Goal: Information Seeking & Learning: Check status

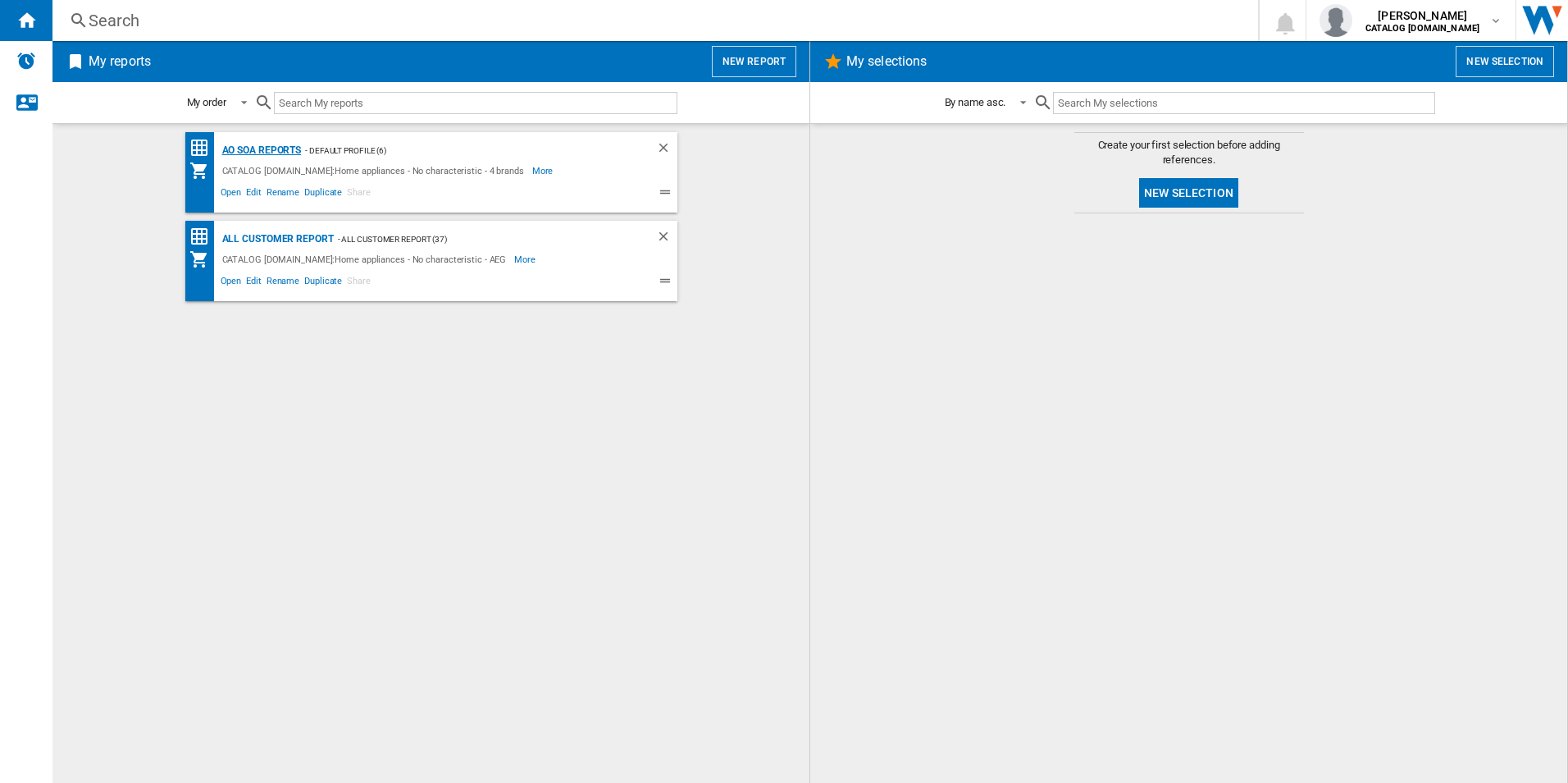
click at [291, 147] on div "AO SOA Reports" at bounding box center [260, 151] width 84 height 21
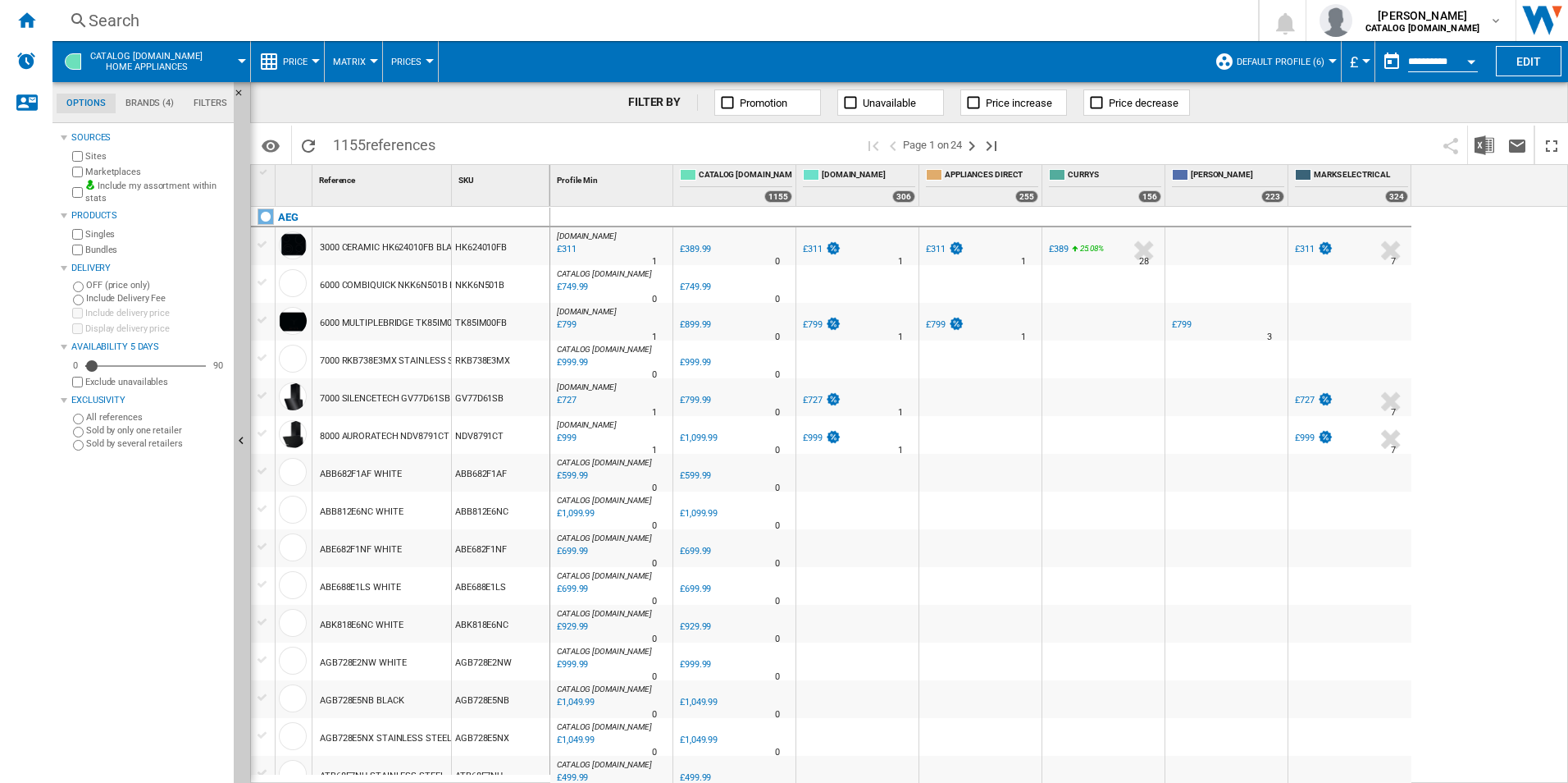
click at [468, 21] on div "Search" at bounding box center [652, 21] width 1127 height 23
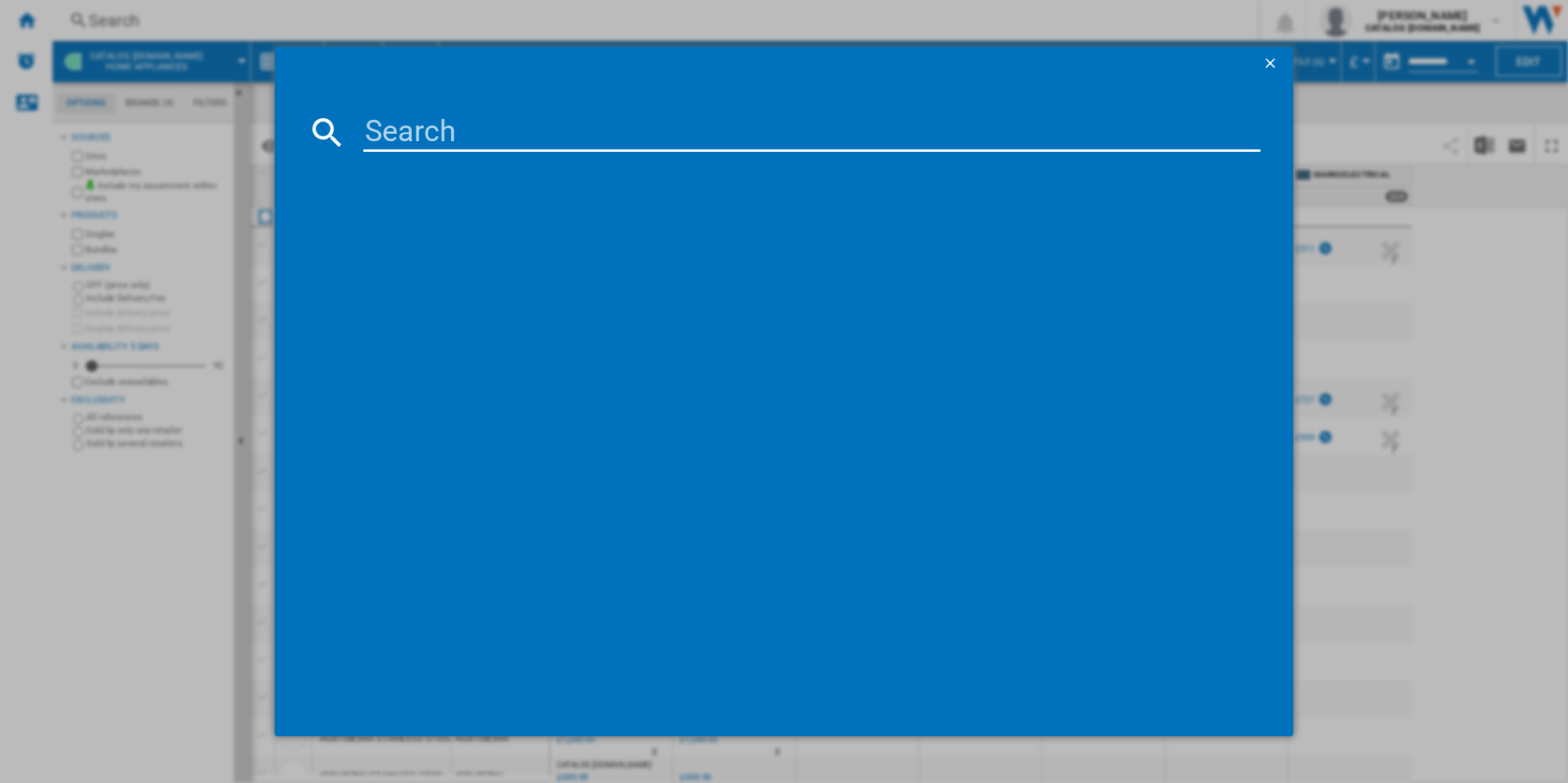
click at [480, 104] on md-dialog-content at bounding box center [784, 407] width 1020 height 656
click at [494, 121] on input at bounding box center [813, 132] width 898 height 39
paste input "LWX60846B"
type input "LWX60846B"
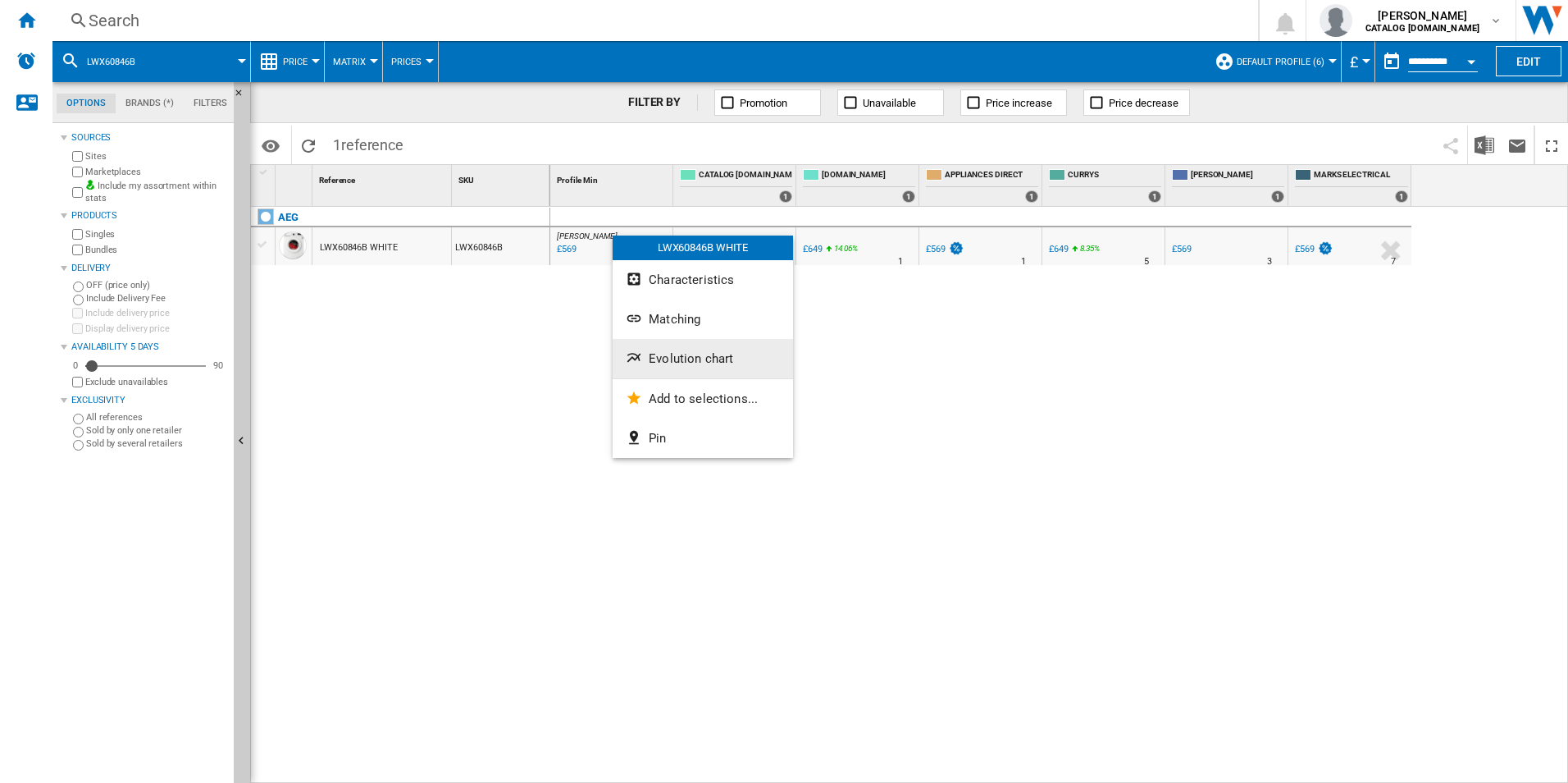
click at [684, 349] on button "Evolution chart" at bounding box center [702, 359] width 180 height 39
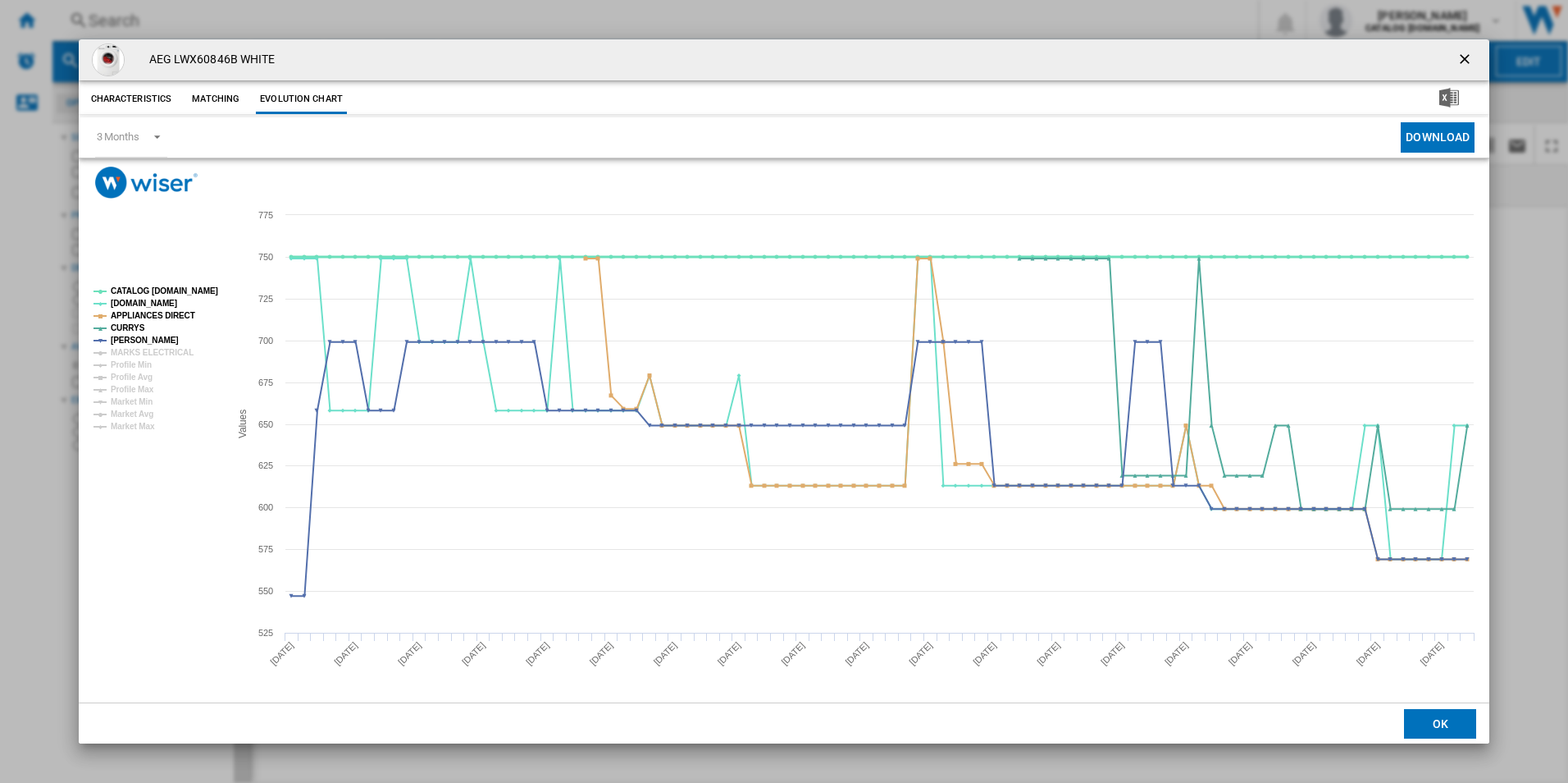
click at [180, 287] on tspan "CATALOG [DOMAIN_NAME]" at bounding box center [164, 291] width 108 height 9
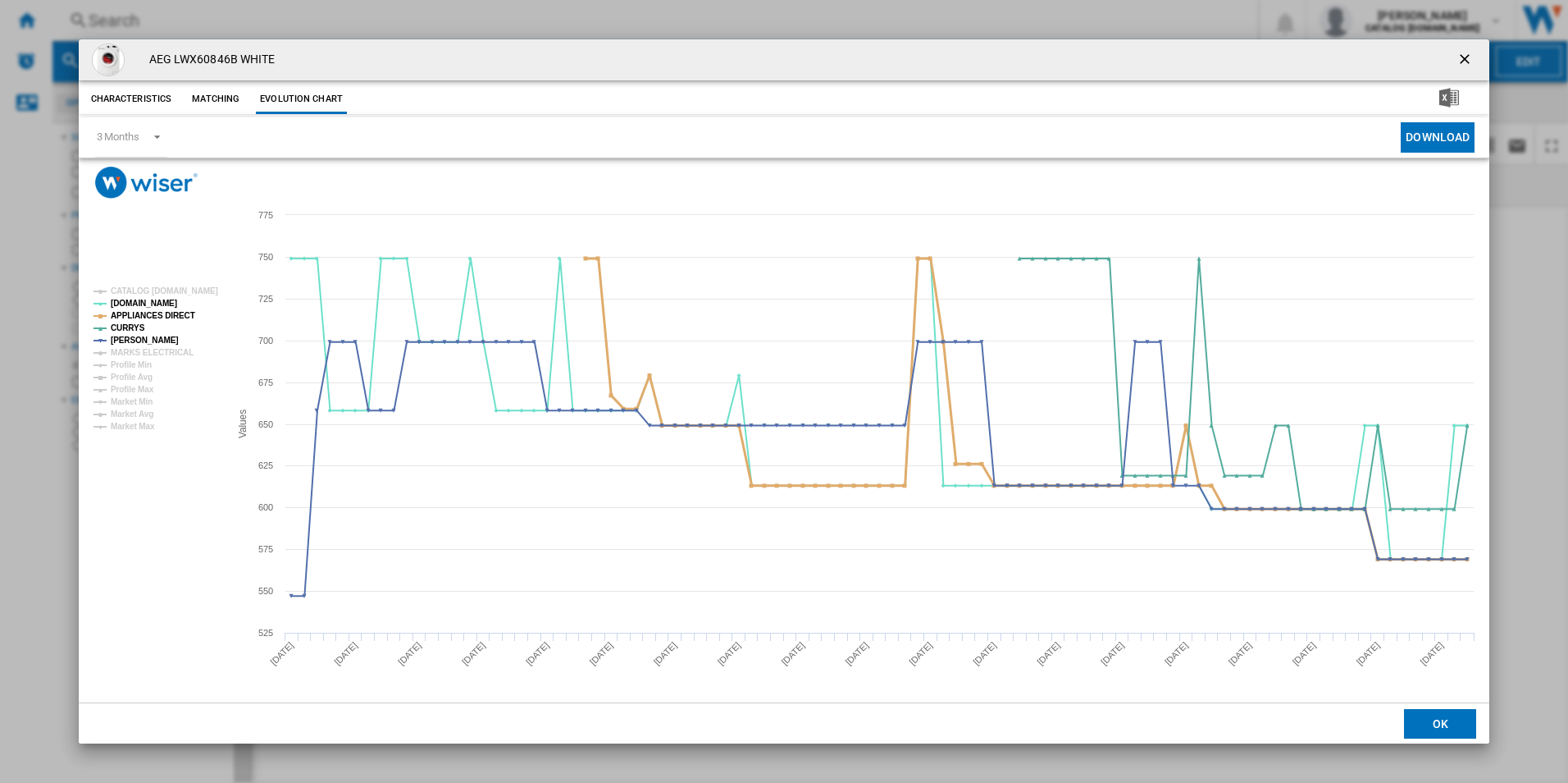
click at [181, 315] on tspan "APPLIANCES DIRECT" at bounding box center [152, 315] width 85 height 9
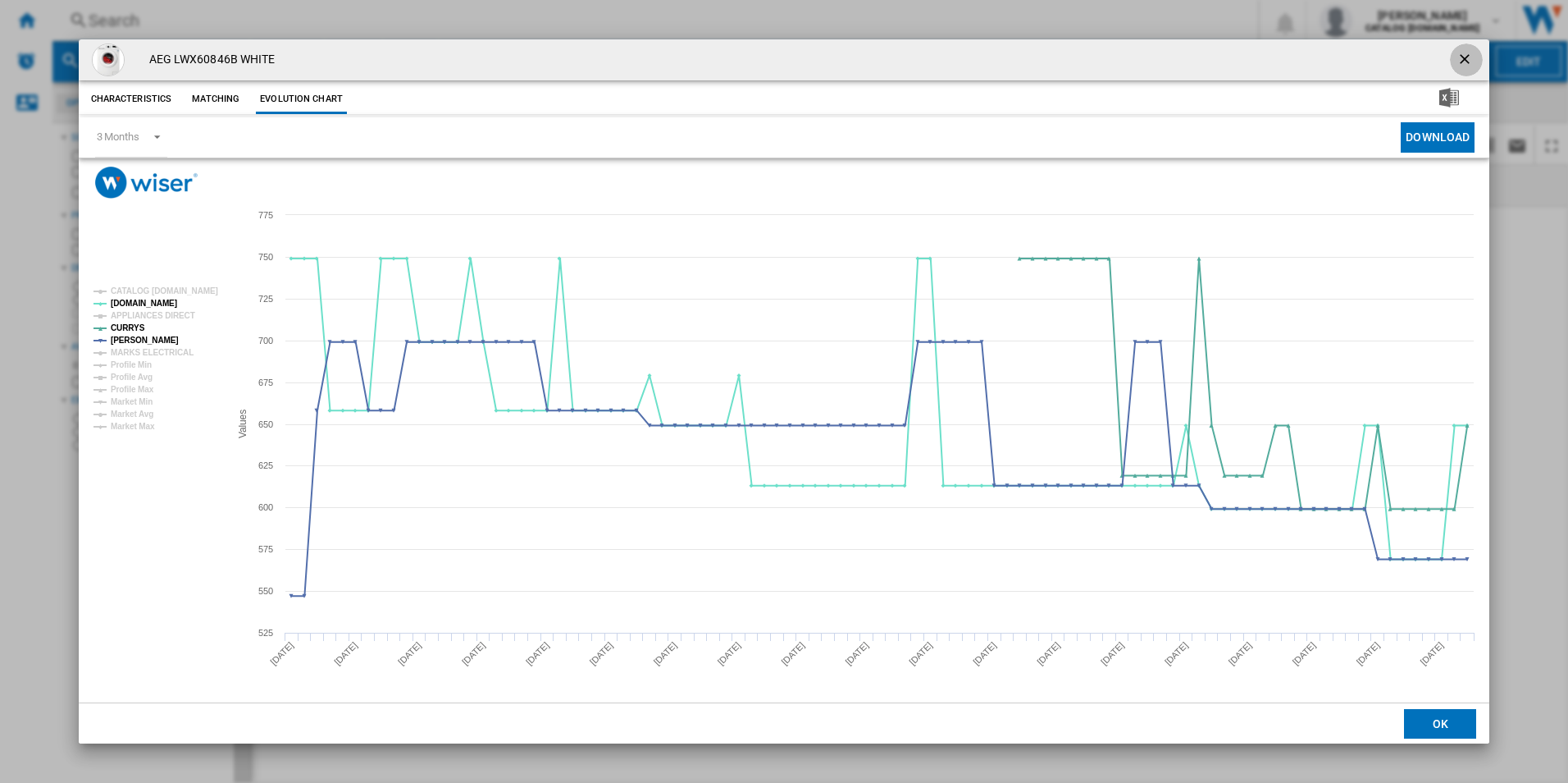
click at [1462, 59] on ng-md-icon "getI18NText('BUTTONS.CLOSE_DIALOG')" at bounding box center [1466, 60] width 20 height 20
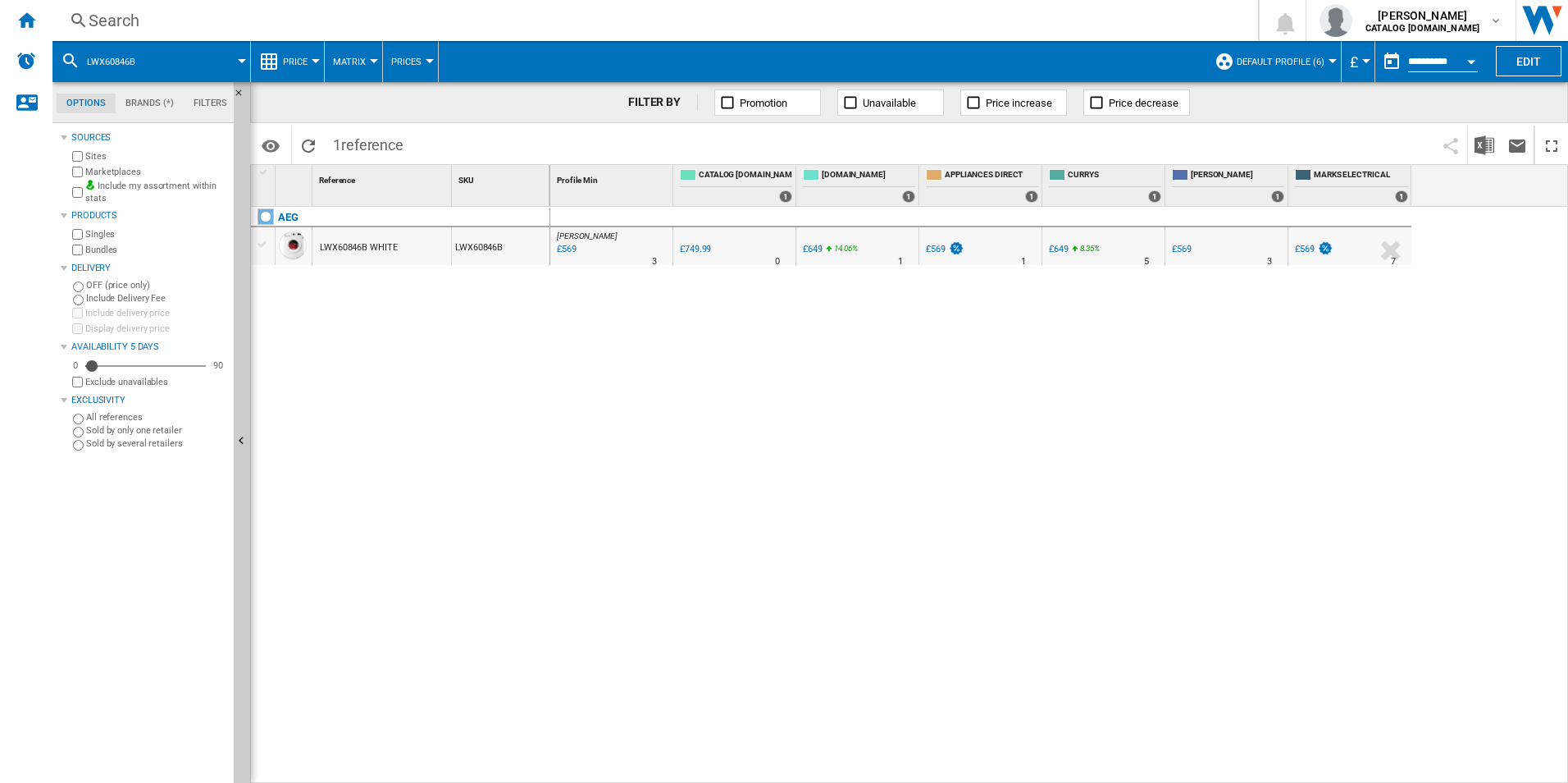
click at [737, 21] on div "Search" at bounding box center [652, 21] width 1127 height 23
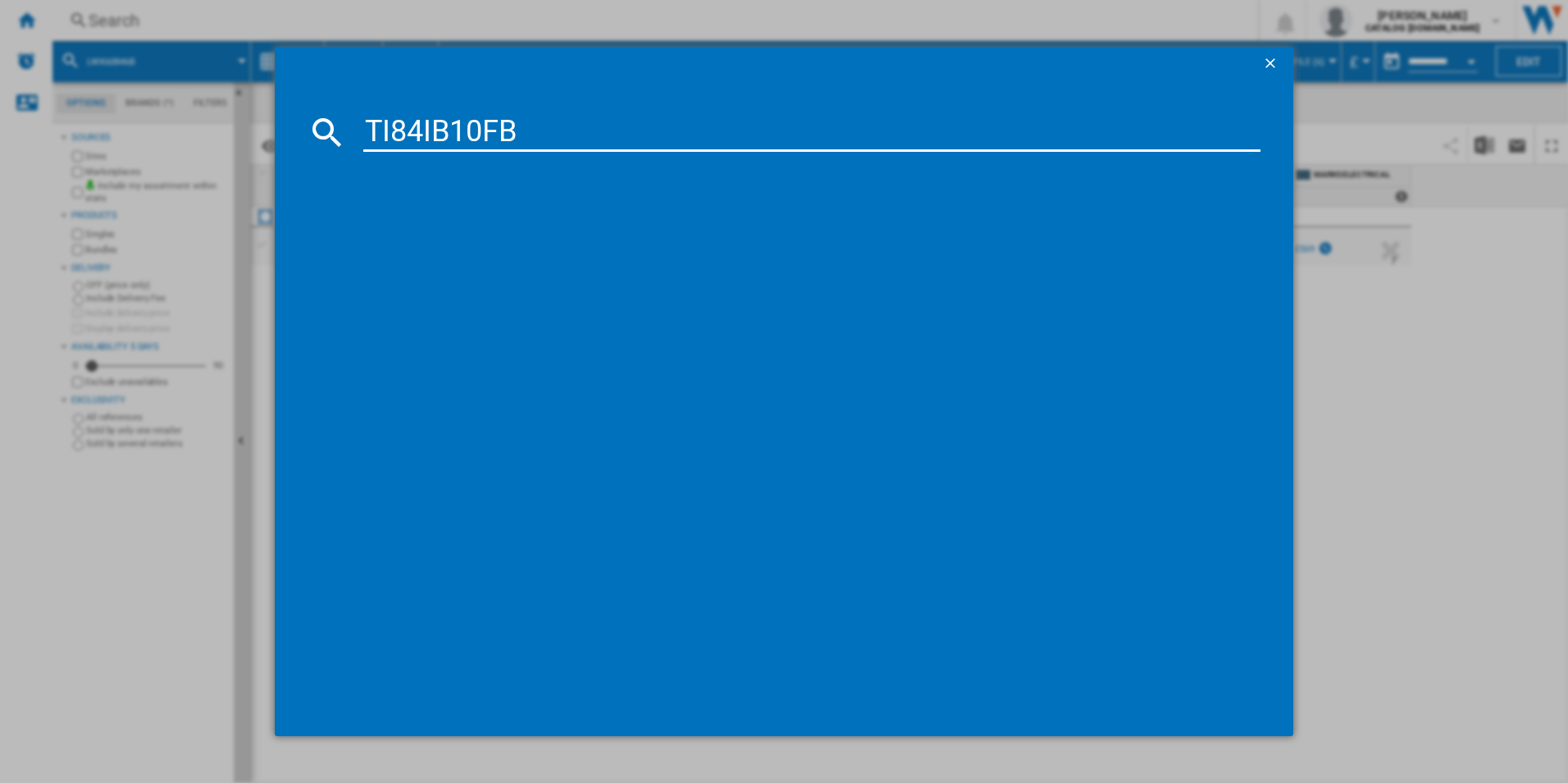
type input "TI84IB10FB"
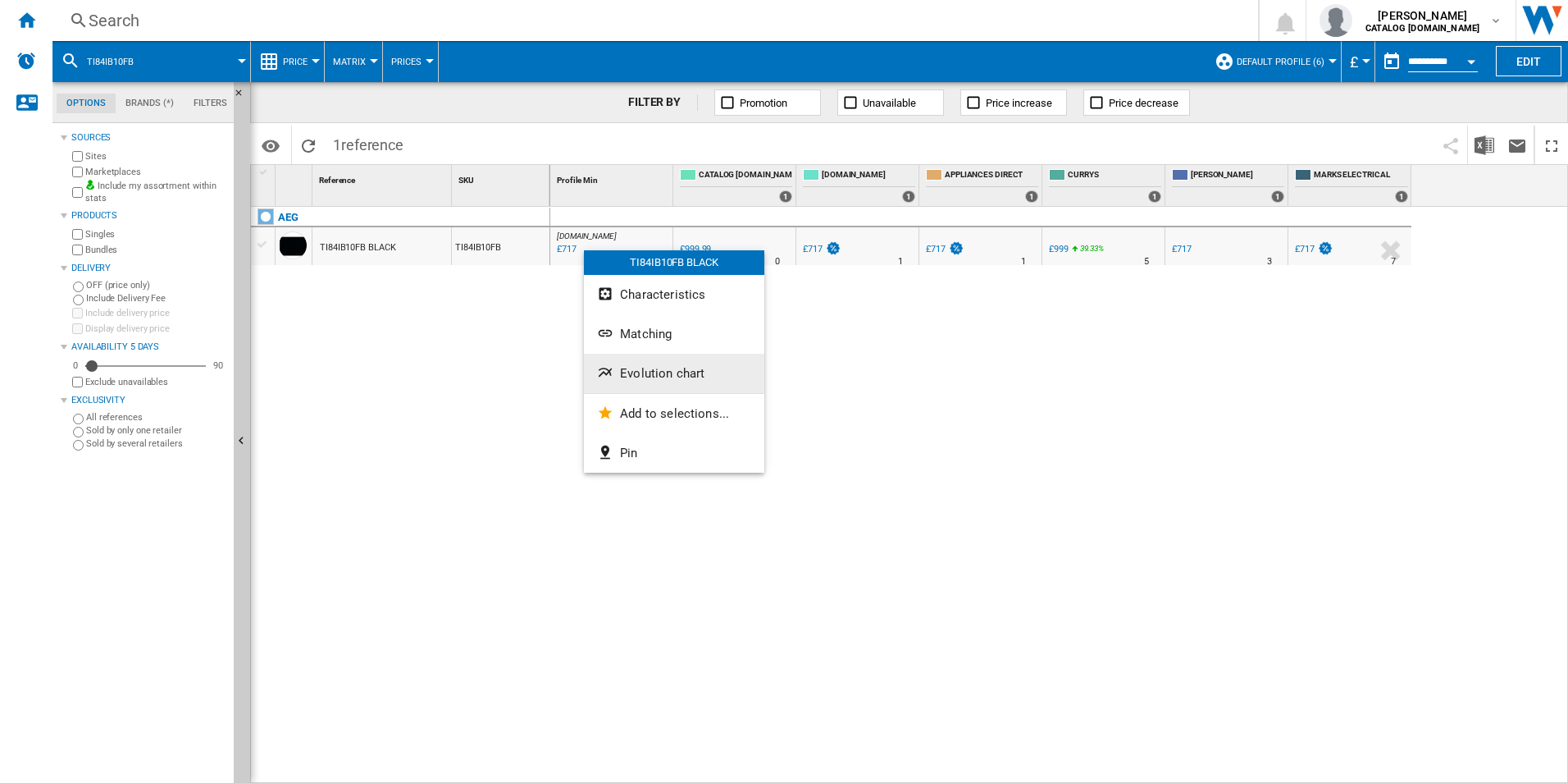
click at [660, 377] on span "Evolution chart" at bounding box center [662, 373] width 85 height 15
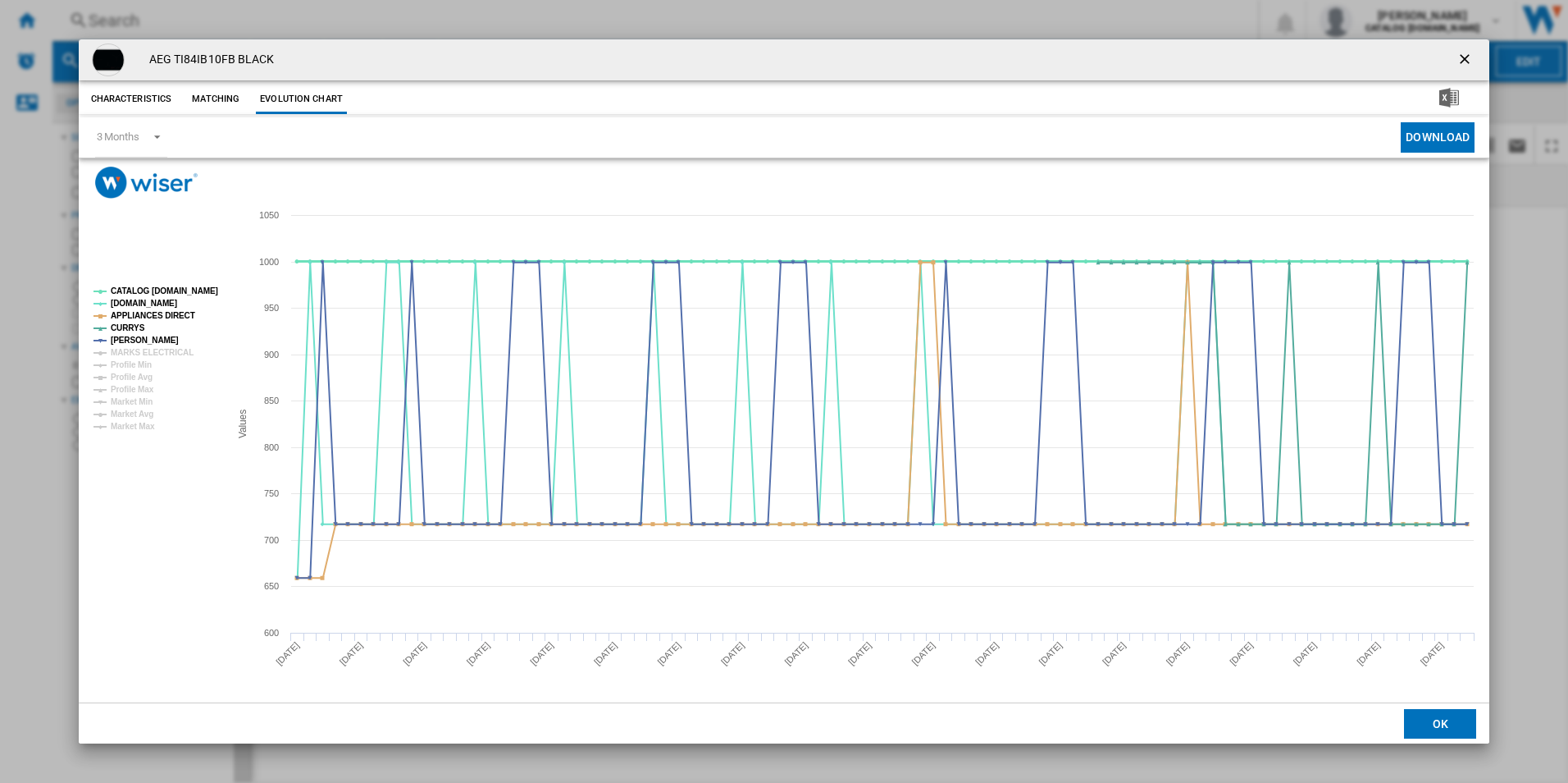
click at [181, 288] on tspan "CATALOG [DOMAIN_NAME]" at bounding box center [164, 291] width 108 height 9
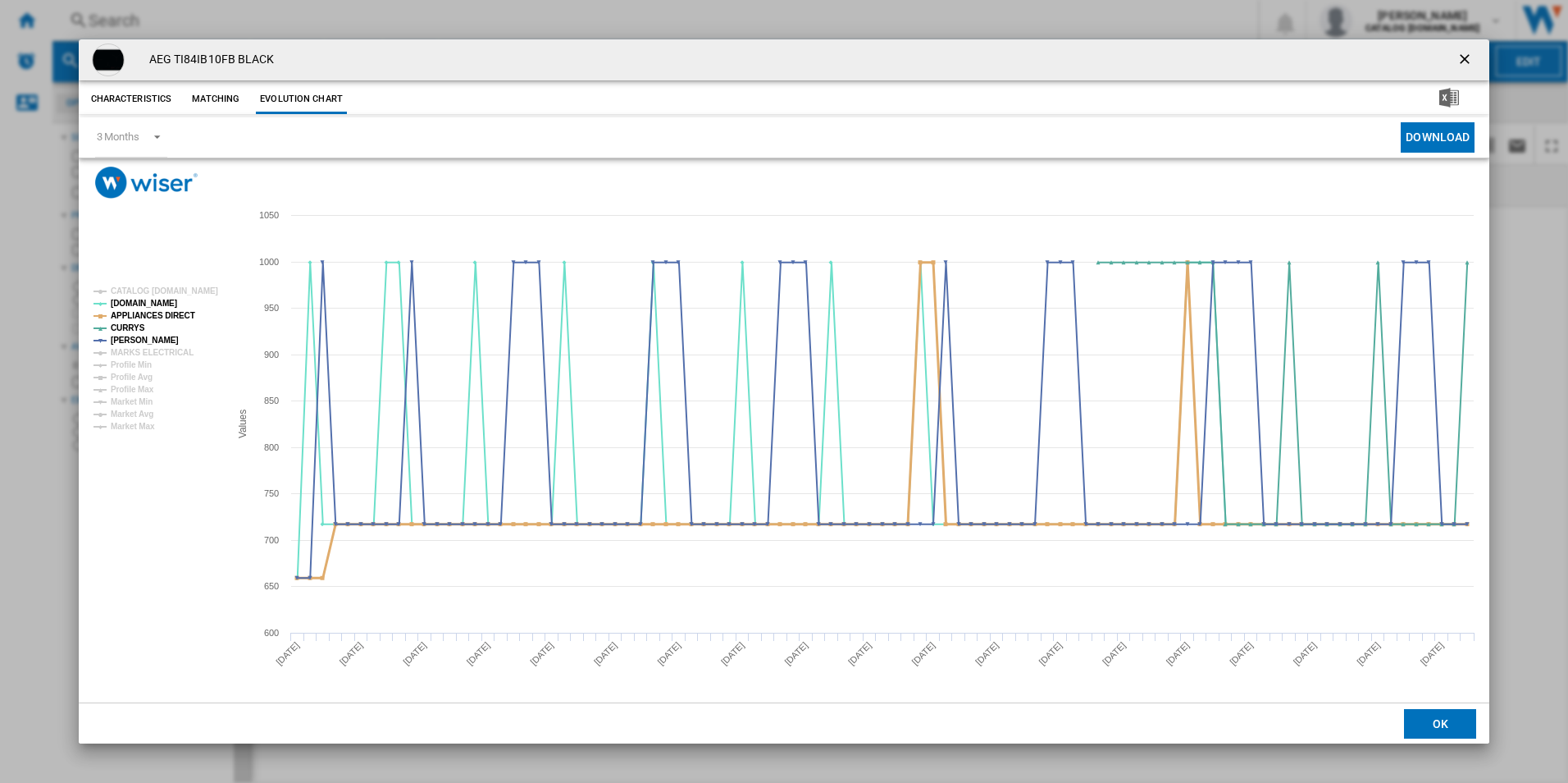
click at [166, 318] on tspan "APPLIANCES DIRECT" at bounding box center [152, 315] width 85 height 9
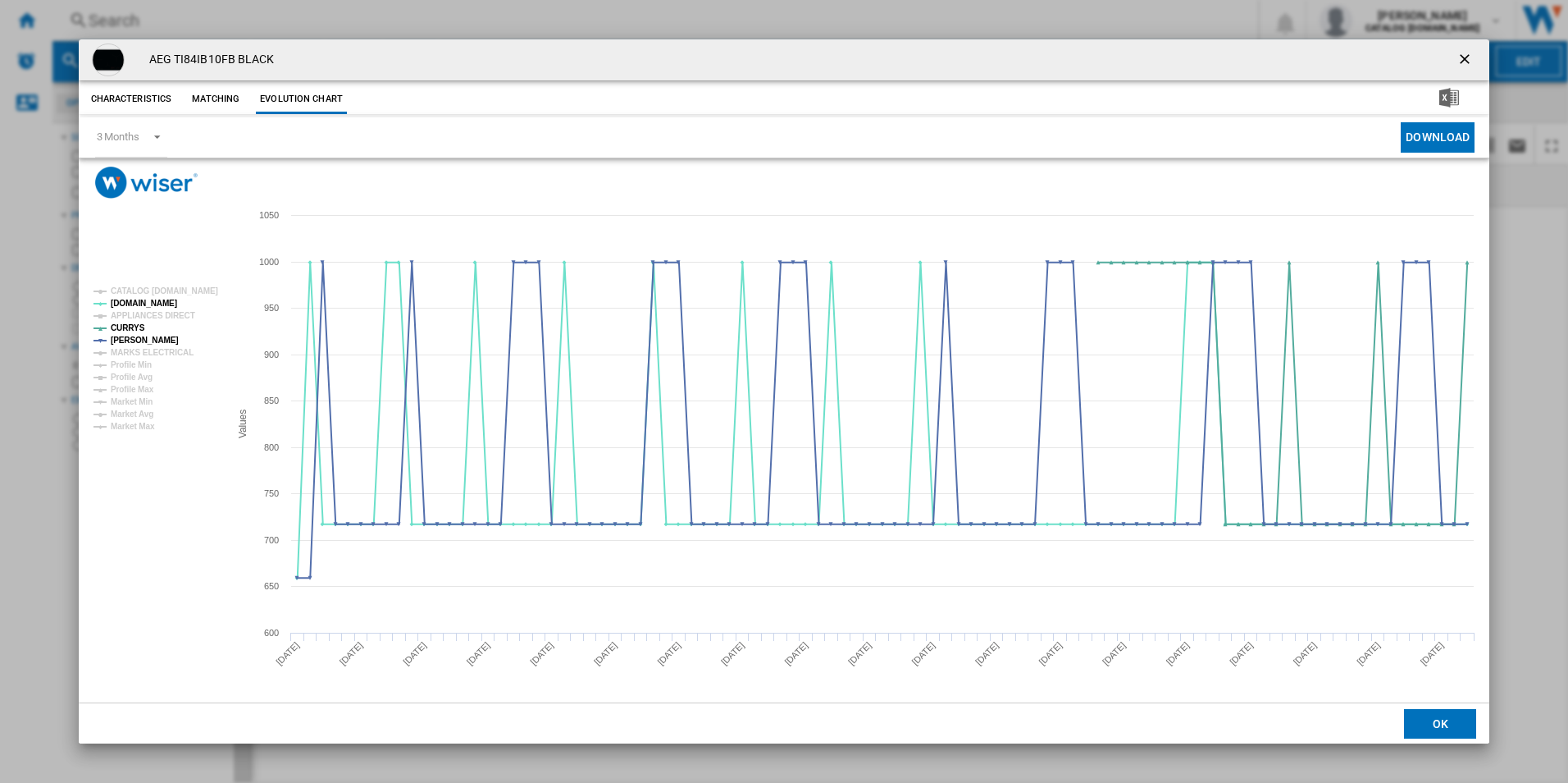
drag, startPoint x: 1463, startPoint y: 56, endPoint x: 1417, endPoint y: 56, distance: 46.0
click at [1463, 56] on ng-md-icon "getI18NText('BUTTONS.CLOSE_DIALOG')" at bounding box center [1466, 60] width 20 height 20
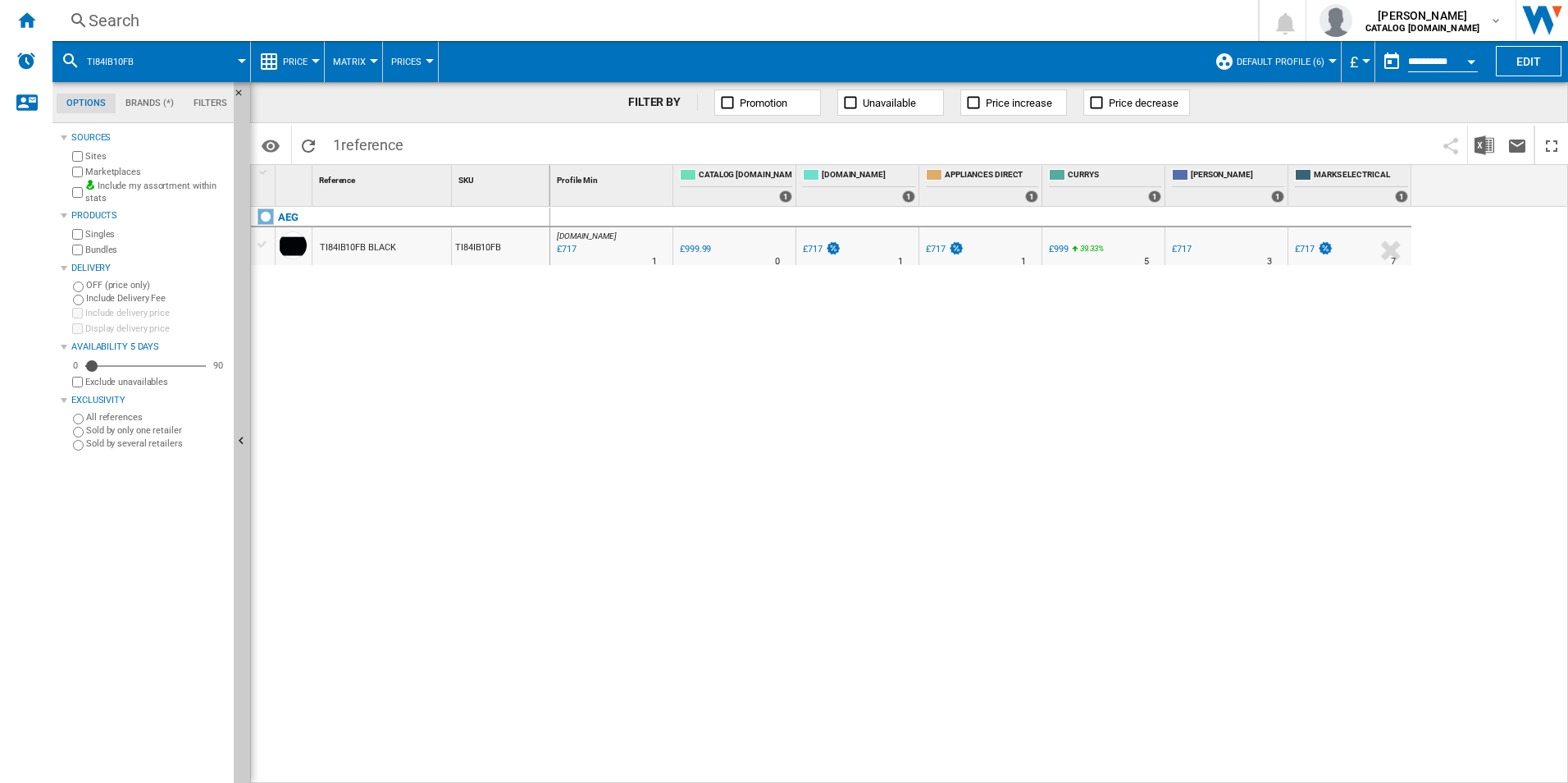
click at [1011, 13] on div "Search" at bounding box center [652, 21] width 1127 height 23
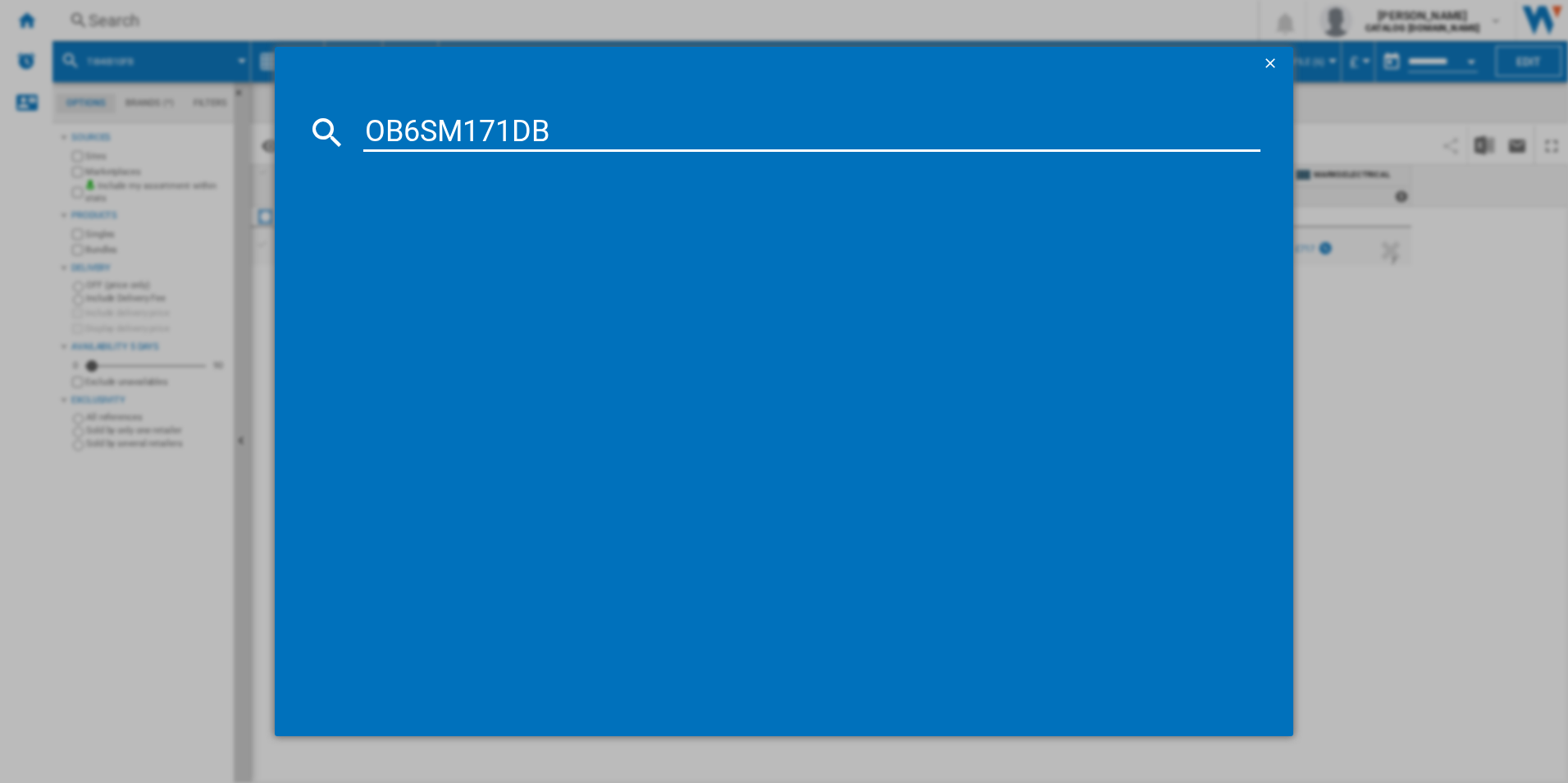
type input "OB6SM171DB"
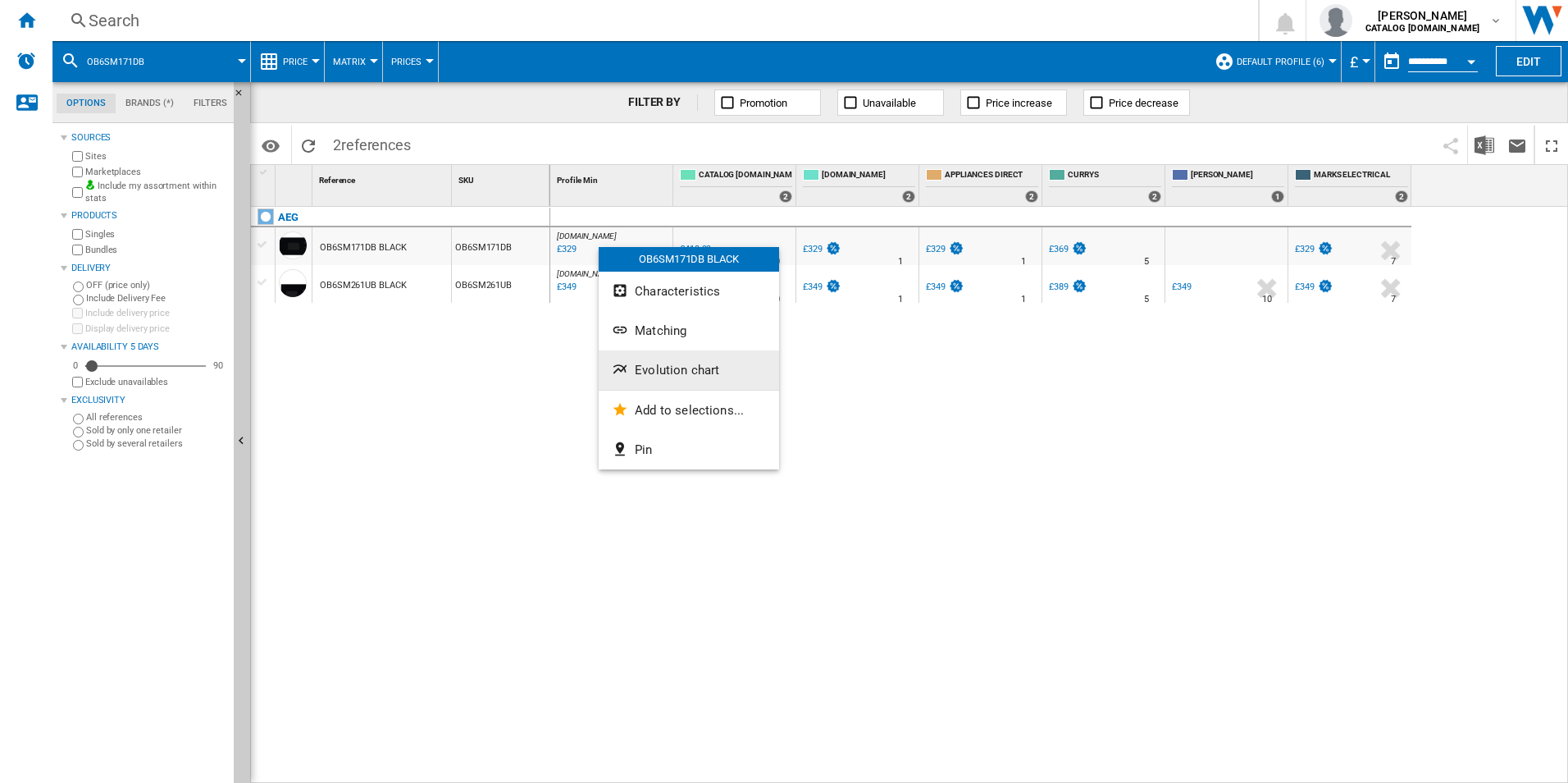
click at [676, 368] on span "Evolution chart" at bounding box center [677, 370] width 85 height 15
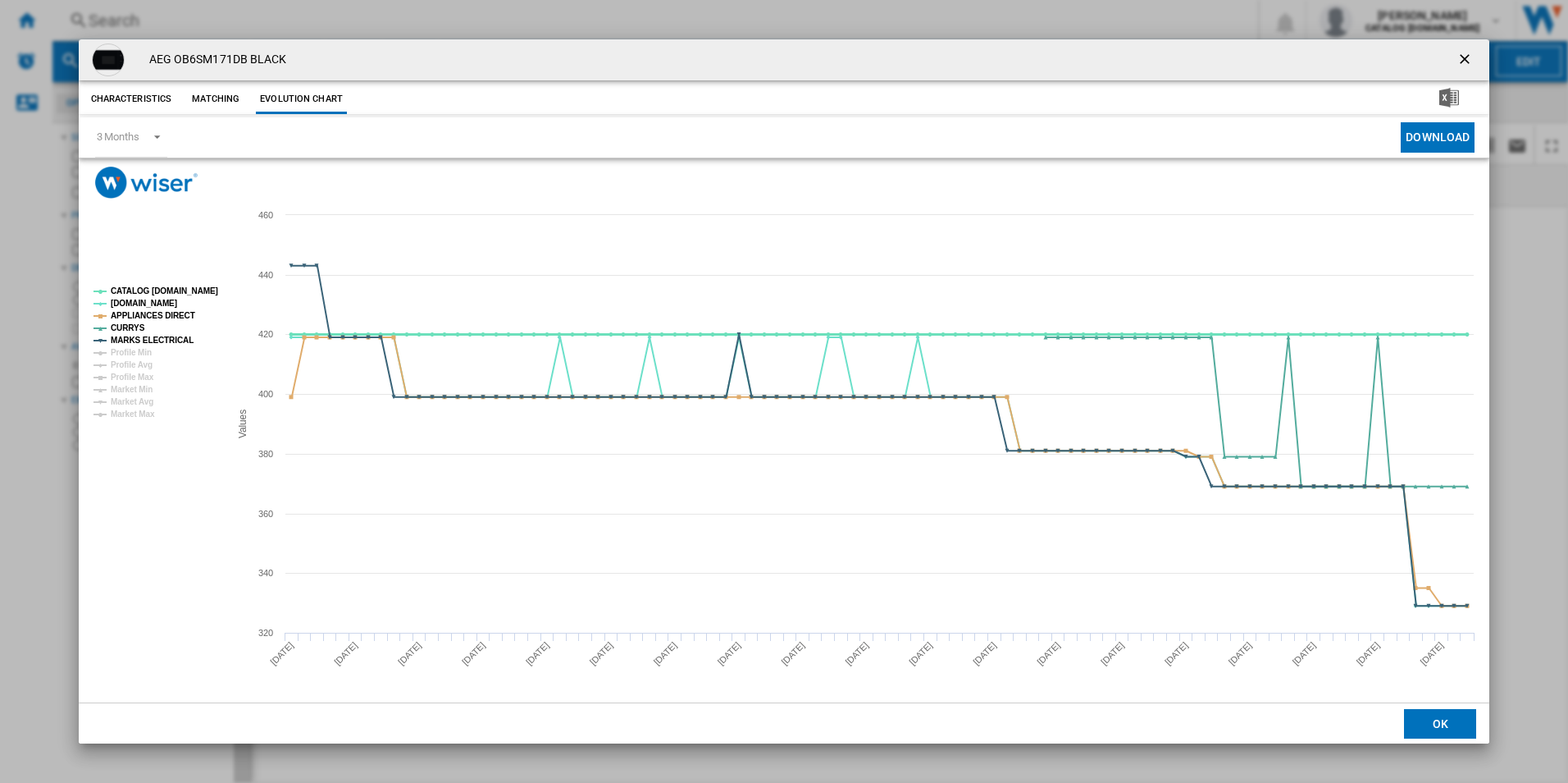
click at [197, 283] on rect "Product popup" at bounding box center [155, 353] width 136 height 145
click at [193, 295] on tspan "CATALOG [DOMAIN_NAME]" at bounding box center [164, 291] width 108 height 9
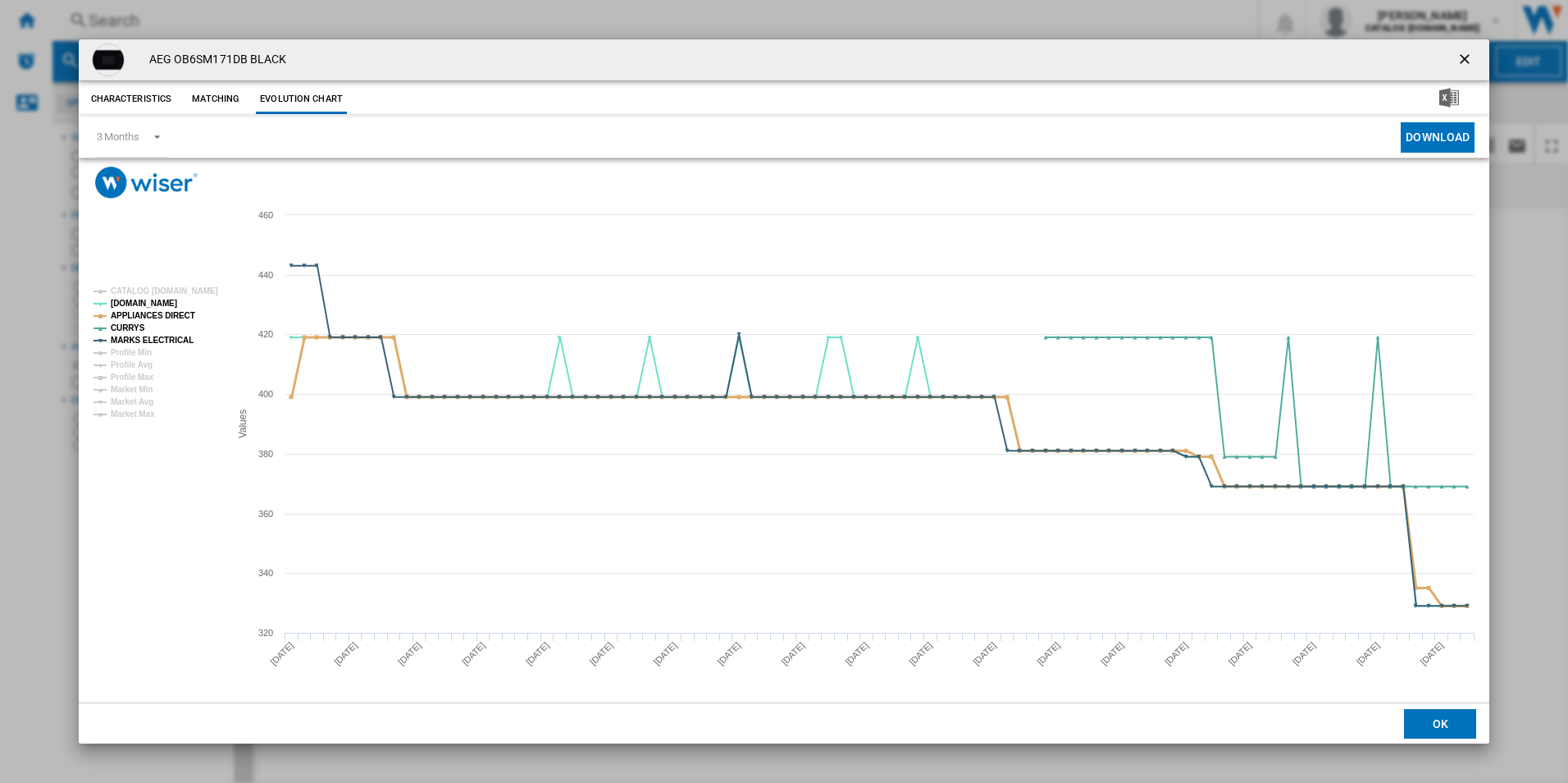
click at [184, 311] on tspan "APPLIANCES DIRECT" at bounding box center [152, 315] width 85 height 9
click at [173, 345] on tspan "MARKS ELECTRICAL" at bounding box center [151, 340] width 83 height 9
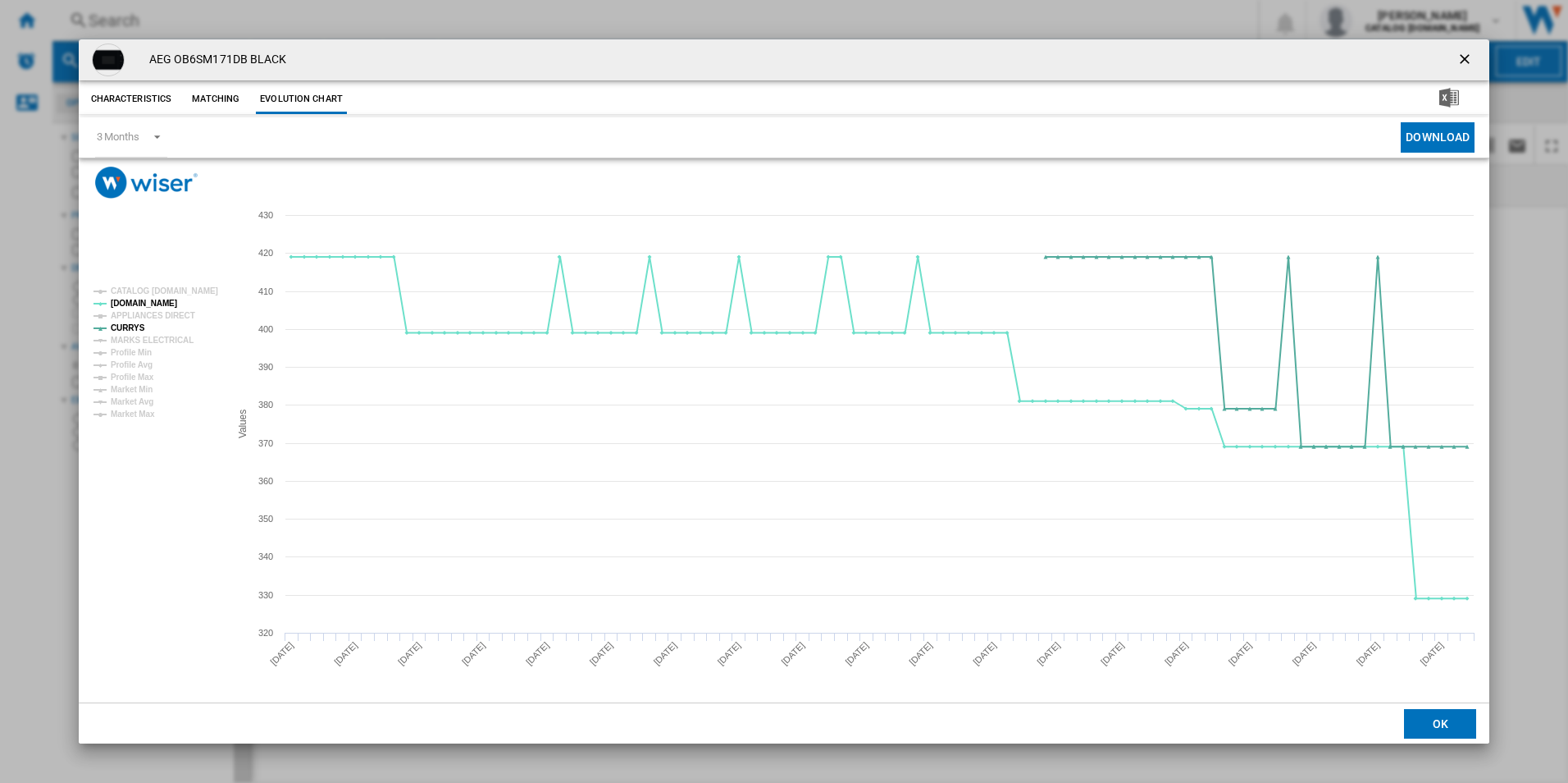
drag, startPoint x: 1471, startPoint y: 52, endPoint x: 1402, endPoint y: 61, distance: 69.6
click at [1471, 52] on ng-md-icon "getI18NText('BUTTONS.CLOSE_DIALOG')" at bounding box center [1466, 60] width 20 height 20
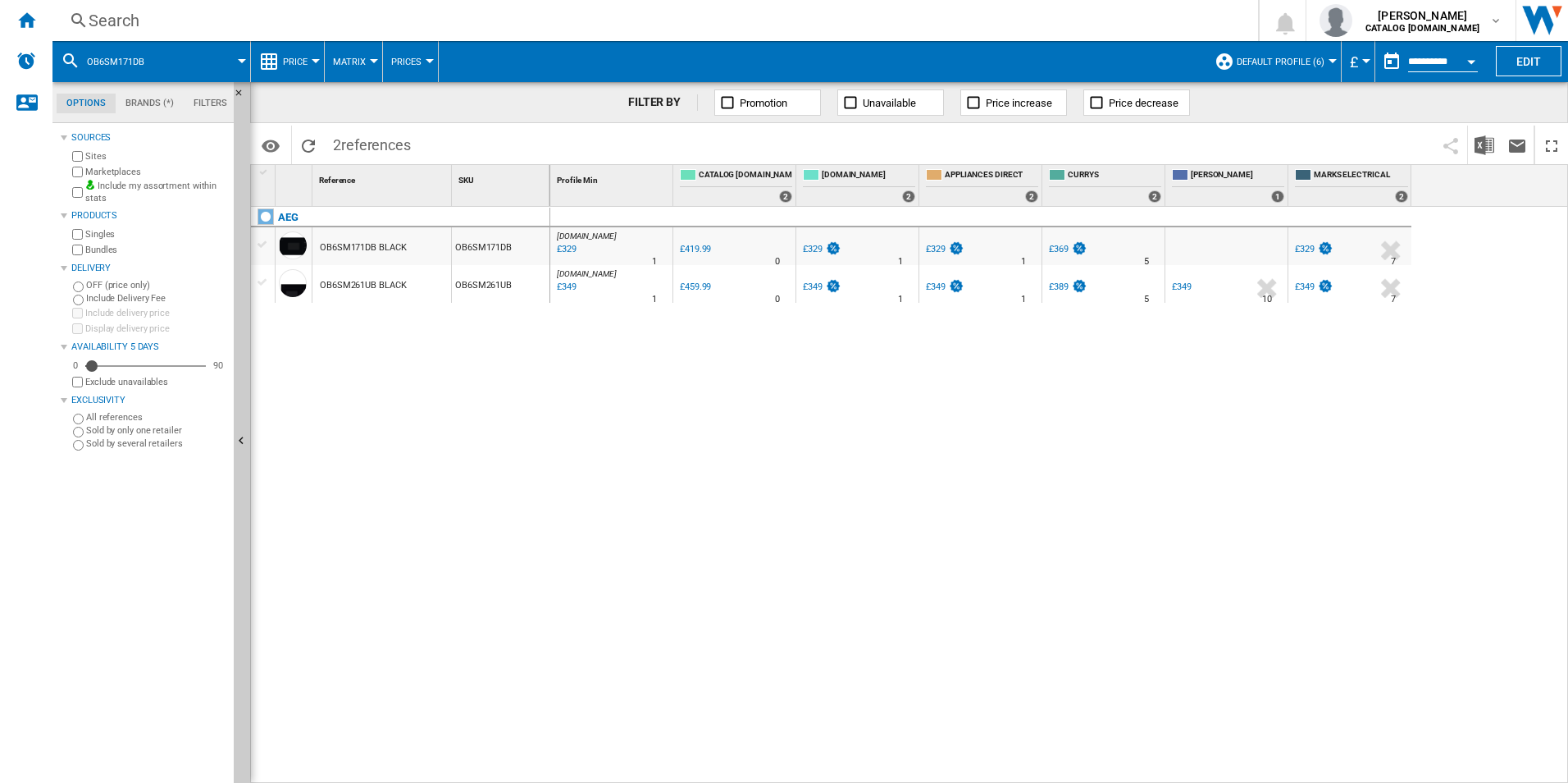
click at [866, 28] on div "Search" at bounding box center [652, 21] width 1127 height 23
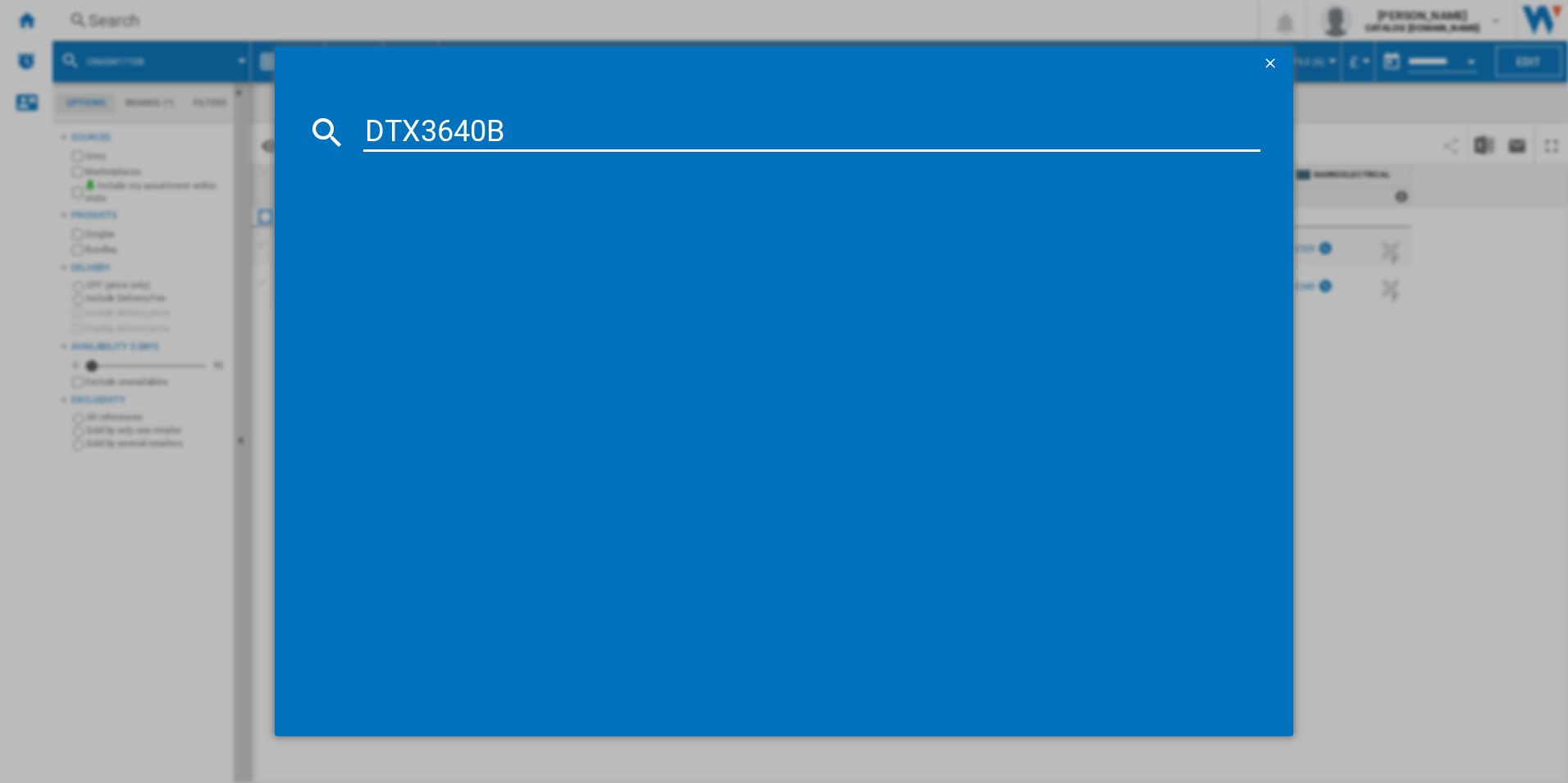
type input "DTX3640B"
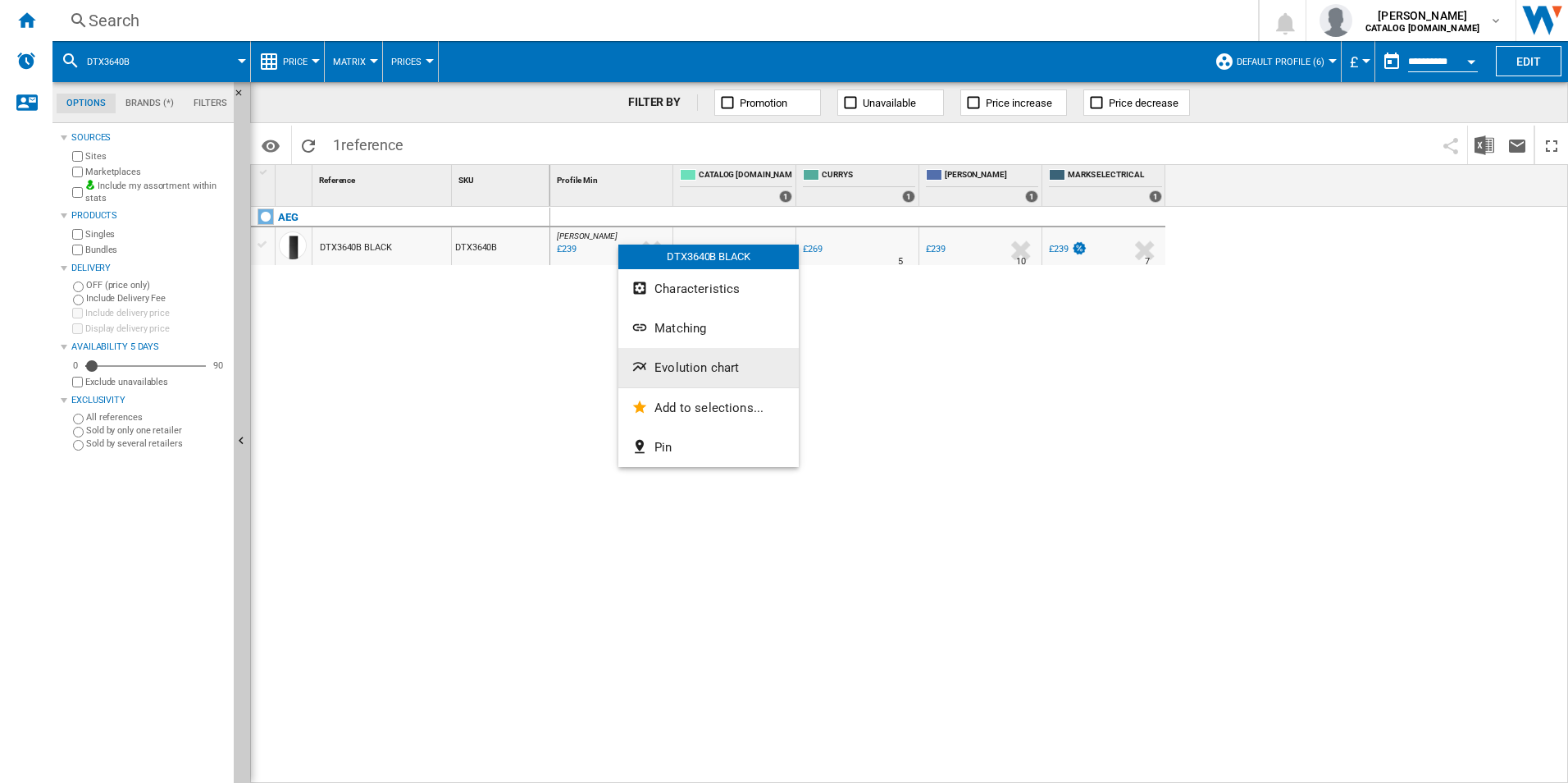
click at [669, 368] on span "Evolution chart" at bounding box center [696, 367] width 85 height 15
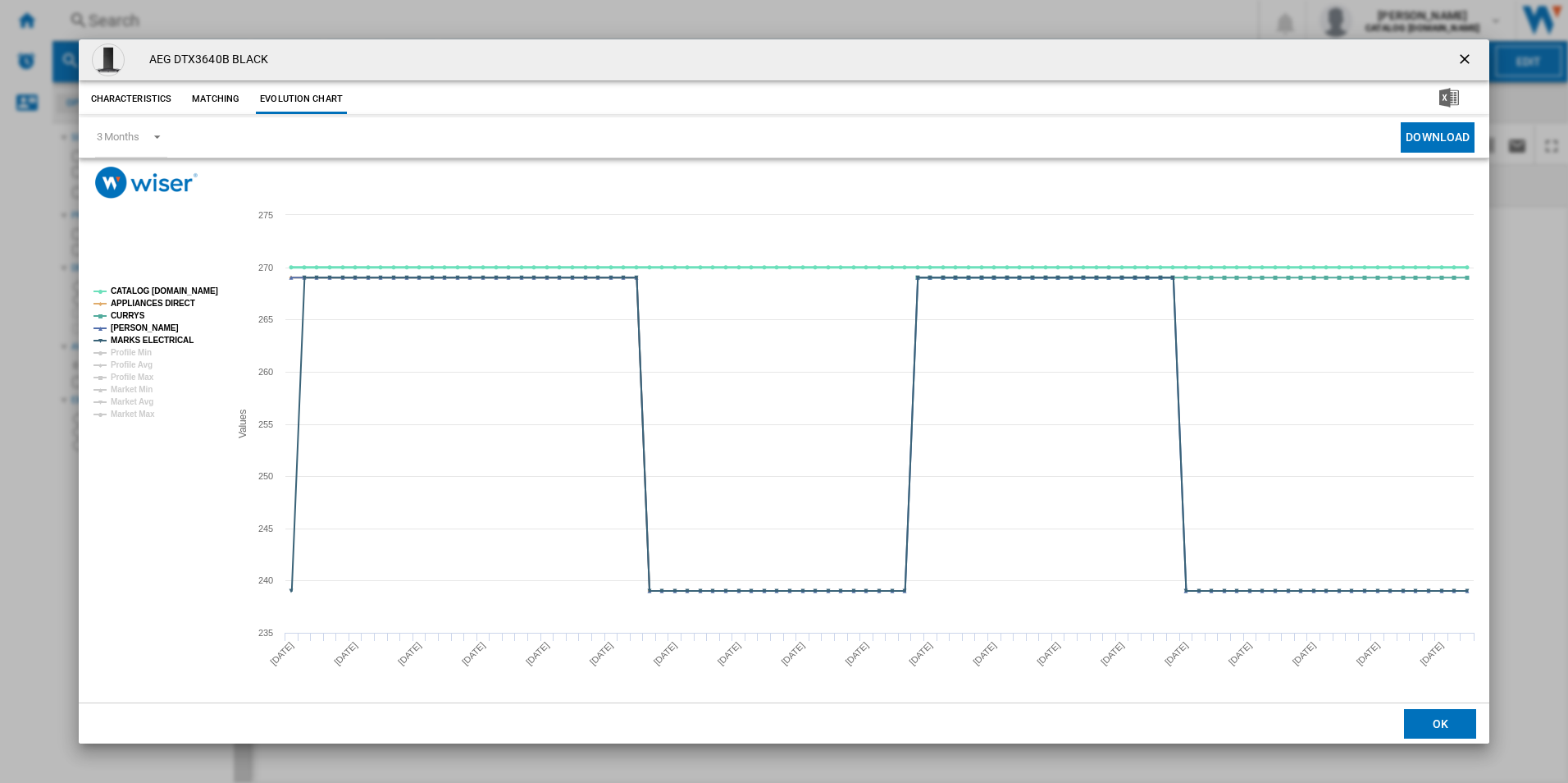
click at [189, 288] on tspan "CATALOG [DOMAIN_NAME]" at bounding box center [164, 291] width 108 height 9
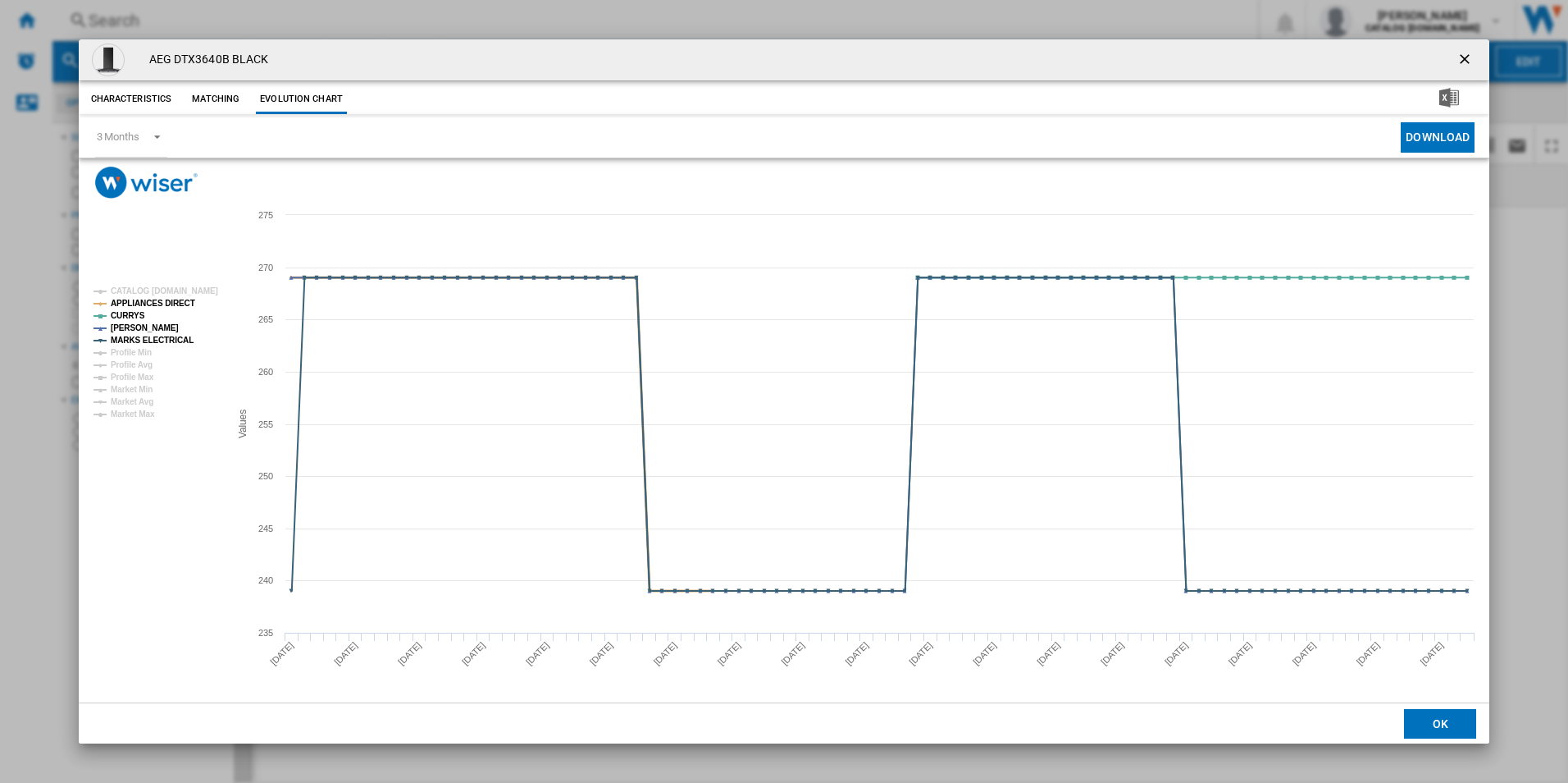
click at [186, 299] on tspan "APPLIANCES DIRECT" at bounding box center [152, 303] width 85 height 9
click at [175, 335] on tspan "MARKS ELECTRICAL" at bounding box center [151, 340] width 83 height 9
click at [1456, 58] on button "Product popup" at bounding box center [1466, 60] width 33 height 33
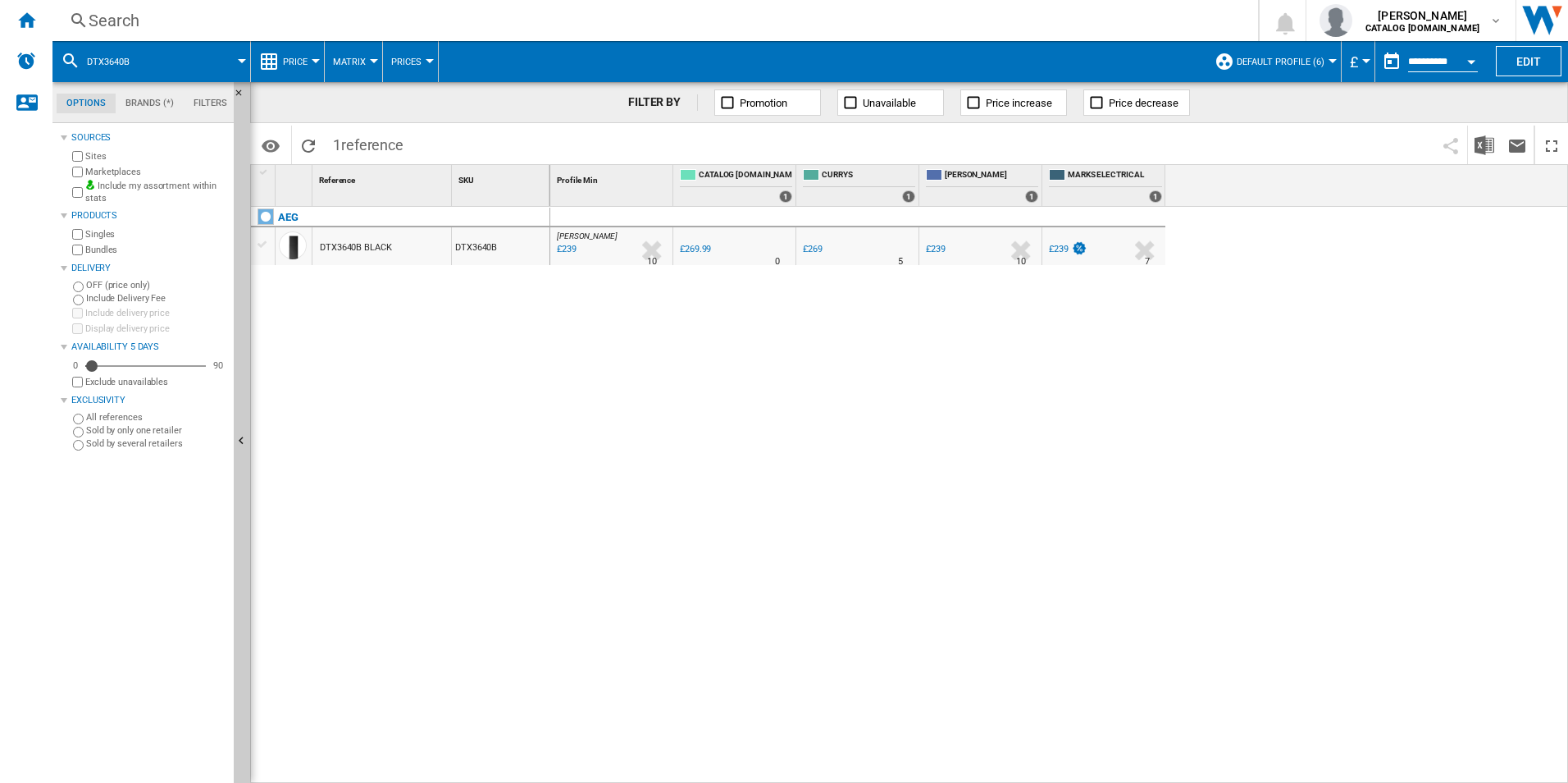
click at [971, 6] on div "Search Search 0 adam barber CATALOG ELECTROLUX.UK CATALOG ELECTROLUX.UK My sett…" at bounding box center [810, 21] width 1516 height 41
click at [966, 21] on div "Search" at bounding box center [652, 21] width 1127 height 23
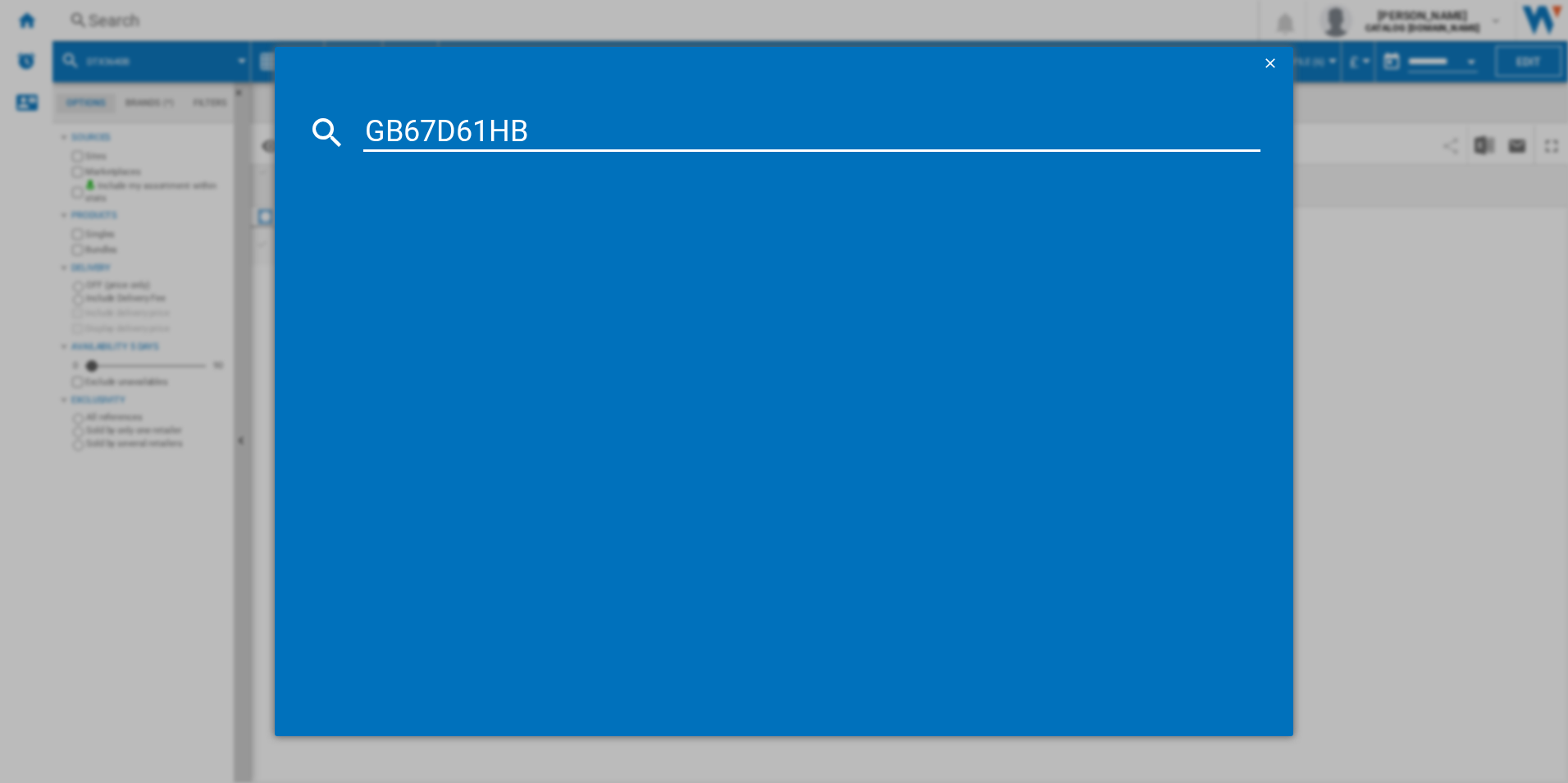
type input "GB67D61HB"
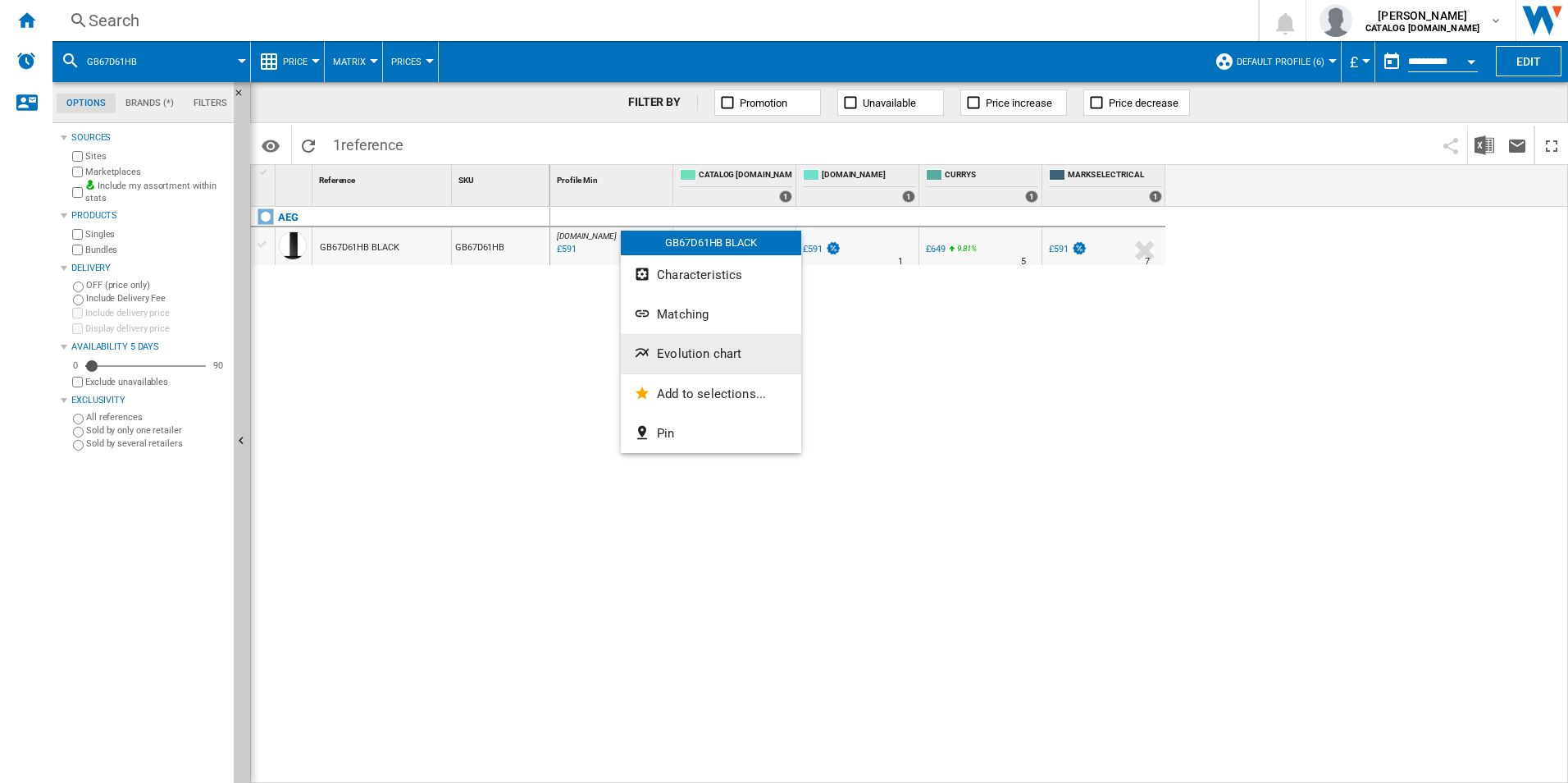
click at [725, 352] on span "Evolution chart" at bounding box center [699, 353] width 85 height 15
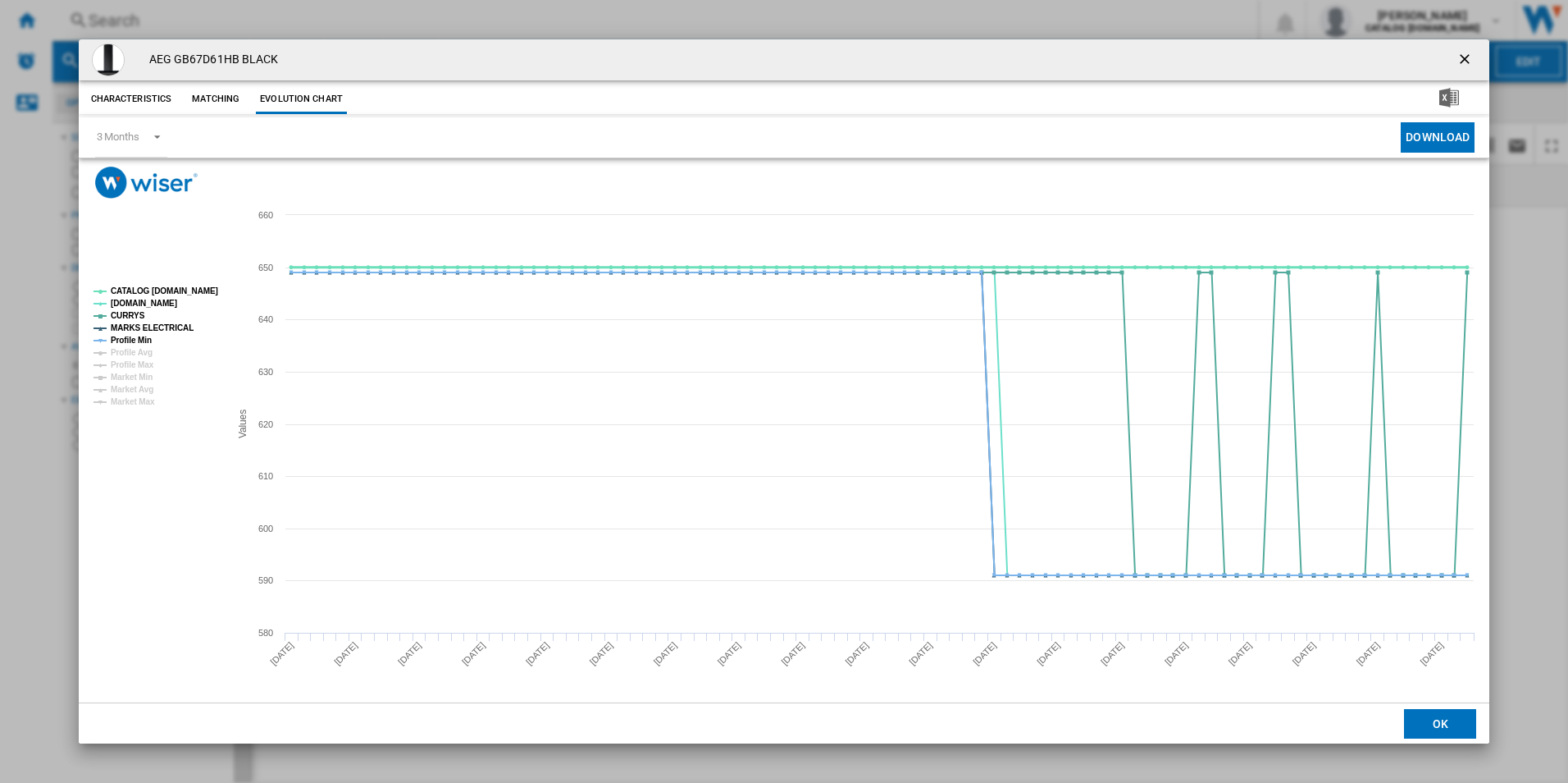
click at [192, 295] on tspan "CATALOG [DOMAIN_NAME]" at bounding box center [164, 291] width 108 height 9
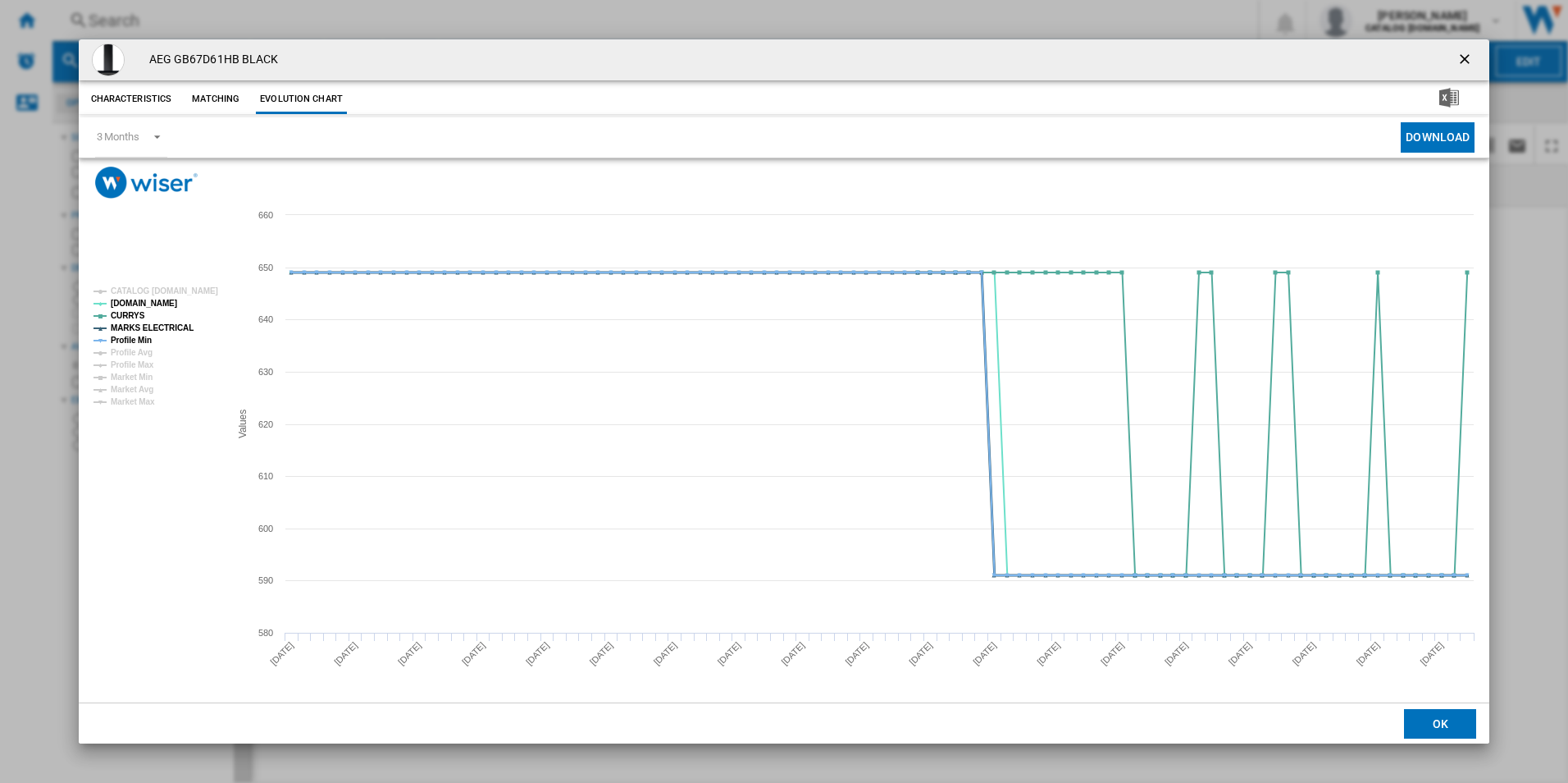
click at [170, 323] on tspan "MARKS ELECTRICAL" at bounding box center [151, 328] width 83 height 9
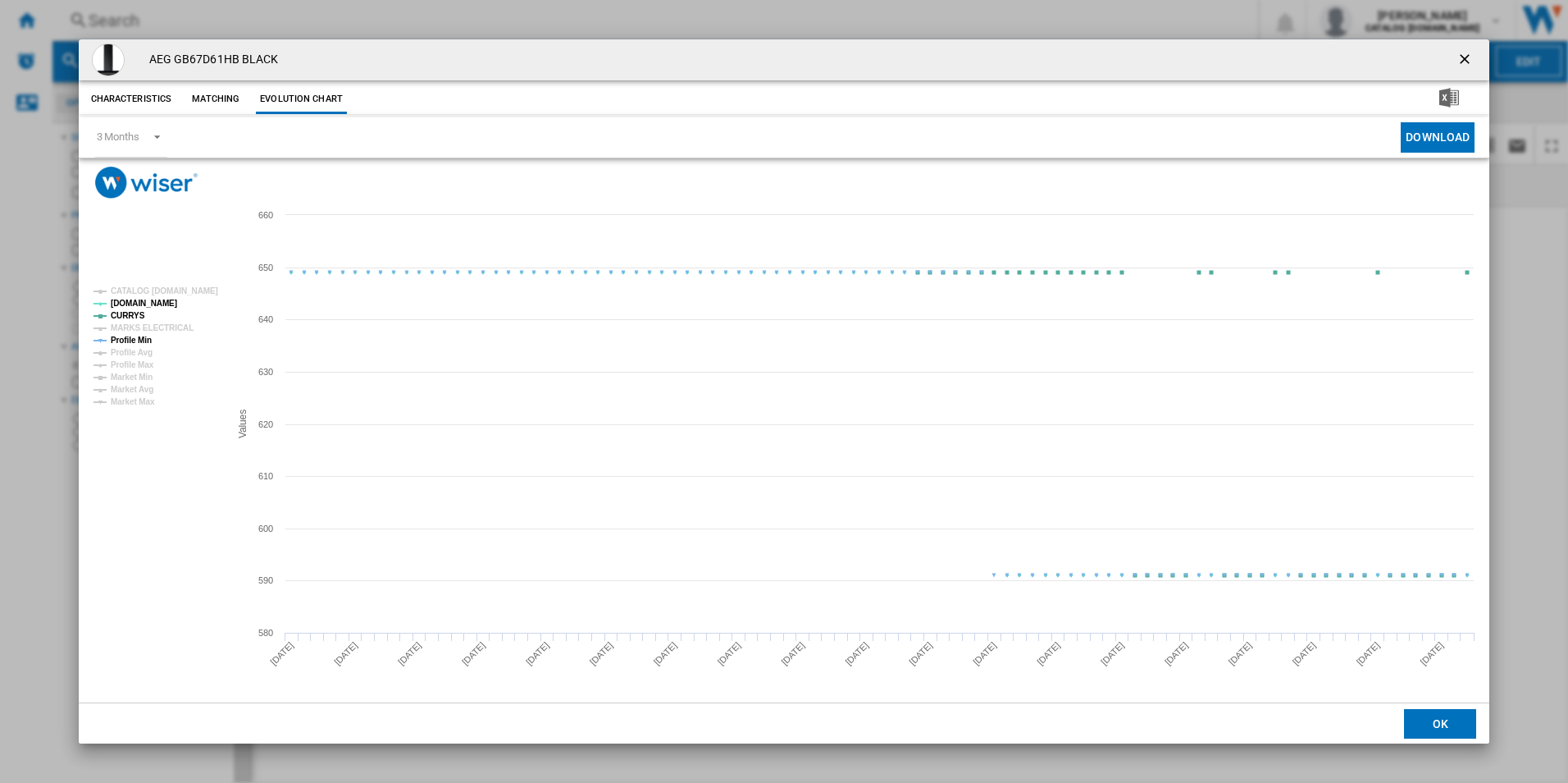
click at [136, 337] on tspan "Profile Min" at bounding box center [131, 340] width 41 height 9
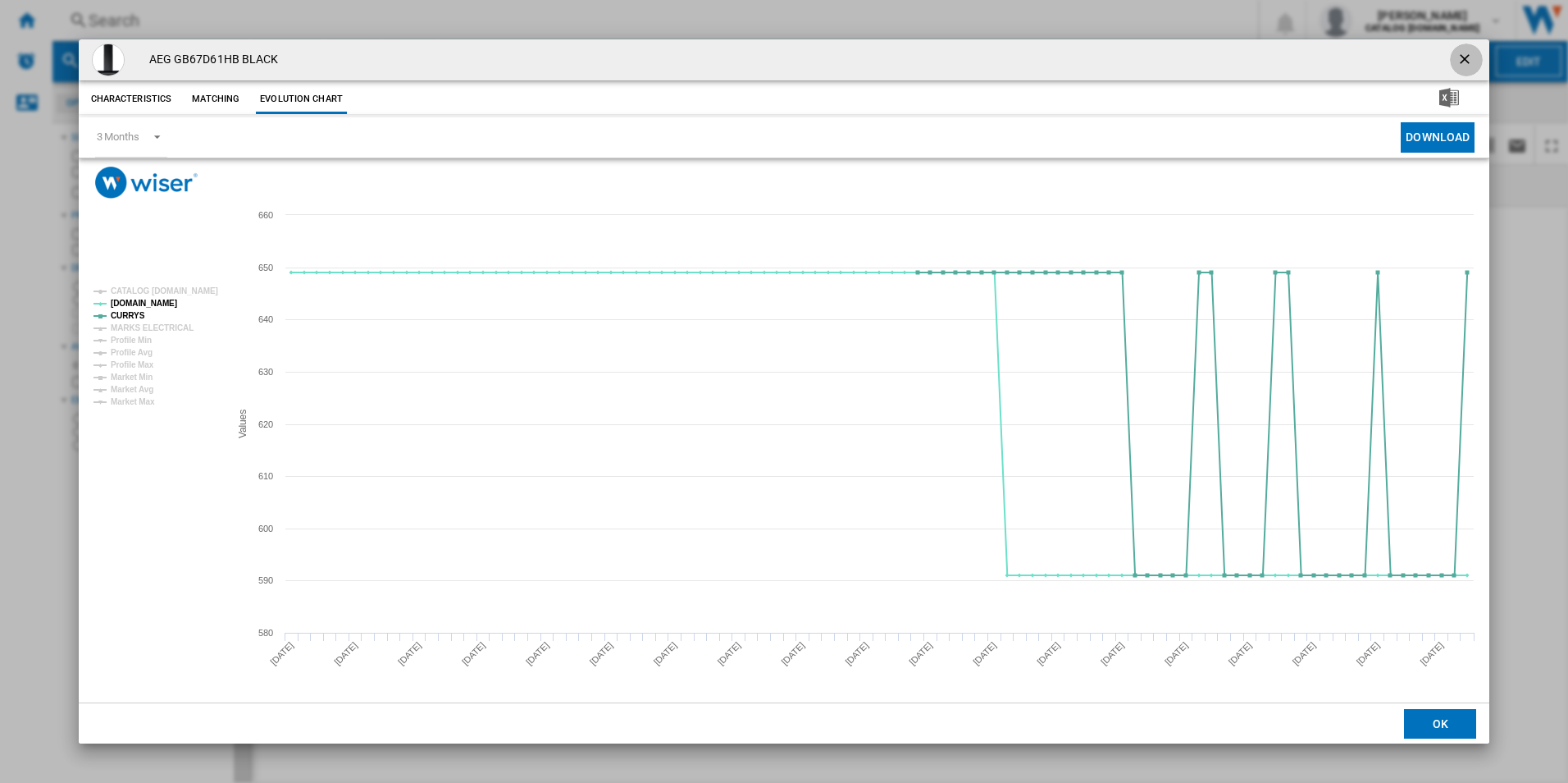
click at [1460, 57] on ng-md-icon "getI18NText('BUTTONS.CLOSE_DIALOG')" at bounding box center [1466, 60] width 20 height 20
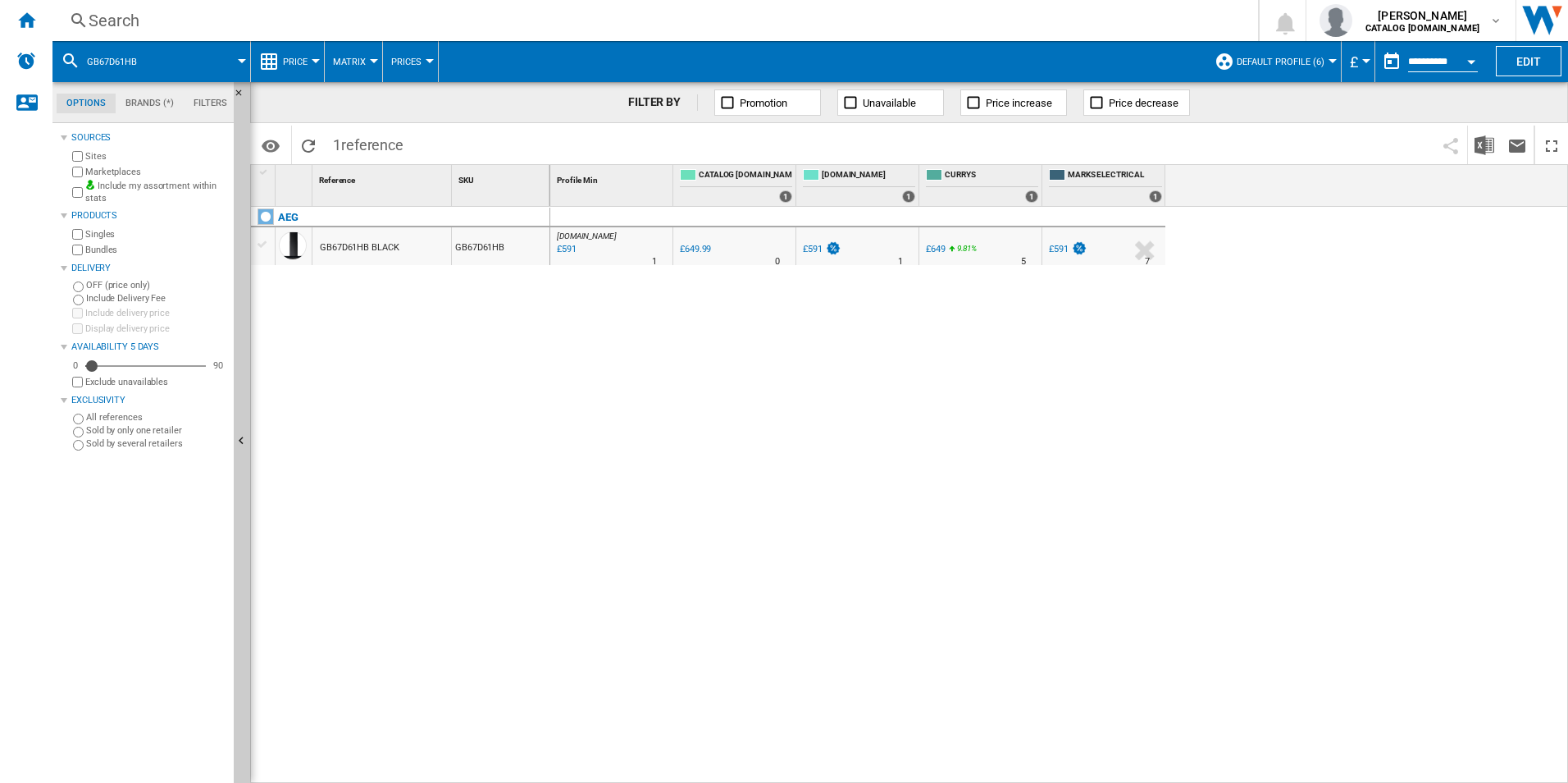
click at [824, 2] on div "Search Search 0 adam barber CATALOG ELECTROLUX.UK CATALOG ELECTROLUX.UK My sett…" at bounding box center [810, 21] width 1516 height 41
click at [820, 28] on div "Search" at bounding box center [652, 21] width 1127 height 23
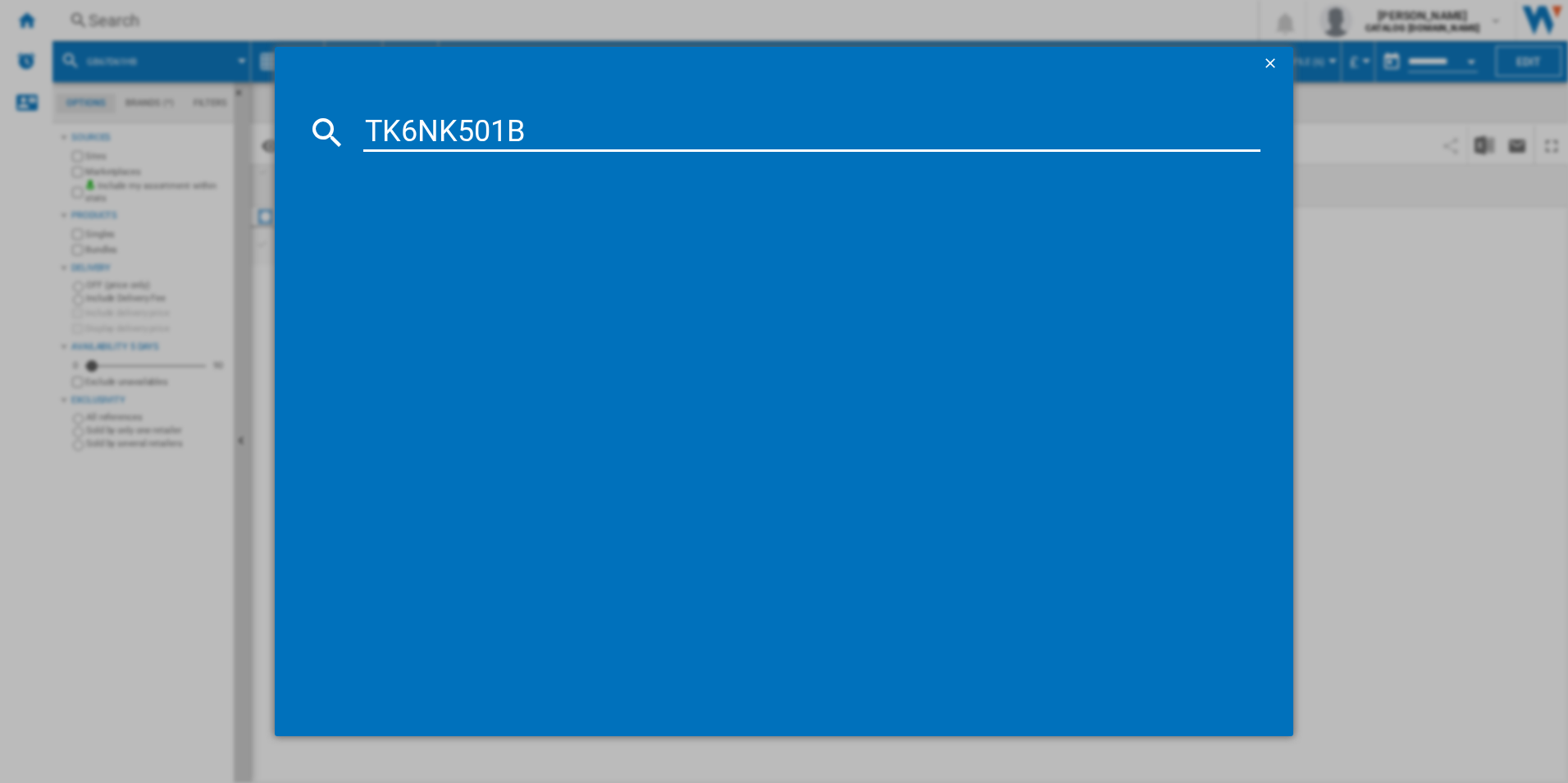
type input "TK6NK501B"
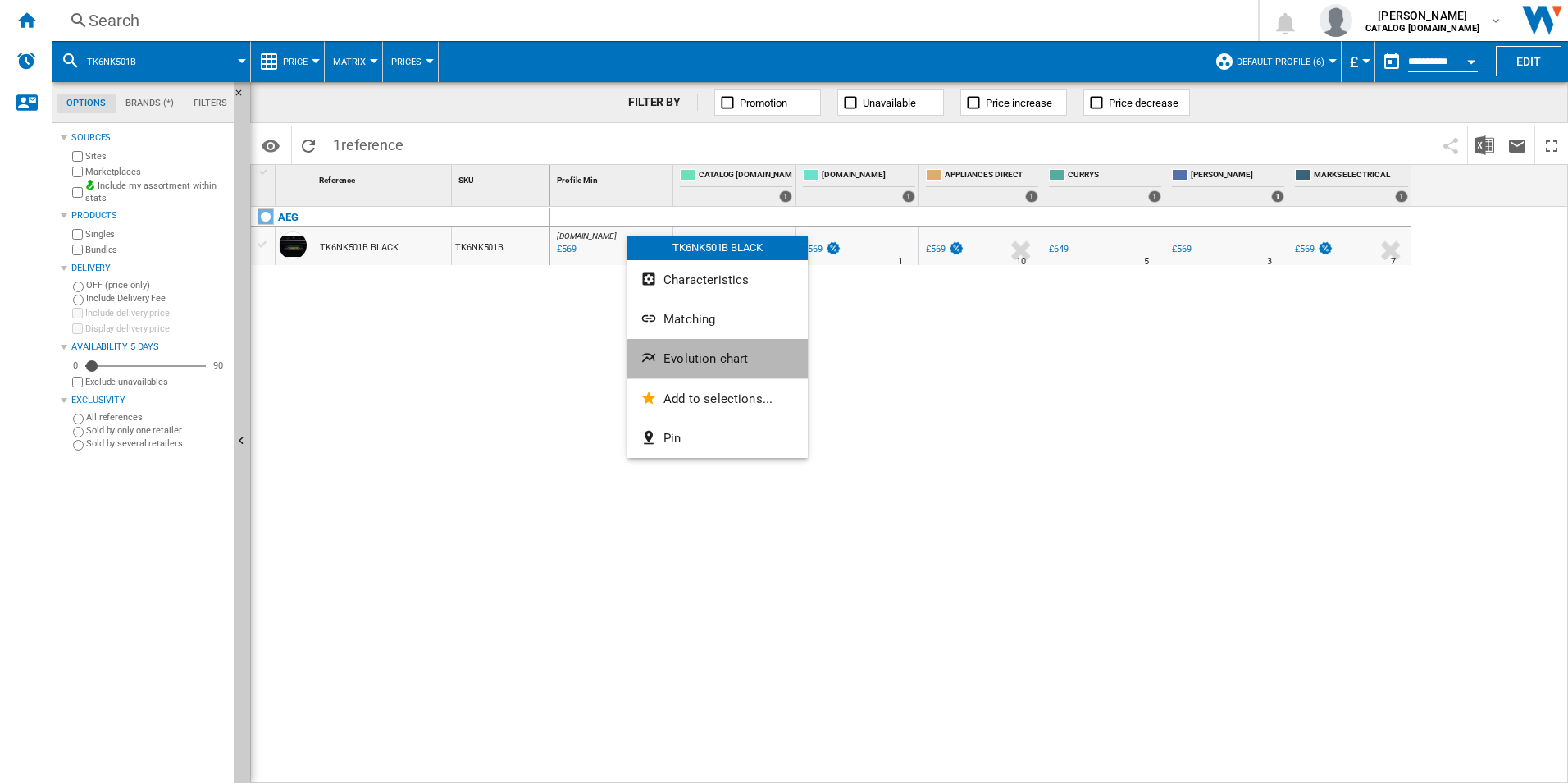
click at [684, 354] on span "Evolution chart" at bounding box center [706, 358] width 85 height 15
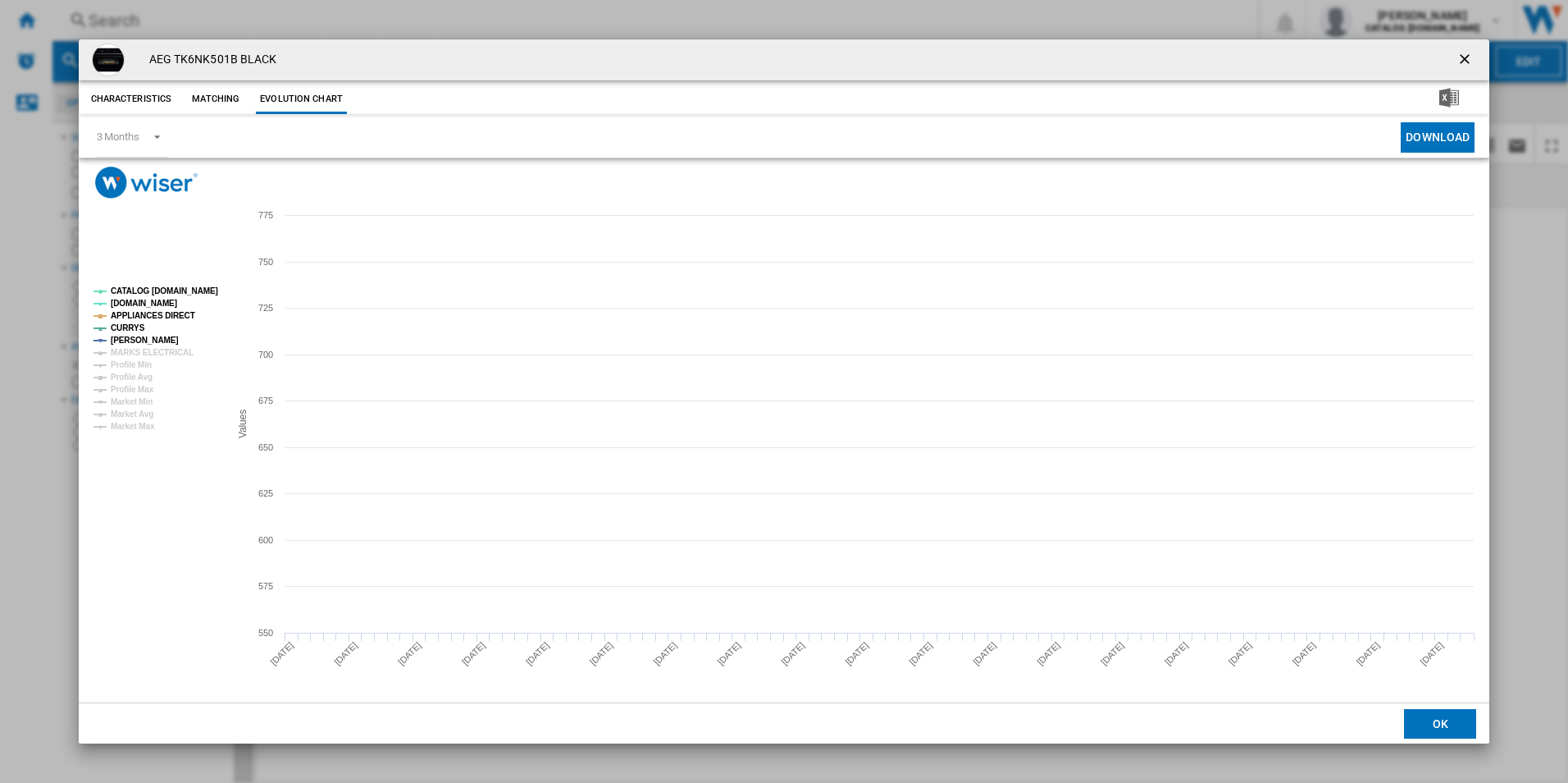
click at [207, 289] on tspan "CATALOG [DOMAIN_NAME]" at bounding box center [164, 291] width 108 height 9
click at [171, 311] on tspan "APPLIANCES DIRECT" at bounding box center [152, 315] width 85 height 9
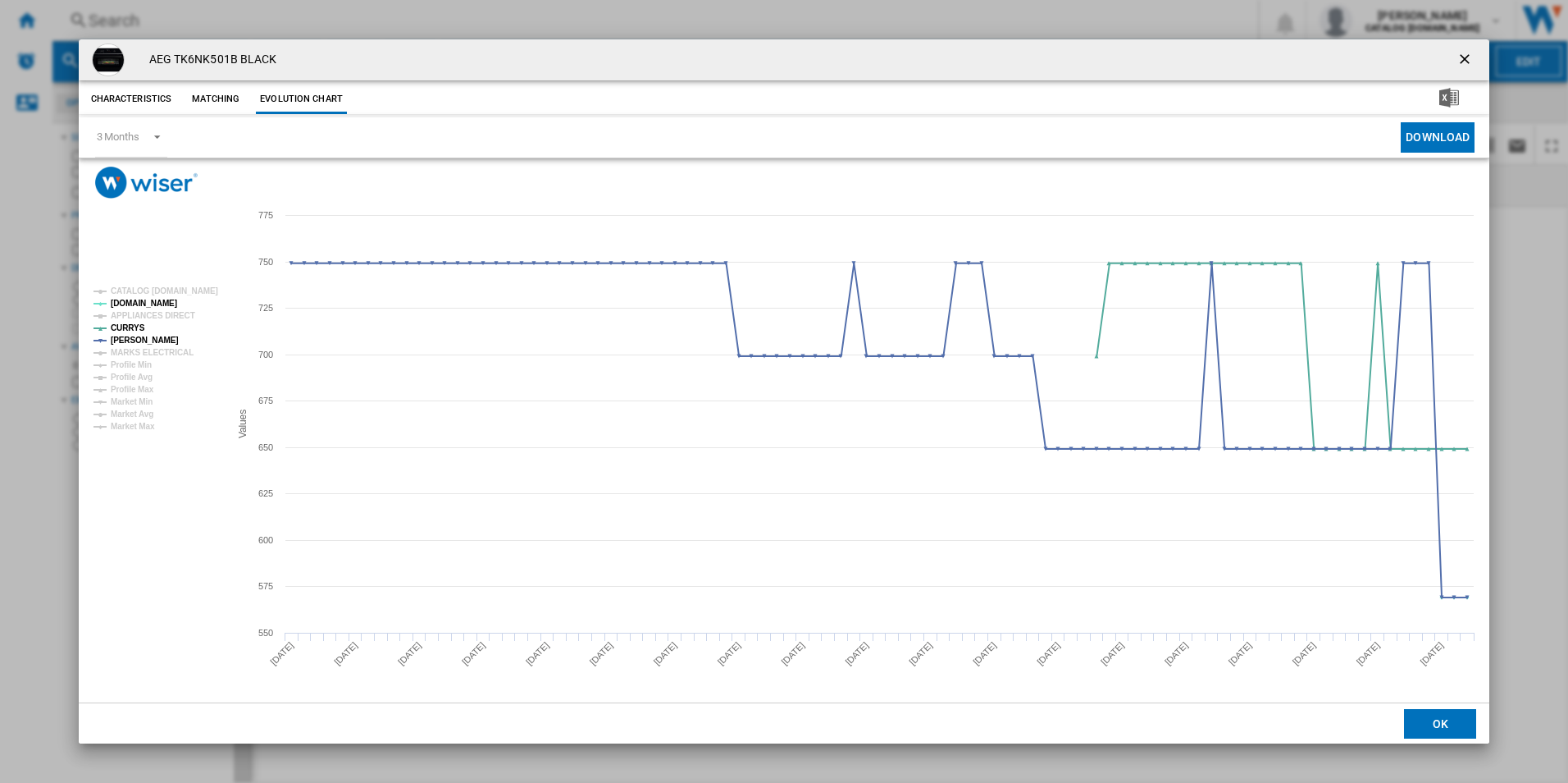
drag, startPoint x: 1469, startPoint y: 52, endPoint x: 1418, endPoint y: 112, distance: 78.7
click at [1469, 52] on ng-md-icon "getI18NText('BUTTONS.CLOSE_DIALOG')" at bounding box center [1466, 60] width 20 height 20
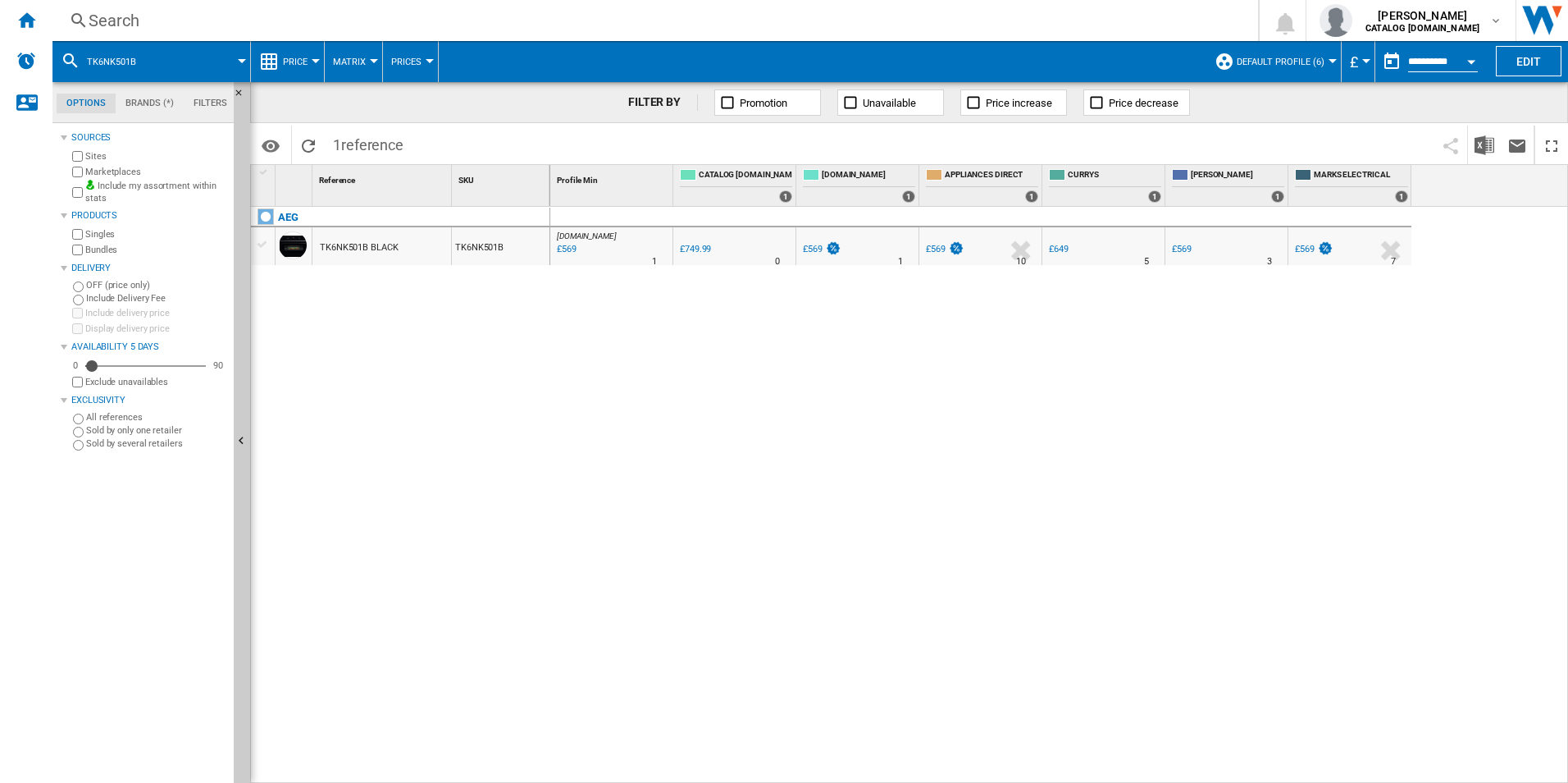
click at [571, 9] on div "Search Search 0 adam barber CATALOG ELECTROLUX.UK CATALOG ELECTROLUX.UK My sett…" at bounding box center [810, 21] width 1516 height 41
click at [572, 24] on div "Search" at bounding box center [652, 21] width 1127 height 23
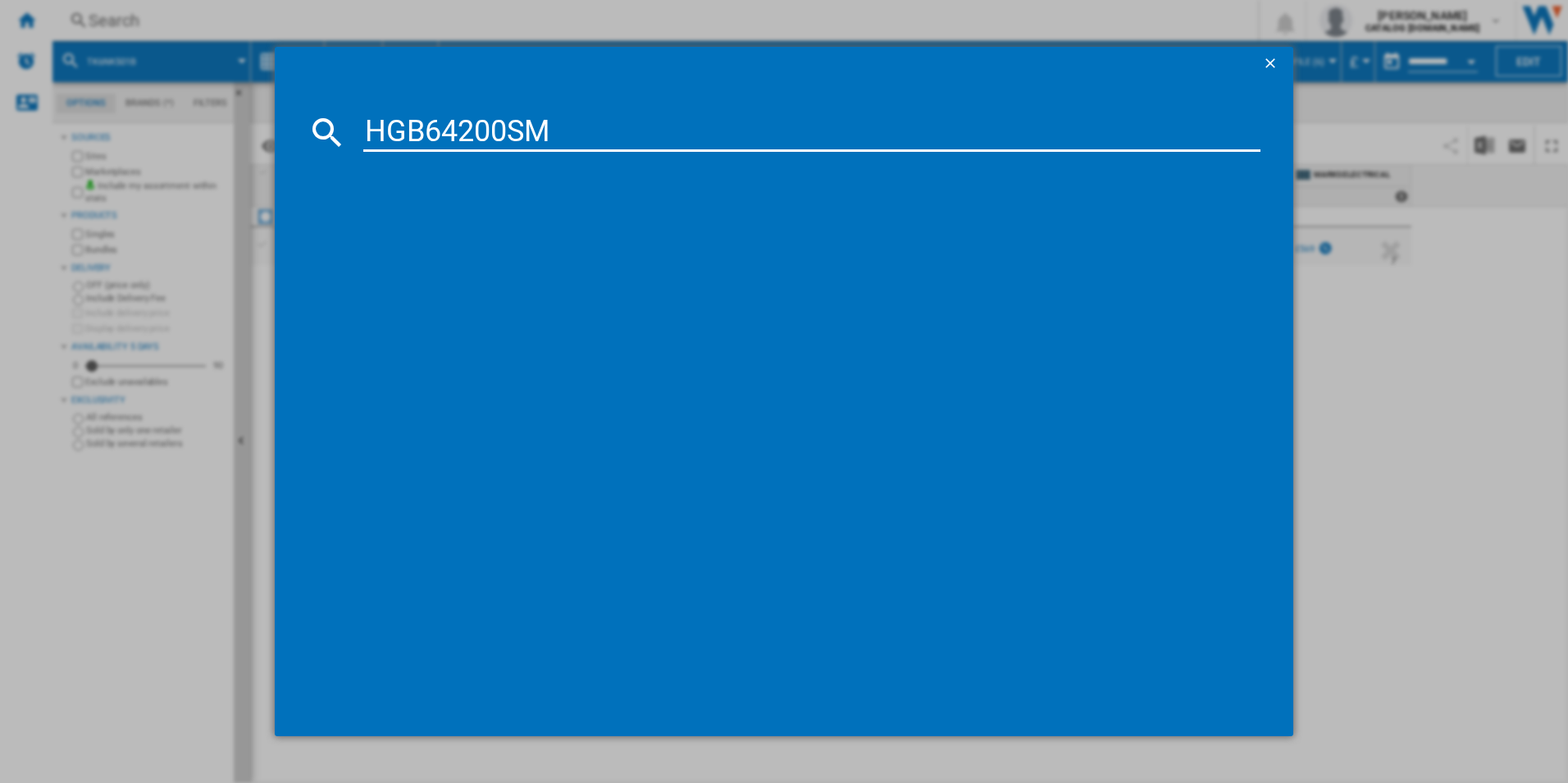
type input "HGB64200SM"
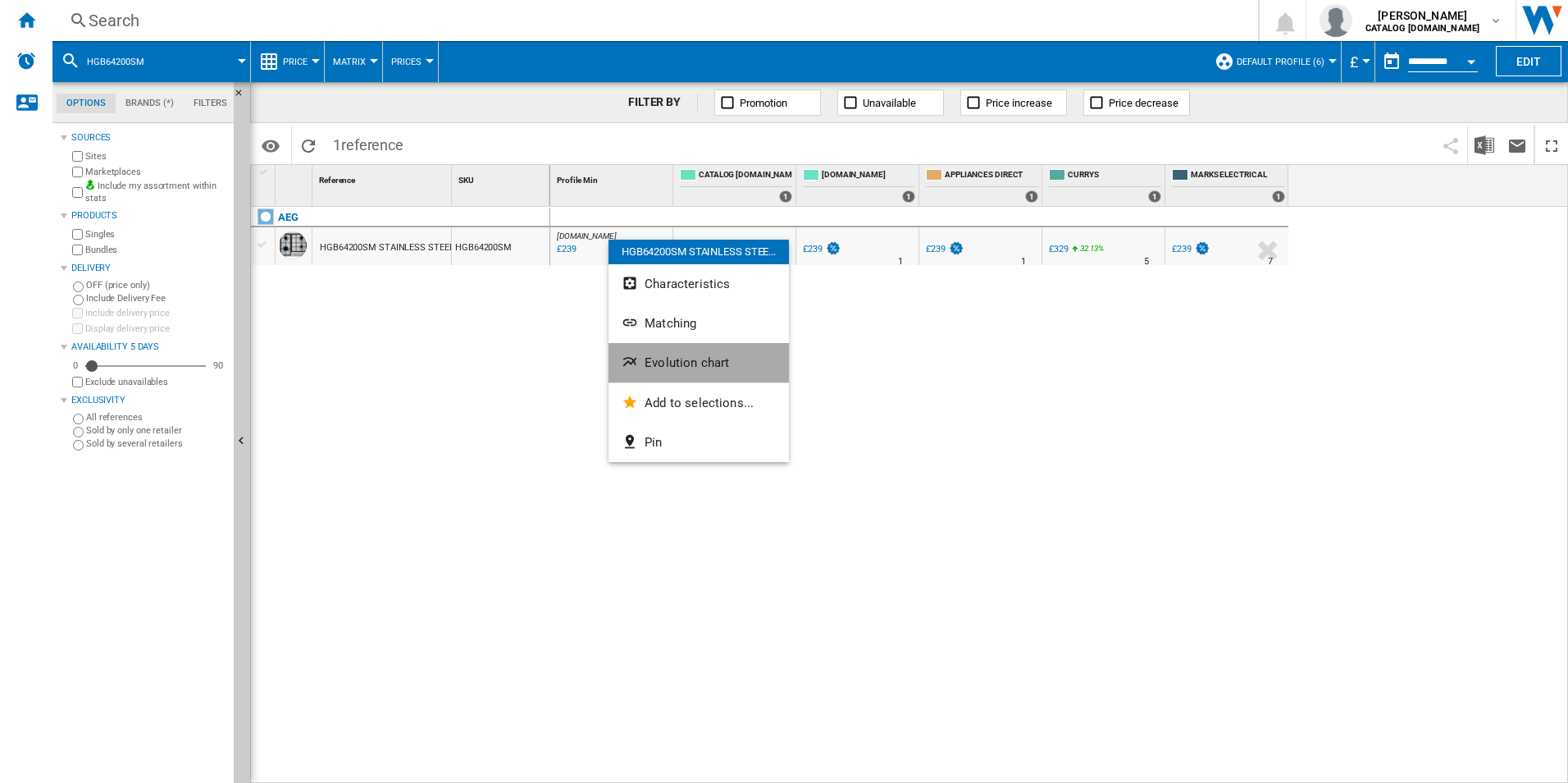
click at [661, 373] on button "Evolution chart" at bounding box center [698, 363] width 180 height 39
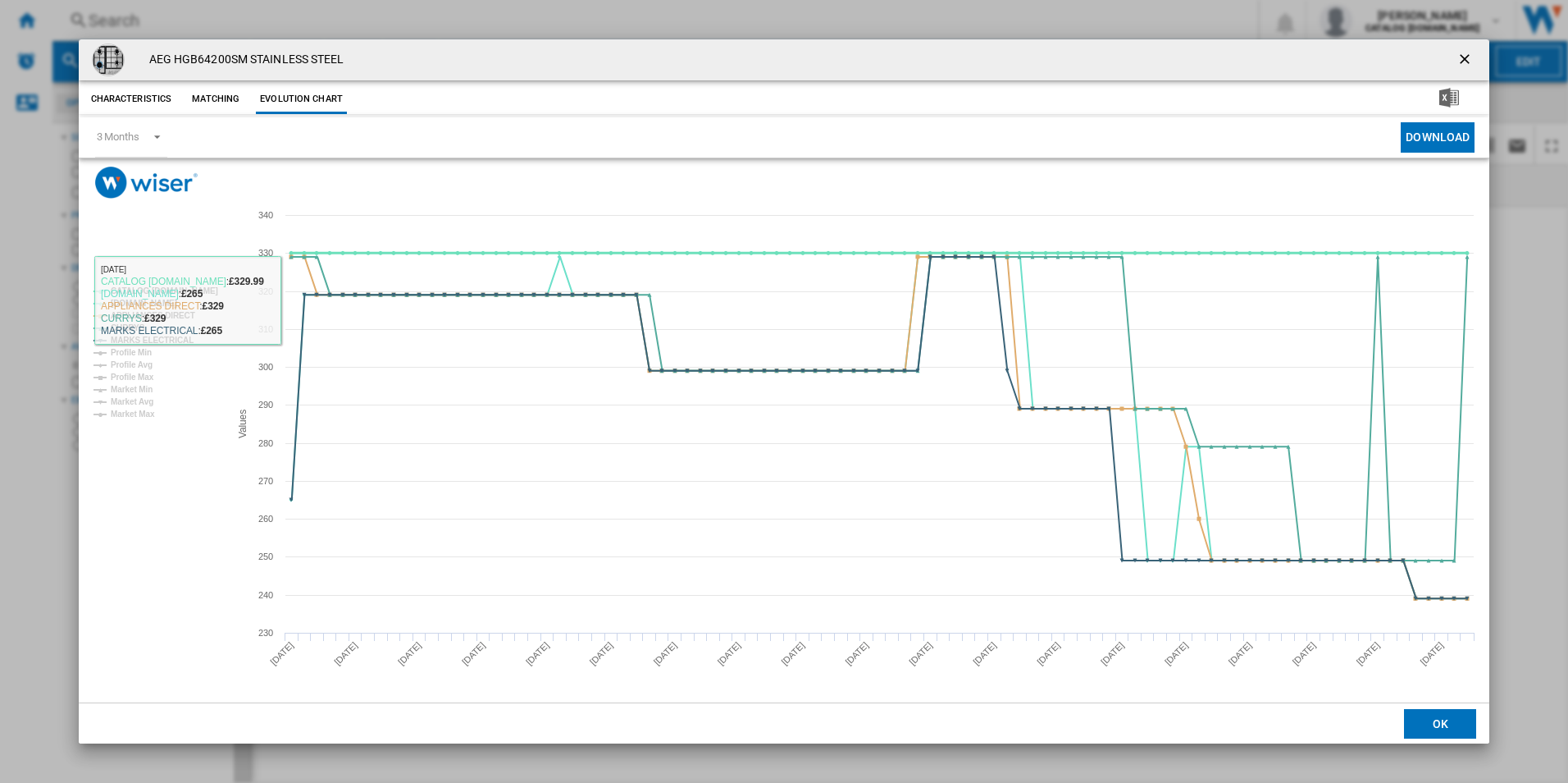
click at [190, 288] on tspan "CATALOG [DOMAIN_NAME]" at bounding box center [164, 291] width 108 height 9
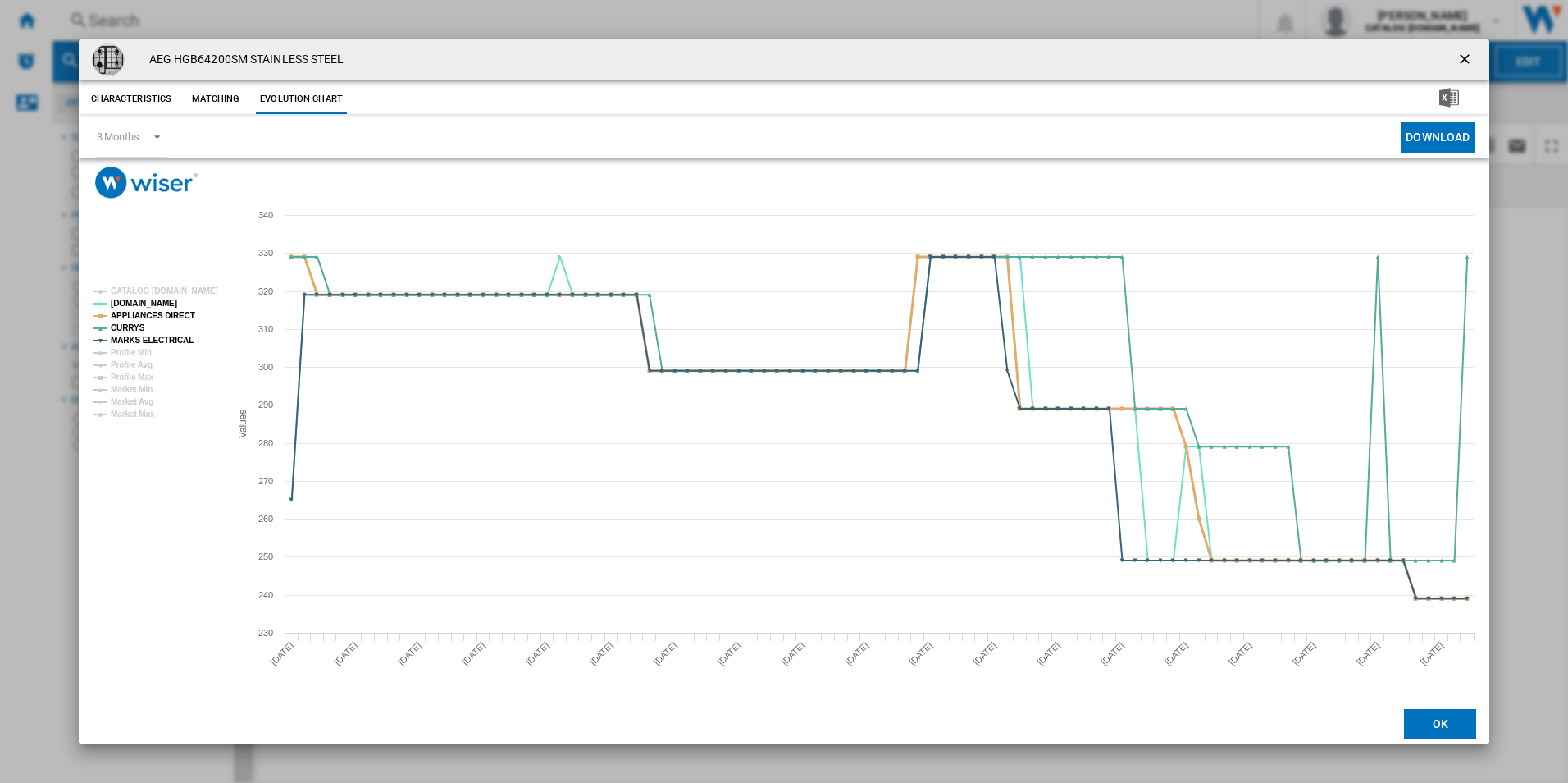
click at [181, 317] on tspan "APPLIANCES DIRECT" at bounding box center [152, 315] width 85 height 9
click at [174, 342] on tspan "MARKS ELECTRICAL" at bounding box center [151, 340] width 83 height 9
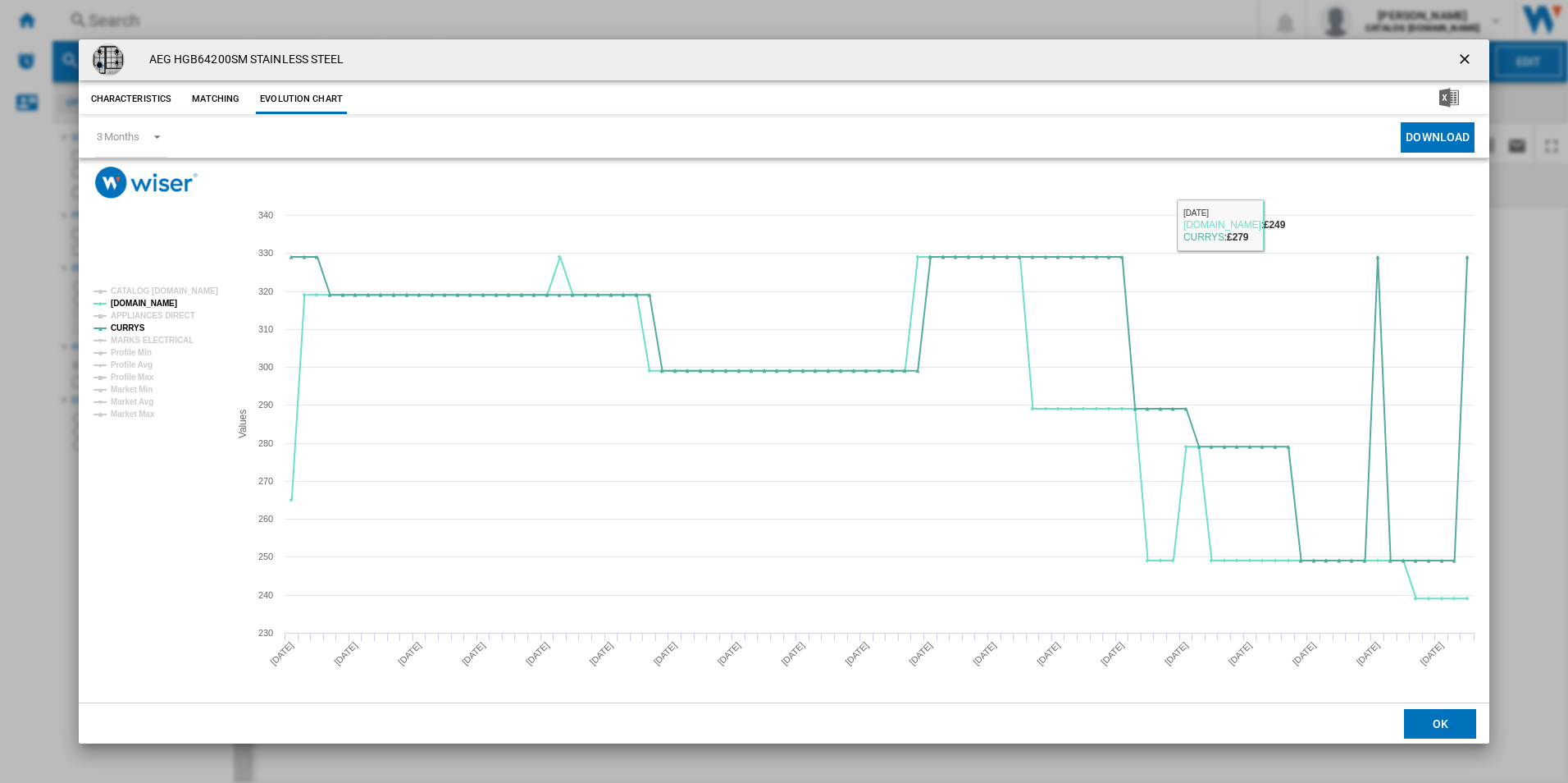
click at [1470, 59] on ng-md-icon "getI18NText('BUTTONS.CLOSE_DIALOG')" at bounding box center [1466, 60] width 20 height 20
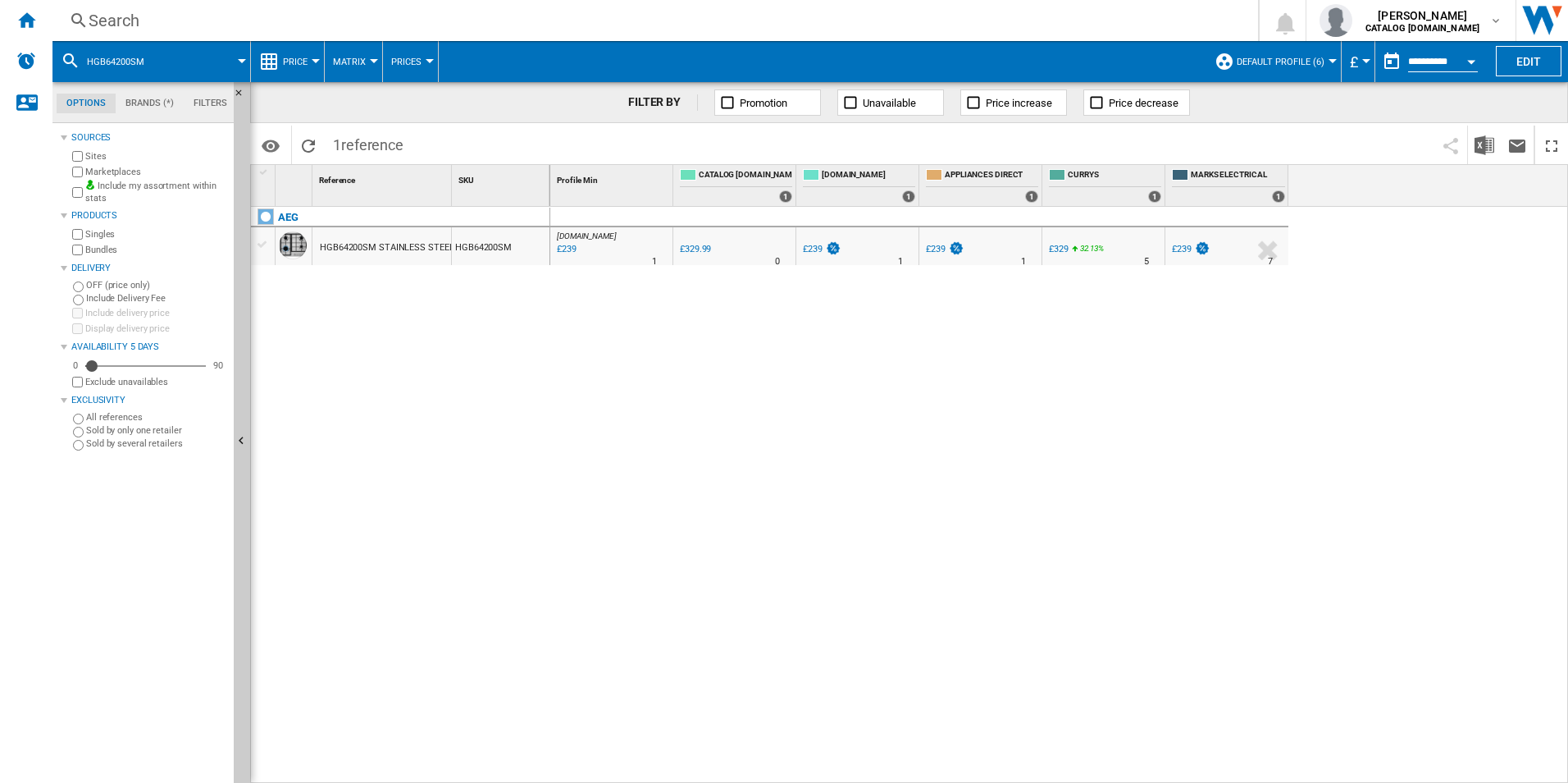
click at [869, 22] on div "Search" at bounding box center [652, 21] width 1127 height 23
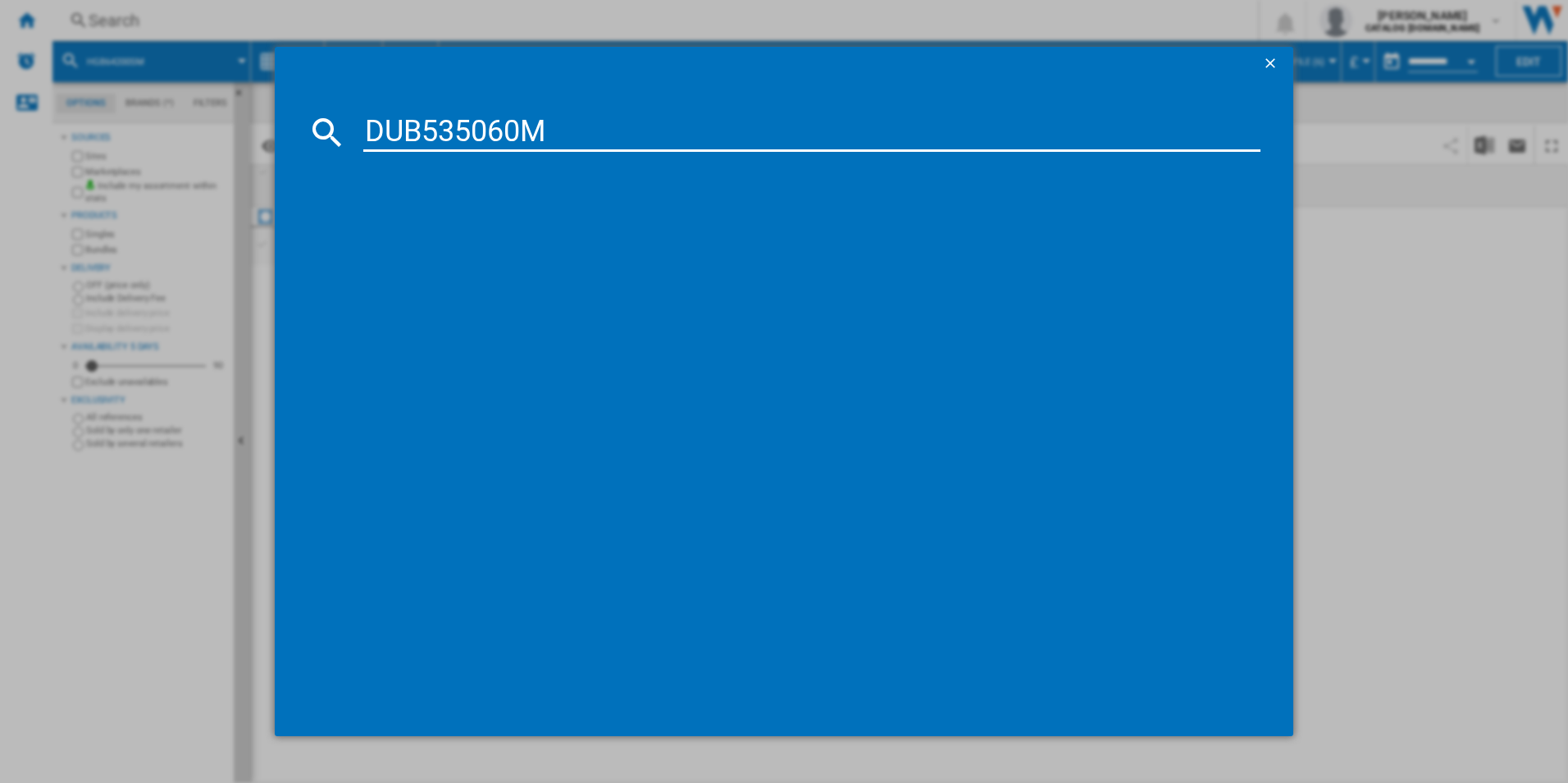
type input "DUB535060M"
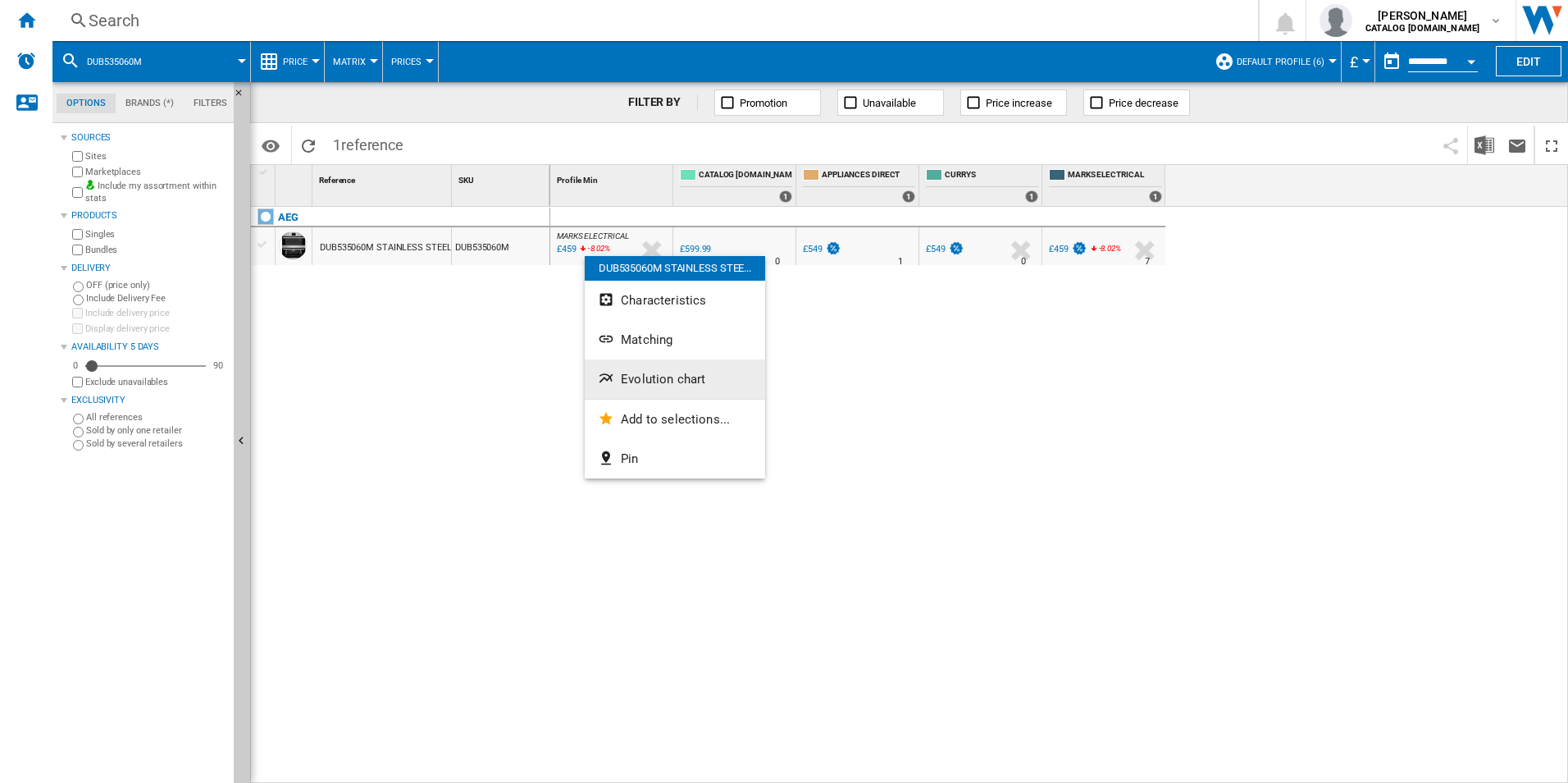
click at [624, 378] on span "Evolution chart" at bounding box center [663, 378] width 85 height 15
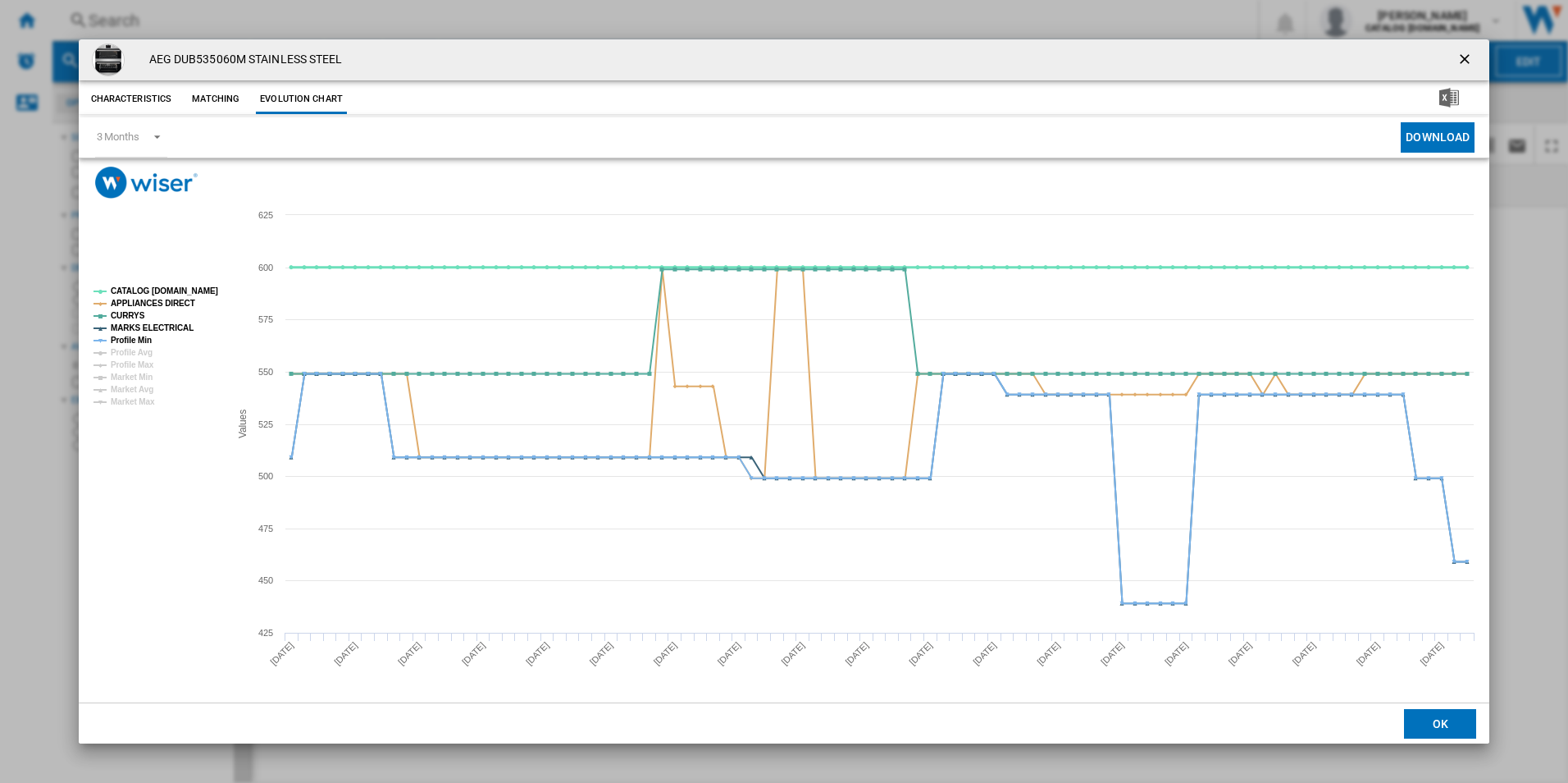
click at [205, 292] on tspan "CATALOG [DOMAIN_NAME]" at bounding box center [164, 291] width 108 height 9
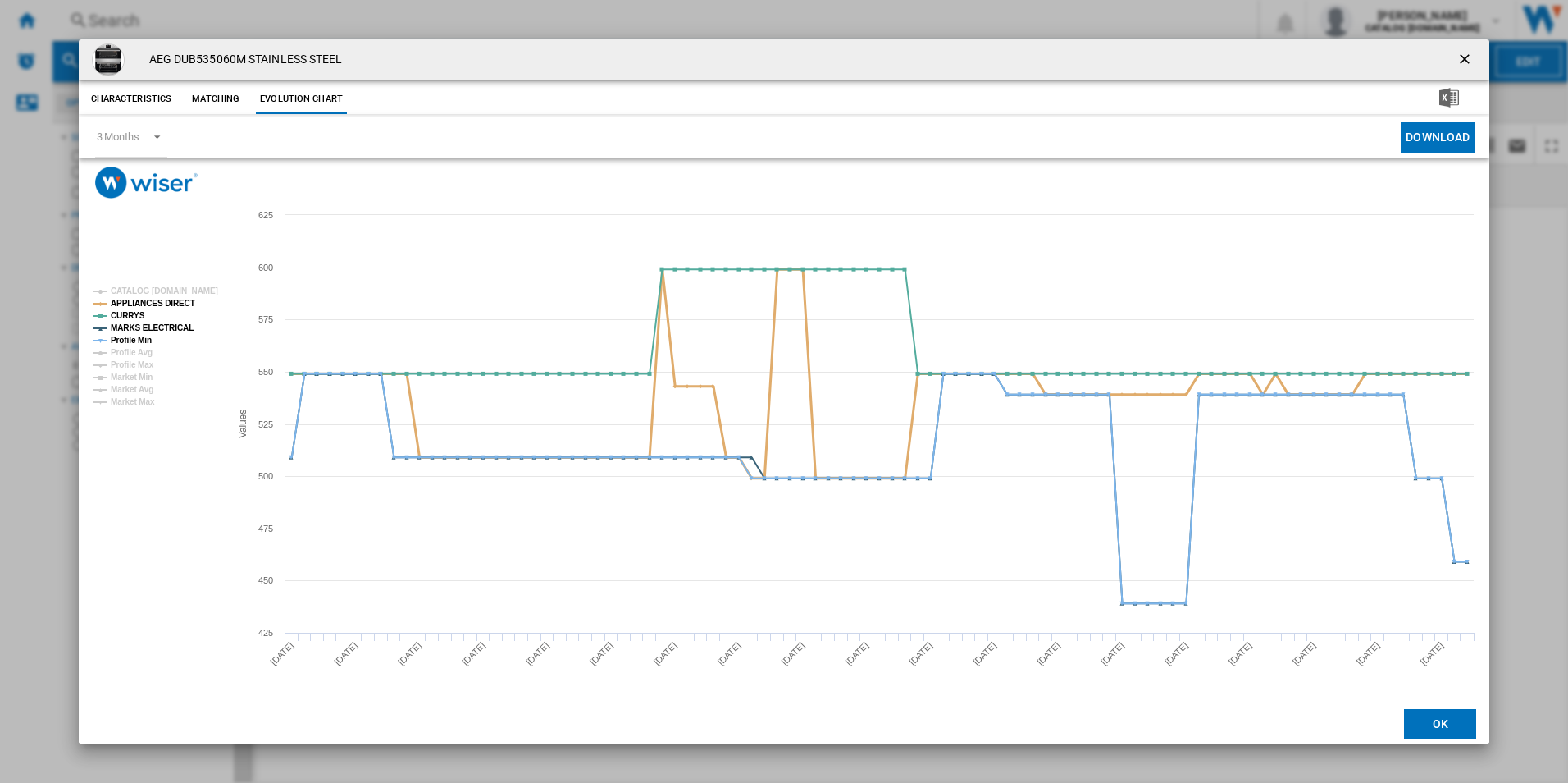
click at [175, 305] on tspan "APPLIANCES DIRECT" at bounding box center [152, 303] width 85 height 9
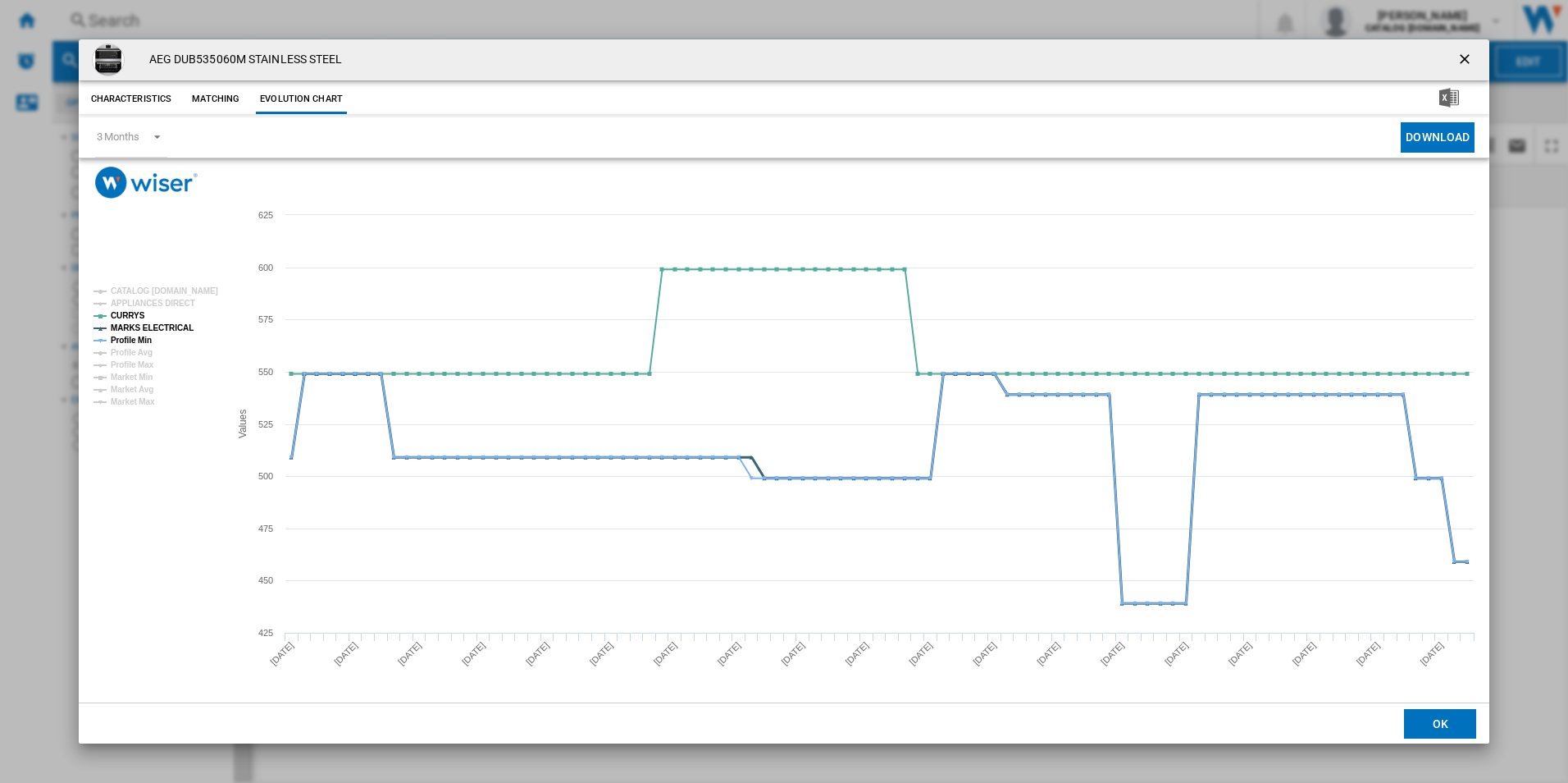
click at [169, 323] on tspan "MARKS ELECTRICAL" at bounding box center [151, 328] width 83 height 9
click at [145, 338] on tspan "Profile Min" at bounding box center [131, 340] width 41 height 9
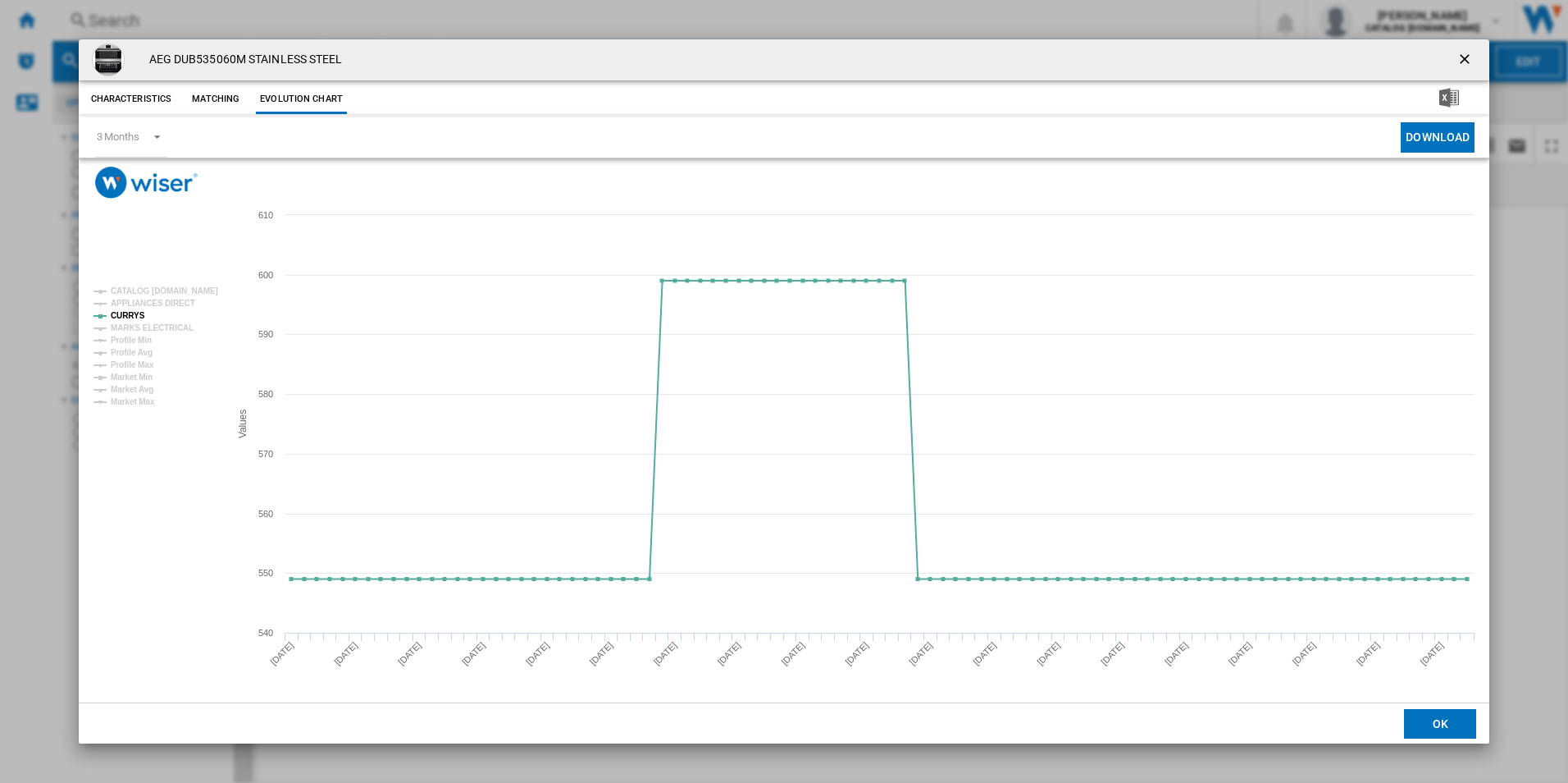
drag, startPoint x: 1464, startPoint y: 50, endPoint x: 1312, endPoint y: 50, distance: 152.0
click at [1464, 50] on ng-md-icon "getI18NText('BUTTONS.CLOSE_DIALOG')" at bounding box center [1466, 60] width 20 height 20
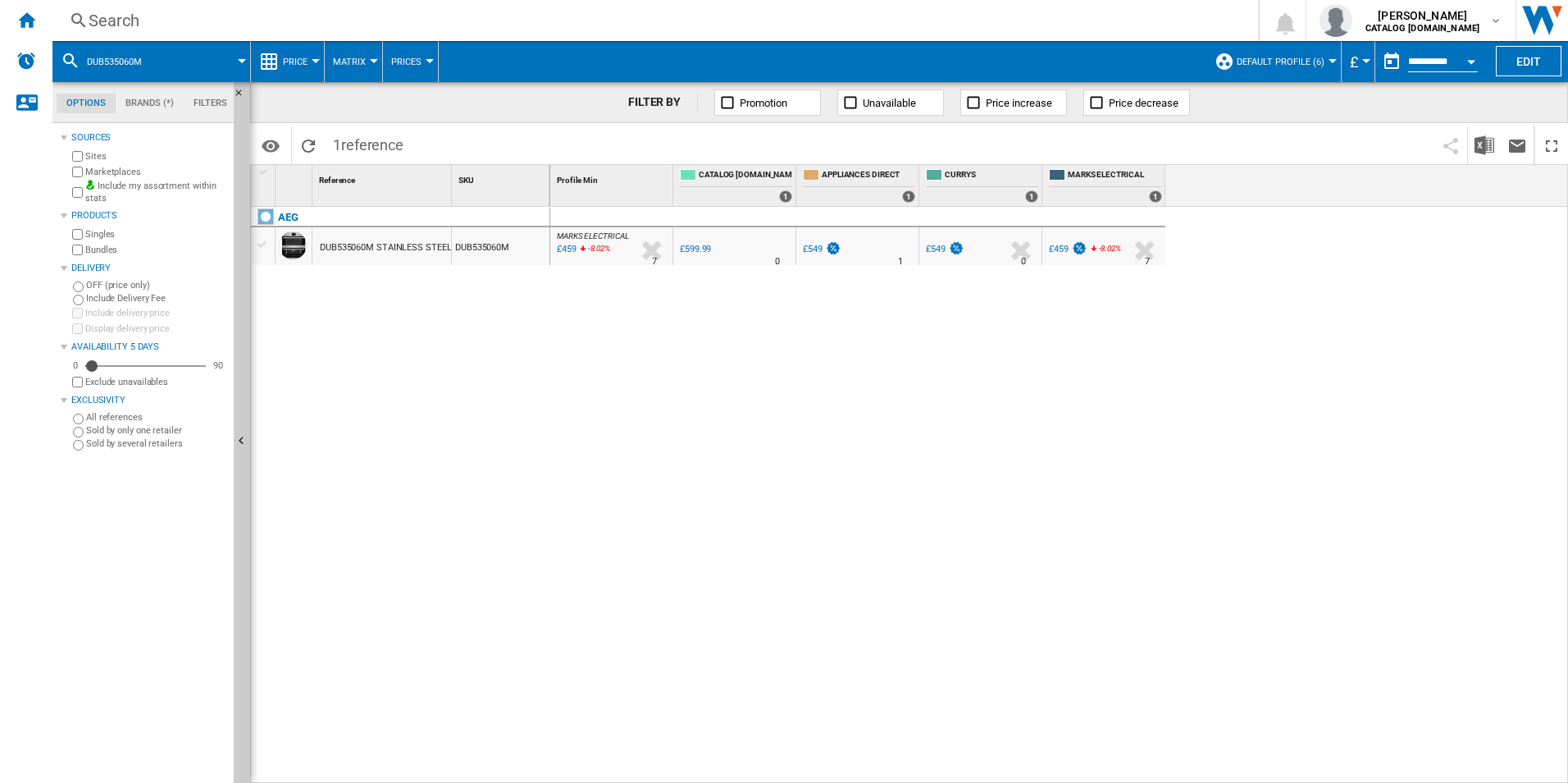
click at [794, 10] on div "Search" at bounding box center [652, 21] width 1127 height 23
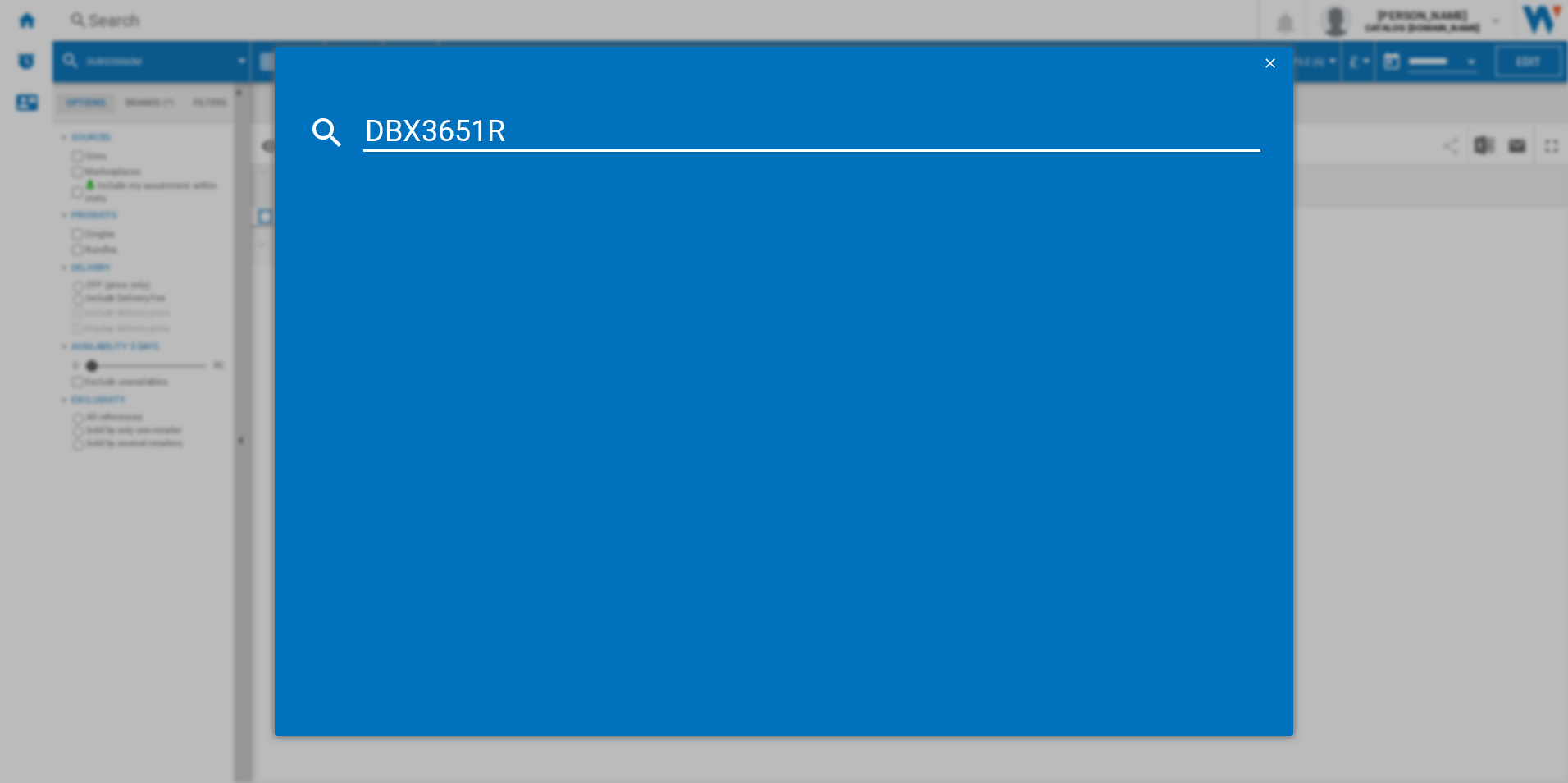
type input "DBX3651R"
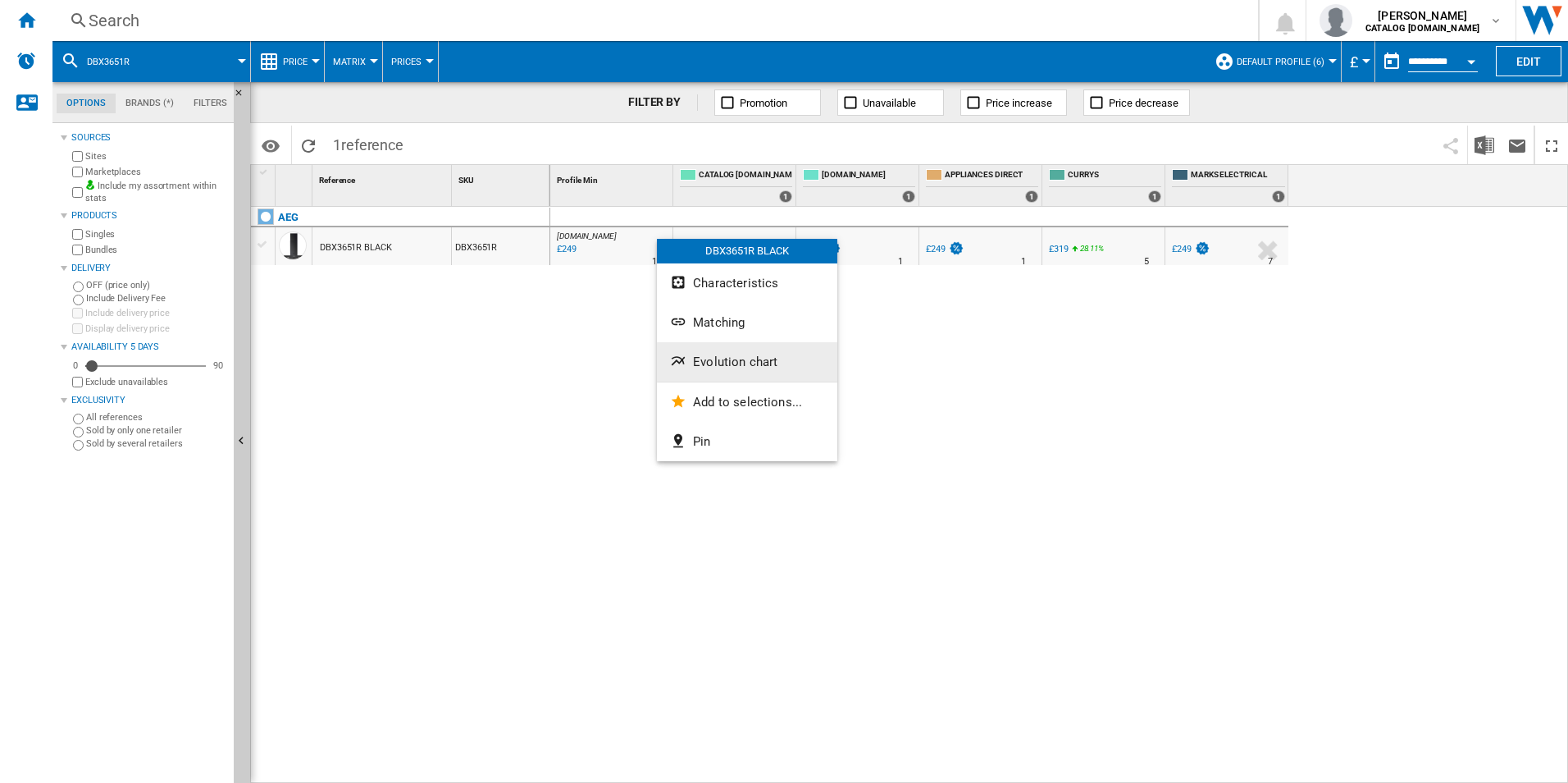
click at [701, 367] on span "Evolution chart" at bounding box center [735, 361] width 85 height 15
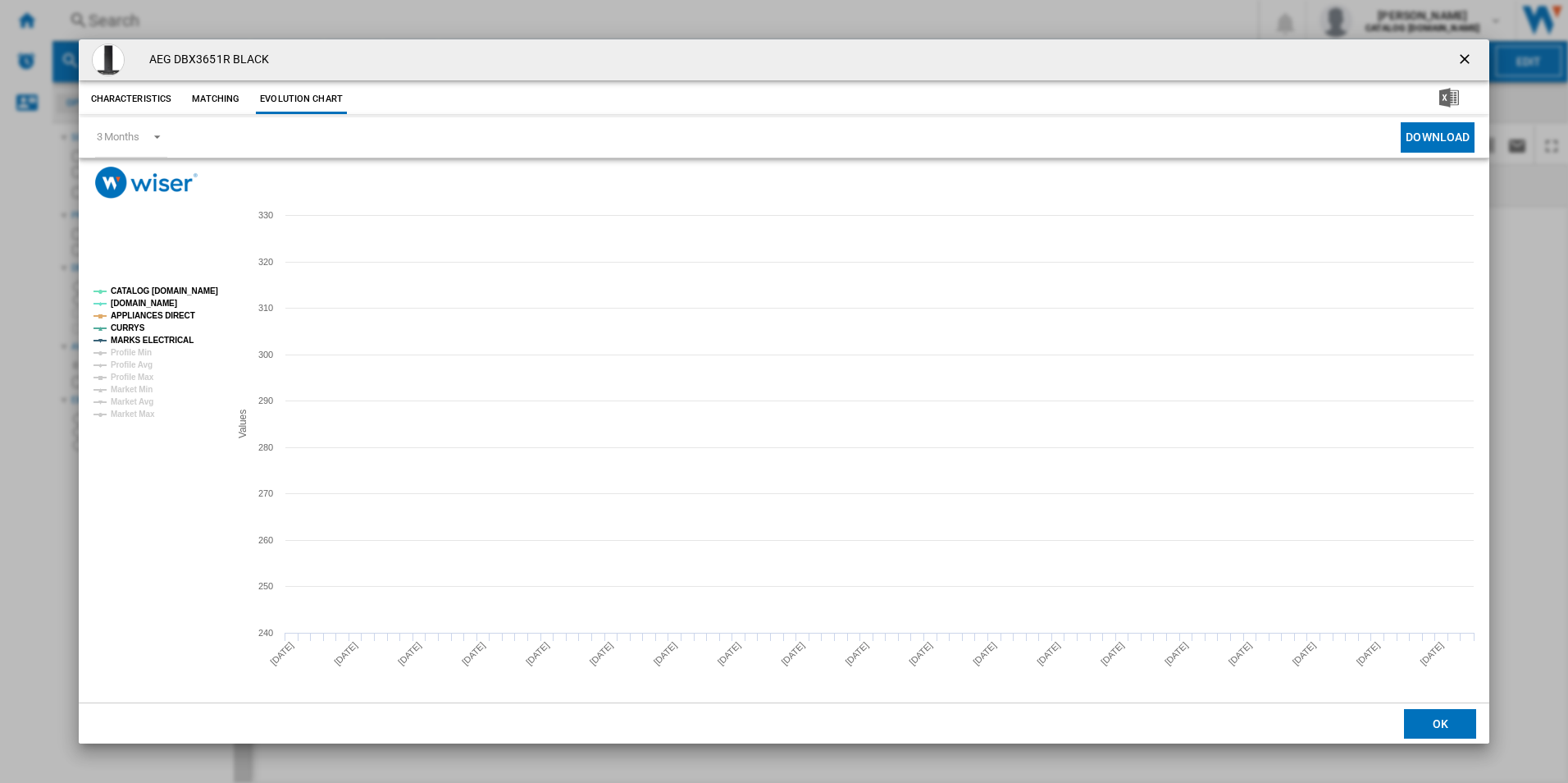
click at [163, 294] on tspan "CATALOG [DOMAIN_NAME]" at bounding box center [164, 291] width 108 height 9
click at [169, 305] on rect "Product popup" at bounding box center [155, 353] width 136 height 145
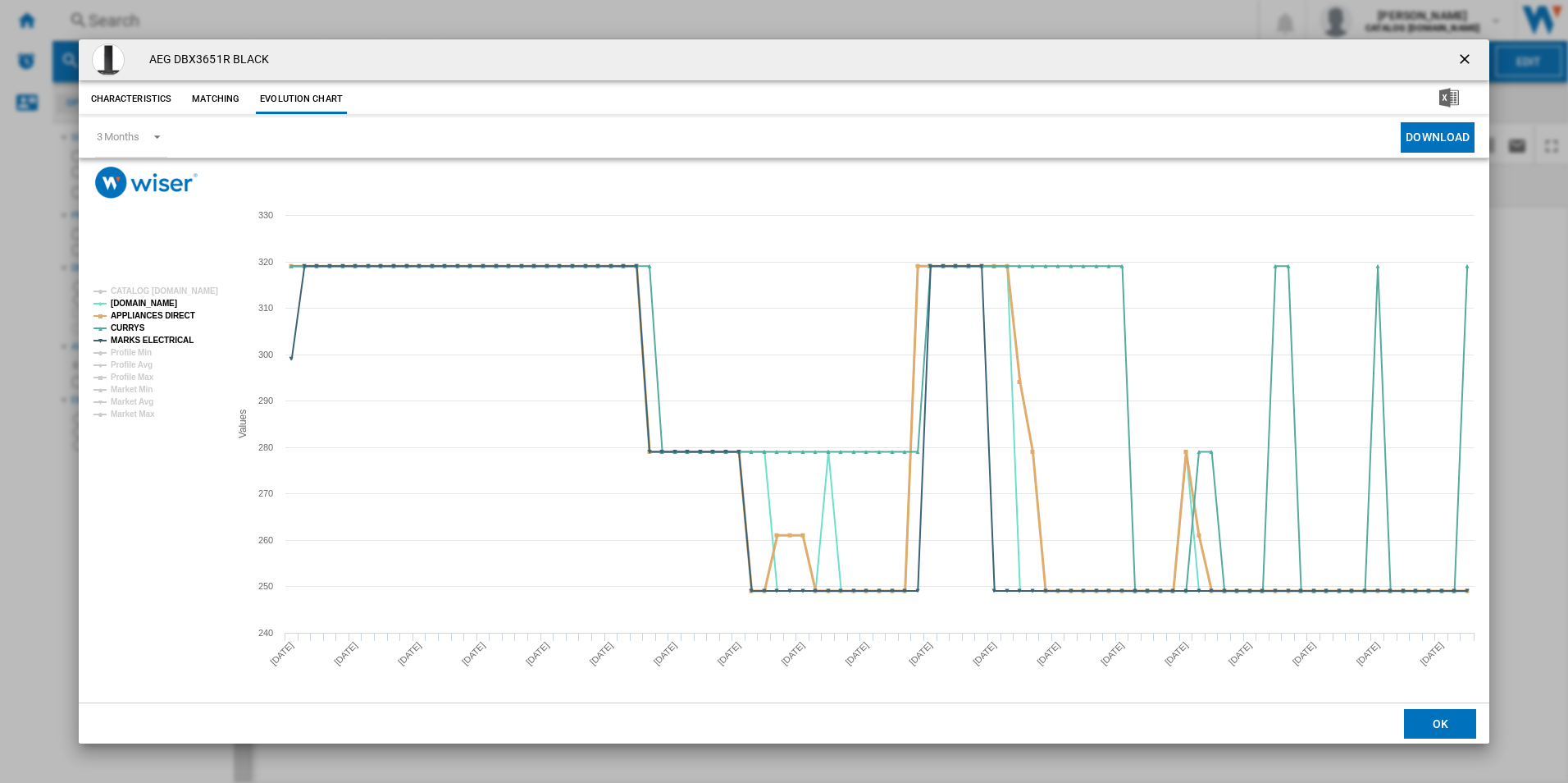
click at [168, 313] on tspan "APPLIANCES DIRECT" at bounding box center [152, 315] width 85 height 9
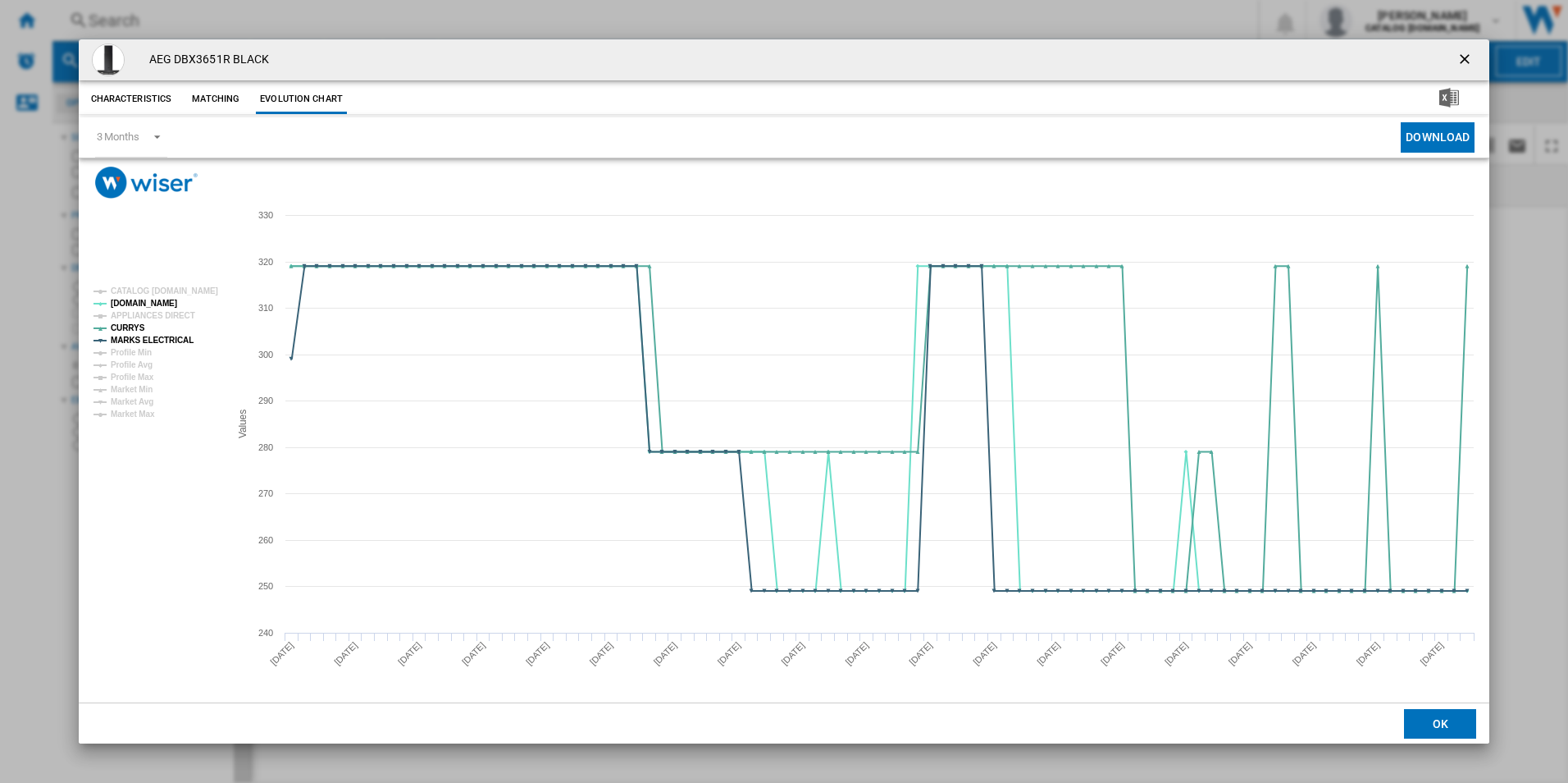
click at [177, 354] on rect "Product popup" at bounding box center [155, 353] width 136 height 145
click at [175, 335] on tspan "MARKS ELECTRICAL" at bounding box center [151, 340] width 83 height 9
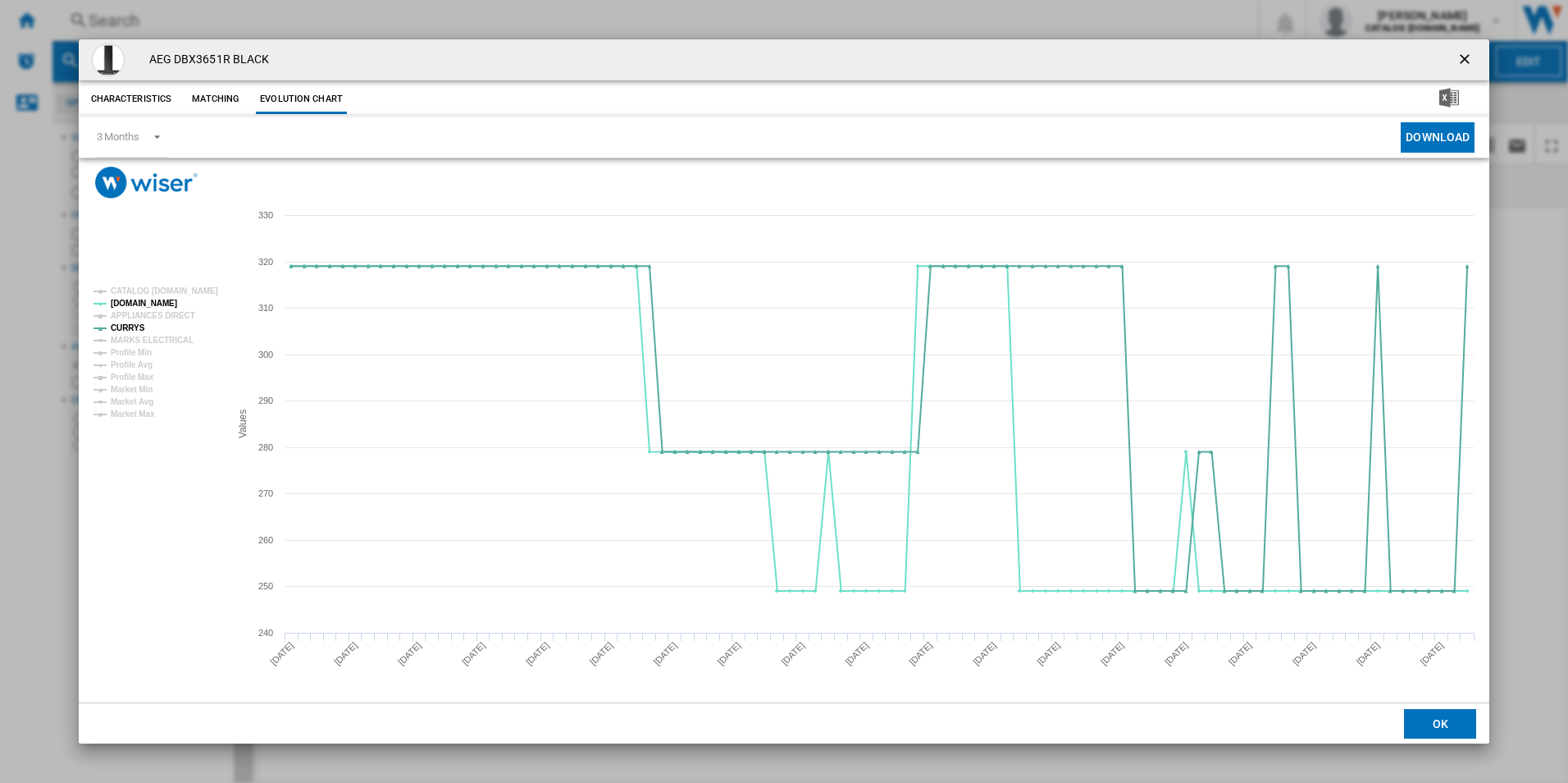
drag, startPoint x: 1470, startPoint y: 50, endPoint x: 1391, endPoint y: 50, distance: 79.0
click at [1470, 50] on ng-md-icon "getI18NText('BUTTONS.CLOSE_DIALOG')" at bounding box center [1466, 60] width 20 height 20
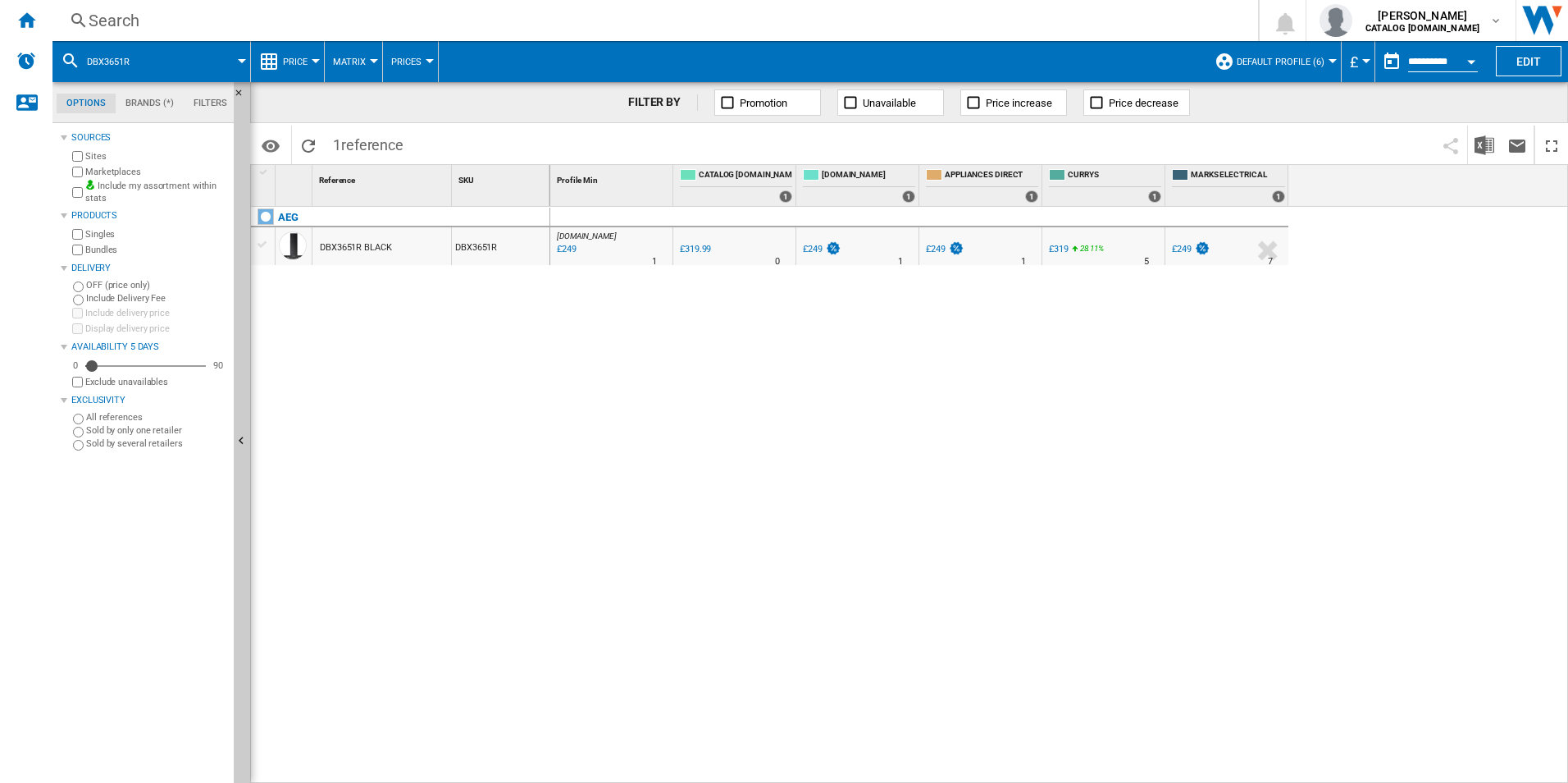
click at [1009, 26] on div "Search" at bounding box center [652, 21] width 1127 height 23
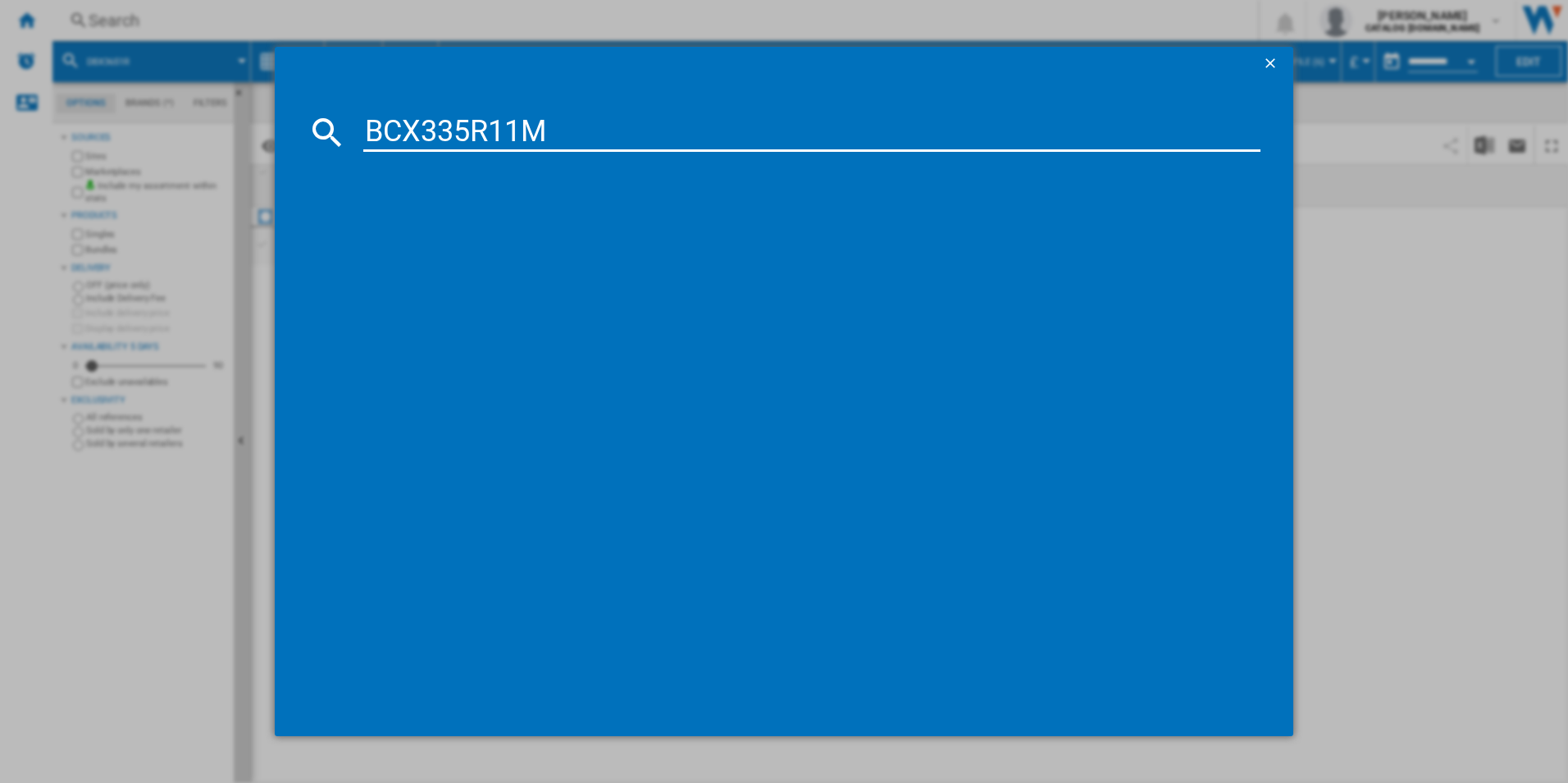
type input "BCX335R11M"
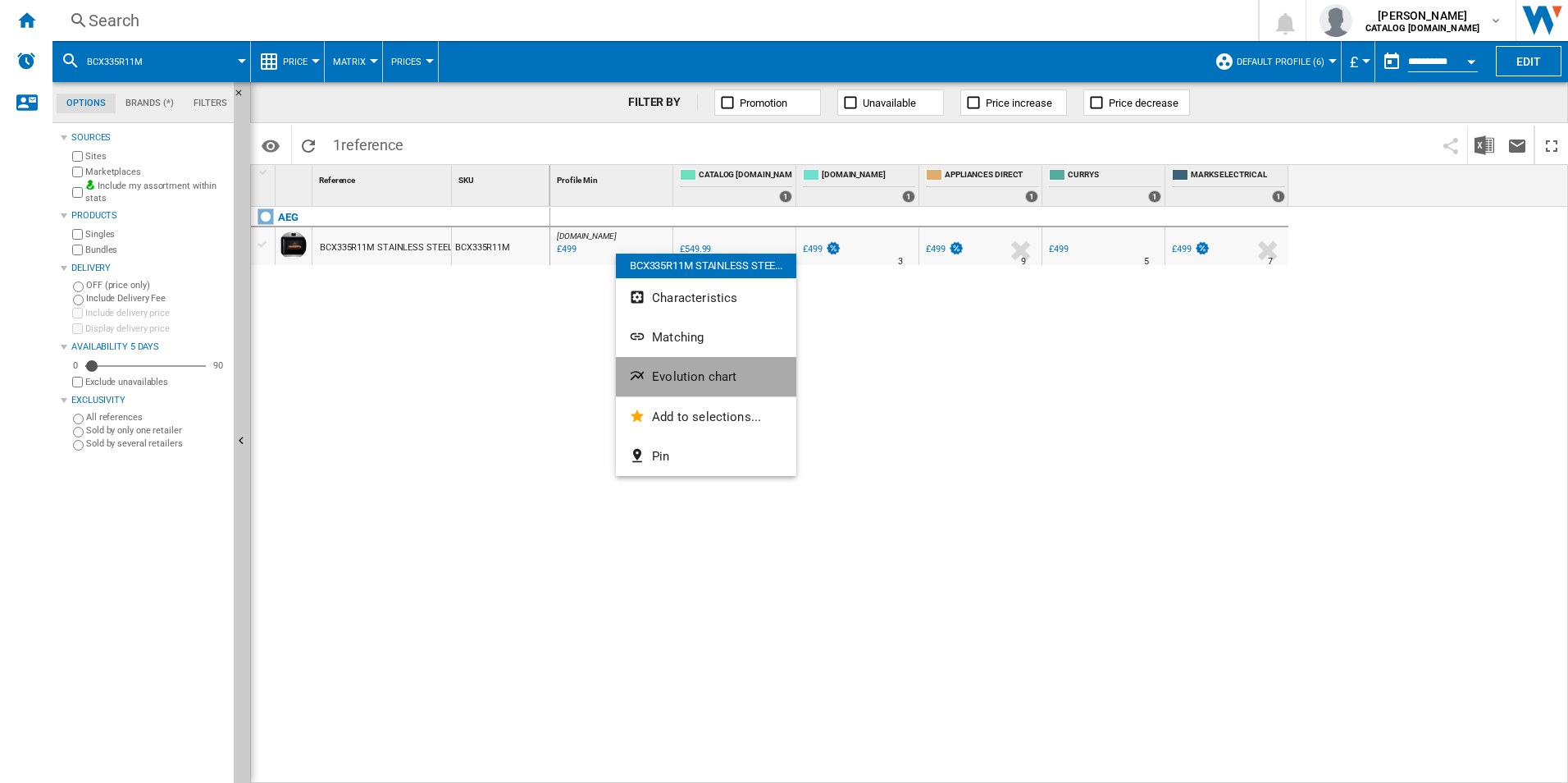
click at [672, 377] on span "Evolution chart" at bounding box center [694, 376] width 85 height 15
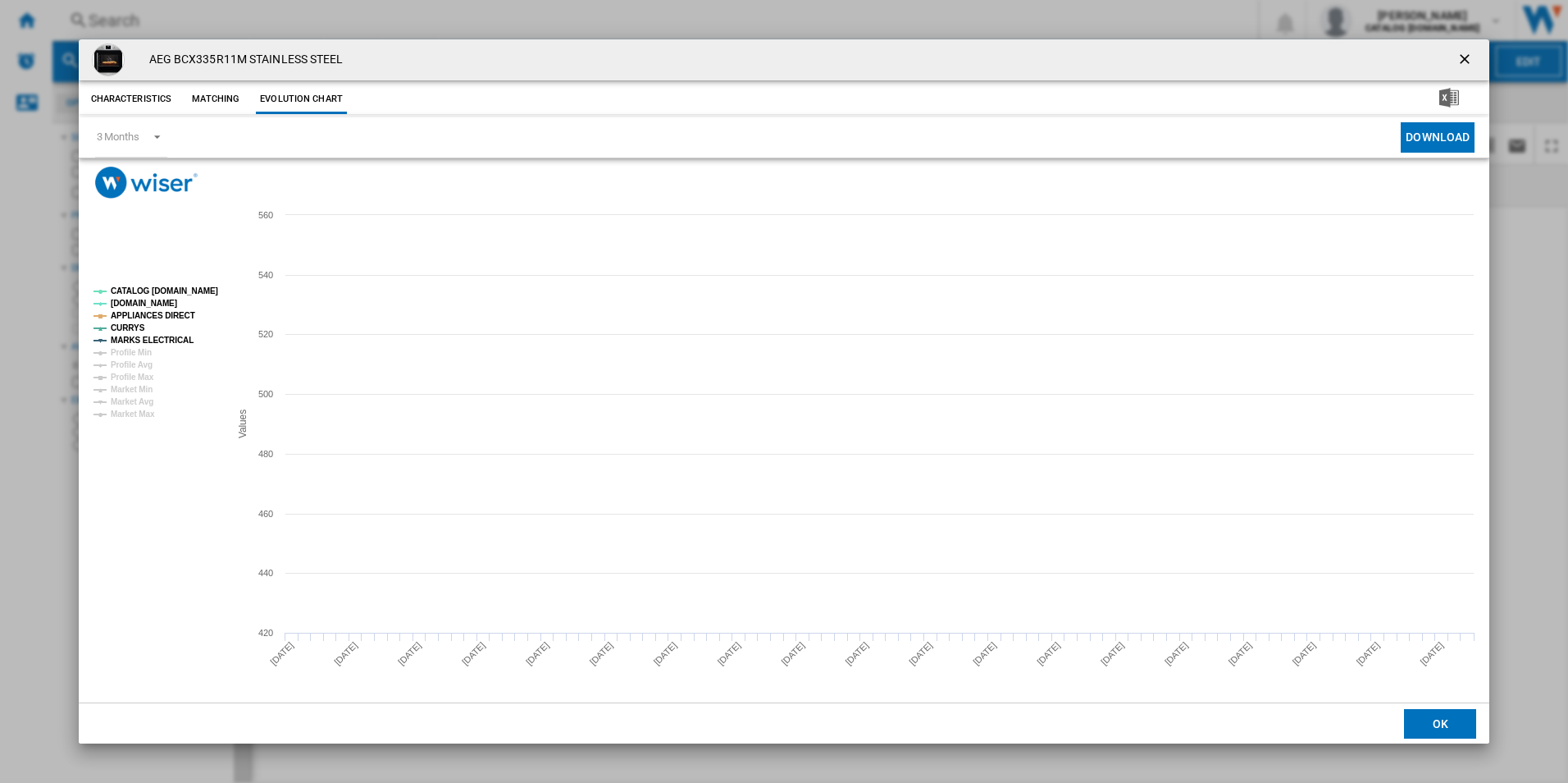
click at [185, 293] on tspan "CATALOG [DOMAIN_NAME]" at bounding box center [164, 291] width 108 height 9
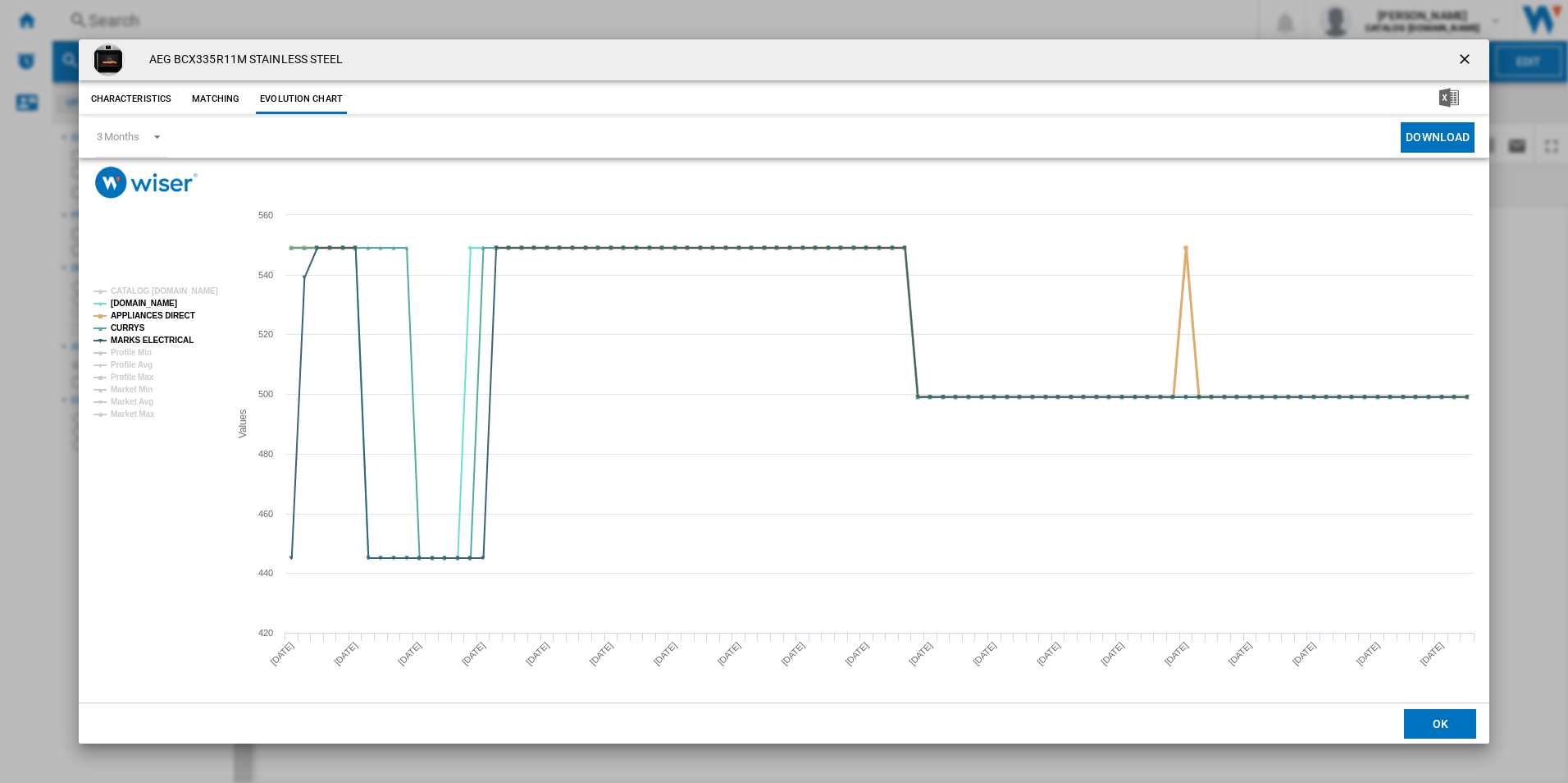
click at [184, 312] on tspan "APPLIANCES DIRECT" at bounding box center [152, 315] width 85 height 9
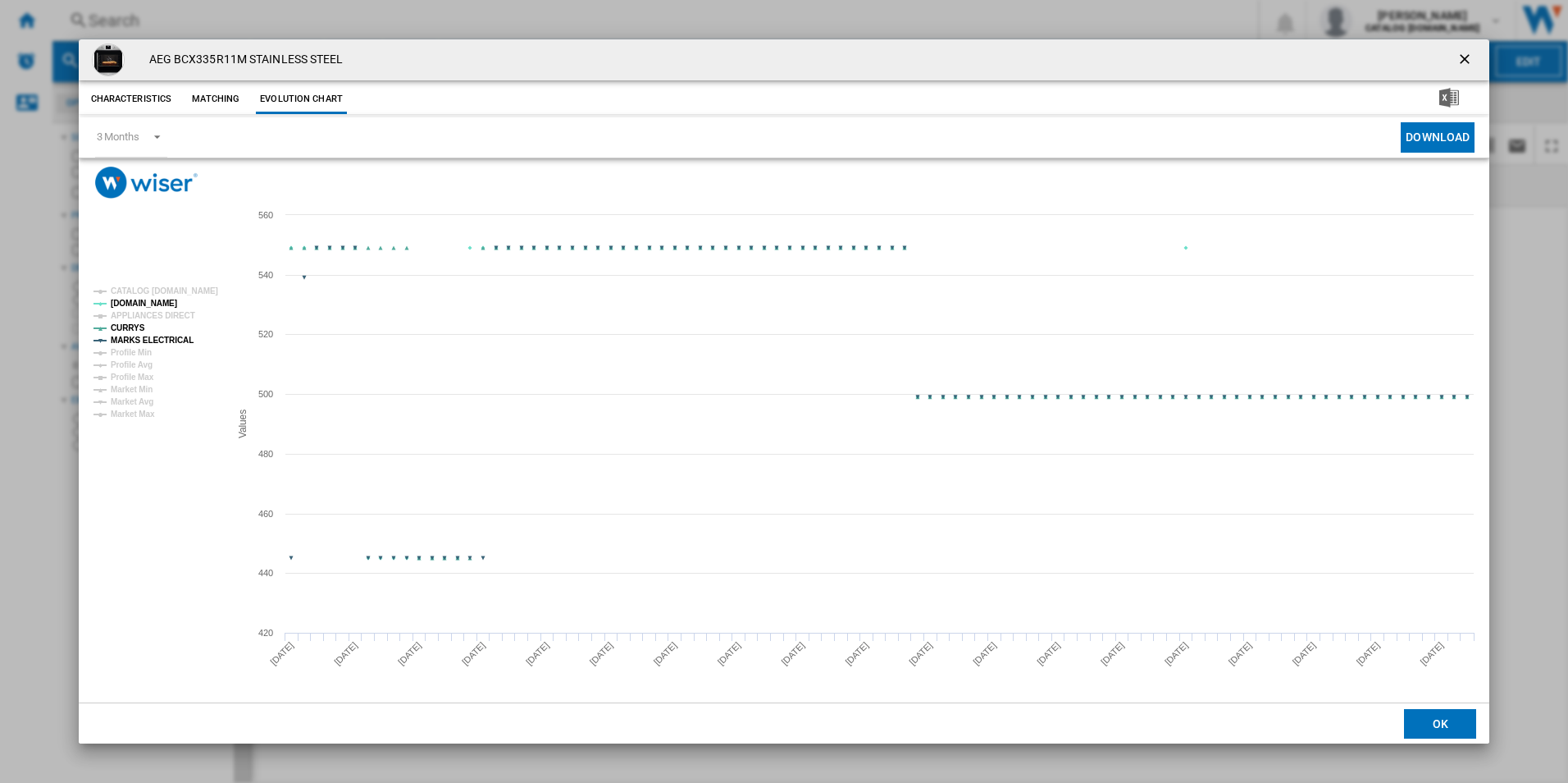
click at [174, 335] on tspan "MARKS ELECTRICAL" at bounding box center [151, 340] width 83 height 9
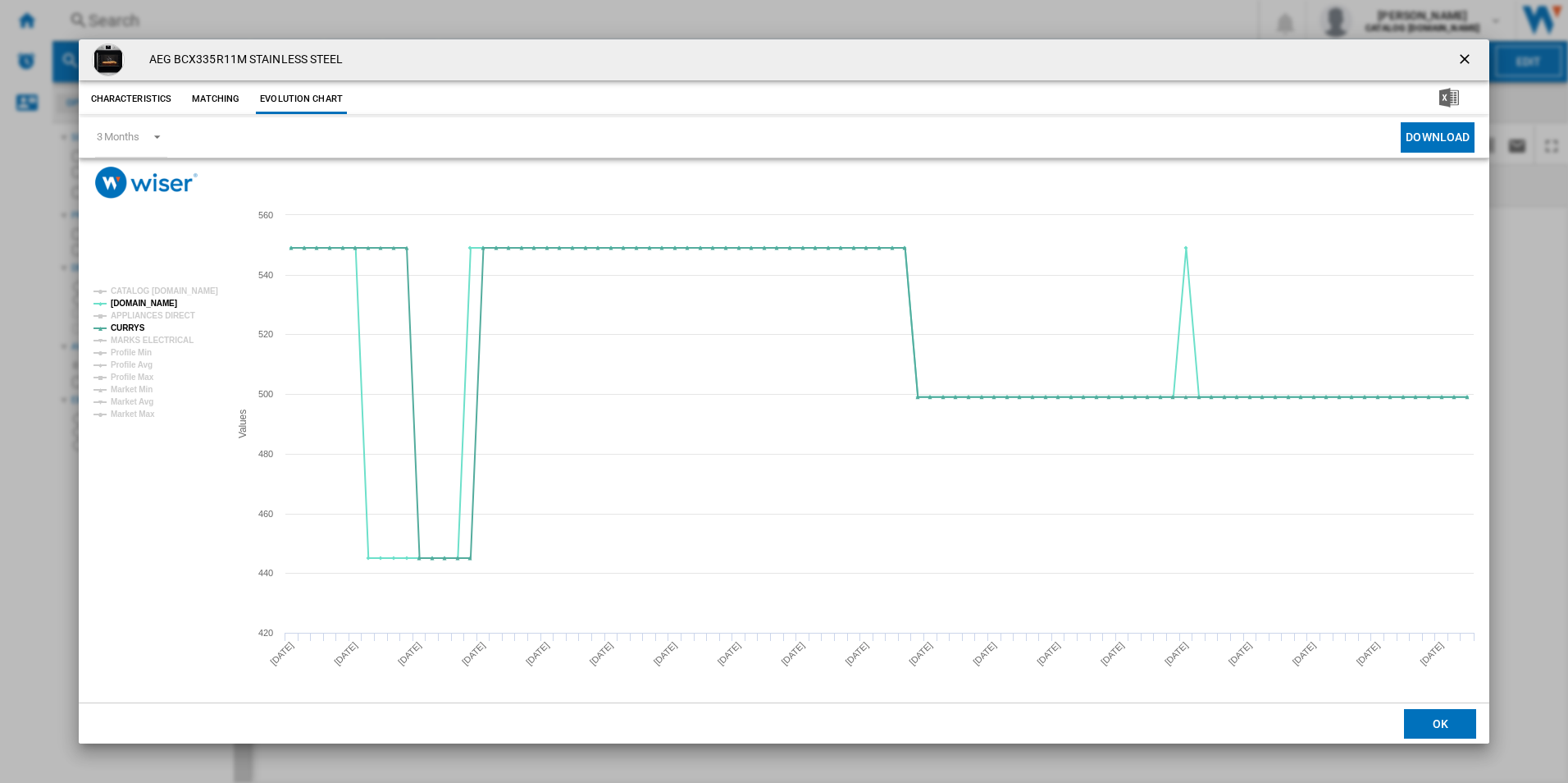
click at [1469, 55] on ng-md-icon "getI18NText('BUTTONS.CLOSE_DIALOG')" at bounding box center [1466, 60] width 20 height 20
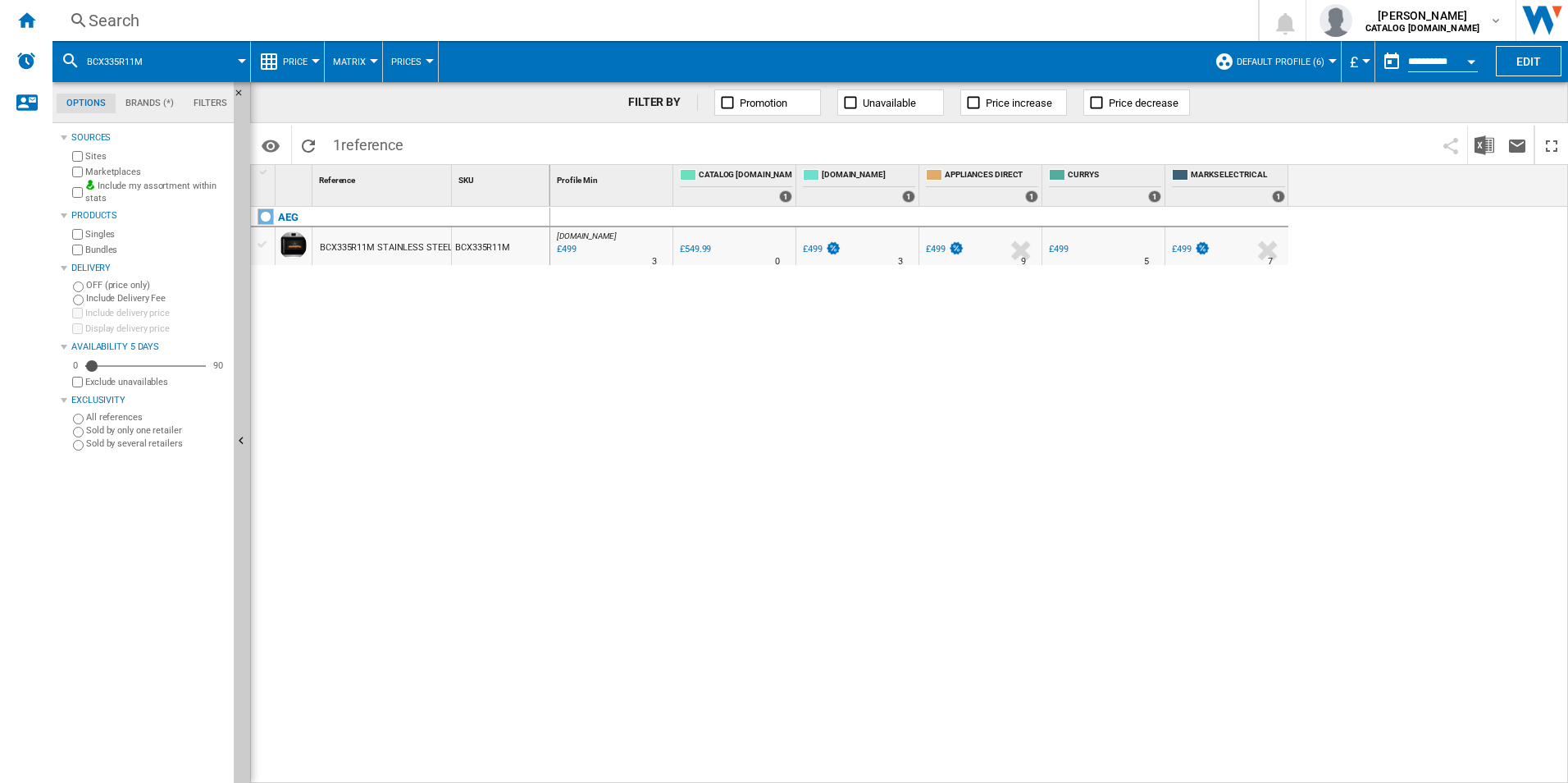
click at [867, 16] on div "Search" at bounding box center [652, 21] width 1127 height 23
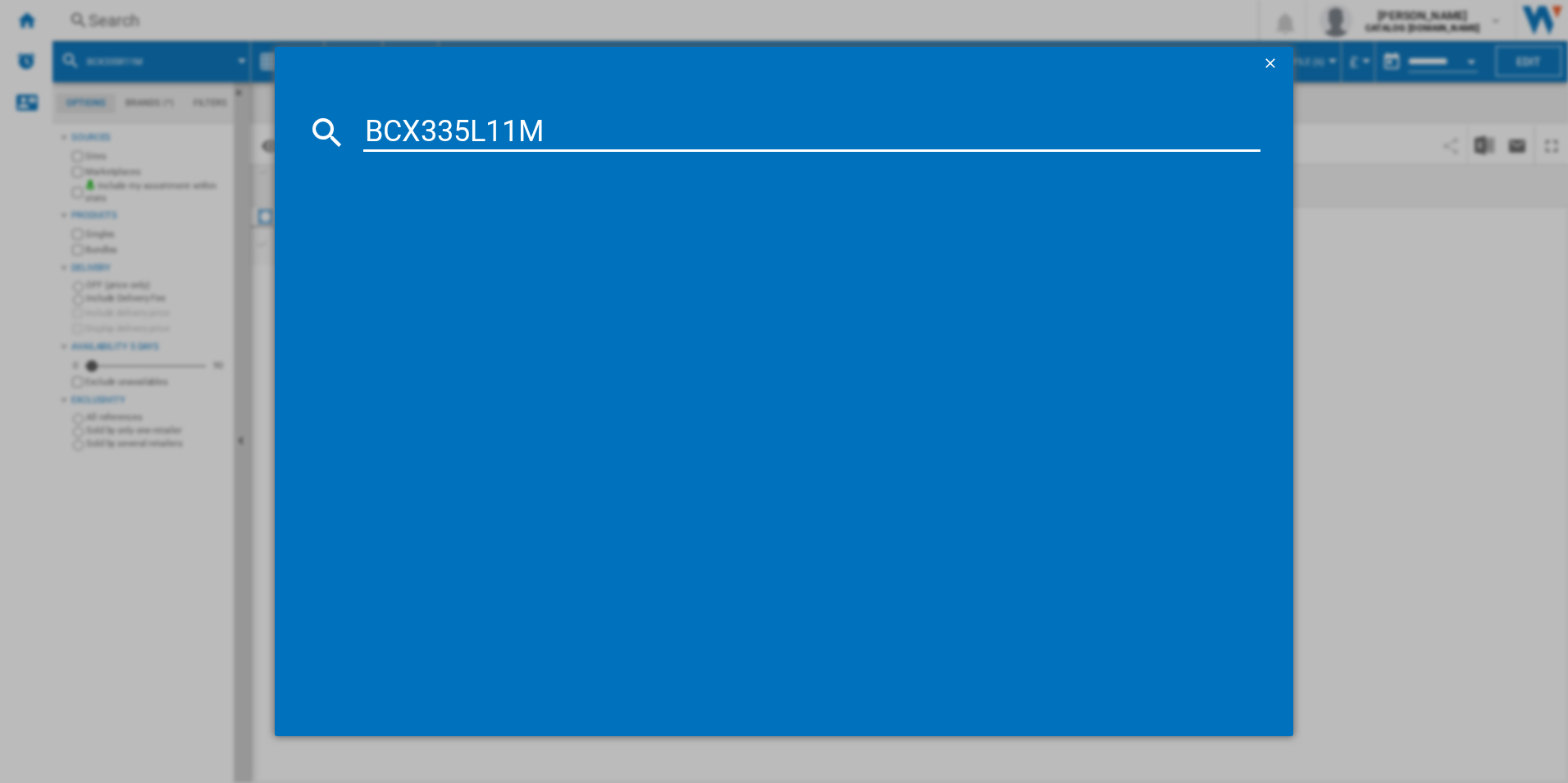
type input "BCX335L11M"
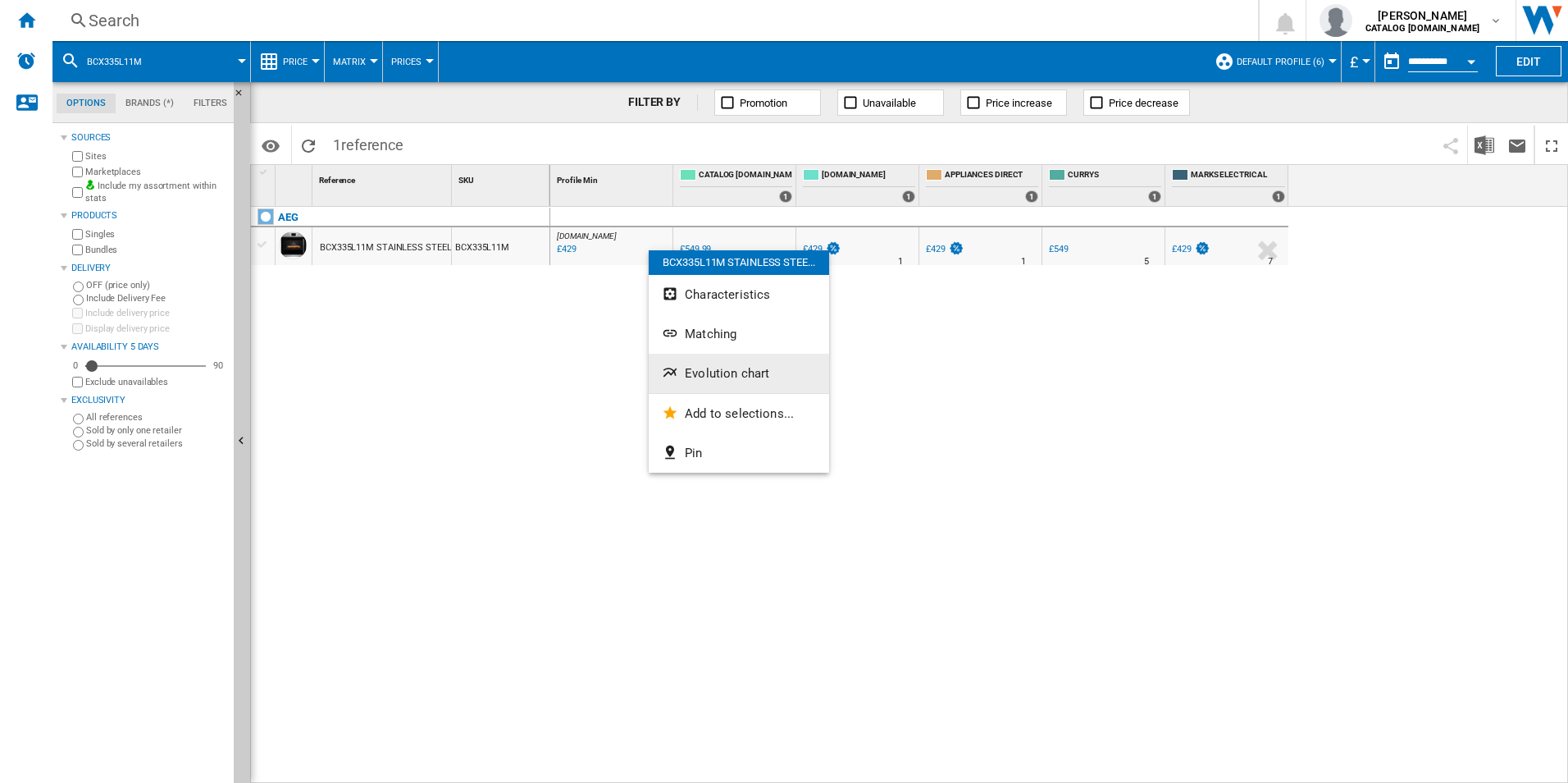
click at [713, 369] on span "Evolution chart" at bounding box center [727, 373] width 85 height 15
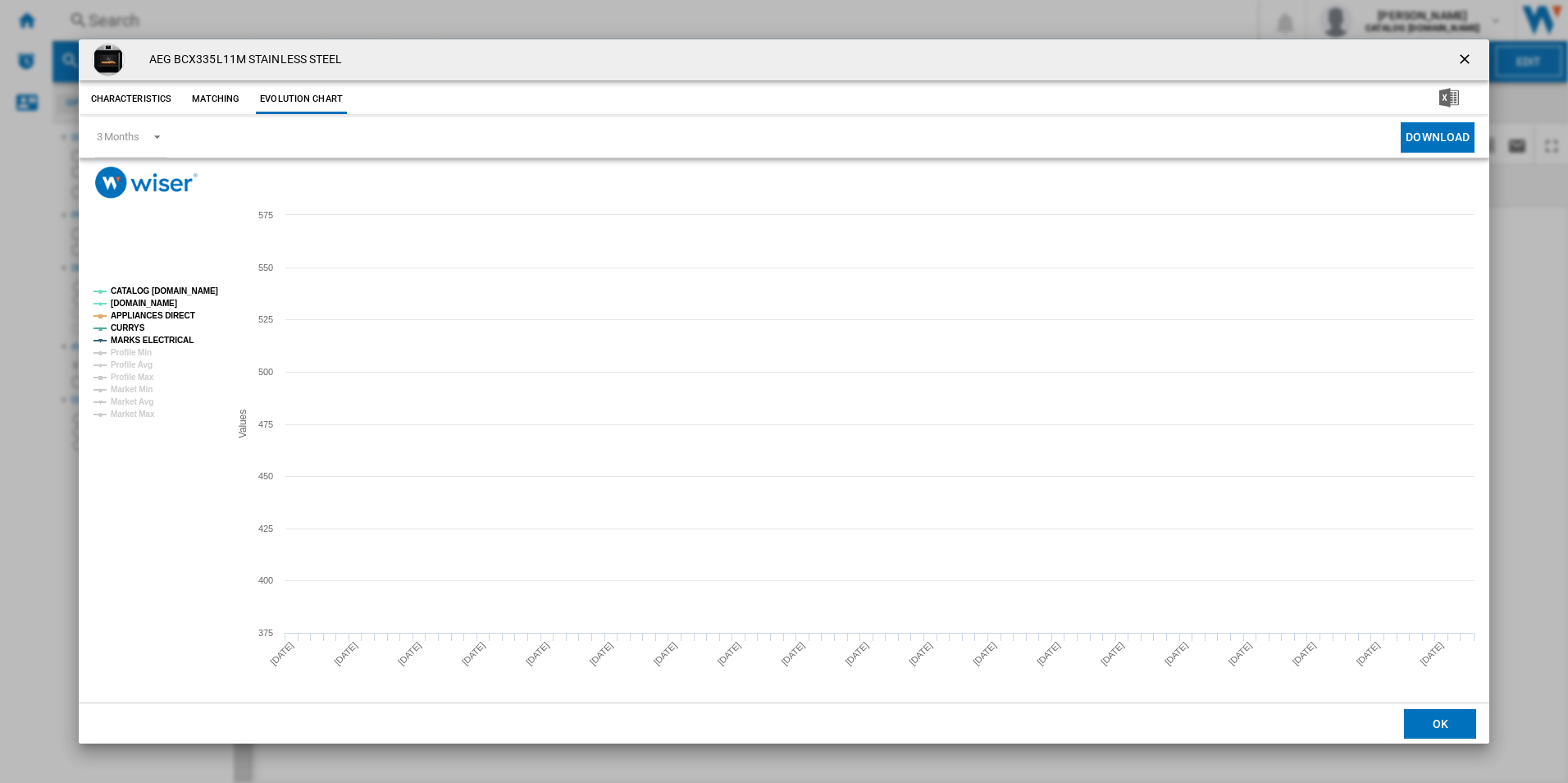
click at [213, 289] on tspan "CATALOG [DOMAIN_NAME]" at bounding box center [164, 291] width 108 height 9
click at [176, 312] on tspan "APPLIANCES DIRECT" at bounding box center [152, 315] width 85 height 9
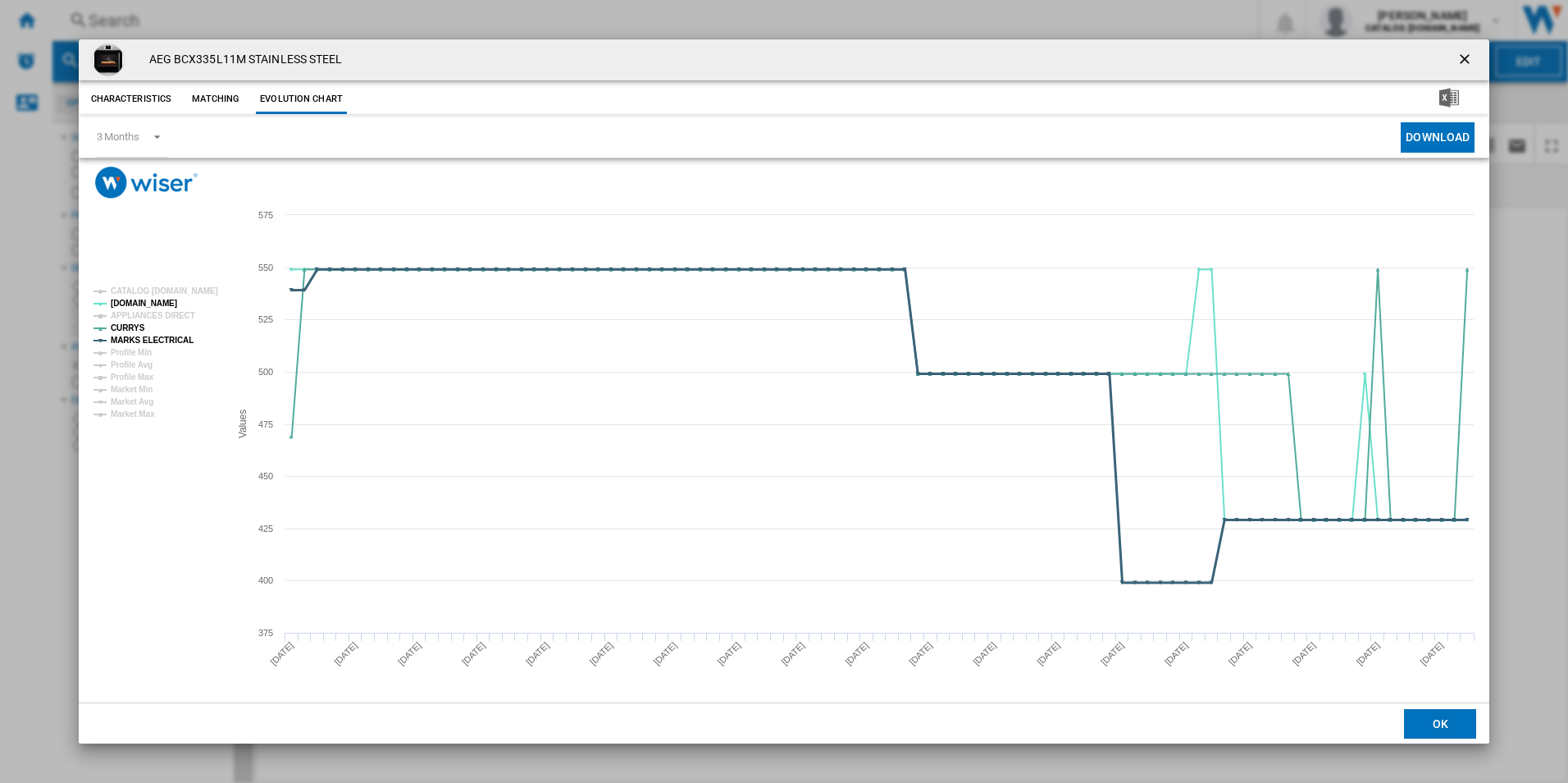
click at [177, 335] on tspan "MARKS ELECTRICAL" at bounding box center [151, 340] width 83 height 9
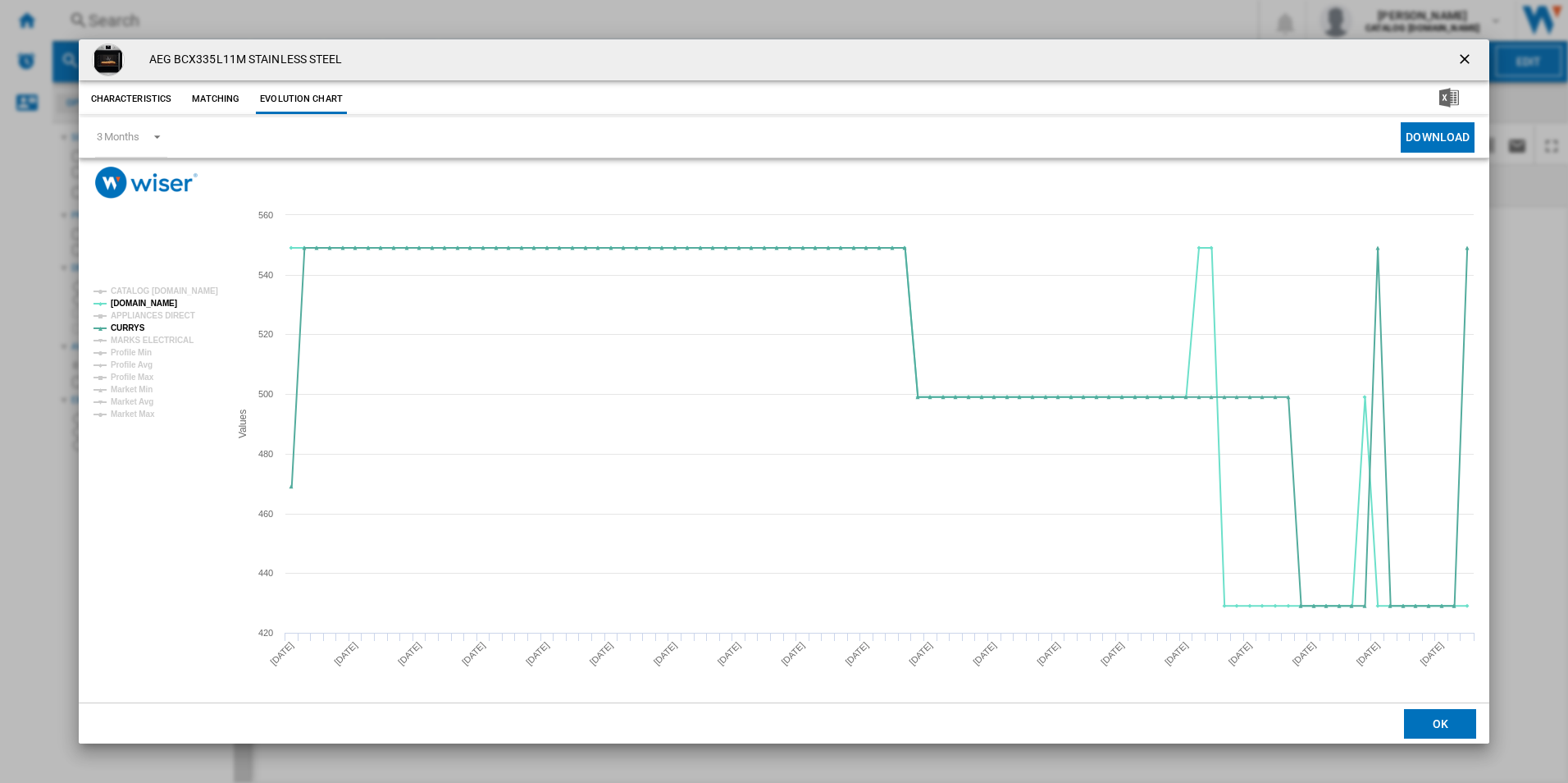
click at [1468, 57] on ng-md-icon "getI18NText('BUTTONS.CLOSE_DIALOG')" at bounding box center [1466, 60] width 20 height 20
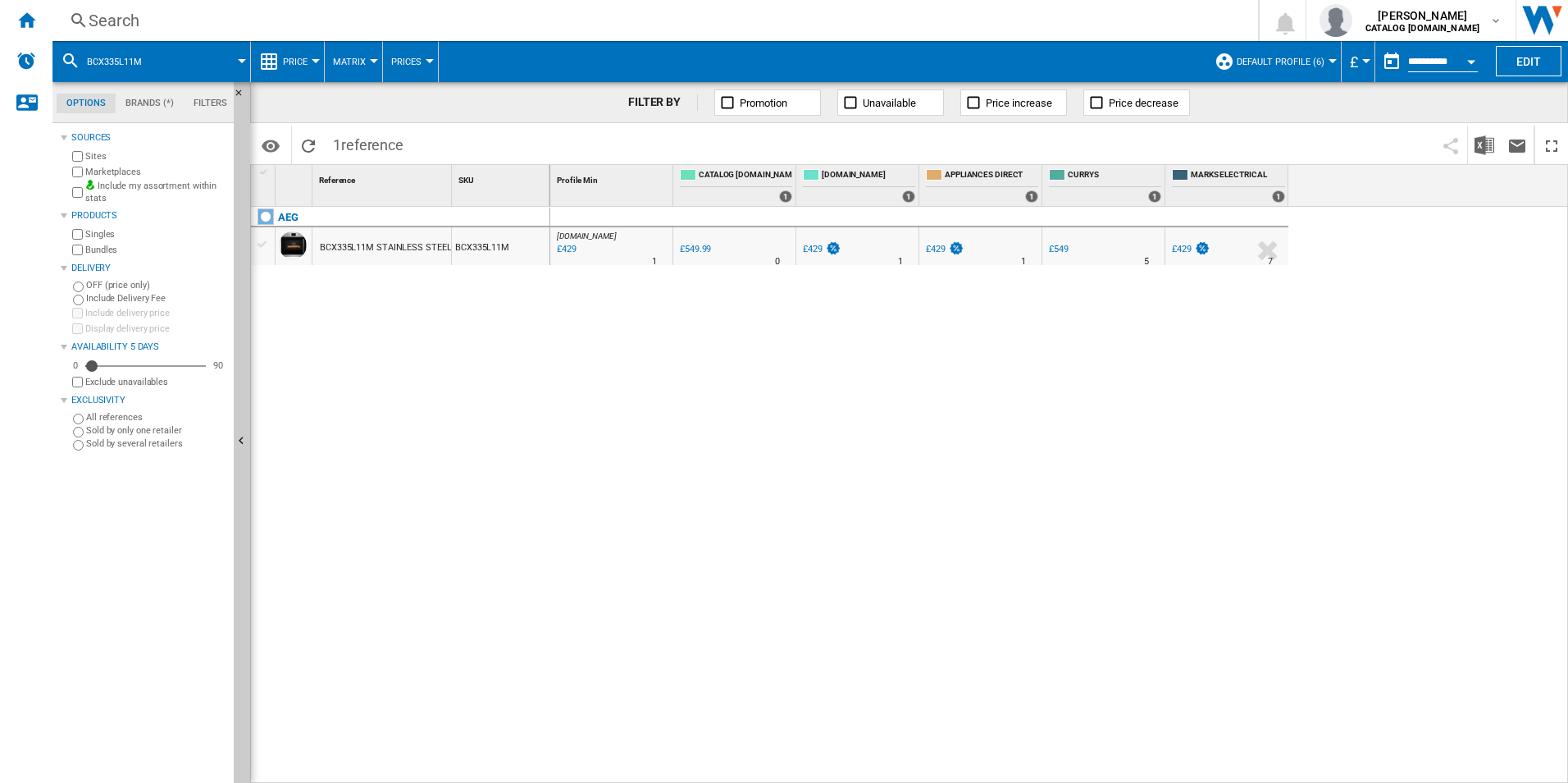
click at [984, 15] on div "Search" at bounding box center [652, 21] width 1127 height 23
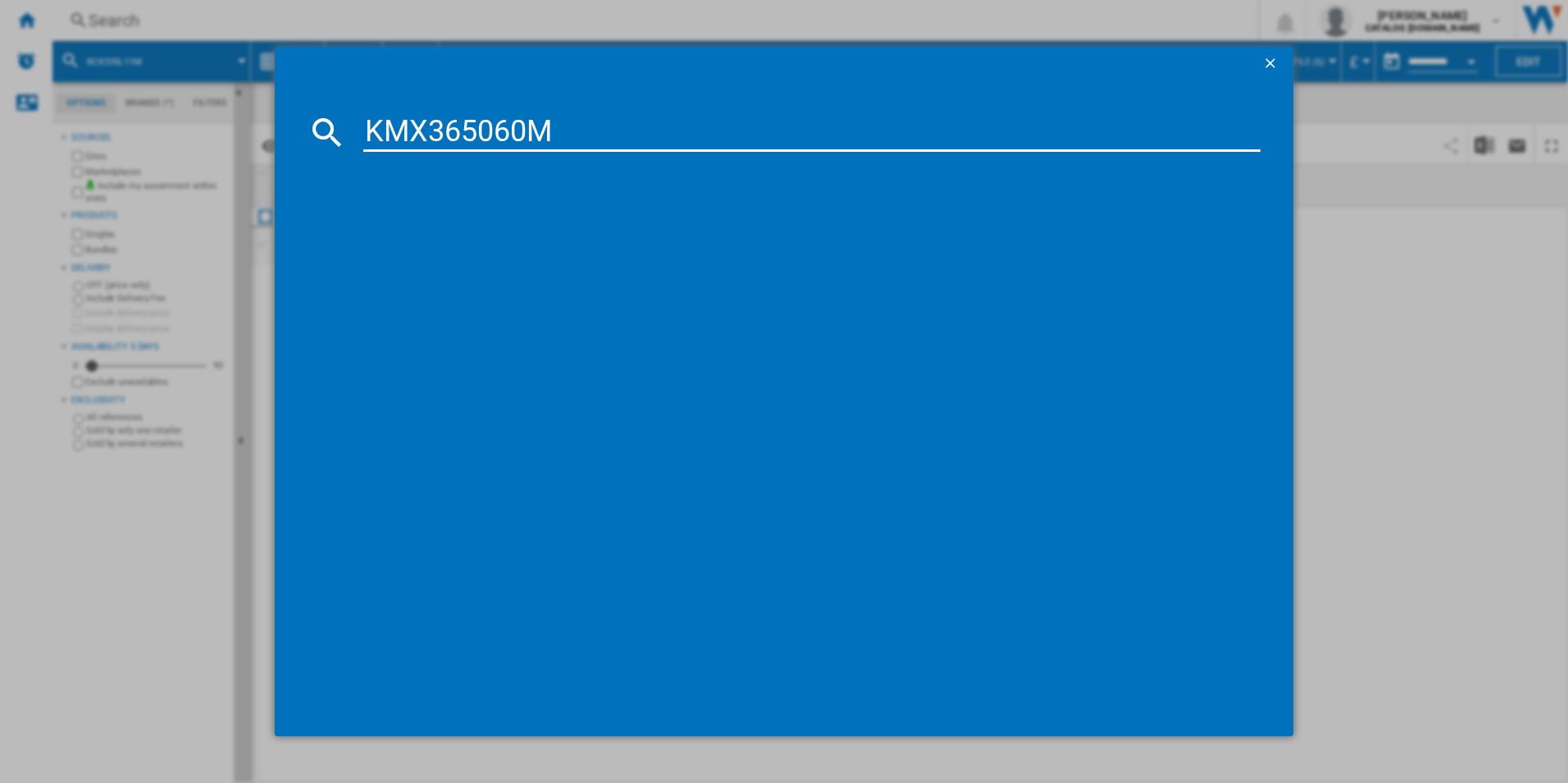
type input "KMX365060M"
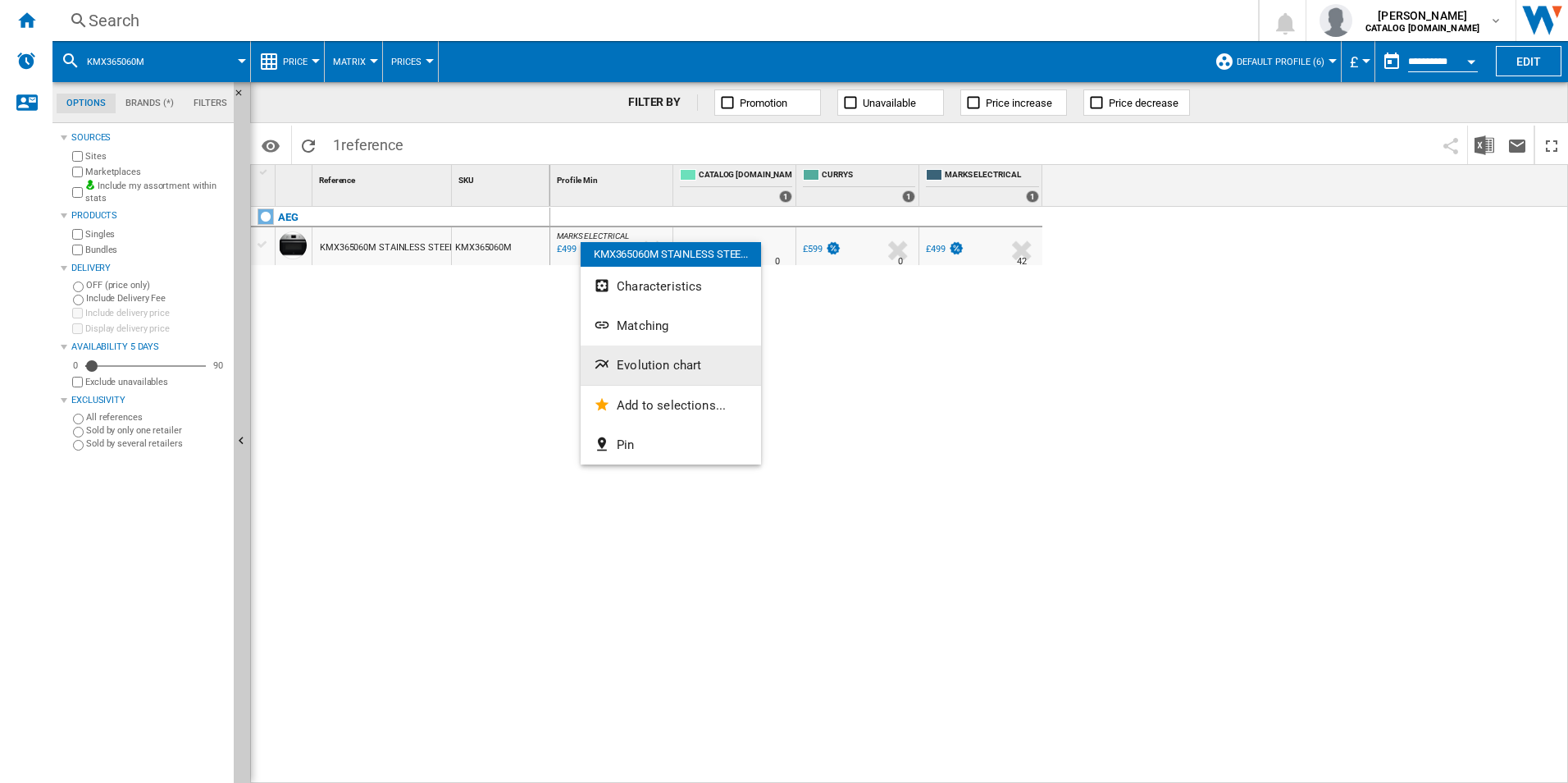
click at [648, 368] on span "Evolution chart" at bounding box center [659, 365] width 85 height 15
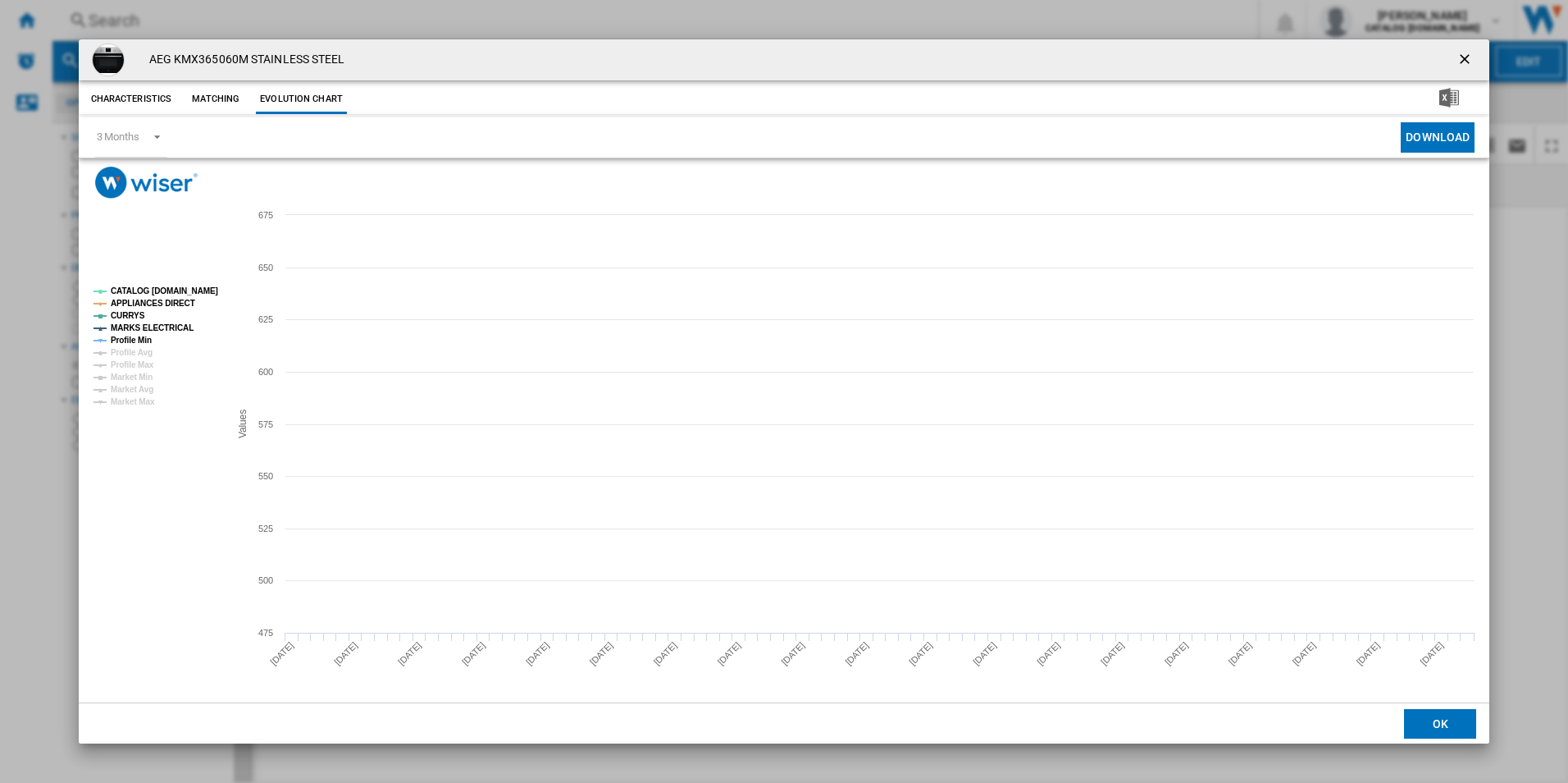
click at [194, 288] on tspan "CATALOG [DOMAIN_NAME]" at bounding box center [164, 291] width 108 height 9
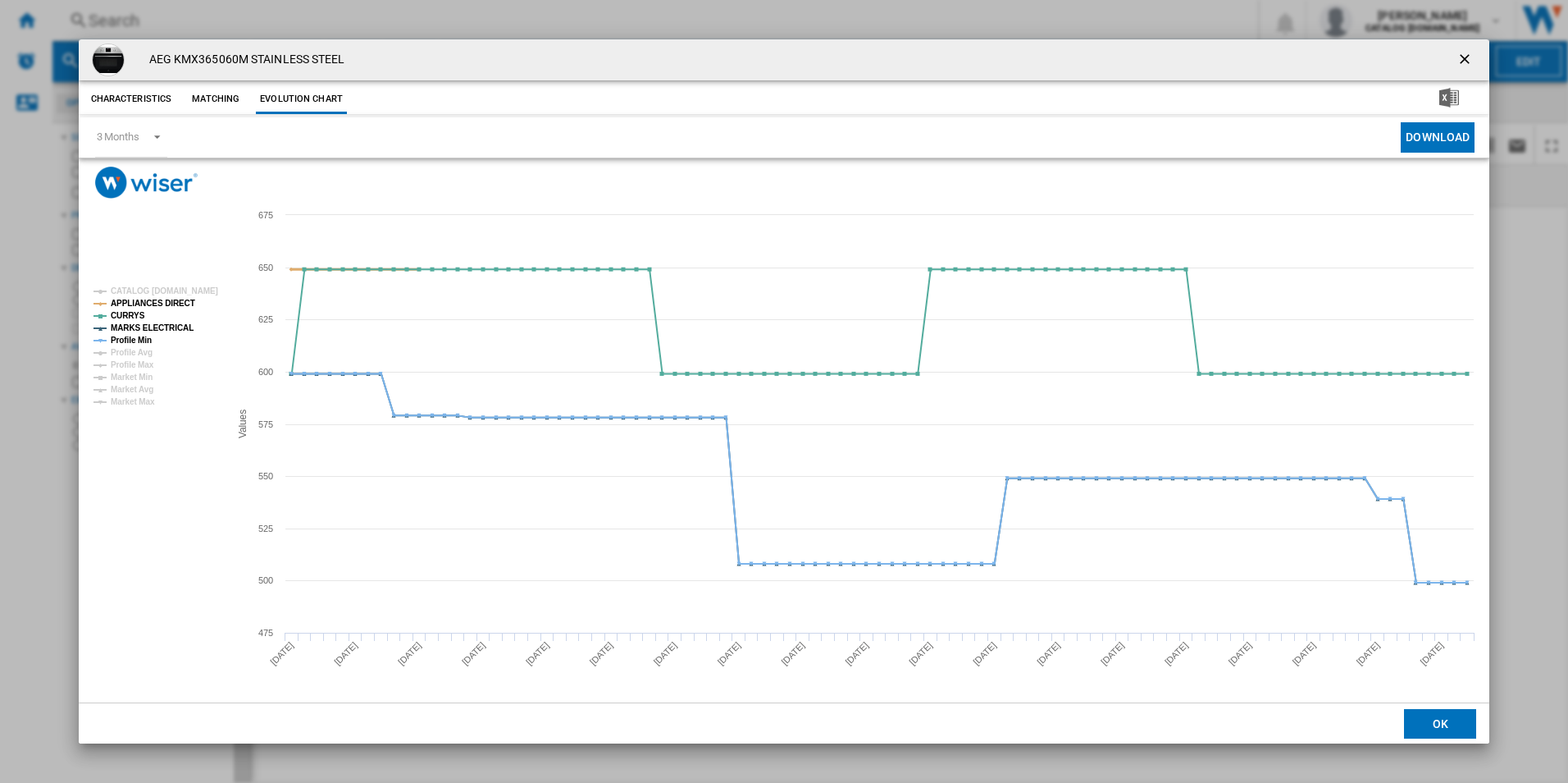
click at [173, 301] on tspan "APPLIANCES DIRECT" at bounding box center [152, 303] width 85 height 9
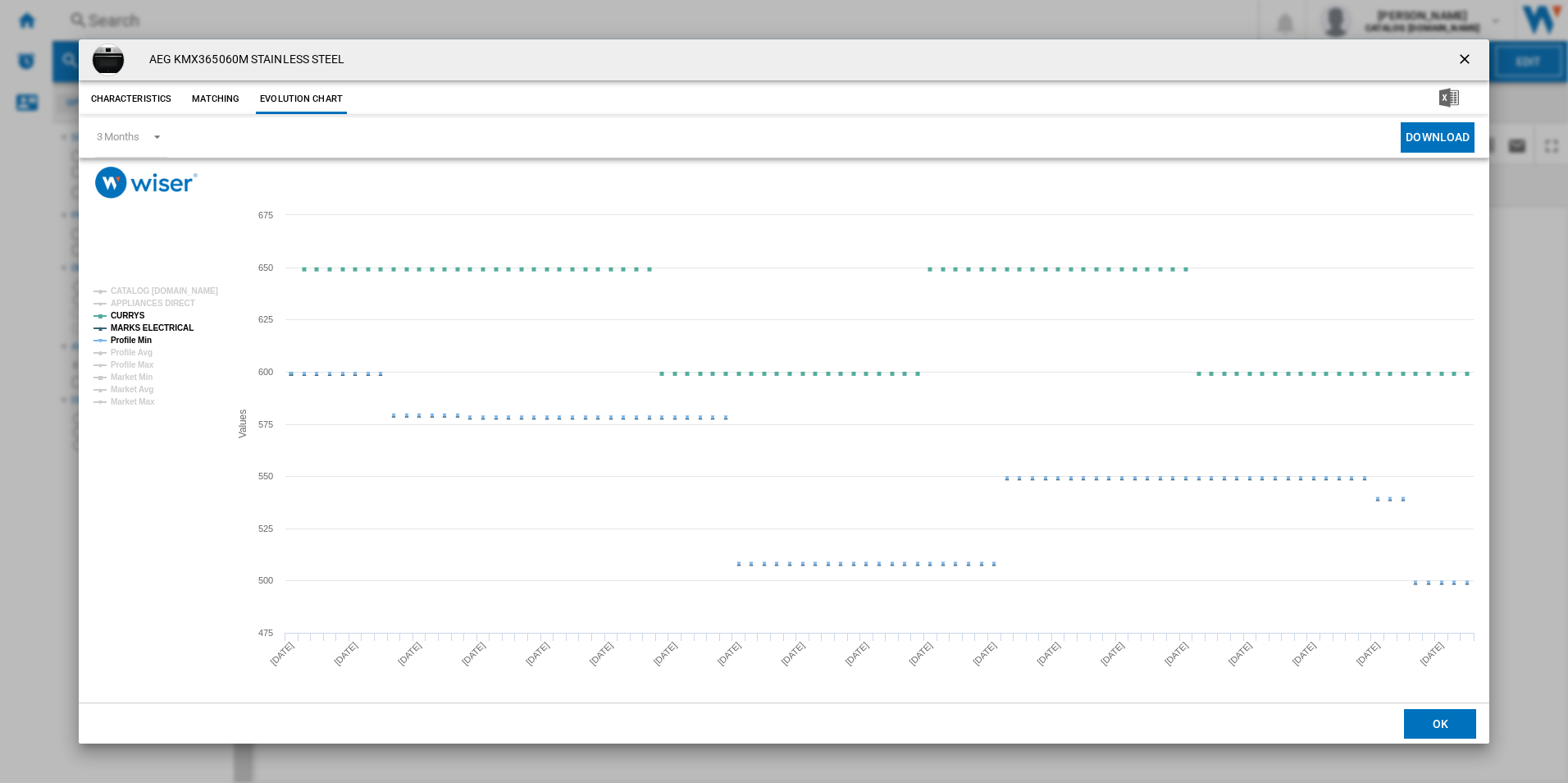
drag, startPoint x: 160, startPoint y: 329, endPoint x: 151, endPoint y: 329, distance: 9.0
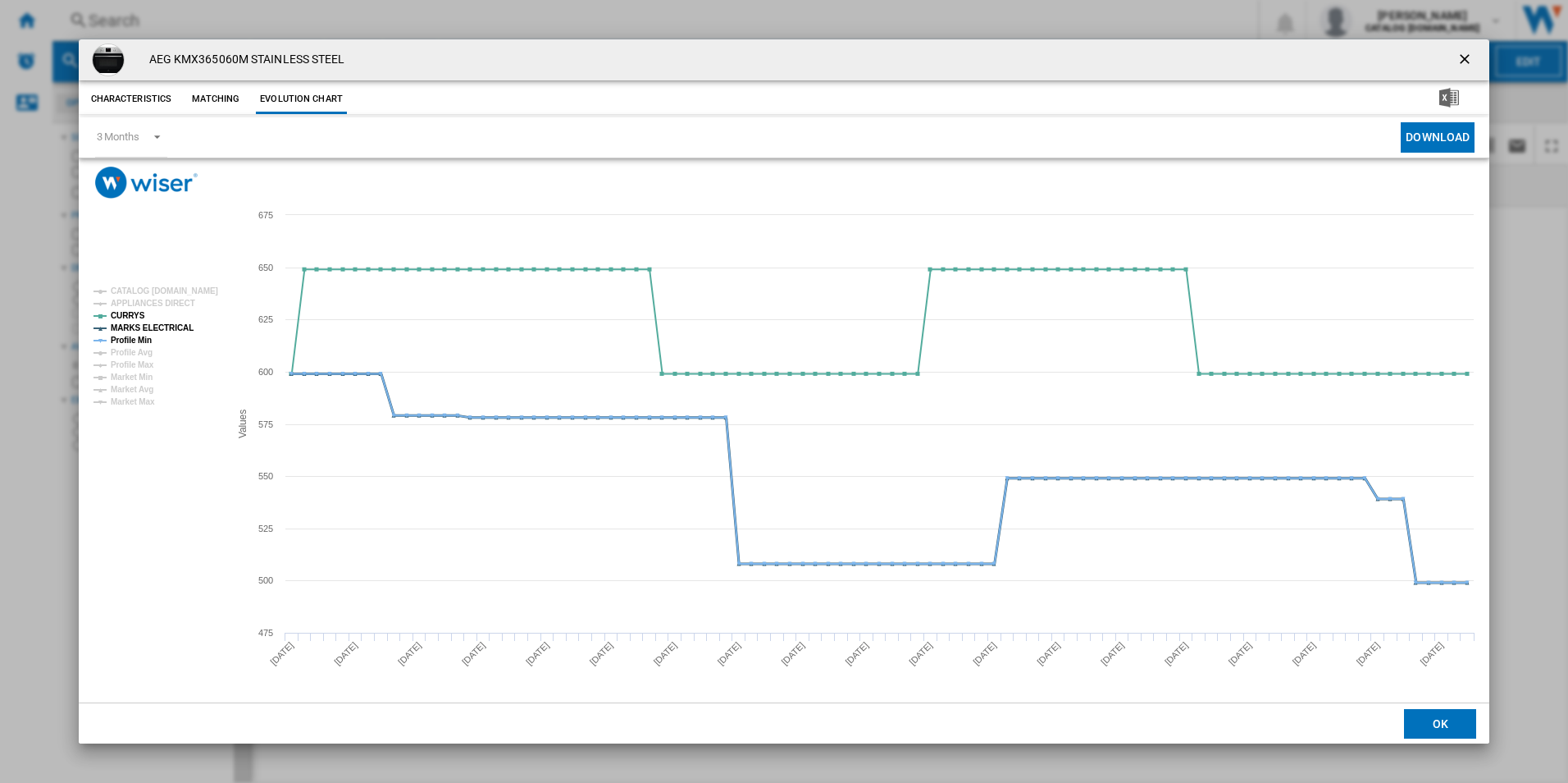
click at [157, 329] on tspan "MARKS ELECTRICAL" at bounding box center [151, 328] width 83 height 9
click at [149, 341] on tspan "Profile Min" at bounding box center [131, 340] width 41 height 9
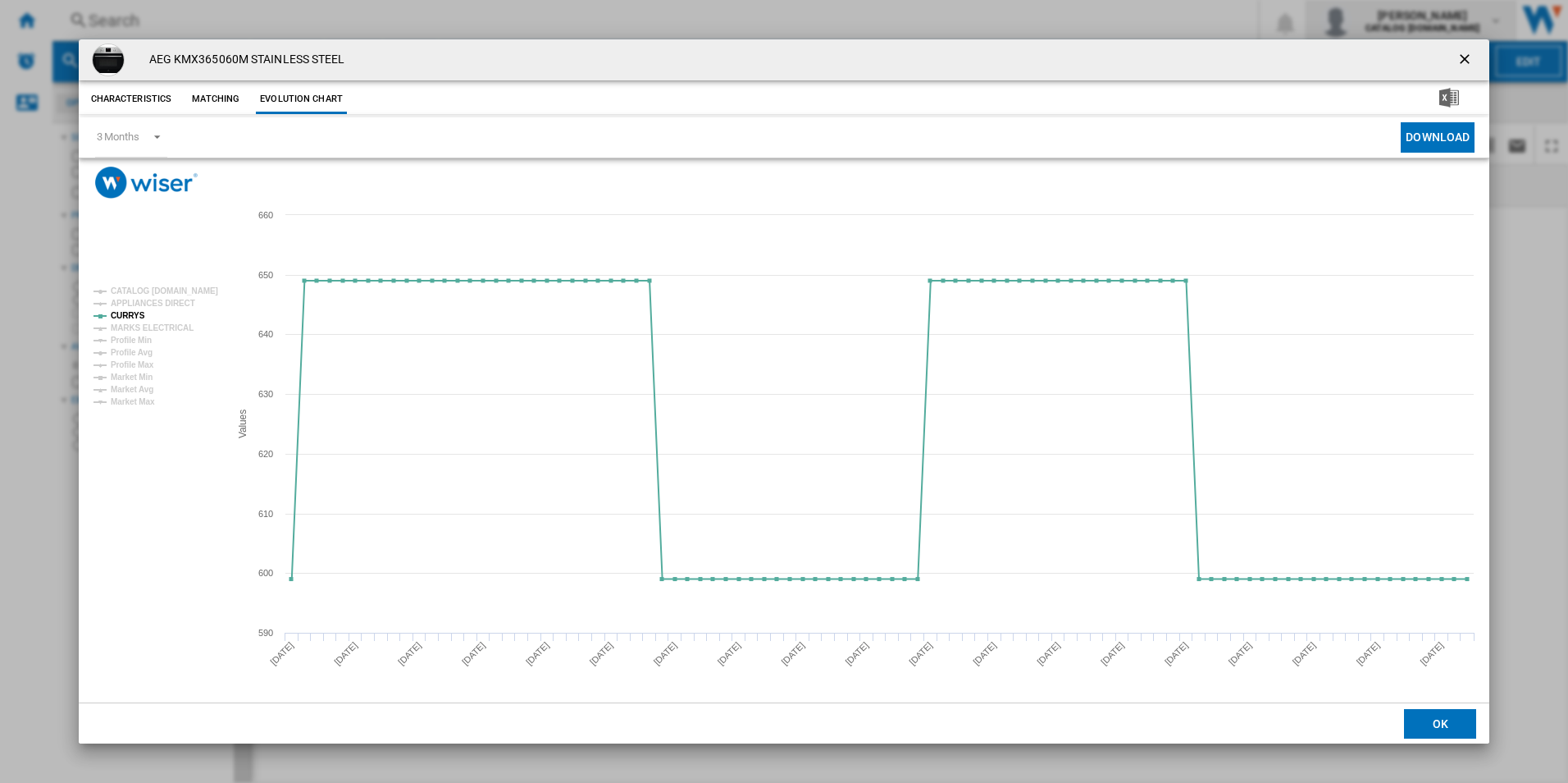
drag, startPoint x: 1463, startPoint y: 52, endPoint x: 1417, endPoint y: 28, distance: 51.9
click at [1463, 52] on ng-md-icon "getI18NText('BUTTONS.CLOSE_DIALOG')" at bounding box center [1466, 60] width 20 height 20
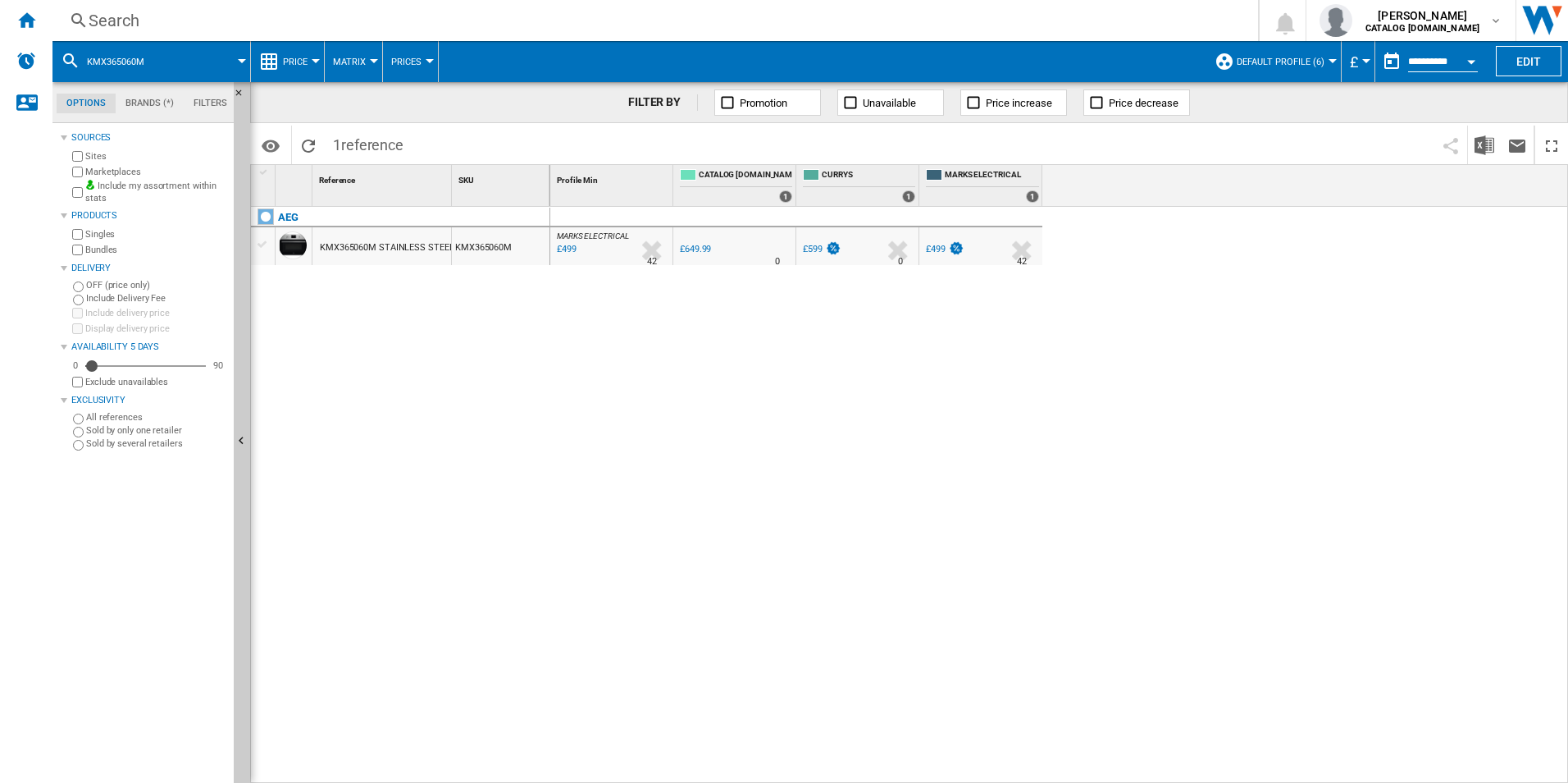
click at [837, 15] on div "Search" at bounding box center [652, 21] width 1127 height 23
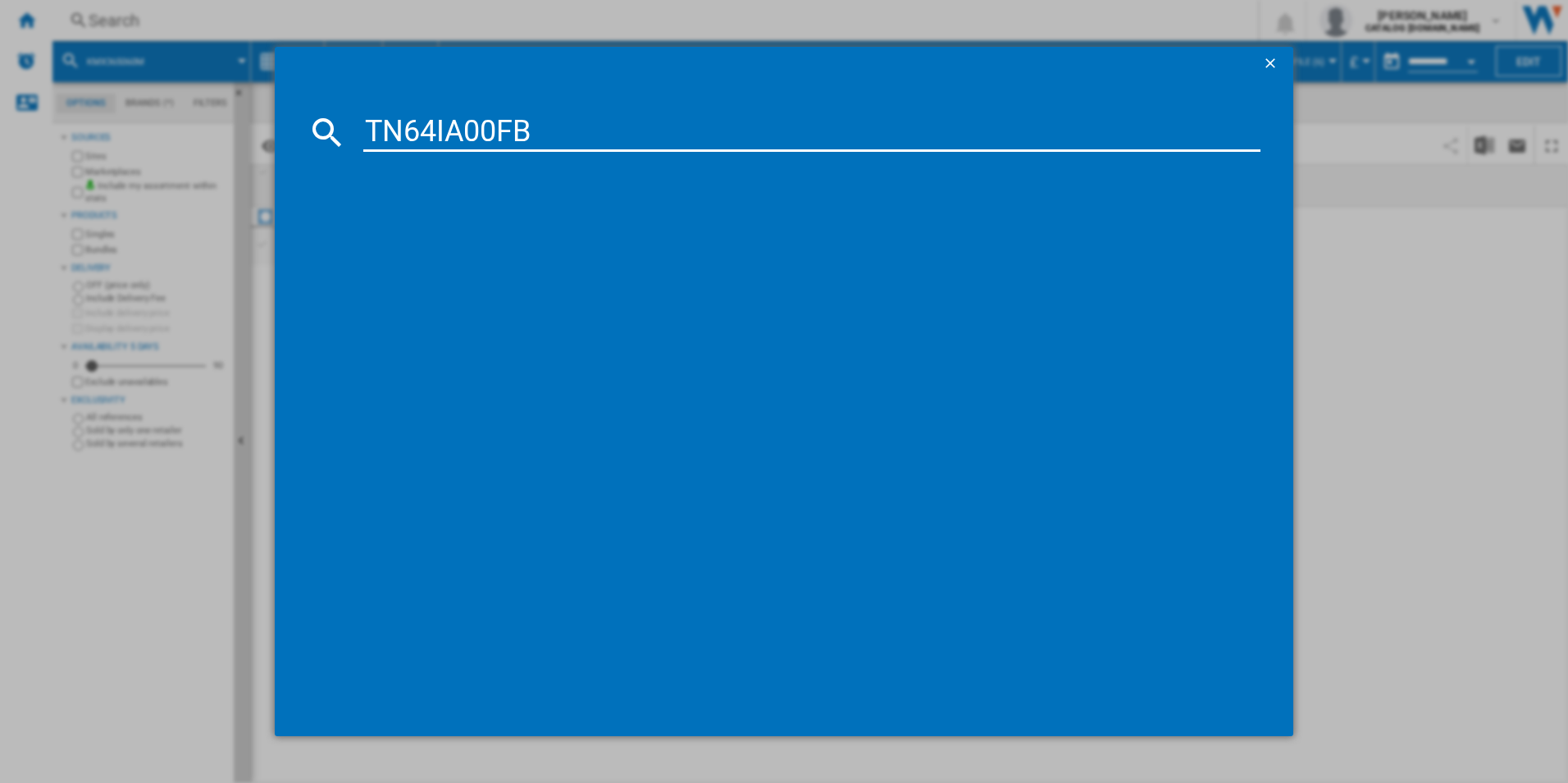
type input "TN64IA00FB"
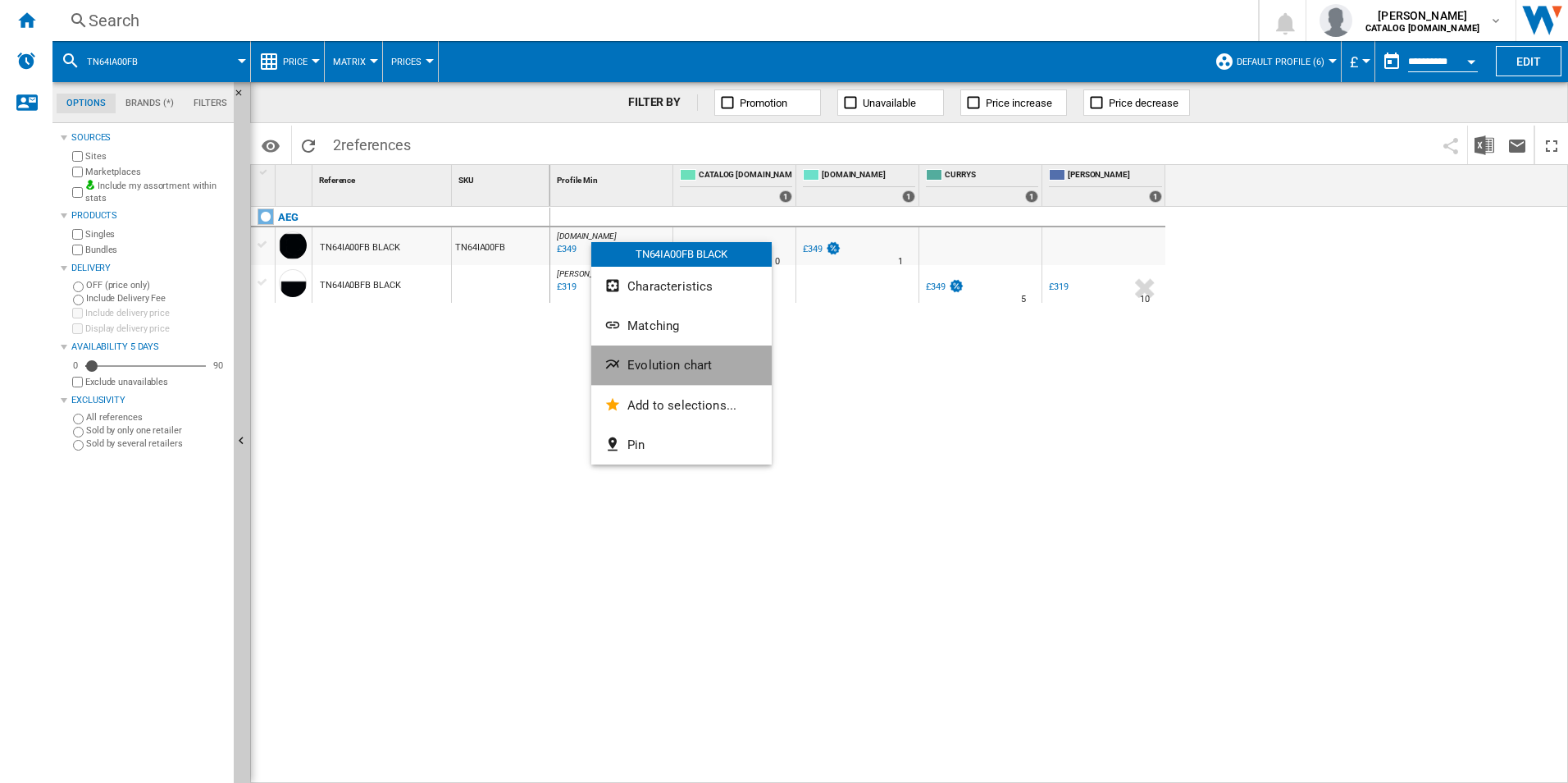
click at [647, 377] on button "Evolution chart" at bounding box center [681, 365] width 180 height 39
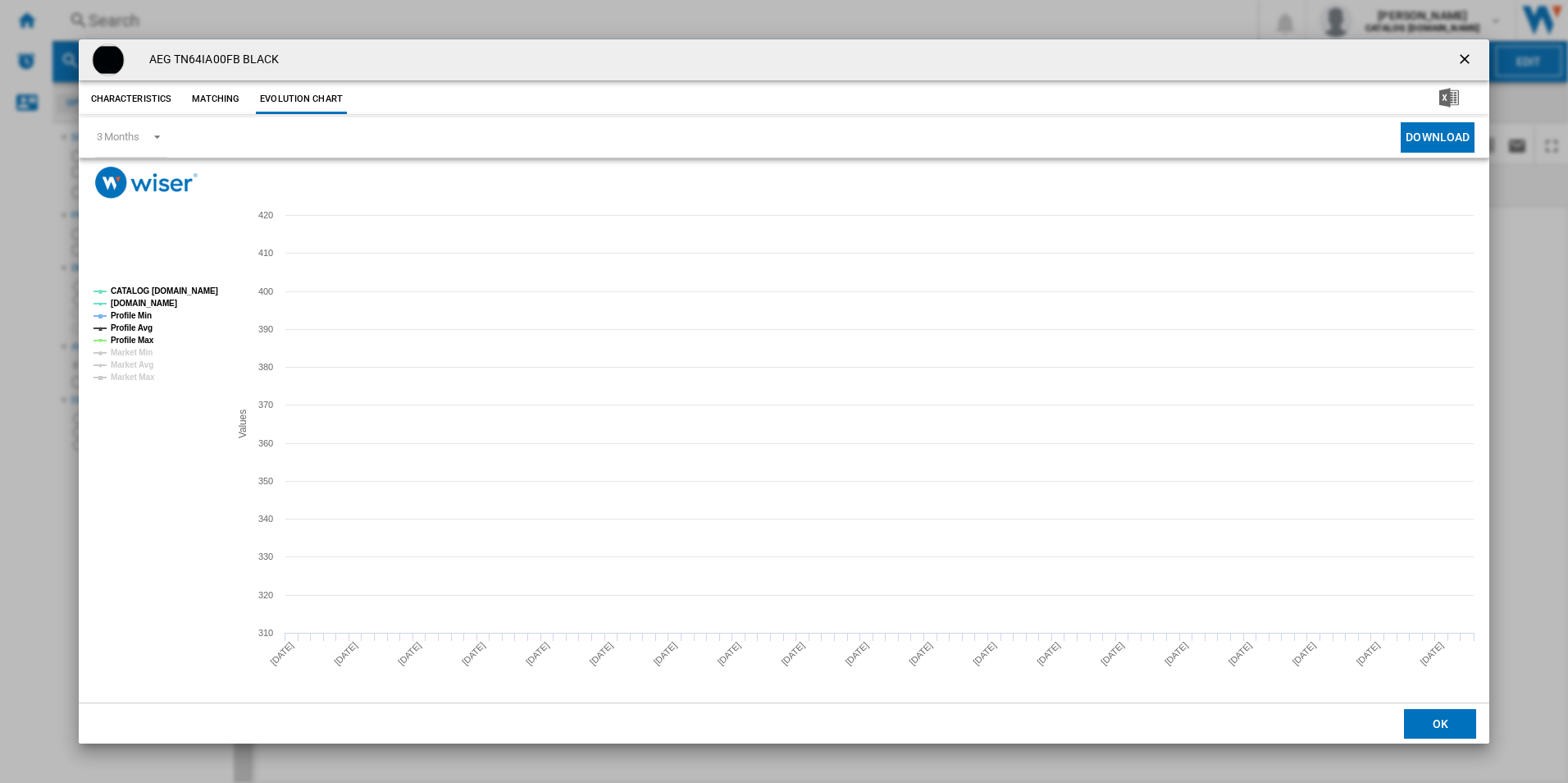
click at [189, 294] on tspan "CATALOG [DOMAIN_NAME]" at bounding box center [164, 291] width 108 height 9
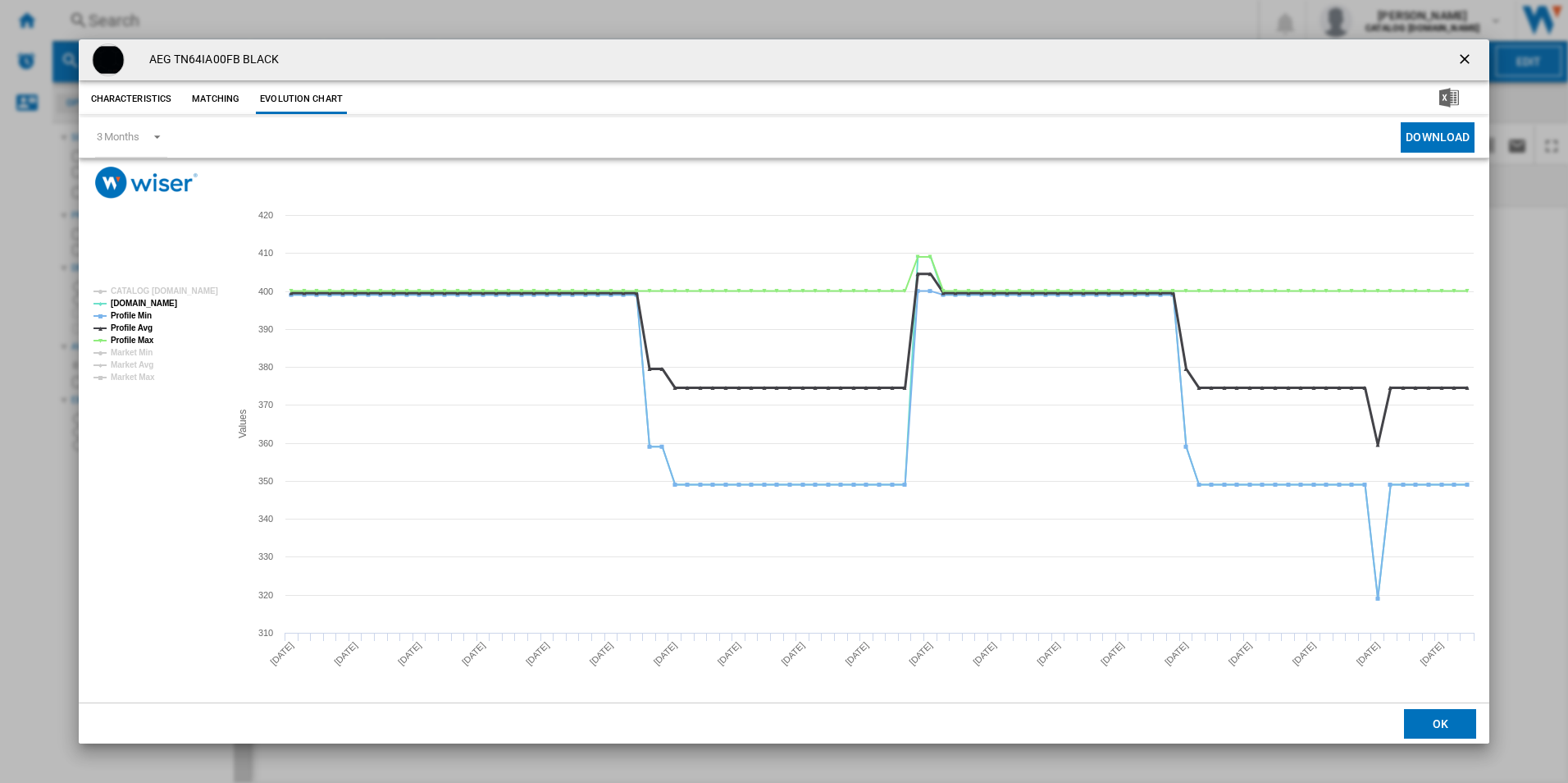
click at [139, 323] on tspan "Profile Avg" at bounding box center [131, 328] width 42 height 9
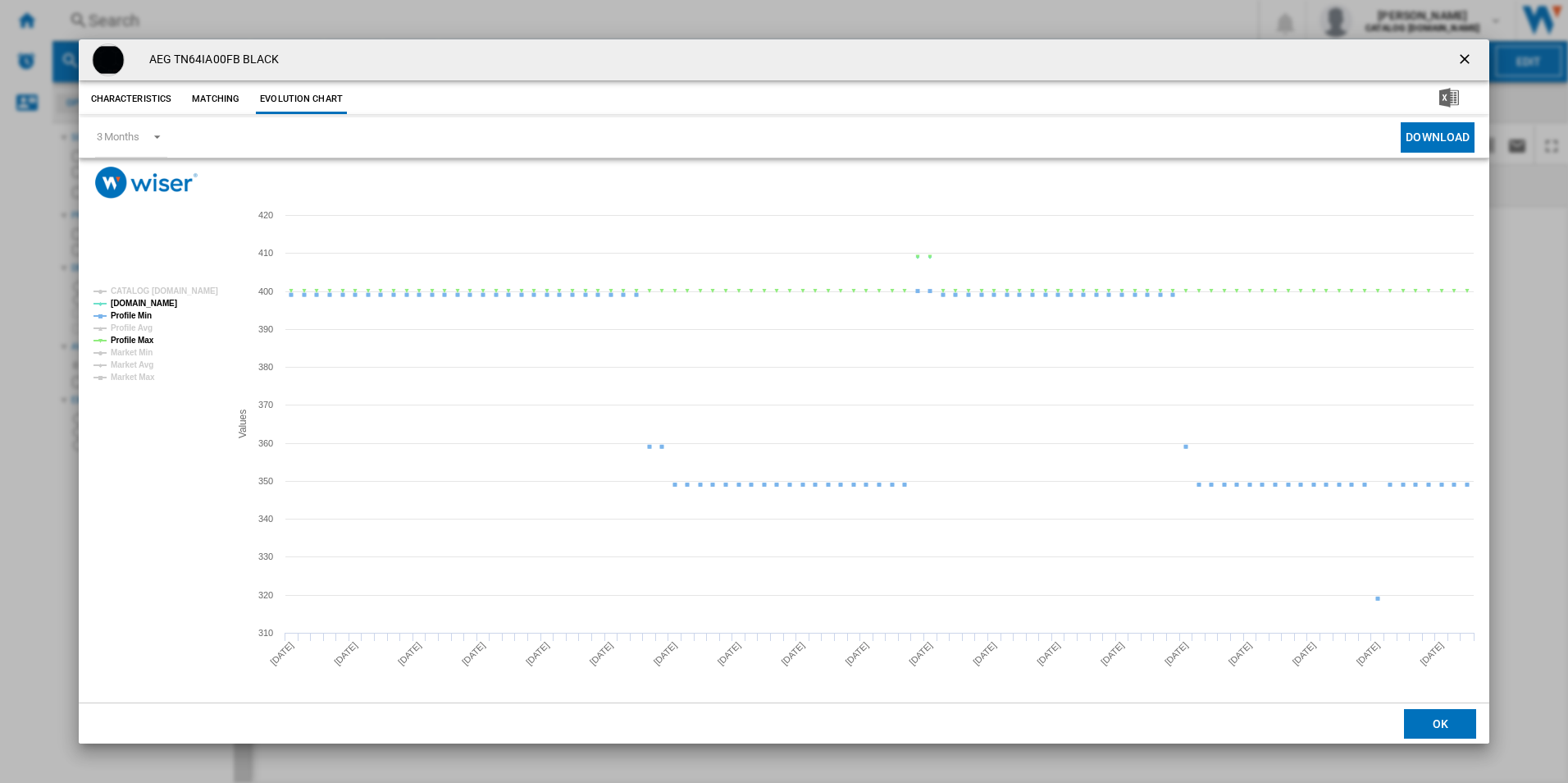
click at [149, 335] on tspan "Profile Max" at bounding box center [132, 340] width 44 height 9
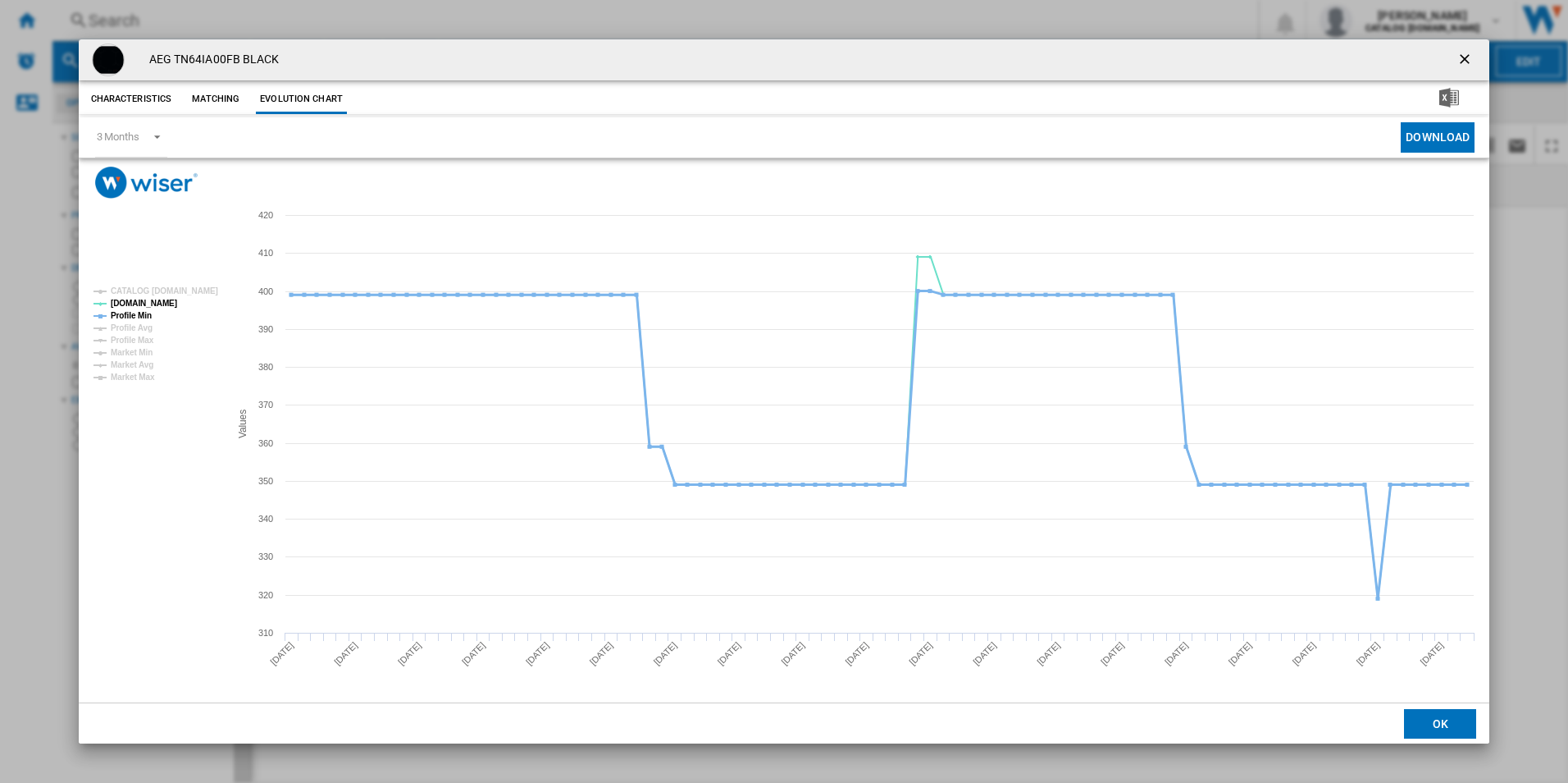
click at [142, 311] on tspan "Profile Min" at bounding box center [131, 315] width 41 height 9
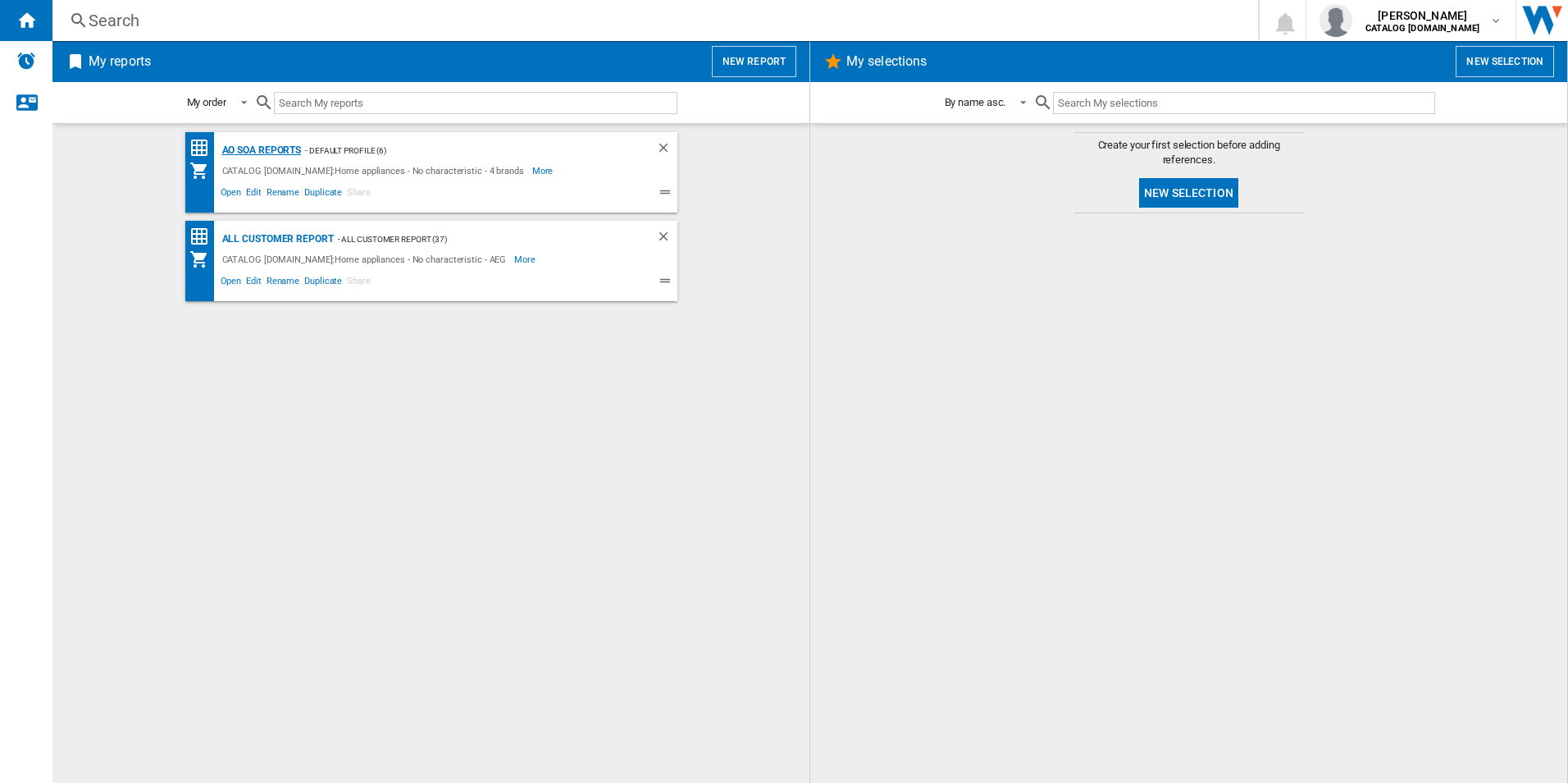
click at [296, 150] on div "AO SOA Reports" at bounding box center [260, 151] width 84 height 21
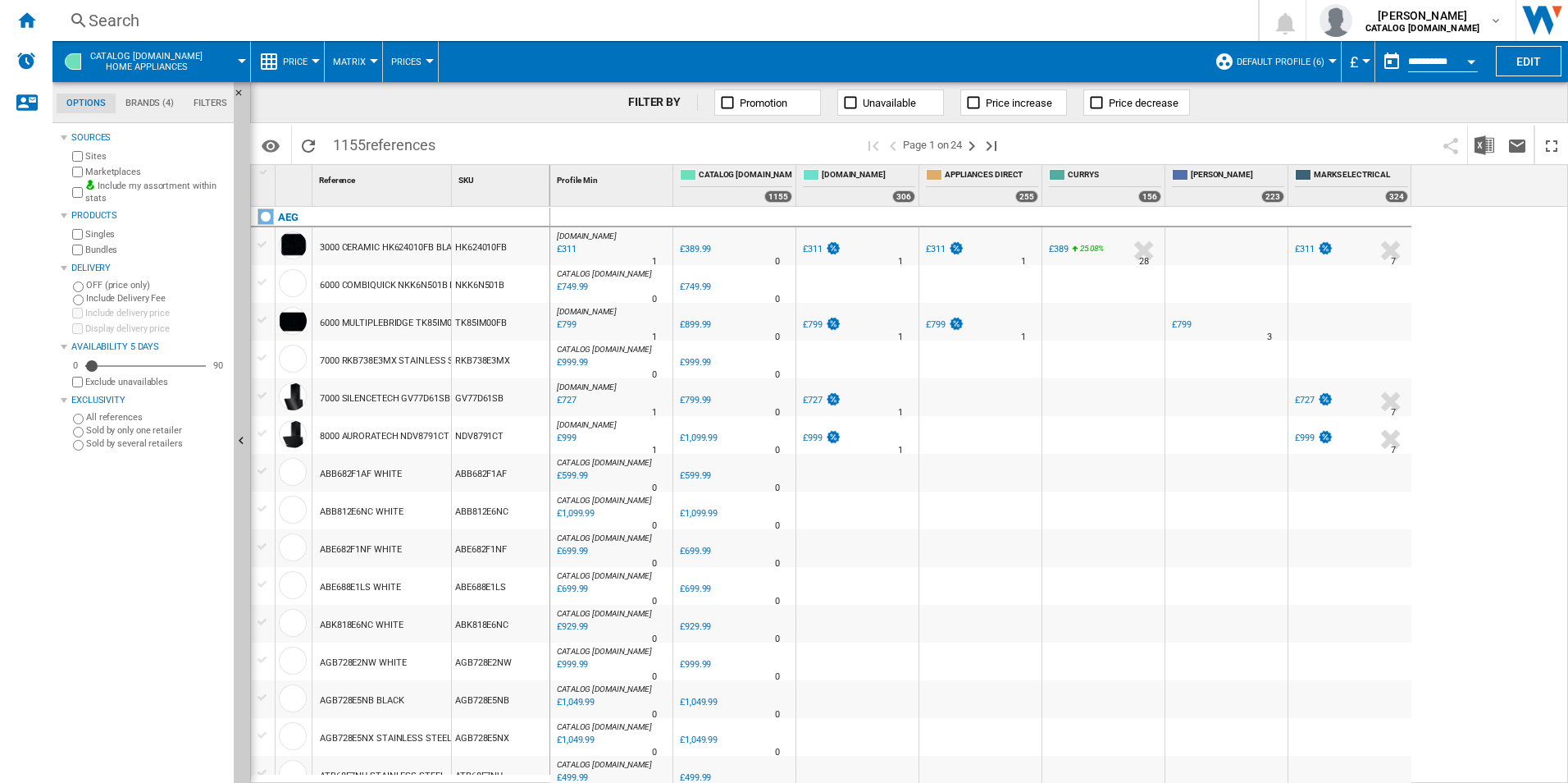
click at [480, 18] on div "Search" at bounding box center [652, 21] width 1127 height 23
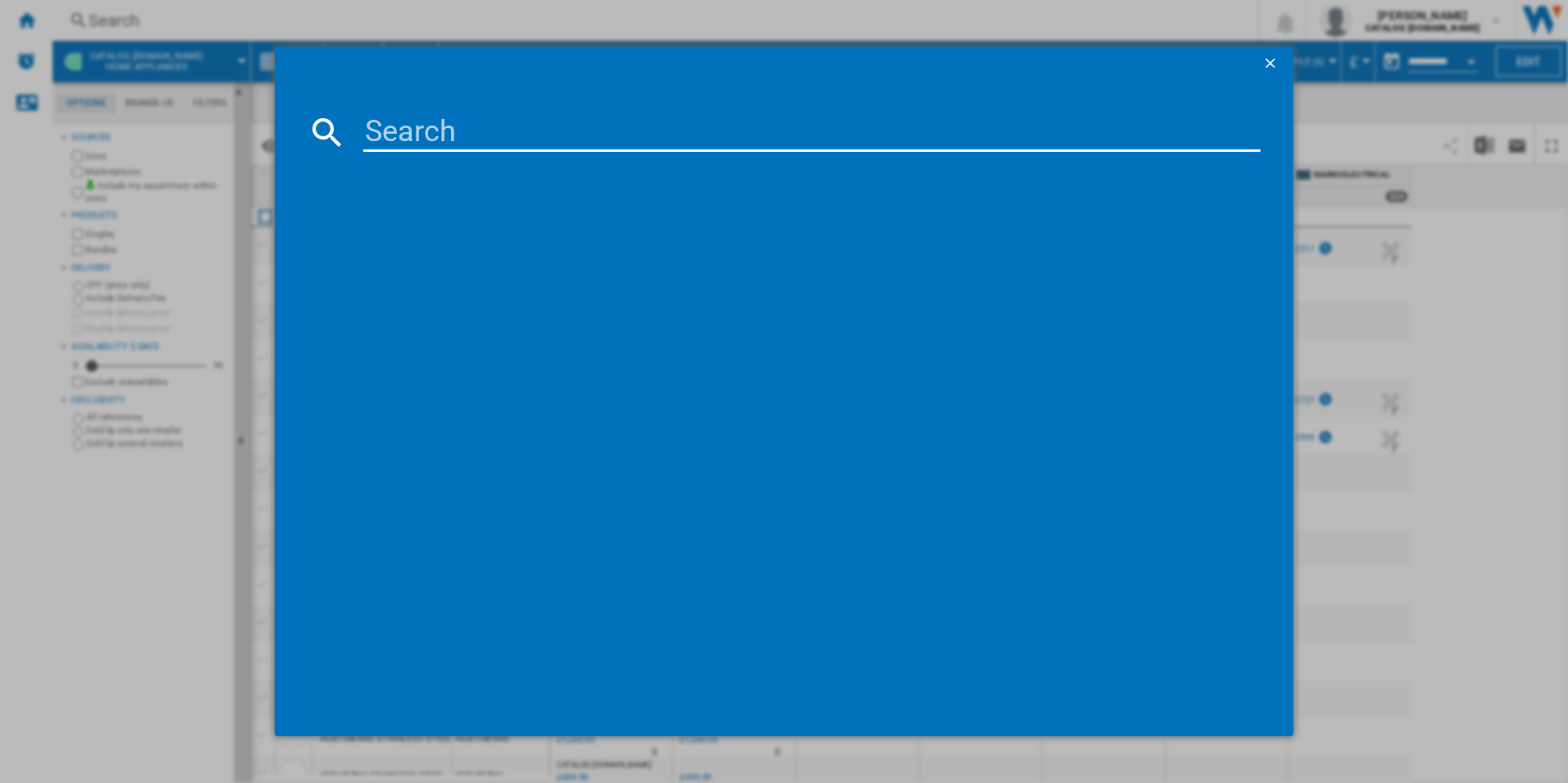
click at [452, 117] on input at bounding box center [813, 132] width 898 height 39
paste input "TN64IA00FB"
type input "TN64IA00FB"
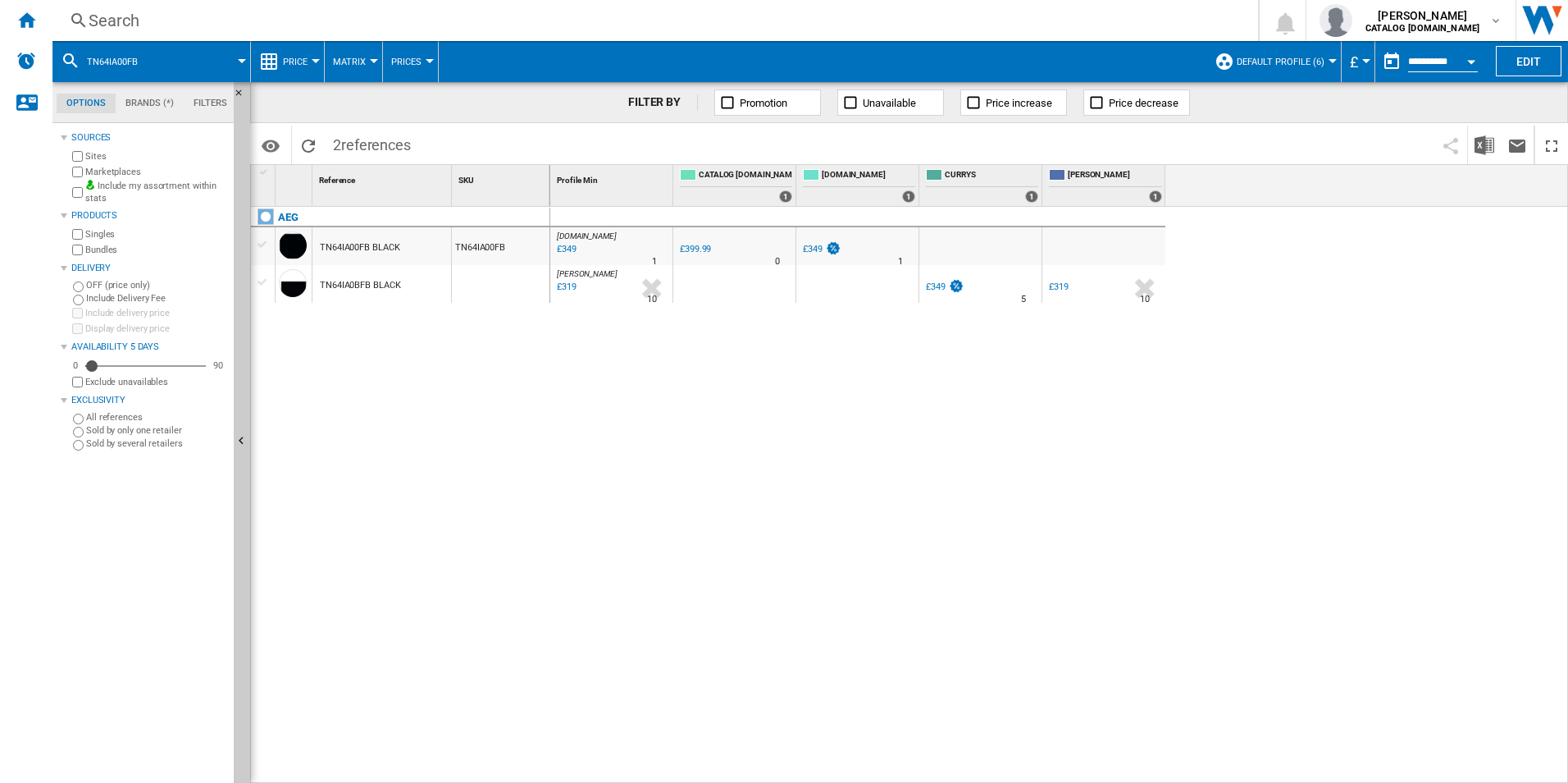
click at [503, 24] on div "Search" at bounding box center [652, 21] width 1127 height 23
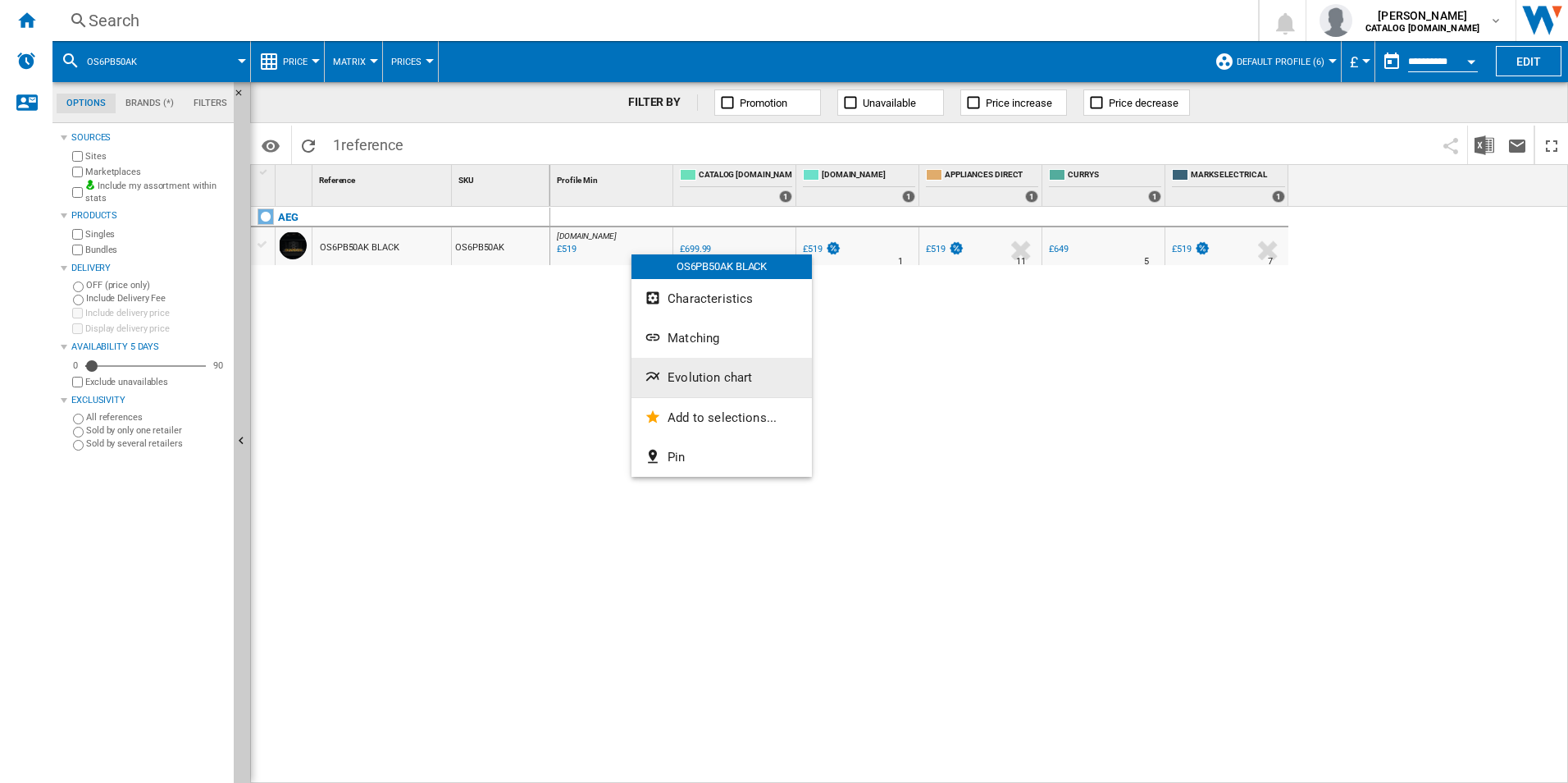
click at [713, 383] on span "Evolution chart" at bounding box center [709, 377] width 85 height 15
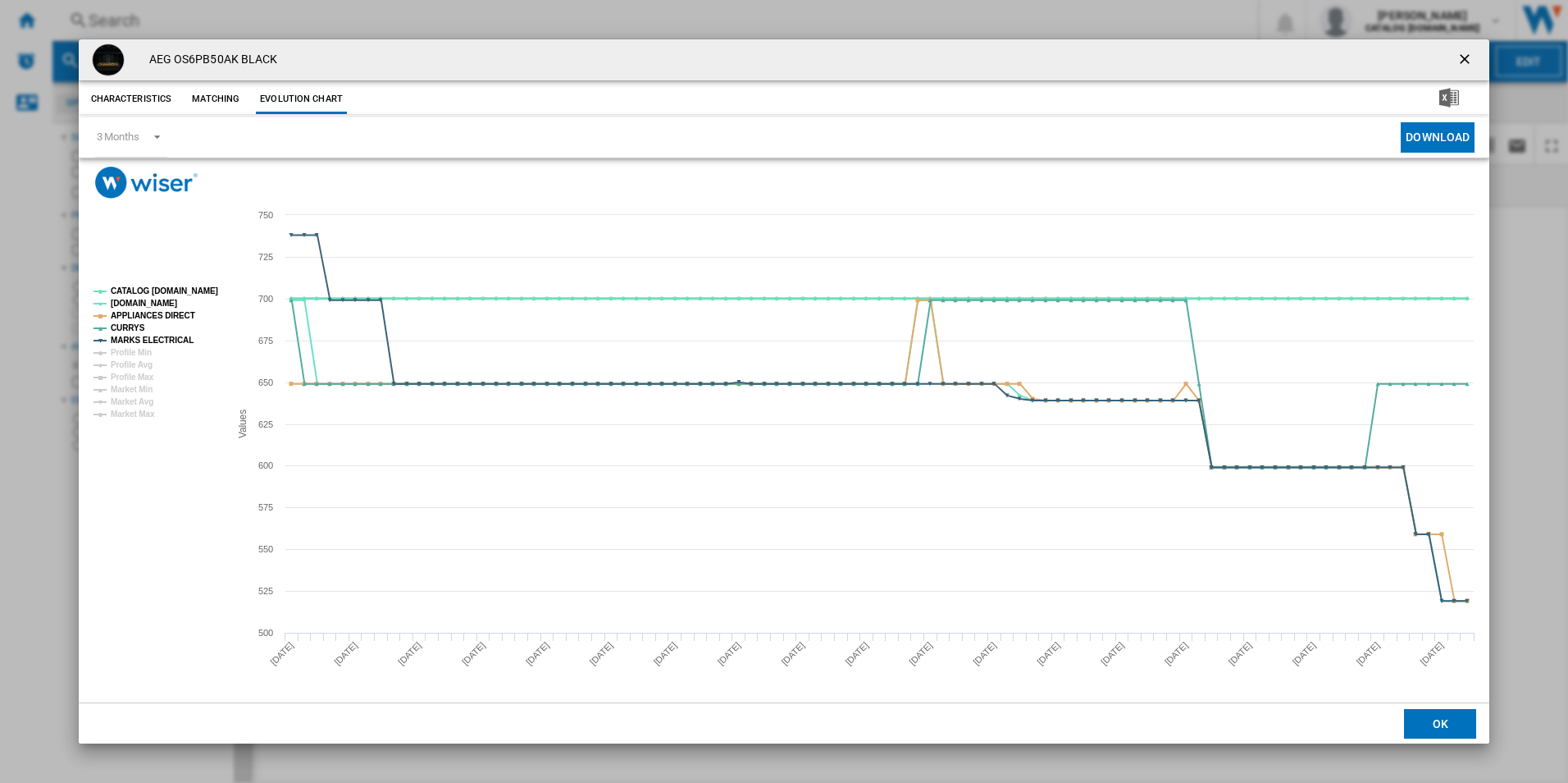
click at [192, 294] on tspan "CATALOG [DOMAIN_NAME]" at bounding box center [164, 291] width 108 height 9
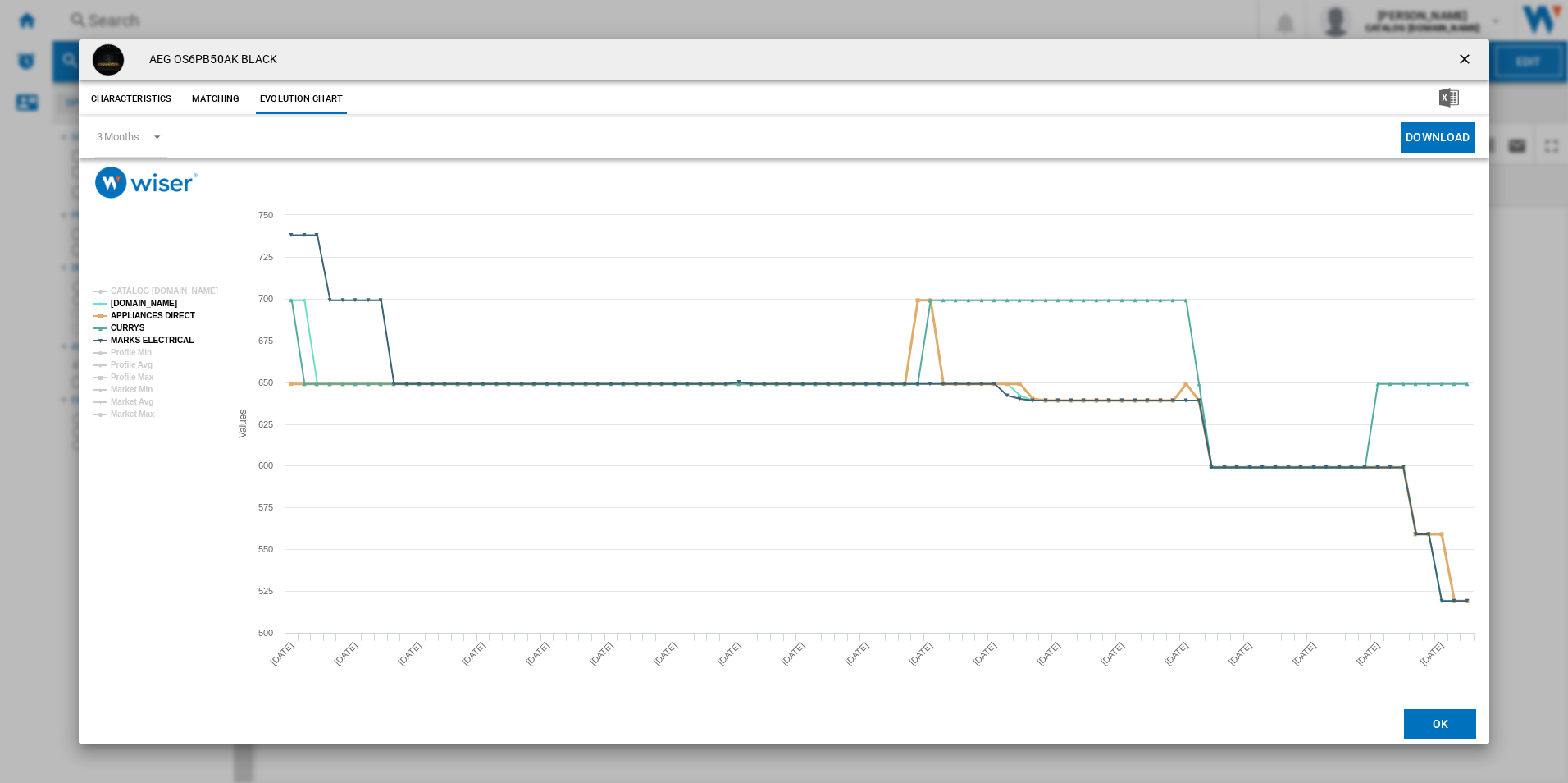
click at [174, 311] on tspan "APPLIANCES DIRECT" at bounding box center [152, 315] width 85 height 9
click at [182, 341] on tspan "MARKS ELECTRICAL" at bounding box center [151, 340] width 83 height 9
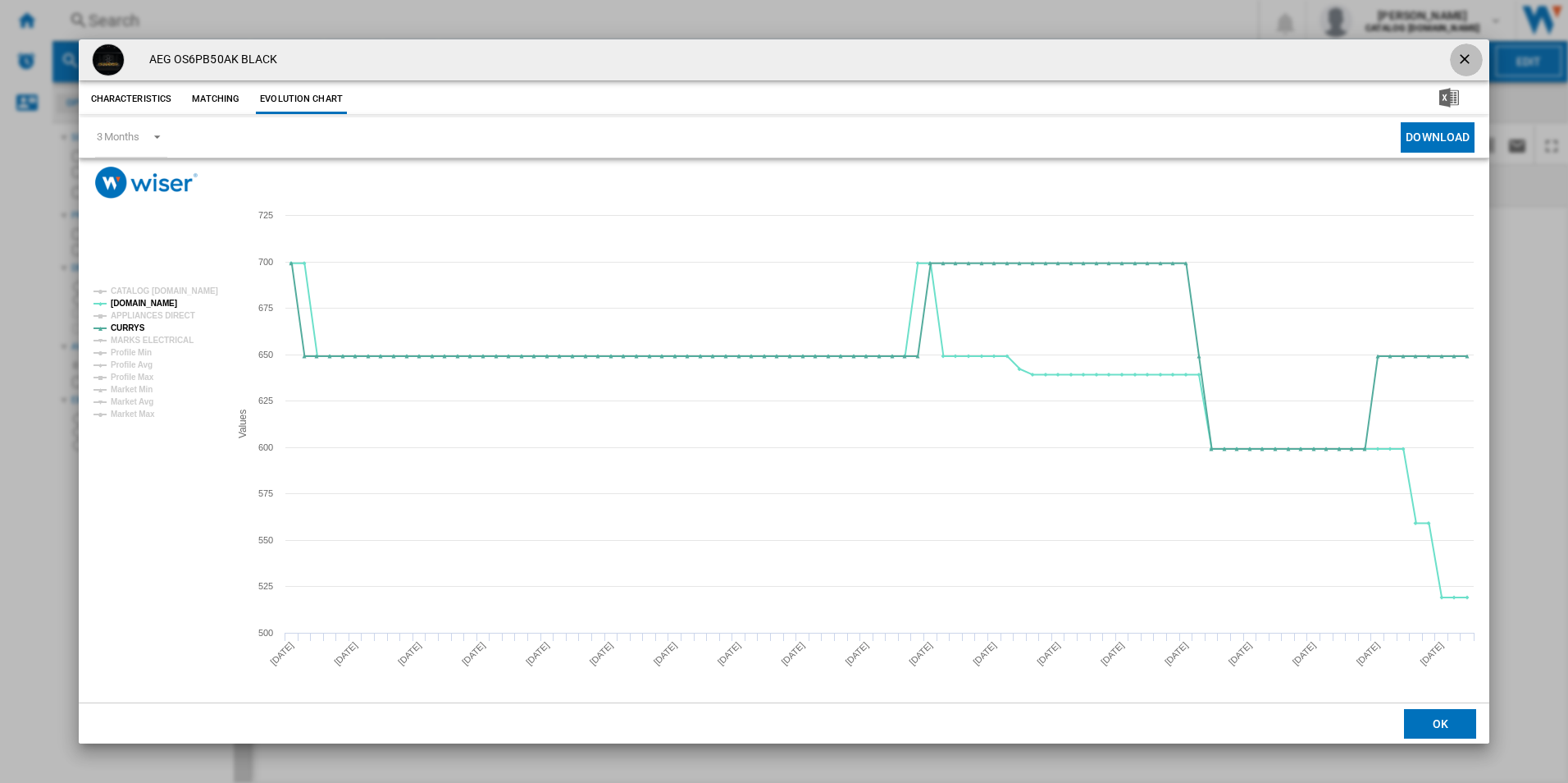
click at [1462, 65] on ng-md-icon "getI18NText('BUTTONS.CLOSE_DIALOG')" at bounding box center [1466, 60] width 20 height 20
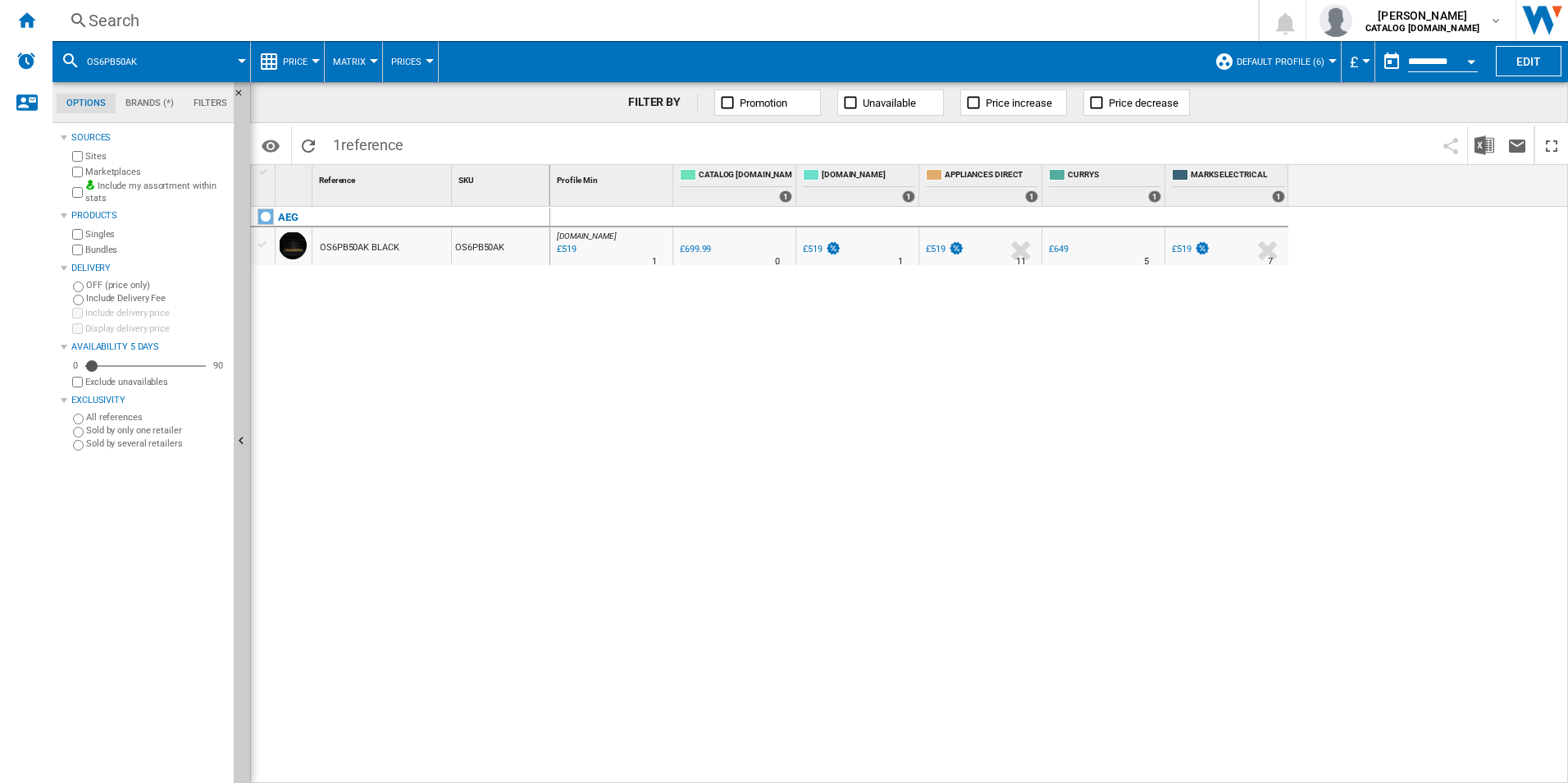
click at [844, 17] on div "Search" at bounding box center [652, 21] width 1127 height 23
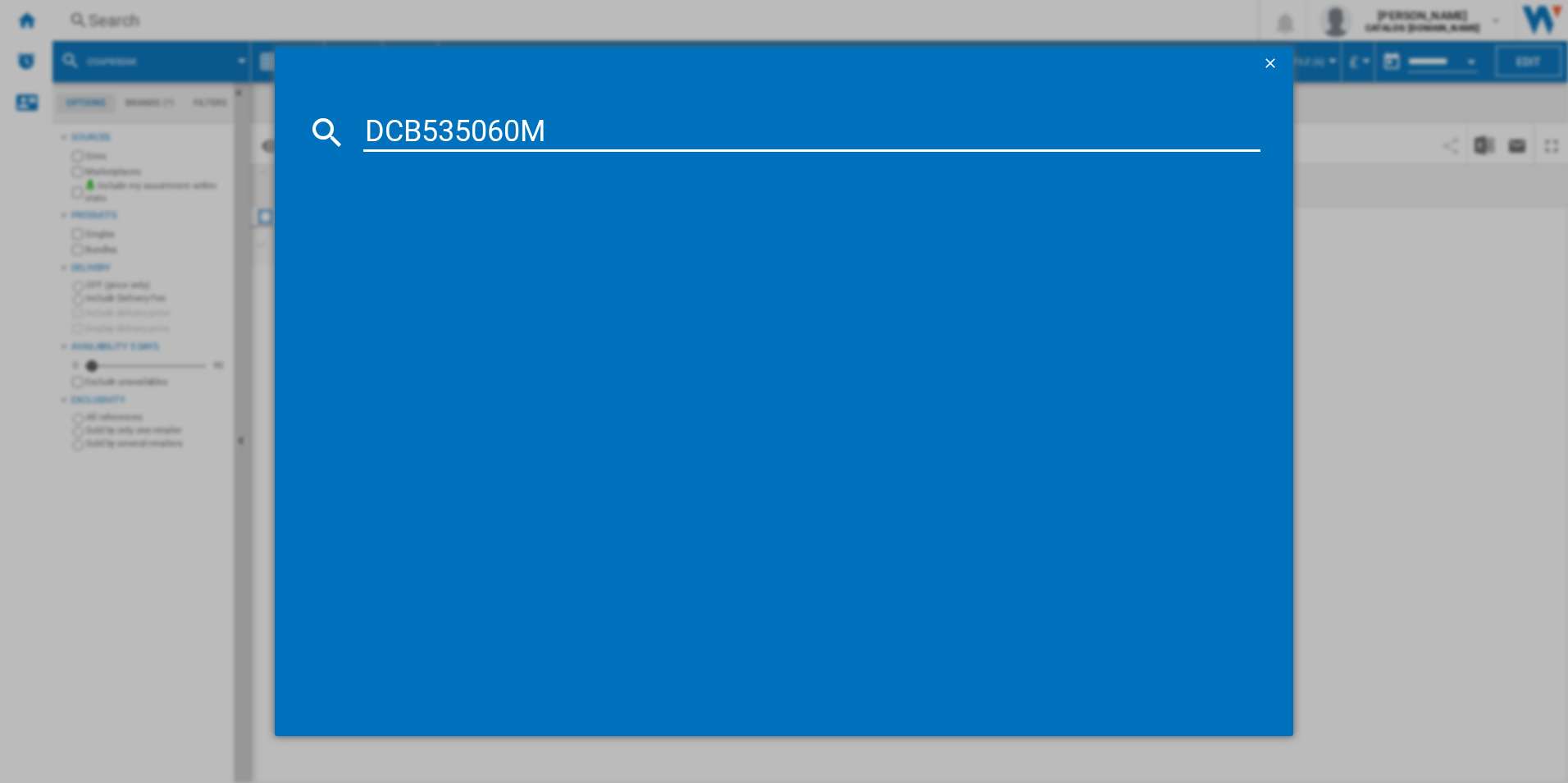
type input "DCB535060M"
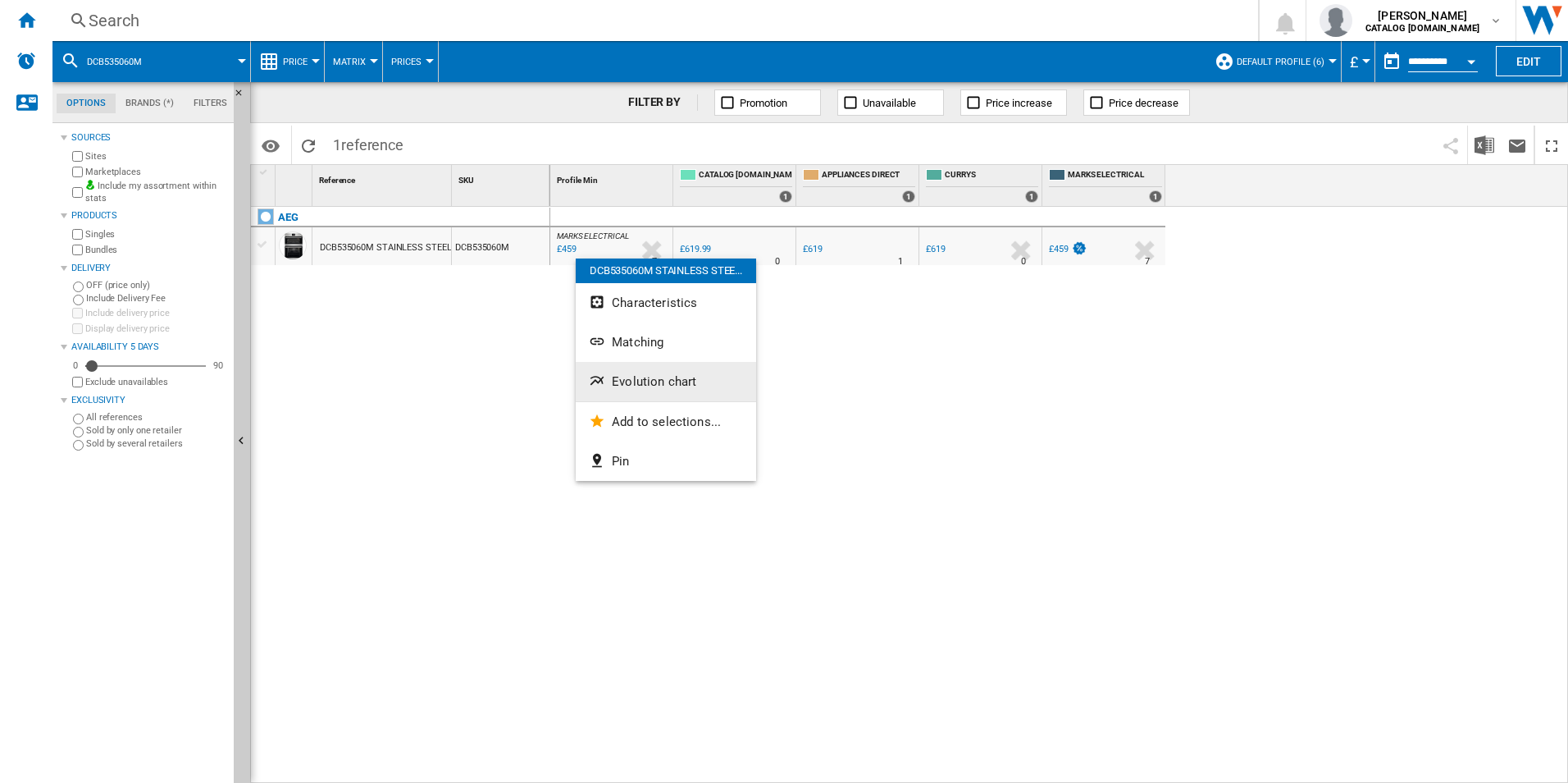
click at [642, 379] on span "Evolution chart" at bounding box center [654, 381] width 85 height 15
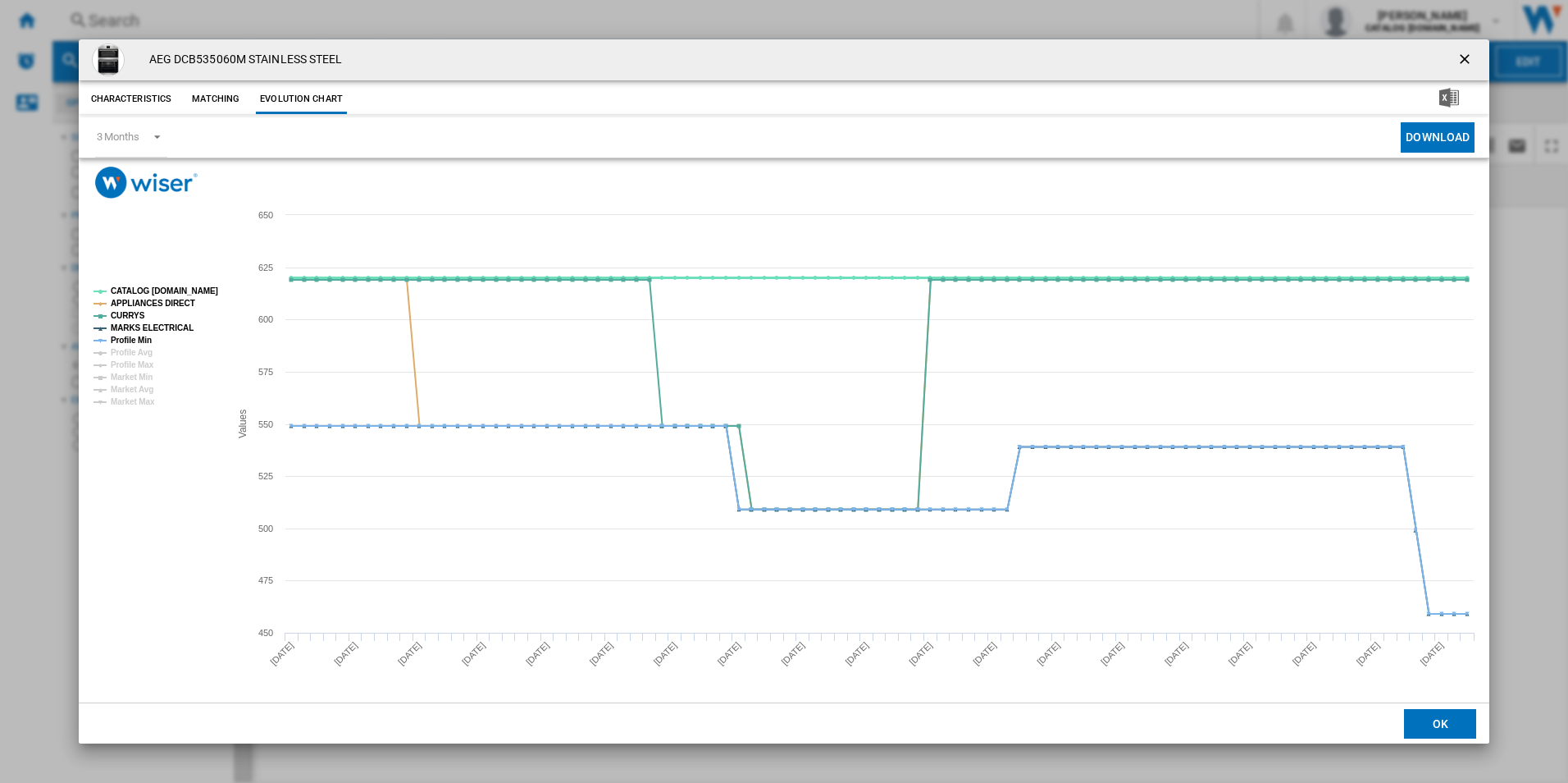
click at [174, 288] on tspan "CATALOG [DOMAIN_NAME]" at bounding box center [164, 291] width 108 height 9
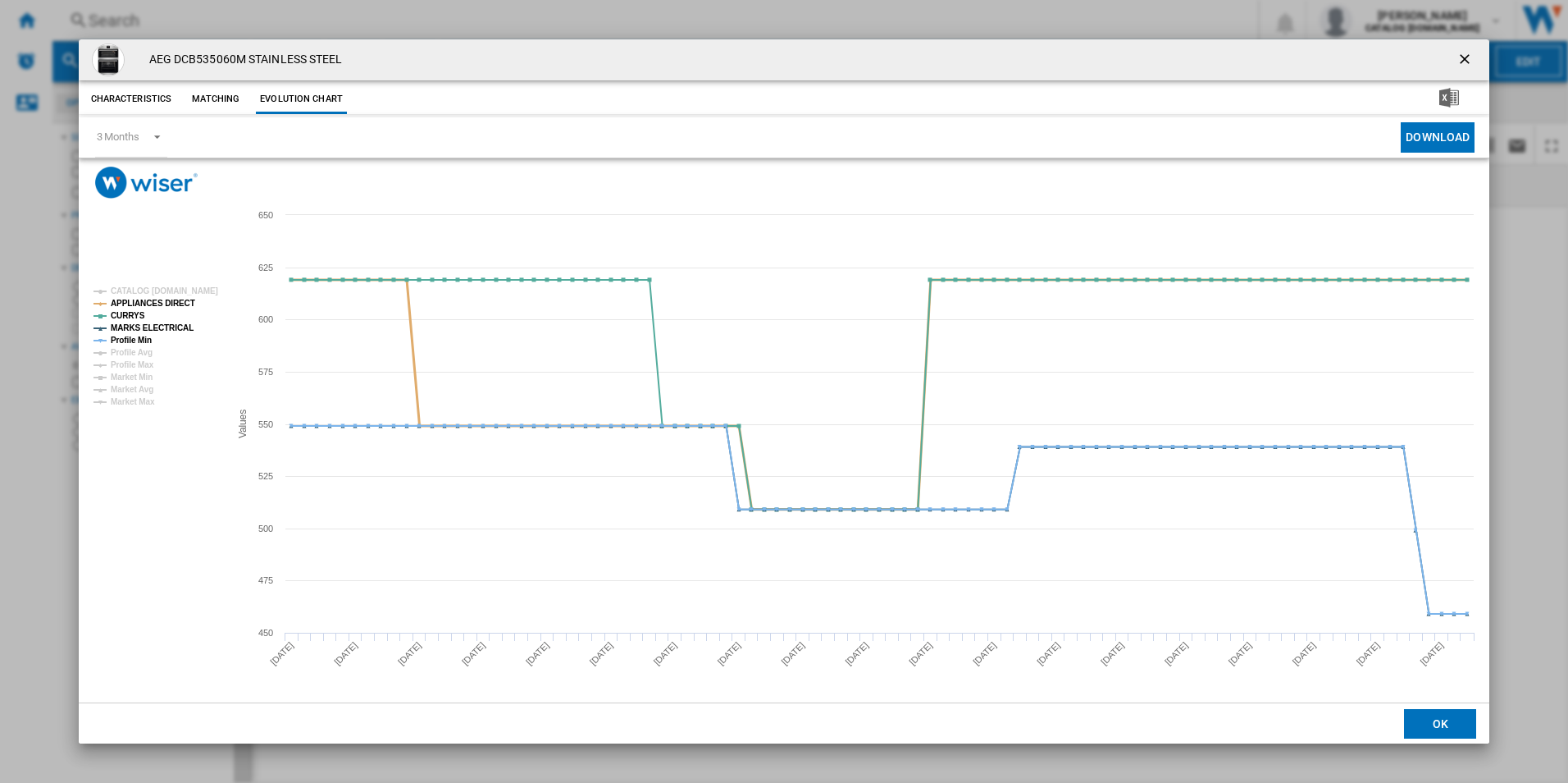
click at [175, 305] on tspan "APPLIANCES DIRECT" at bounding box center [152, 303] width 85 height 9
drag, startPoint x: 169, startPoint y: 329, endPoint x: 154, endPoint y: 329, distance: 15.0
click at [169, 329] on tspan "MARKS ELECTRICAL" at bounding box center [151, 328] width 83 height 9
click at [142, 335] on tspan "Profile Min" at bounding box center [131, 340] width 41 height 9
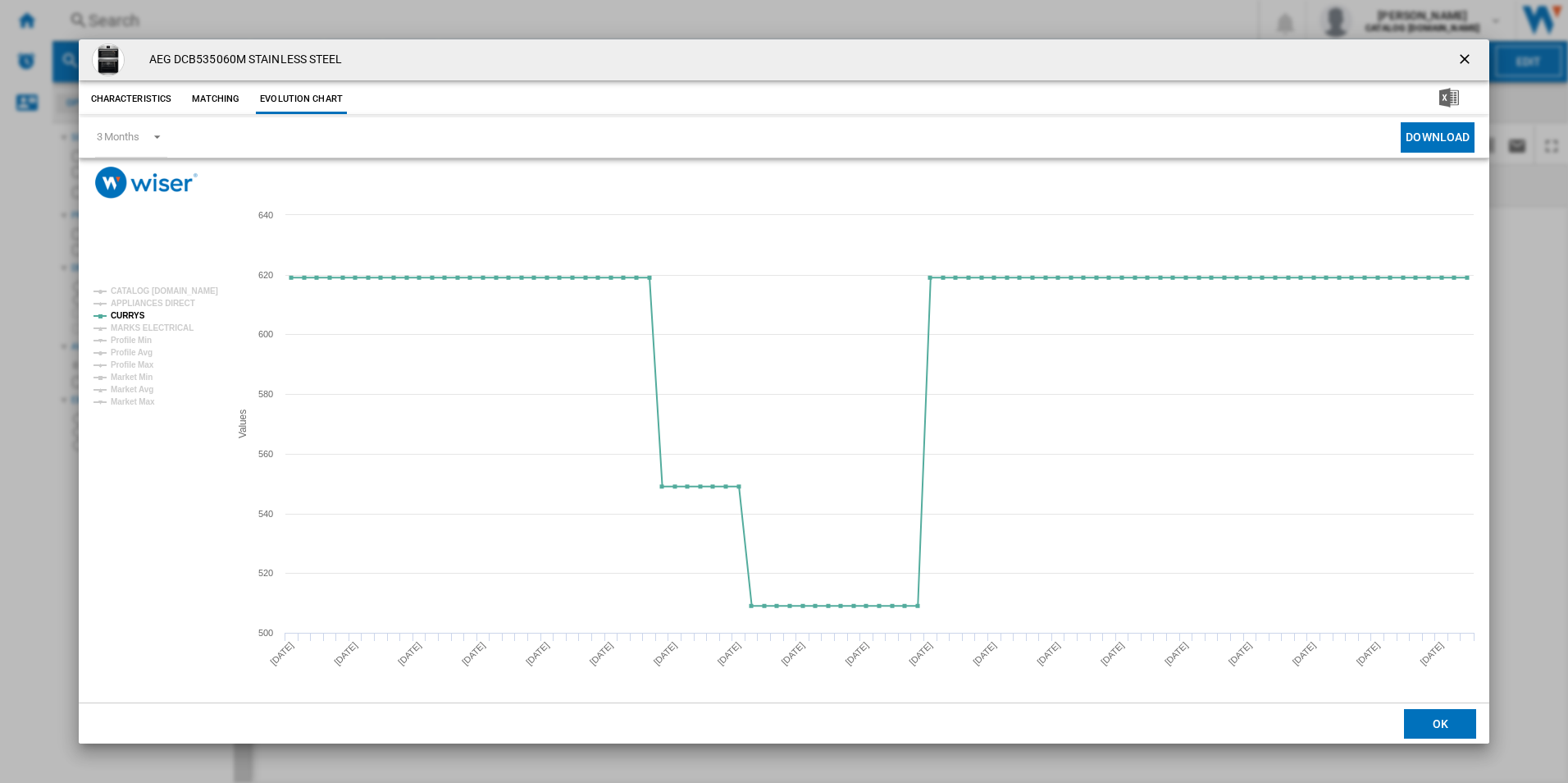
drag, startPoint x: 1458, startPoint y: 57, endPoint x: 1375, endPoint y: 63, distance: 83.2
click at [1458, 57] on ng-md-icon "getI18NText('BUTTONS.CLOSE_DIALOG')" at bounding box center [1466, 60] width 20 height 20
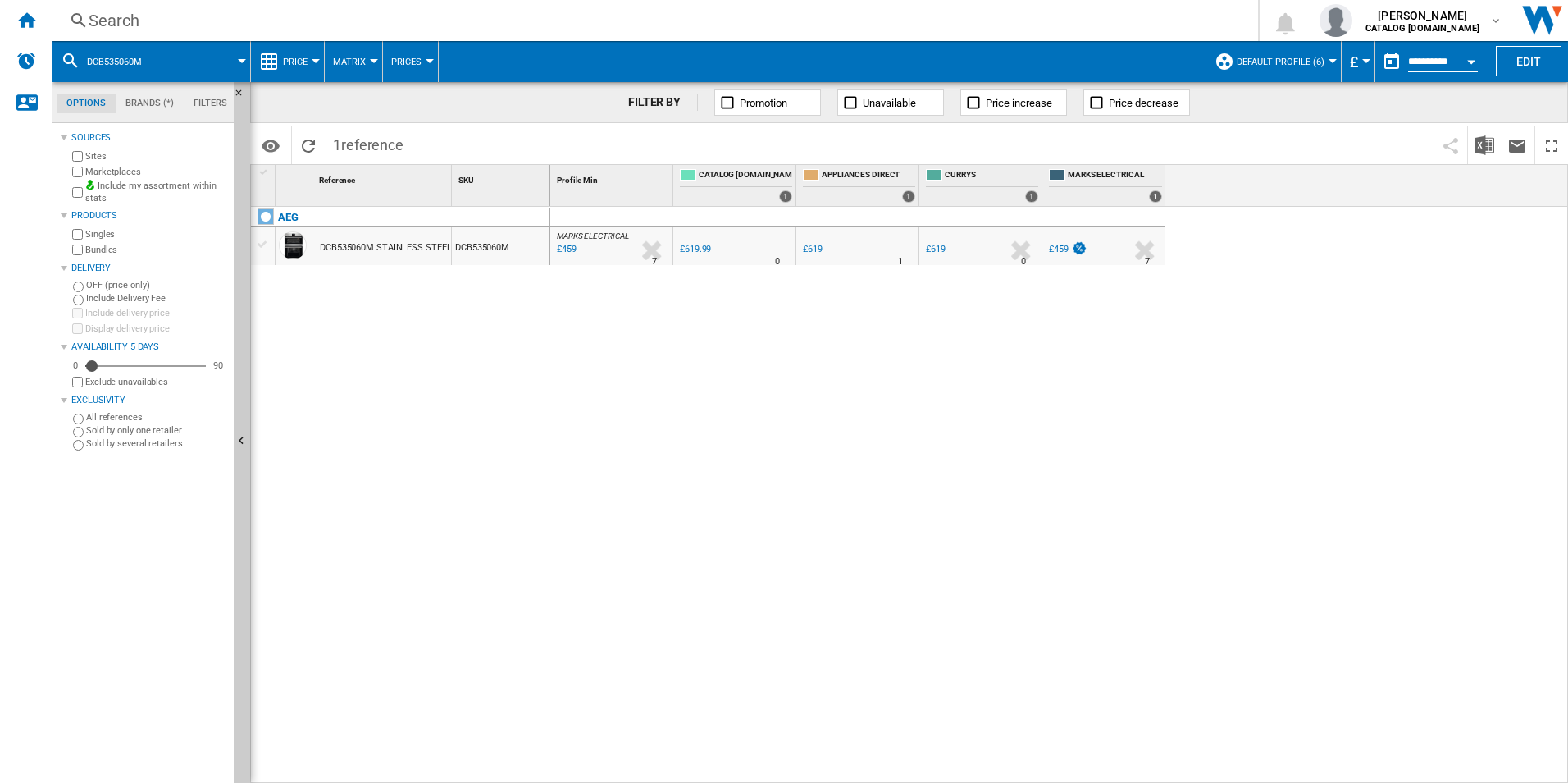
click at [778, 28] on div "Search" at bounding box center [652, 21] width 1127 height 23
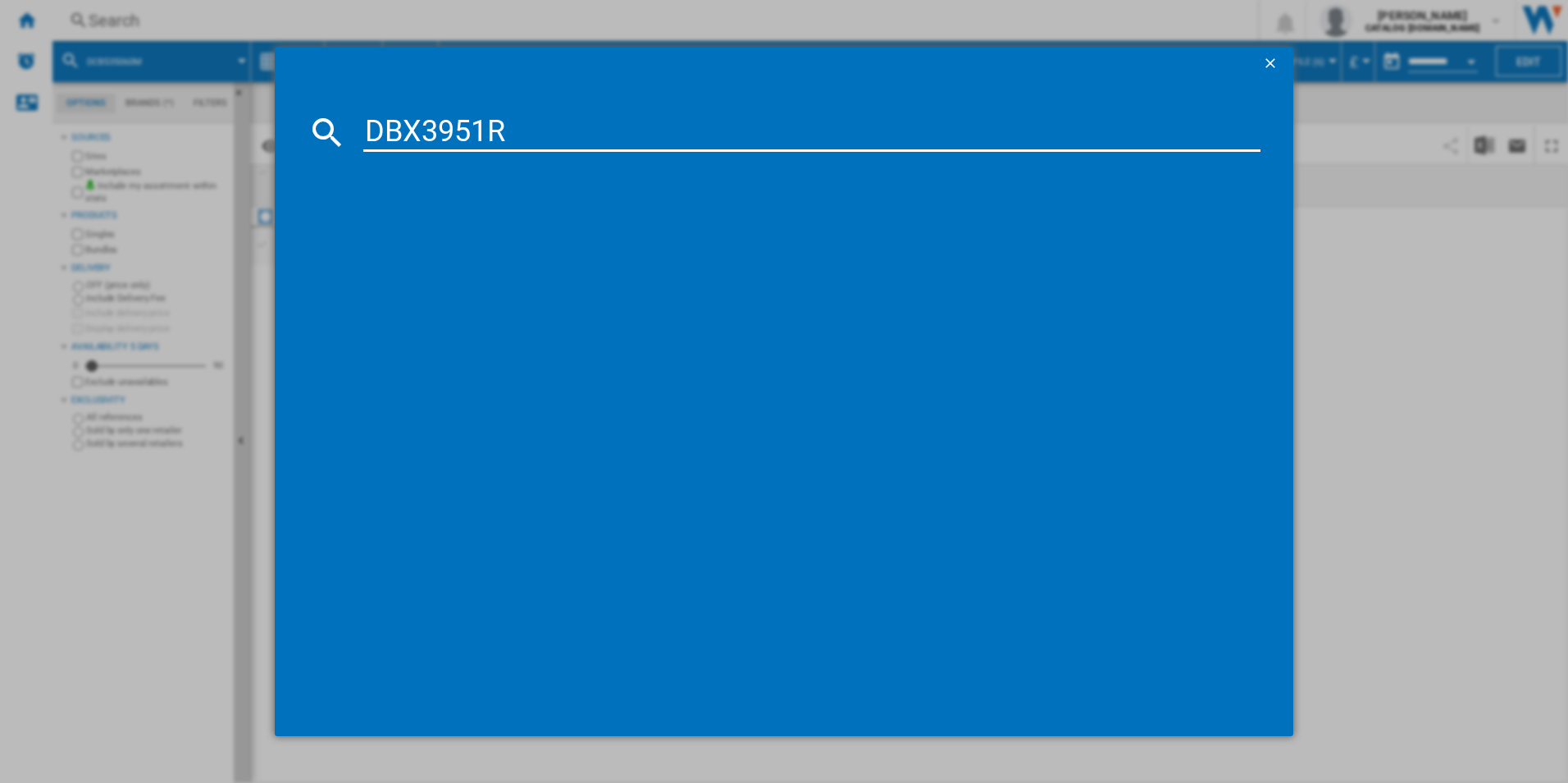
type input "DBX3951R"
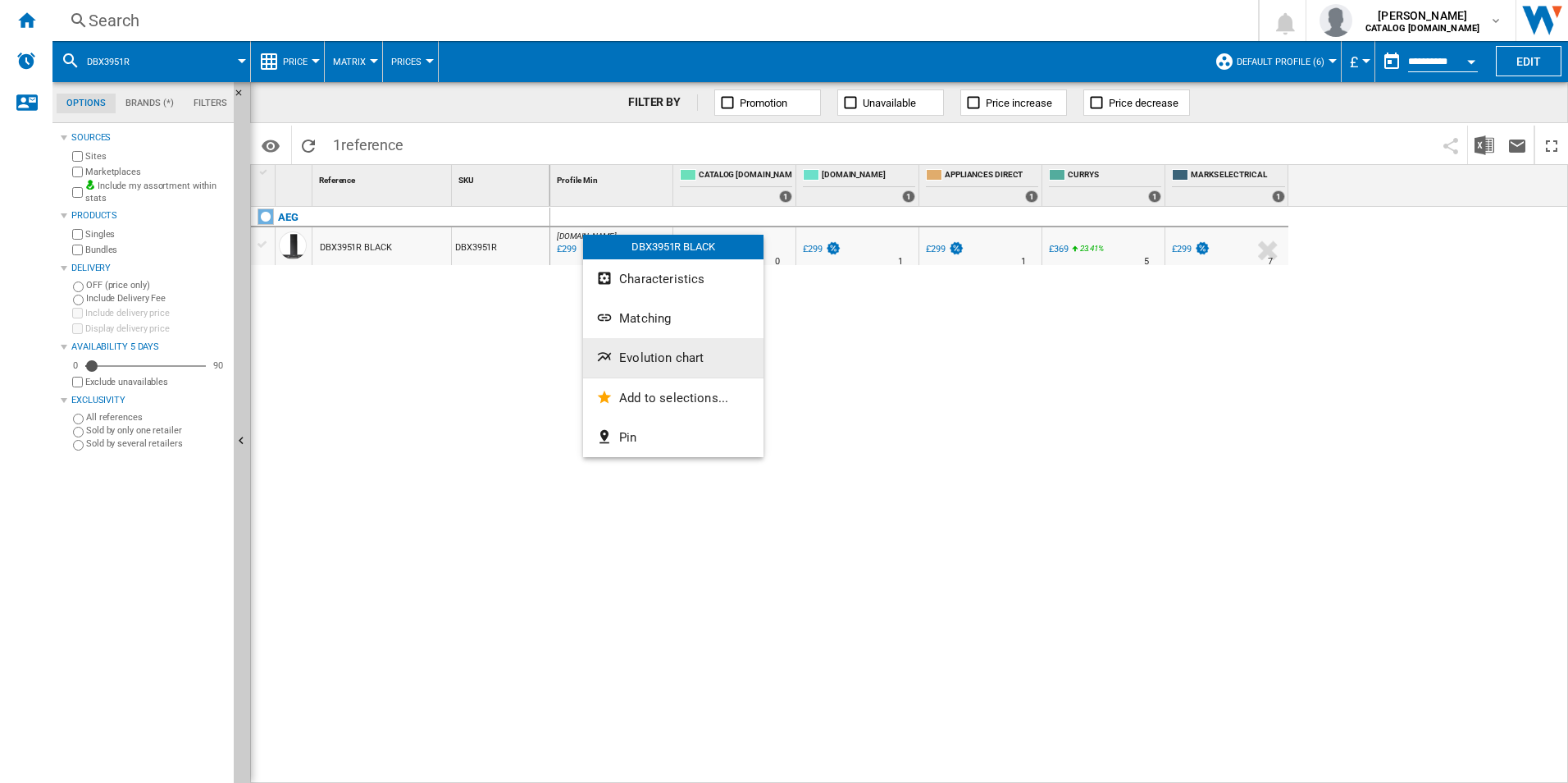
click at [665, 366] on button "Evolution chart" at bounding box center [673, 358] width 180 height 39
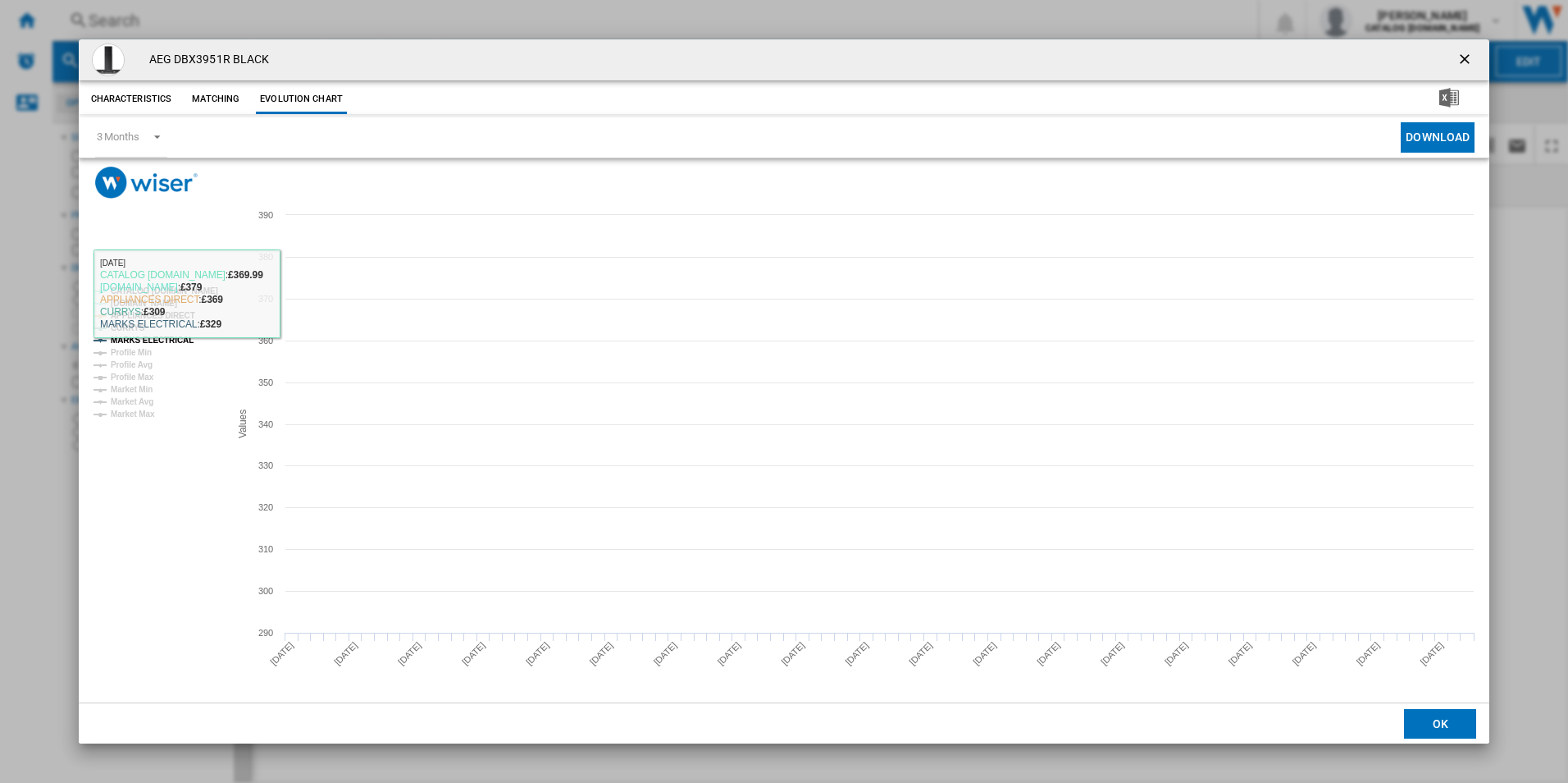
click at [193, 287] on tspan "CATALOG [DOMAIN_NAME]" at bounding box center [164, 291] width 108 height 9
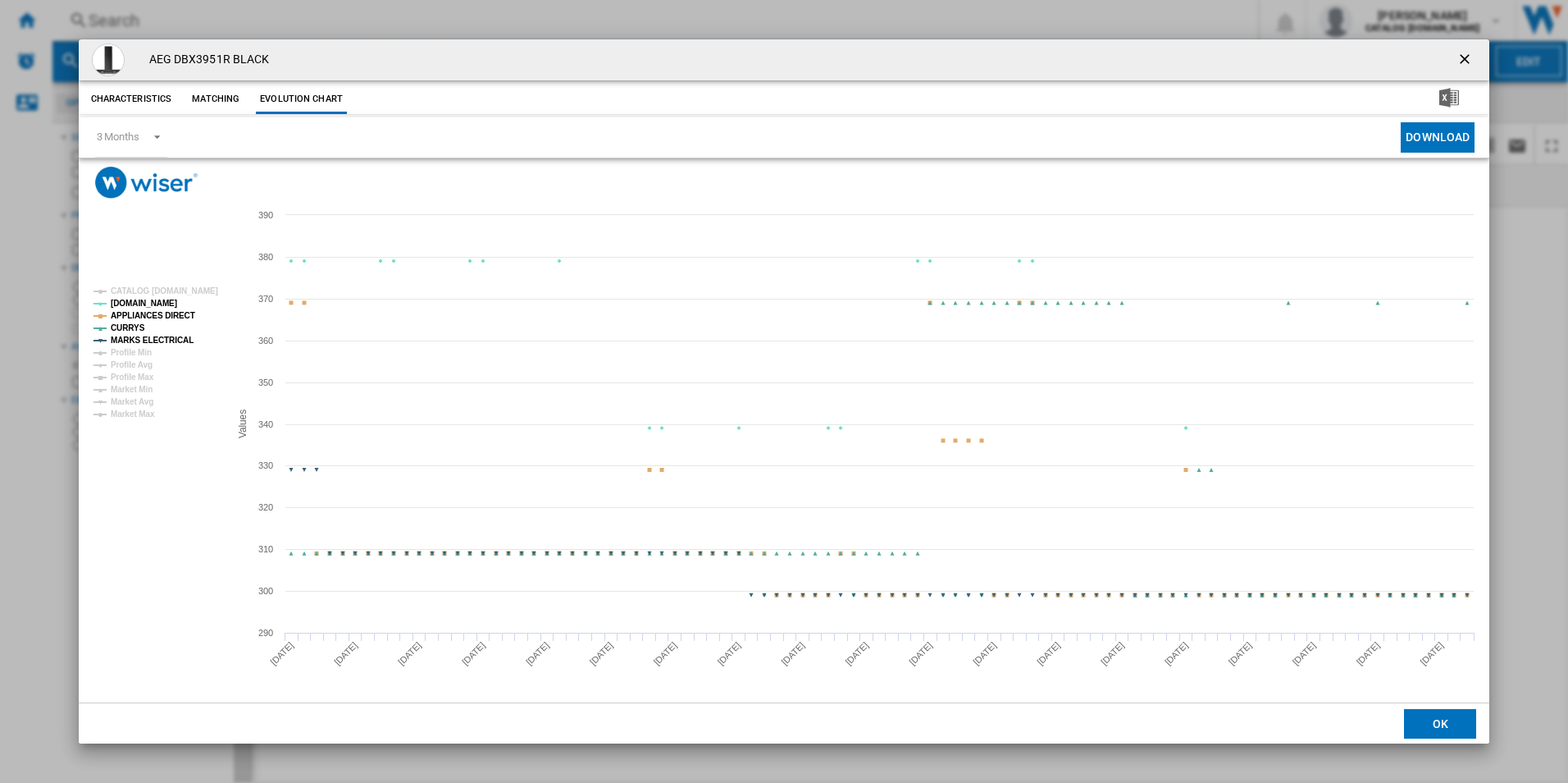
click at [159, 311] on tspan "APPLIANCES DIRECT" at bounding box center [152, 315] width 85 height 9
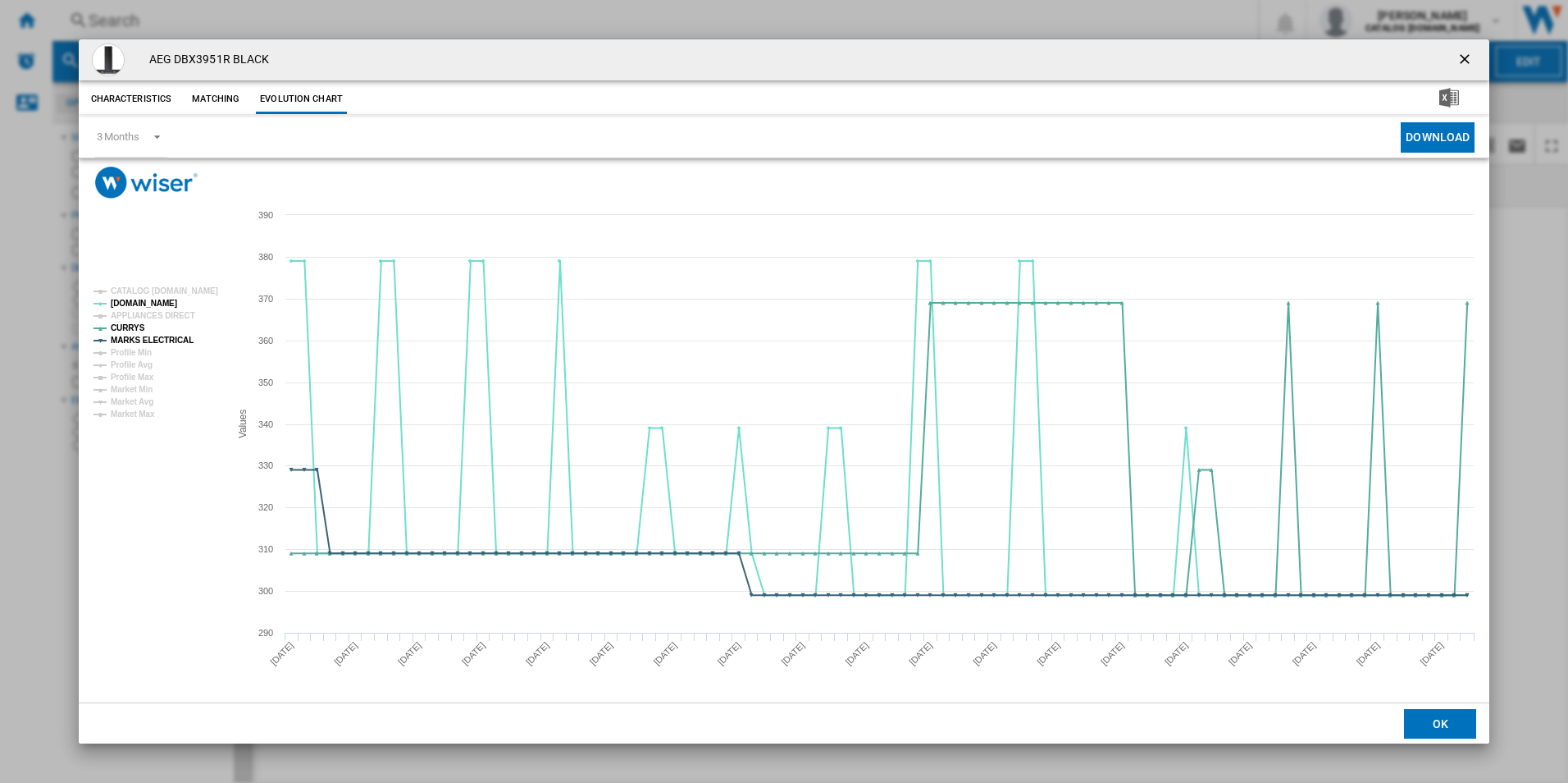
click at [174, 327] on rect "Product popup" at bounding box center [155, 353] width 136 height 145
click at [171, 335] on tspan "MARKS ELECTRICAL" at bounding box center [151, 340] width 83 height 9
drag, startPoint x: 1469, startPoint y: 60, endPoint x: 1443, endPoint y: 56, distance: 26.3
click at [1466, 60] on ng-md-icon "getI18NText('BUTTONS.CLOSE_DIALOG')" at bounding box center [1466, 60] width 20 height 20
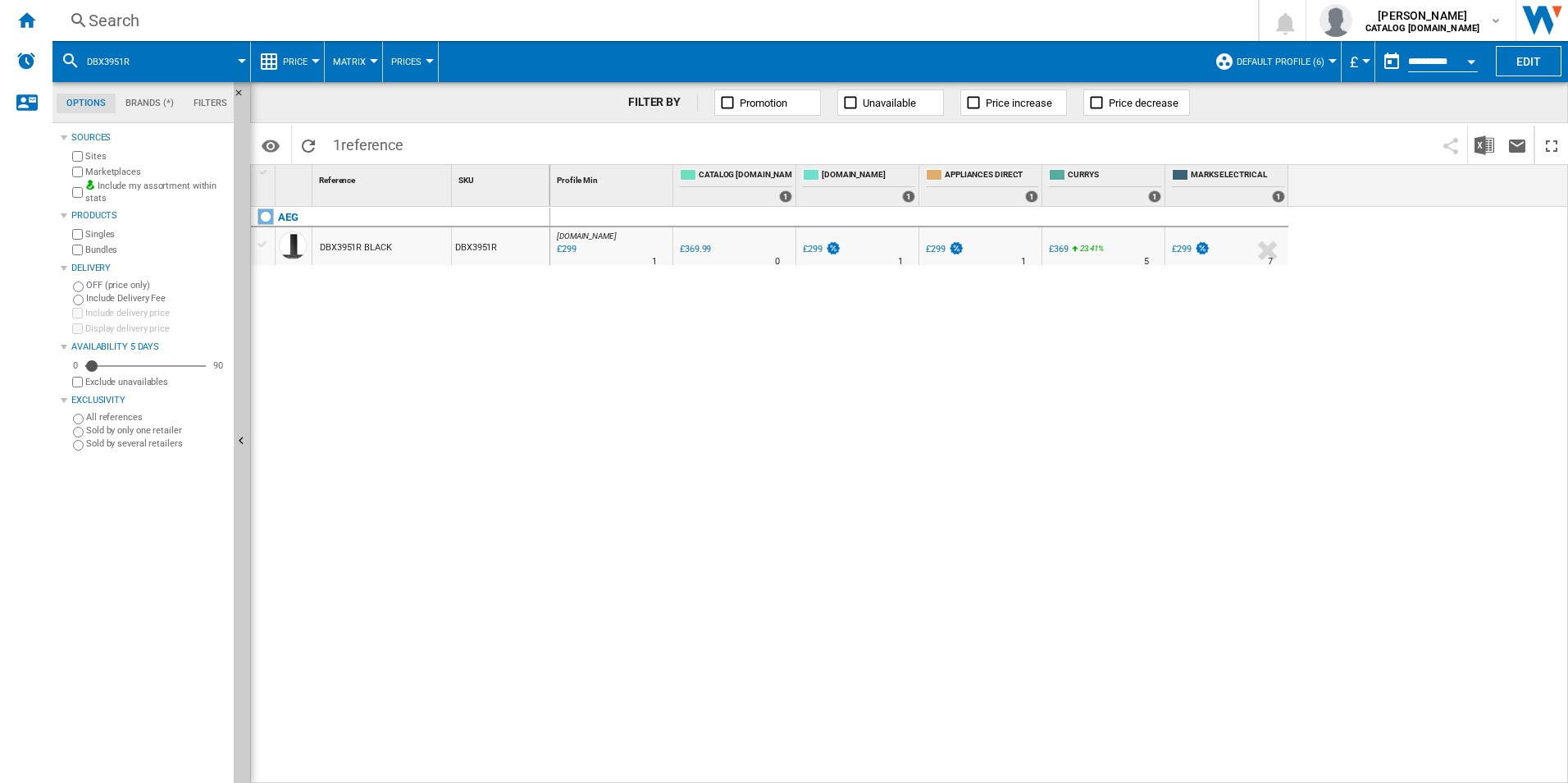
click at [879, 30] on div "Search" at bounding box center [652, 21] width 1127 height 23
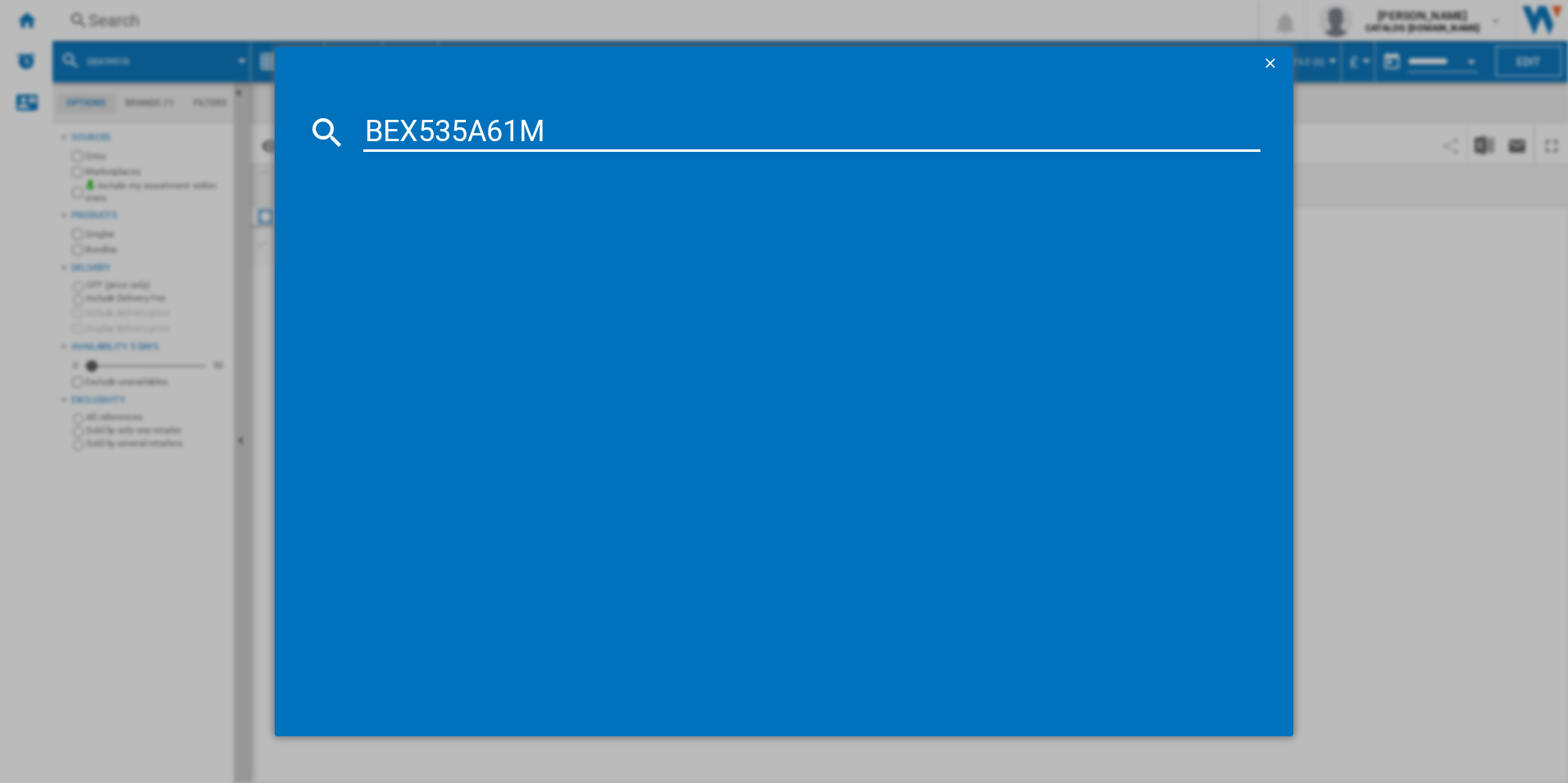
type input "BEX535A61M"
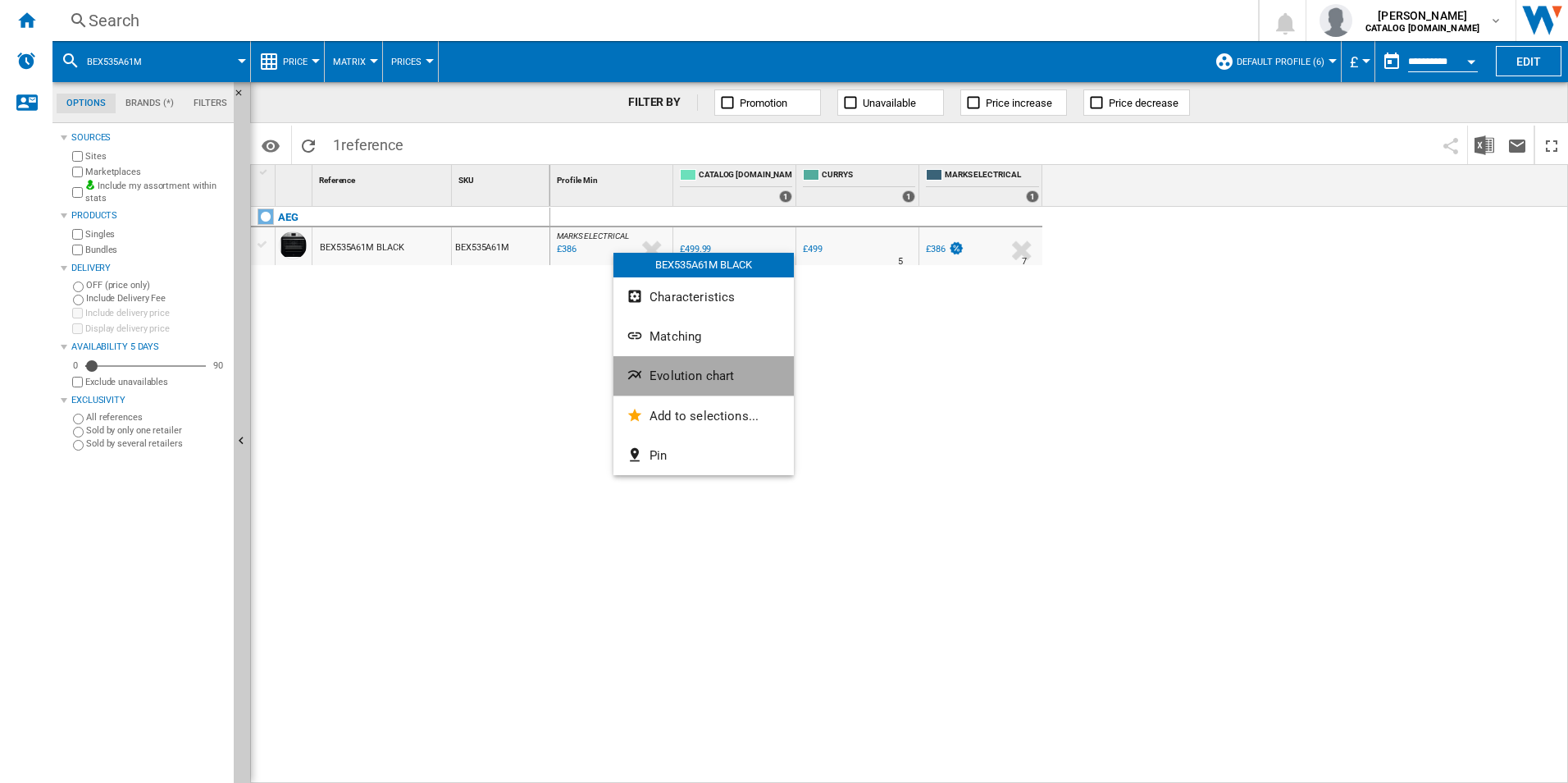
click at [677, 380] on span "Evolution chart" at bounding box center [691, 375] width 85 height 15
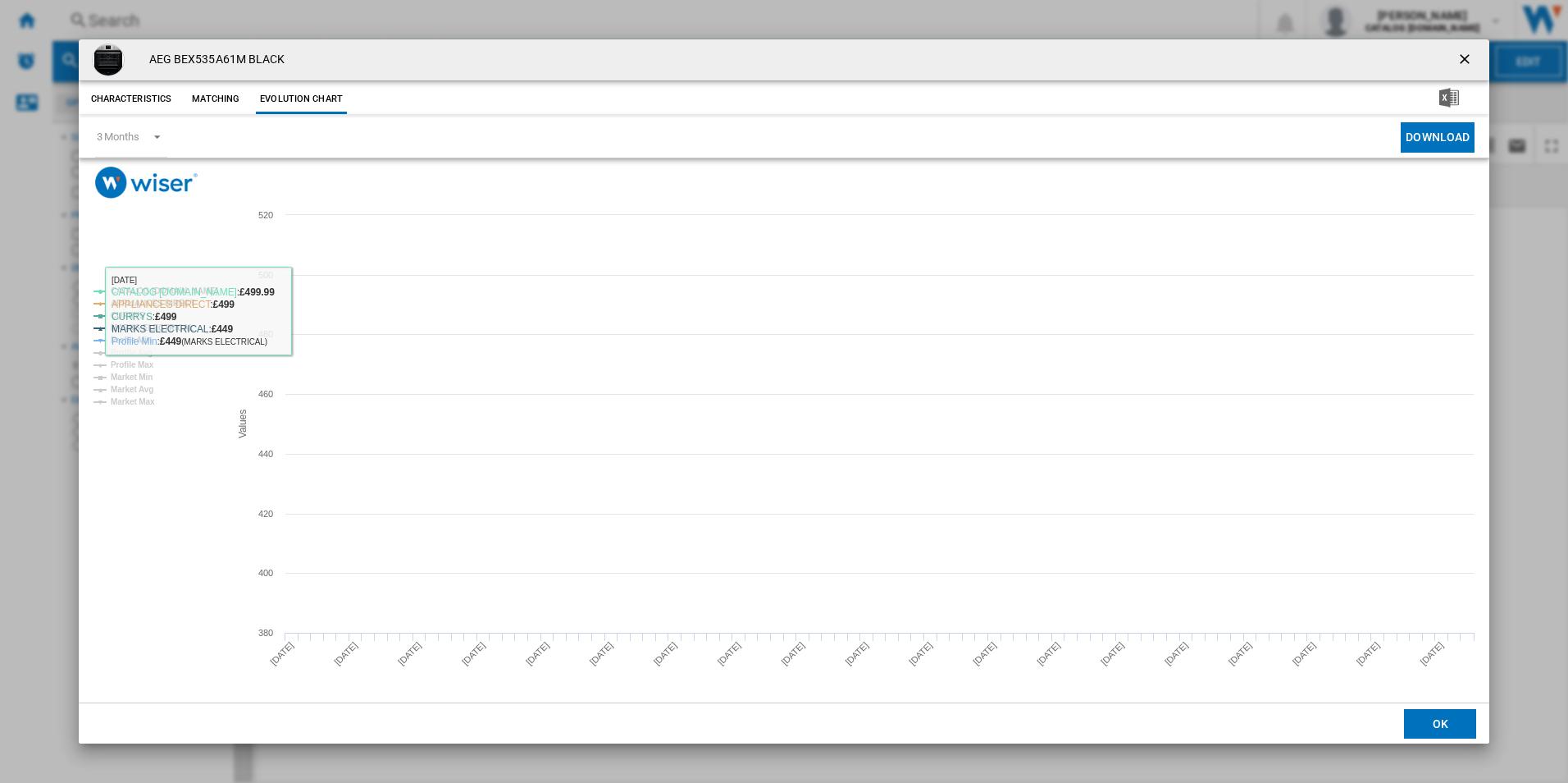
click at [209, 288] on tspan "CATALOG [DOMAIN_NAME]" at bounding box center [164, 291] width 108 height 9
click at [183, 299] on tspan "APPLIANCES DIRECT" at bounding box center [152, 303] width 85 height 9
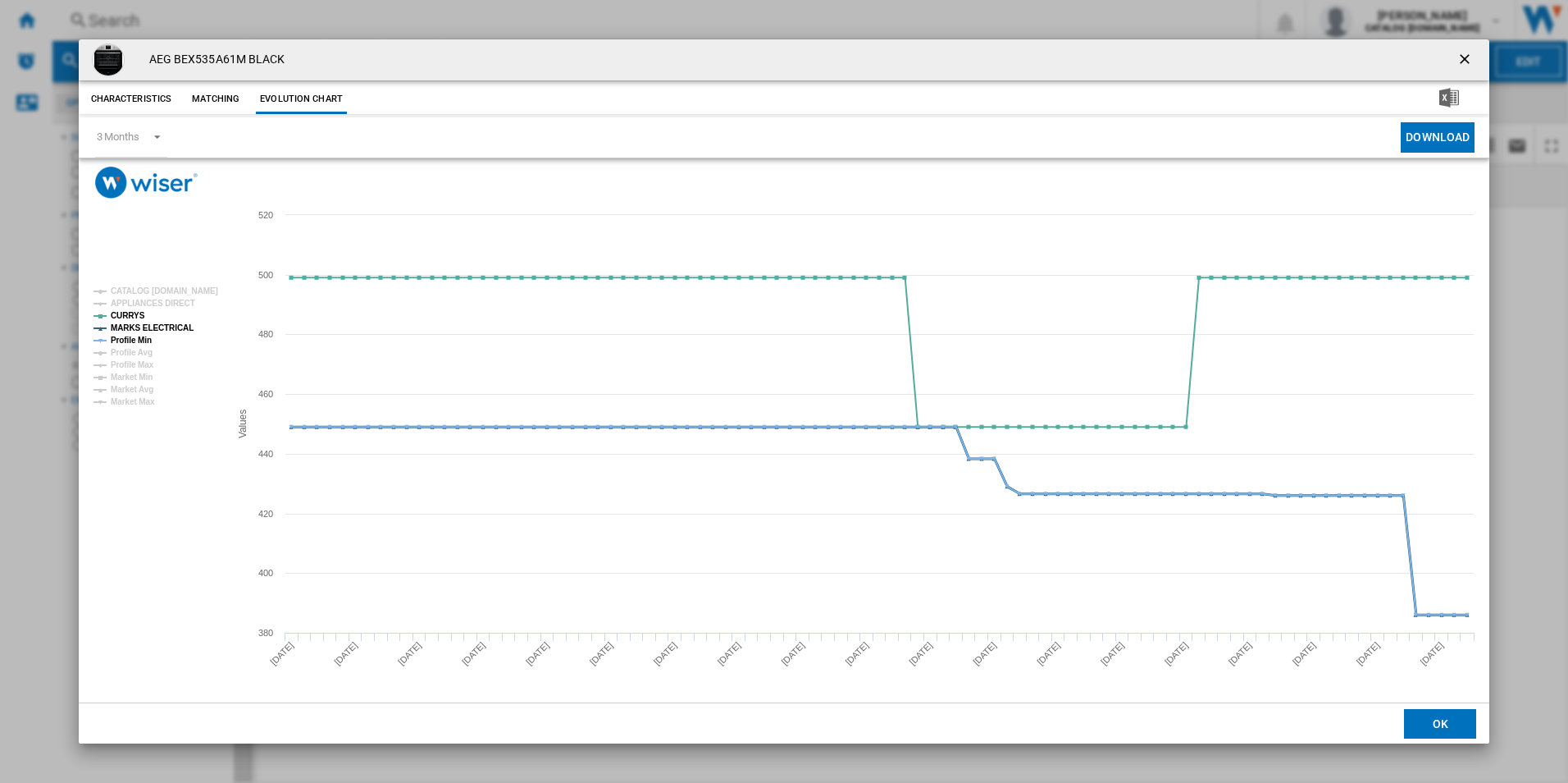
click at [176, 324] on tspan "MARKS ELECTRICAL" at bounding box center [151, 328] width 83 height 9
click at [142, 338] on tspan "Profile Min" at bounding box center [131, 340] width 41 height 9
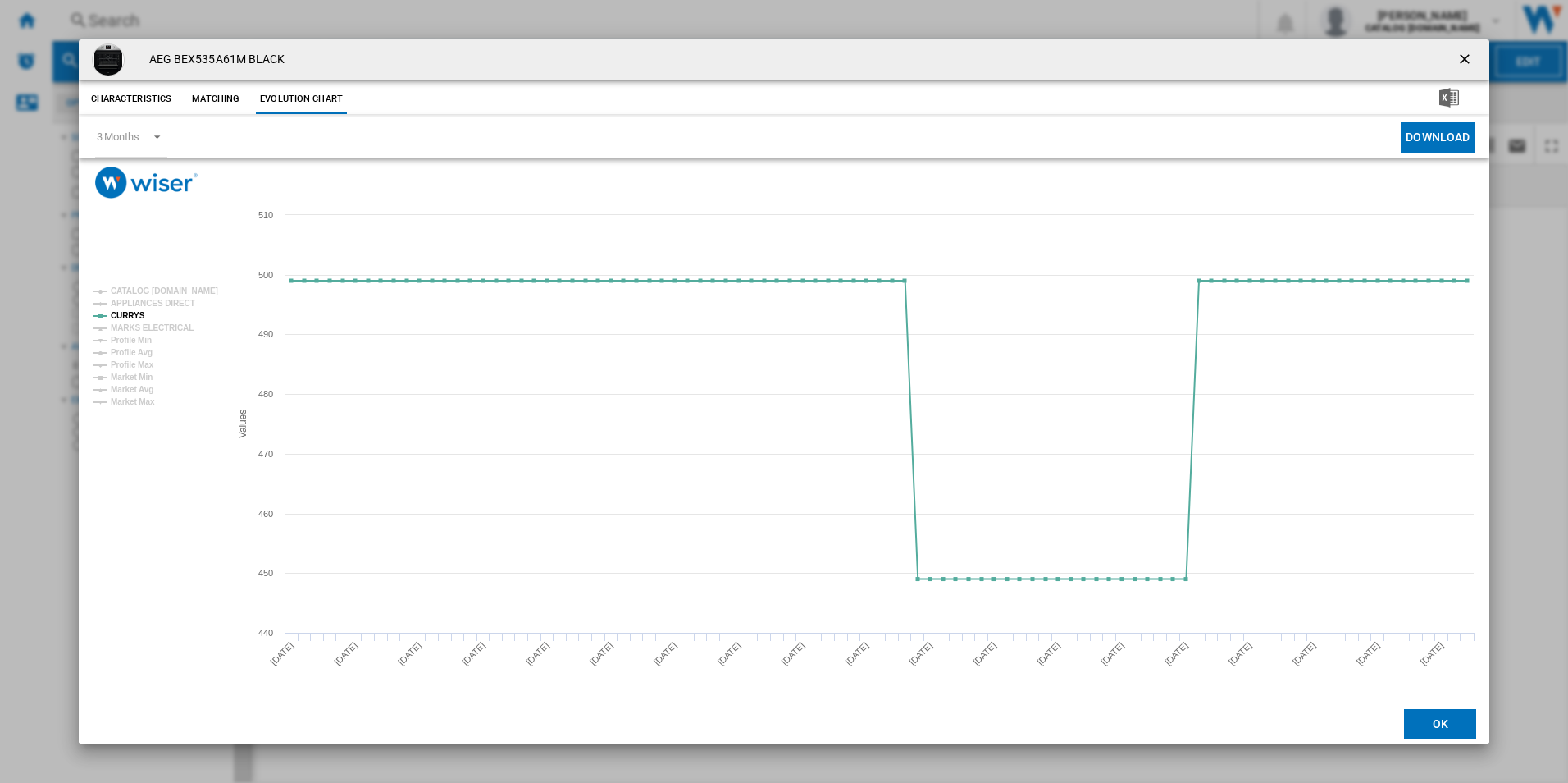
click at [1450, 55] on button "Product popup" at bounding box center [1466, 60] width 33 height 33
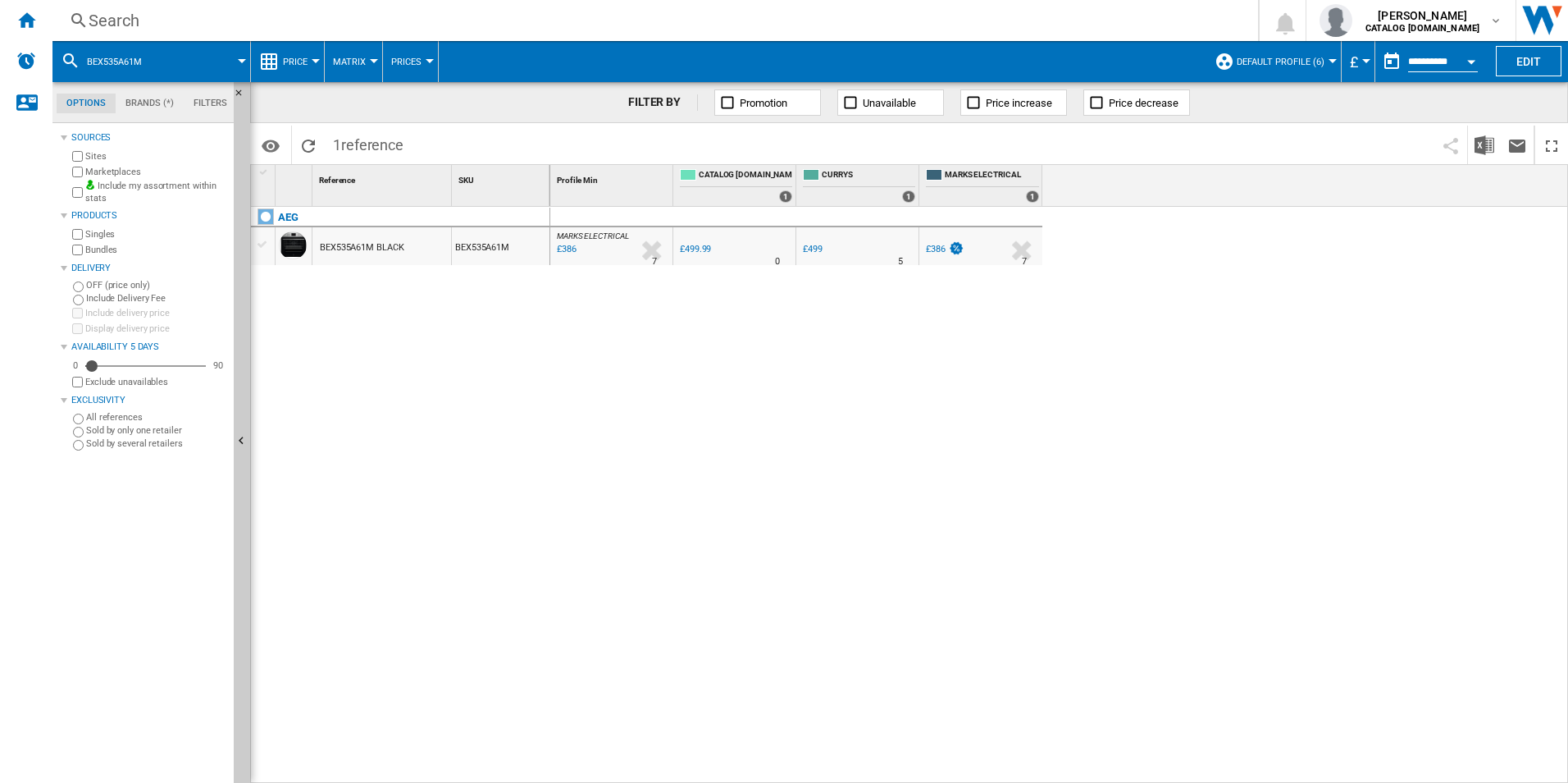
click at [773, 16] on div "Search" at bounding box center [652, 21] width 1127 height 23
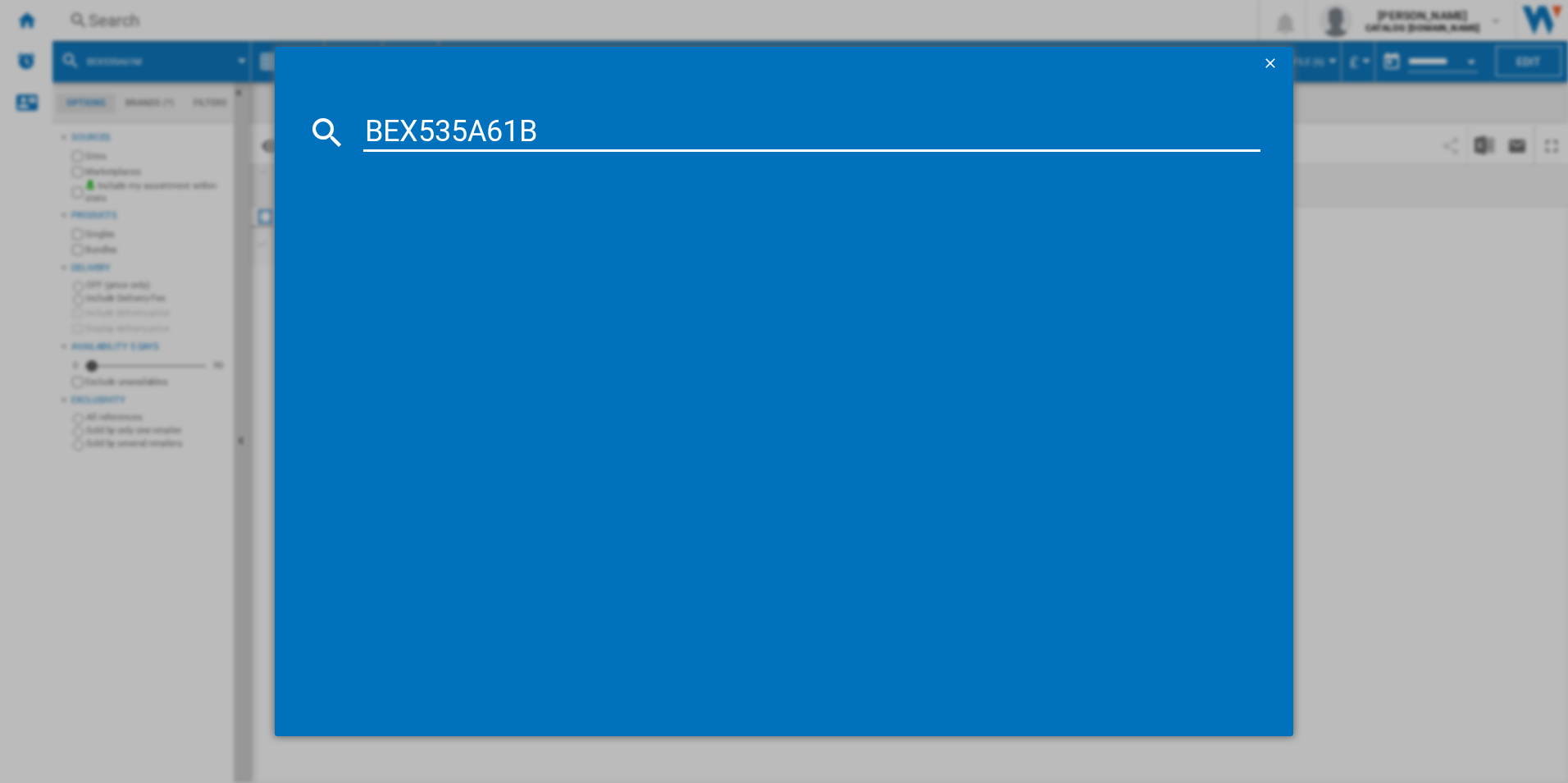
type input "BEX535A61B"
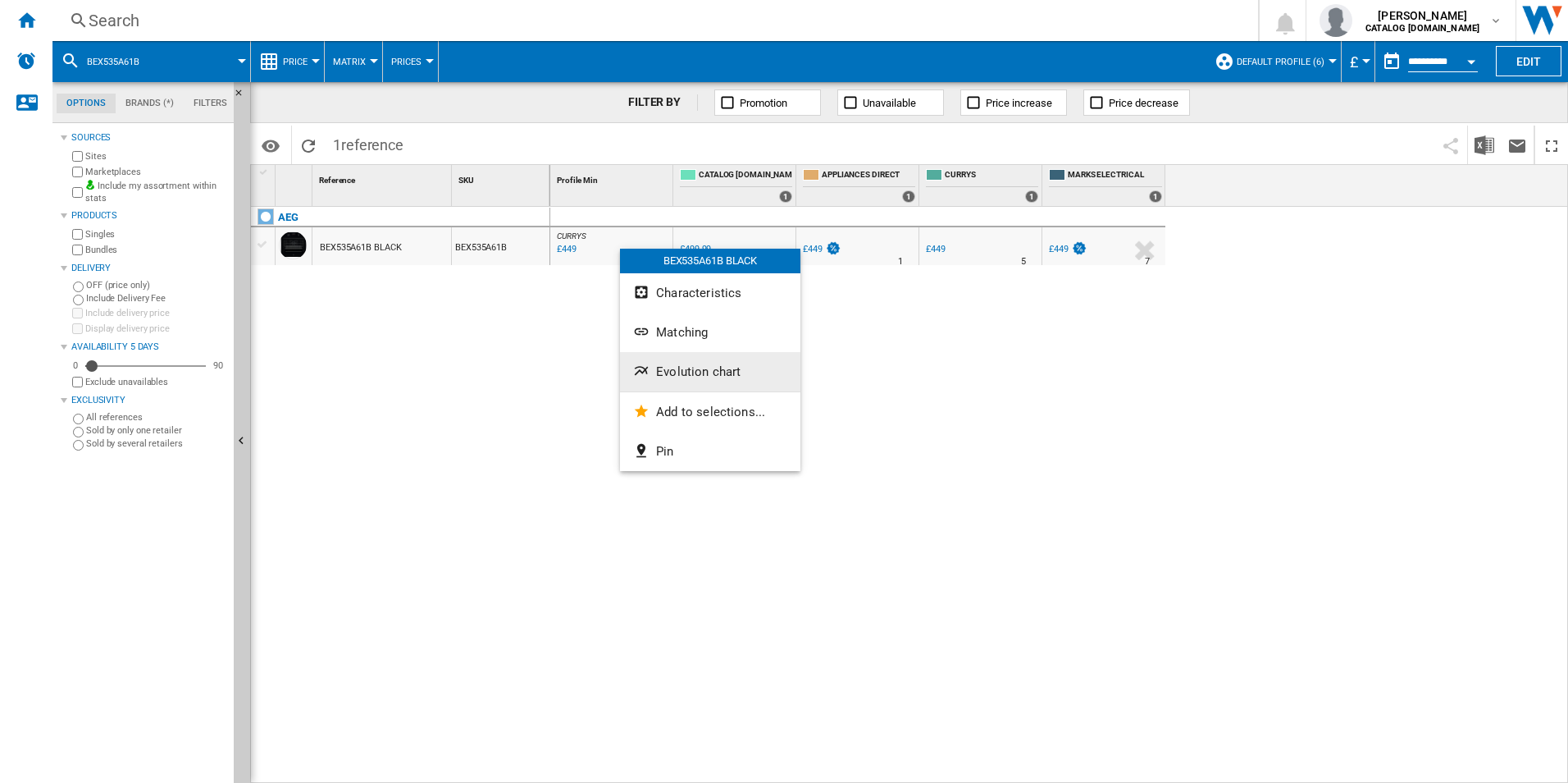
click at [731, 374] on span "Evolution chart" at bounding box center [698, 371] width 85 height 15
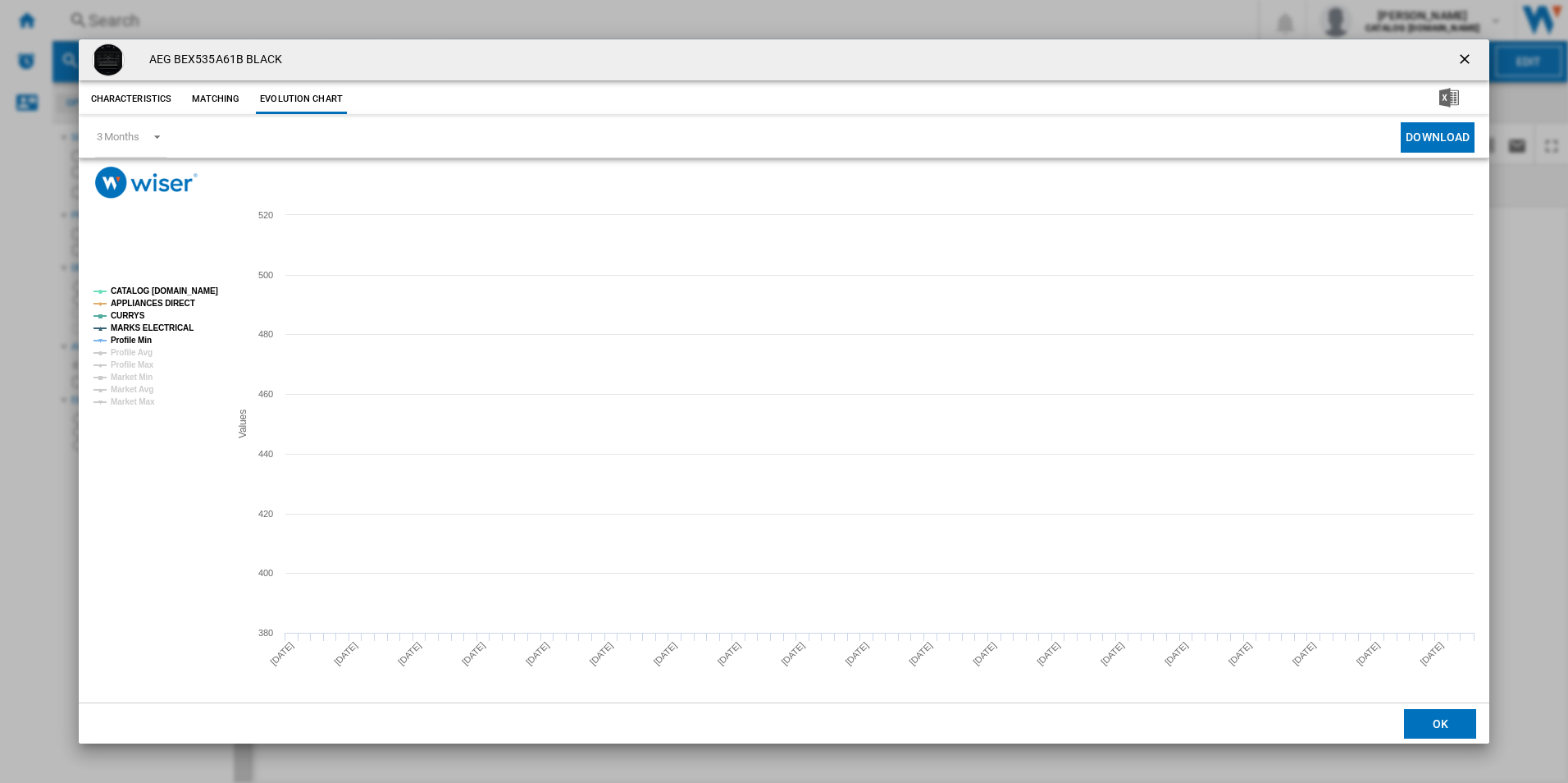
click at [199, 291] on tspan "CATALOG [DOMAIN_NAME]" at bounding box center [164, 291] width 108 height 9
click at [174, 299] on tspan "APPLIANCES DIRECT" at bounding box center [152, 303] width 85 height 9
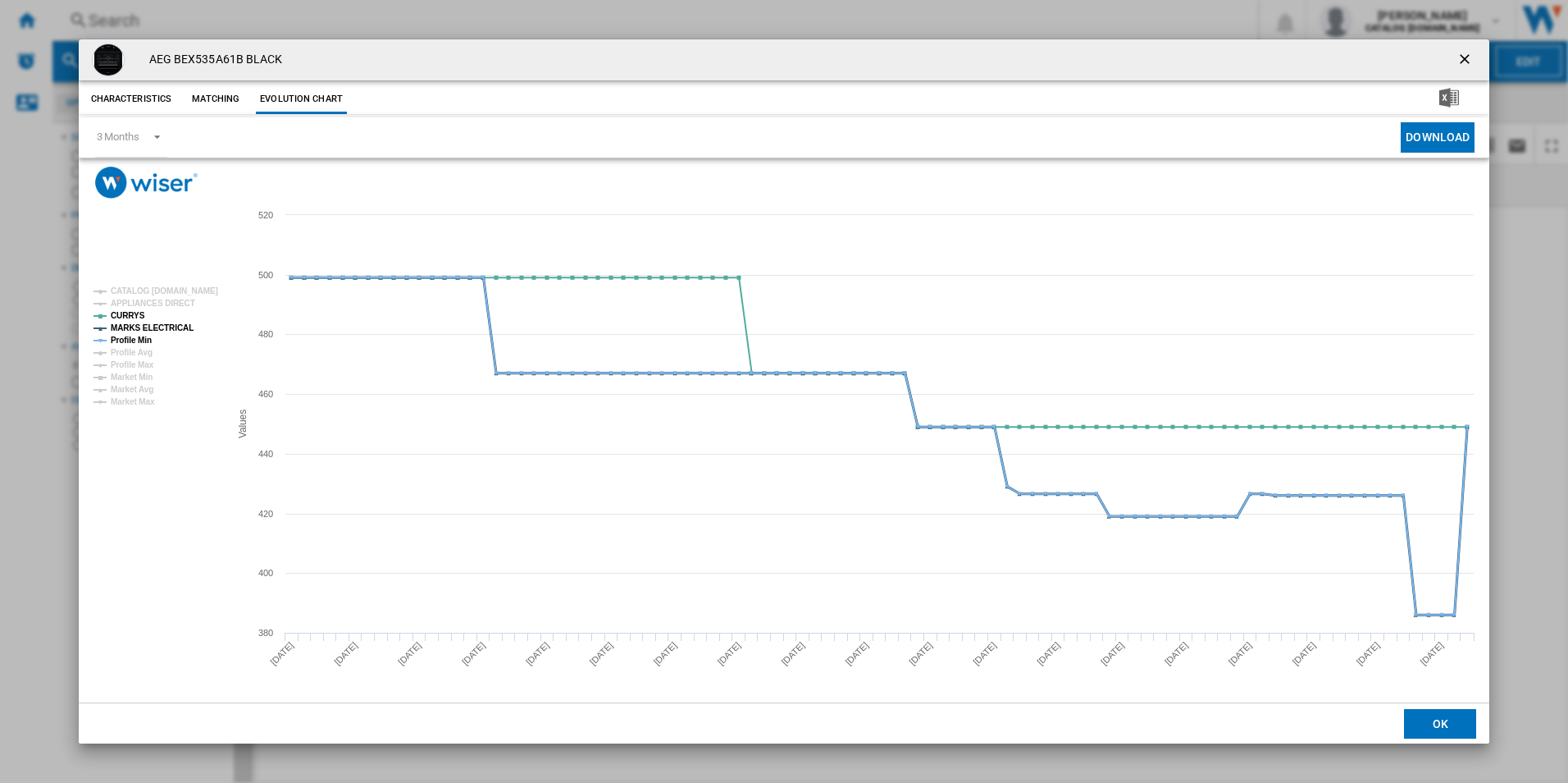
click at [174, 330] on tspan "MARKS ELECTRICAL" at bounding box center [151, 328] width 83 height 9
click at [118, 342] on tspan "Profile Min" at bounding box center [131, 340] width 41 height 9
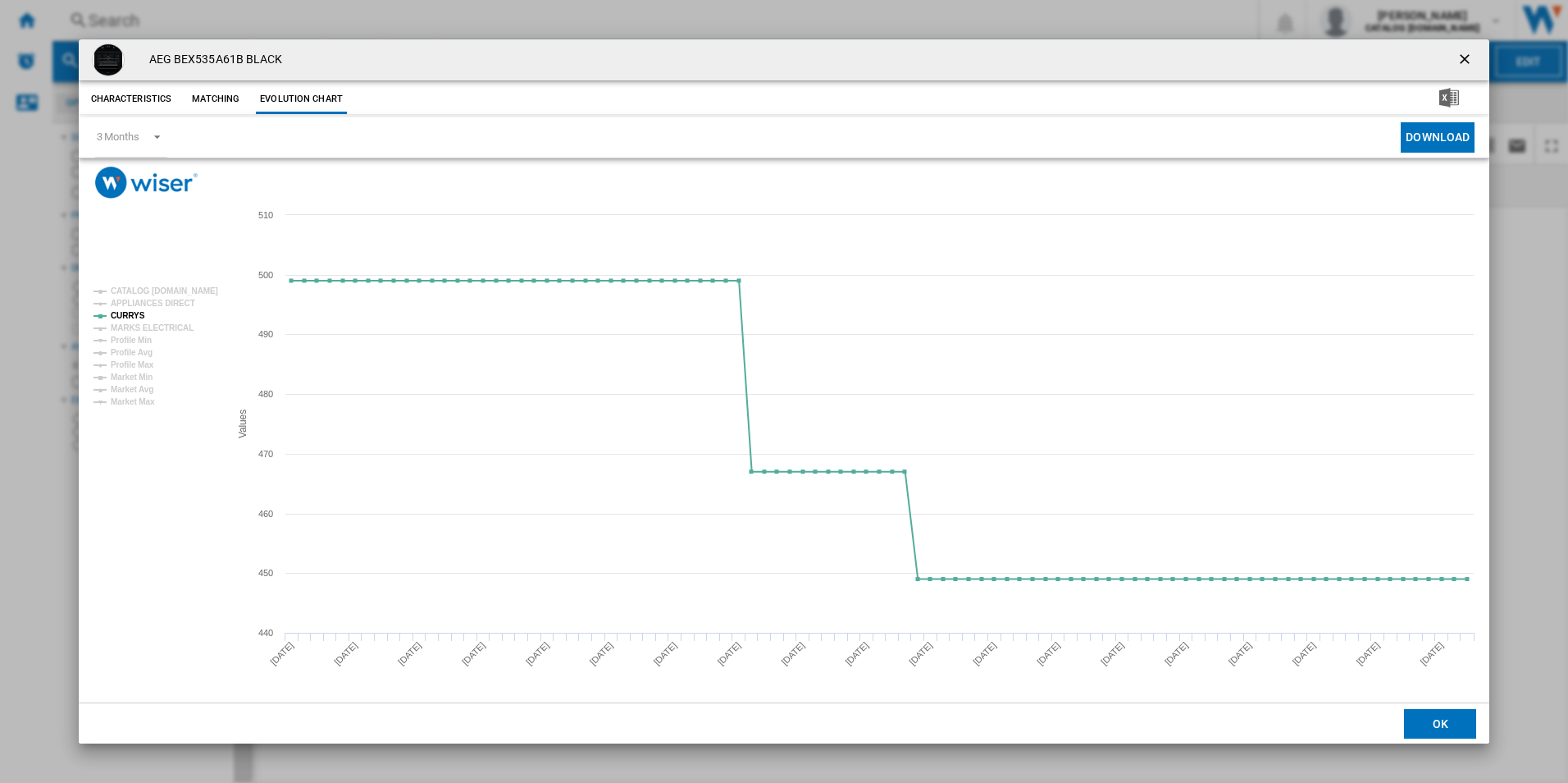
click at [1465, 50] on ng-md-icon "getI18NText('BUTTONS.CLOSE_DIALOG')" at bounding box center [1466, 60] width 20 height 20
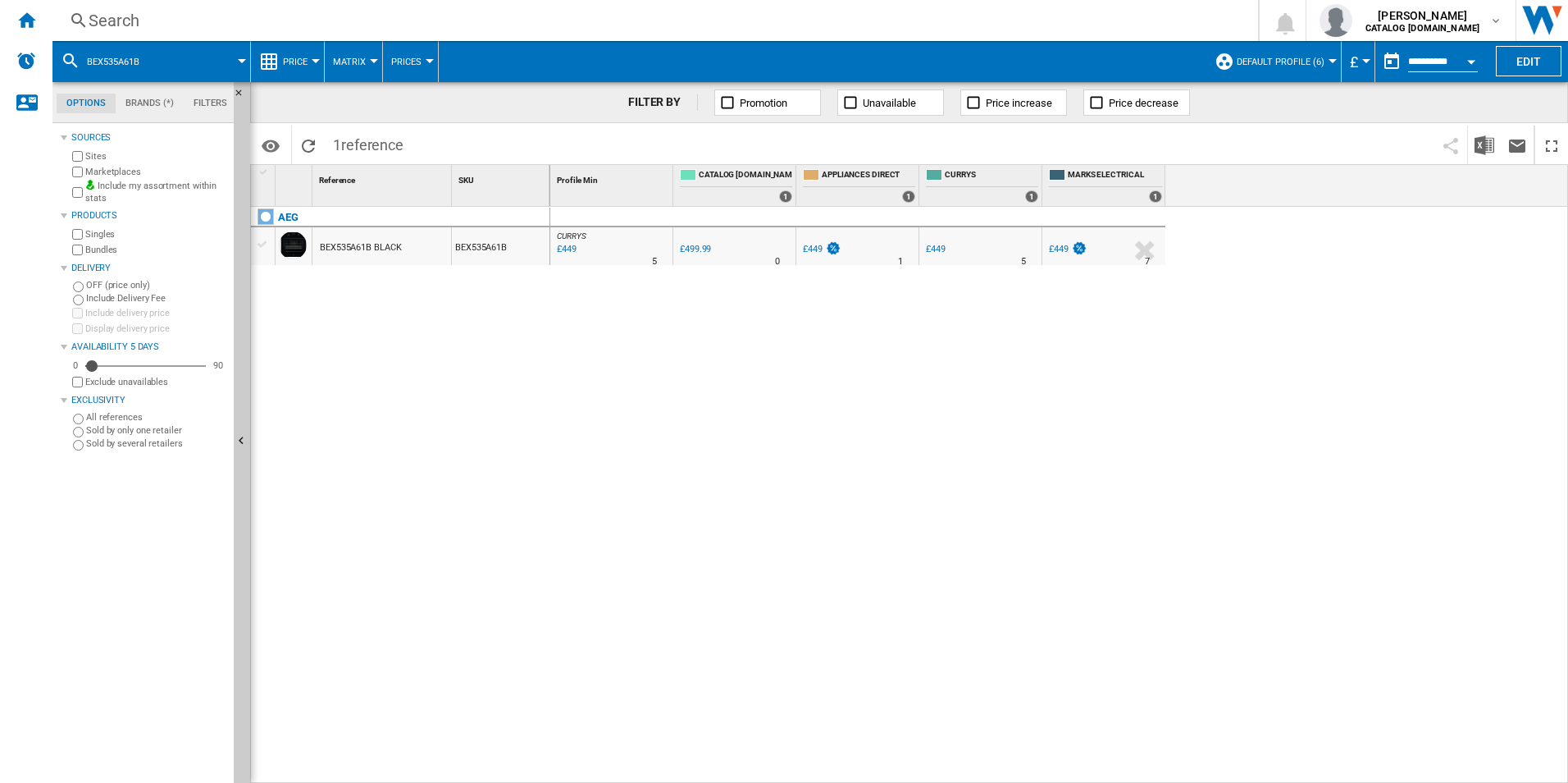
click at [973, 18] on div "Search" at bounding box center [652, 21] width 1127 height 23
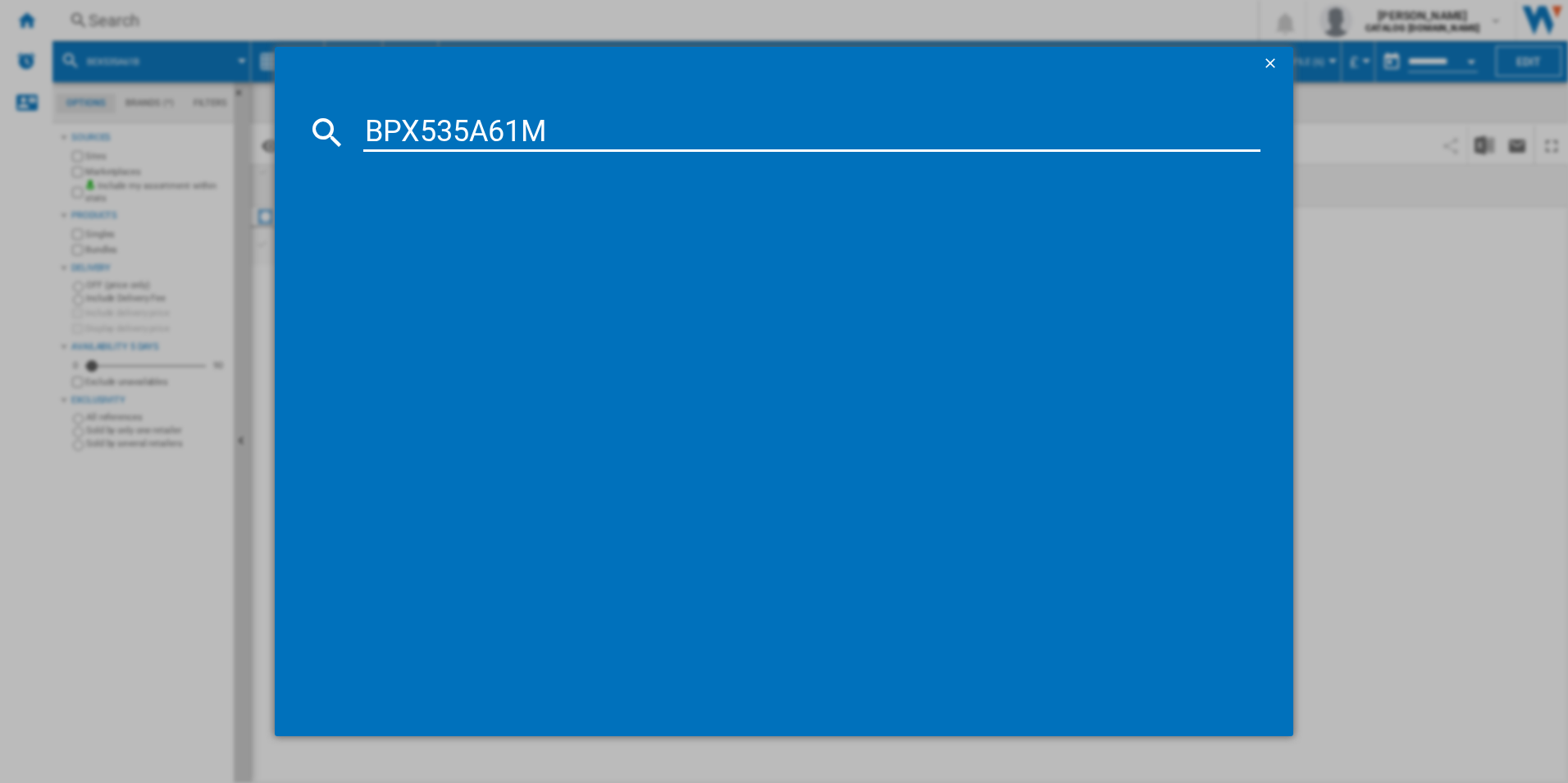
type input "BPX535A61M"
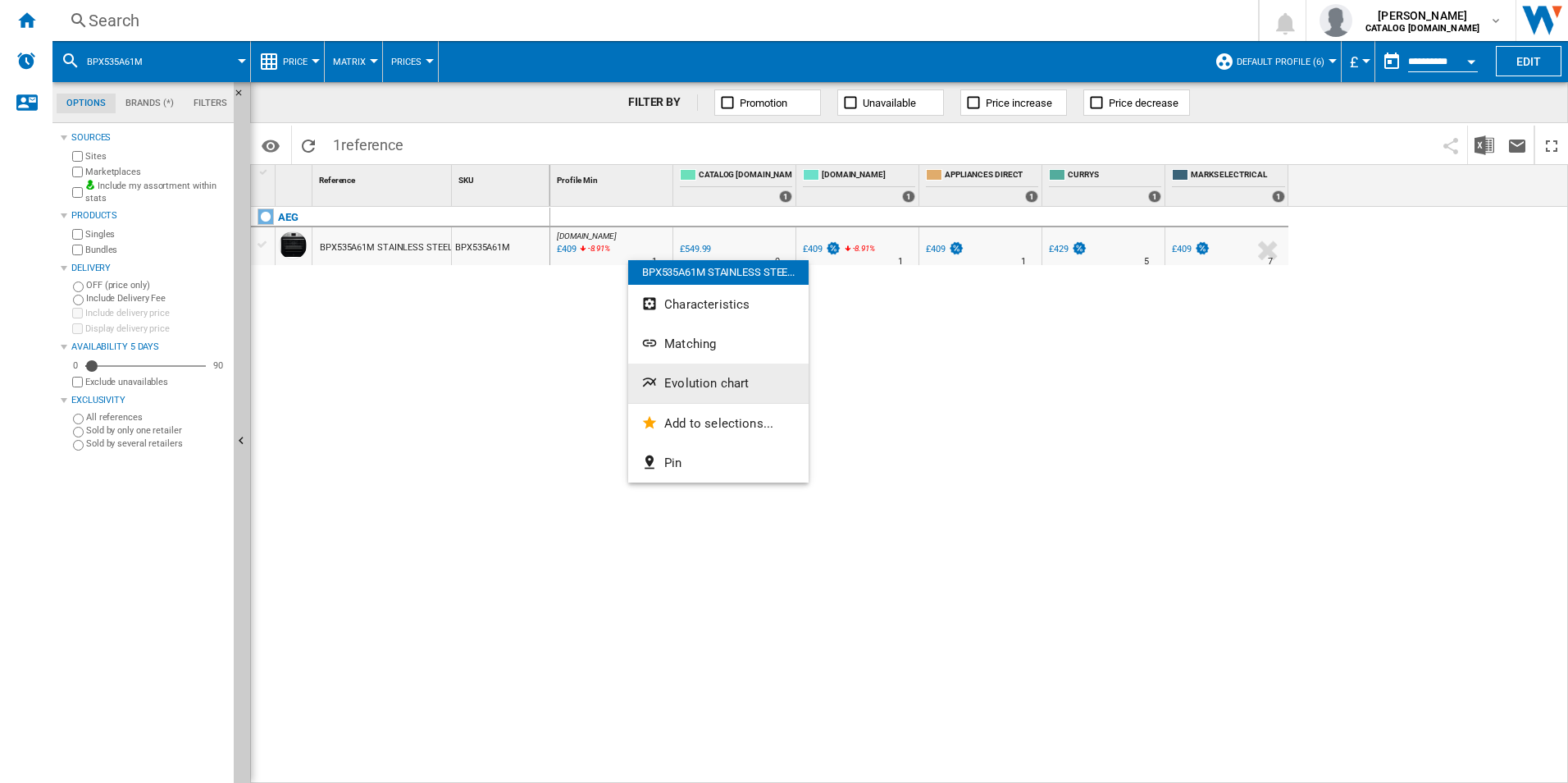
click at [689, 377] on span "Evolution chart" at bounding box center [707, 383] width 85 height 15
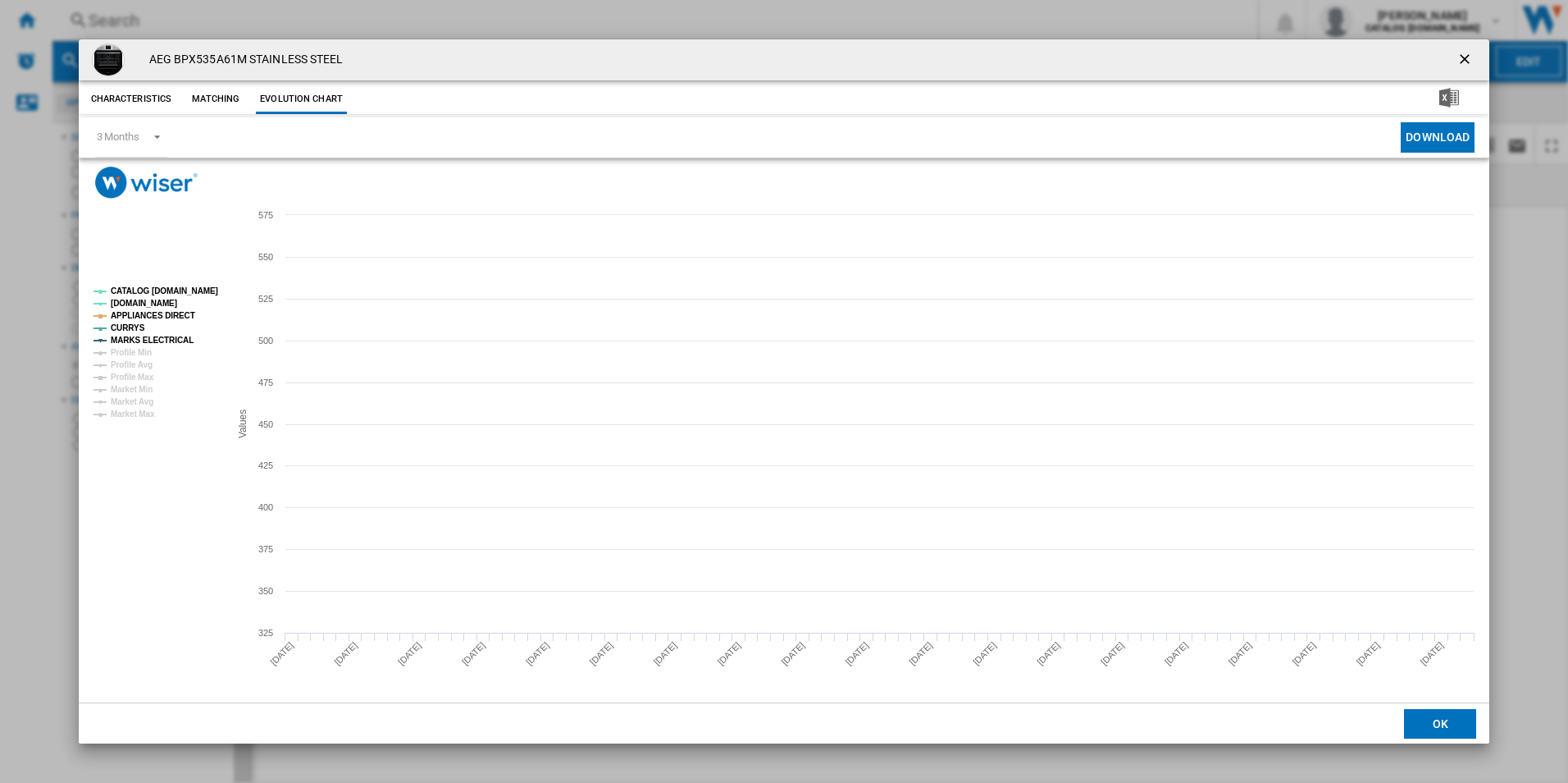
click at [214, 288] on tspan "CATALOG [DOMAIN_NAME]" at bounding box center [164, 291] width 108 height 9
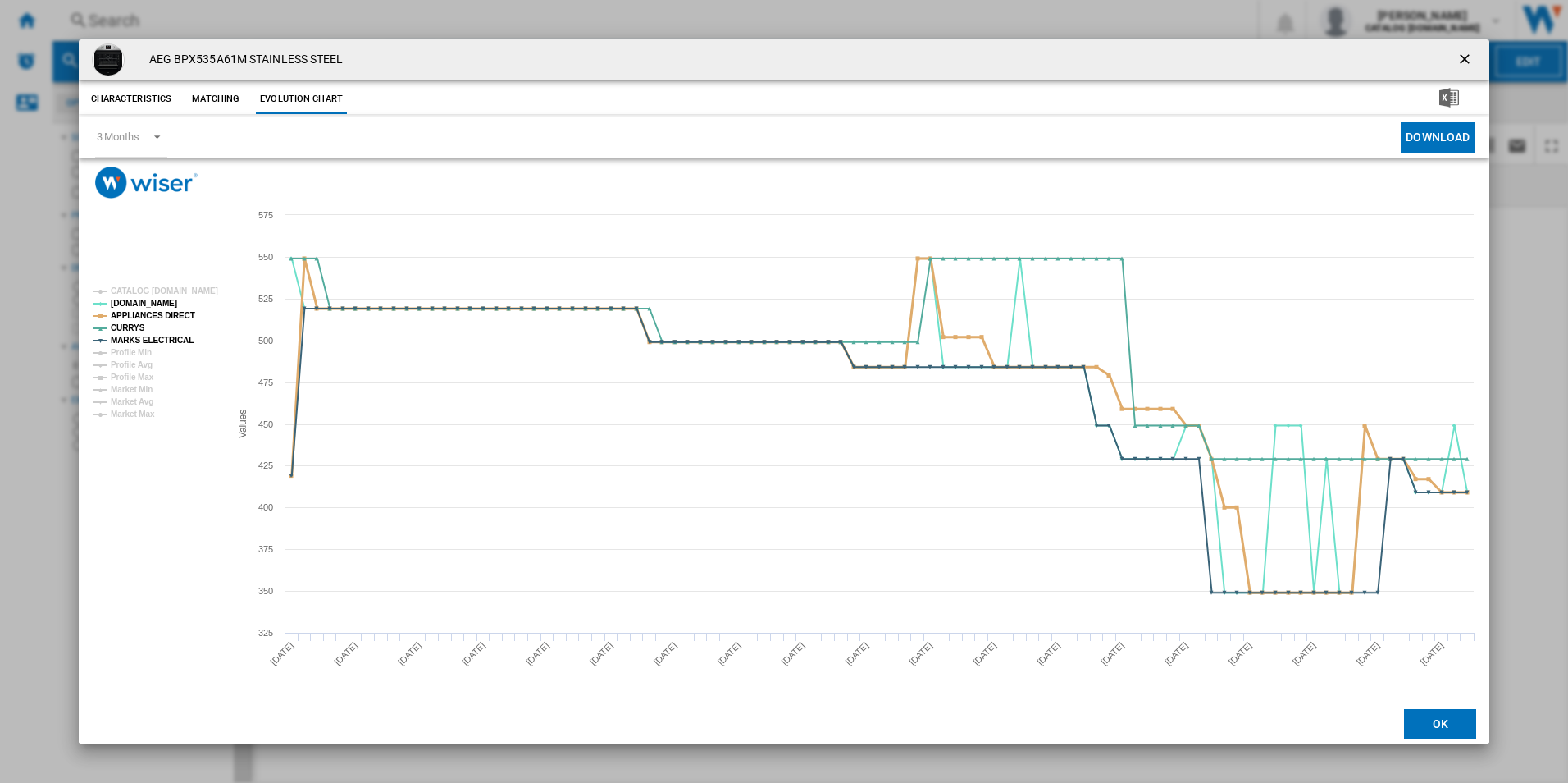
click at [176, 319] on tspan "APPLIANCES DIRECT" at bounding box center [152, 315] width 85 height 9
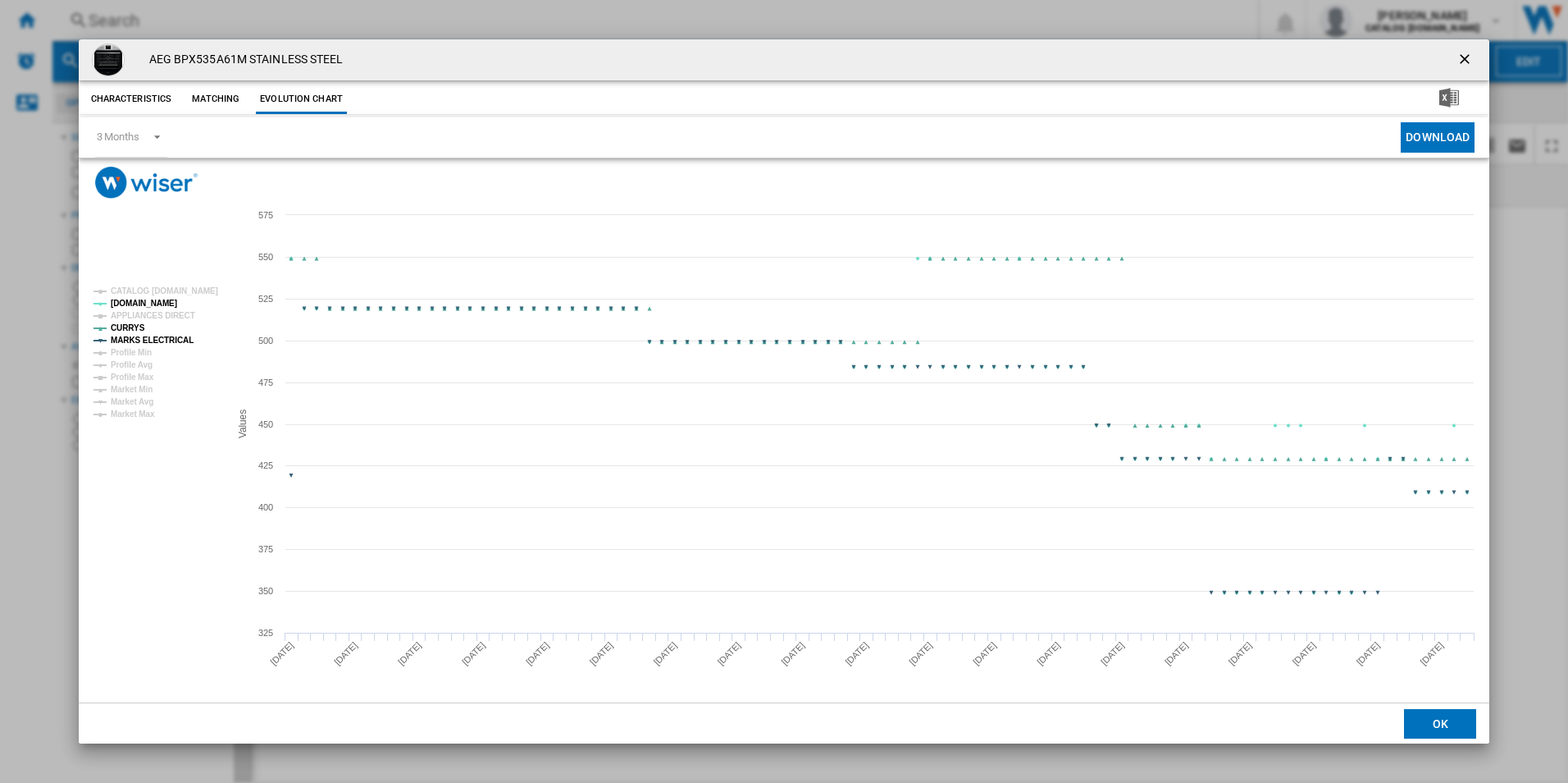
click at [173, 337] on tspan "MARKS ELECTRICAL" at bounding box center [151, 340] width 83 height 9
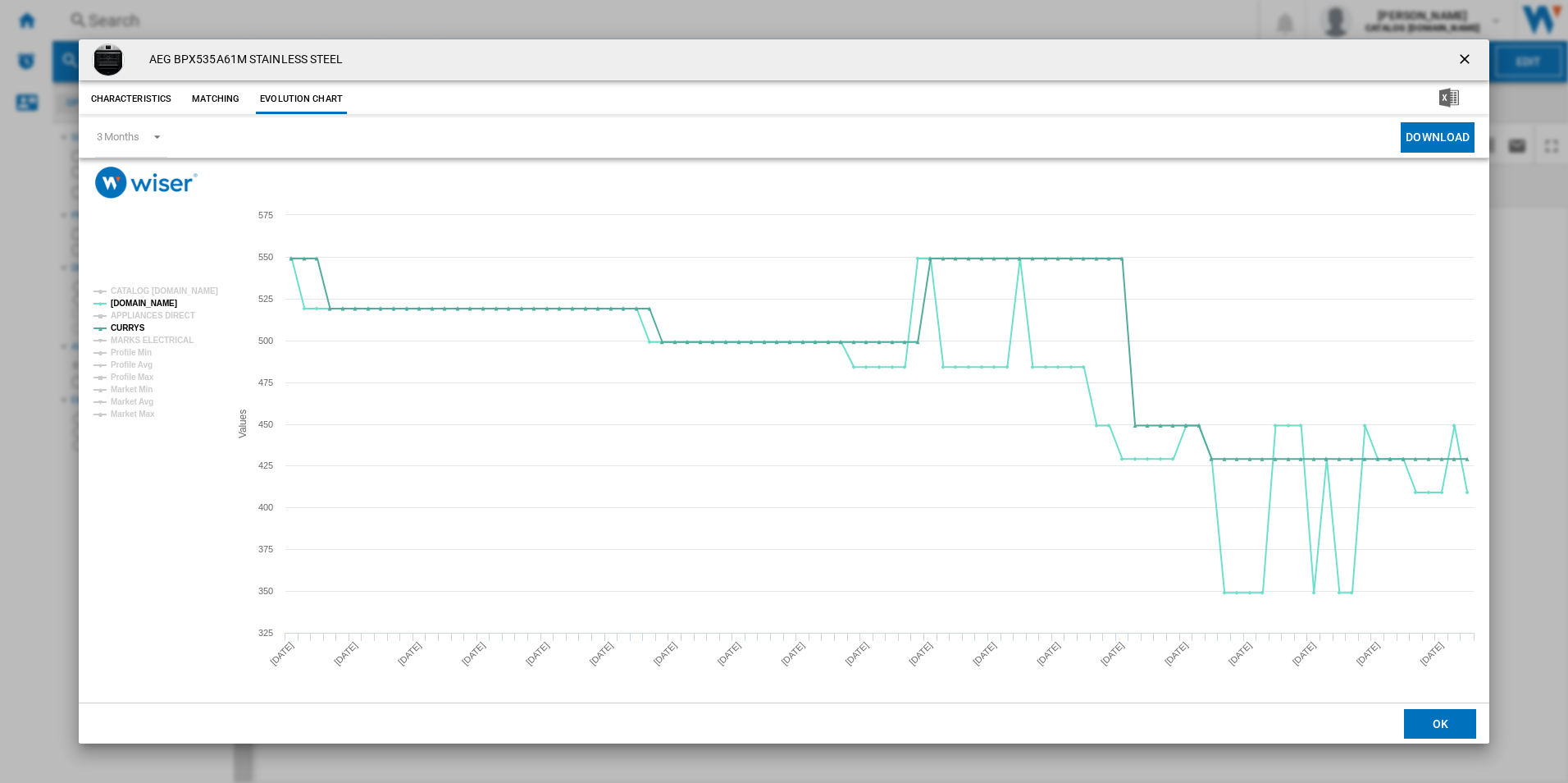
drag, startPoint x: 1457, startPoint y: 68, endPoint x: 1412, endPoint y: 58, distance: 46.1
click at [1457, 68] on ng-md-icon "getI18NText('BUTTONS.CLOSE_DIALOG')" at bounding box center [1466, 60] width 20 height 20
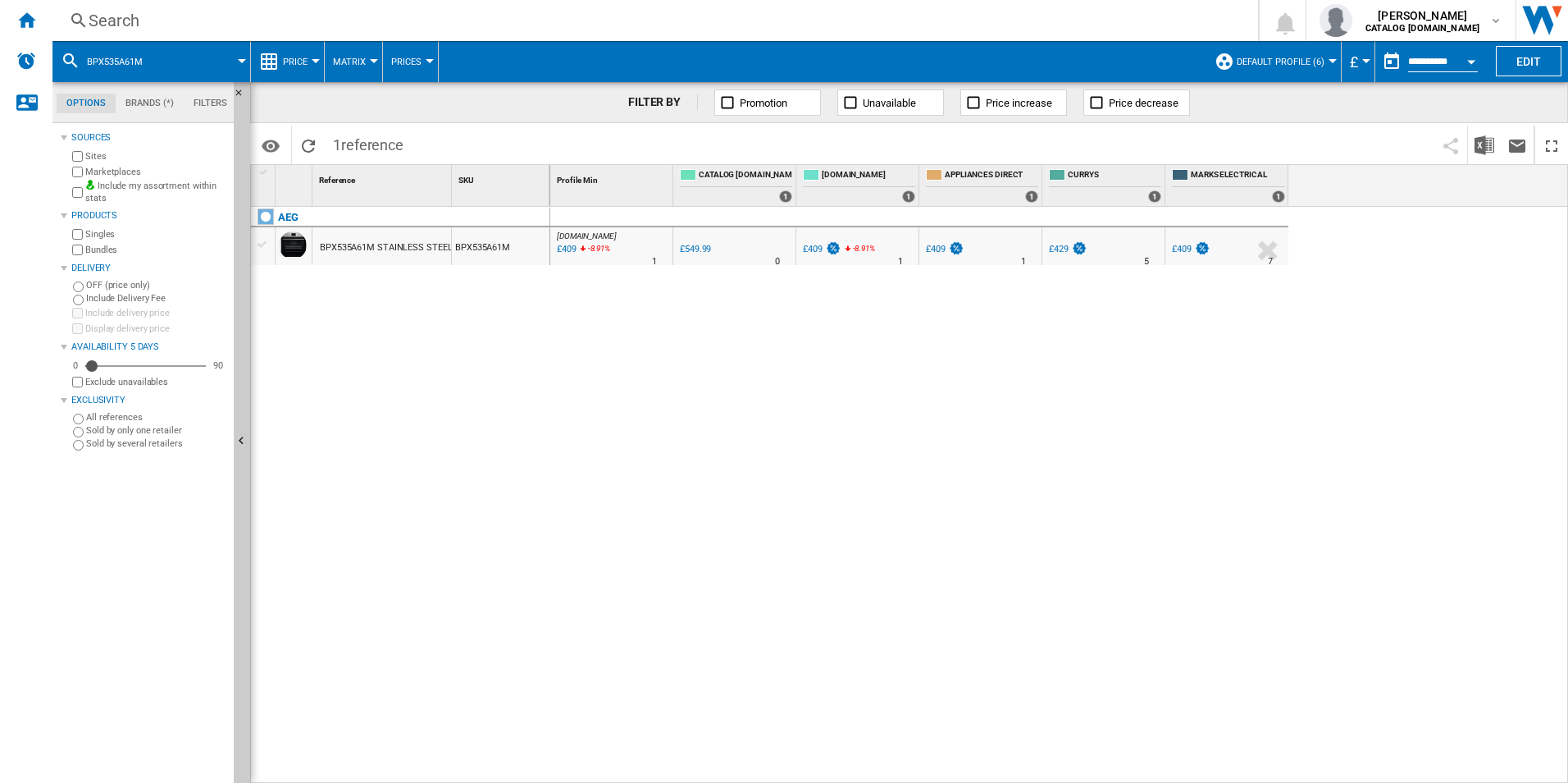
click at [937, 27] on div "Search" at bounding box center [652, 21] width 1127 height 23
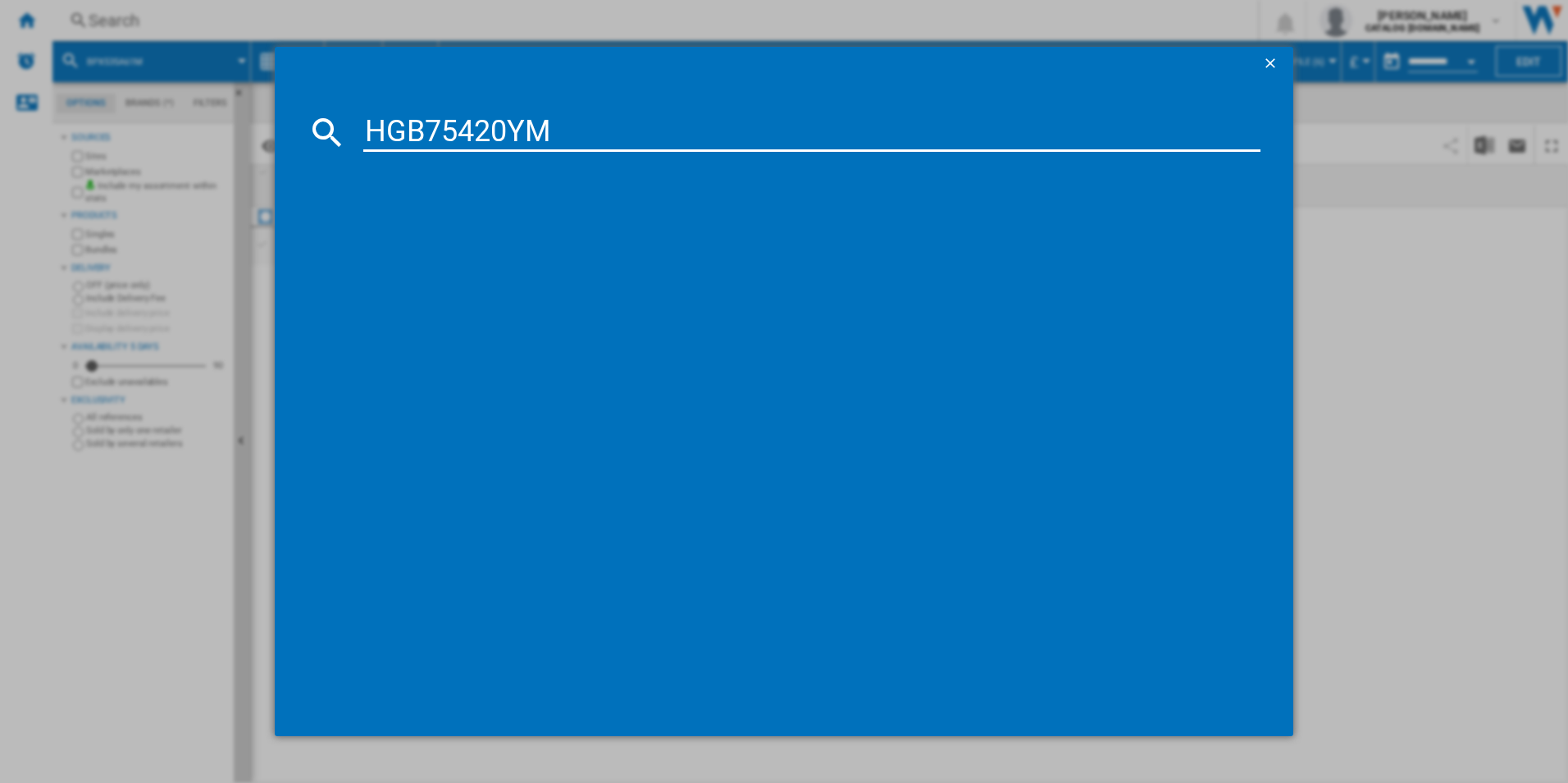
type input "HGB75420YM"
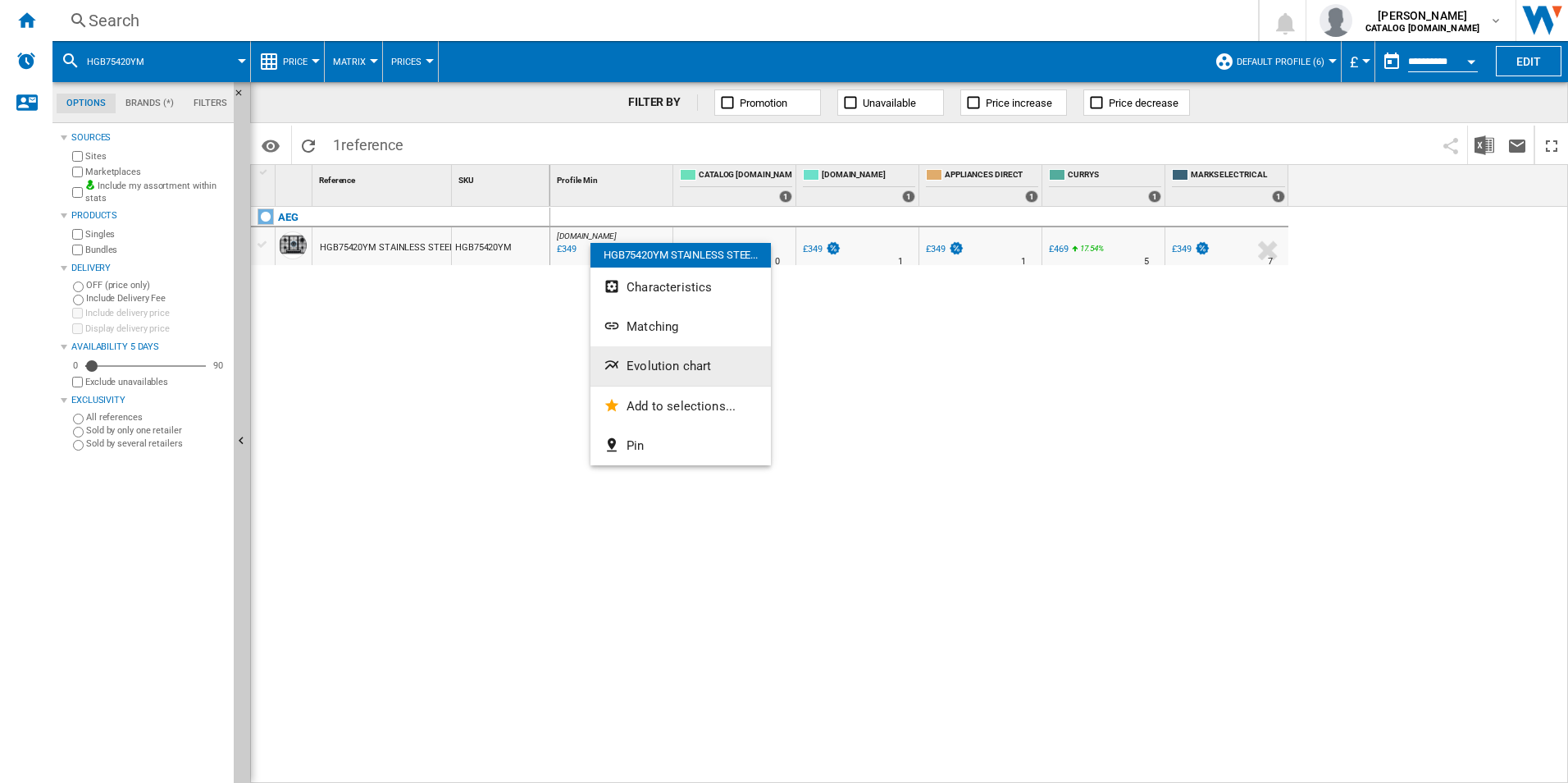
click at [670, 356] on button "Evolution chart" at bounding box center [680, 366] width 180 height 39
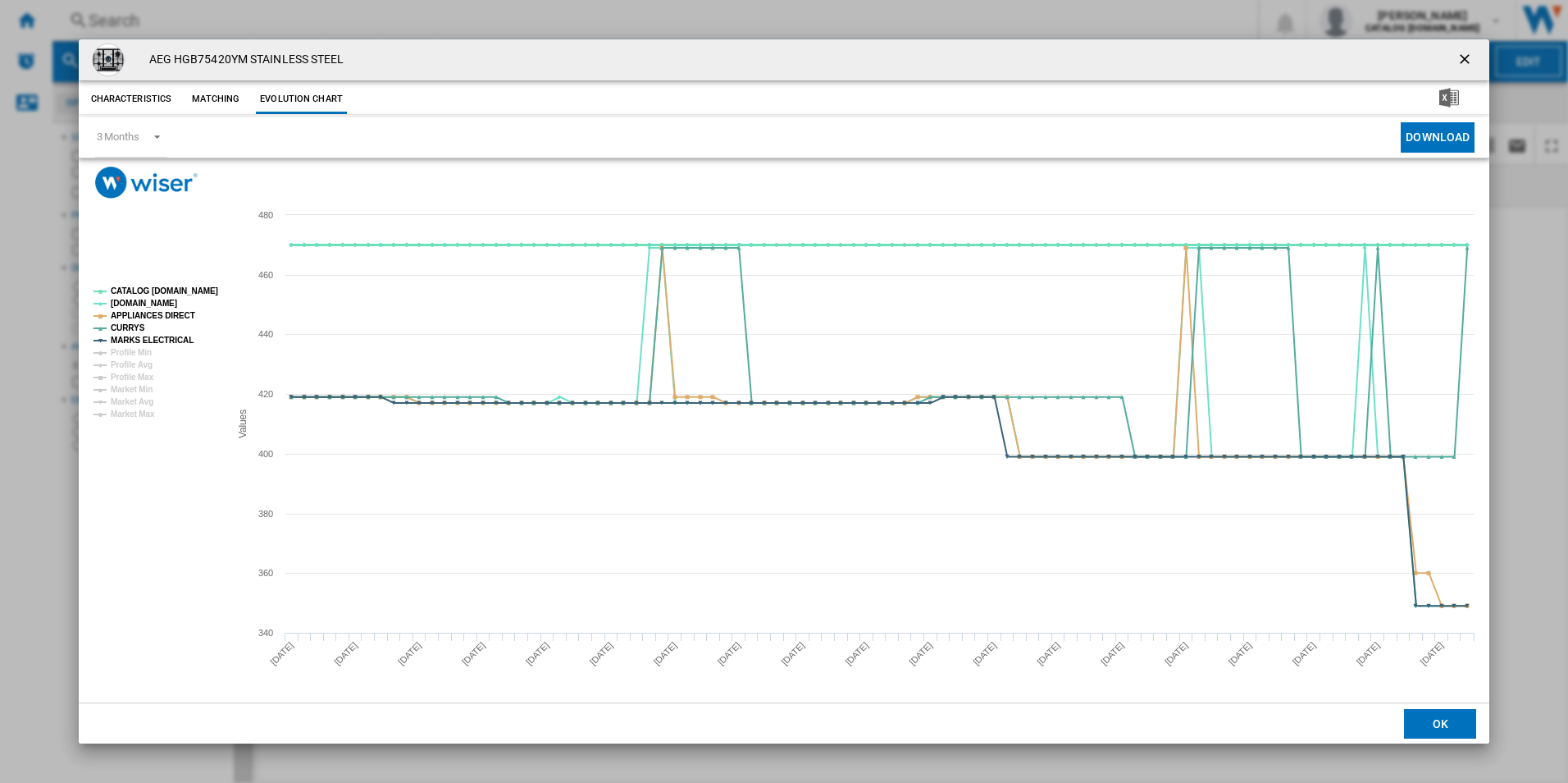
click at [207, 291] on tspan "CATALOG [DOMAIN_NAME]" at bounding box center [164, 291] width 108 height 9
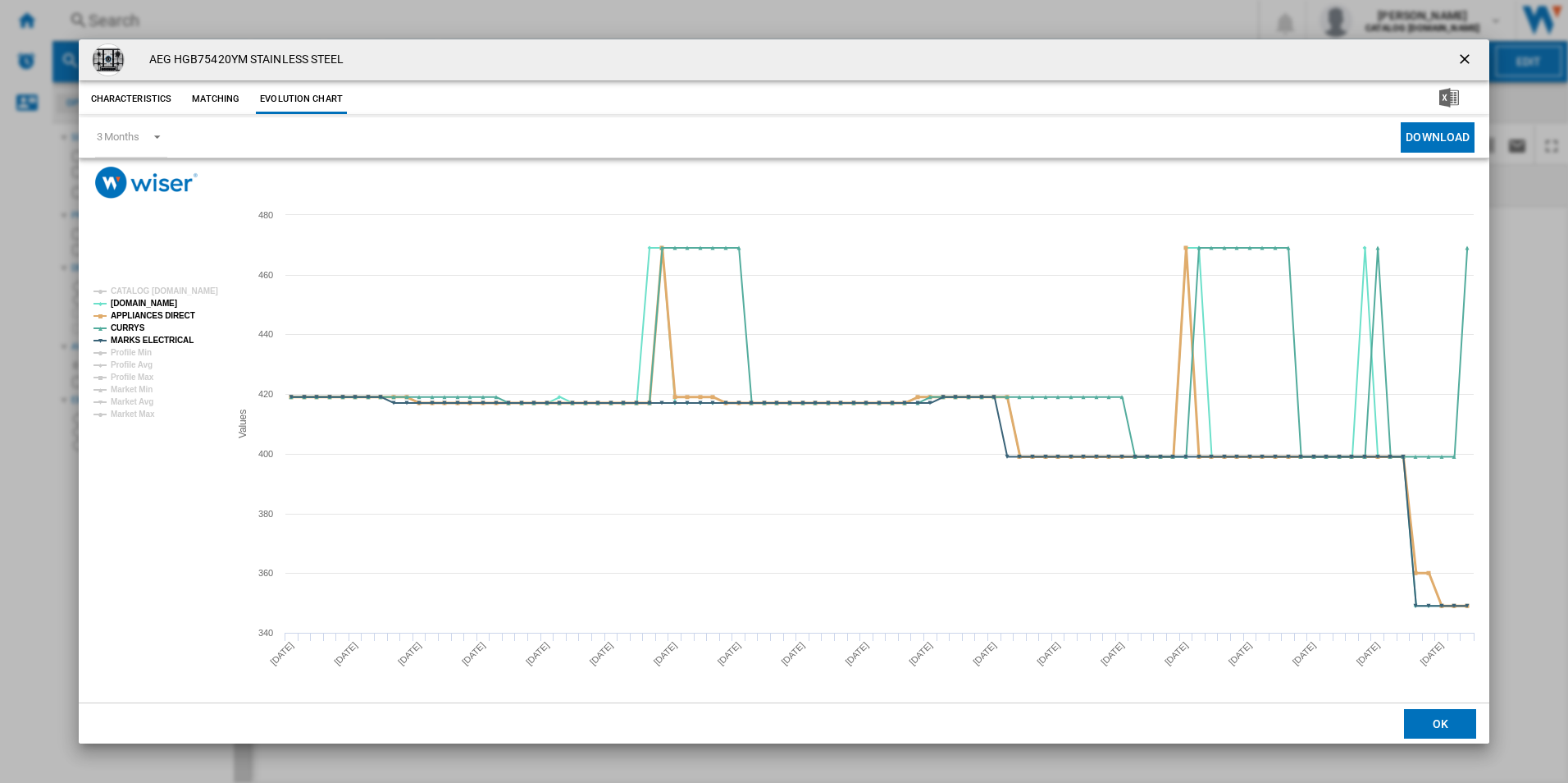
click at [179, 317] on tspan "APPLIANCES DIRECT" at bounding box center [152, 315] width 85 height 9
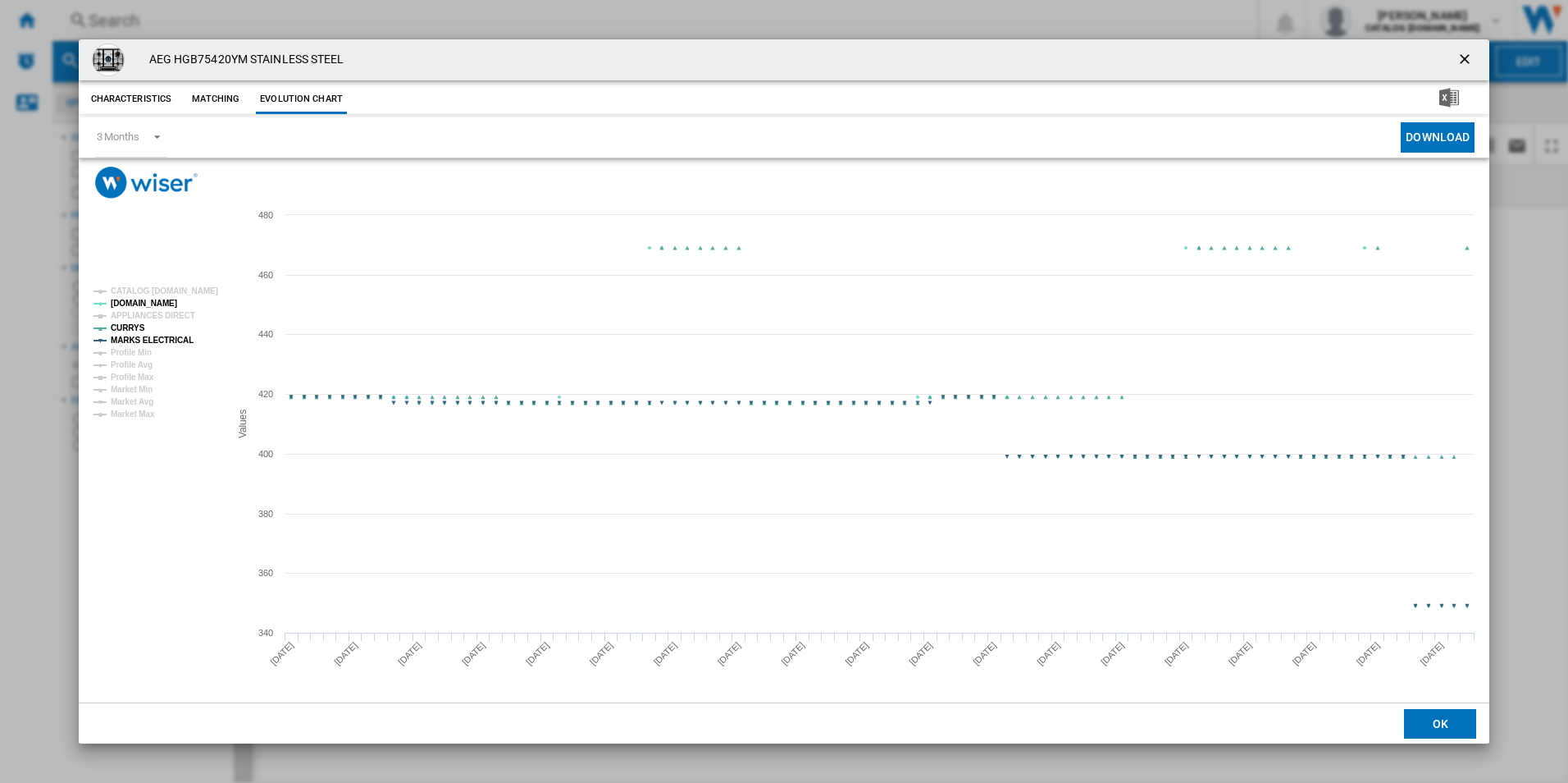
drag, startPoint x: 165, startPoint y: 337, endPoint x: 214, endPoint y: 350, distance: 50.7
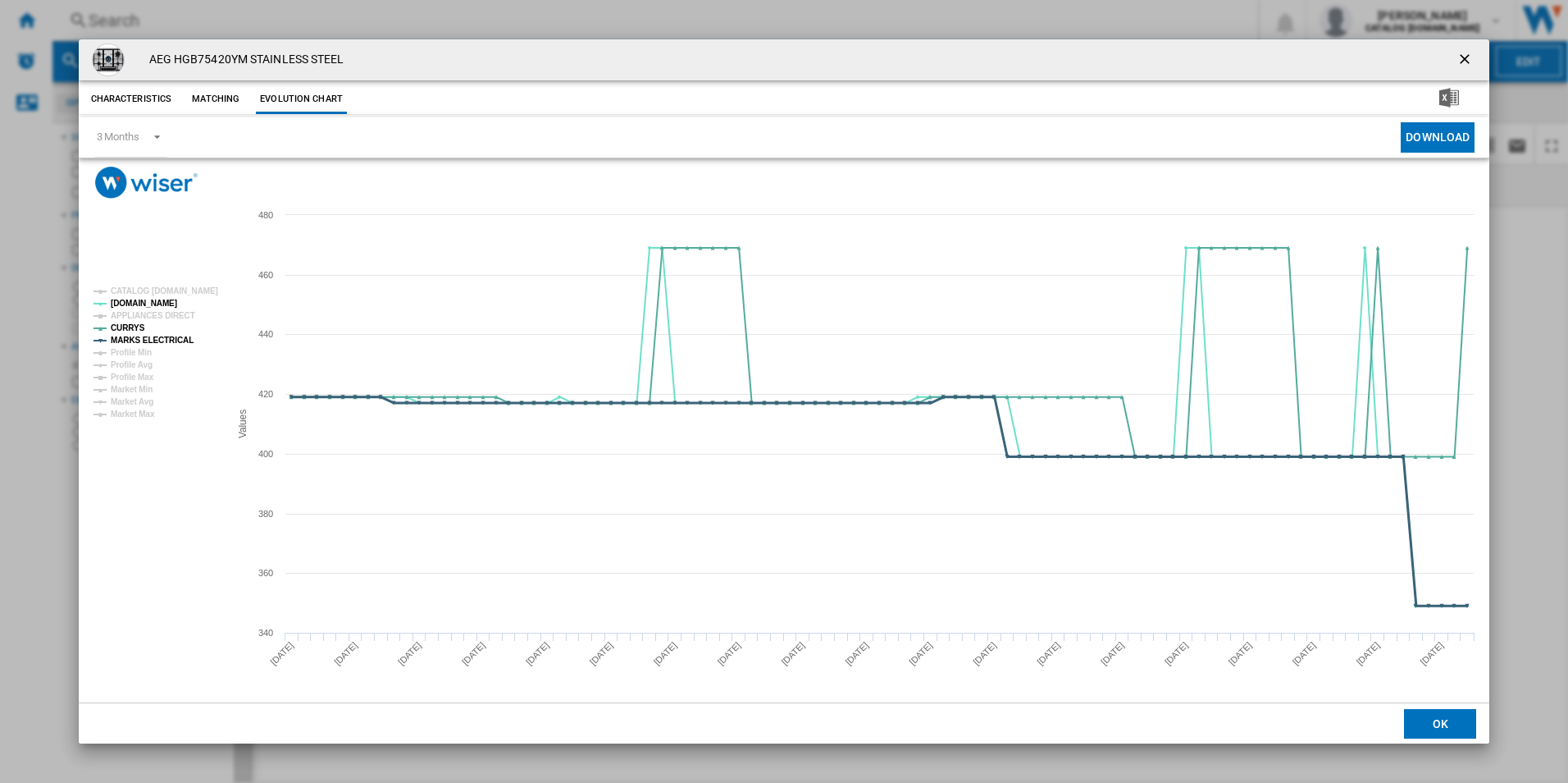
click at [168, 337] on tspan "MARKS ELECTRICAL" at bounding box center [151, 340] width 83 height 9
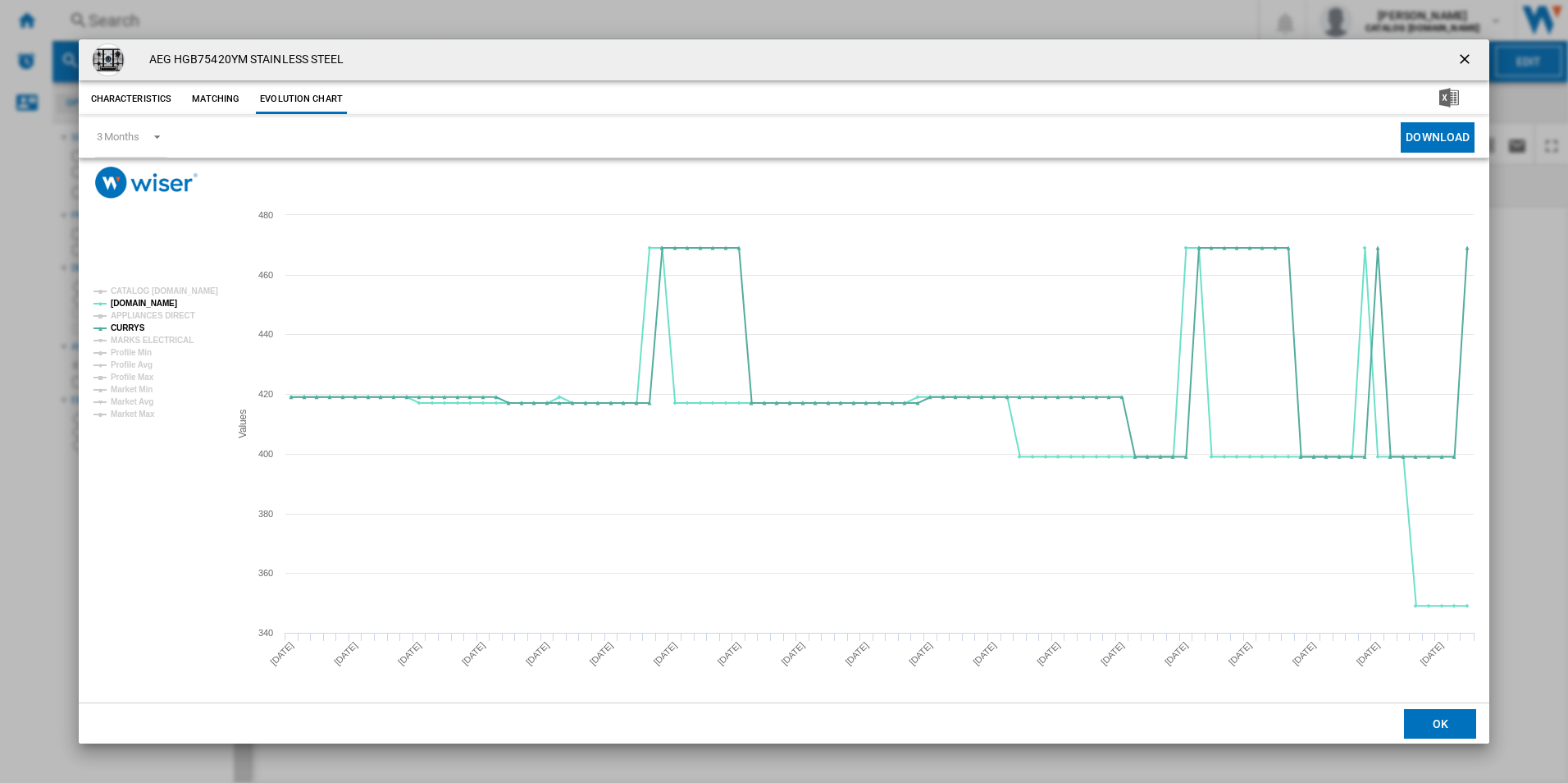
drag, startPoint x: 1470, startPoint y: 53, endPoint x: 1243, endPoint y: 62, distance: 227.2
click at [1470, 53] on ng-md-icon "getI18NText('BUTTONS.CLOSE_DIALOG')" at bounding box center [1466, 60] width 20 height 20
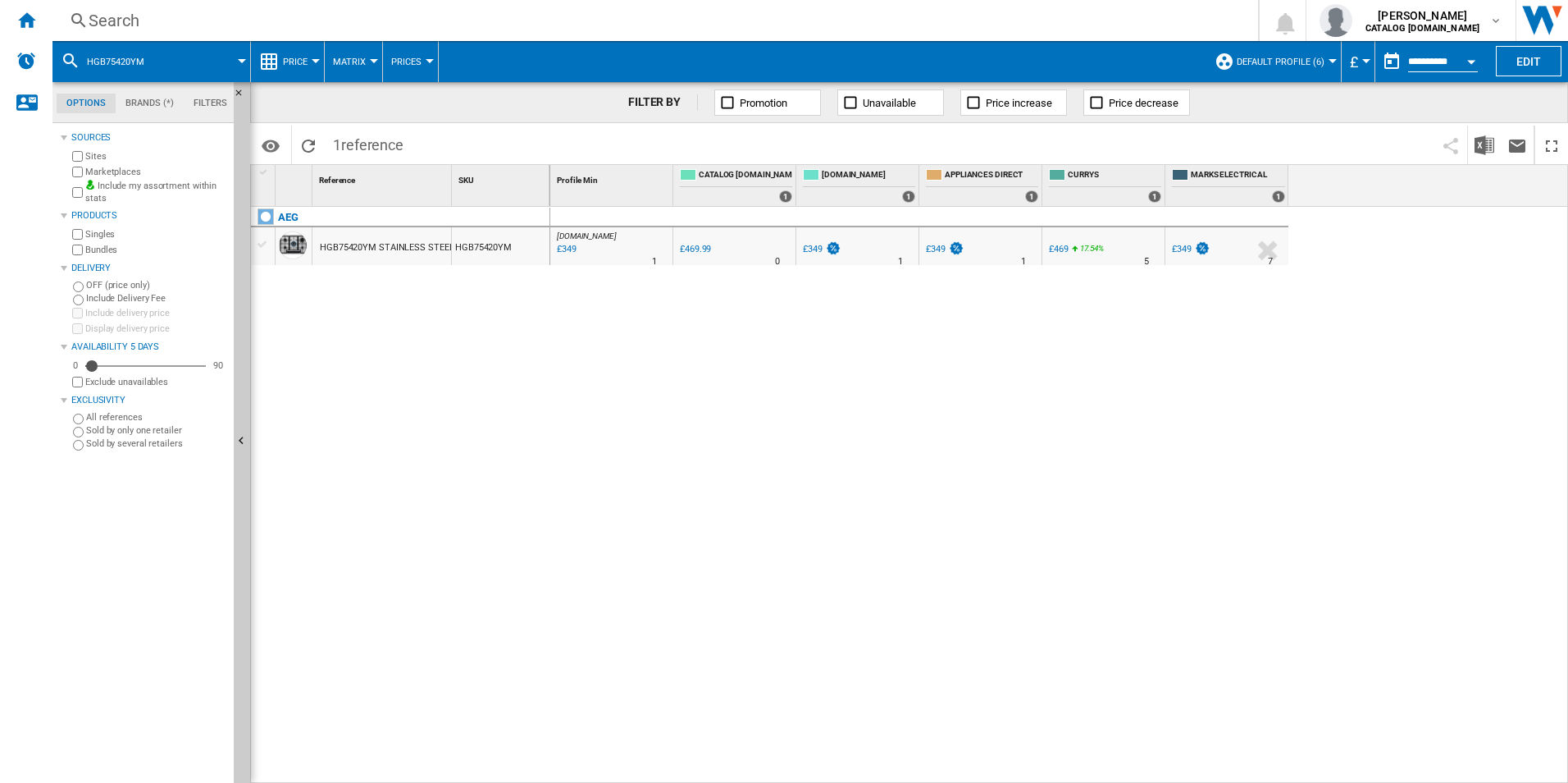
click at [875, 21] on div "Search" at bounding box center [652, 21] width 1127 height 23
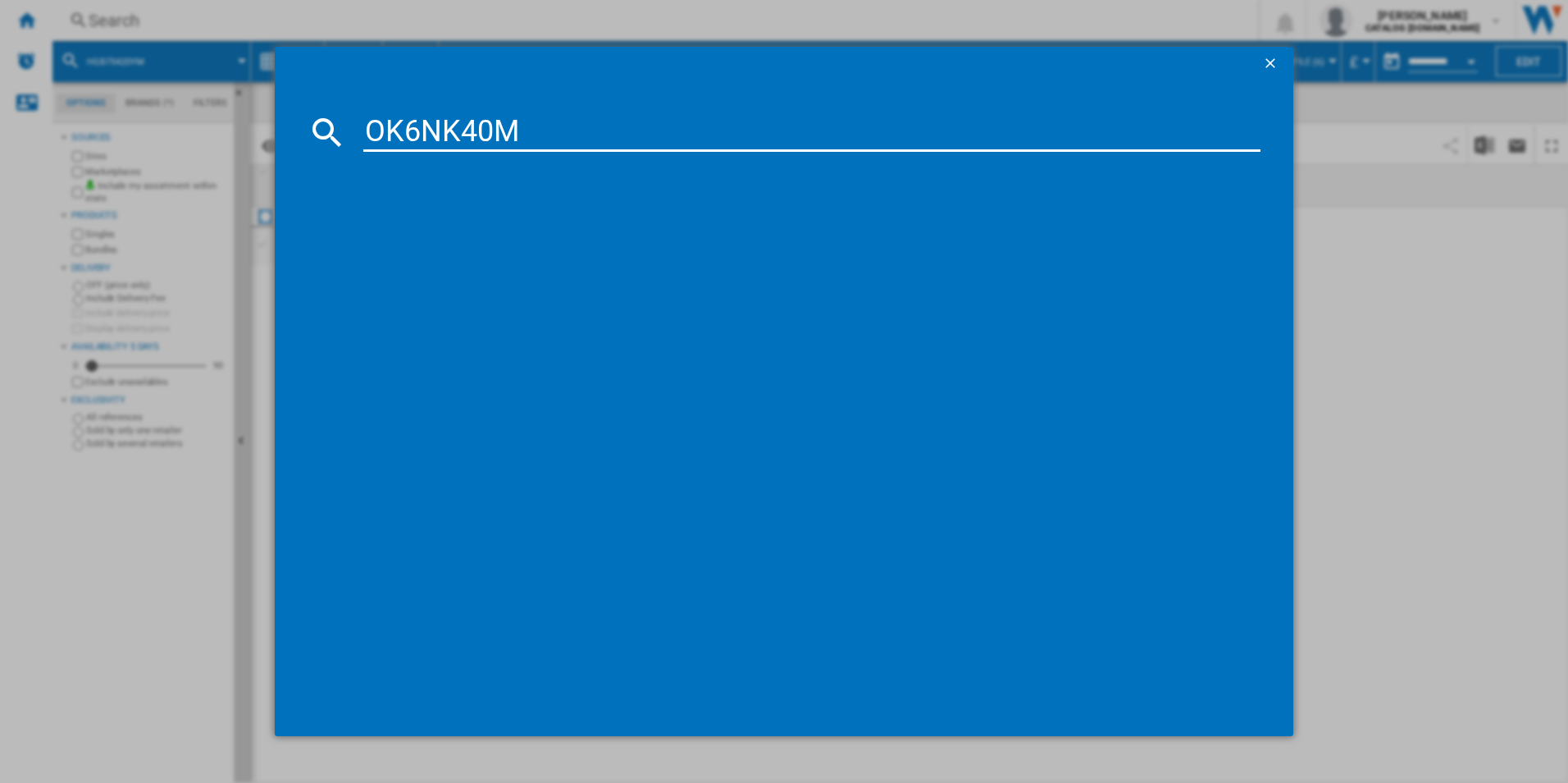
type input "OK6NK40M"
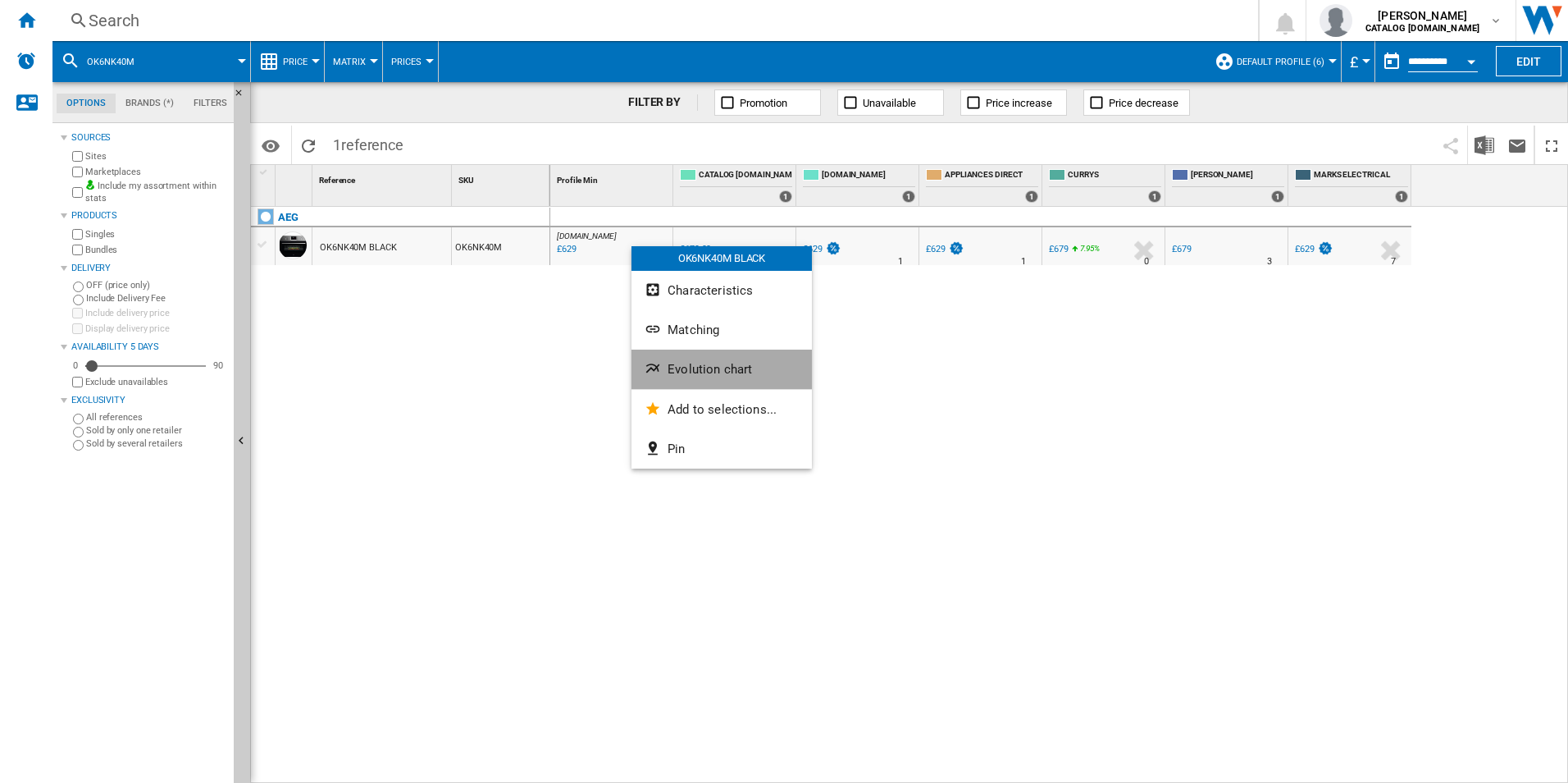
click at [711, 367] on span "Evolution chart" at bounding box center [709, 369] width 85 height 15
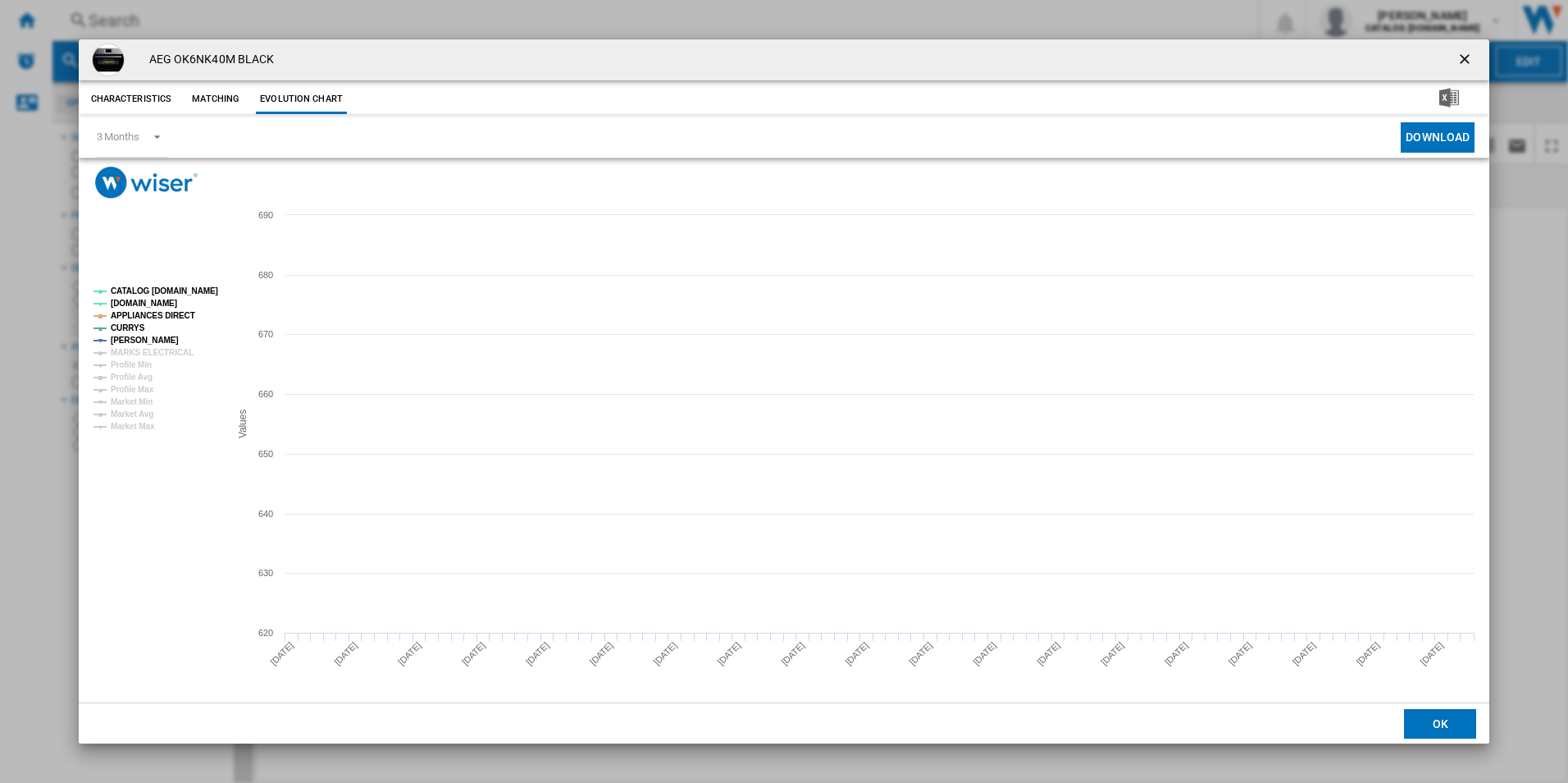
click at [210, 293] on tspan "CATALOG [DOMAIN_NAME]" at bounding box center [164, 291] width 108 height 9
click at [163, 322] on rect "Product popup" at bounding box center [155, 359] width 136 height 157
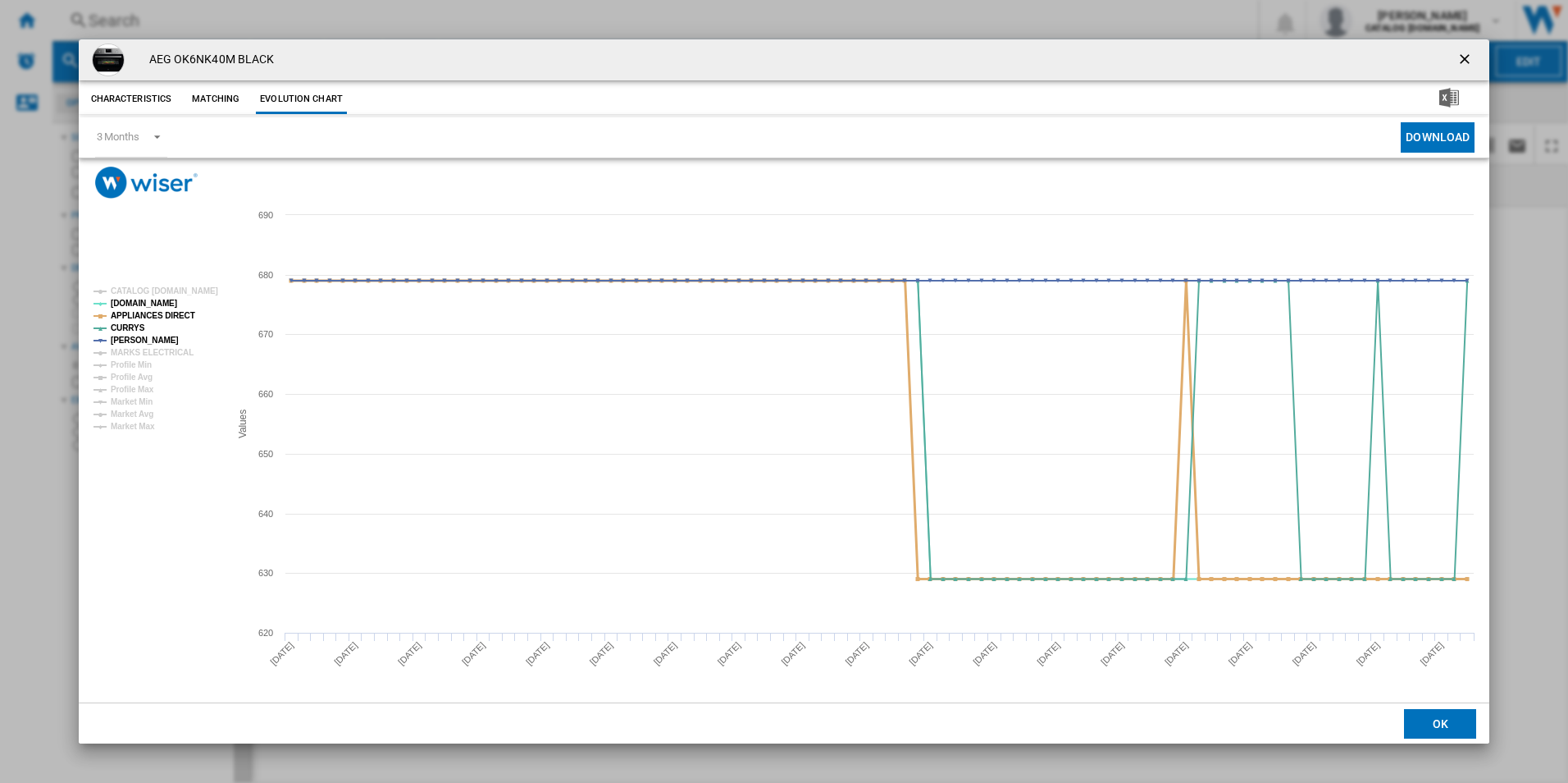
click at [176, 319] on tspan "APPLIANCES DIRECT" at bounding box center [152, 315] width 85 height 9
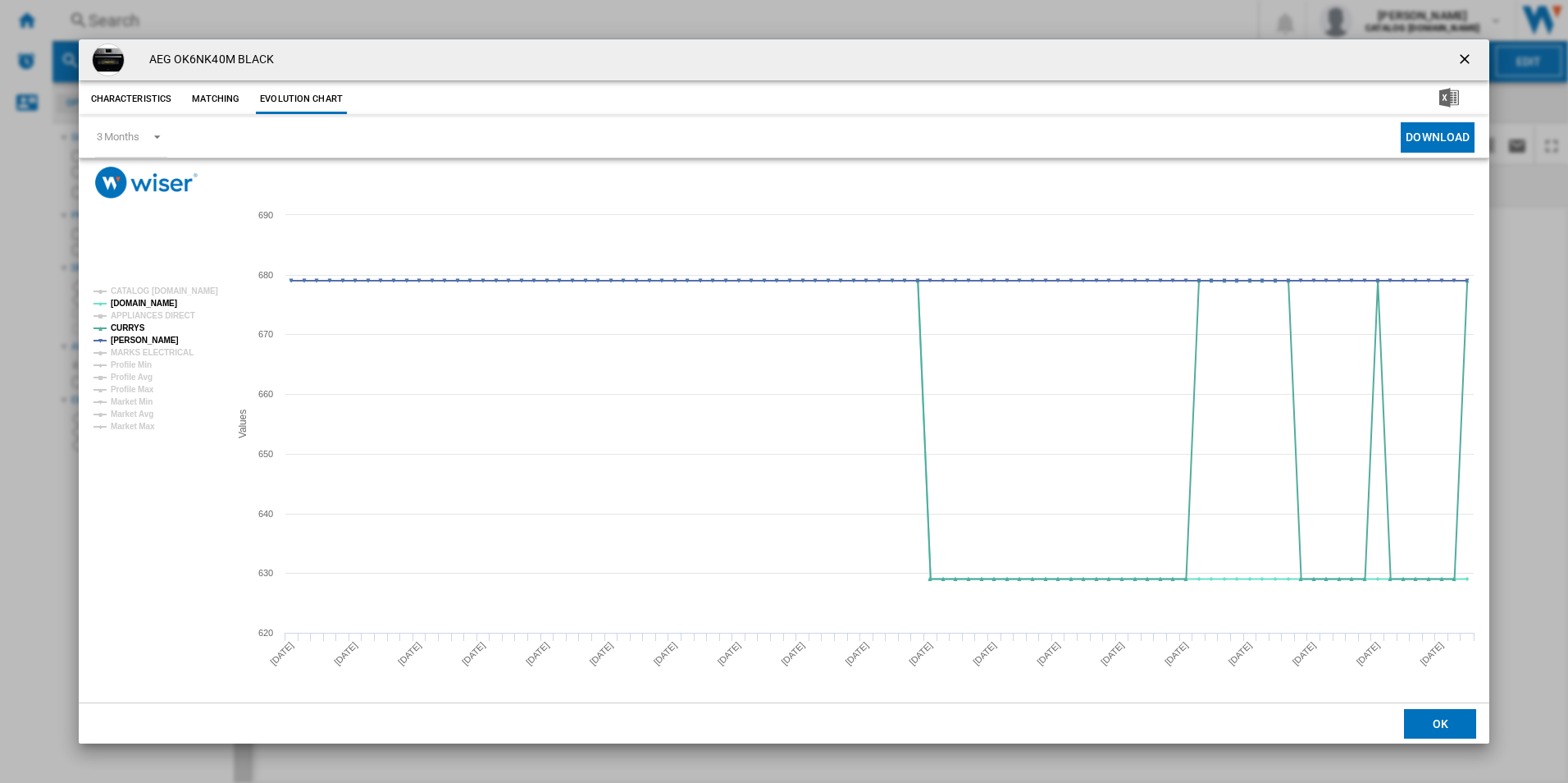
drag, startPoint x: 1464, startPoint y: 66, endPoint x: 1356, endPoint y: 69, distance: 108.0
click at [1464, 66] on ng-md-icon "getI18NText('BUTTONS.CLOSE_DIALOG')" at bounding box center [1466, 60] width 20 height 20
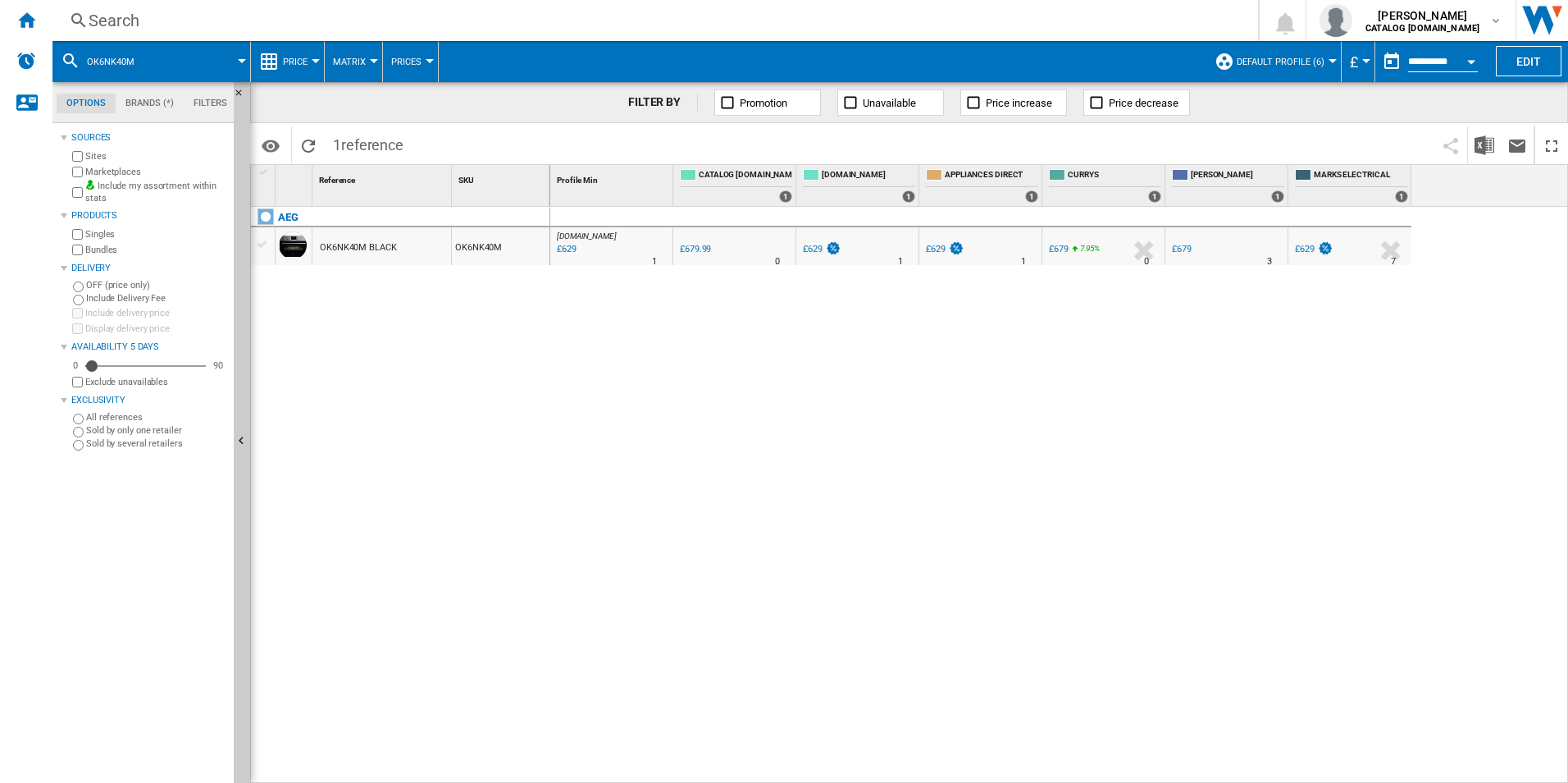
click at [964, 28] on div "Search" at bounding box center [652, 21] width 1127 height 23
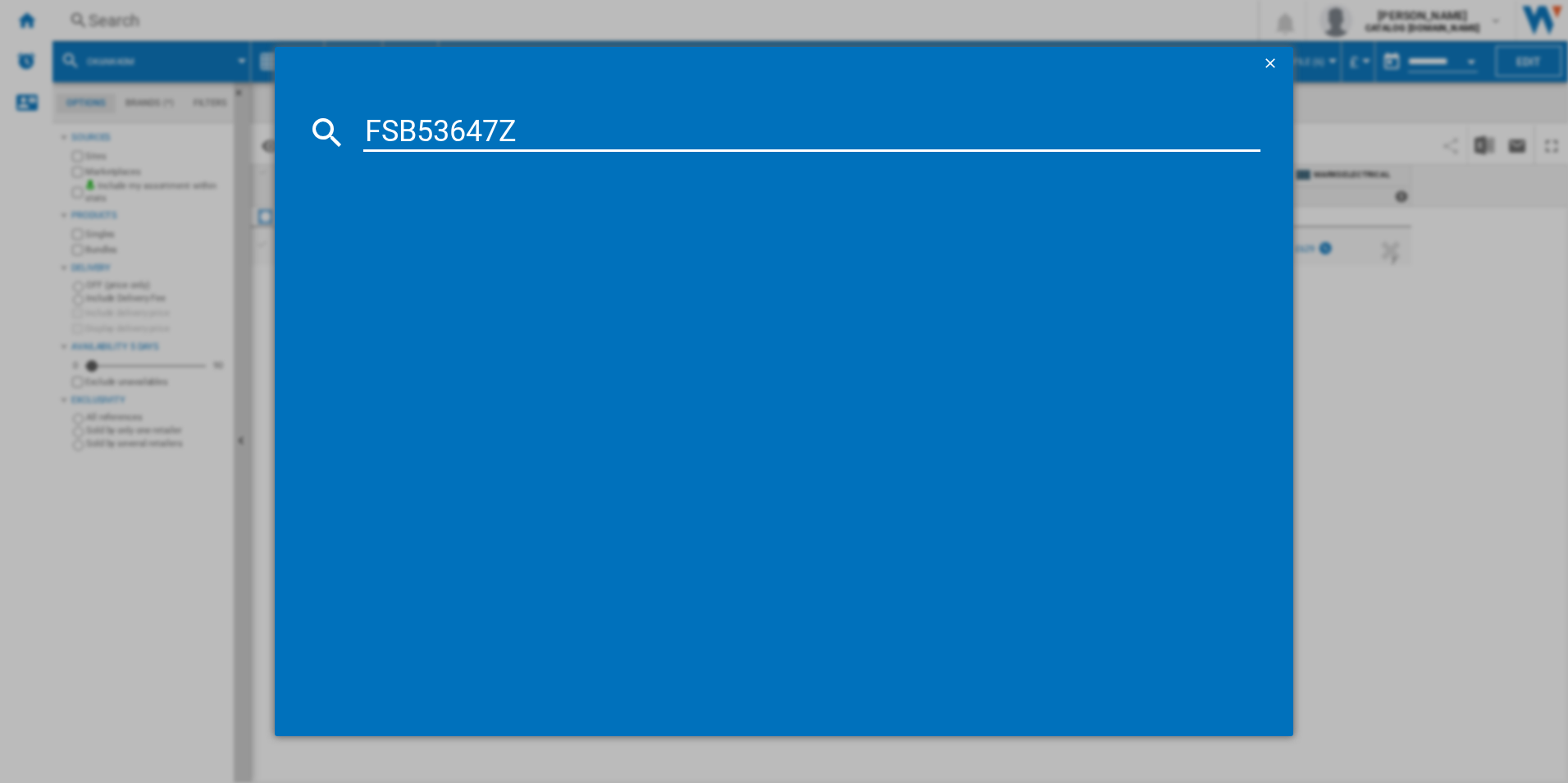
type input "FSB53647Z"
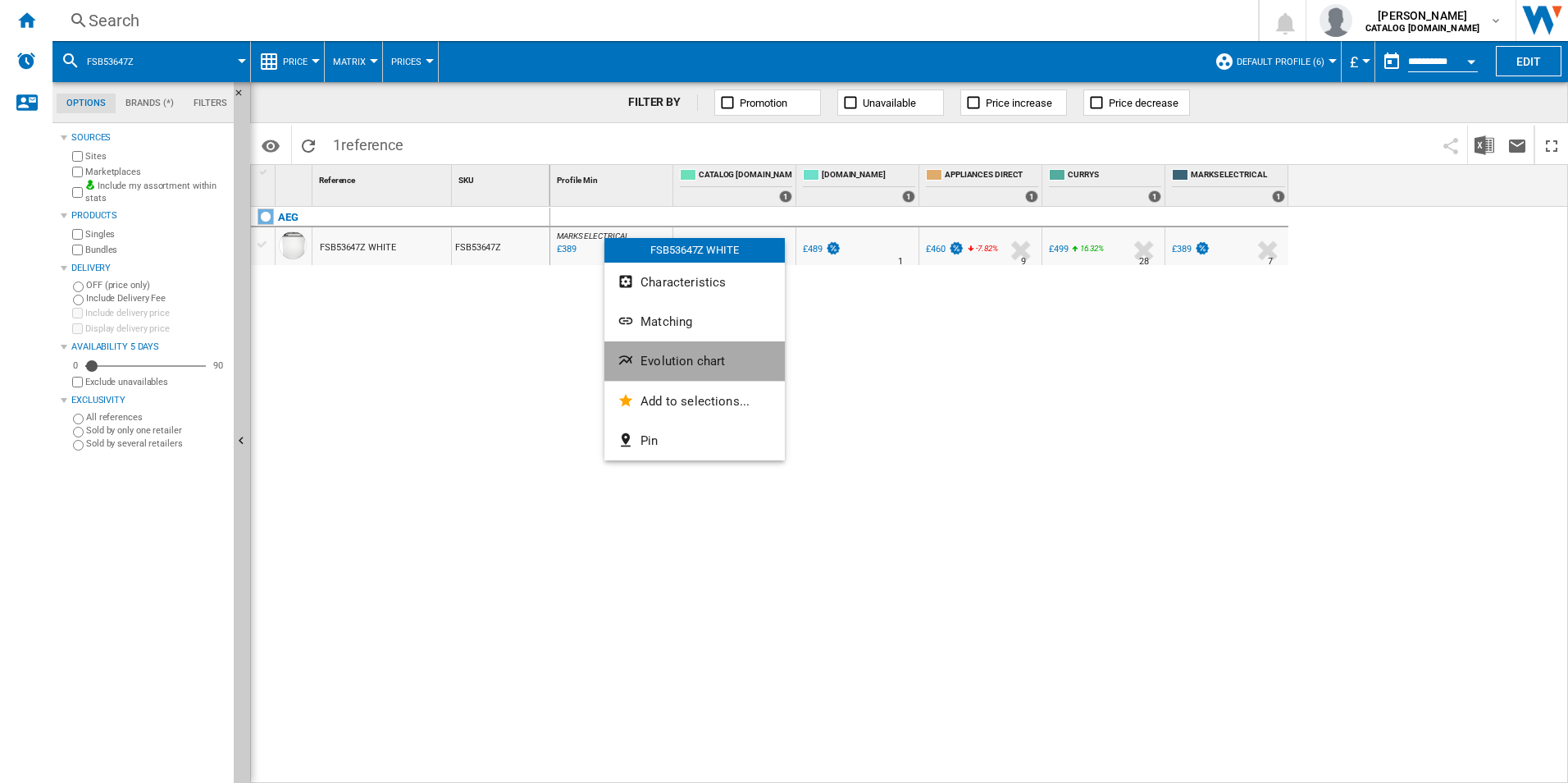
click at [705, 367] on span "Evolution chart" at bounding box center [683, 360] width 85 height 15
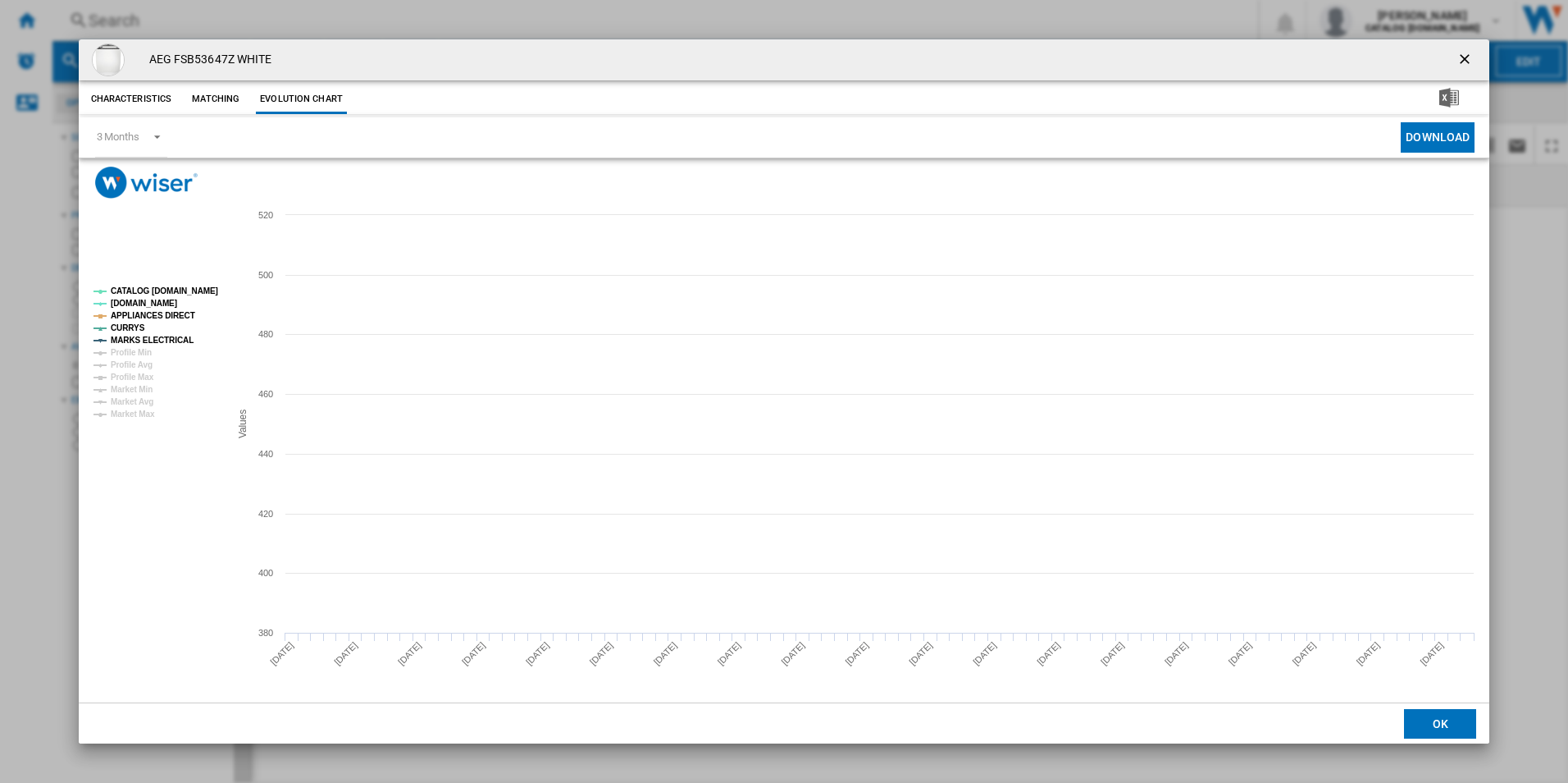
click at [188, 295] on tspan "CATALOG [DOMAIN_NAME]" at bounding box center [164, 291] width 108 height 9
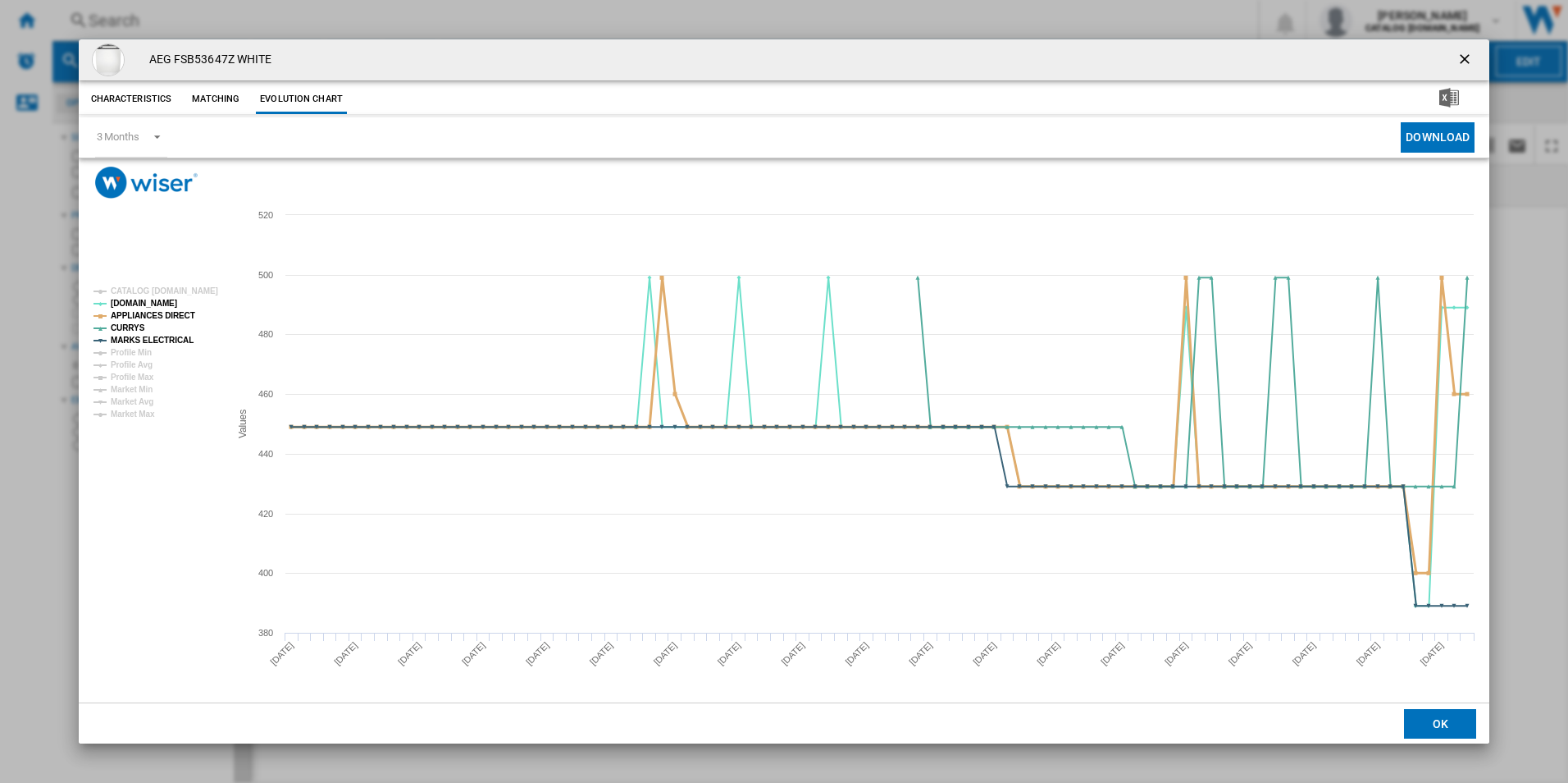
click at [182, 311] on tspan "APPLIANCES DIRECT" at bounding box center [152, 315] width 85 height 9
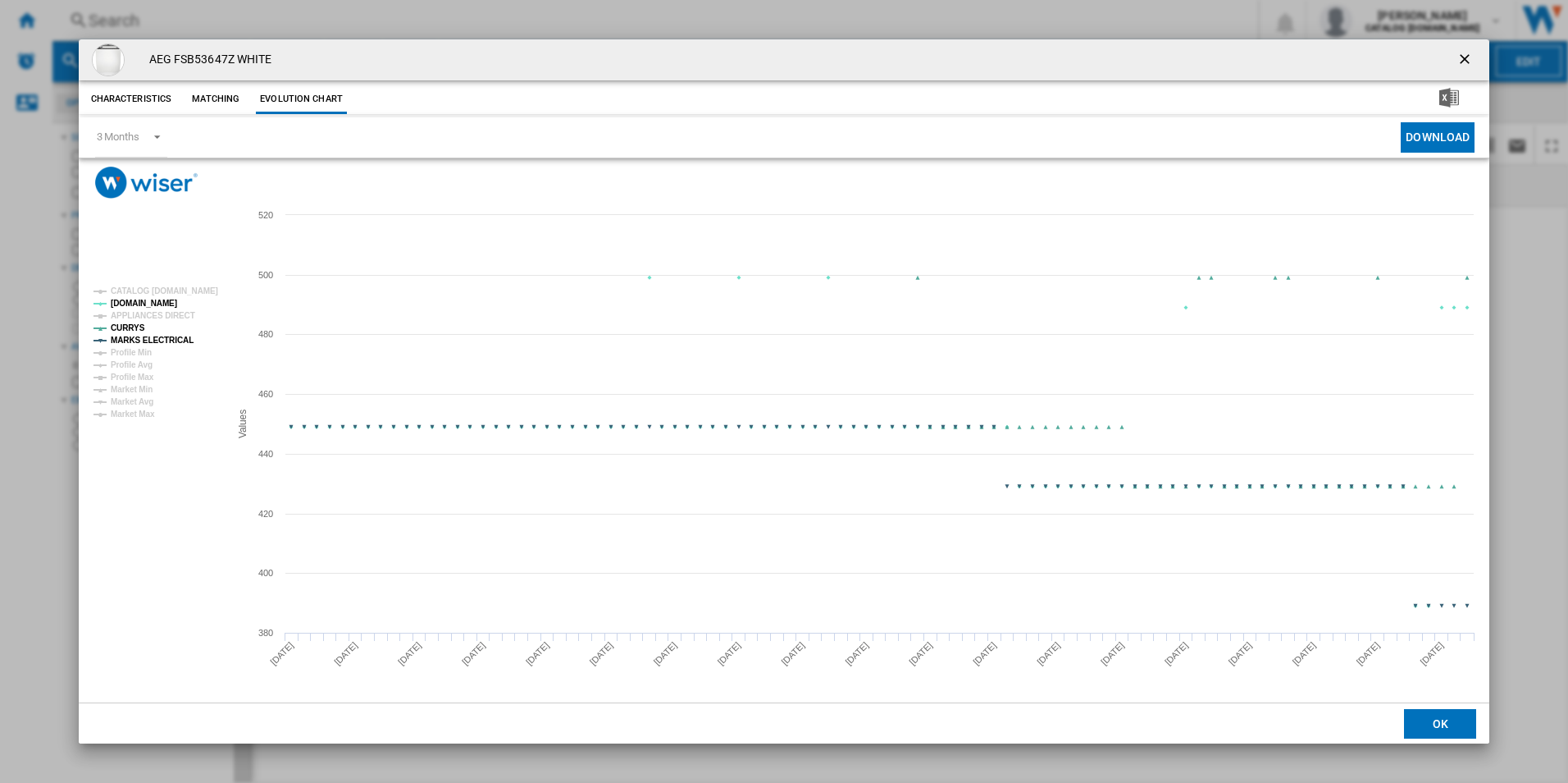
click at [175, 335] on tspan "MARKS ELECTRICAL" at bounding box center [151, 340] width 83 height 9
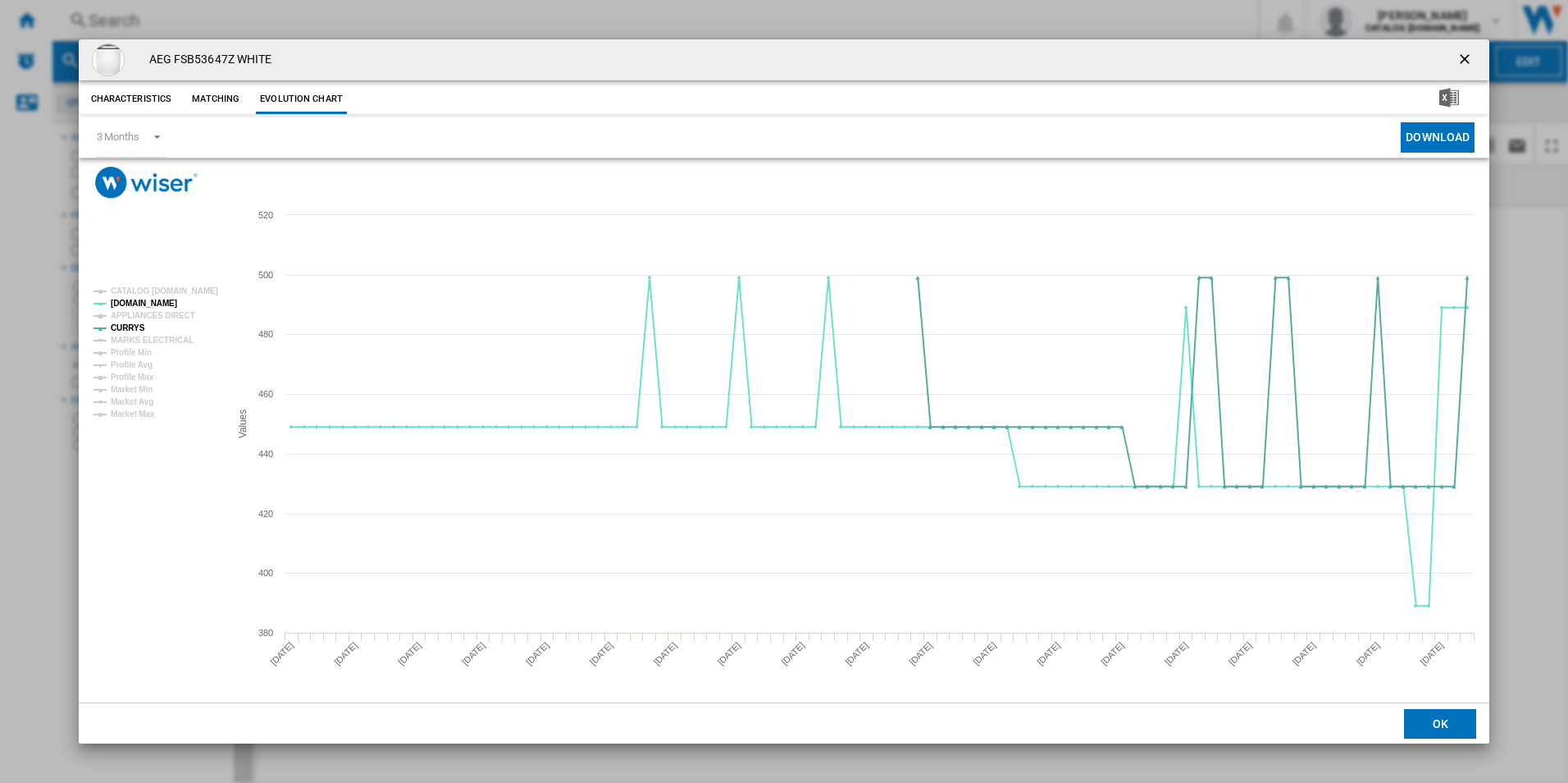
click at [1464, 58] on ng-md-icon "getI18NText('BUTTONS.CLOSE_DIALOG')" at bounding box center [1466, 60] width 20 height 20
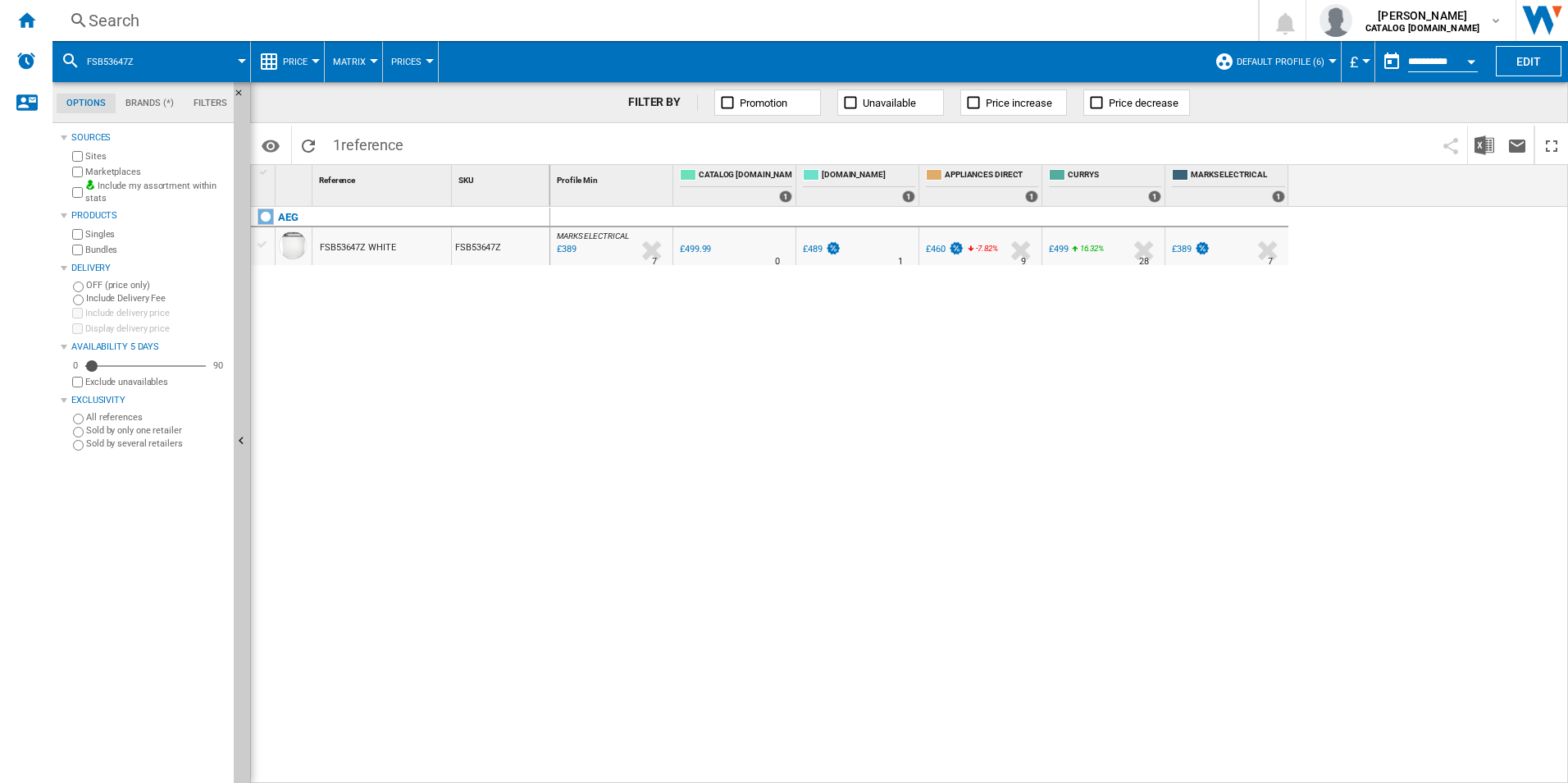
click at [857, 28] on div "Search" at bounding box center [652, 21] width 1127 height 23
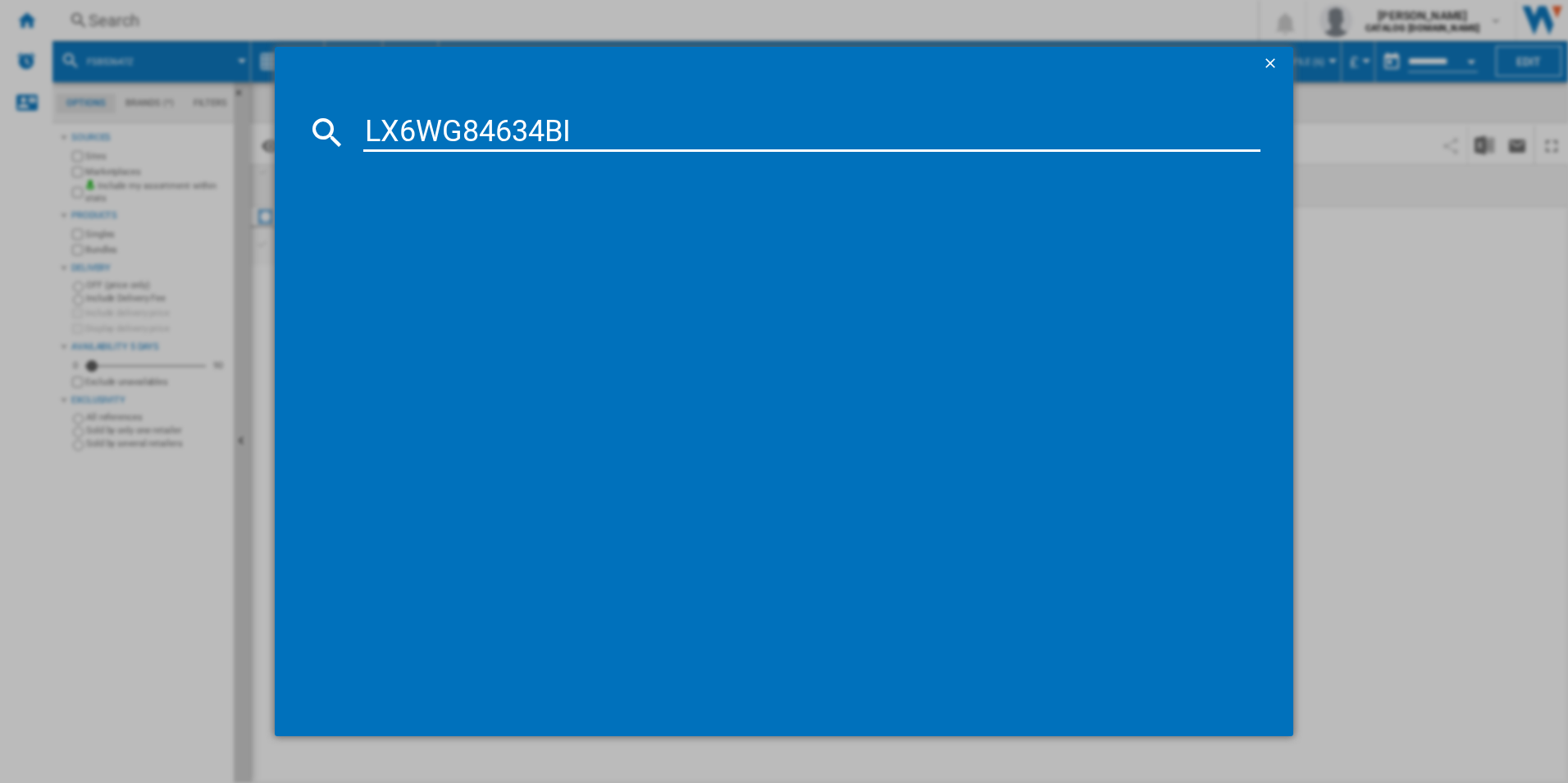
type input "LX6WG84634BI"
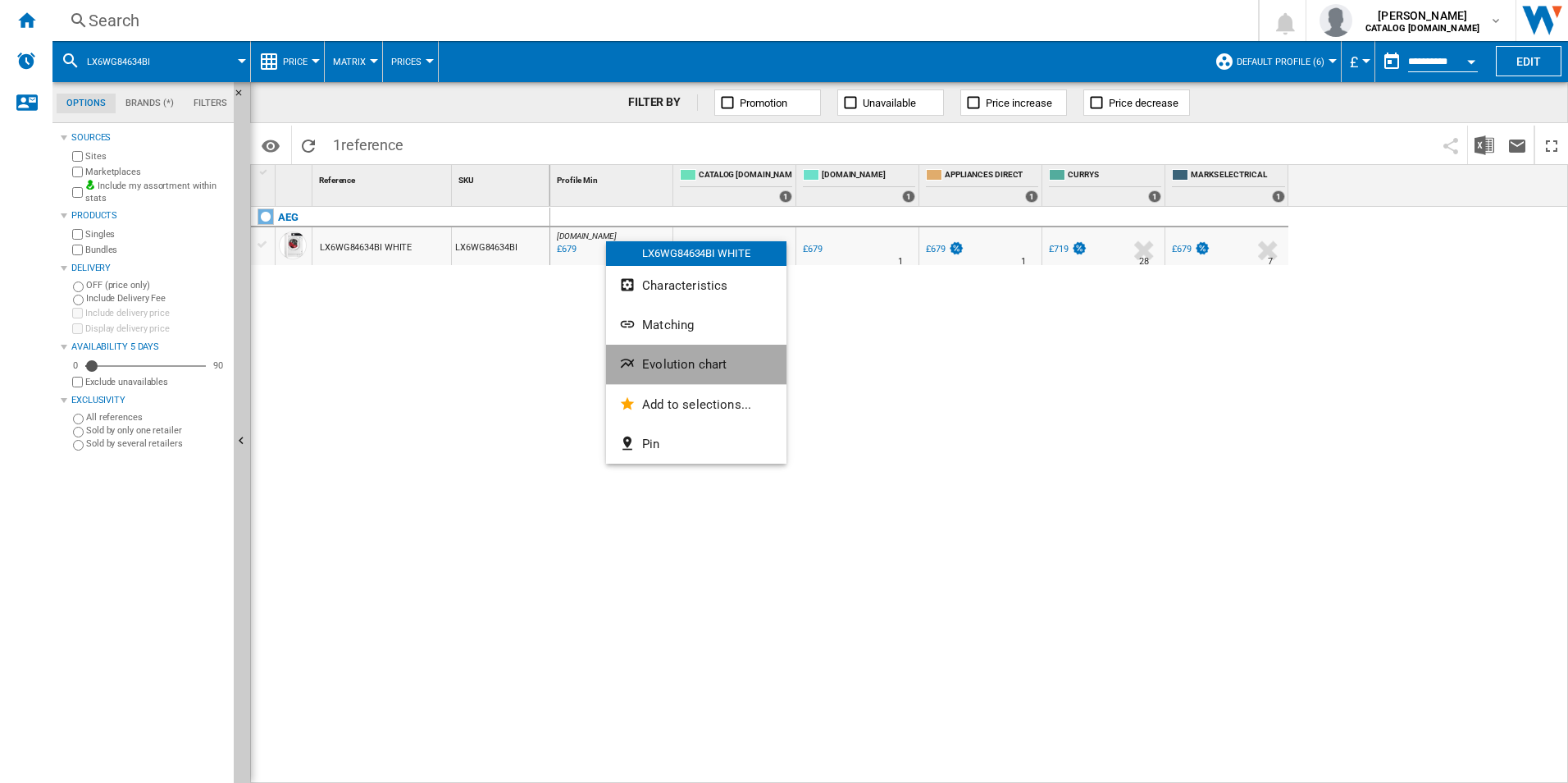
click at [666, 365] on span "Evolution chart" at bounding box center [684, 364] width 85 height 15
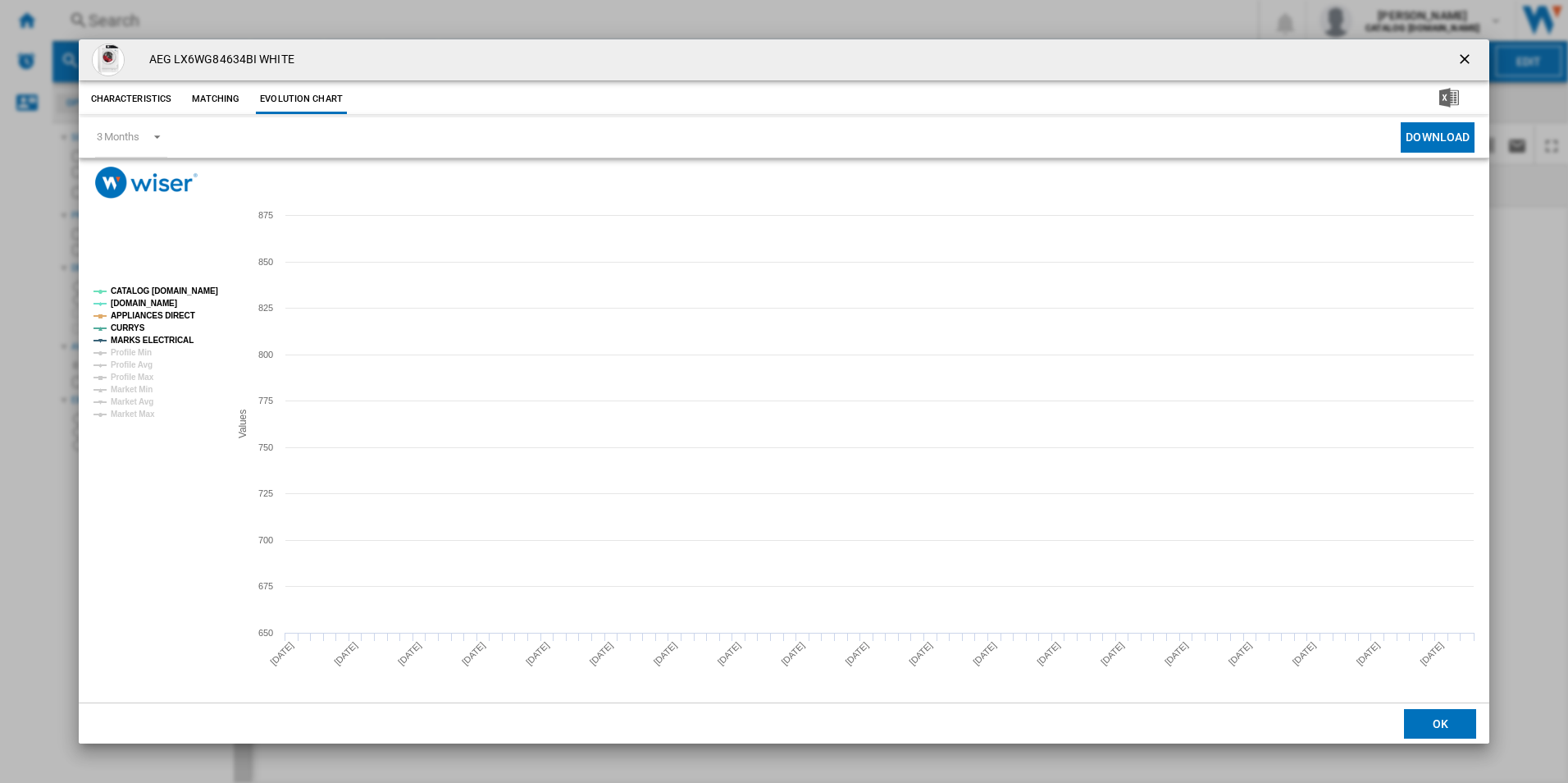
click at [195, 294] on tspan "CATALOG [DOMAIN_NAME]" at bounding box center [164, 291] width 108 height 9
click at [161, 319] on tspan "APPLIANCES DIRECT" at bounding box center [152, 315] width 85 height 9
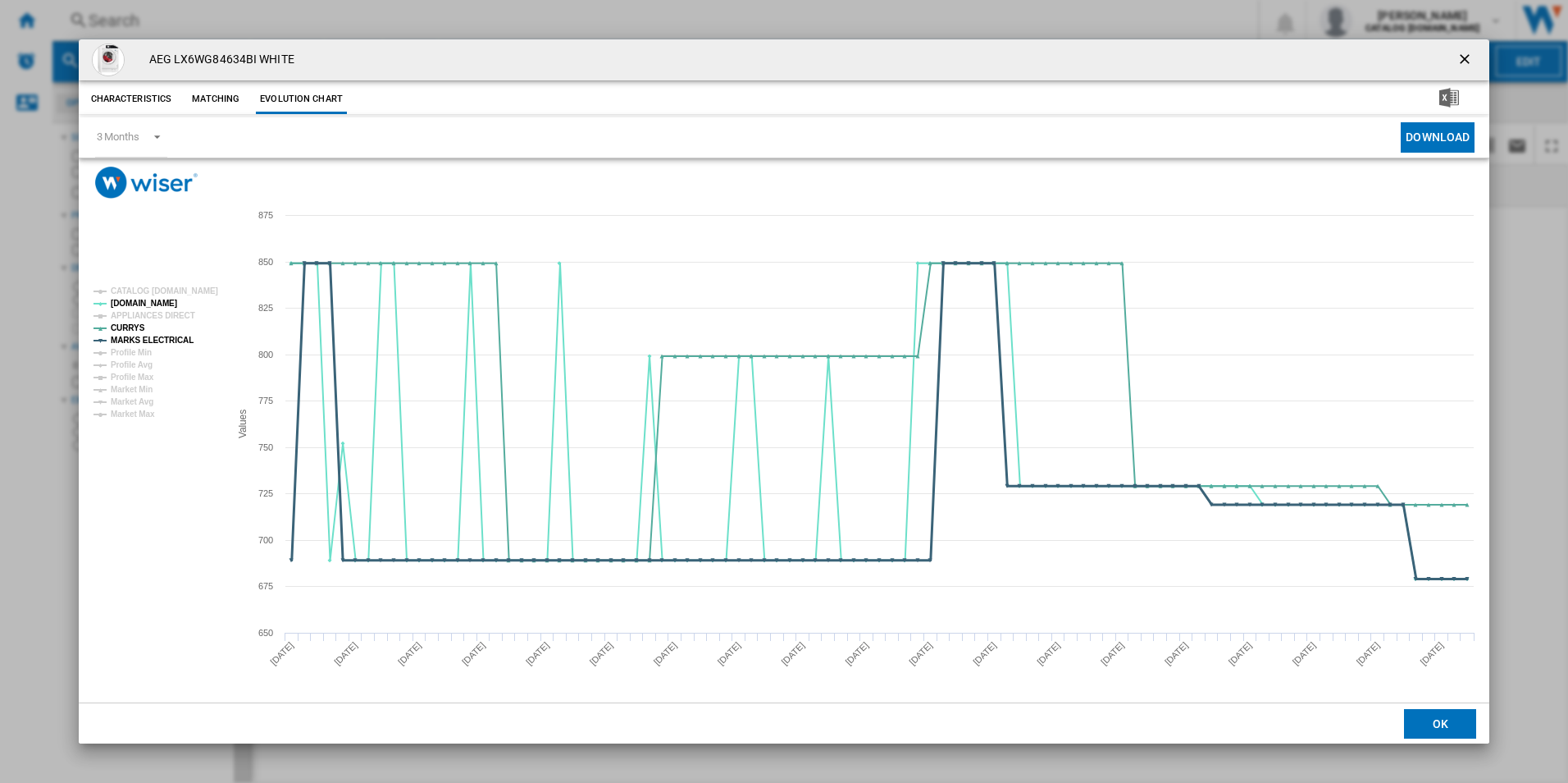
click at [168, 341] on tspan "MARKS ELECTRICAL" at bounding box center [151, 340] width 83 height 9
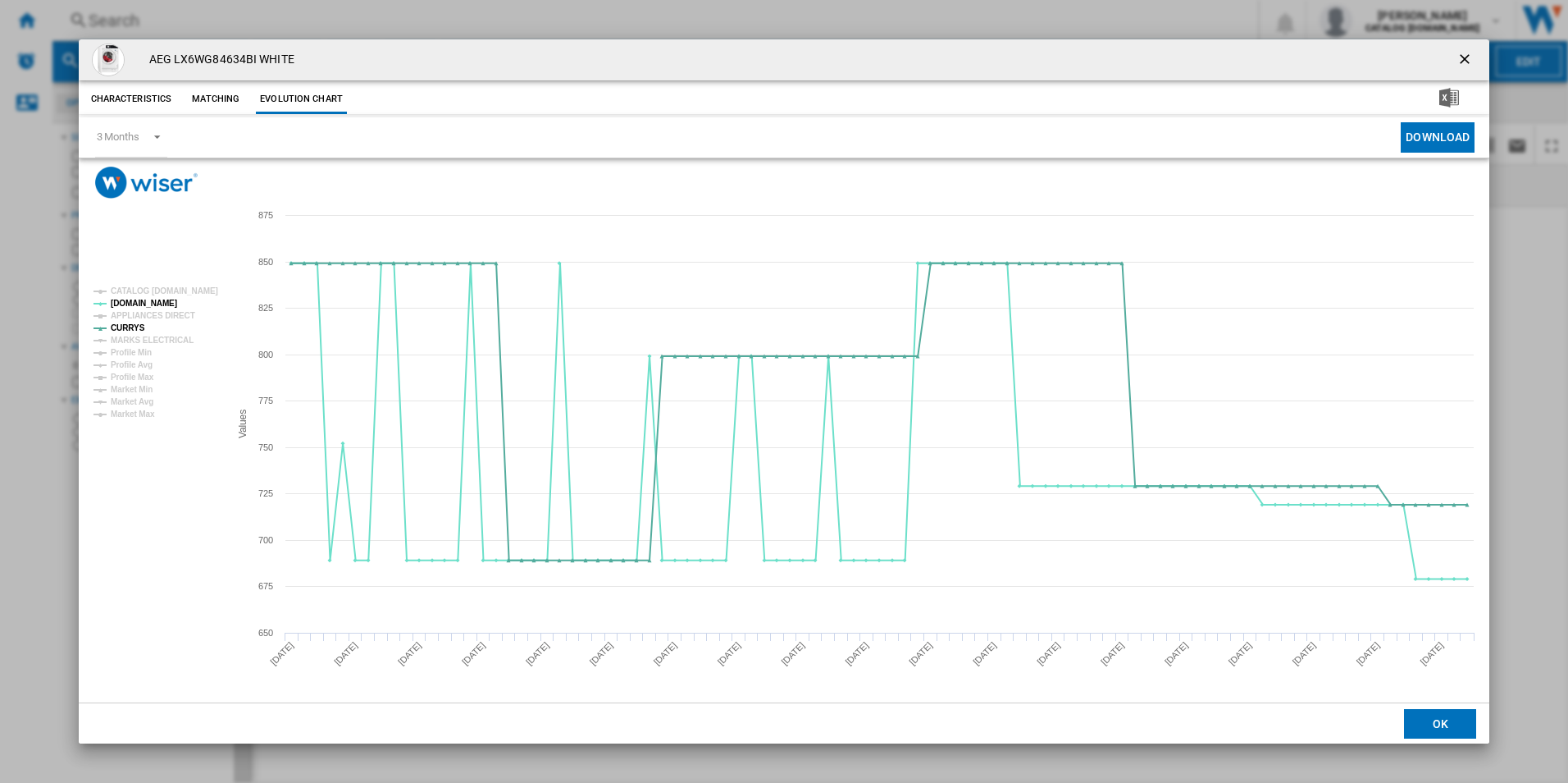
click at [1455, 56] on button "Product popup" at bounding box center [1466, 60] width 33 height 33
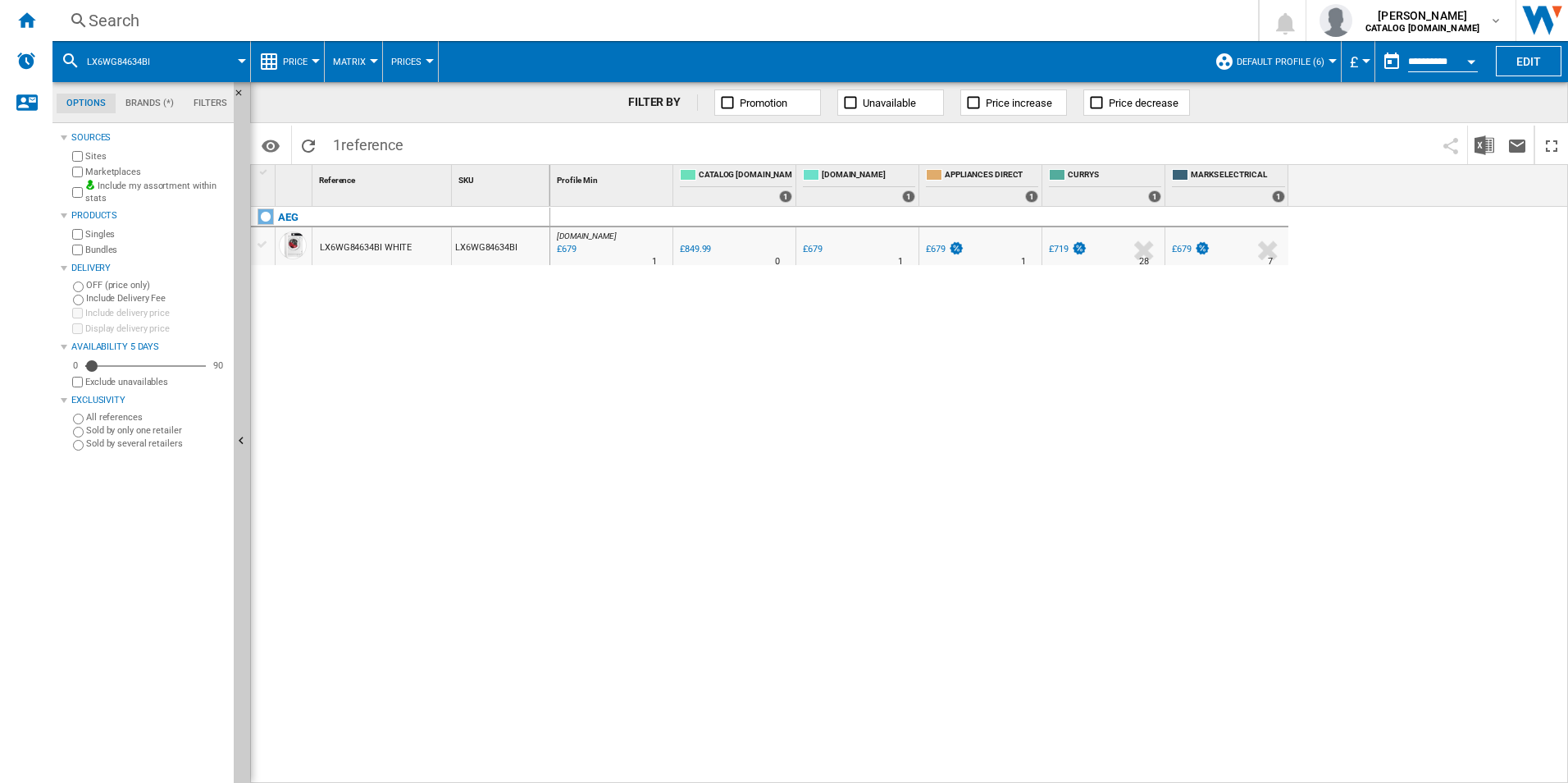
click at [733, 12] on div "Search" at bounding box center [652, 21] width 1127 height 23
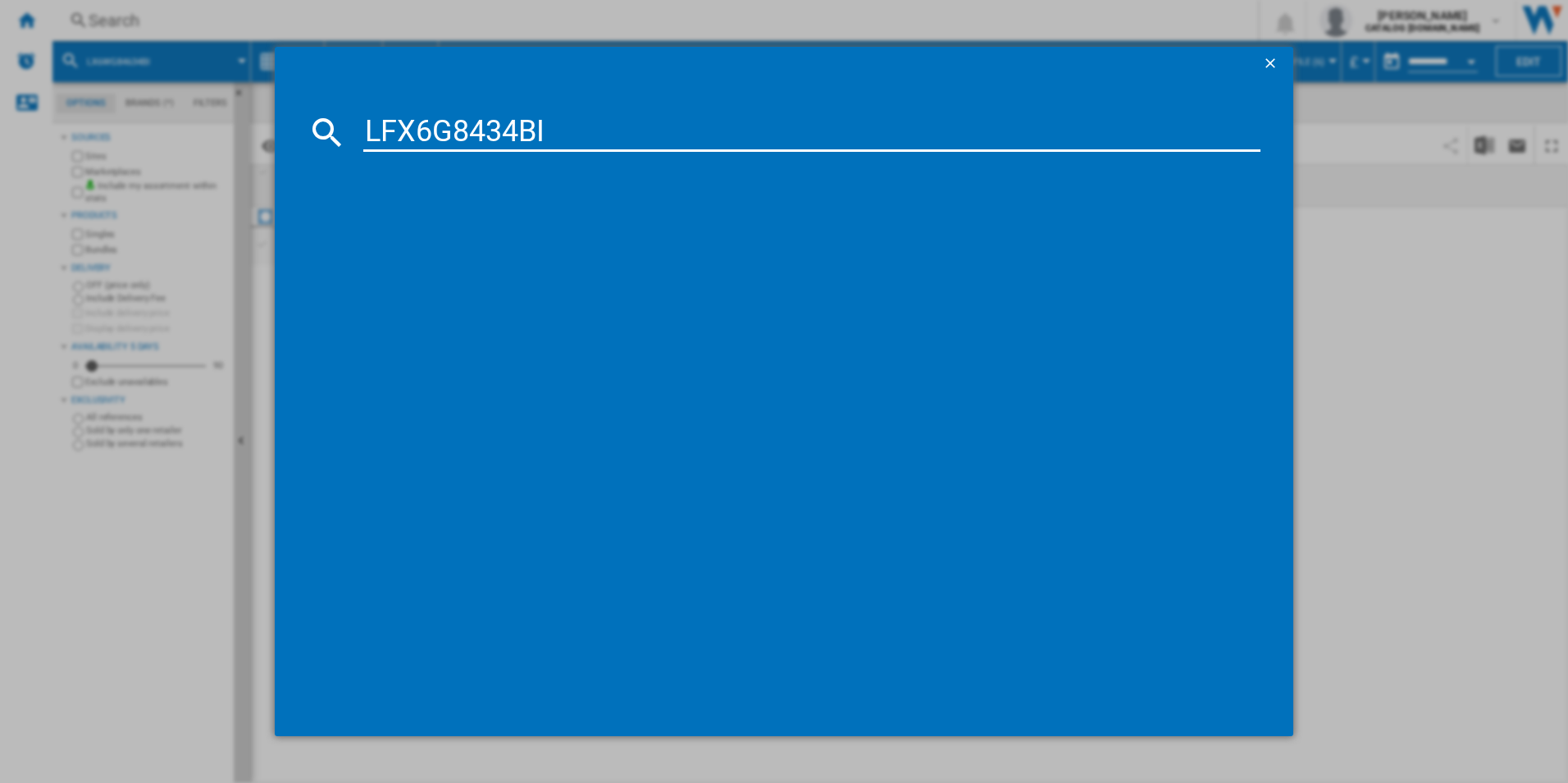
type input "LFX6G8434BI"
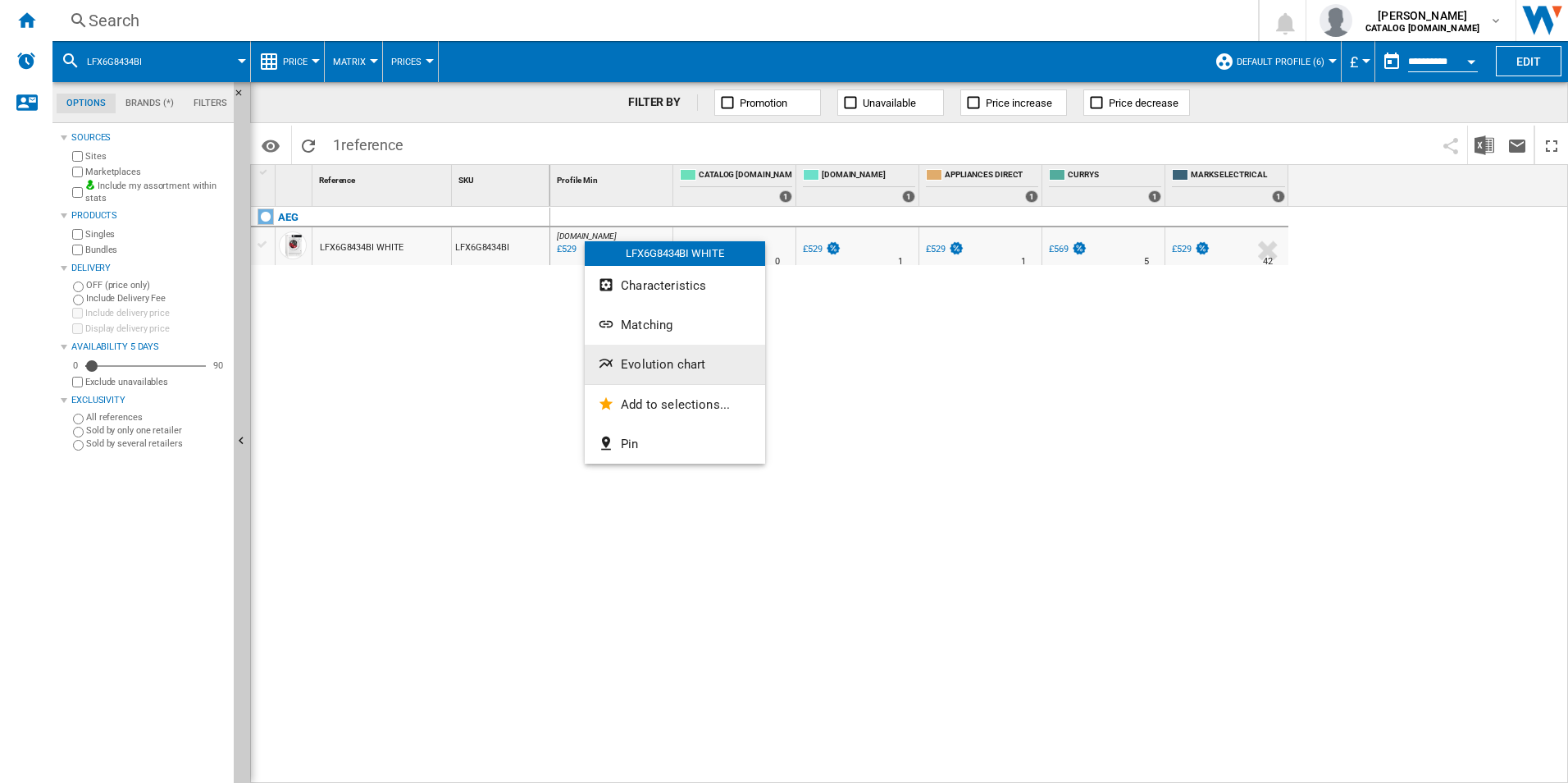
click at [642, 369] on span "Evolution chart" at bounding box center [663, 364] width 85 height 15
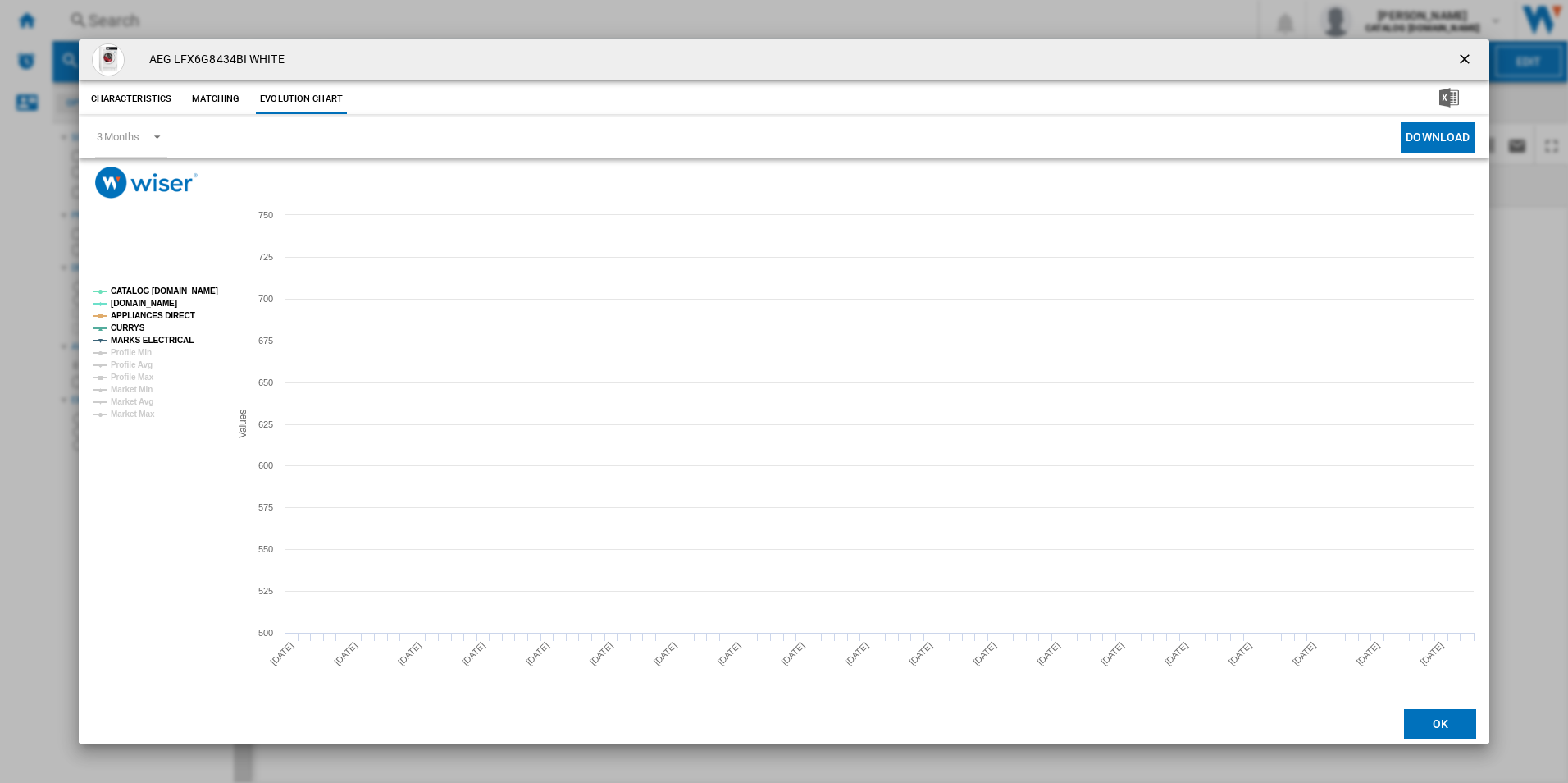
click at [201, 288] on tspan "CATALOG [DOMAIN_NAME]" at bounding box center [164, 291] width 108 height 9
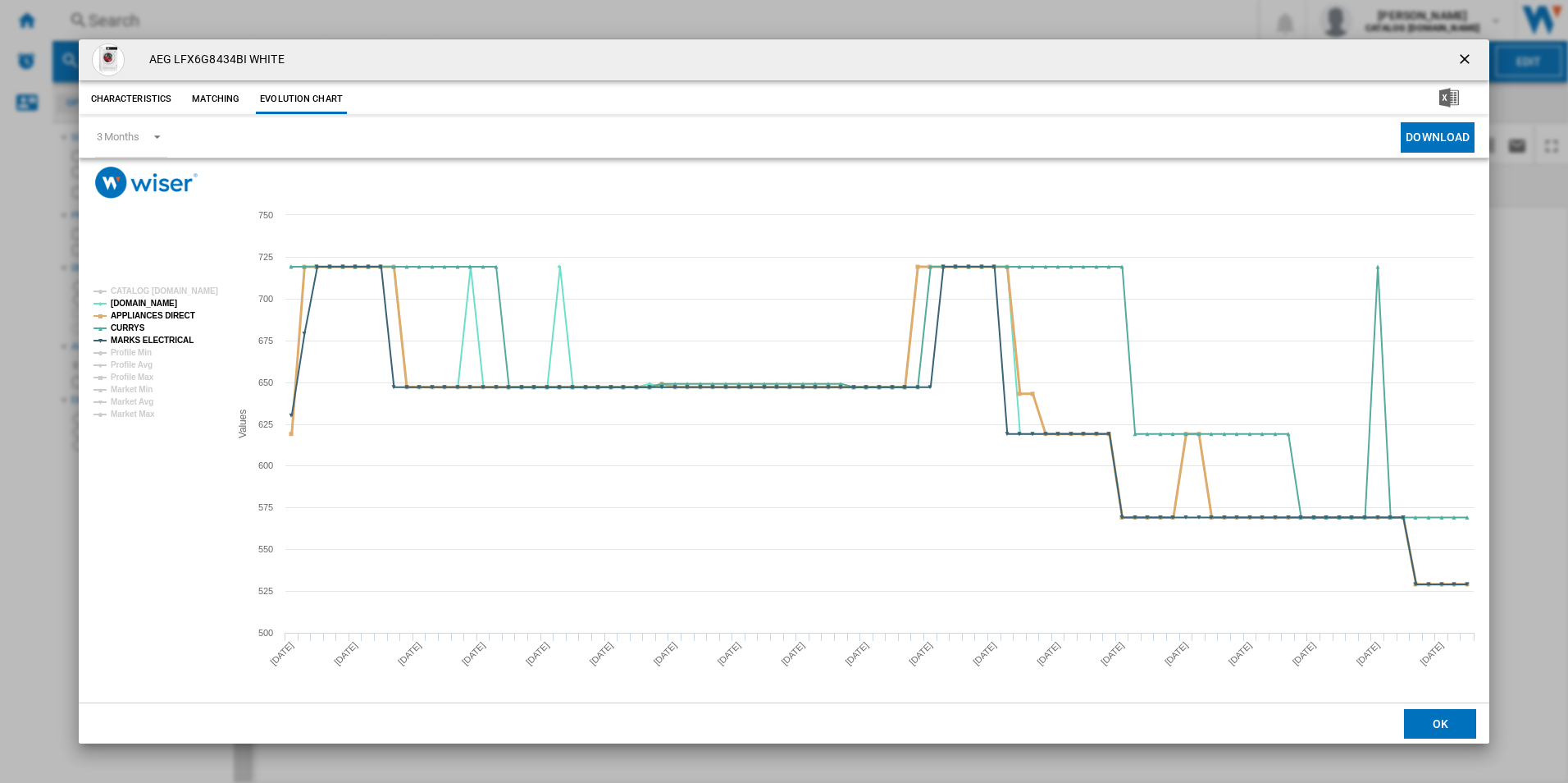
click at [183, 311] on tspan "APPLIANCES DIRECT" at bounding box center [152, 315] width 85 height 9
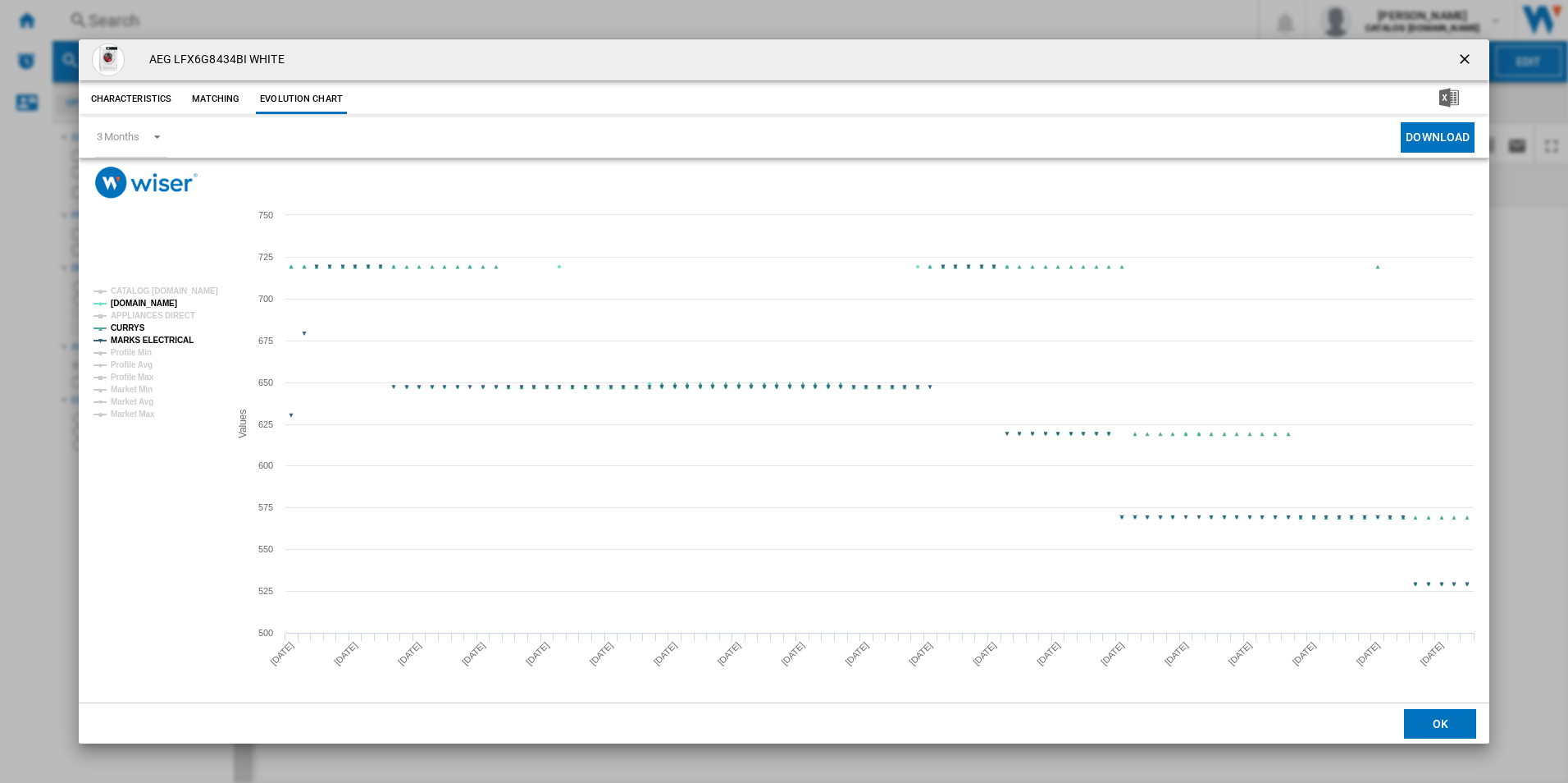
click at [183, 341] on tspan "MARKS ELECTRICAL" at bounding box center [151, 340] width 83 height 9
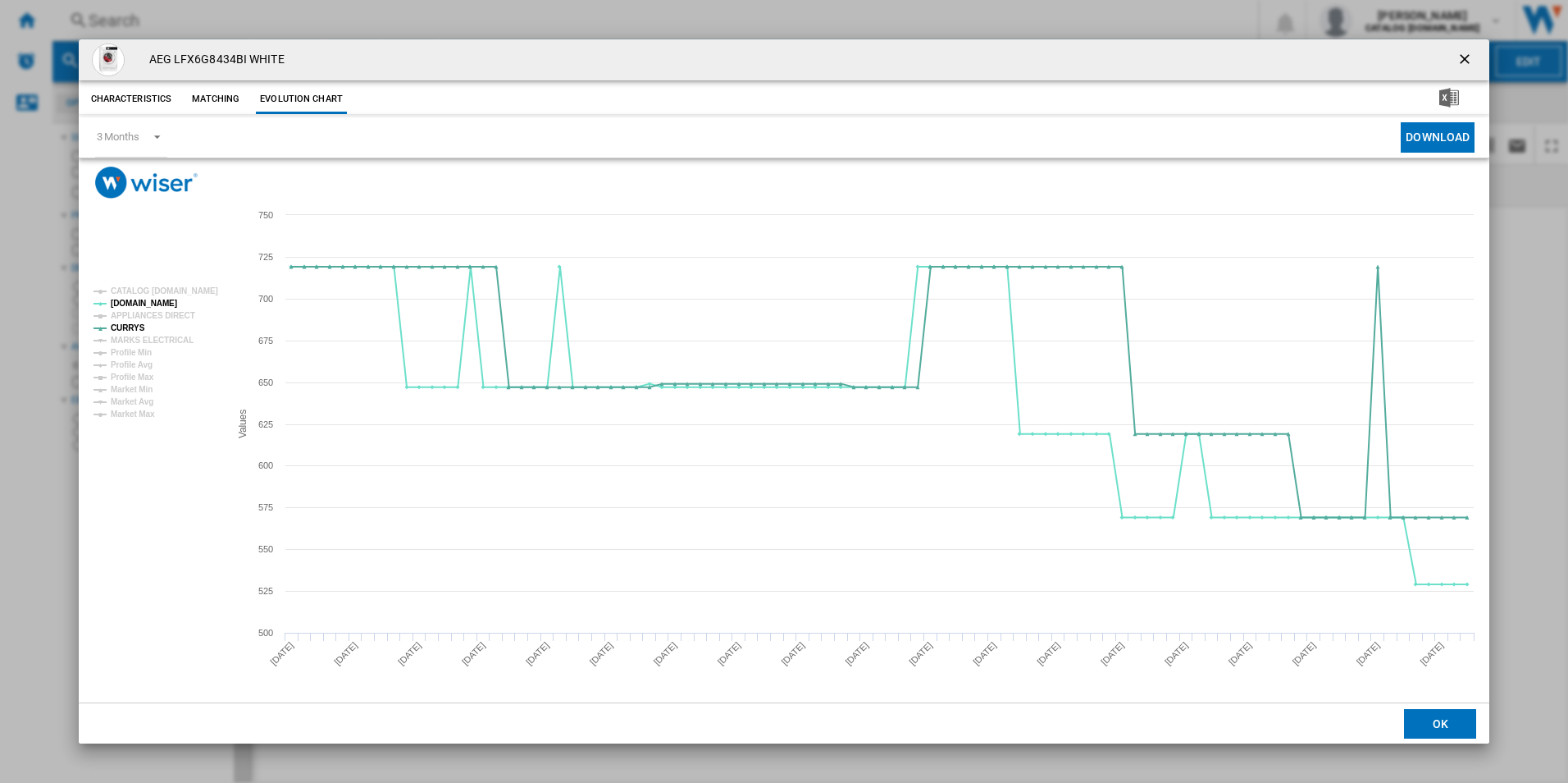
drag, startPoint x: 1477, startPoint y: 56, endPoint x: 1455, endPoint y: 50, distance: 22.8
click at [1476, 56] on button "Product popup" at bounding box center [1466, 60] width 33 height 33
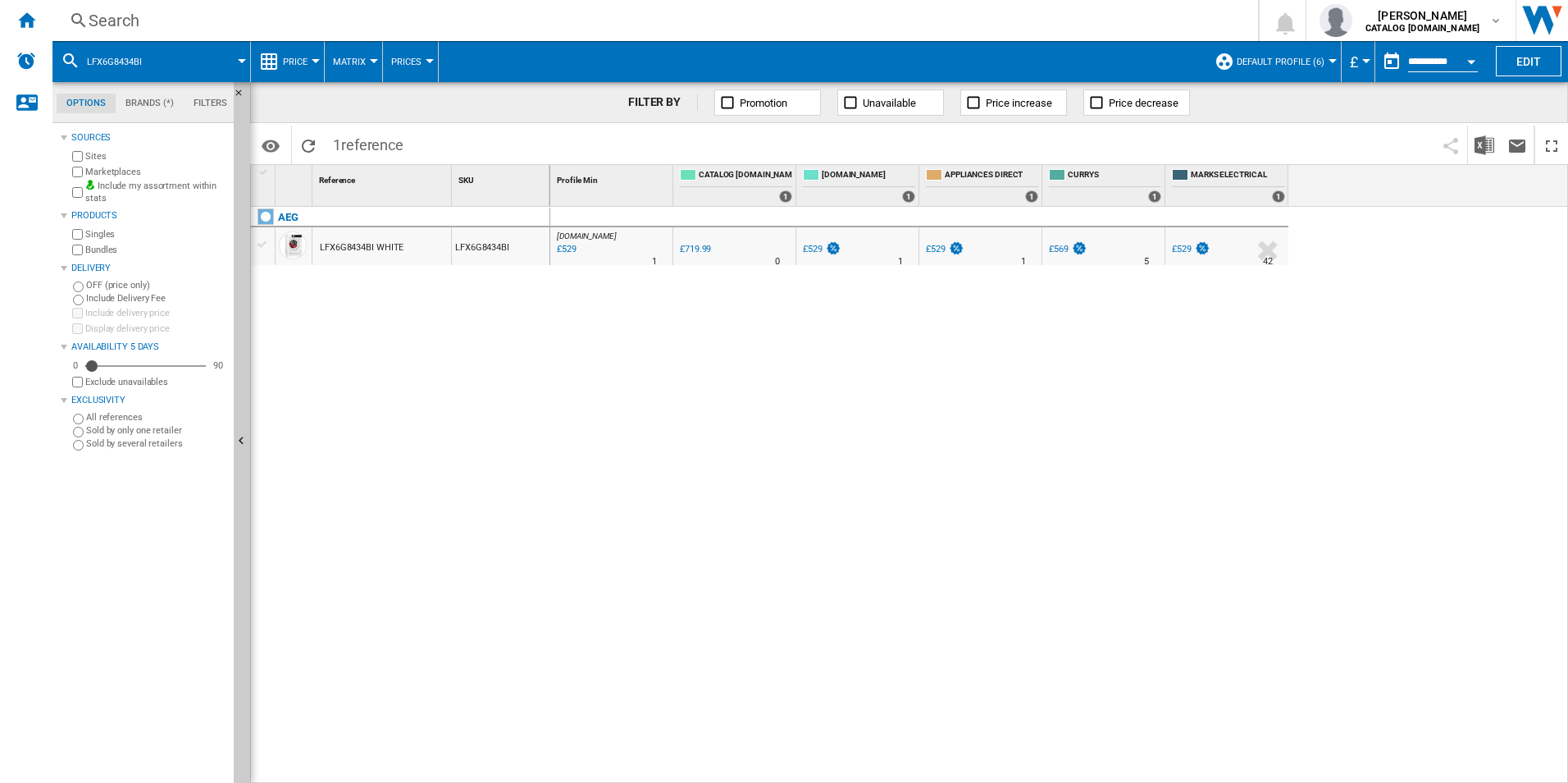
click at [965, 18] on div "Search" at bounding box center [652, 21] width 1127 height 23
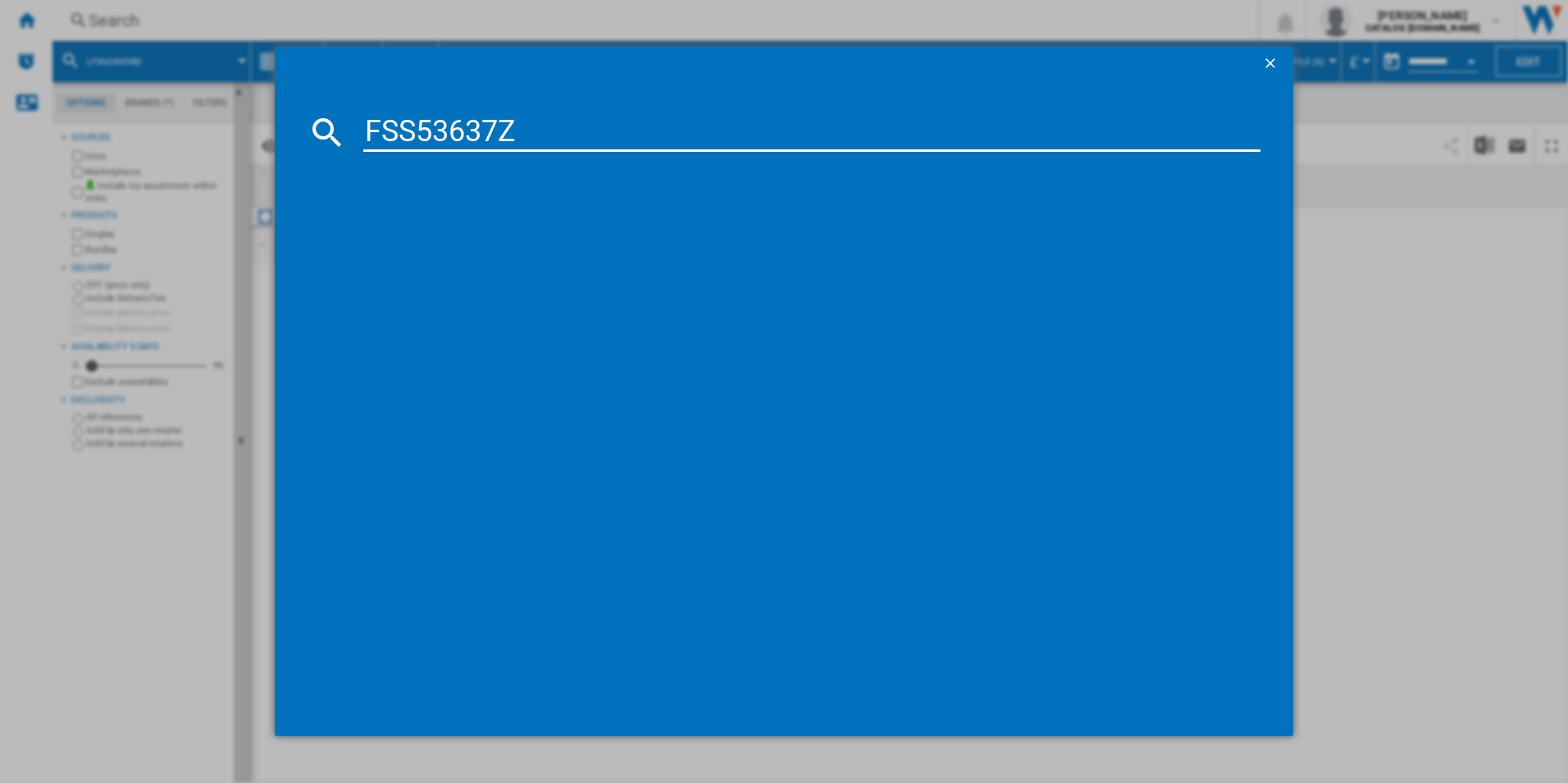
type input "FSS53637Z"
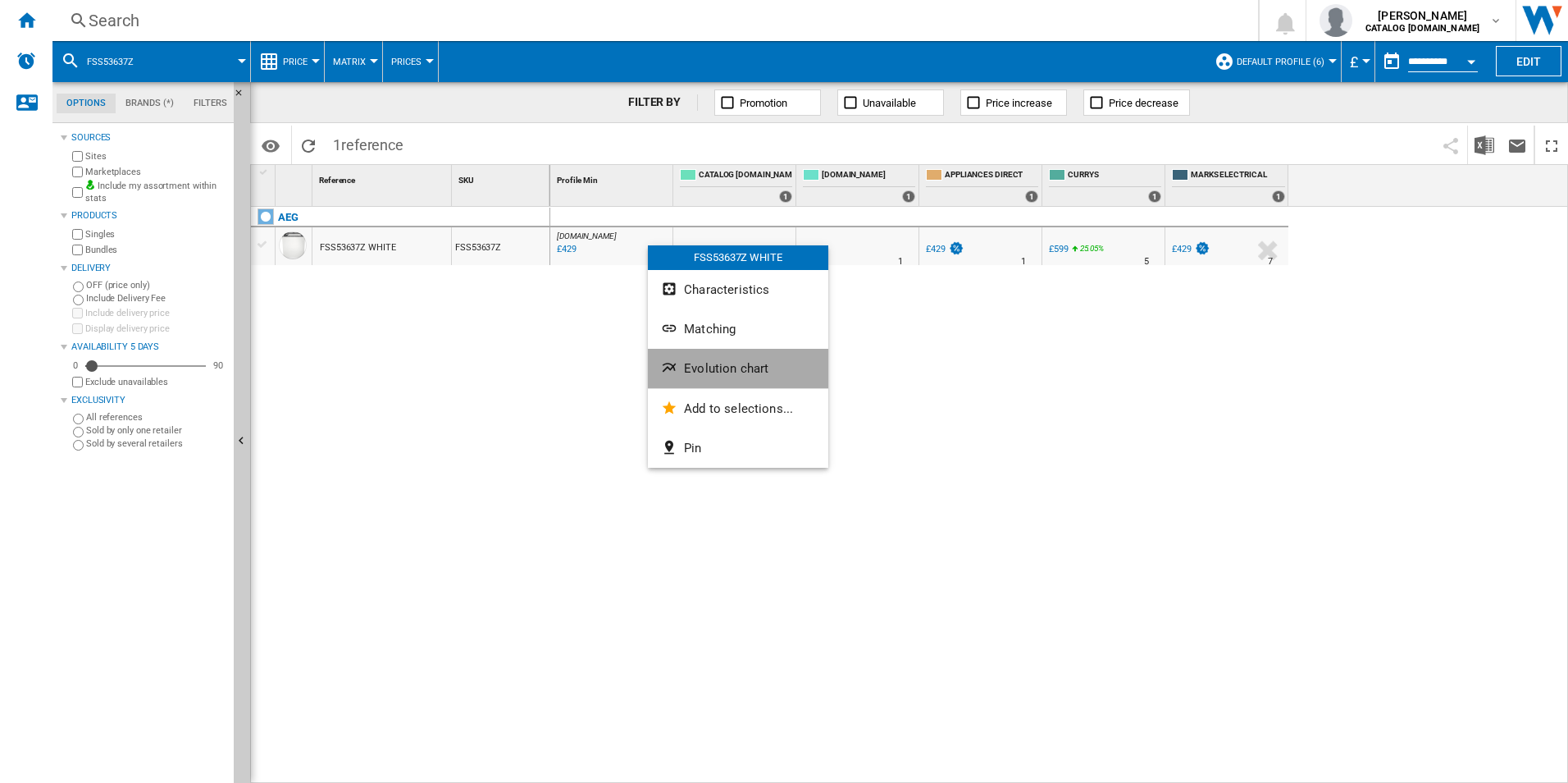
click at [711, 370] on span "Evolution chart" at bounding box center [726, 368] width 85 height 15
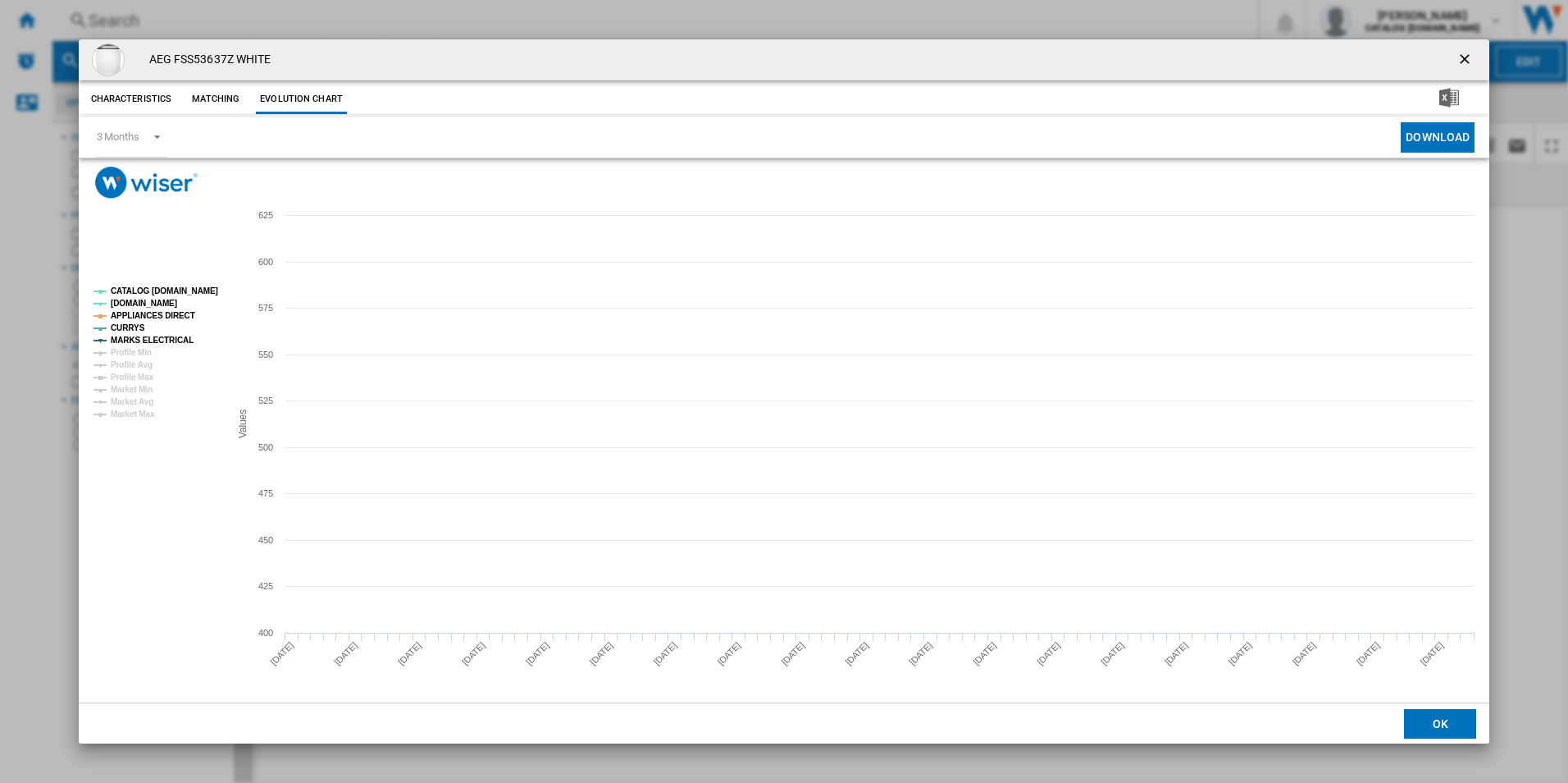
click at [210, 288] on tspan "CATALOG [DOMAIN_NAME]" at bounding box center [164, 291] width 108 height 9
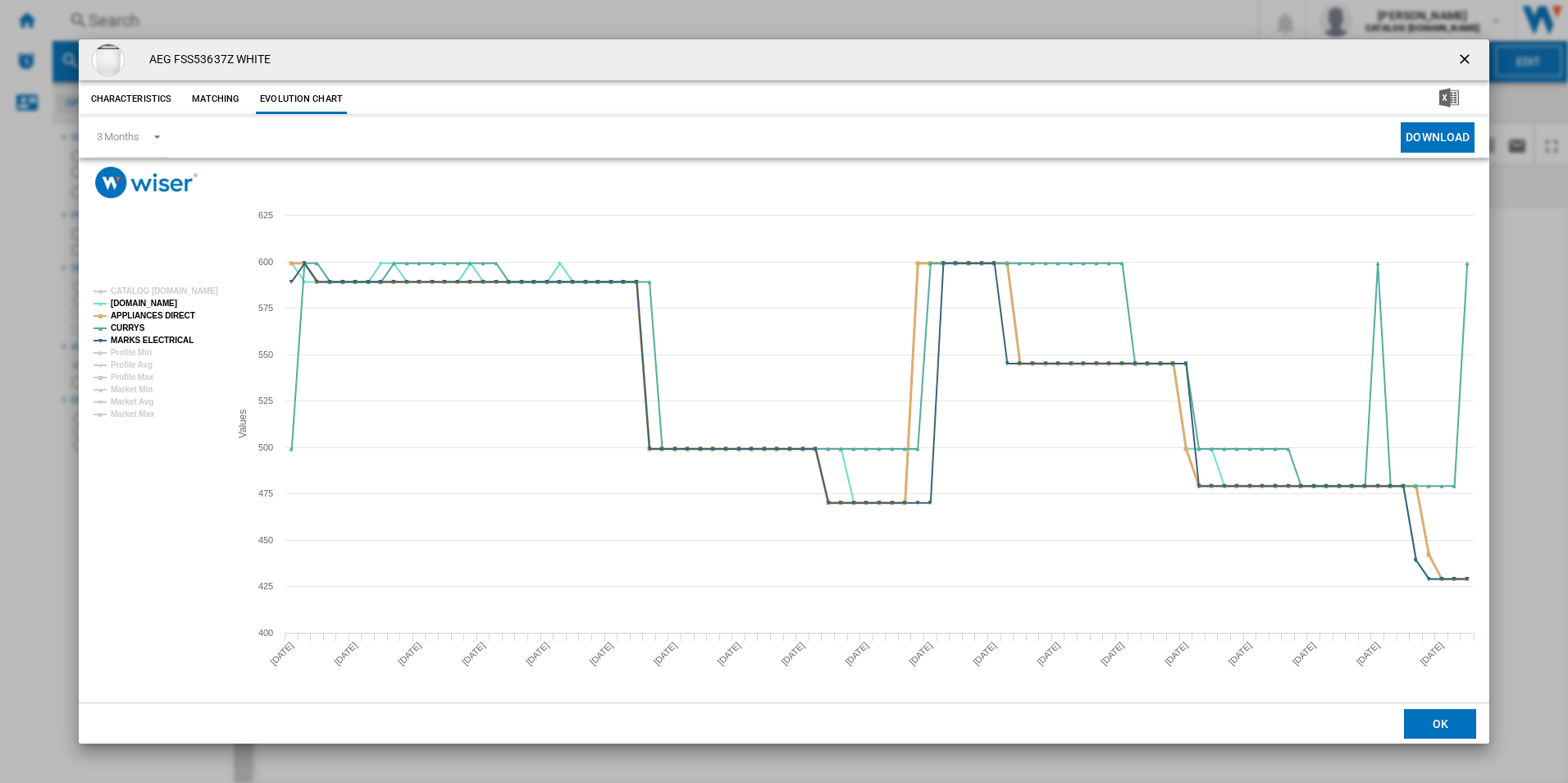
click at [165, 314] on tspan "APPLIANCES DIRECT" at bounding box center [152, 315] width 85 height 9
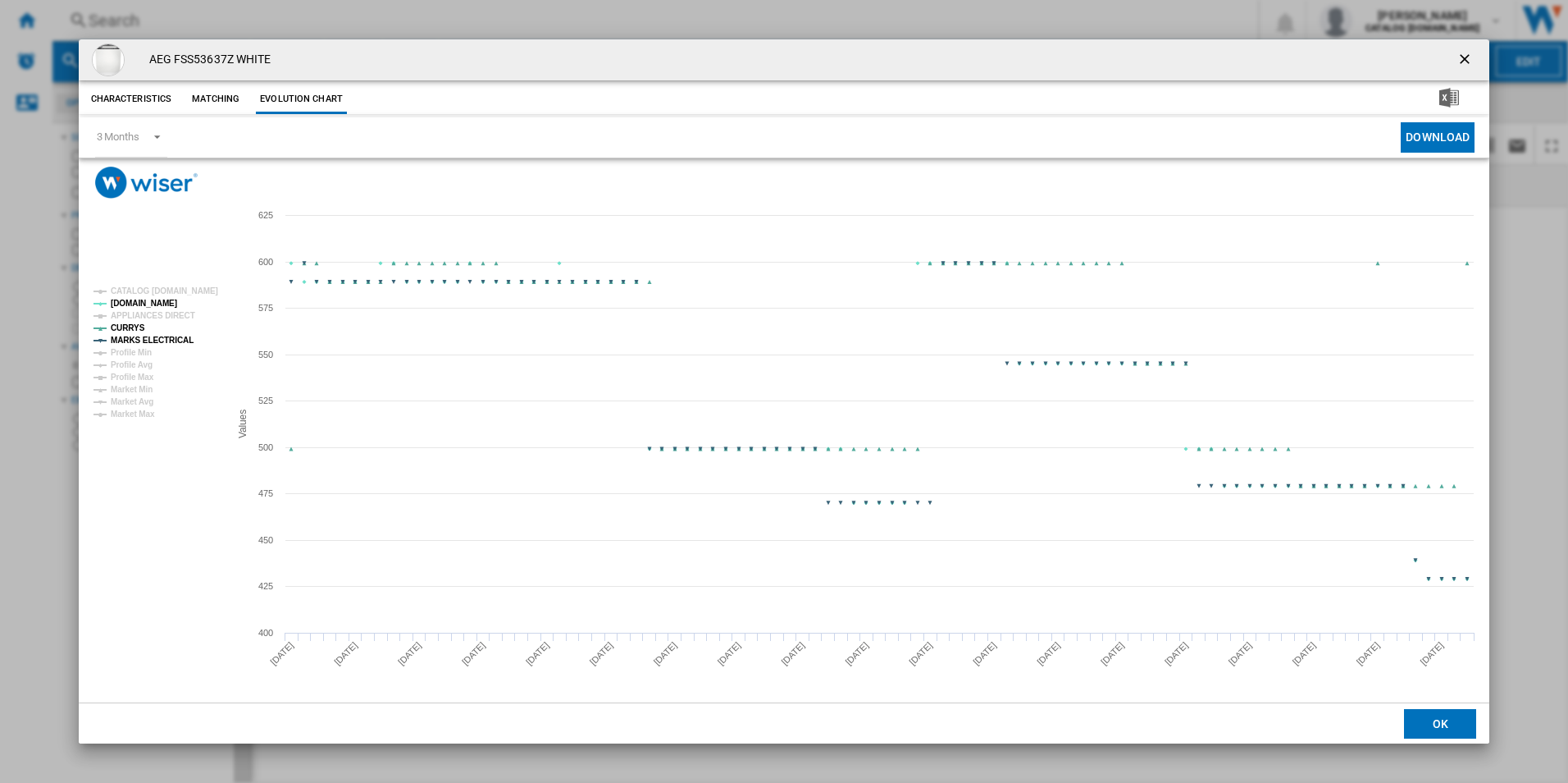
click at [171, 345] on tspan "MARKS ELECTRICAL" at bounding box center [151, 340] width 83 height 9
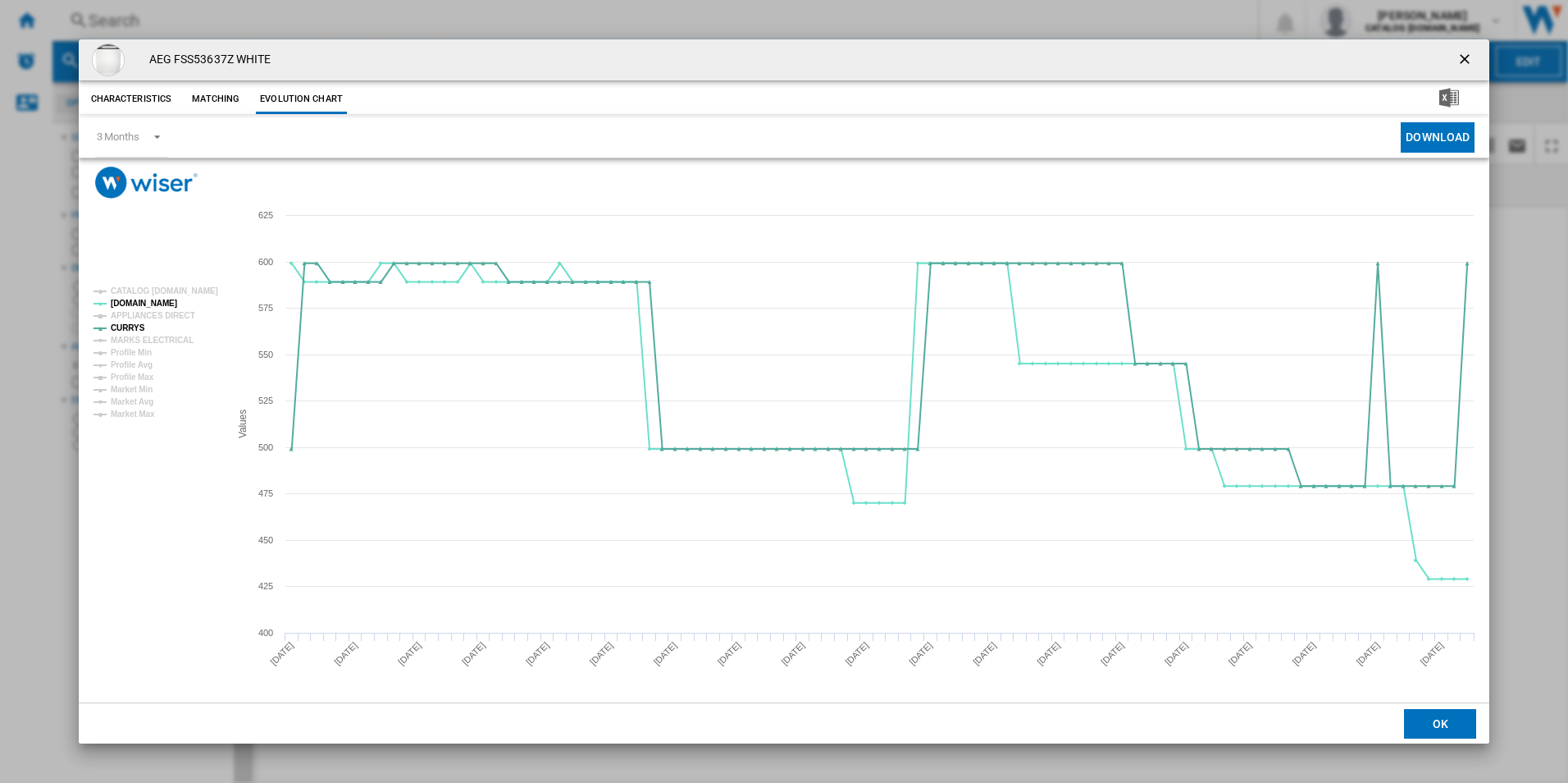
click at [1465, 58] on ng-md-icon "getI18NText('BUTTONS.CLOSE_DIALOG')" at bounding box center [1466, 60] width 20 height 20
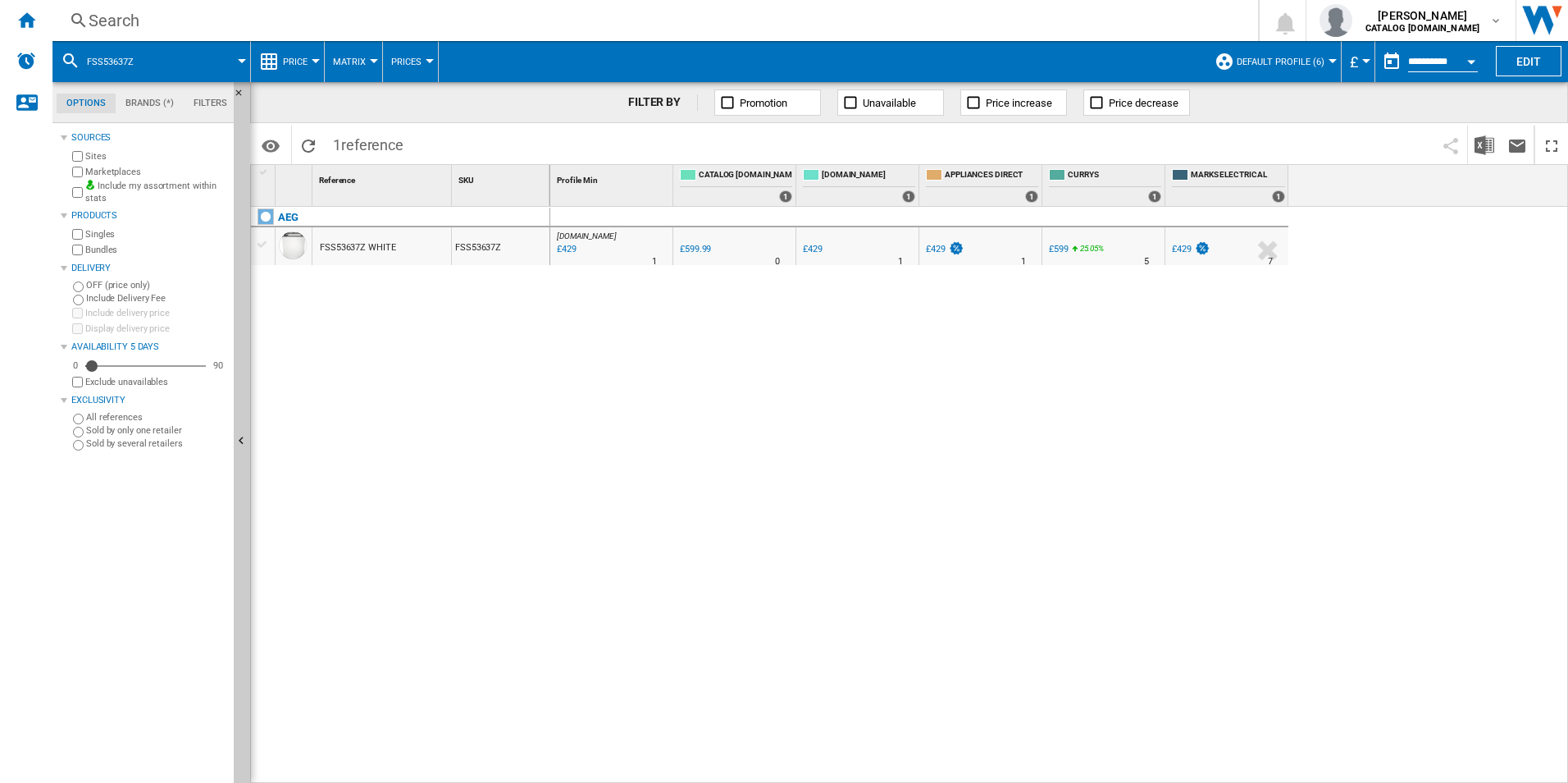
click at [1006, 18] on div "Search" at bounding box center [652, 21] width 1127 height 23
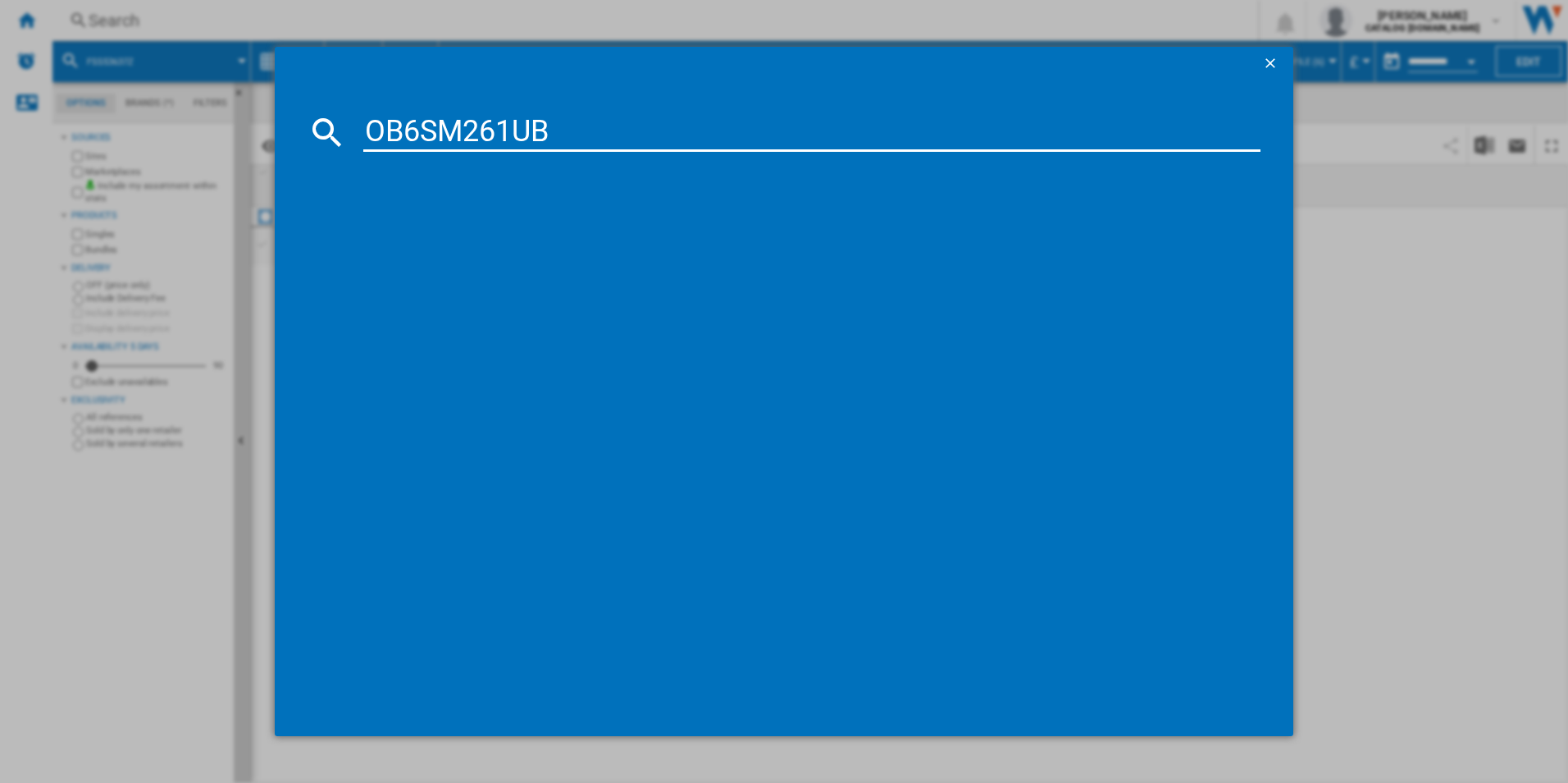
type input "OB6SM261UB"
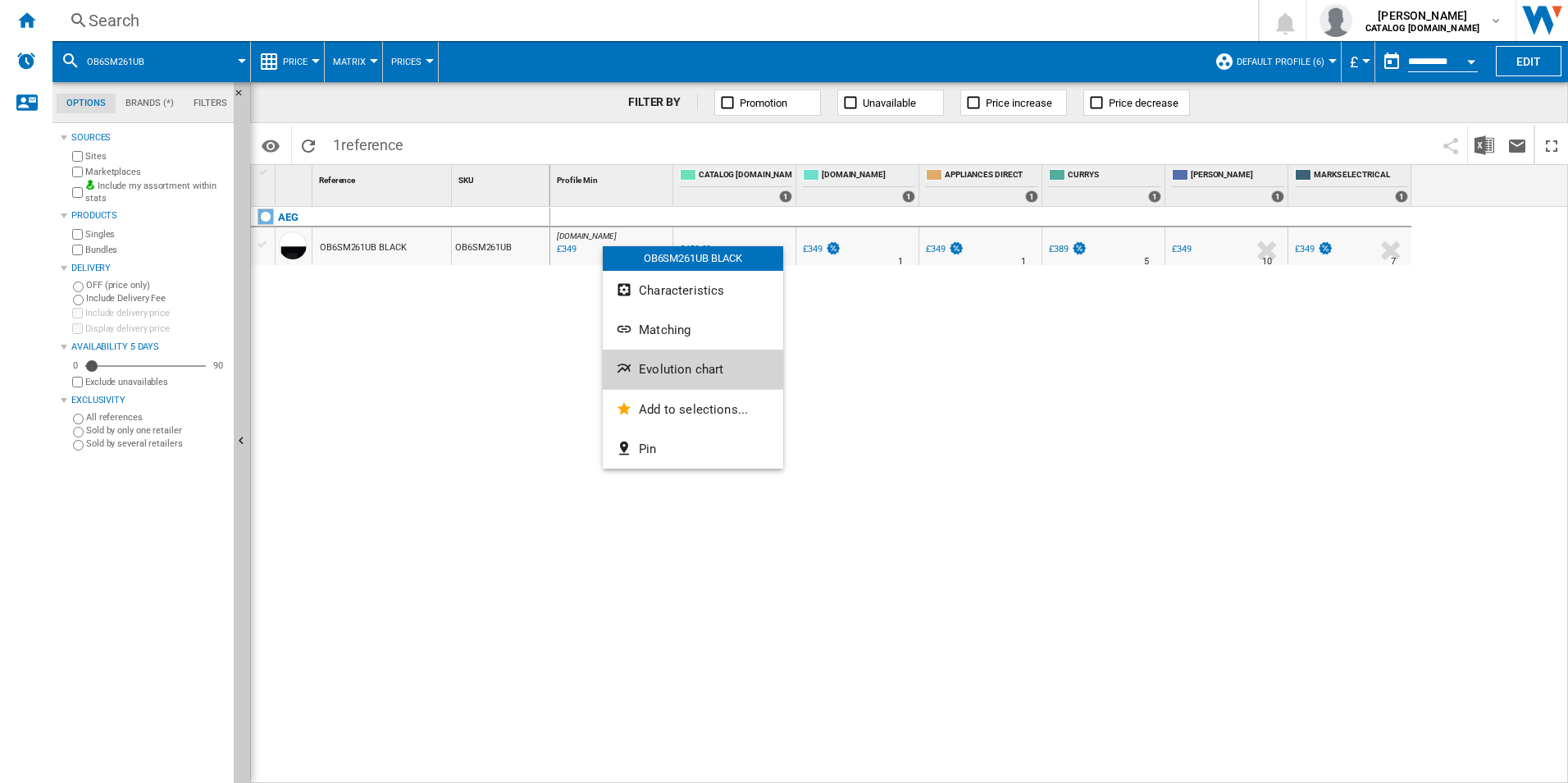
click at [652, 361] on button "Evolution chart" at bounding box center [693, 369] width 180 height 39
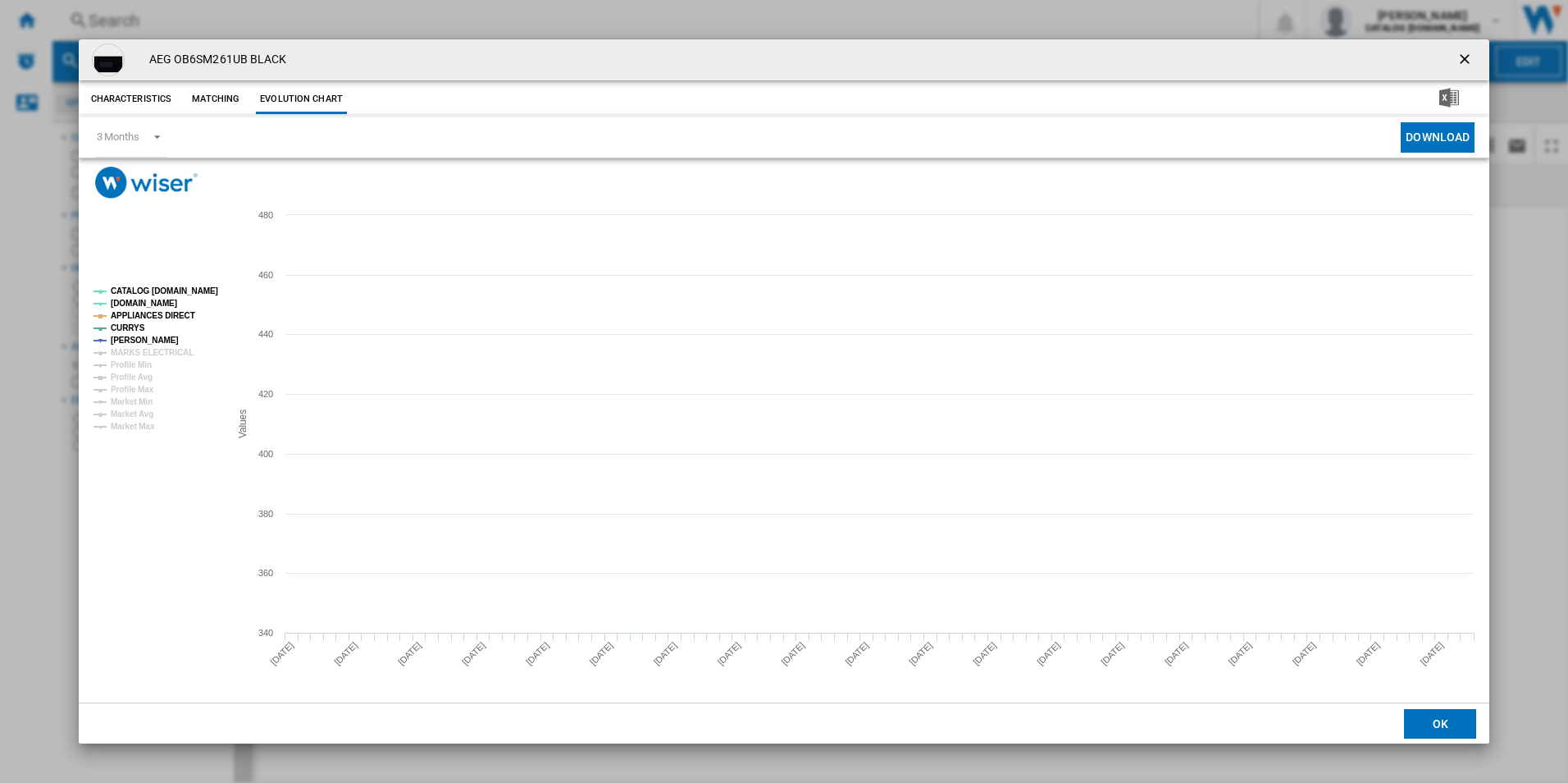
click at [163, 287] on tspan "CATALOG [DOMAIN_NAME]" at bounding box center [164, 291] width 108 height 9
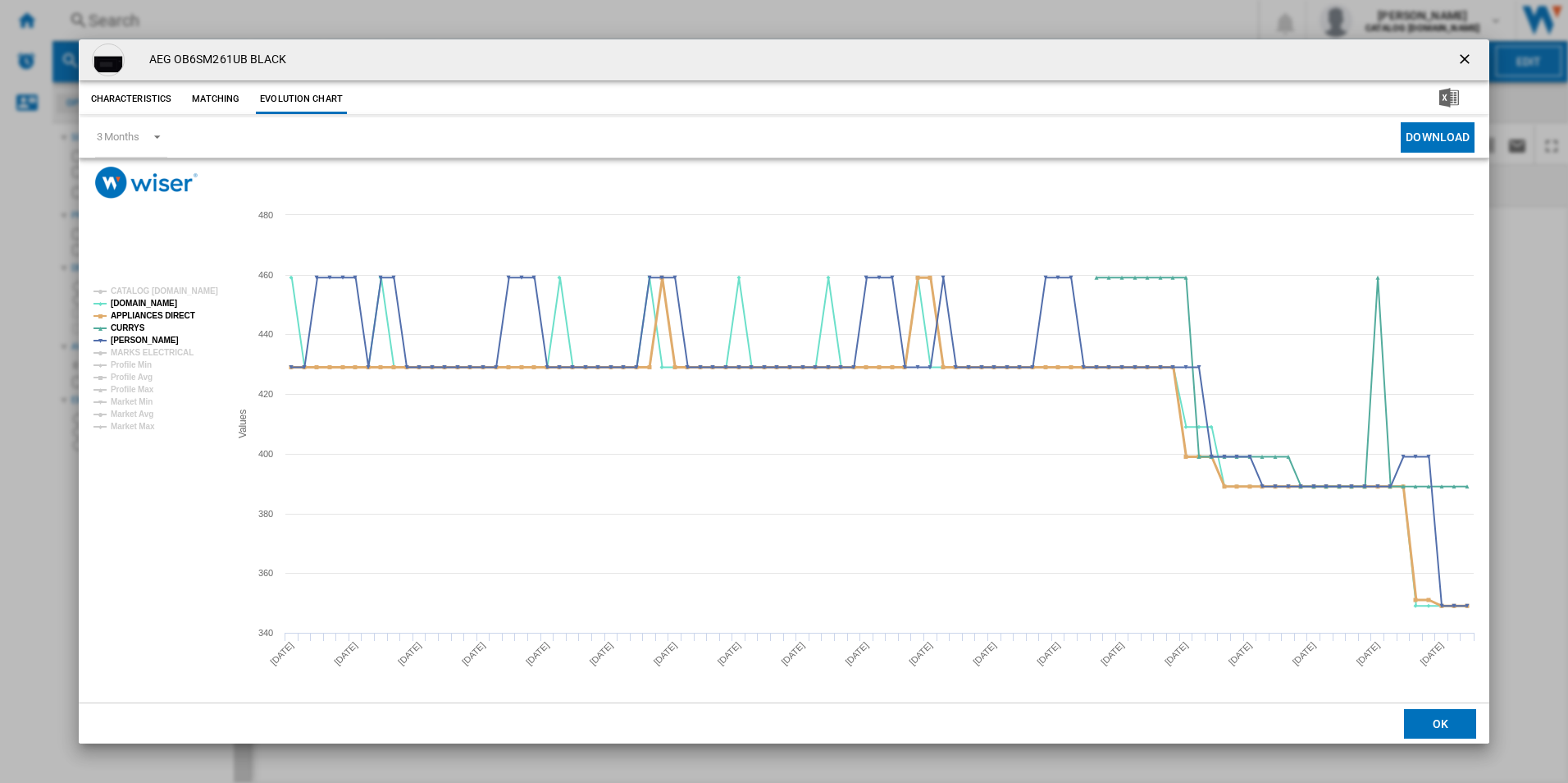
click at [178, 314] on tspan "APPLIANCES DIRECT" at bounding box center [152, 315] width 85 height 9
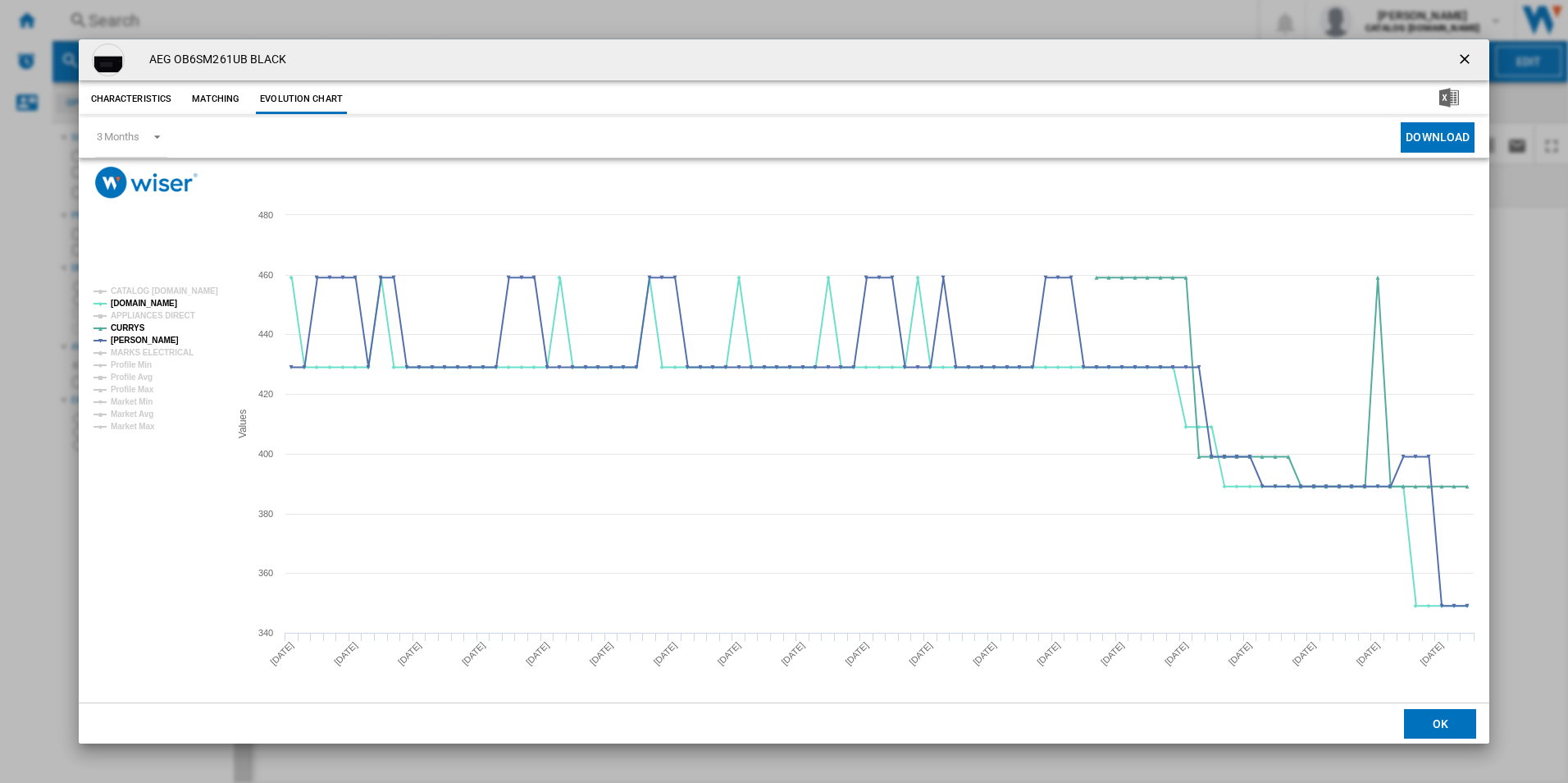
drag, startPoint x: 1462, startPoint y: 53, endPoint x: 1371, endPoint y: 74, distance: 93.4
click at [1462, 53] on ng-md-icon "getI18NText('BUTTONS.CLOSE_DIALOG')" at bounding box center [1466, 60] width 20 height 20
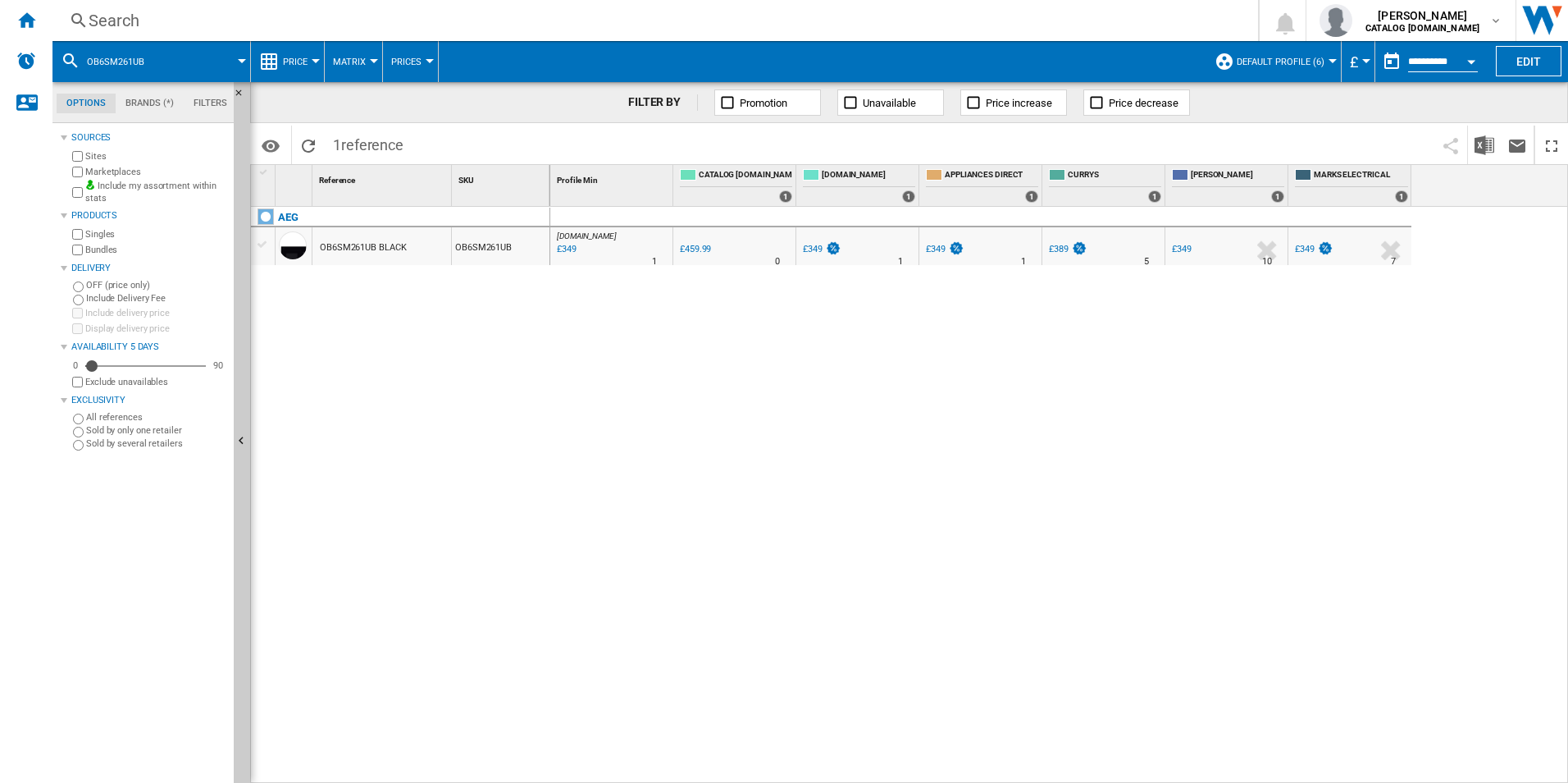
click at [949, 24] on div "Search" at bounding box center [652, 21] width 1127 height 23
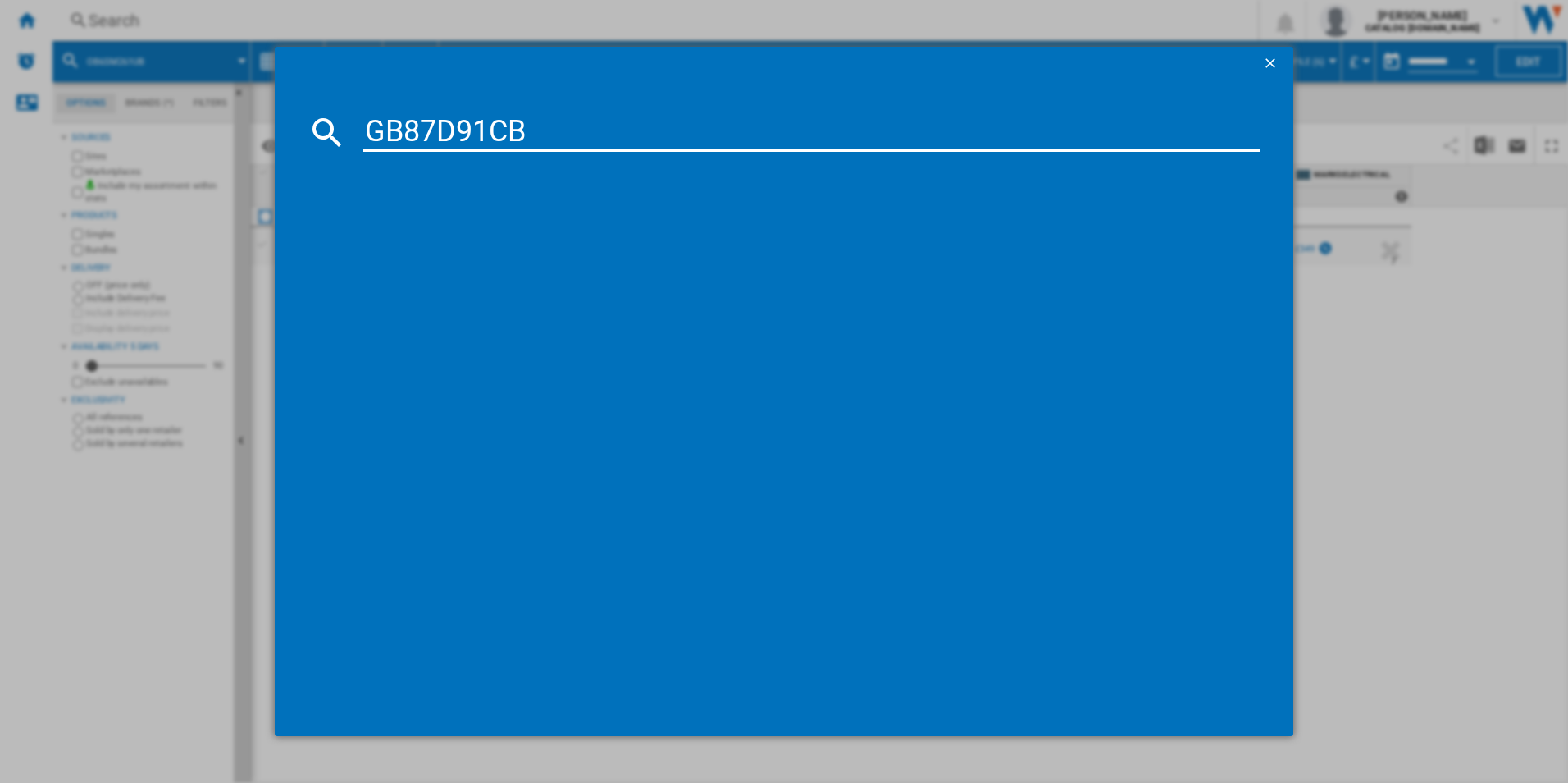
type input "GB87D91CB"
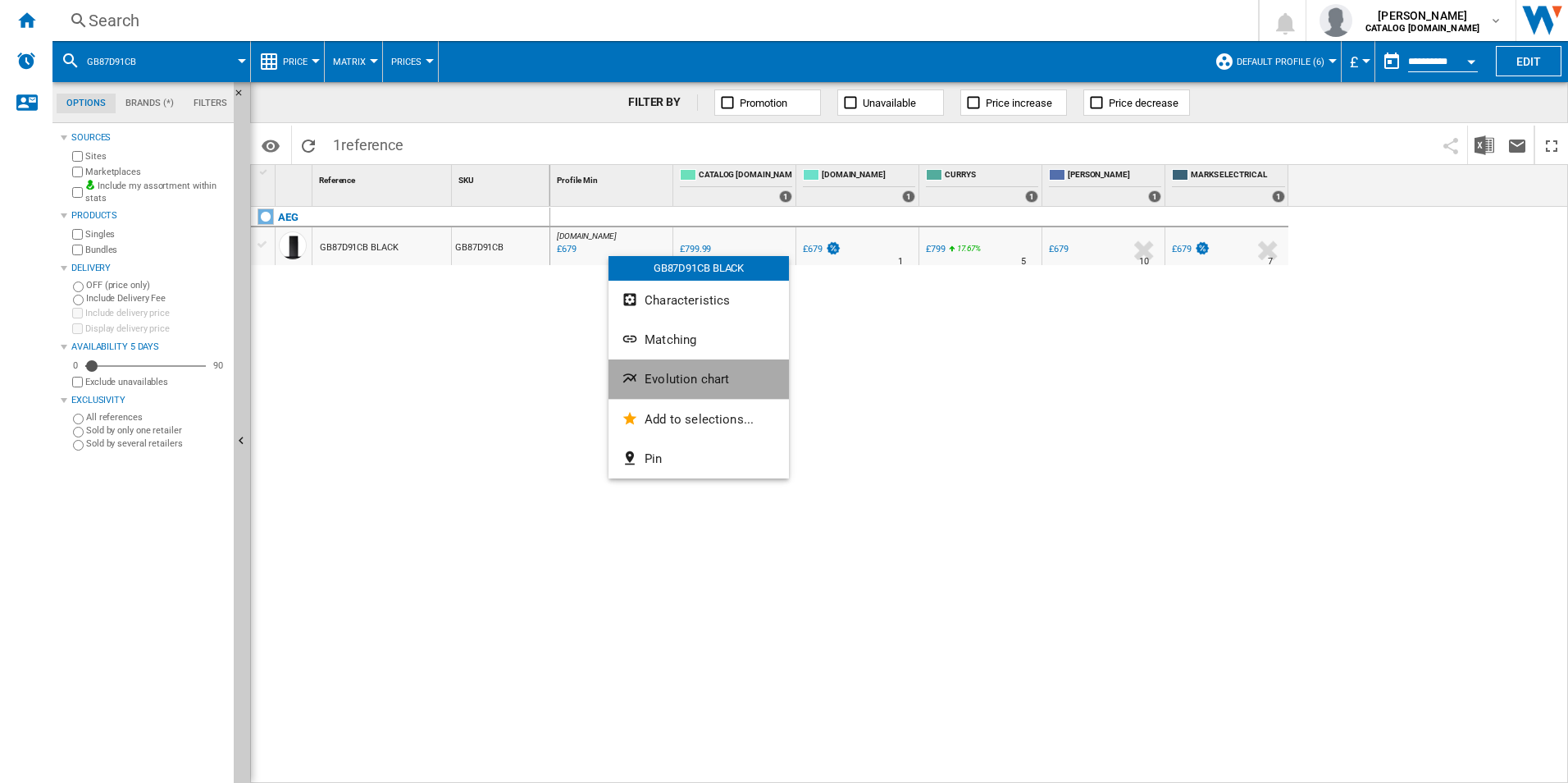
click at [678, 376] on span "Evolution chart" at bounding box center [687, 378] width 85 height 15
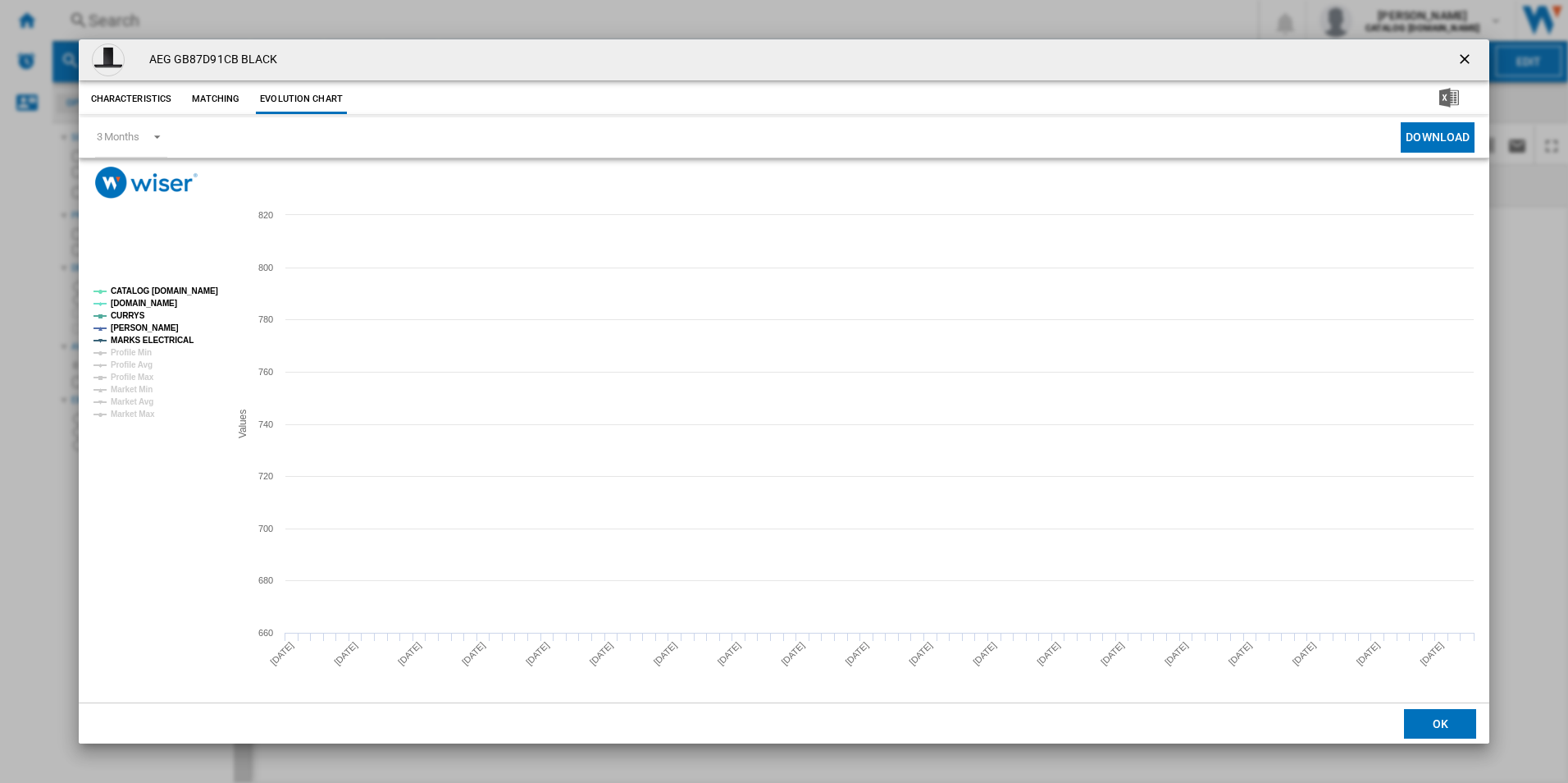
click at [206, 288] on tspan "CATALOG [DOMAIN_NAME]" at bounding box center [164, 291] width 108 height 9
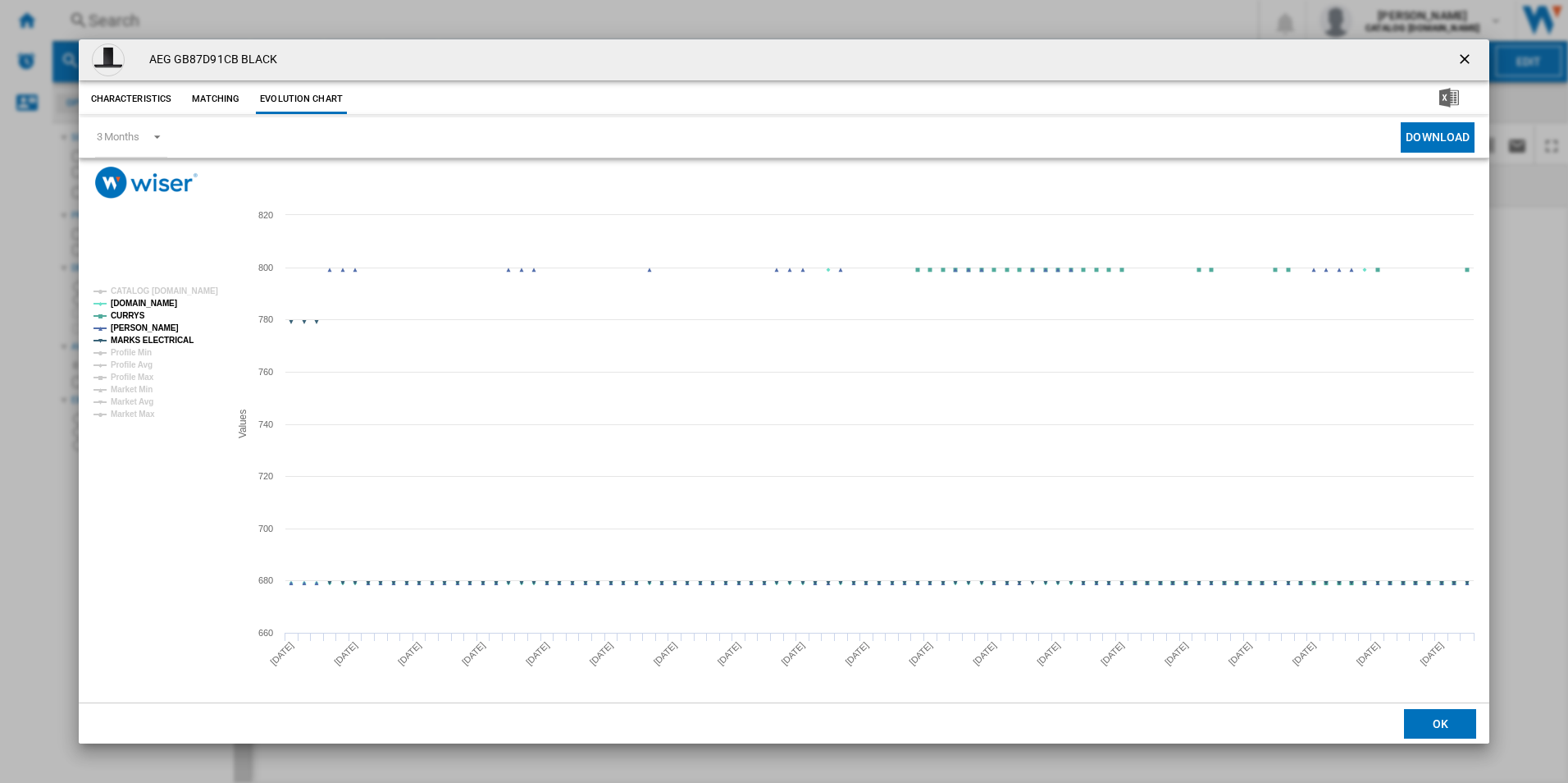
click at [164, 341] on tspan "MARKS ELECTRICAL" at bounding box center [151, 340] width 83 height 9
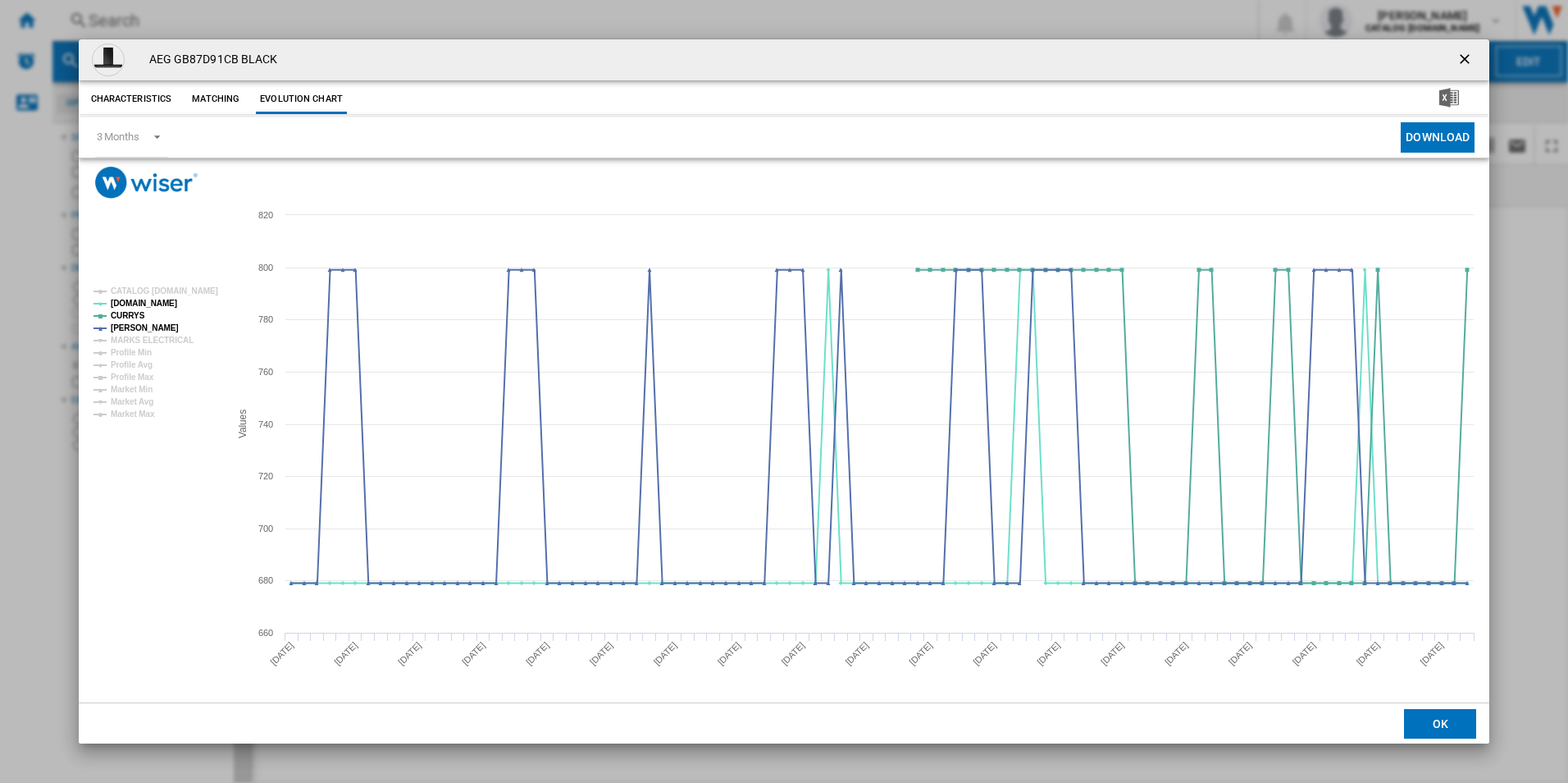
drag, startPoint x: 1467, startPoint y: 61, endPoint x: 1427, endPoint y: 50, distance: 41.5
click at [1467, 62] on ng-md-icon "getI18NText('BUTTONS.CLOSE_DIALOG')" at bounding box center [1466, 60] width 20 height 20
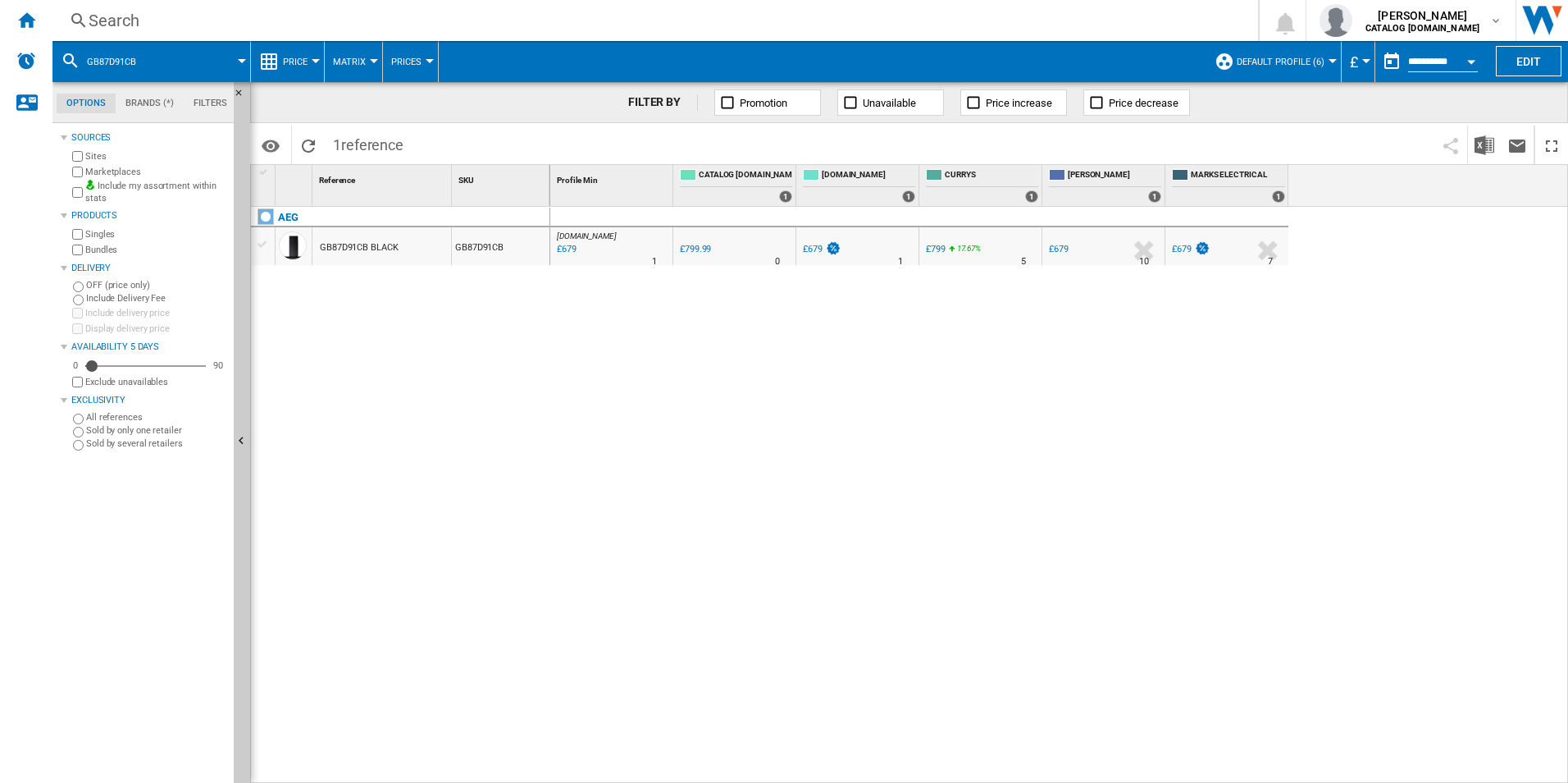
click at [1024, 21] on div "Search" at bounding box center [652, 21] width 1127 height 23
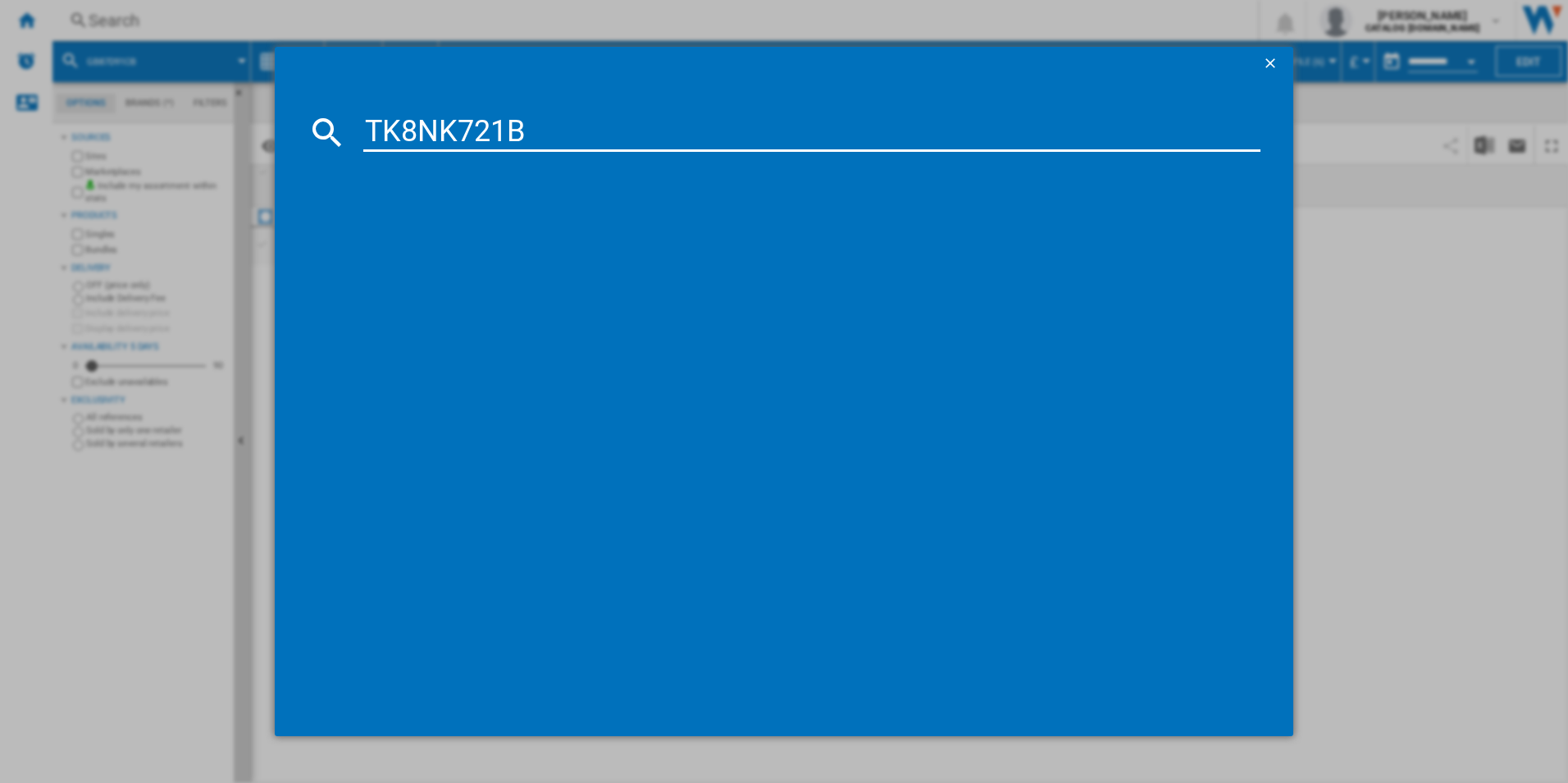
type input "TK8NK721B"
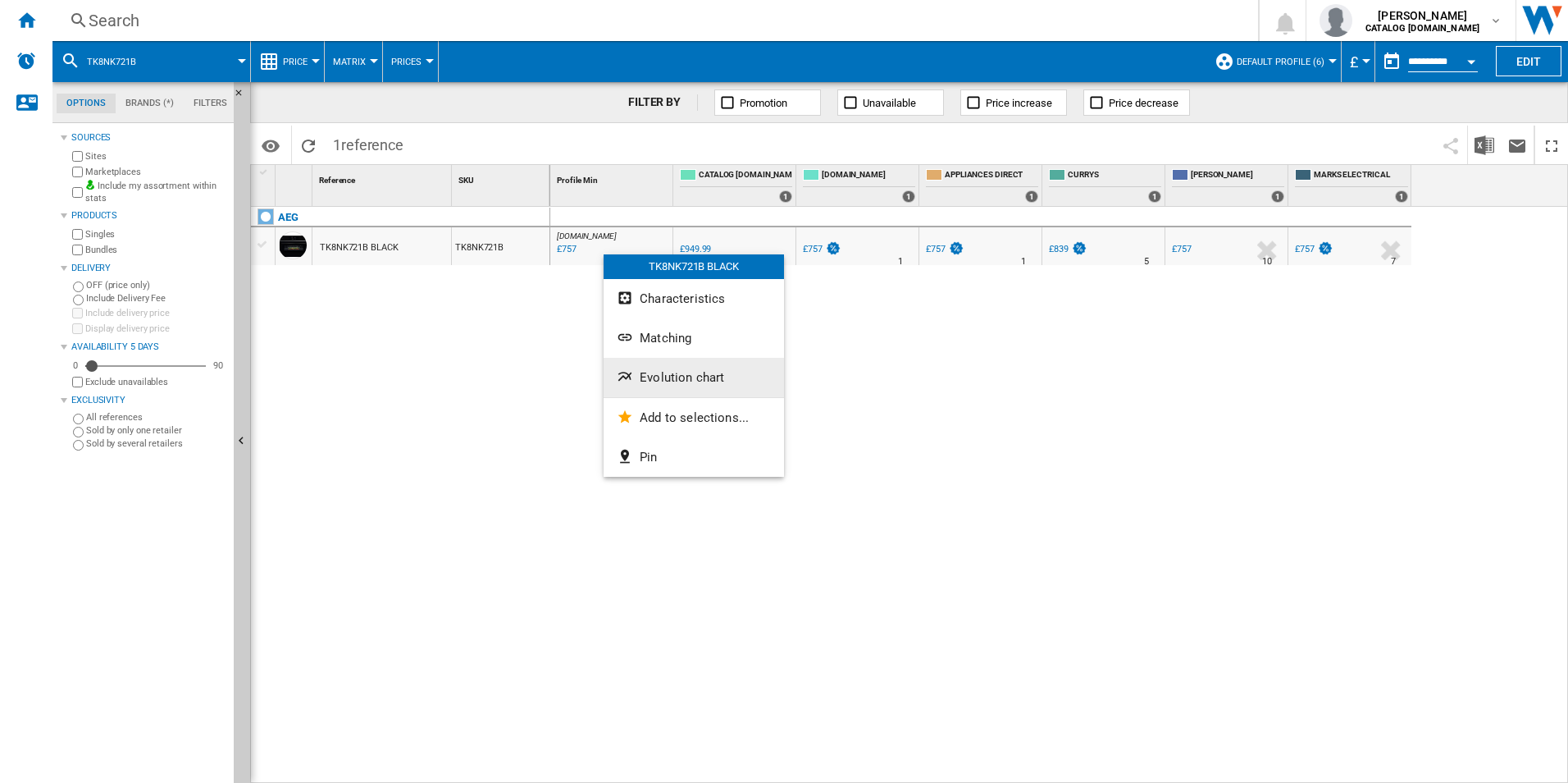
click at [666, 371] on span "Evolution chart" at bounding box center [682, 377] width 85 height 15
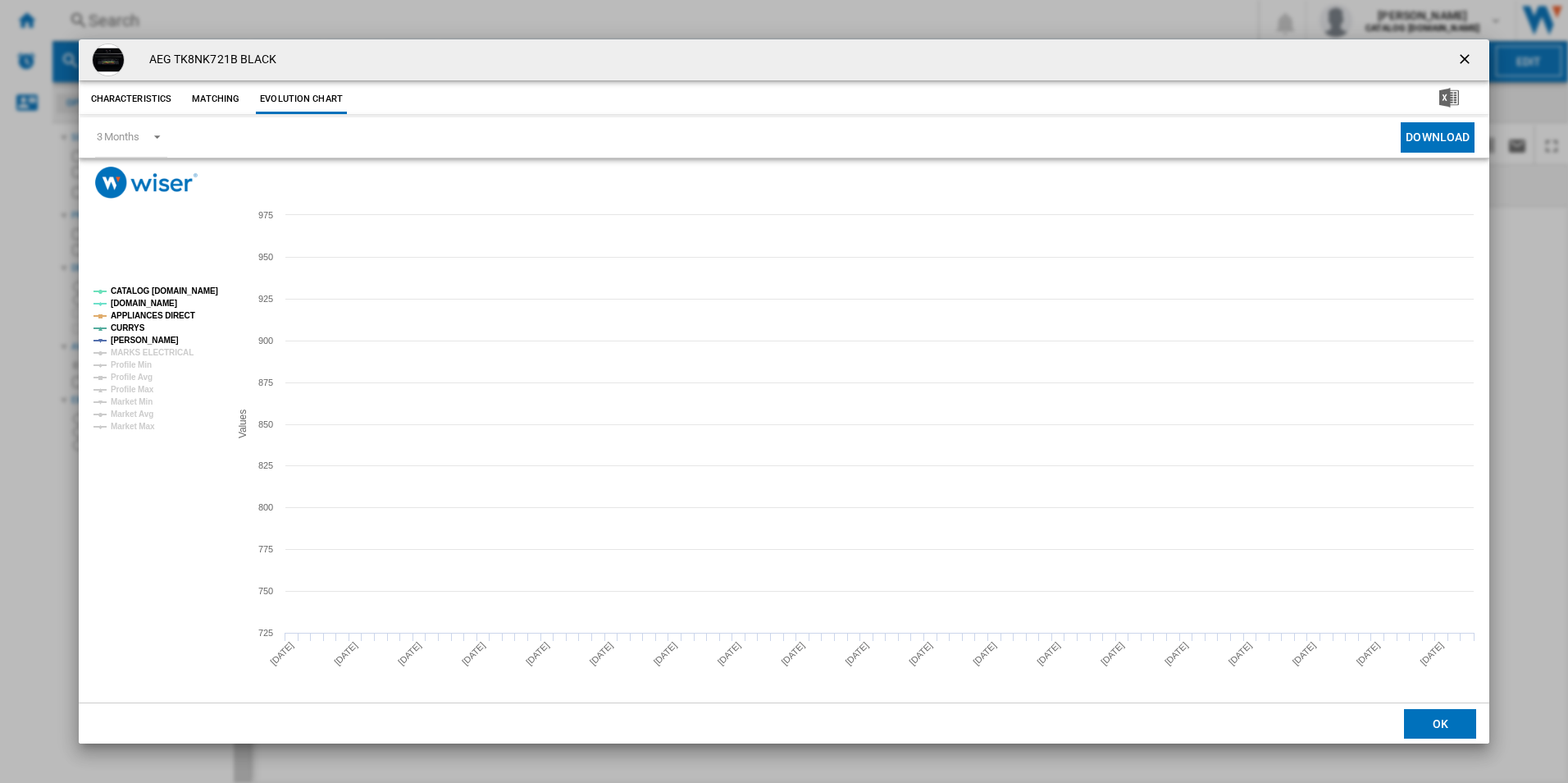
click at [204, 291] on tspan "CATALOG [DOMAIN_NAME]" at bounding box center [164, 291] width 108 height 9
click at [163, 317] on tspan "APPLIANCES DIRECT" at bounding box center [152, 315] width 85 height 9
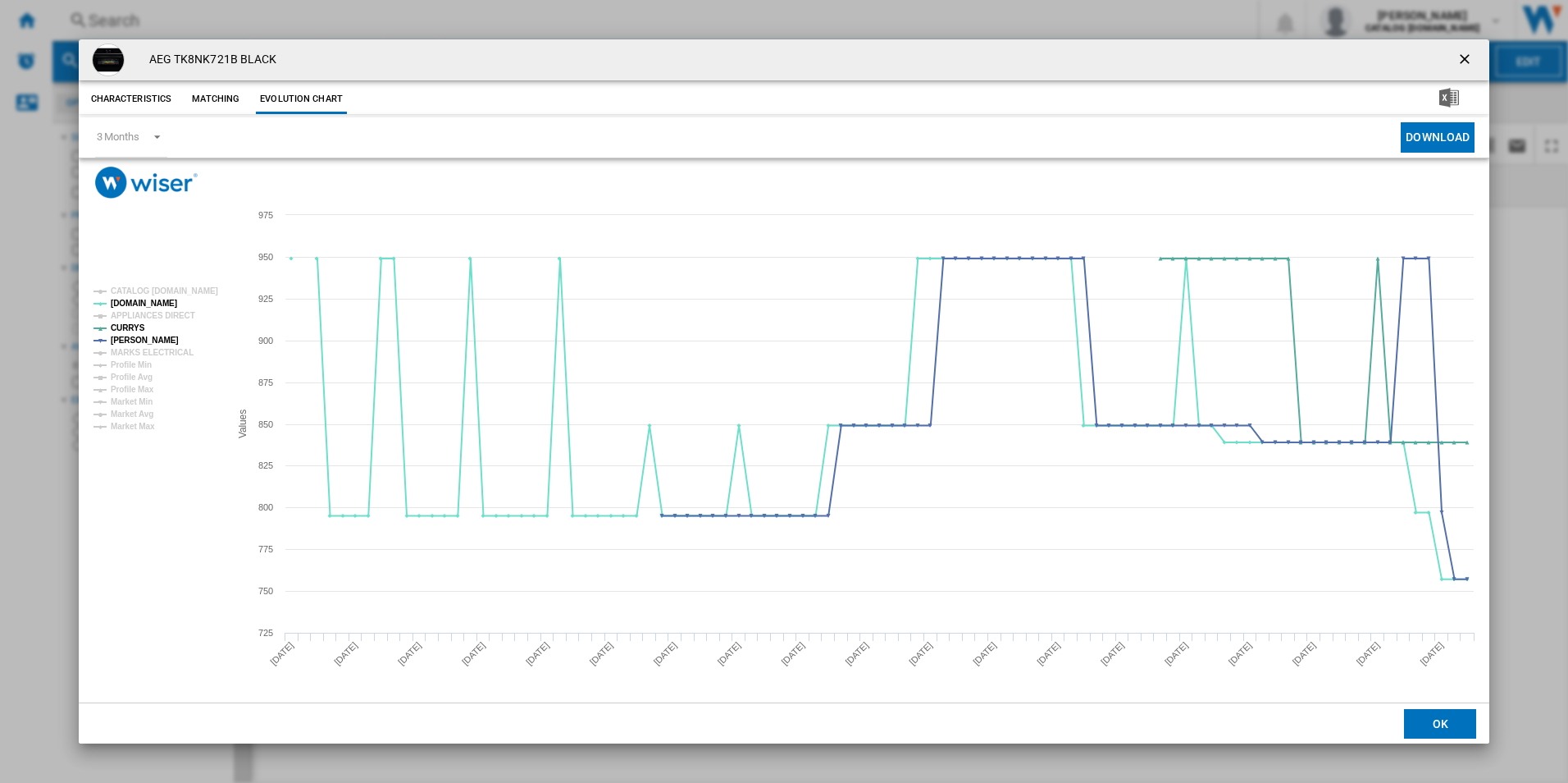
drag, startPoint x: 1470, startPoint y: 58, endPoint x: 1453, endPoint y: 58, distance: 17.0
click at [1470, 58] on ng-md-icon "getI18NText('BUTTONS.CLOSE_DIALOG')" at bounding box center [1466, 60] width 20 height 20
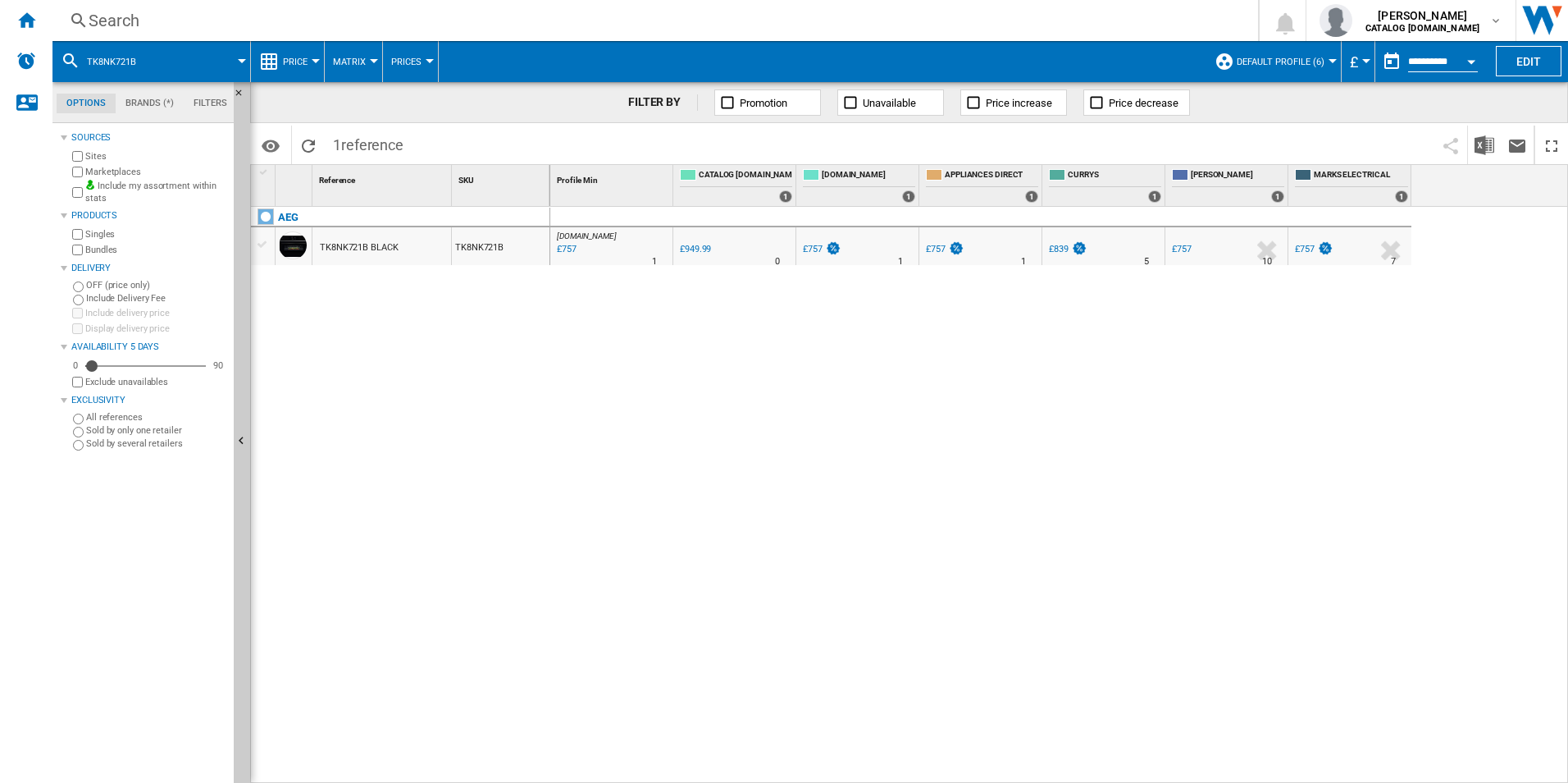
click at [946, 18] on div "Search" at bounding box center [652, 21] width 1127 height 23
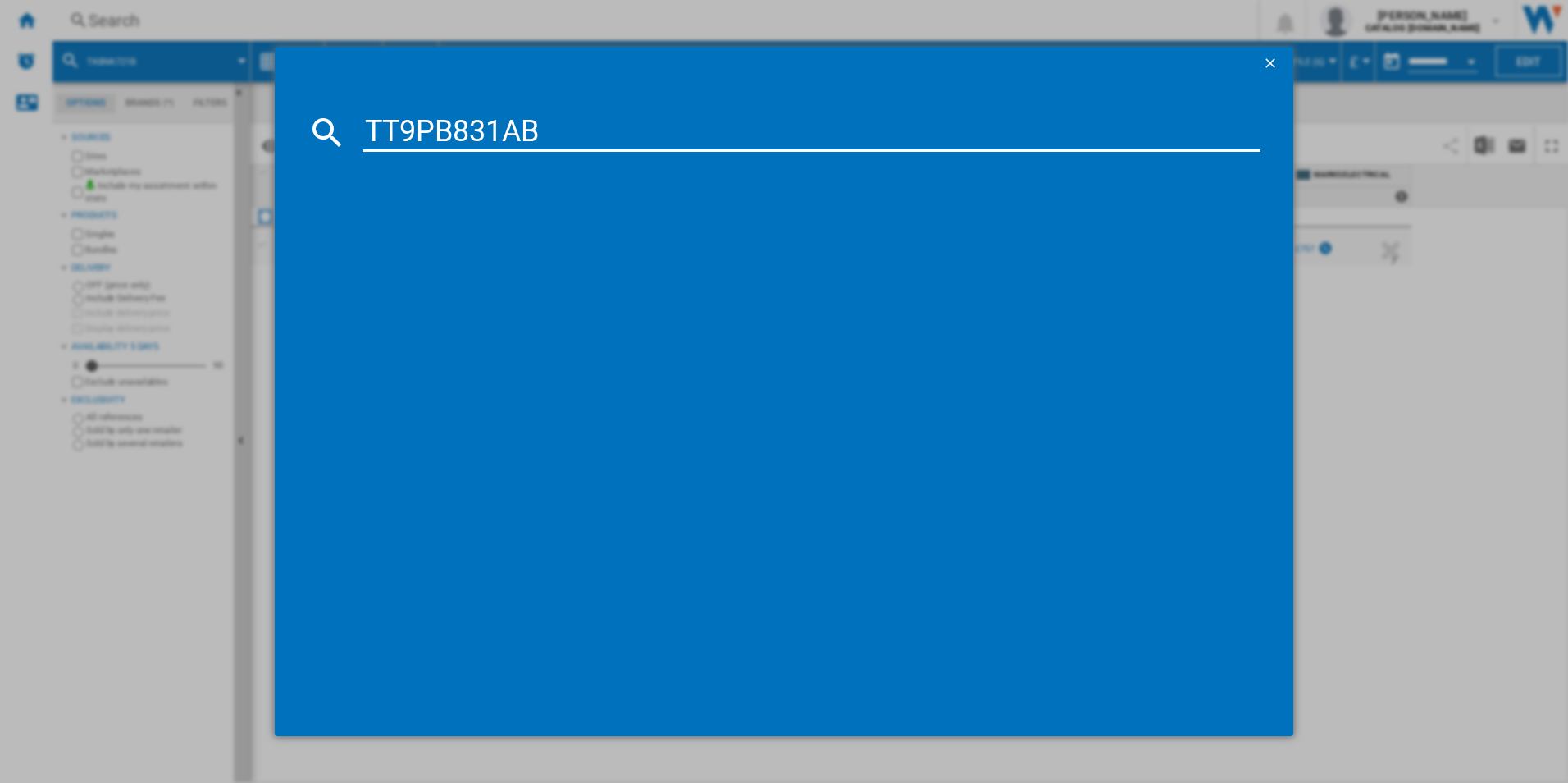
type input "TT9PB831AB"
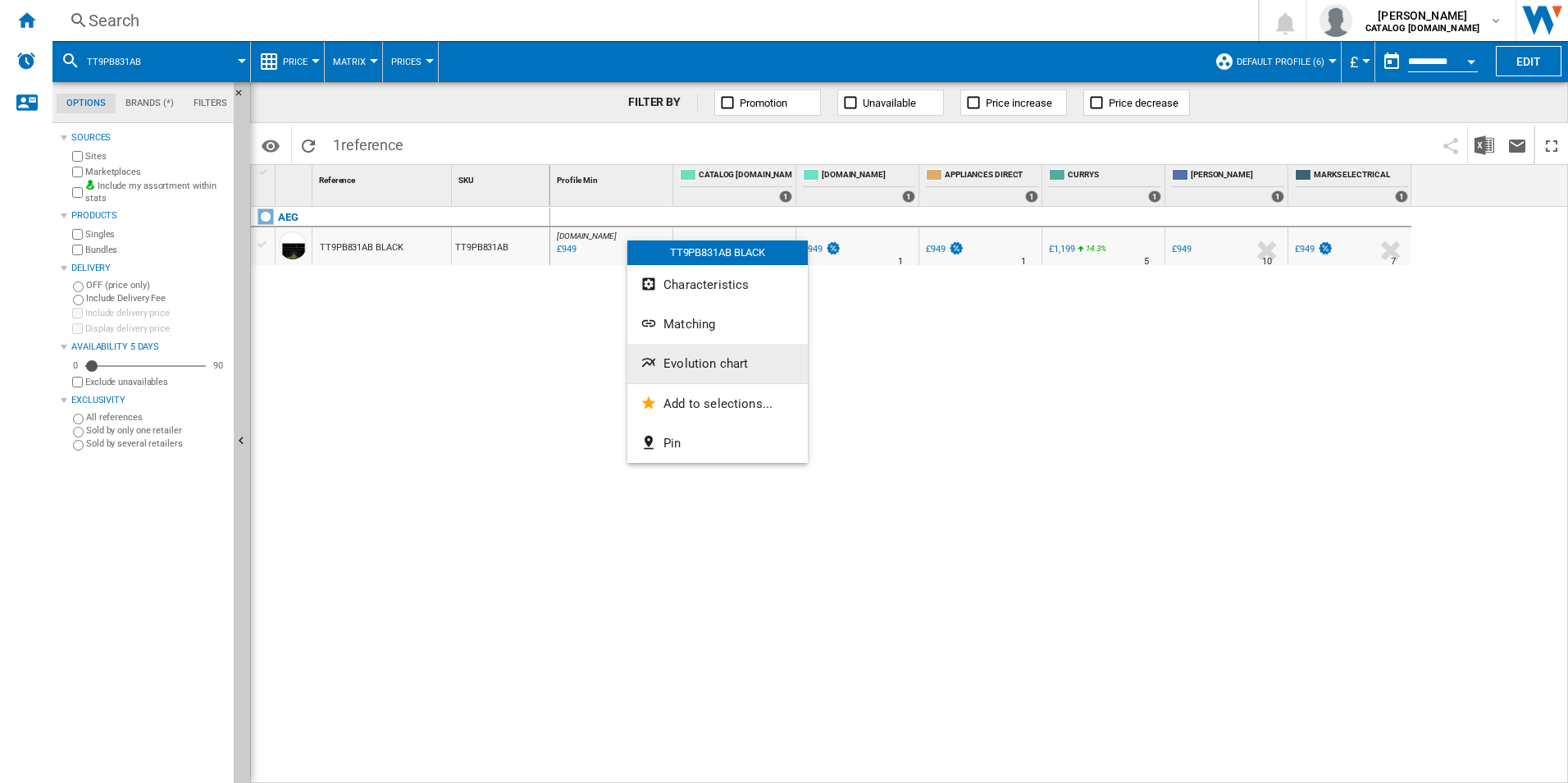
click at [704, 366] on span "Evolution chart" at bounding box center [706, 363] width 85 height 15
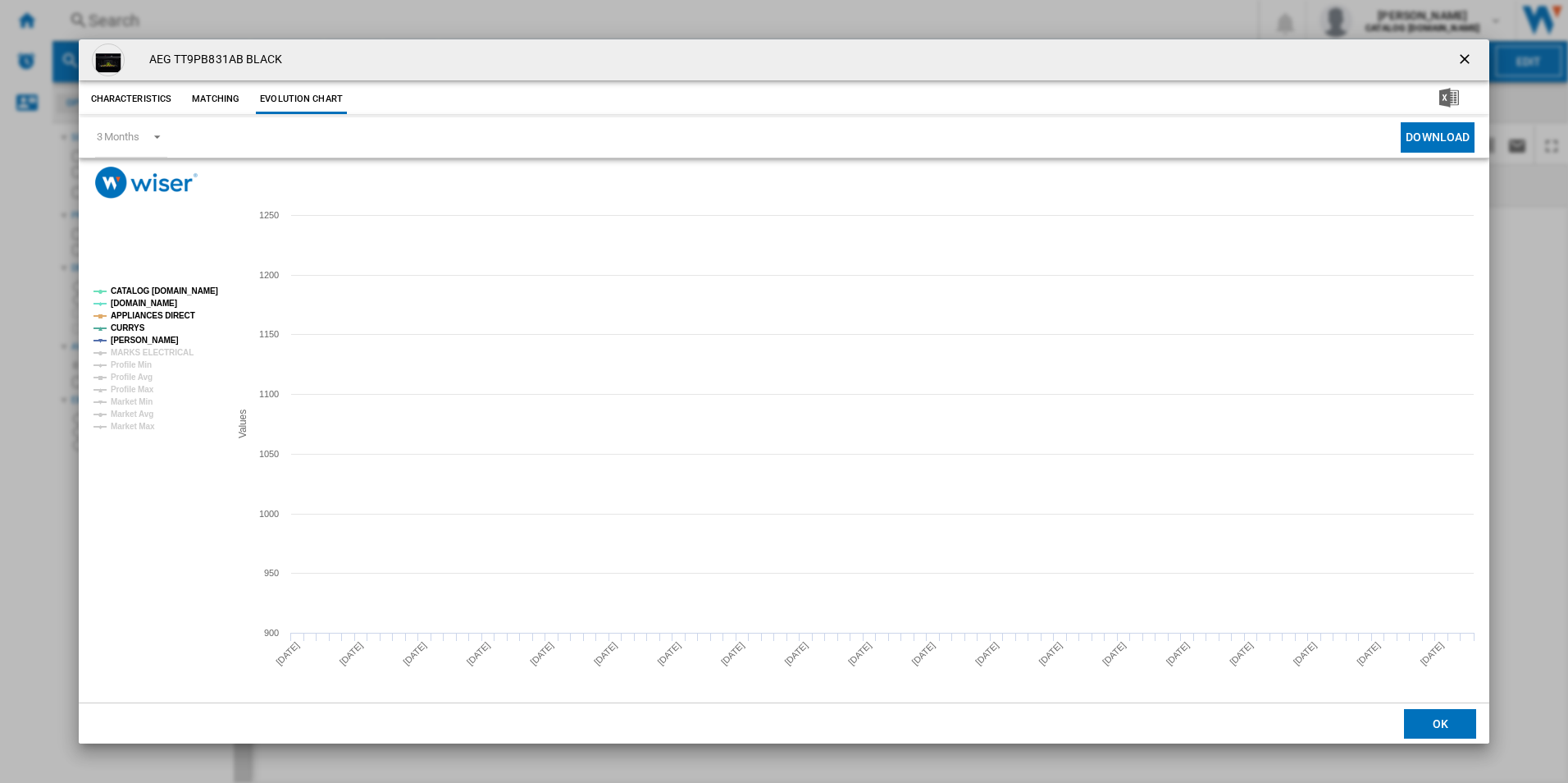
click at [141, 287] on tspan "CATALOG [DOMAIN_NAME]" at bounding box center [164, 291] width 108 height 9
click at [163, 317] on tspan "APPLIANCES DIRECT" at bounding box center [152, 315] width 85 height 9
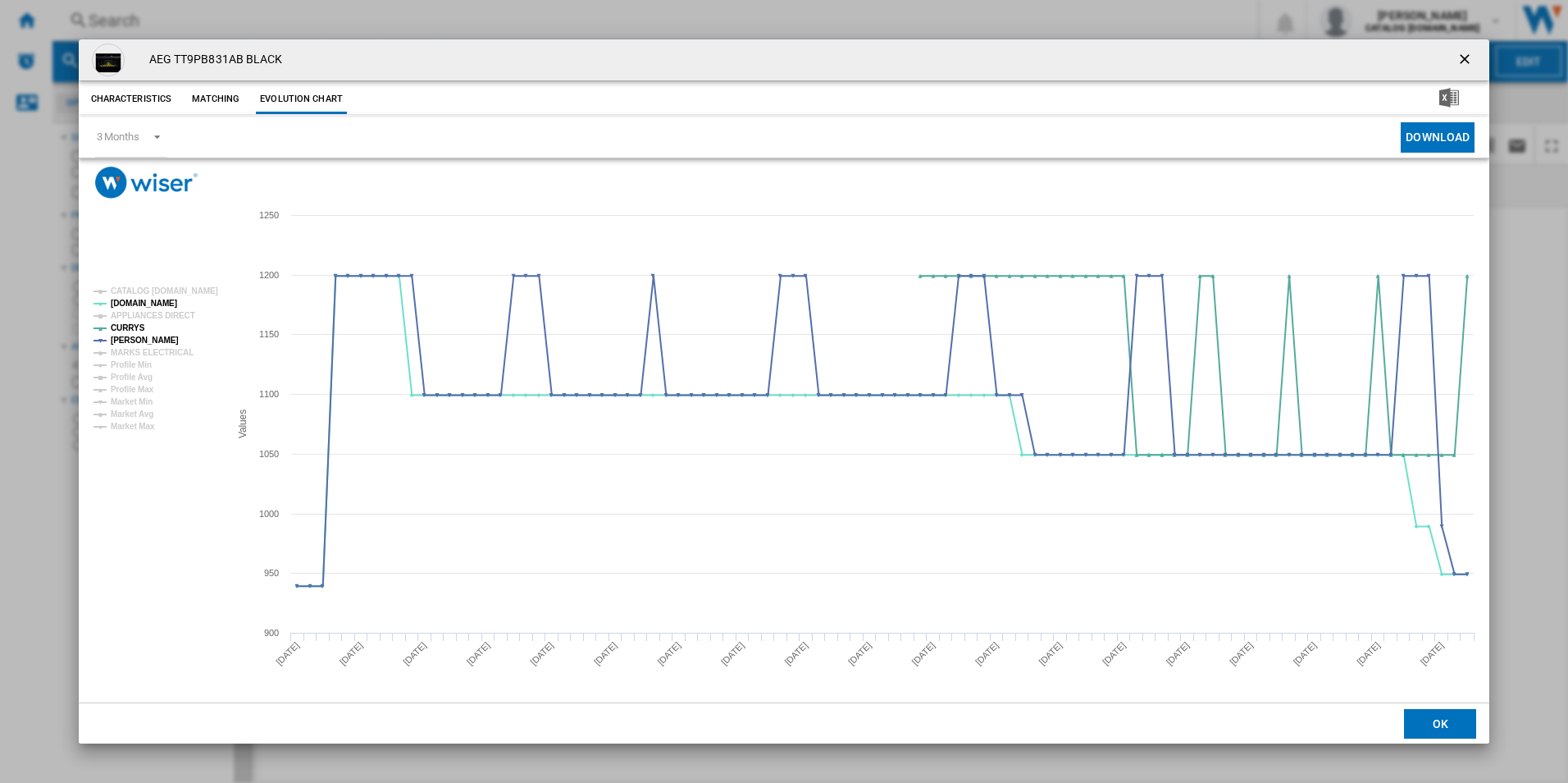
drag, startPoint x: 1471, startPoint y: 61, endPoint x: 1305, endPoint y: 50, distance: 166.4
click at [1471, 61] on ng-md-icon "getI18NText('BUTTONS.CLOSE_DIALOG')" at bounding box center [1466, 60] width 20 height 20
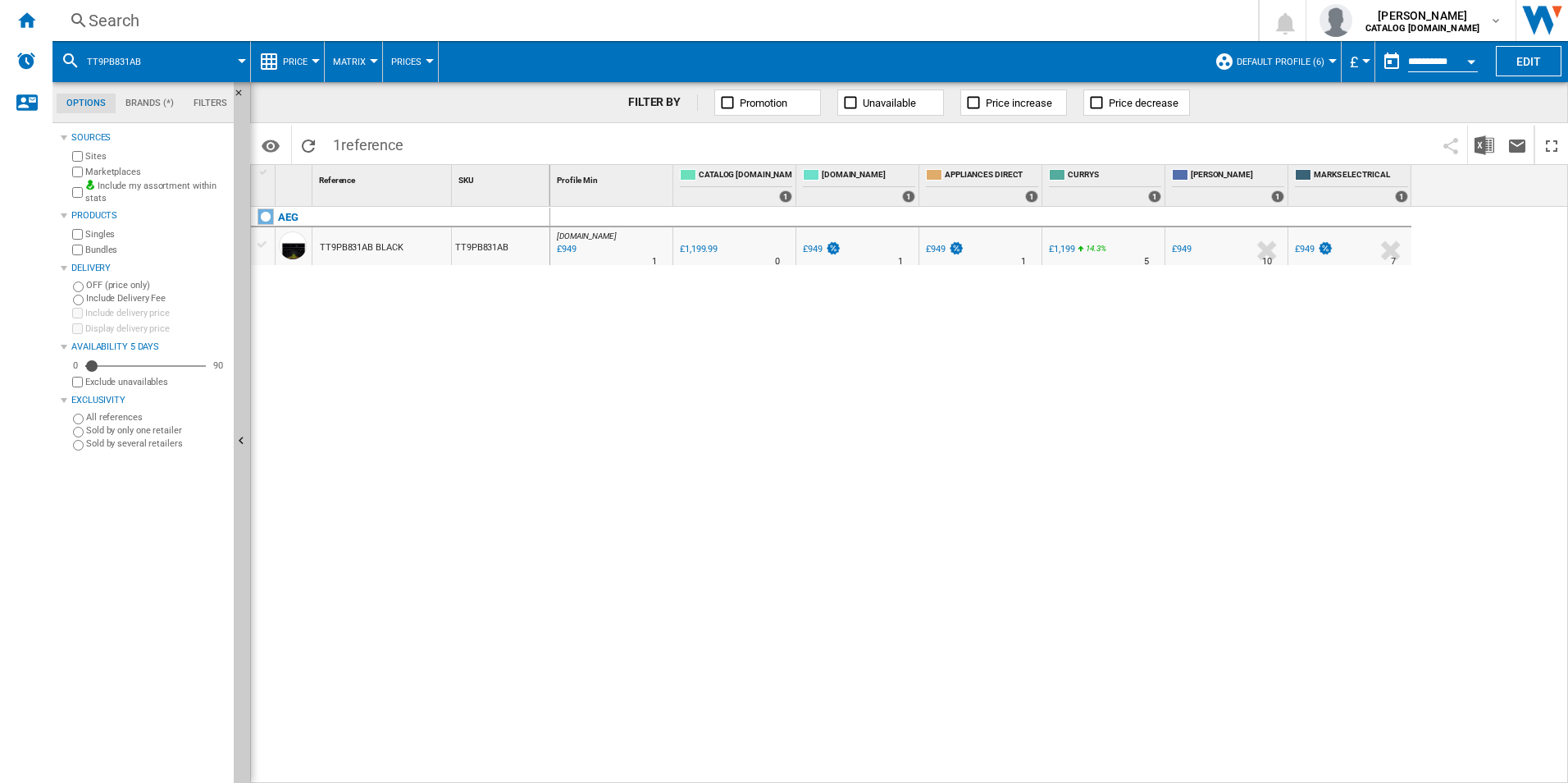
click at [846, 24] on div "Search" at bounding box center [652, 21] width 1127 height 23
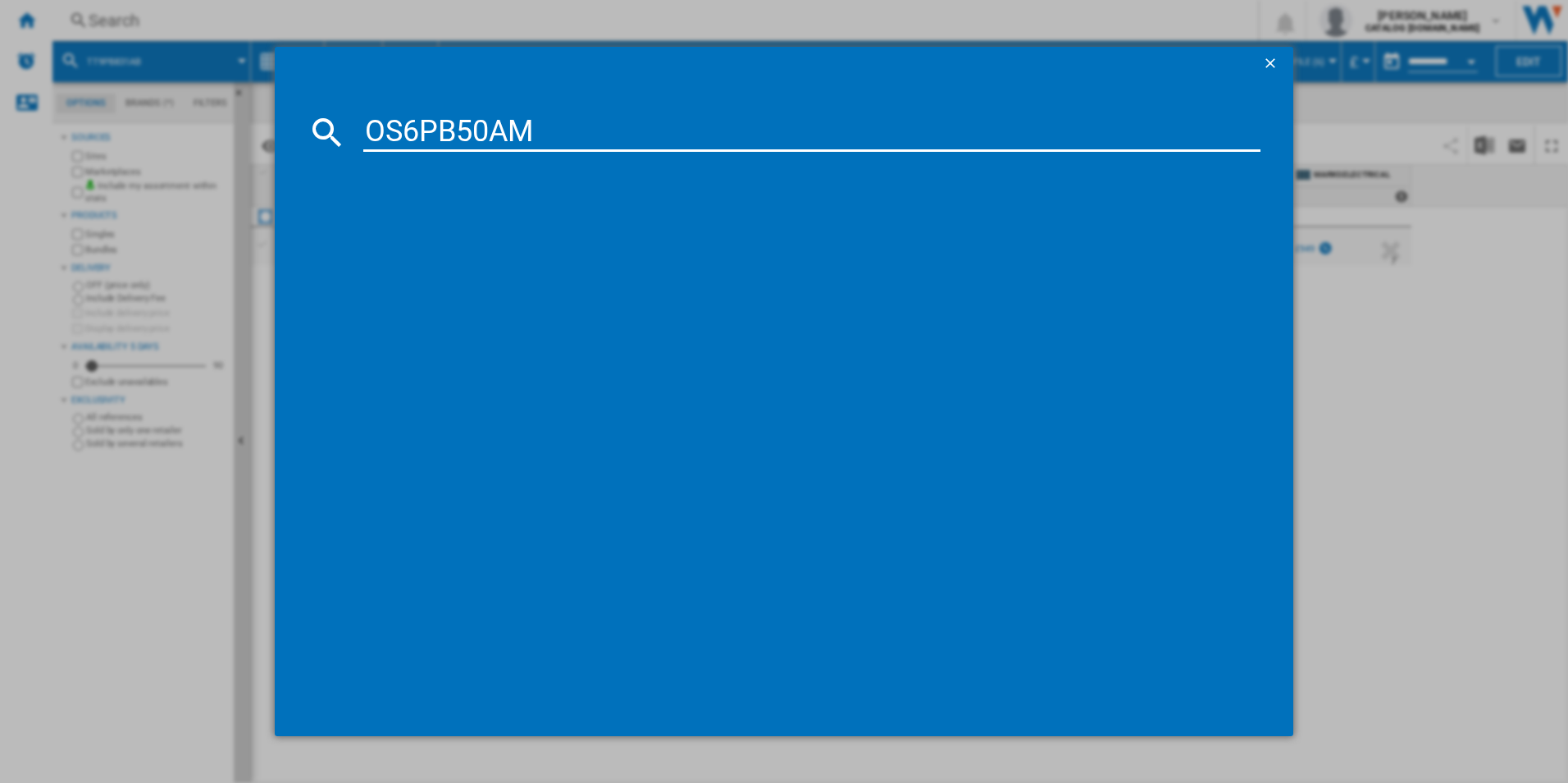
type input "OS6PB50AM"
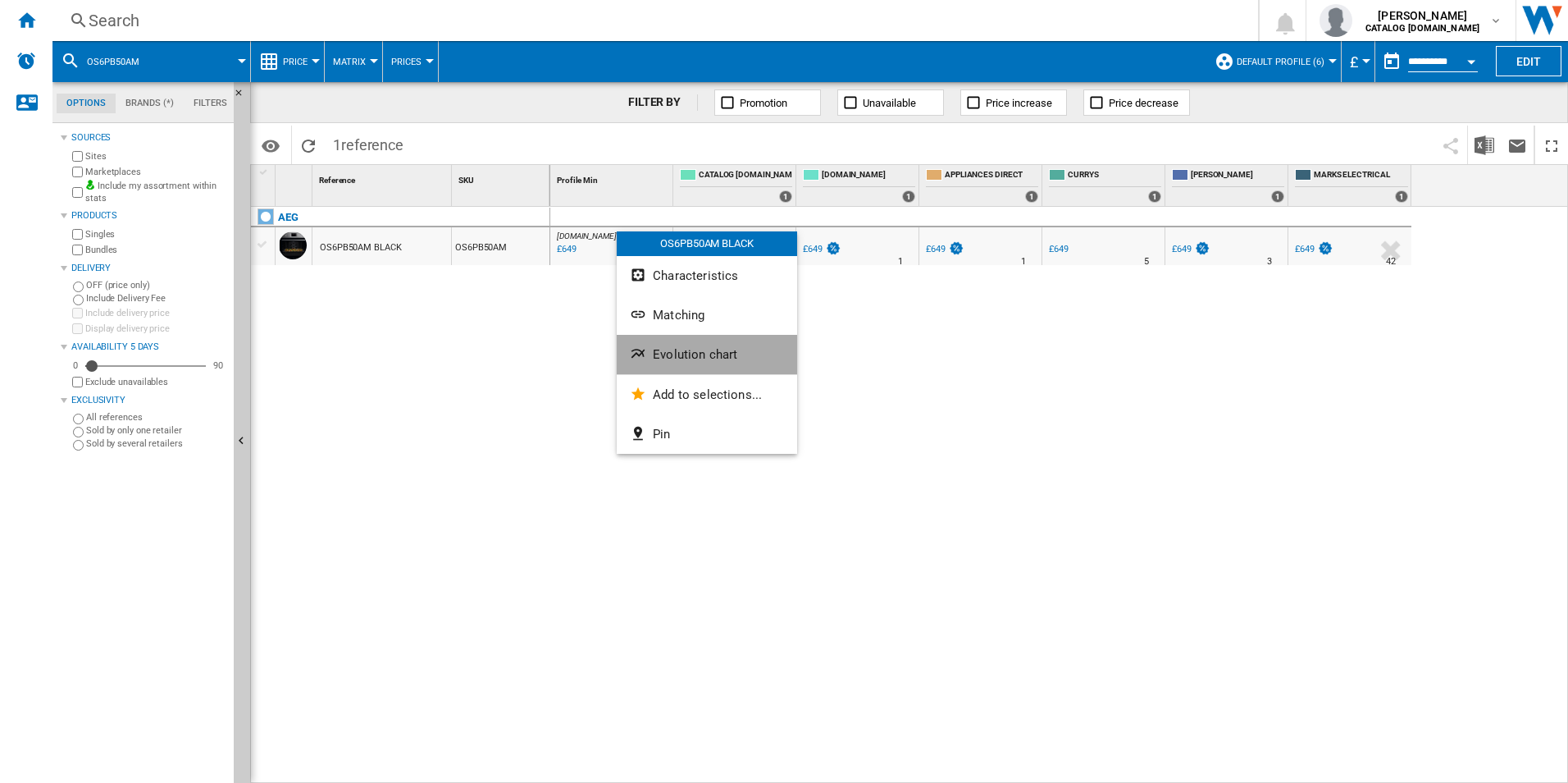
click at [669, 348] on span "Evolution chart" at bounding box center [695, 354] width 85 height 15
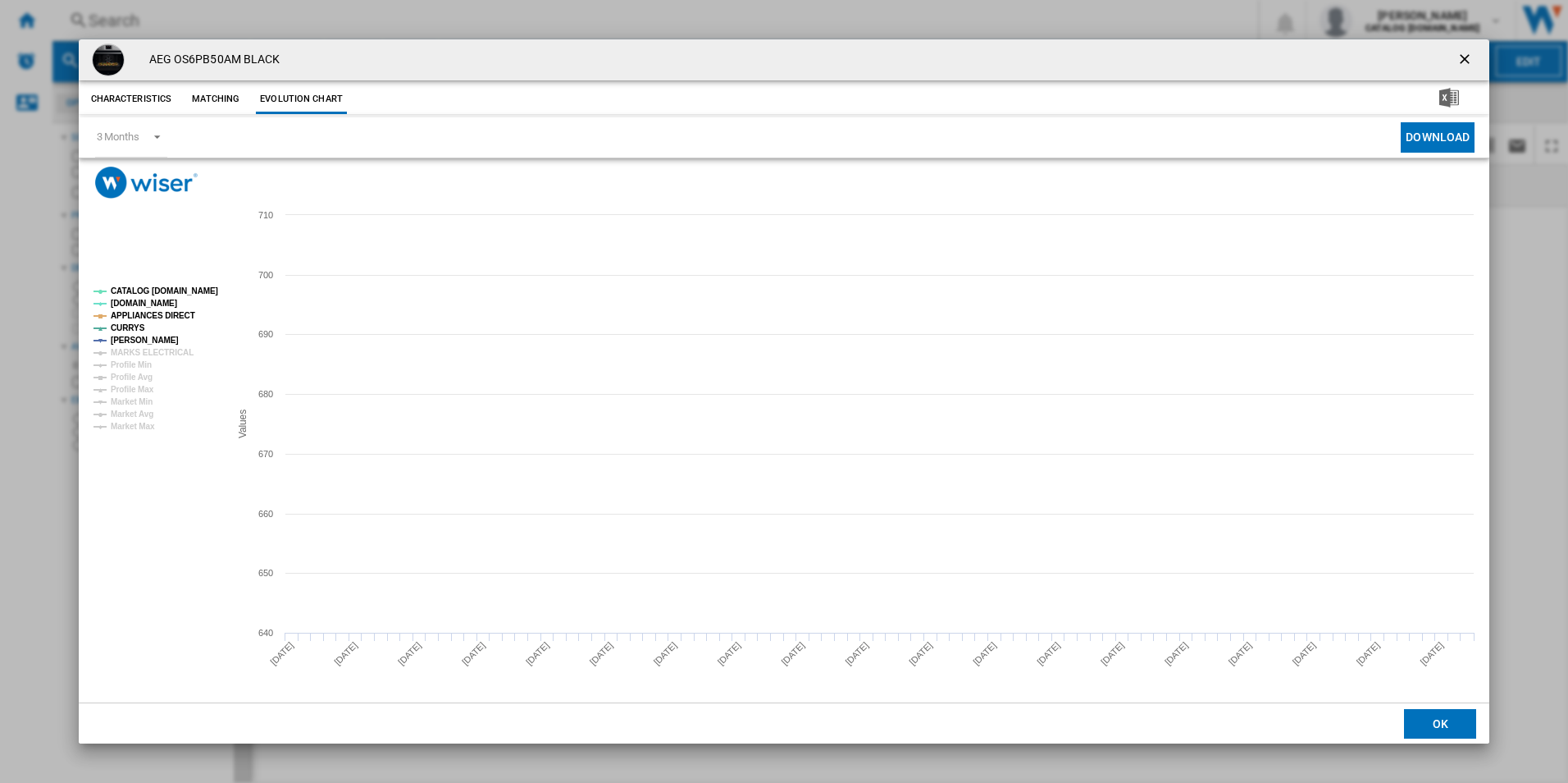
click at [211, 288] on tspan "CATALOG [DOMAIN_NAME]" at bounding box center [164, 291] width 108 height 9
click at [153, 311] on tspan "APPLIANCES DIRECT" at bounding box center [152, 315] width 85 height 9
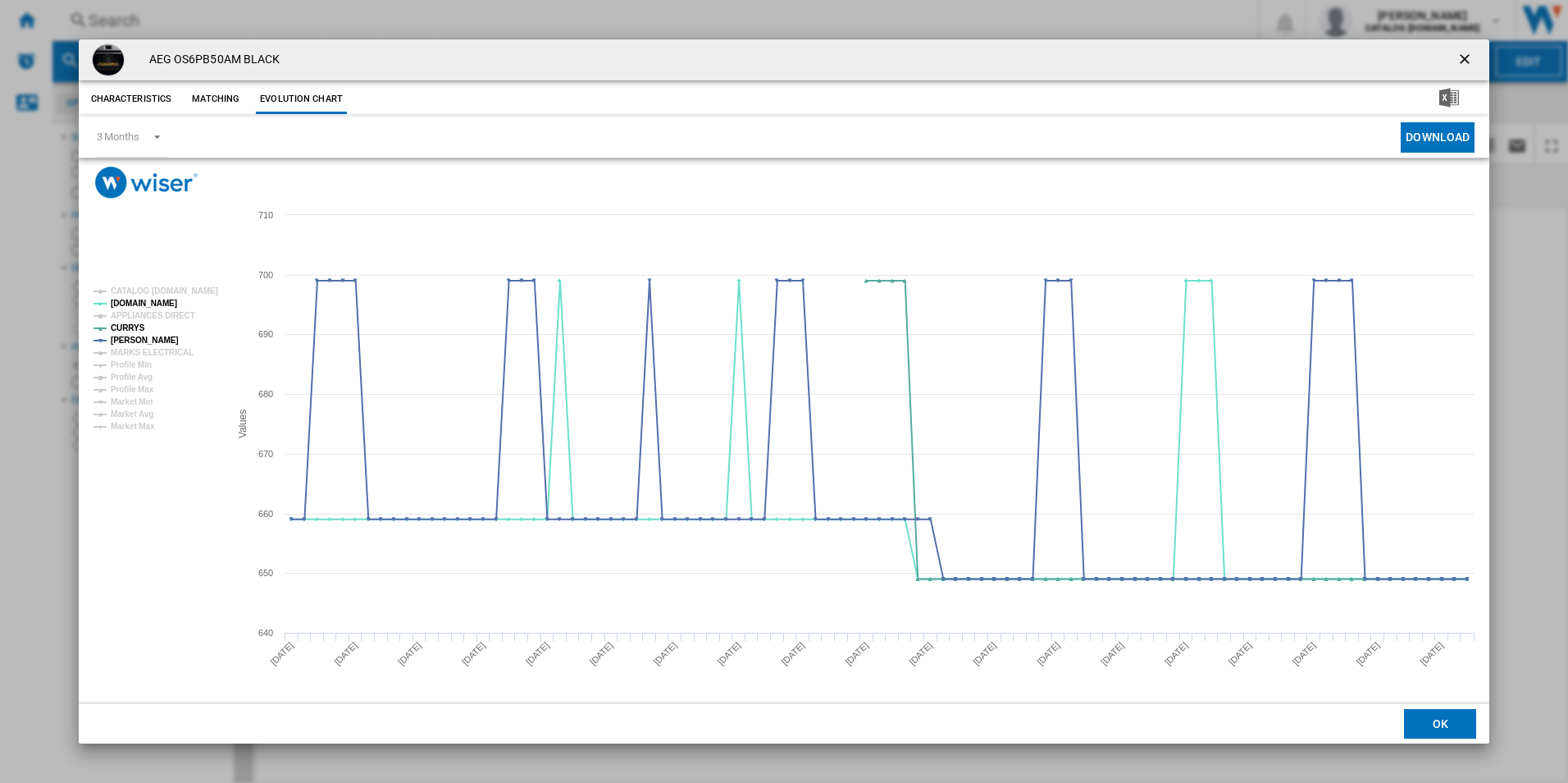
drag, startPoint x: 1468, startPoint y: 63, endPoint x: 1447, endPoint y: 62, distance: 21.0
click at [1468, 63] on ng-md-icon "getI18NText('BUTTONS.CLOSE_DIALOG')" at bounding box center [1466, 60] width 20 height 20
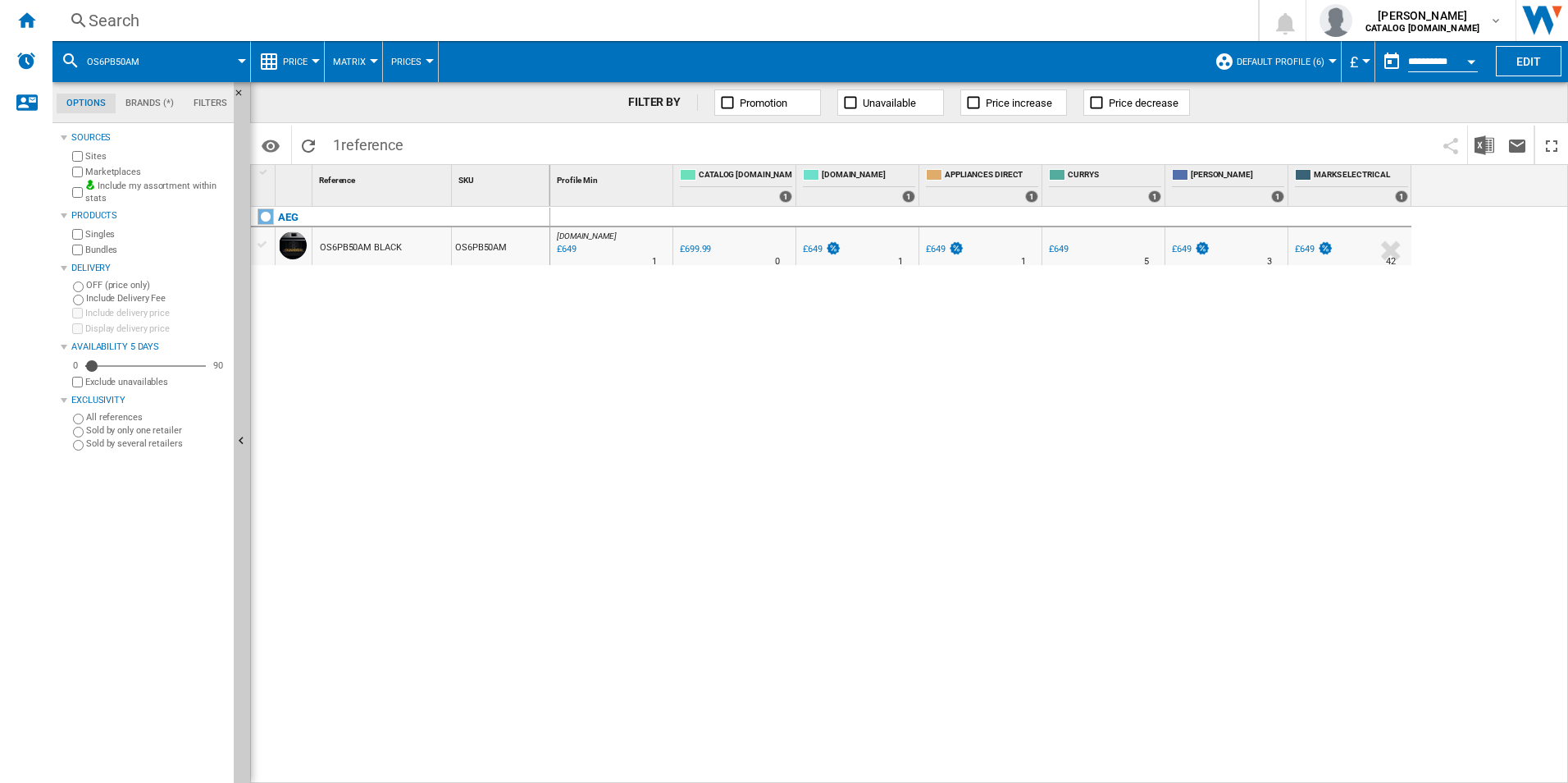
click at [1145, 12] on div "Search" at bounding box center [652, 21] width 1127 height 23
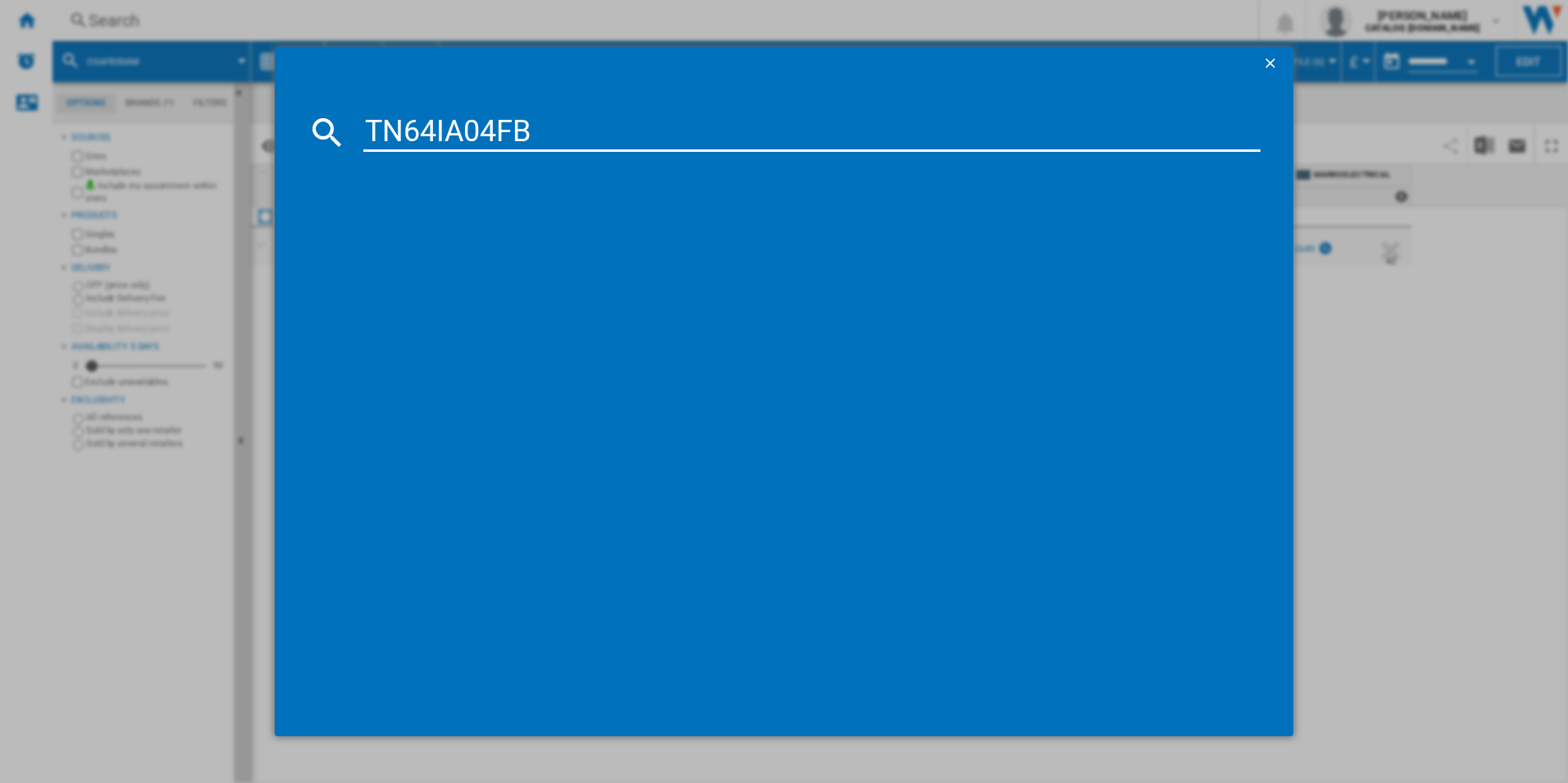
type input "TN64IA04FB"
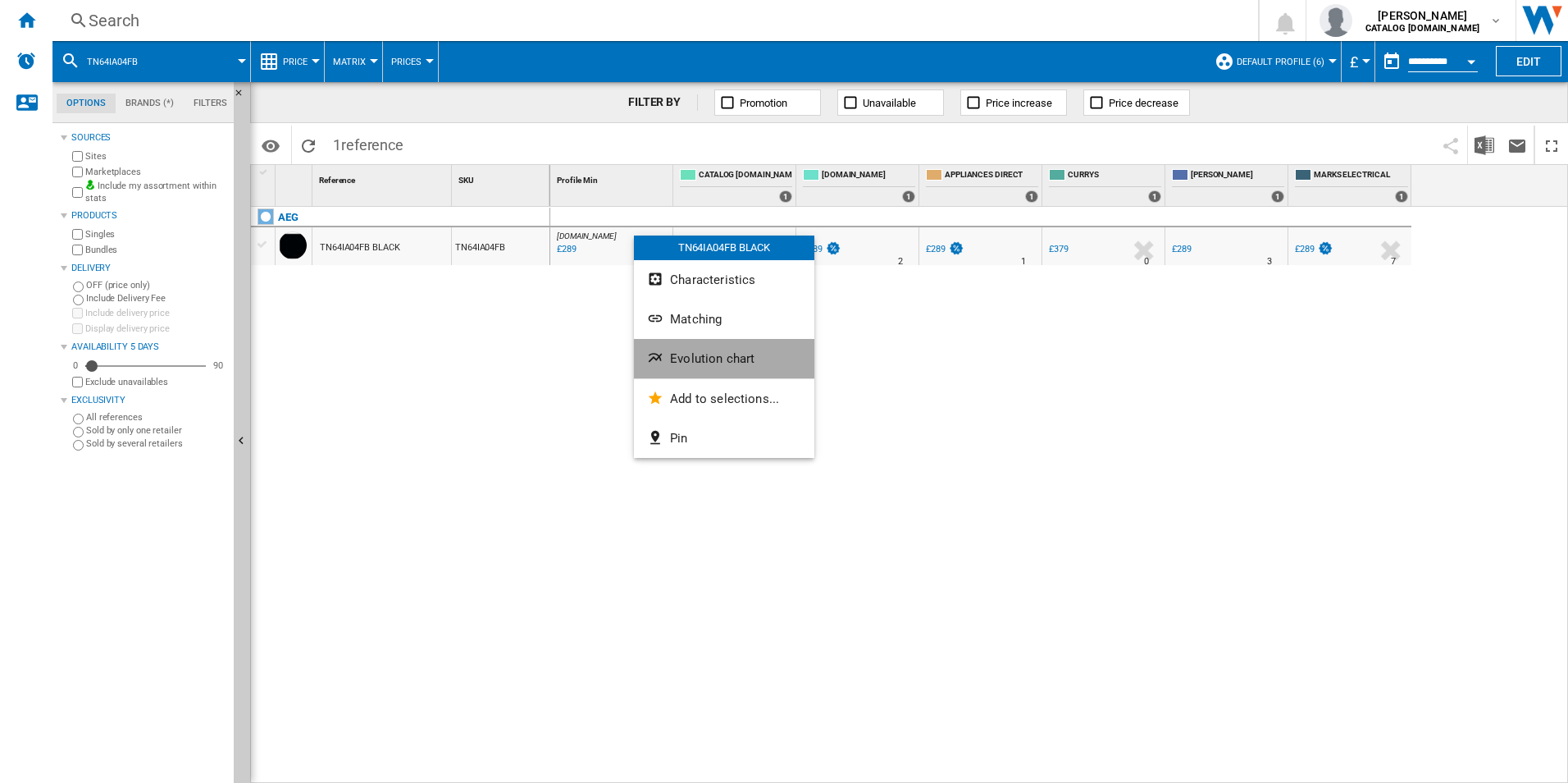
click at [693, 361] on span "Evolution chart" at bounding box center [712, 358] width 85 height 15
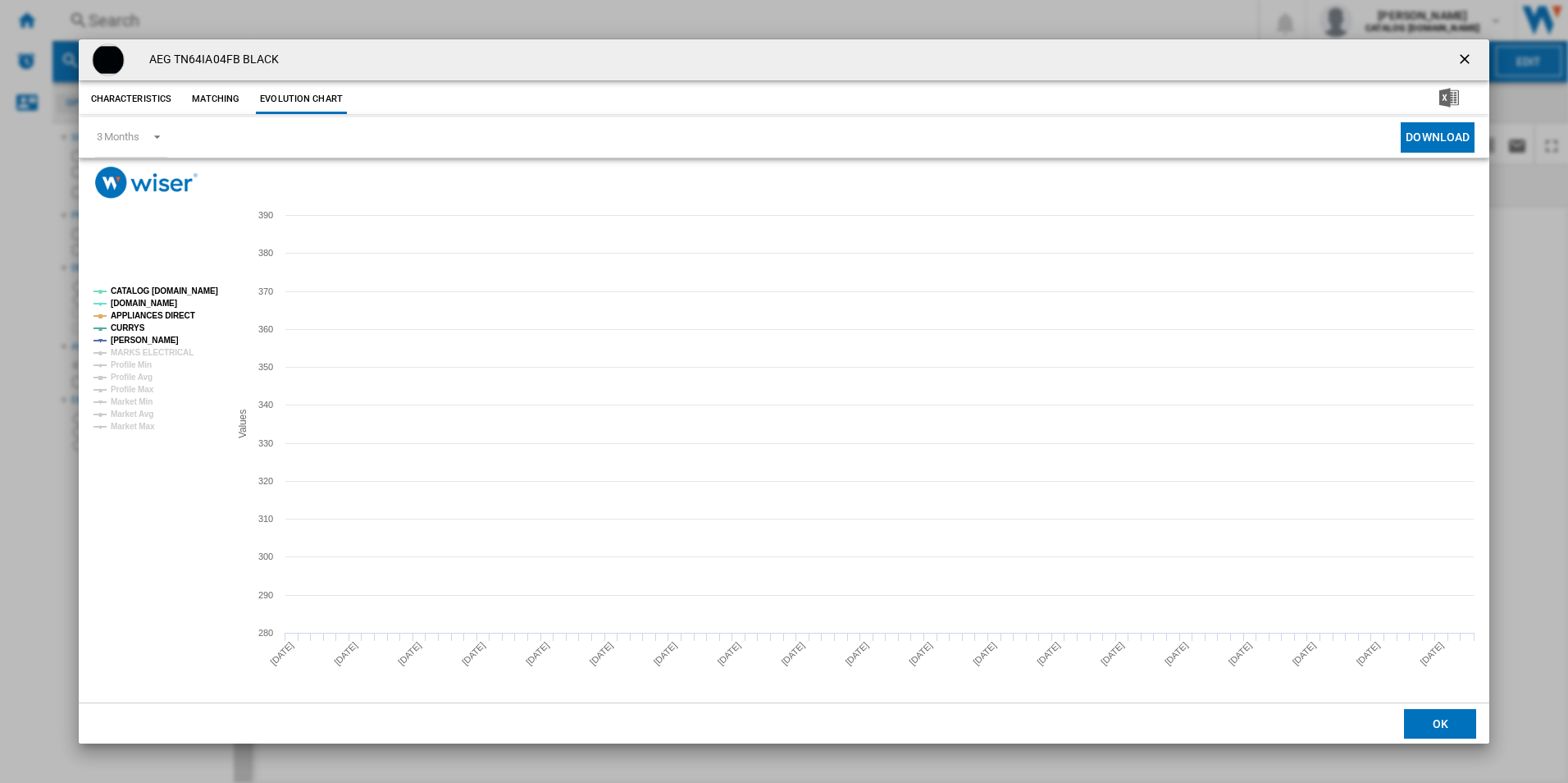
click at [195, 282] on rect "Product popup" at bounding box center [155, 359] width 136 height 157
click at [194, 290] on tspan "CATALOG [DOMAIN_NAME]" at bounding box center [164, 291] width 108 height 9
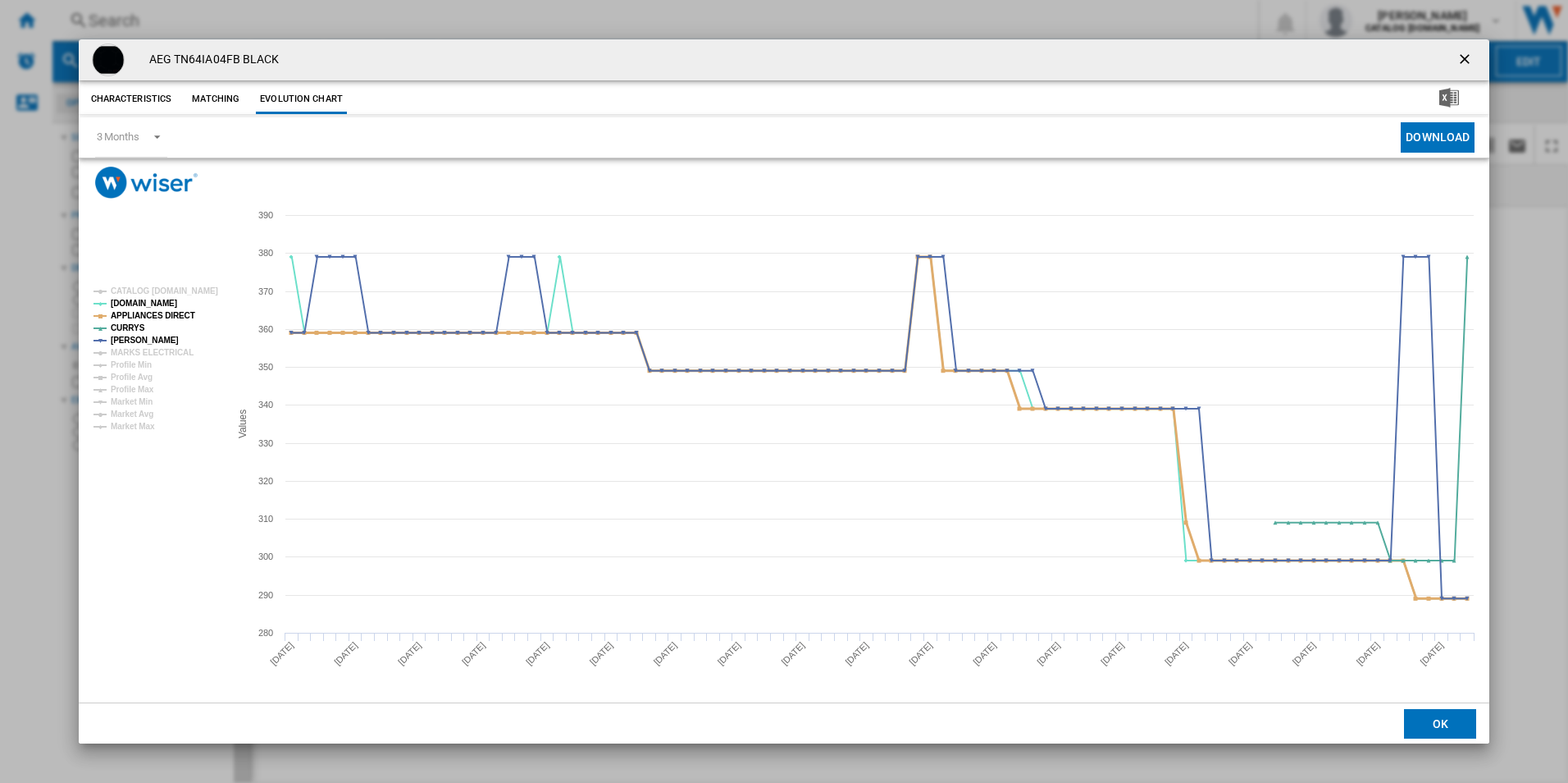
click at [179, 312] on tspan "APPLIANCES DIRECT" at bounding box center [152, 315] width 85 height 9
drag, startPoint x: 1467, startPoint y: 57, endPoint x: 1071, endPoint y: 110, distance: 399.5
click at [1468, 57] on ng-md-icon "getI18NText('BUTTONS.CLOSE_DIALOG')" at bounding box center [1466, 60] width 20 height 20
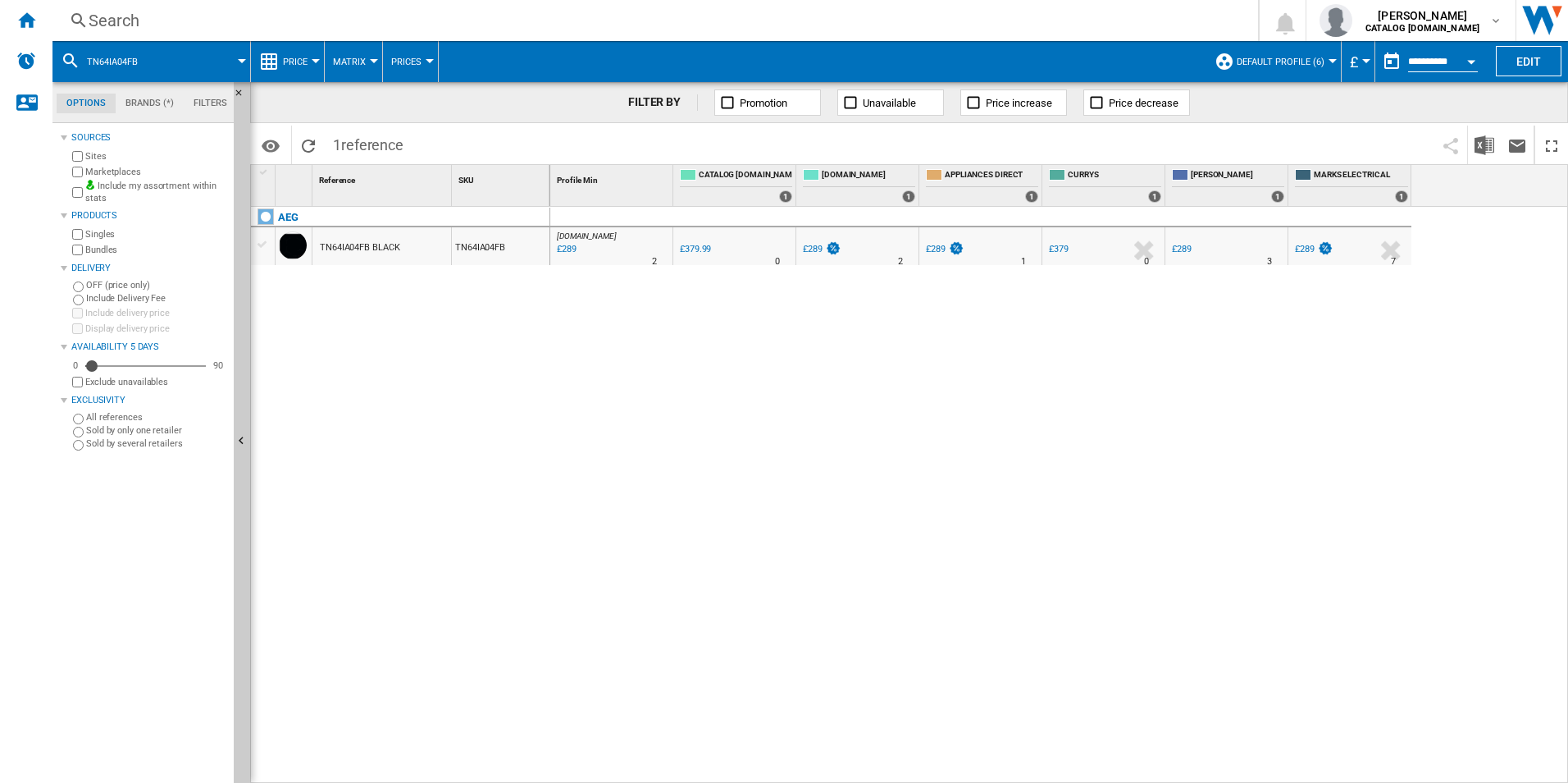
click at [708, 10] on div "Search" at bounding box center [652, 21] width 1127 height 23
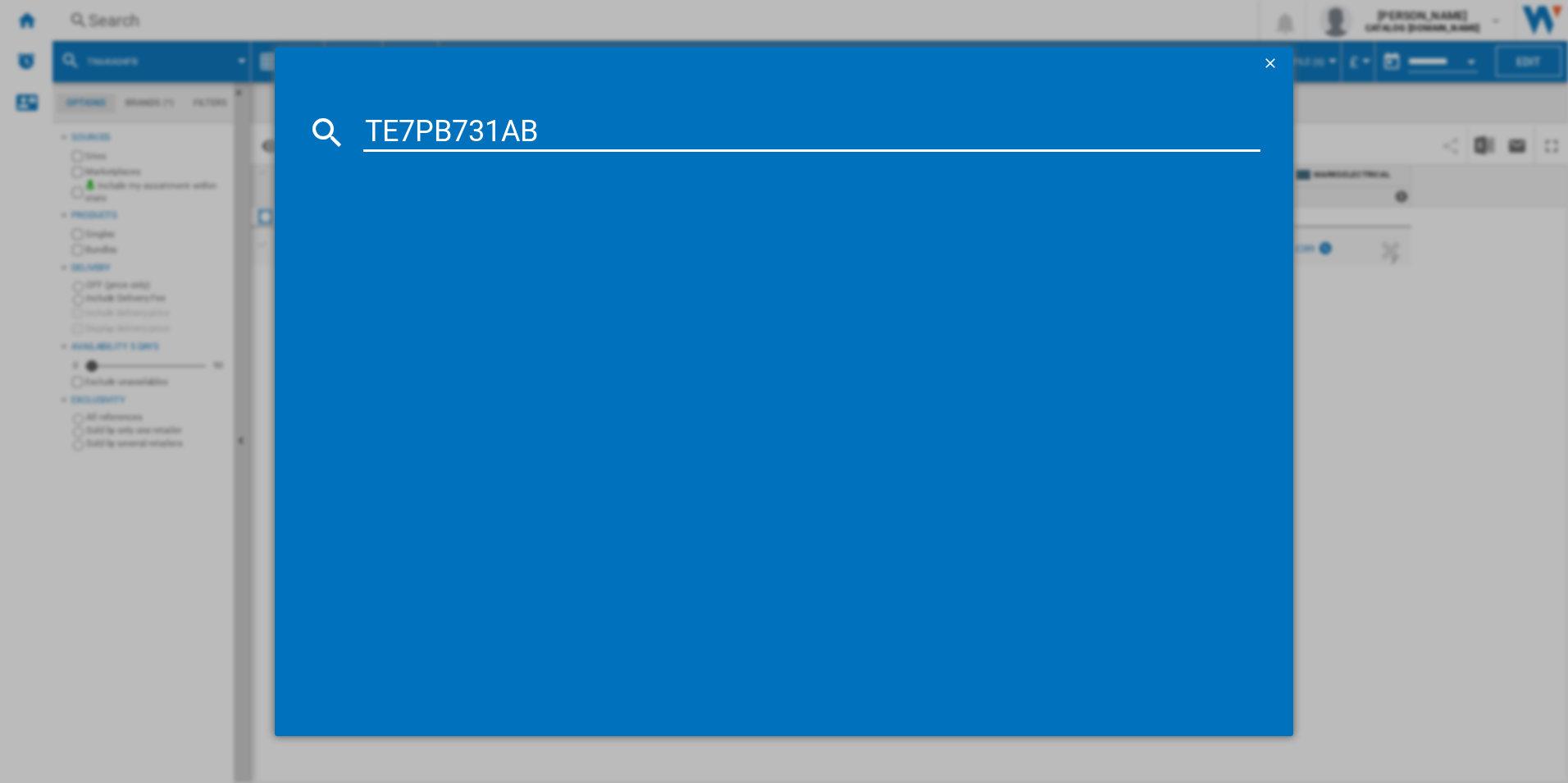
type input "TE7PB731AB"
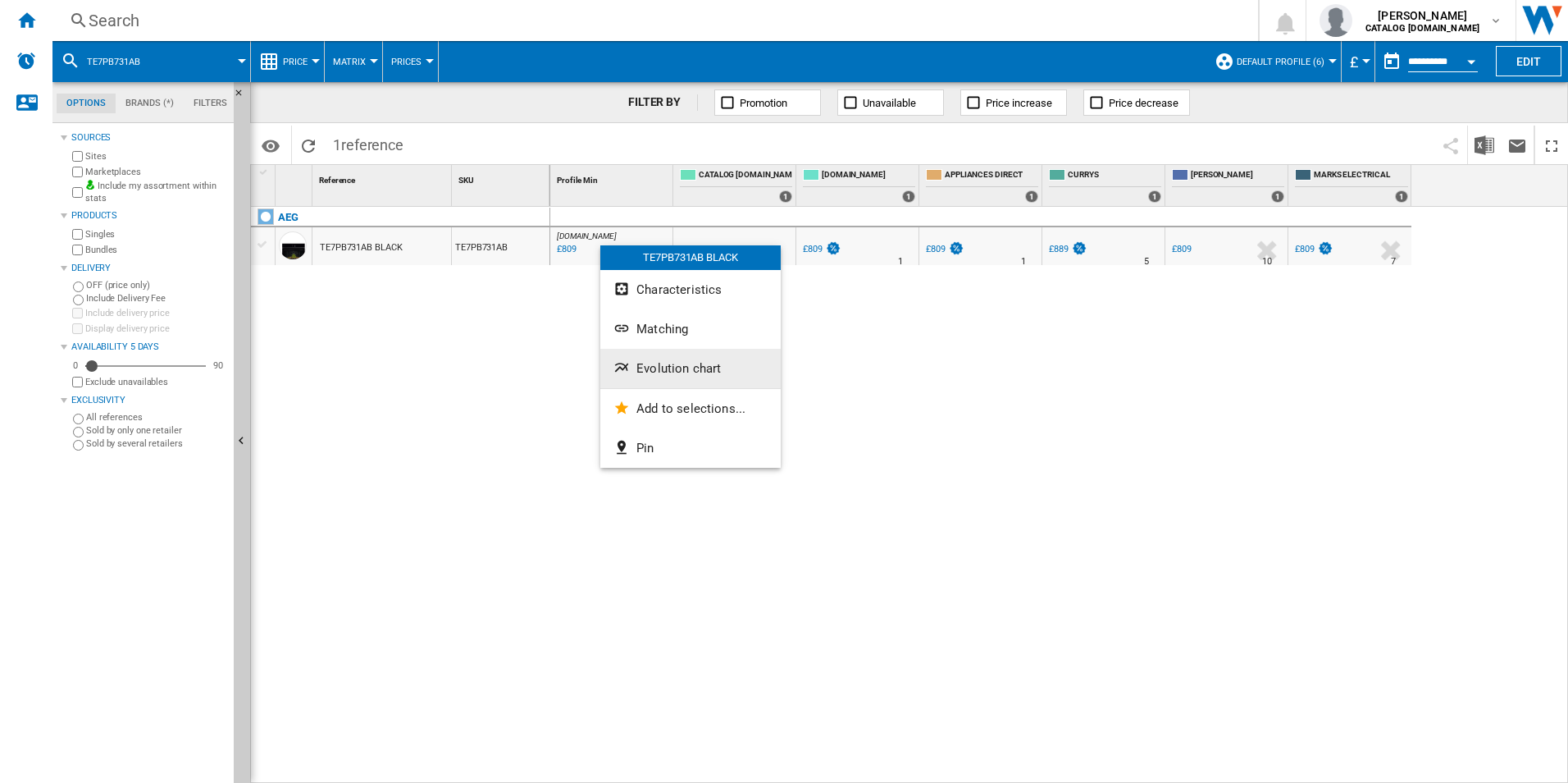
click at [689, 378] on button "Evolution chart" at bounding box center [690, 368] width 180 height 39
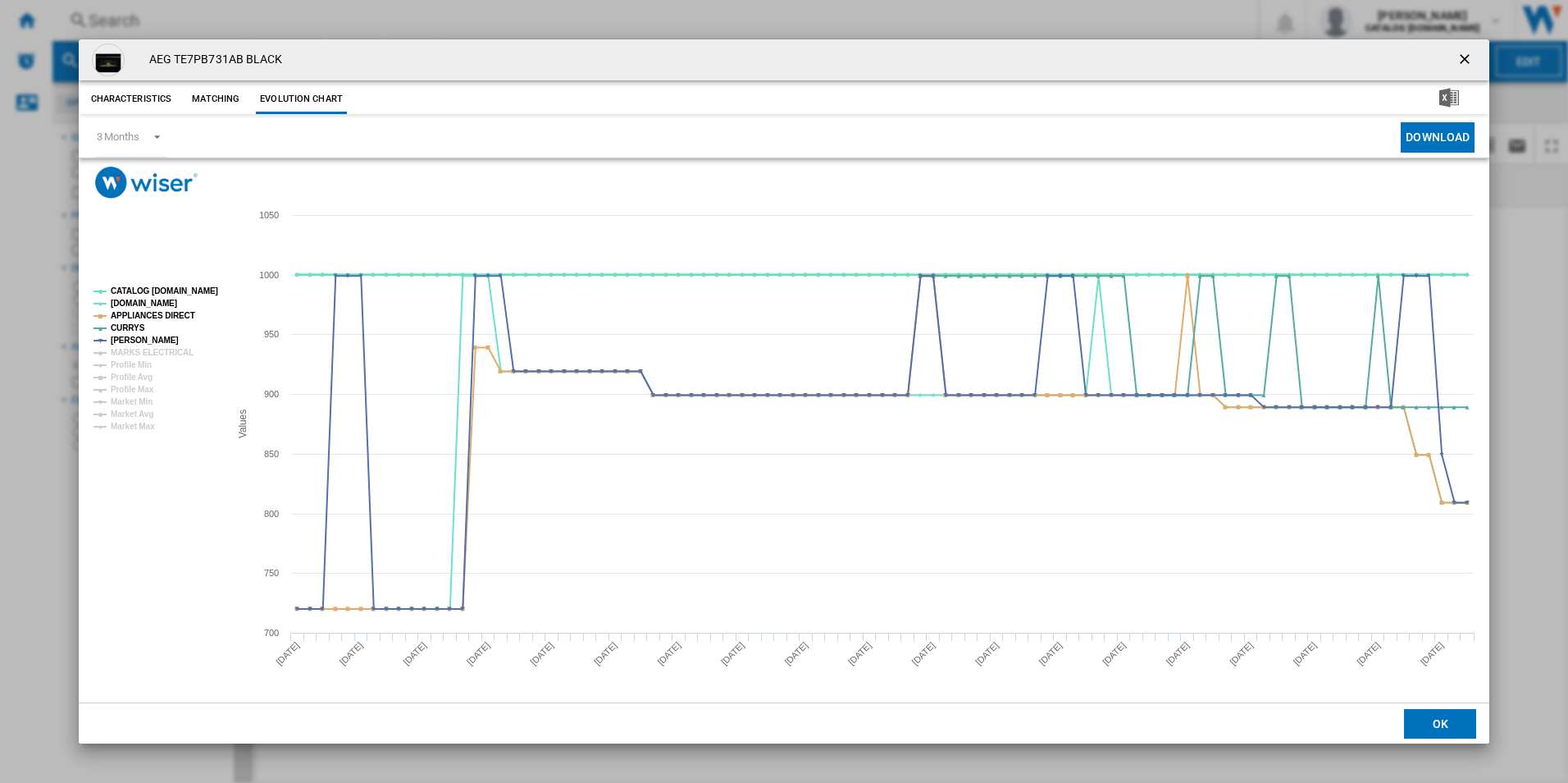
click at [178, 290] on tspan "CATALOG [DOMAIN_NAME]" at bounding box center [164, 291] width 108 height 9
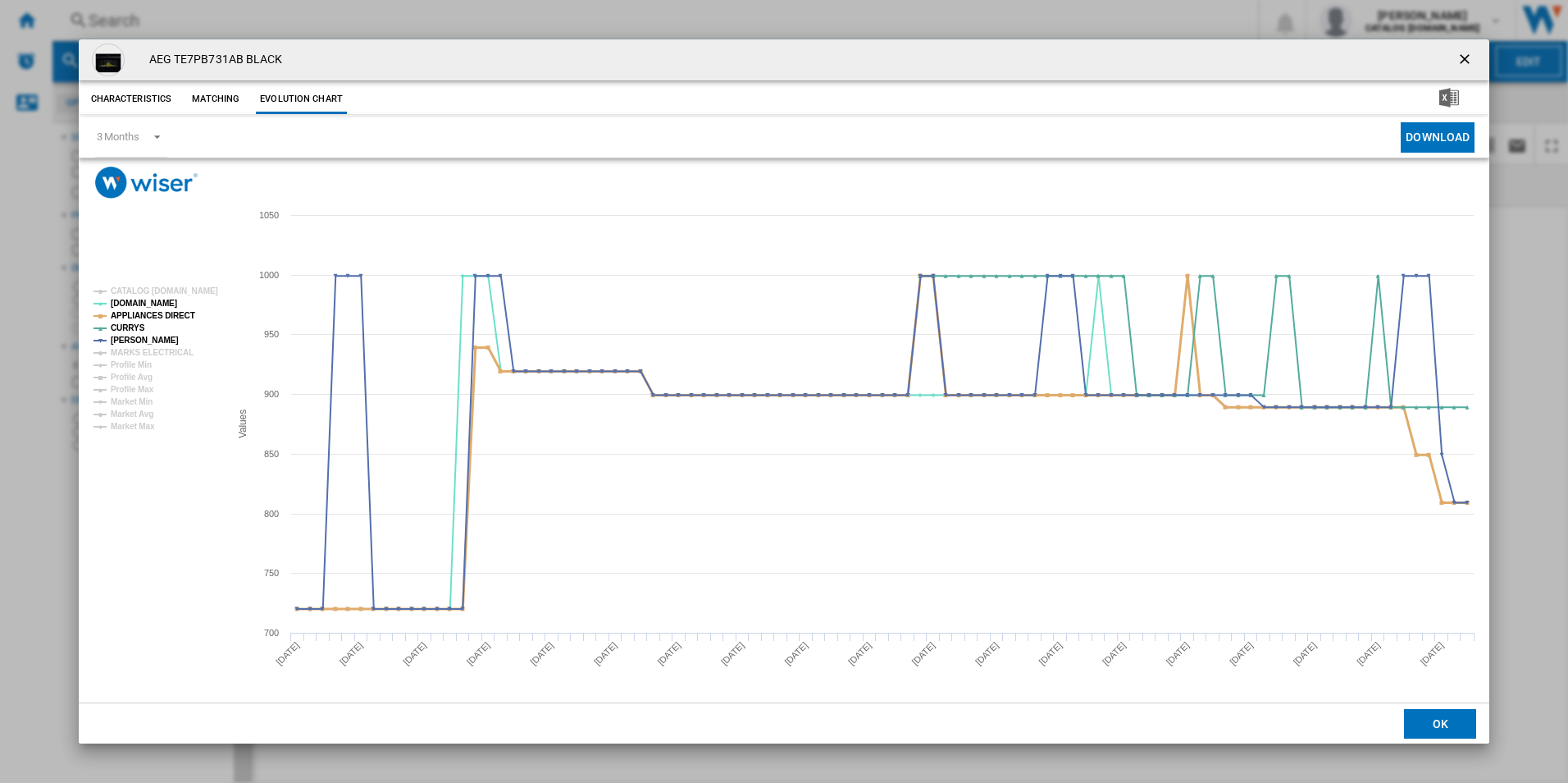
click at [184, 311] on tspan "APPLIANCES DIRECT" at bounding box center [152, 315] width 85 height 9
click at [1463, 55] on ng-md-icon "getI18NText('BUTTONS.CLOSE_DIALOG')" at bounding box center [1466, 60] width 20 height 20
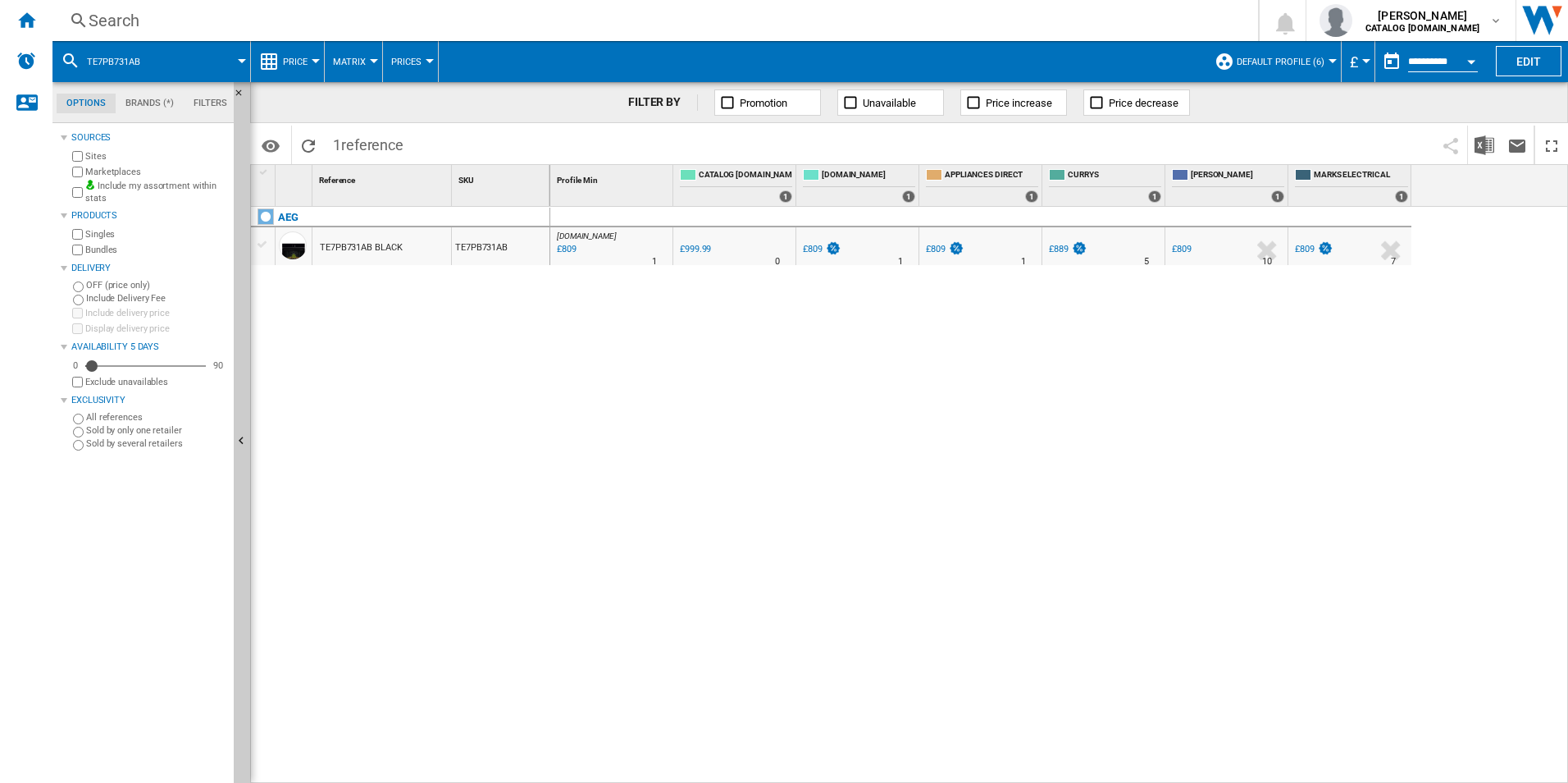
click at [885, 29] on div "Search" at bounding box center [652, 21] width 1127 height 23
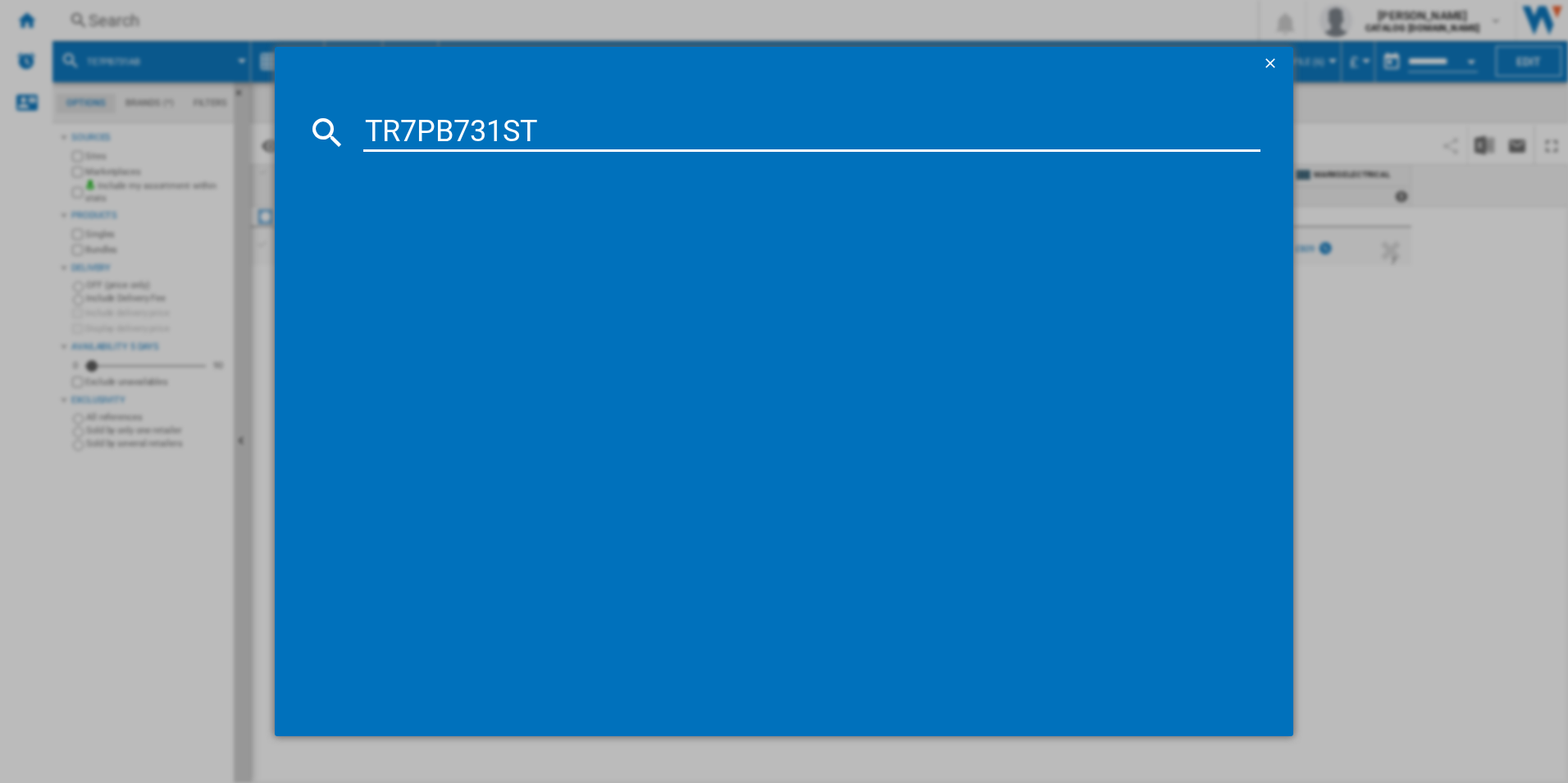
type input "TR7PB731ST"
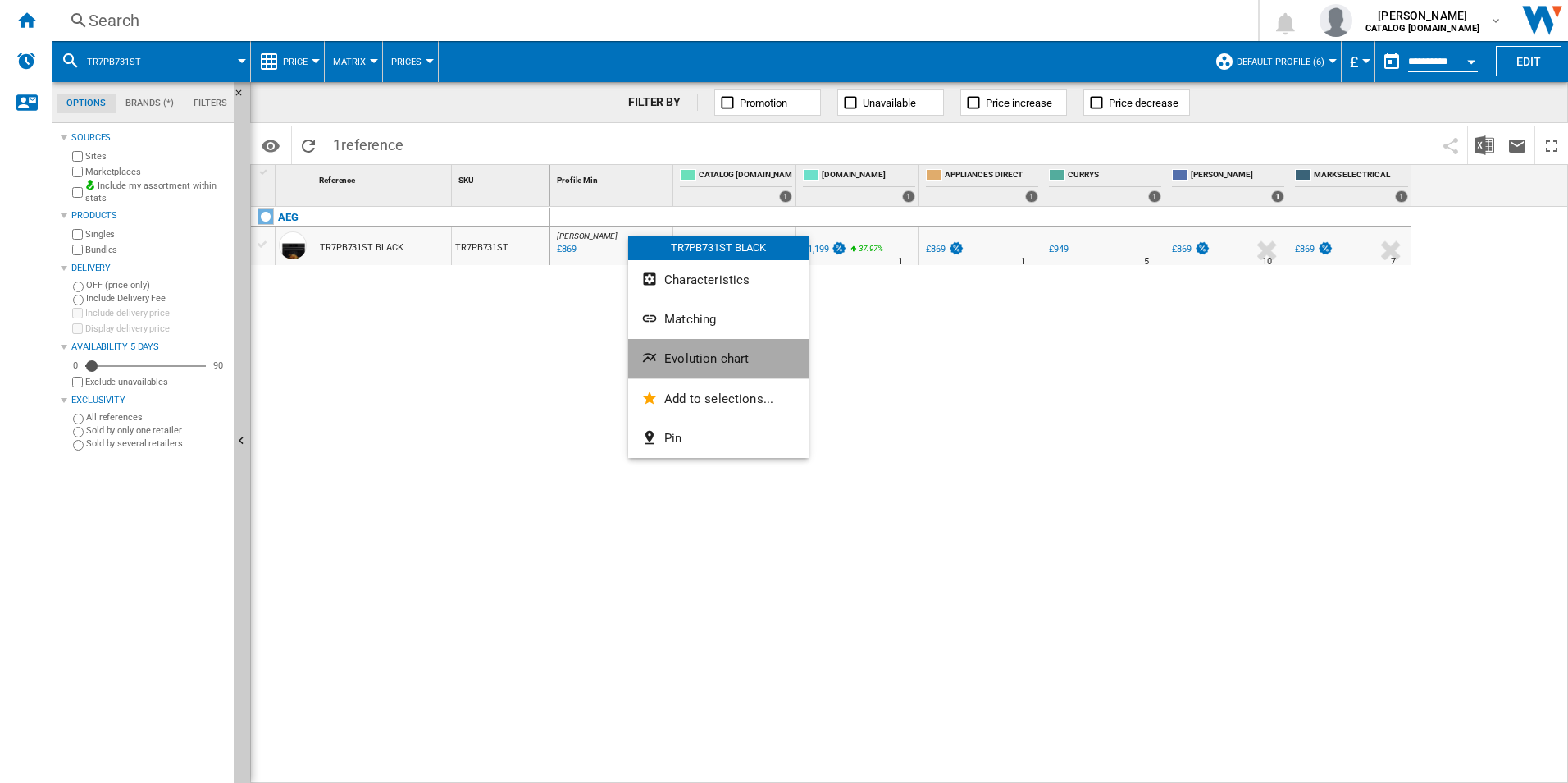
click at [703, 361] on span "Evolution chart" at bounding box center [707, 358] width 85 height 15
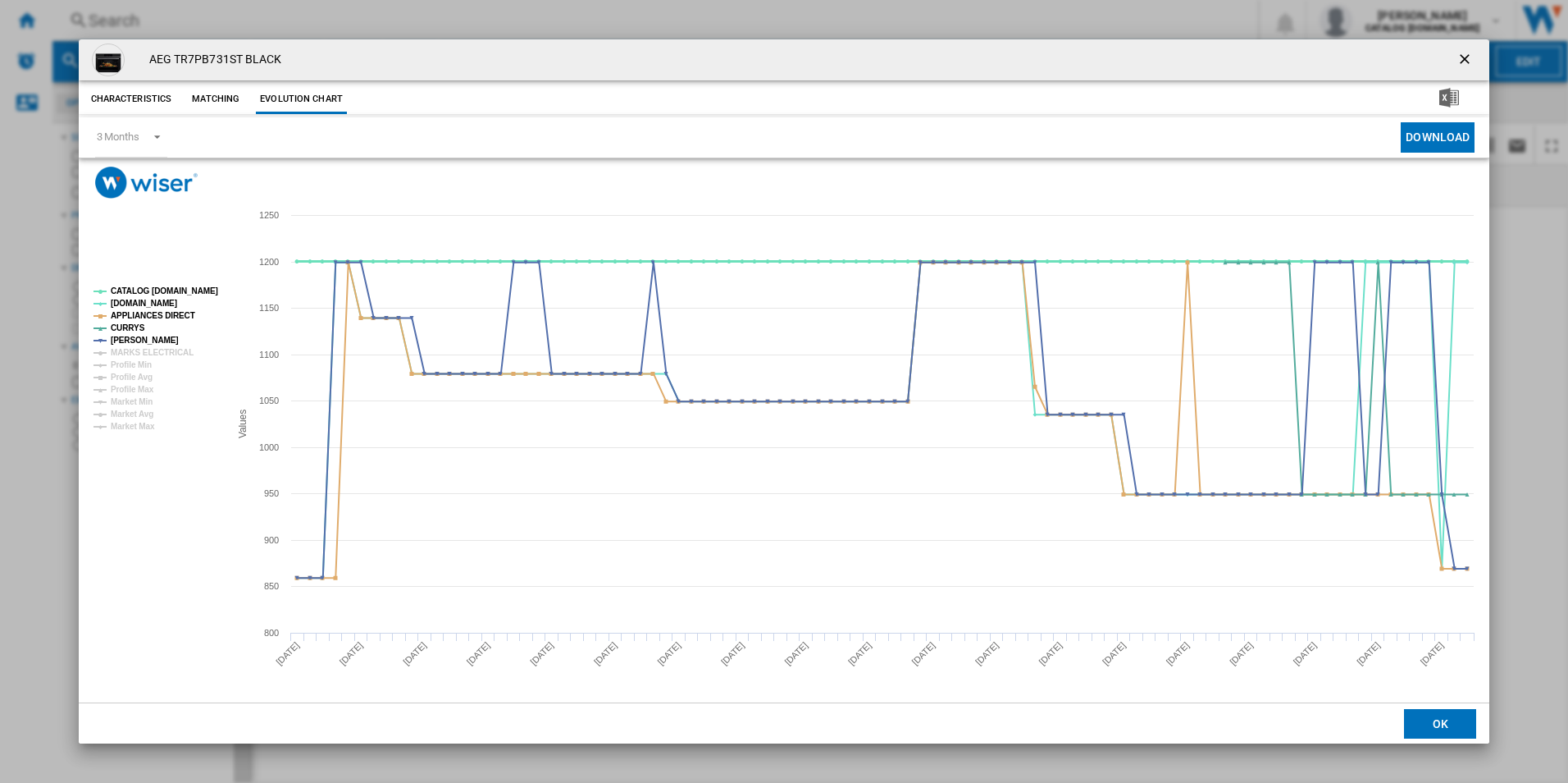
click at [192, 295] on tspan "CATALOG [DOMAIN_NAME]" at bounding box center [164, 291] width 108 height 9
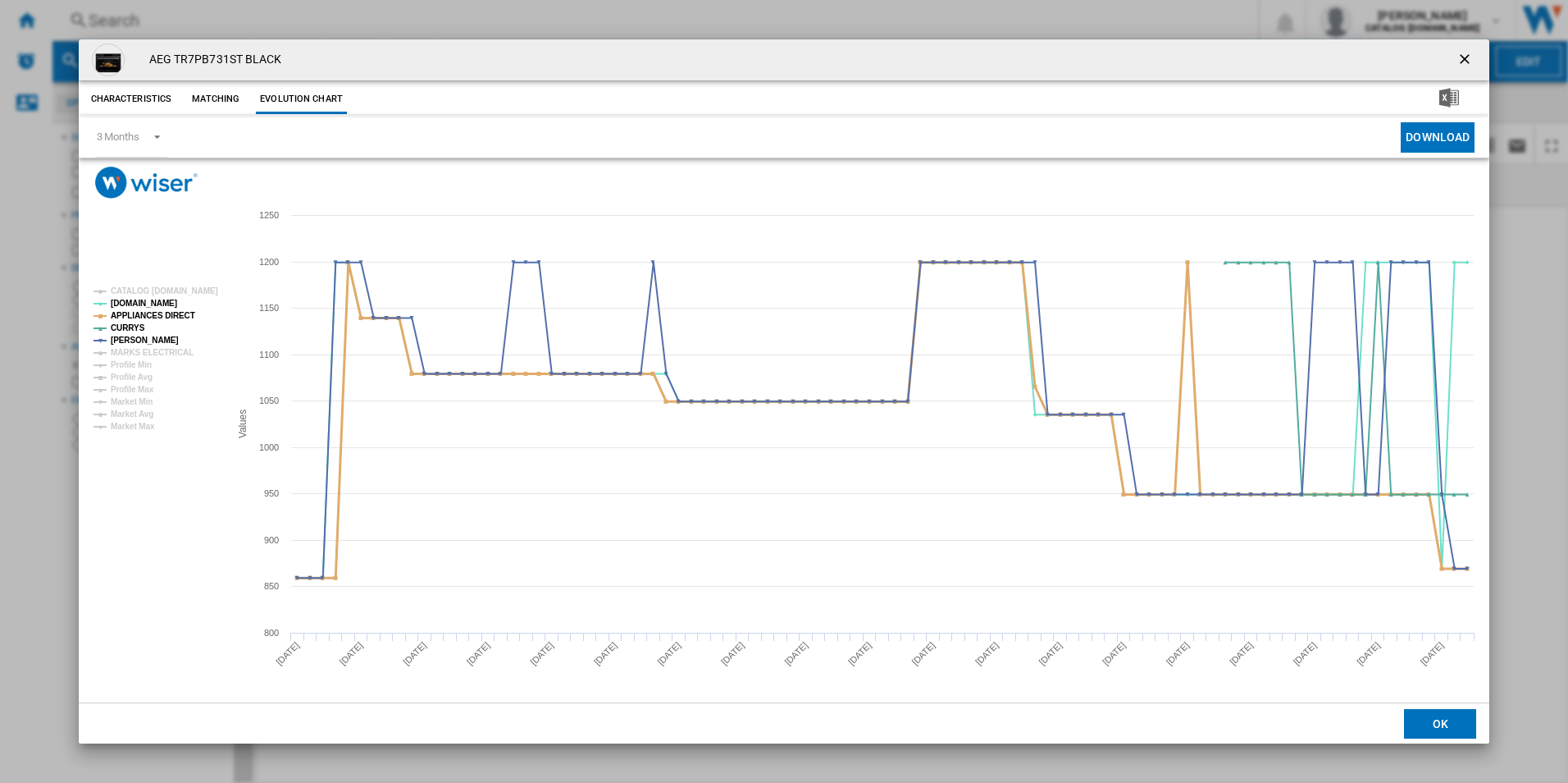
click at [175, 314] on tspan "APPLIANCES DIRECT" at bounding box center [152, 315] width 85 height 9
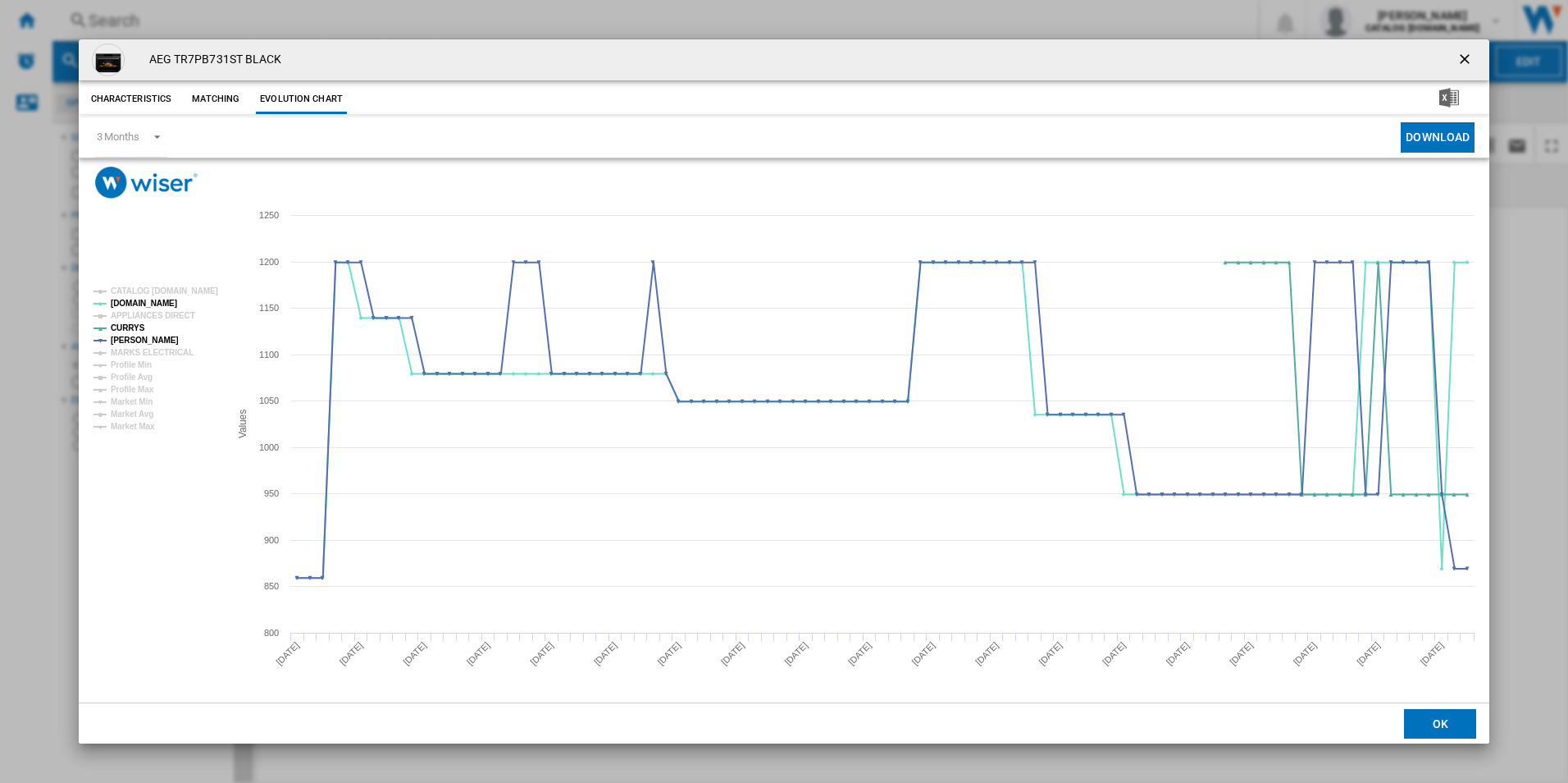
click at [1465, 61] on ng-md-icon "getI18NText('BUTTONS.CLOSE_DIALOG')" at bounding box center [1466, 60] width 20 height 20
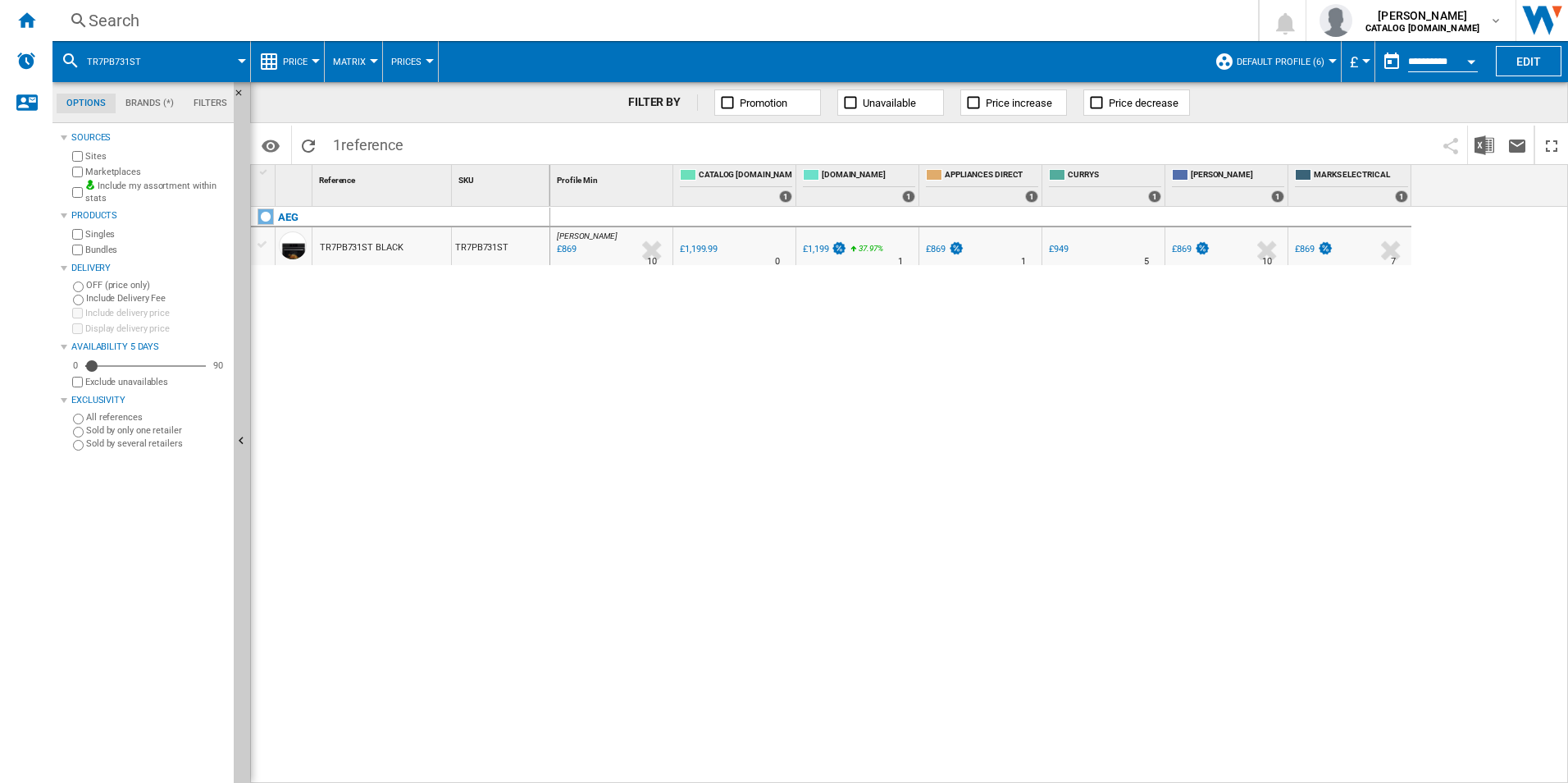
click at [882, 15] on div "Search" at bounding box center [652, 21] width 1127 height 23
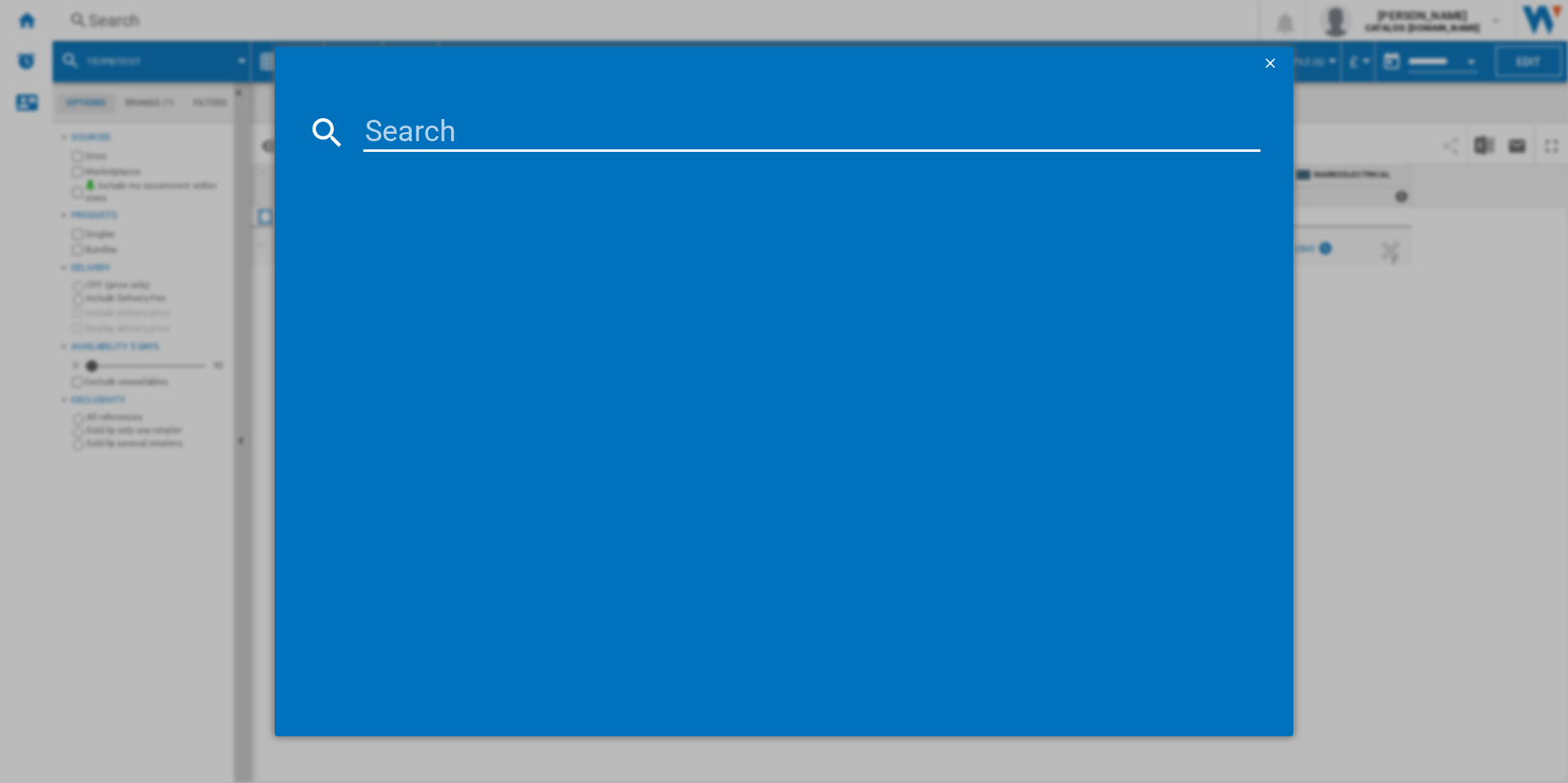
paste input "TE7PB731AT"
type input "TE7PB731AT"
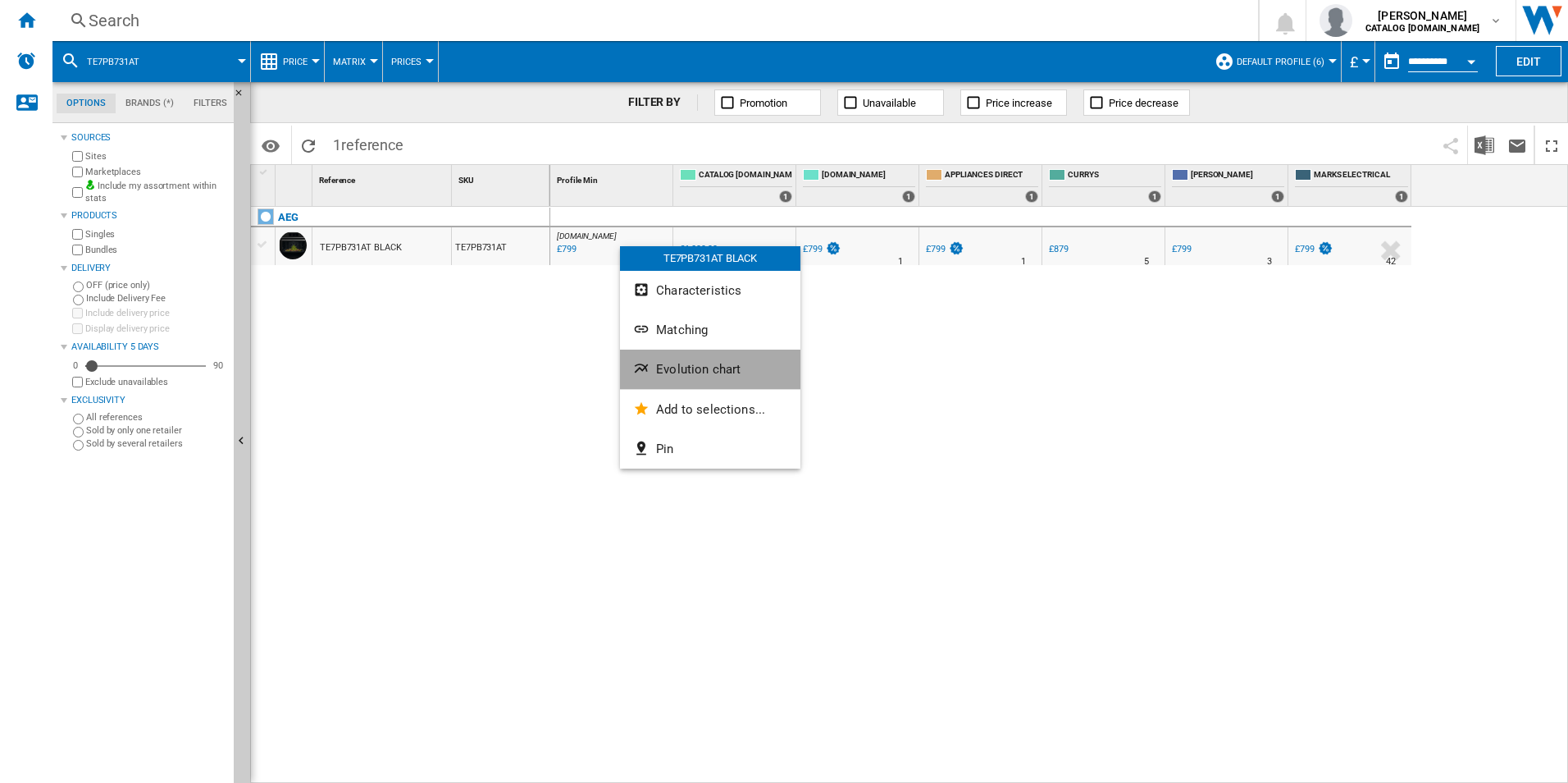
click at [701, 368] on span "Evolution chart" at bounding box center [698, 369] width 85 height 15
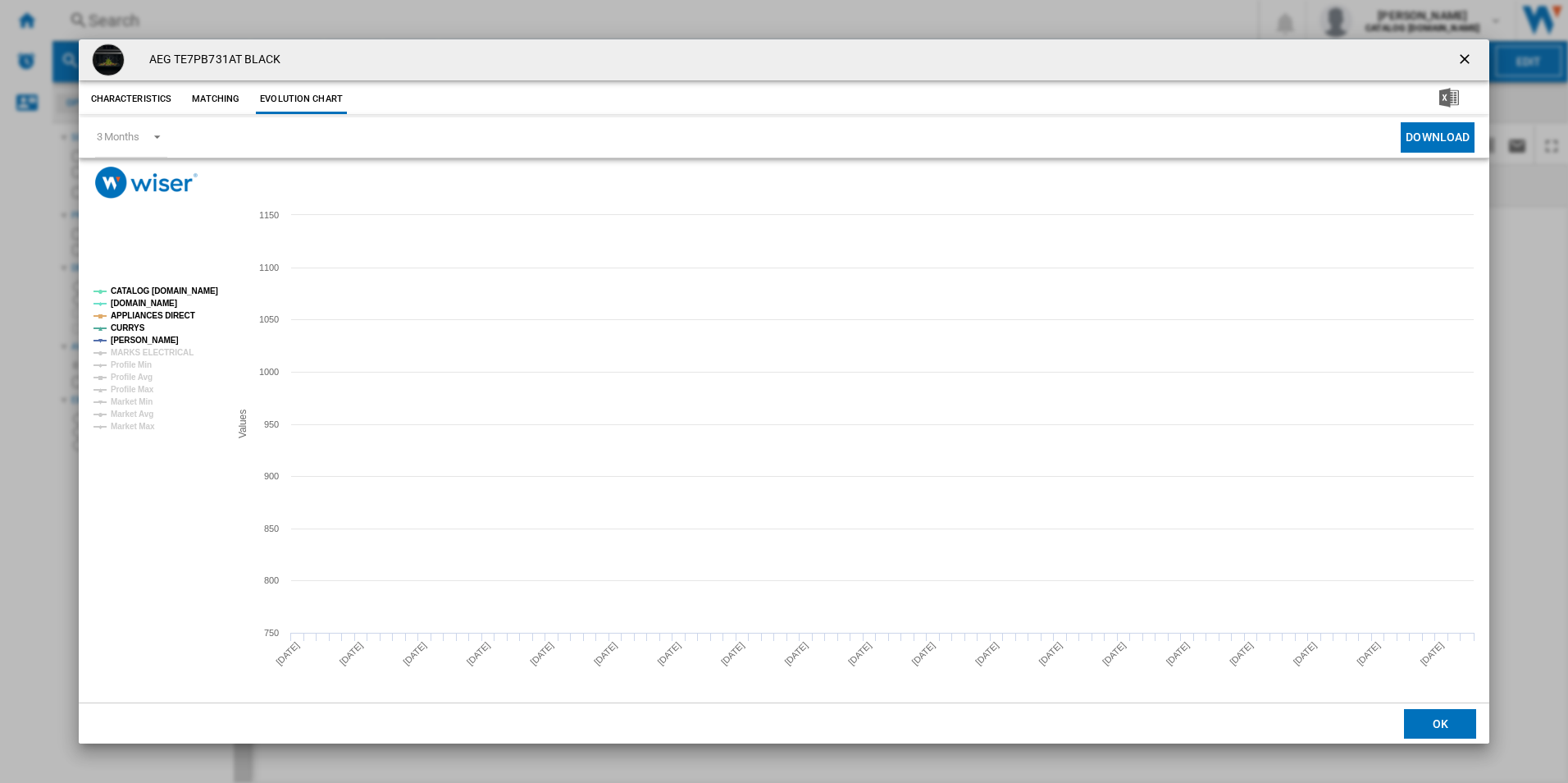
click at [201, 290] on tspan "CATALOG [DOMAIN_NAME]" at bounding box center [164, 291] width 108 height 9
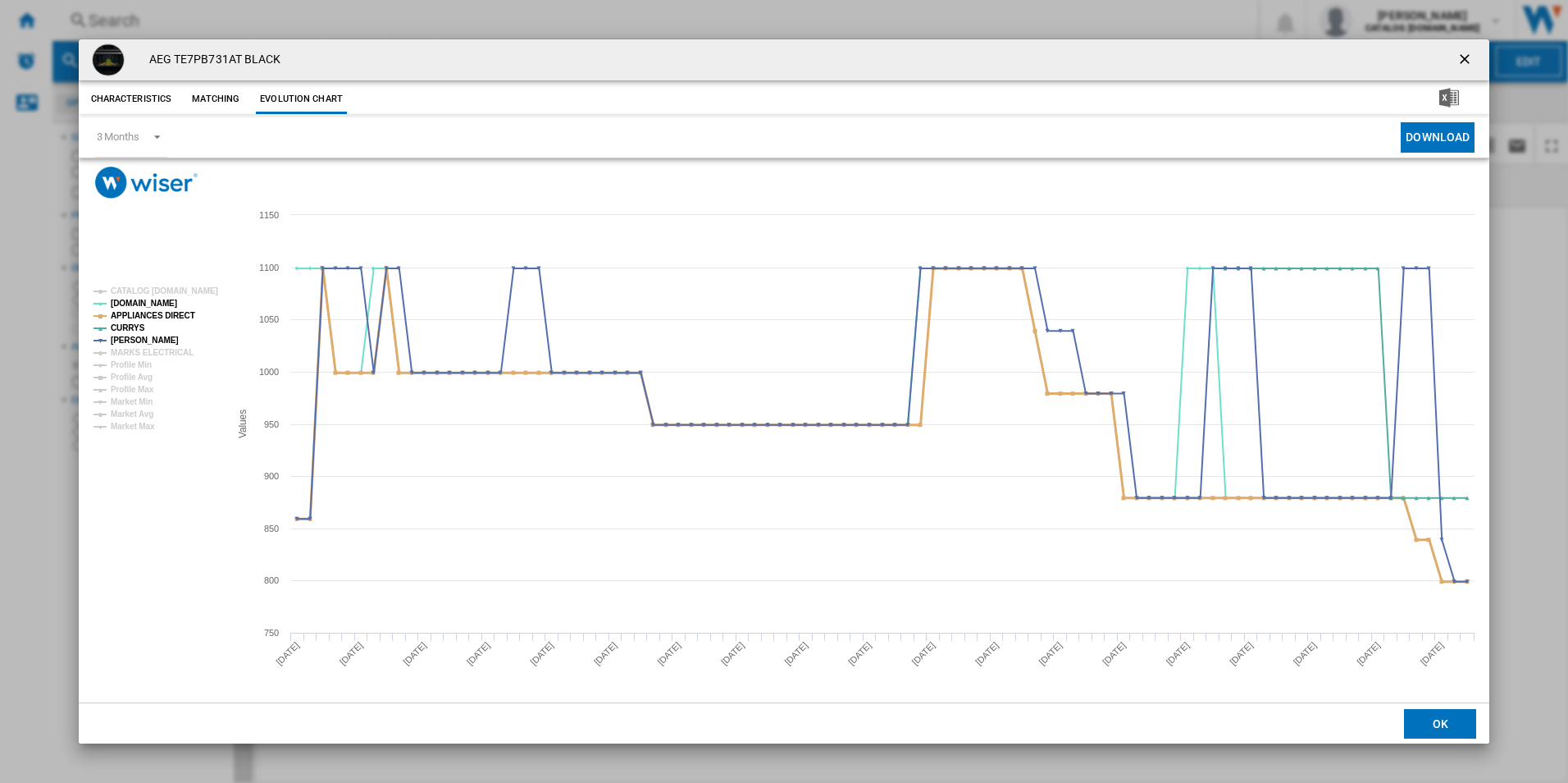
click at [163, 319] on tspan "APPLIANCES DIRECT" at bounding box center [152, 315] width 85 height 9
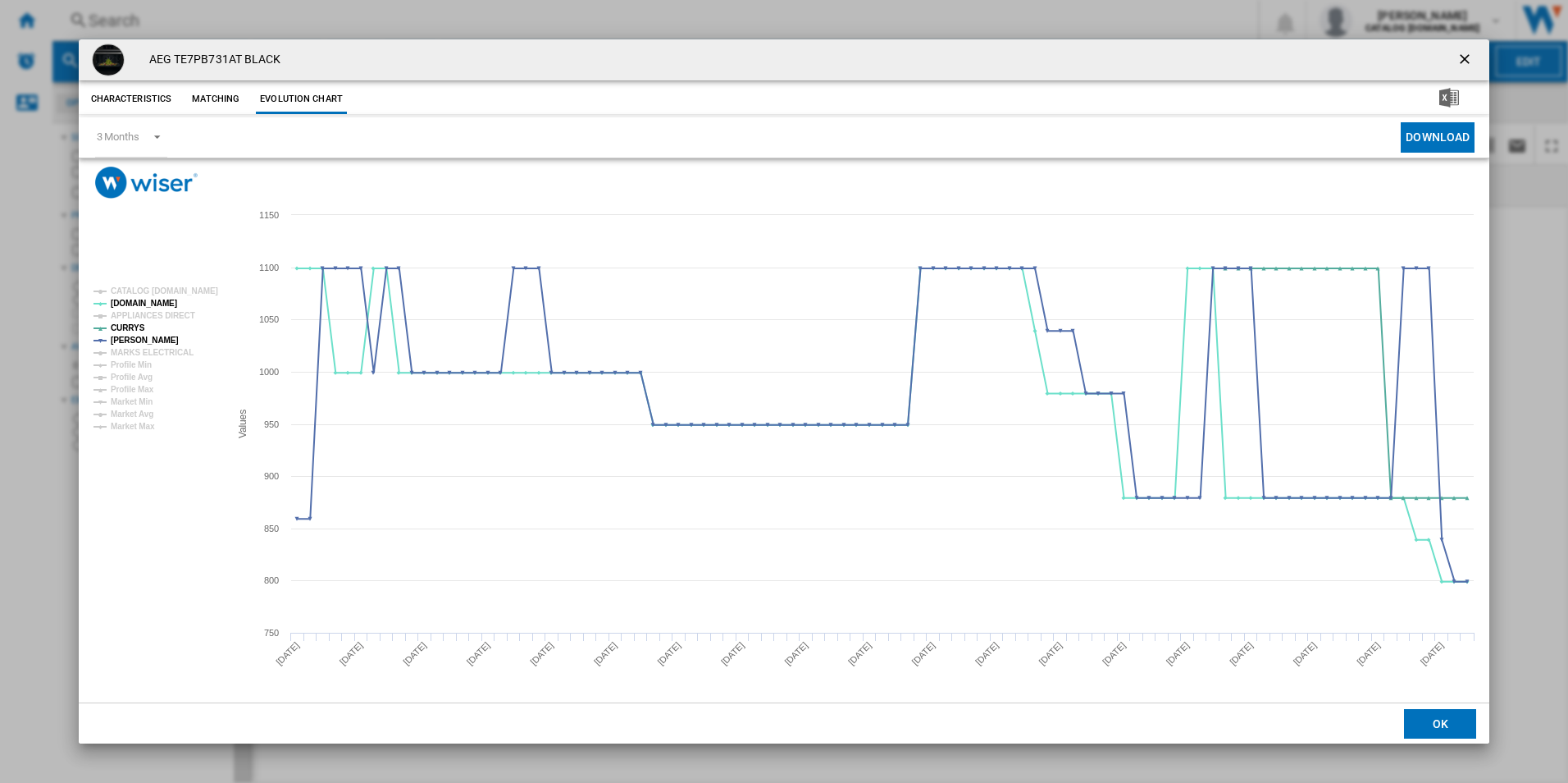
drag, startPoint x: 1470, startPoint y: 59, endPoint x: 1447, endPoint y: 52, distance: 24.0
click at [1470, 59] on ng-md-icon "getI18NText('BUTTONS.CLOSE_DIALOG')" at bounding box center [1466, 60] width 20 height 20
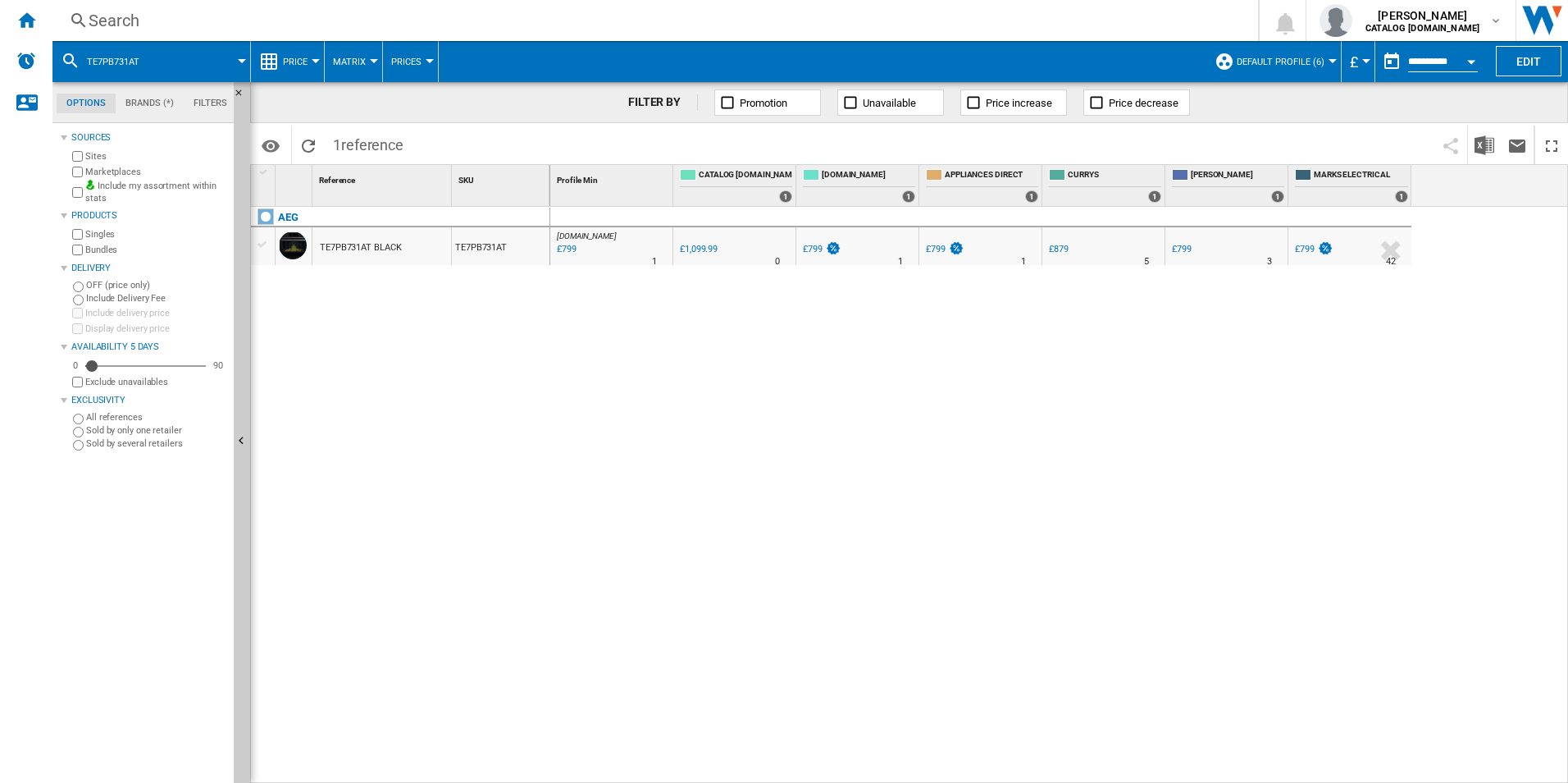
click at [1002, 15] on div "Search" at bounding box center [652, 21] width 1127 height 23
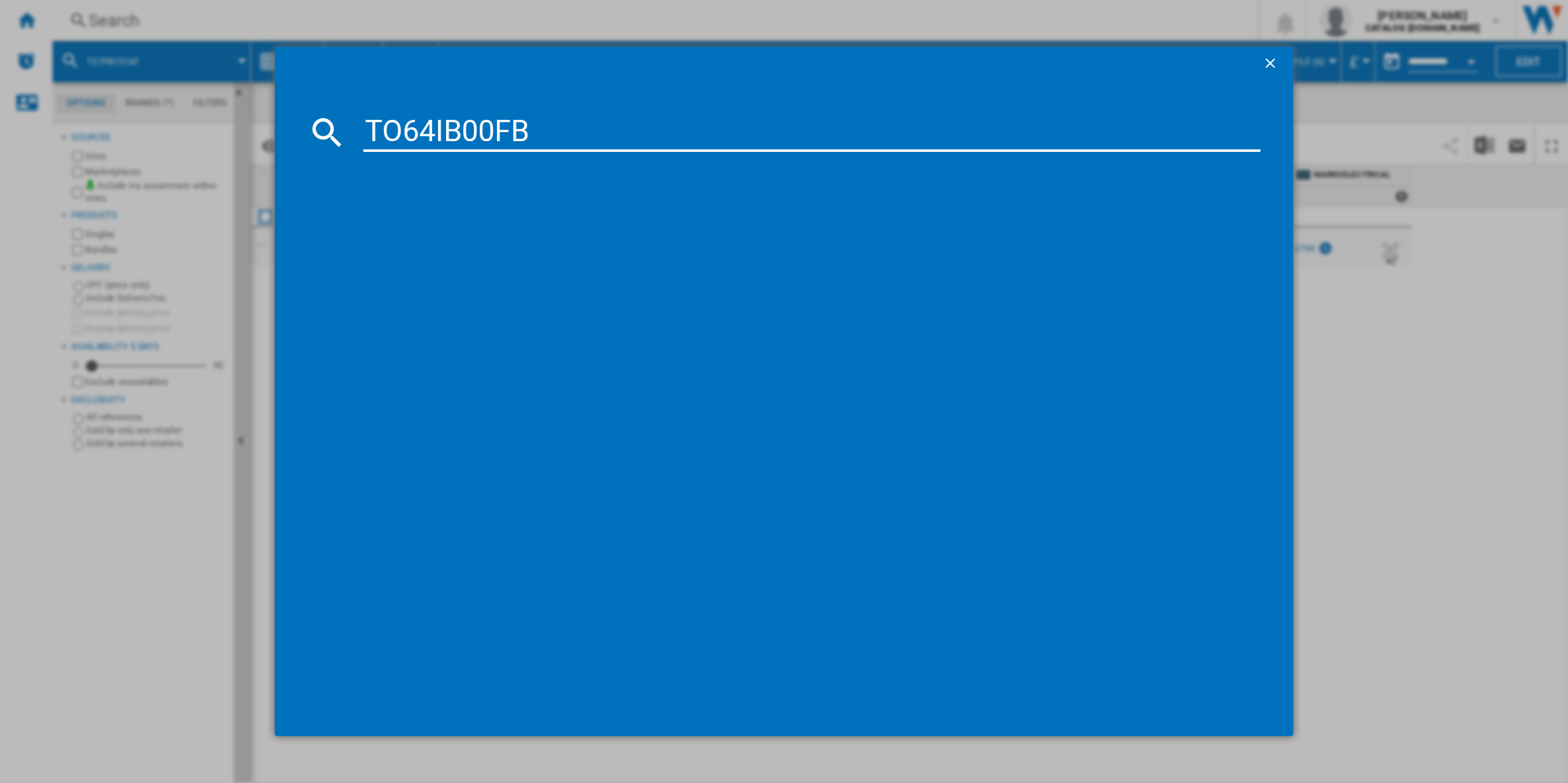
type input "TO64IB00FB"
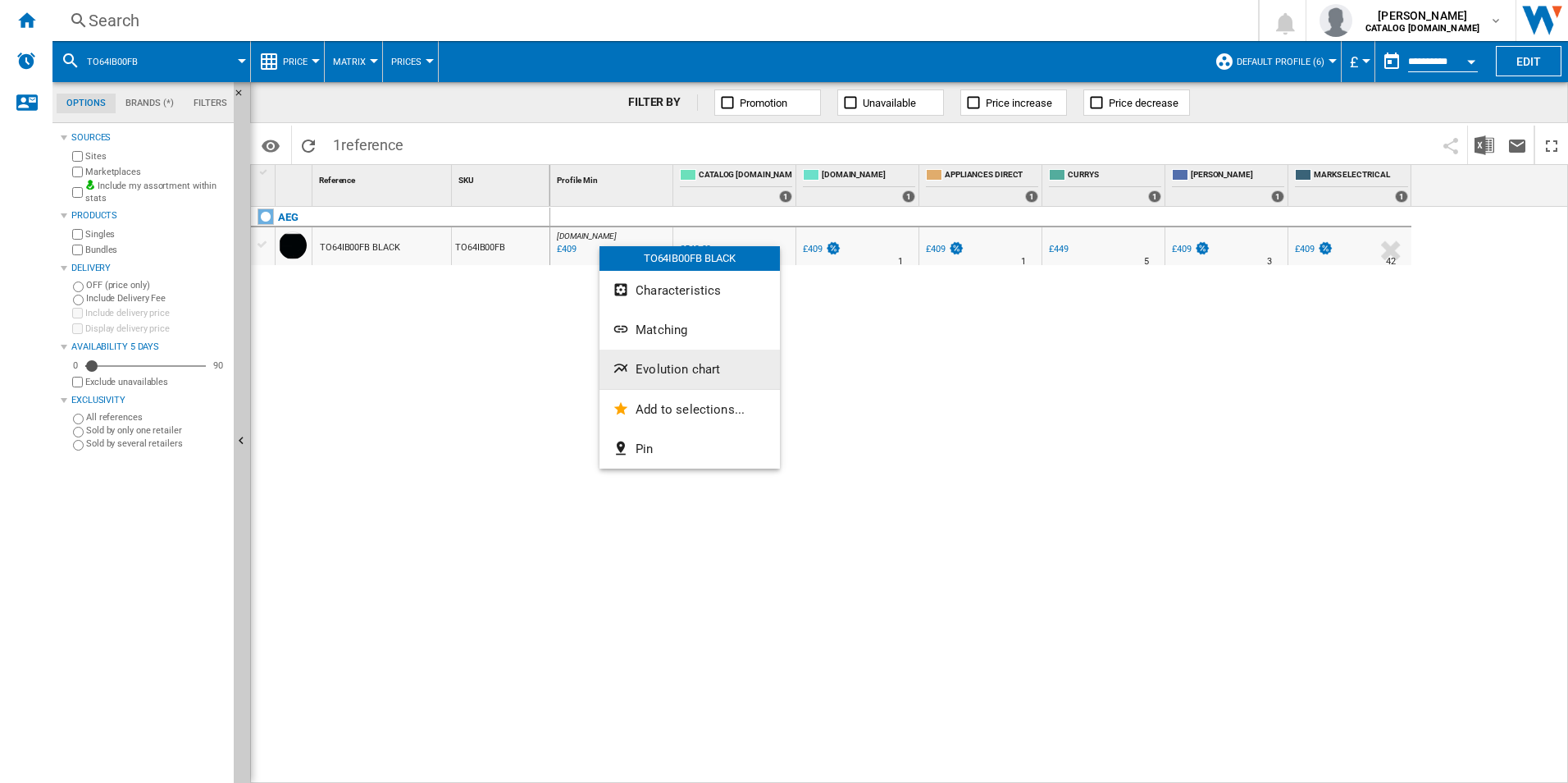
click at [654, 358] on button "Evolution chart" at bounding box center [689, 369] width 180 height 39
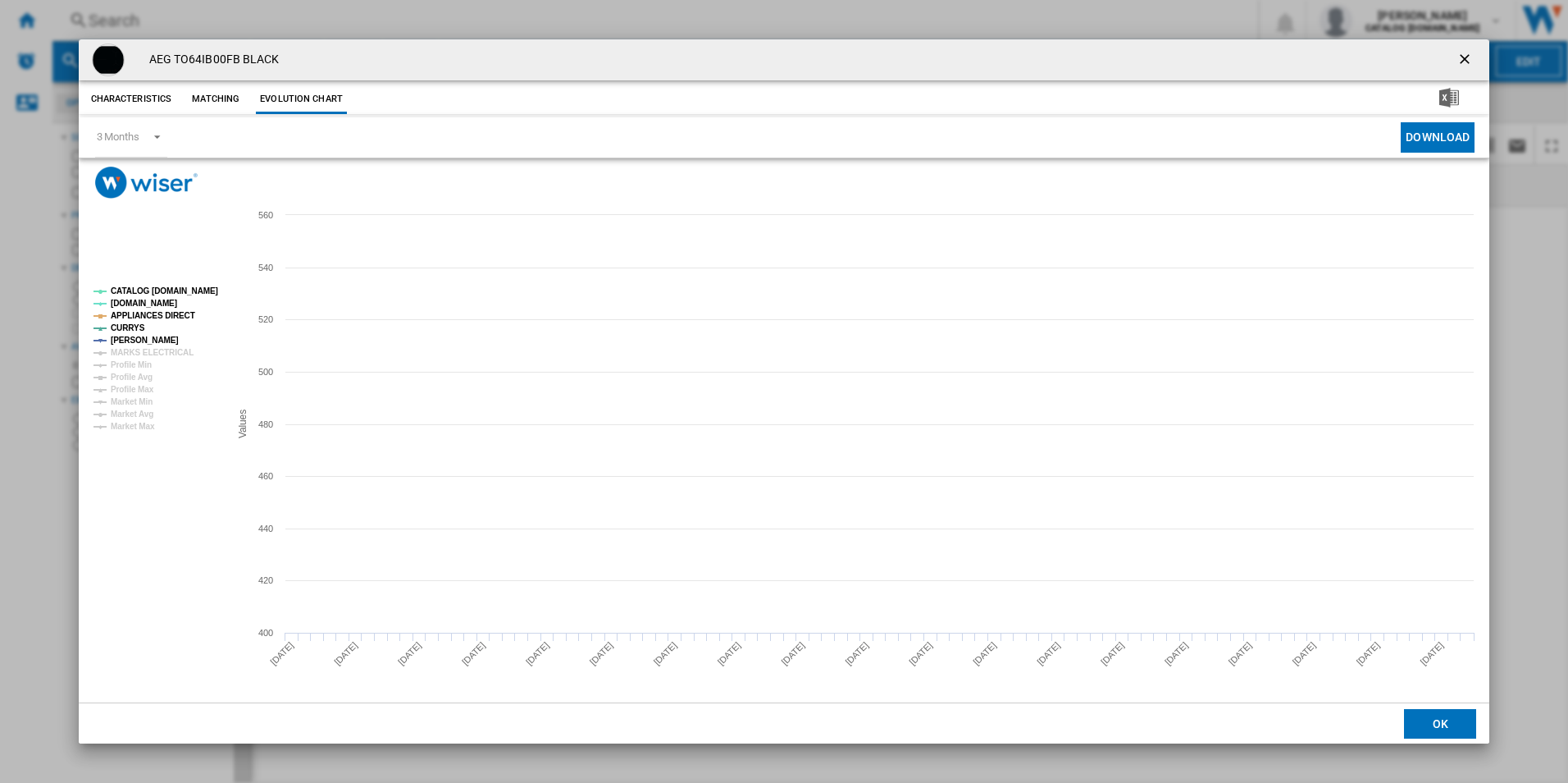
click at [211, 287] on tspan "CATALOG [DOMAIN_NAME]" at bounding box center [164, 291] width 108 height 9
click at [146, 314] on tspan "APPLIANCES DIRECT" at bounding box center [152, 315] width 85 height 9
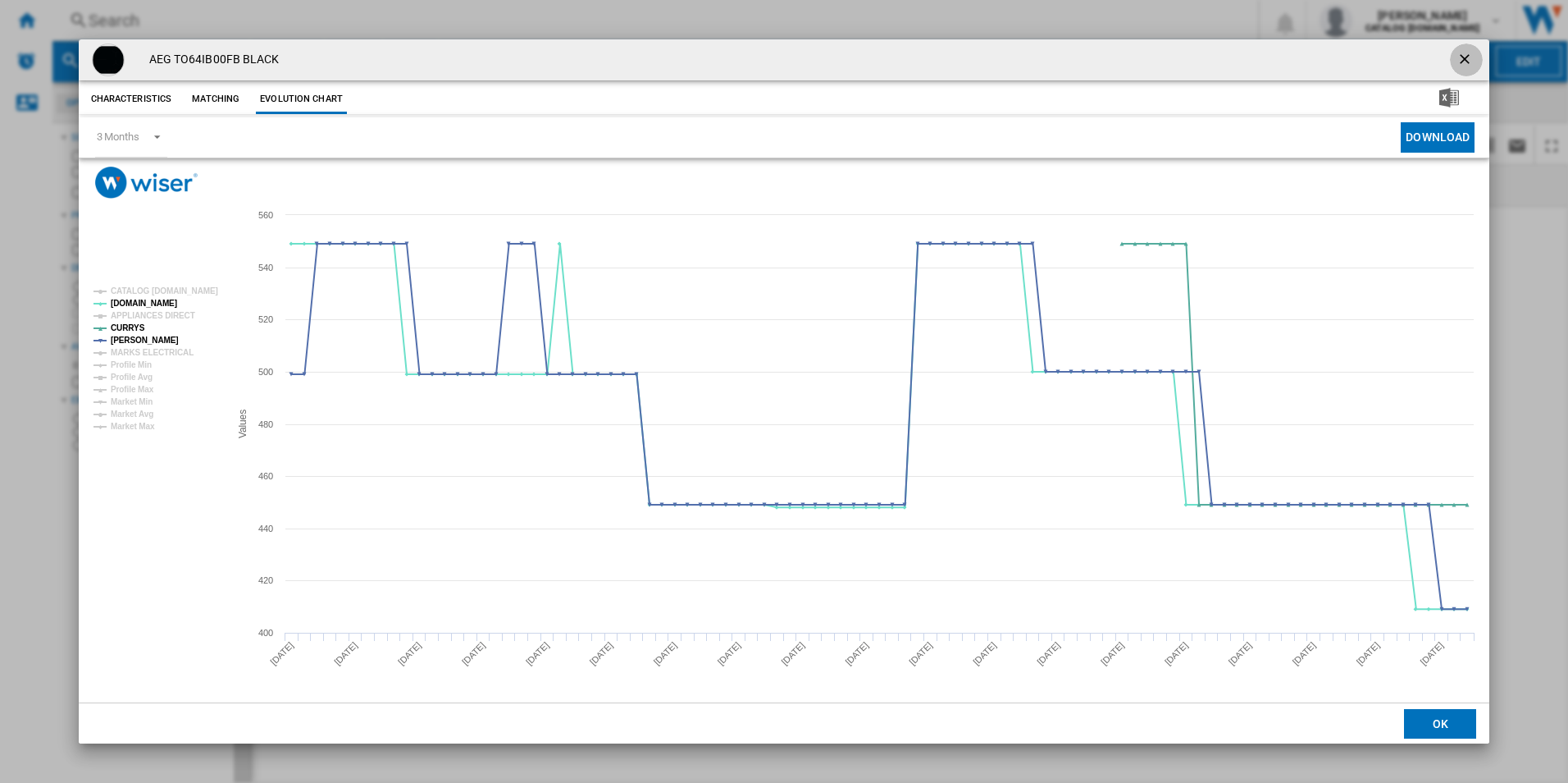
click at [1469, 58] on ng-md-icon "getI18NText('BUTTONS.CLOSE_DIALOG')" at bounding box center [1466, 60] width 20 height 20
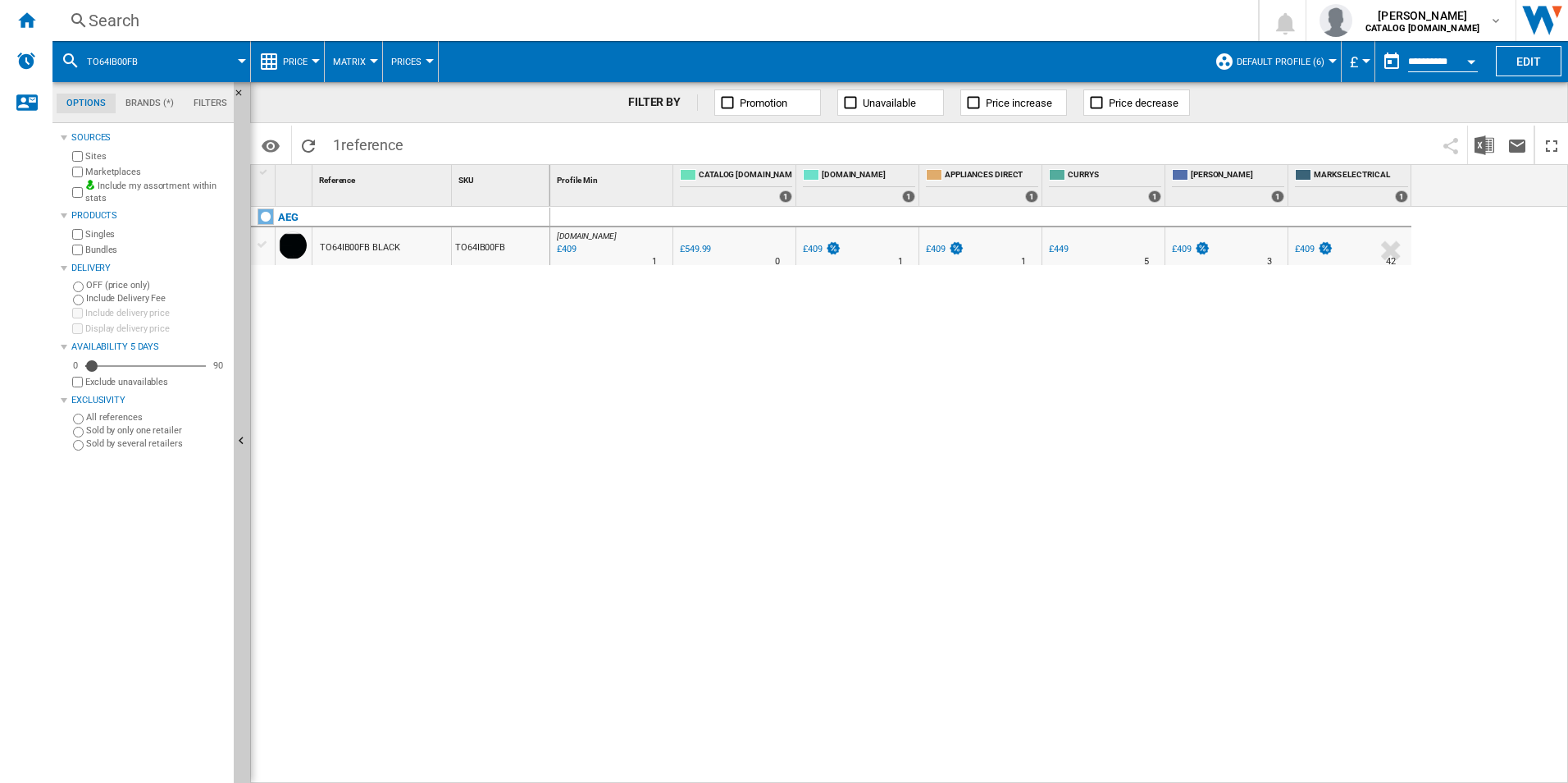
click at [937, 21] on div "Search" at bounding box center [652, 21] width 1127 height 23
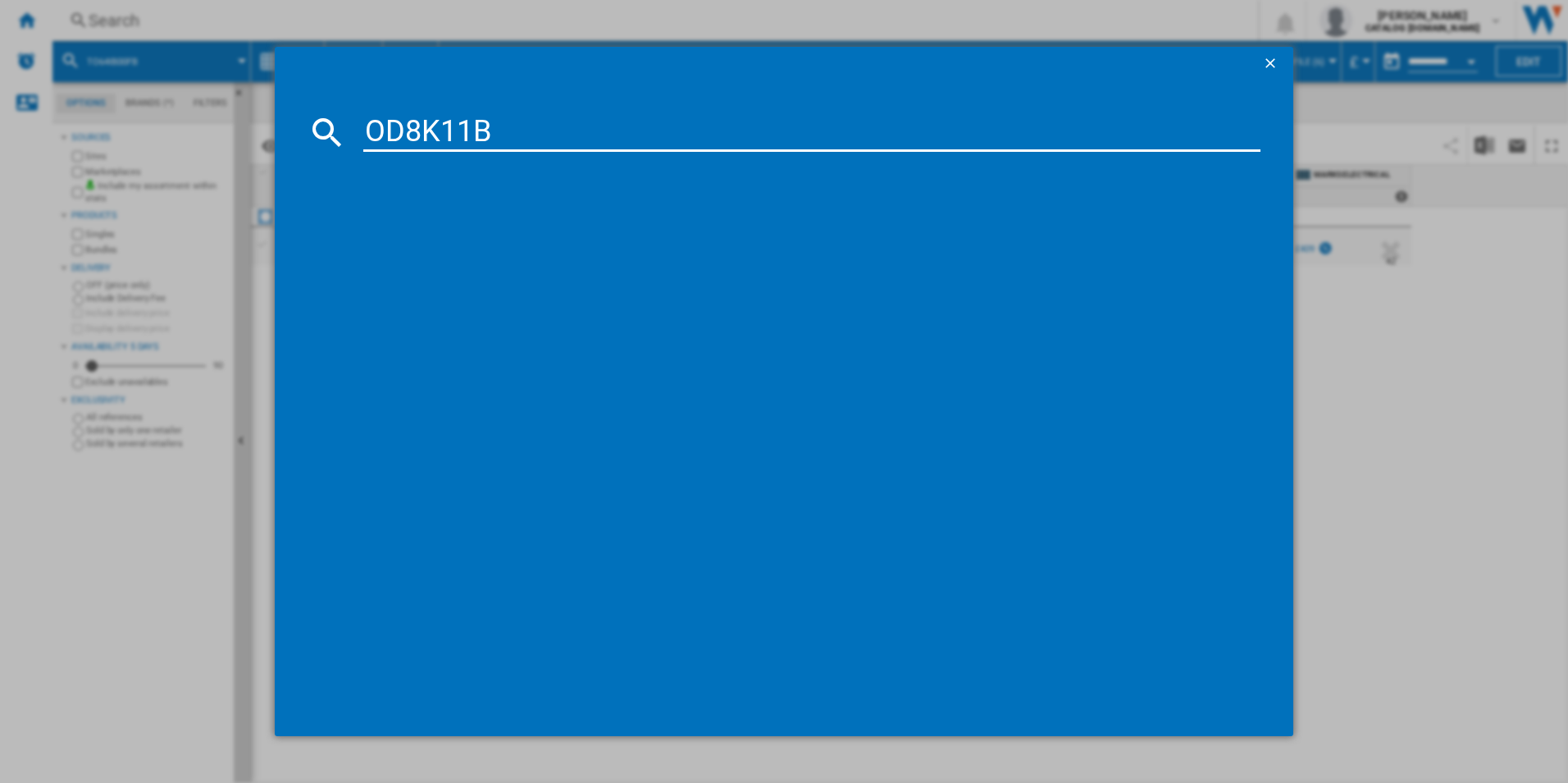
type input "OD8K11B"
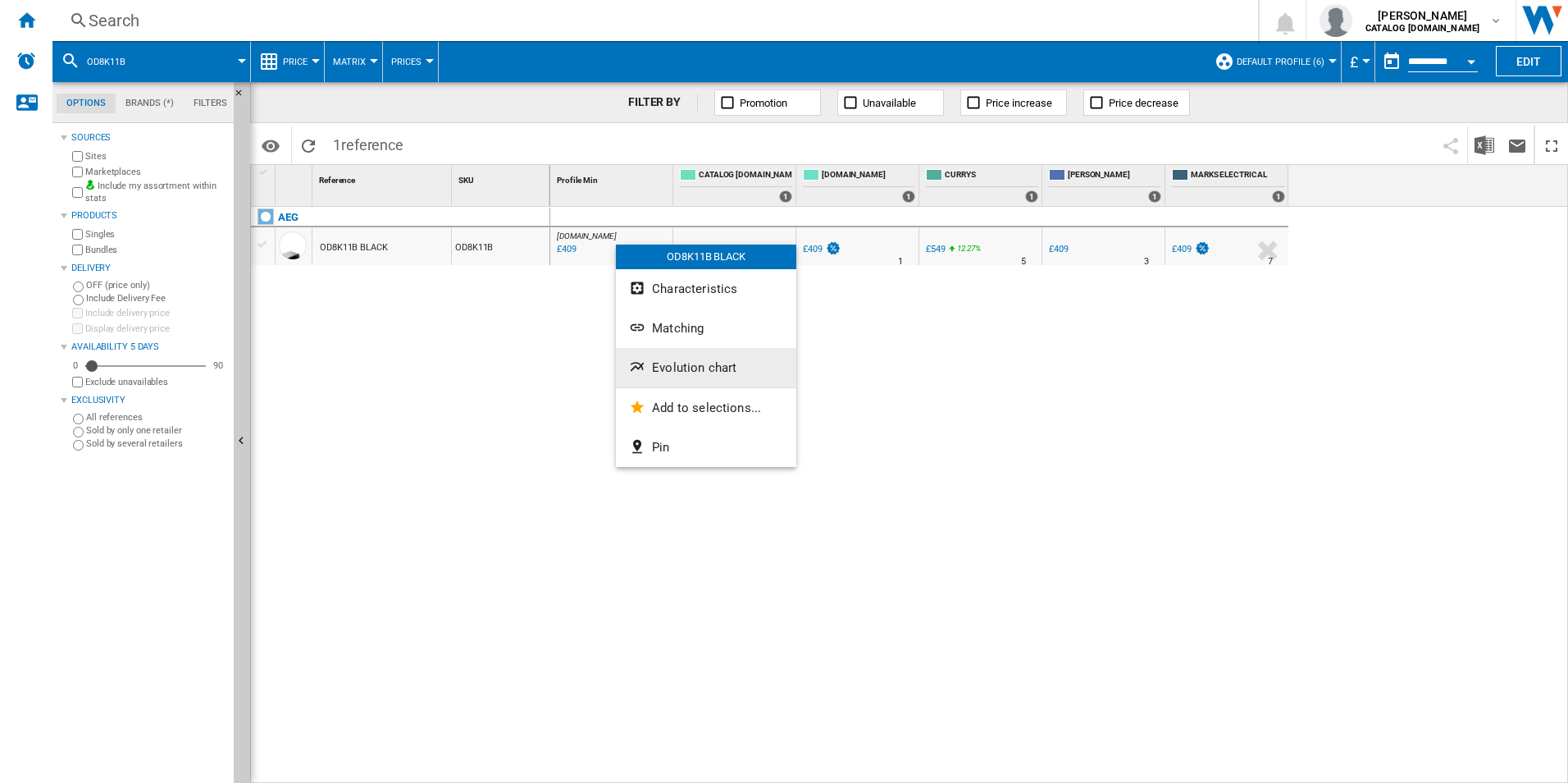
click at [707, 366] on span "Evolution chart" at bounding box center [694, 367] width 85 height 15
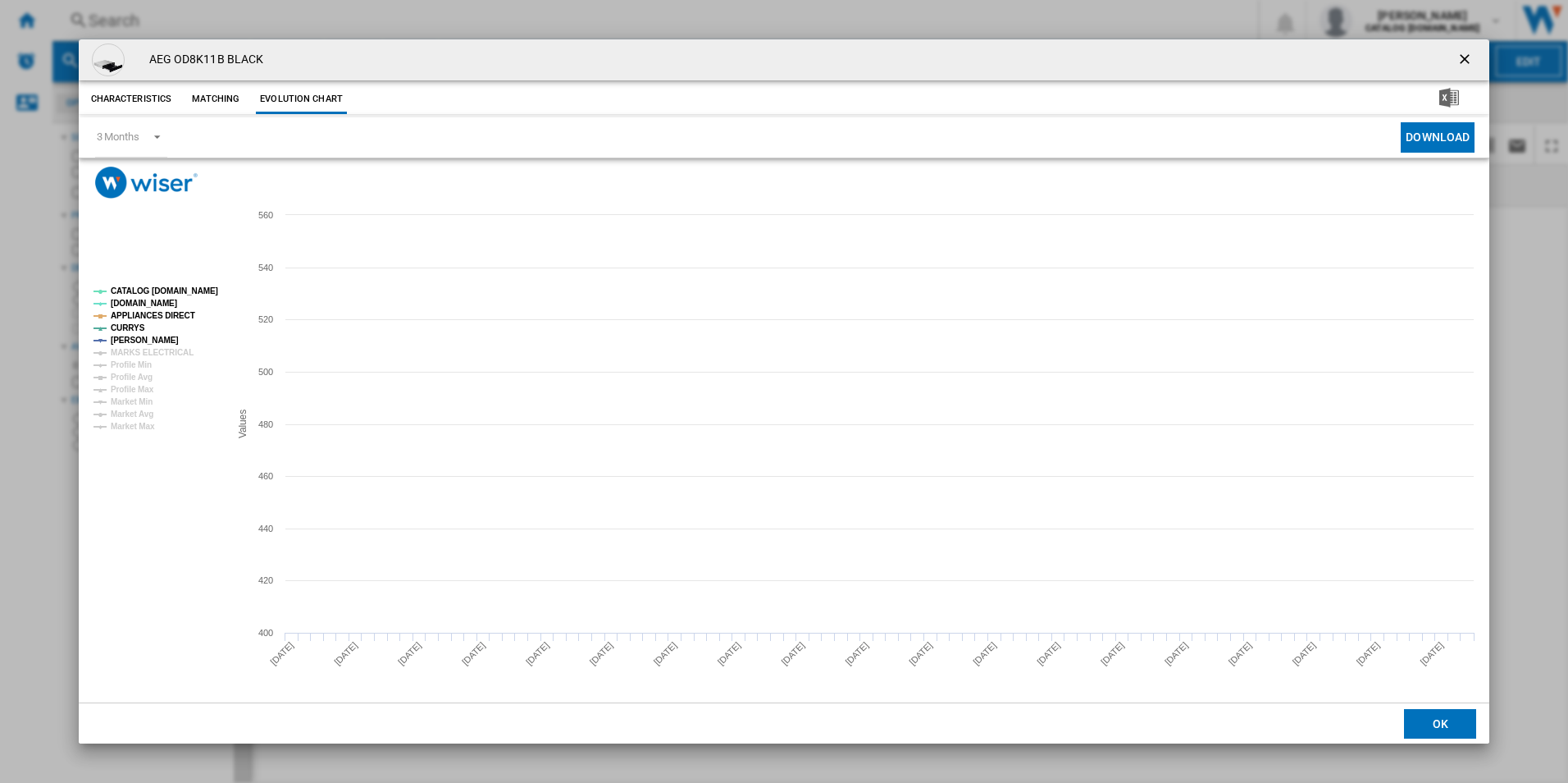
click at [212, 290] on tspan "CATALOG [DOMAIN_NAME]" at bounding box center [164, 291] width 108 height 9
click at [151, 323] on rect "Product popup" at bounding box center [155, 359] width 136 height 157
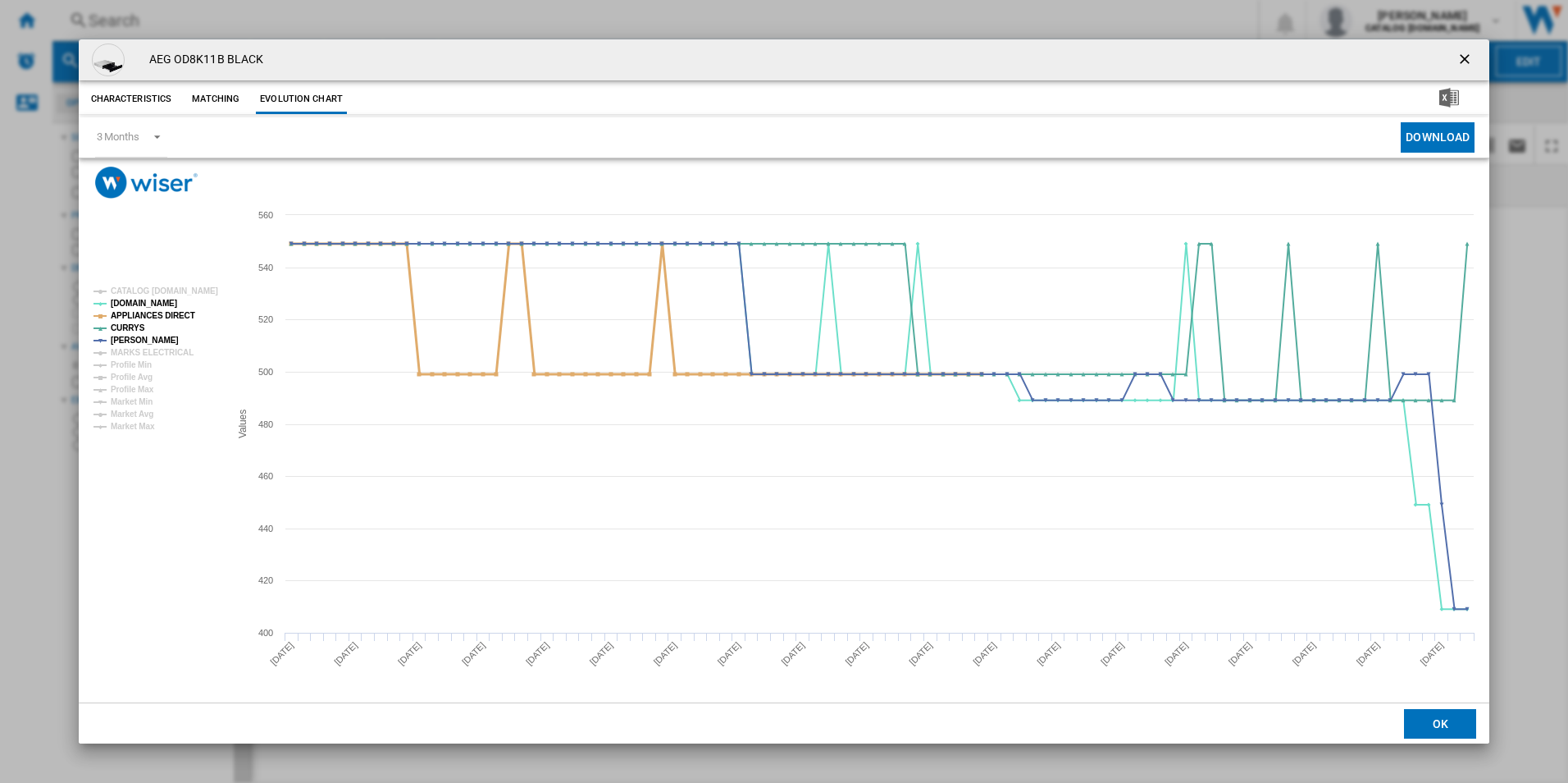
click at [165, 317] on tspan "APPLIANCES DIRECT" at bounding box center [152, 315] width 85 height 9
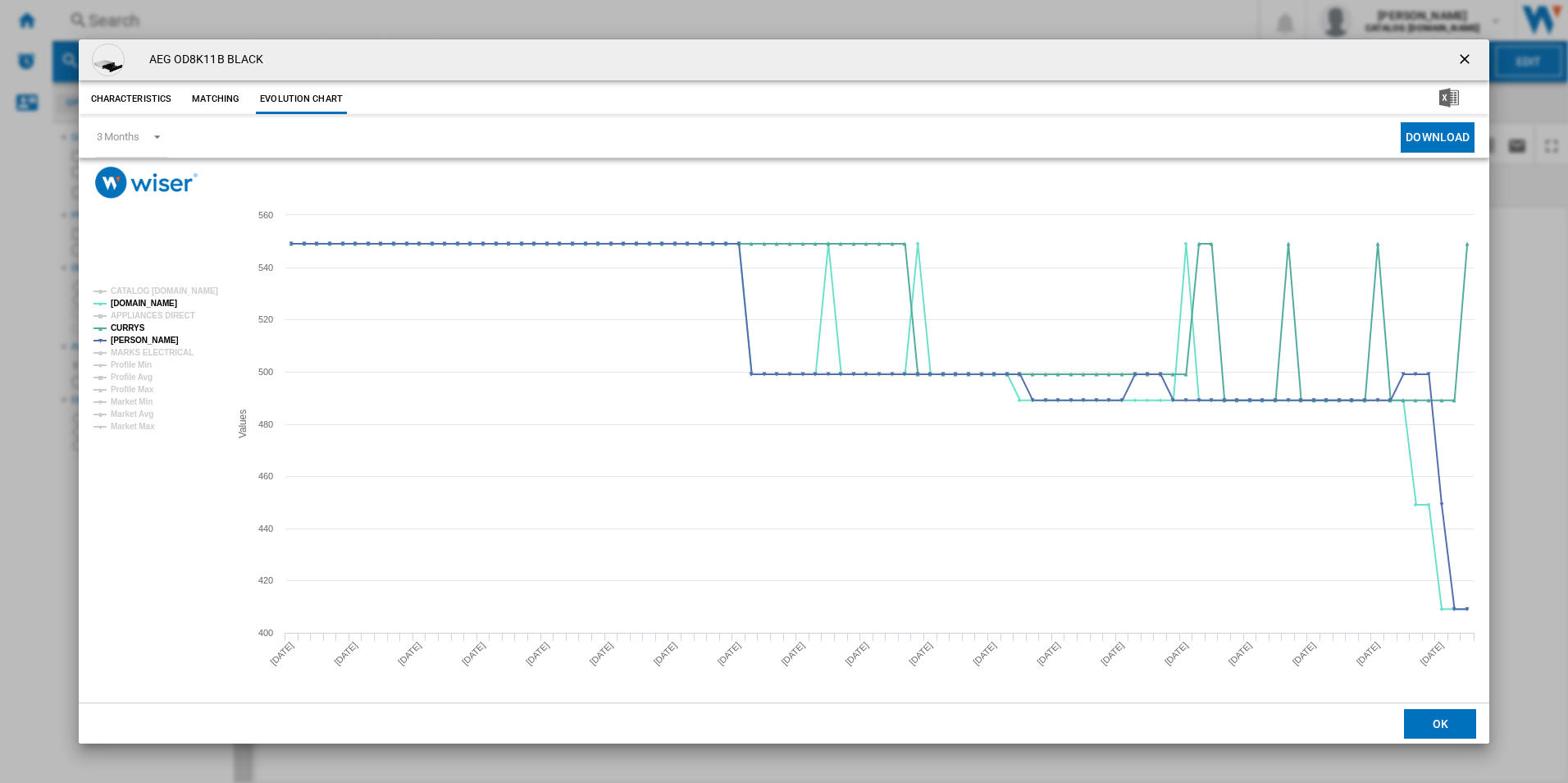
click at [1470, 57] on ng-md-icon "getI18NText('BUTTONS.CLOSE_DIALOG')" at bounding box center [1466, 60] width 20 height 20
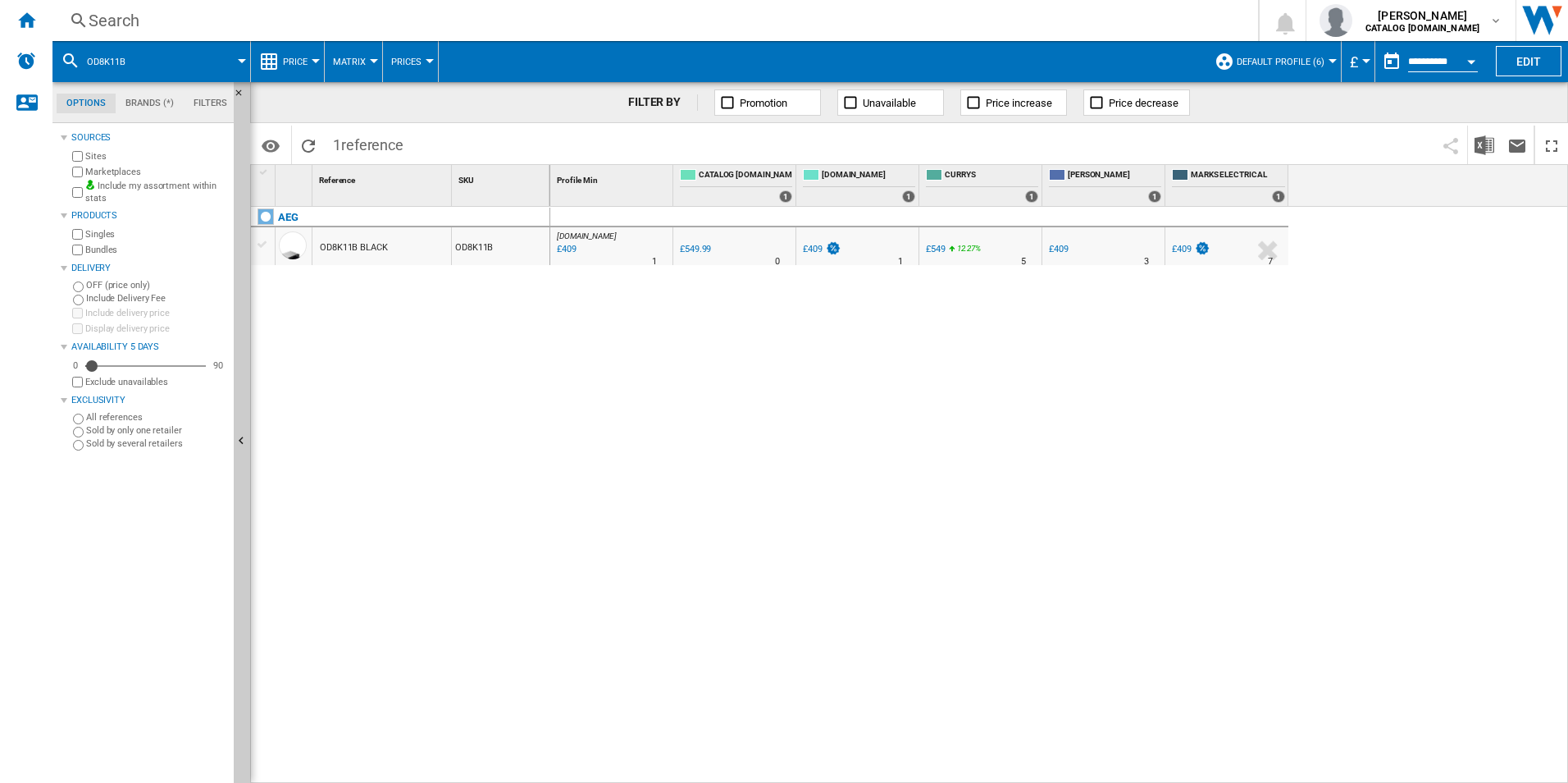
click at [995, 15] on div "Search" at bounding box center [652, 21] width 1127 height 23
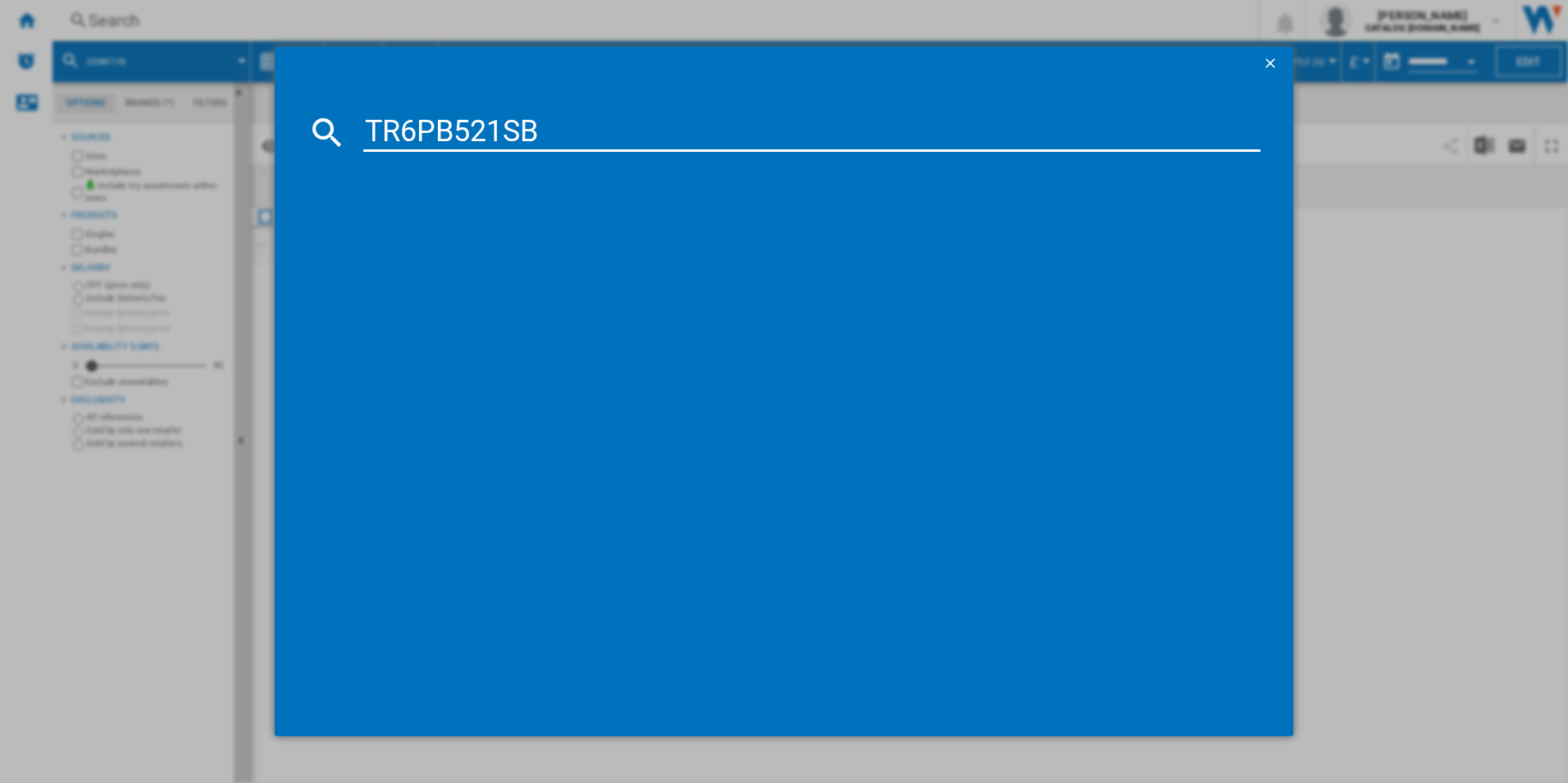
type input "TR6PB521SB"
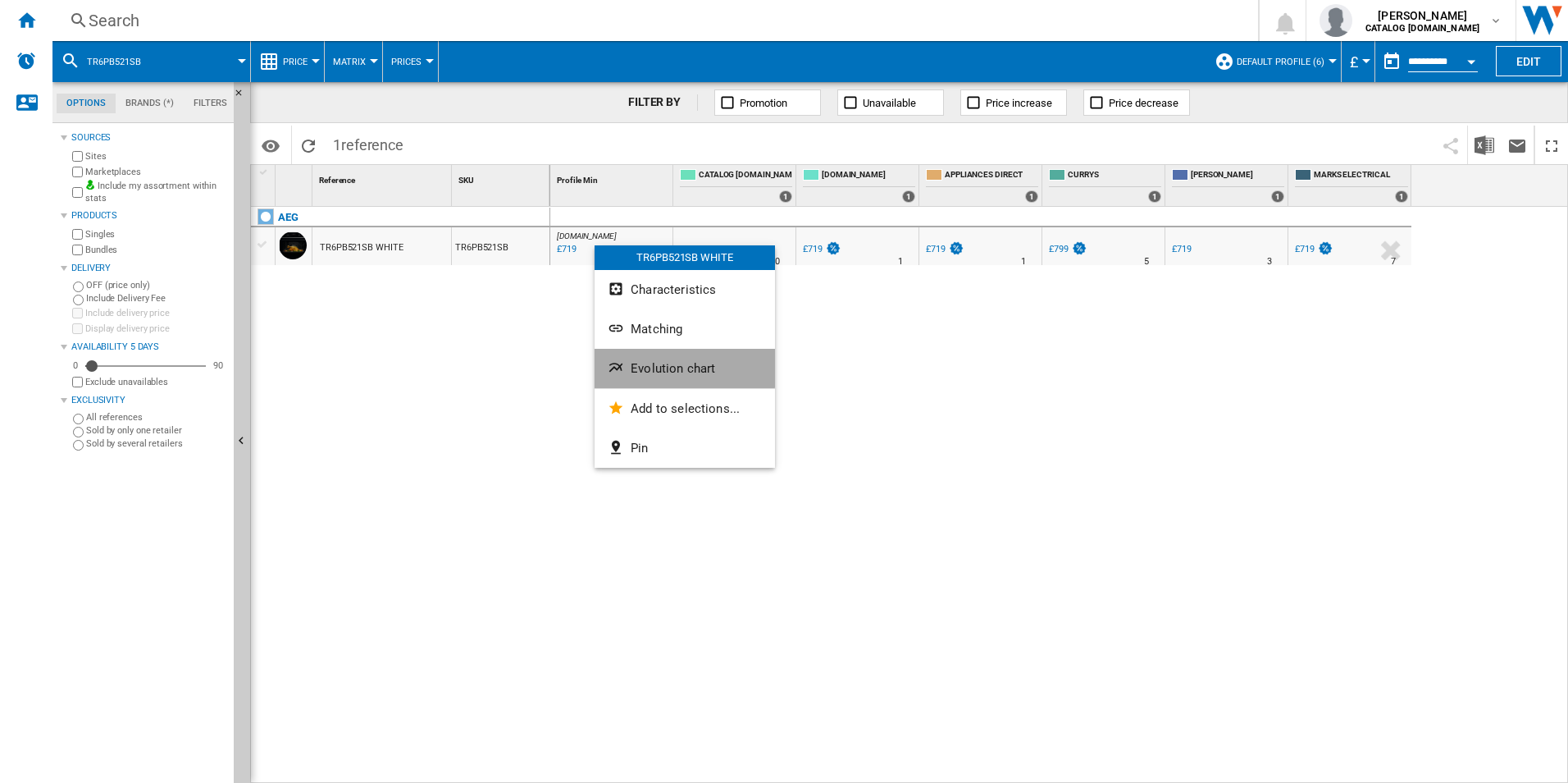
click at [672, 350] on button "Evolution chart" at bounding box center [684, 368] width 180 height 39
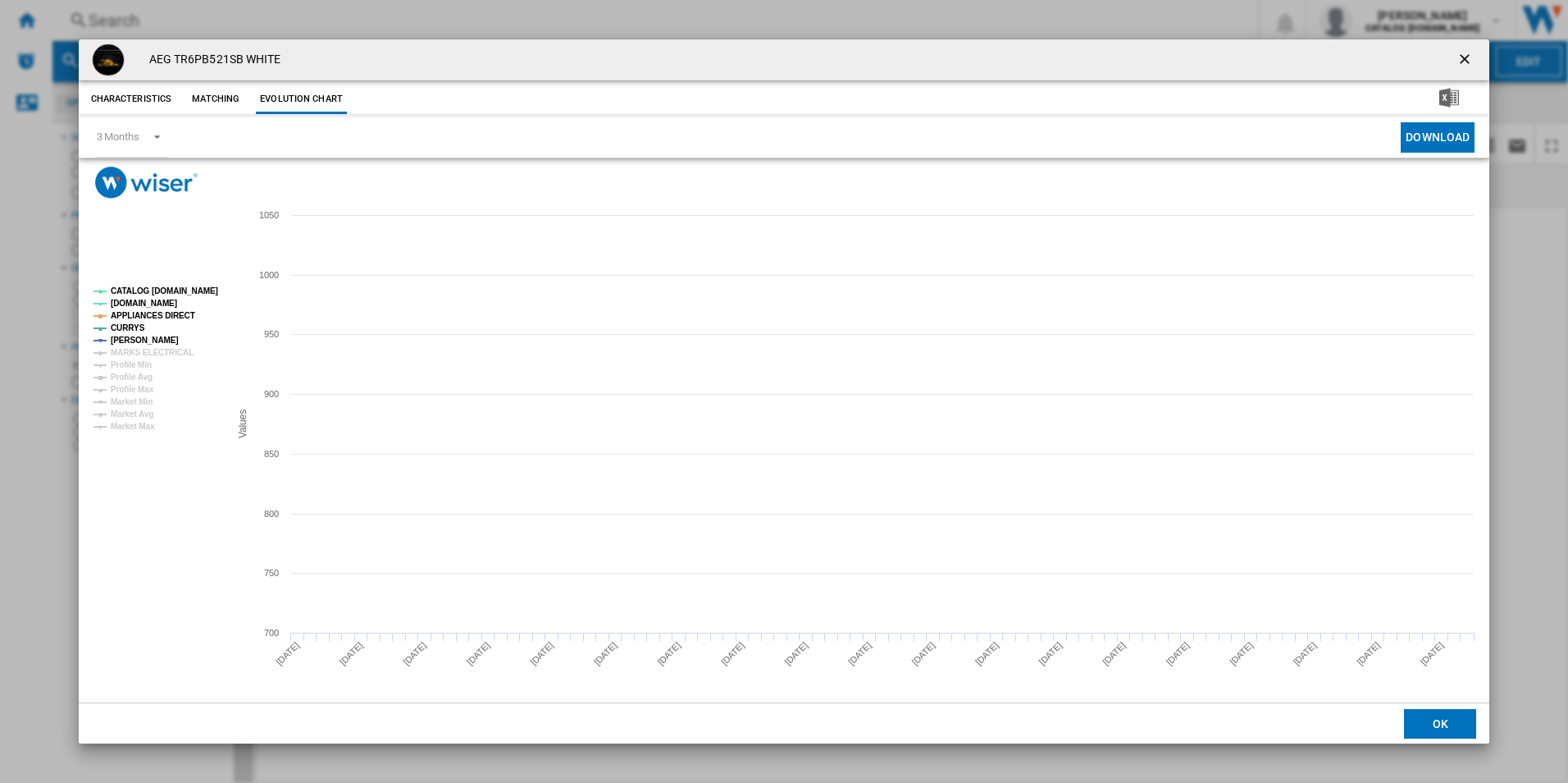
click at [209, 294] on tspan "CATALOG [DOMAIN_NAME]" at bounding box center [164, 291] width 108 height 9
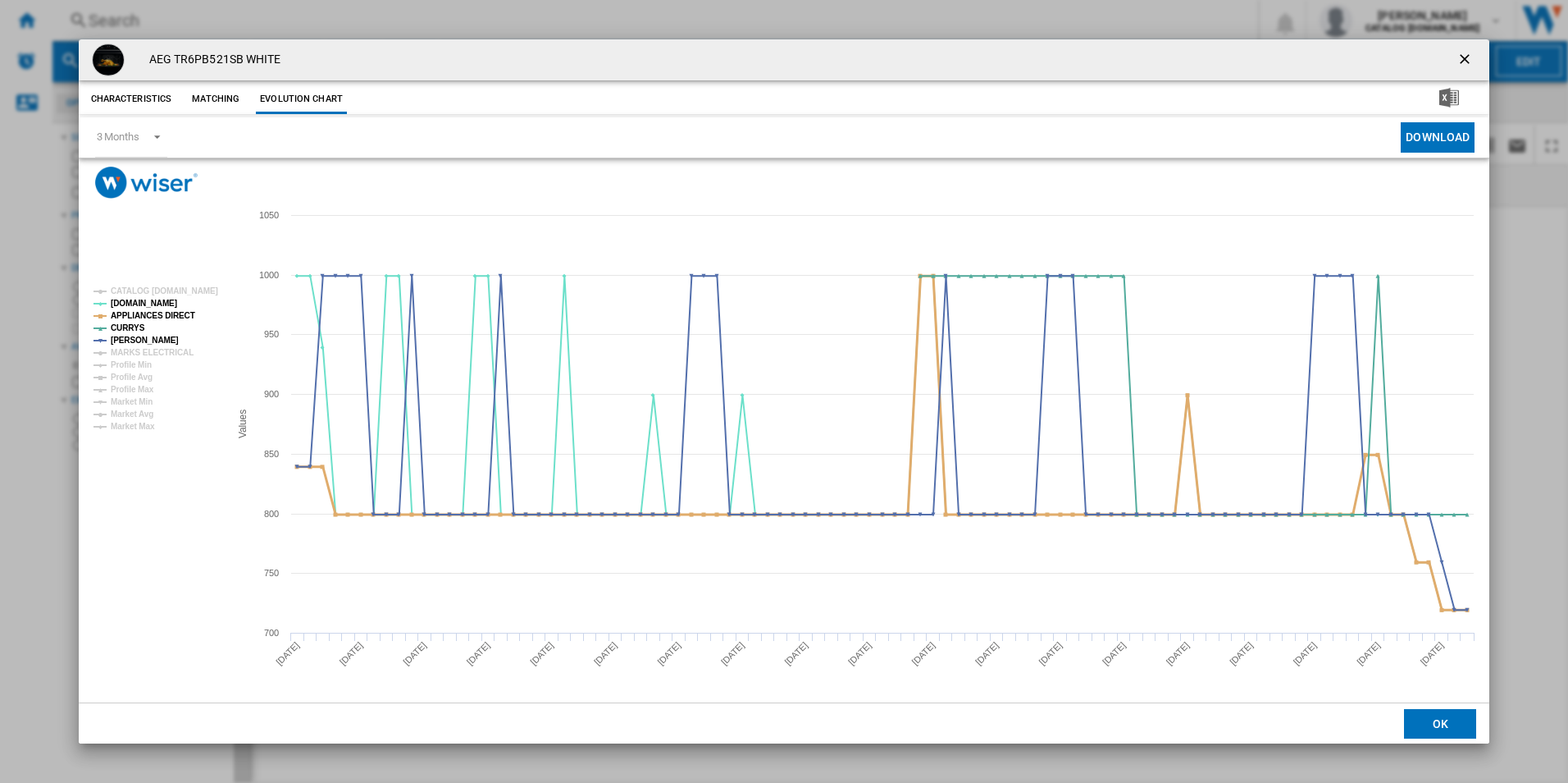
click at [121, 319] on tspan "APPLIANCES DIRECT" at bounding box center [152, 315] width 85 height 9
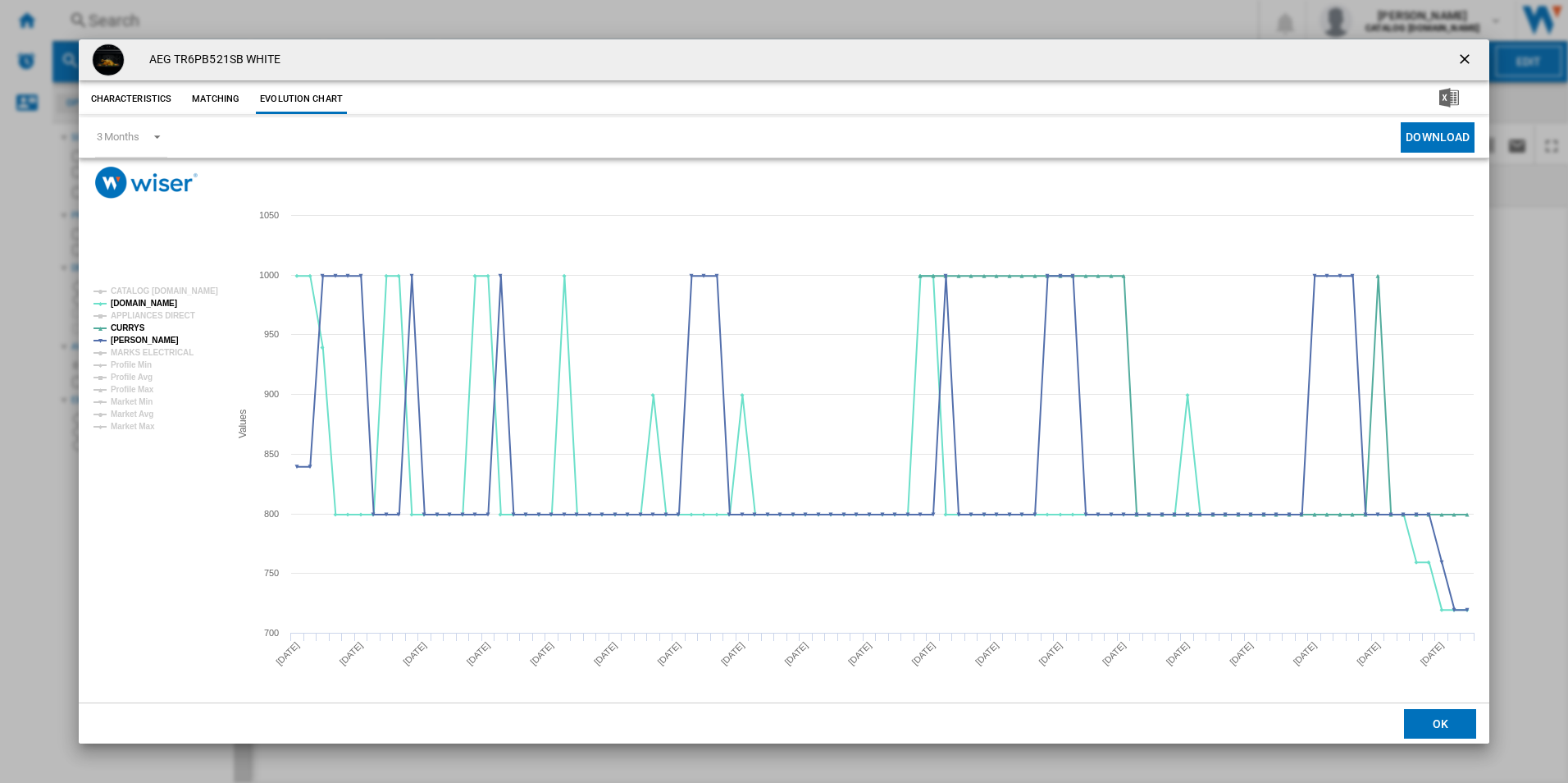
click at [1469, 55] on ng-md-icon "getI18NText('BUTTONS.CLOSE_DIALOG')" at bounding box center [1466, 60] width 20 height 20
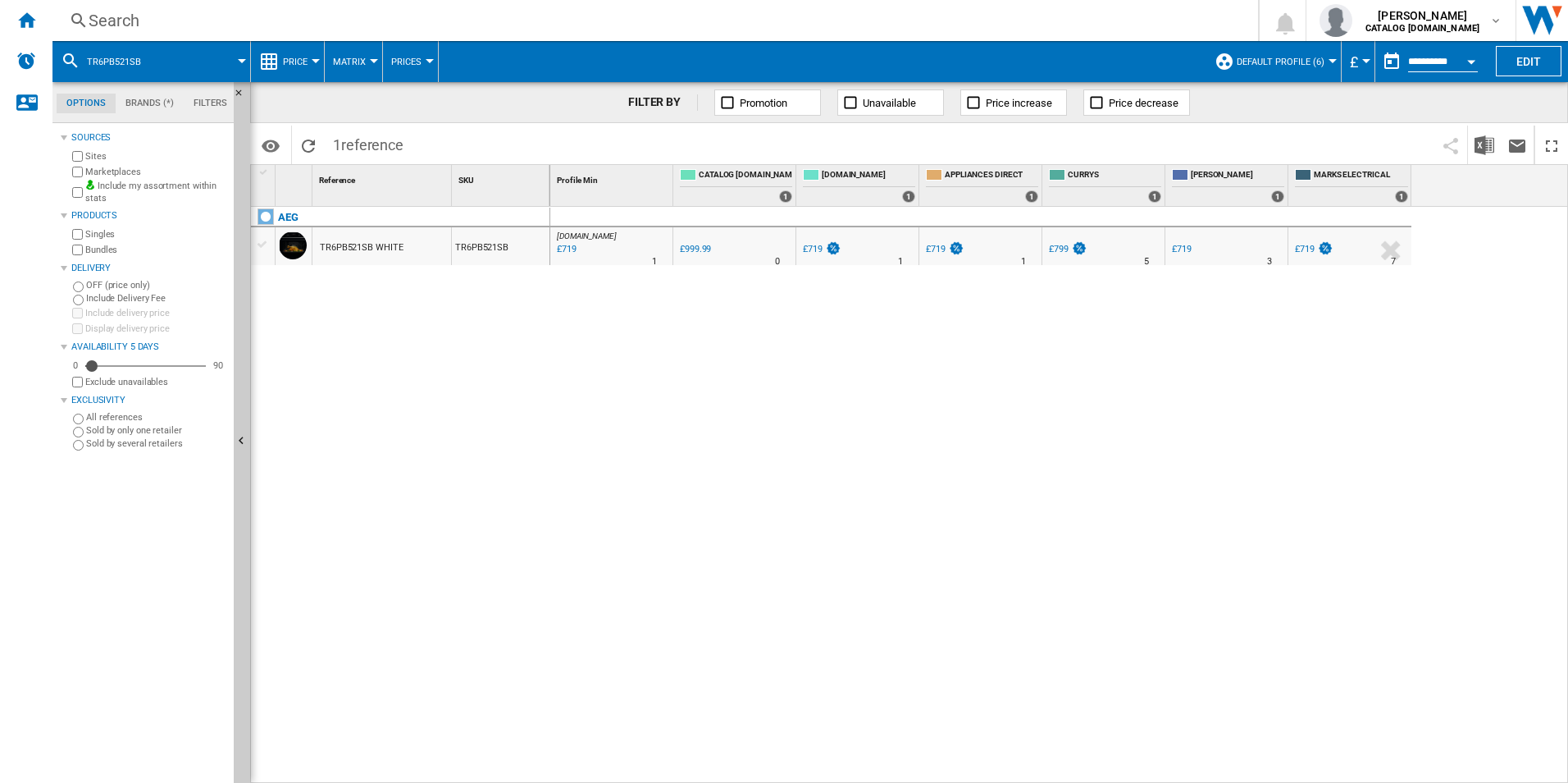
click at [908, 19] on div "Search" at bounding box center [652, 21] width 1127 height 23
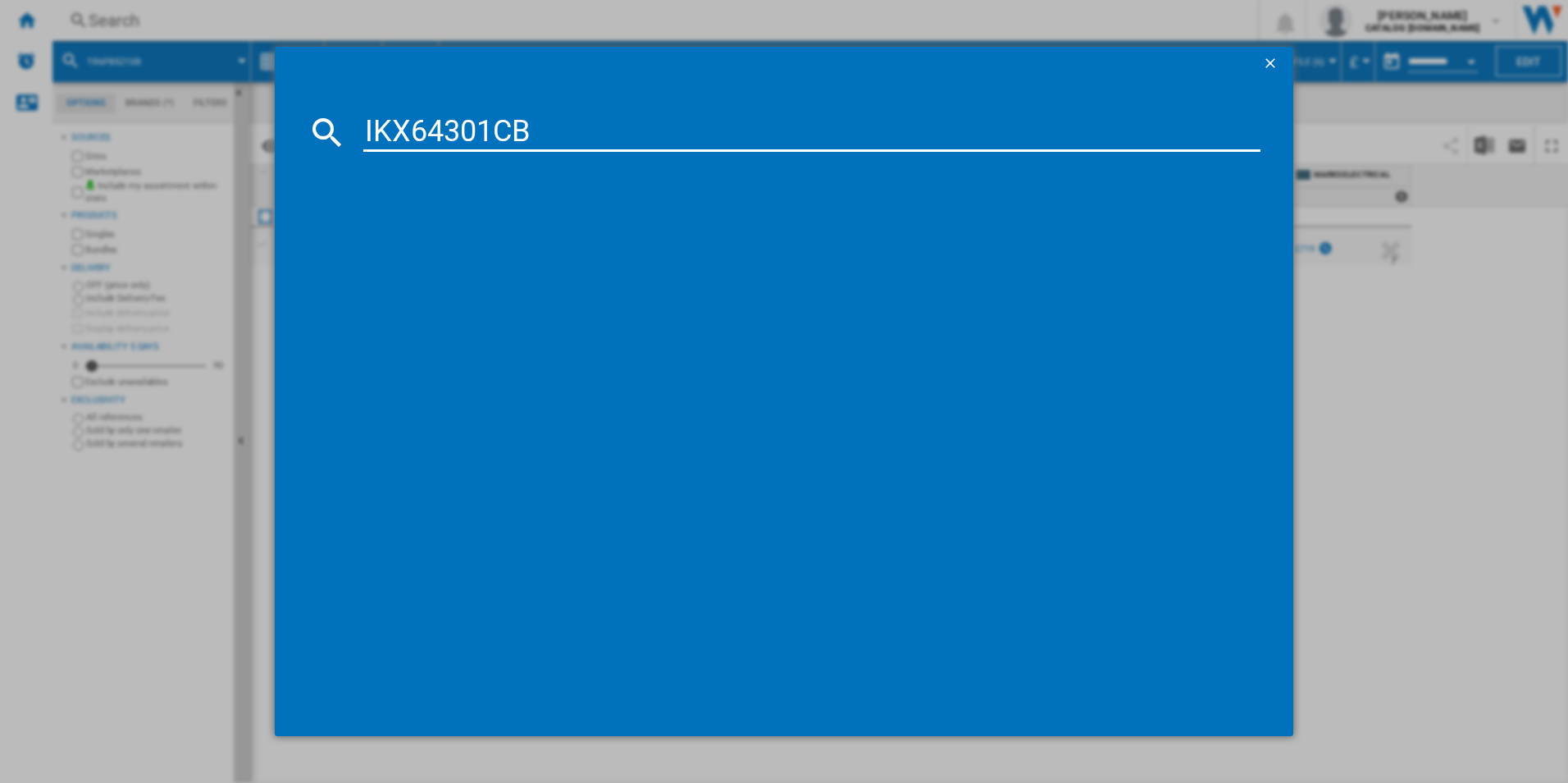
type input "IKX64301CB"
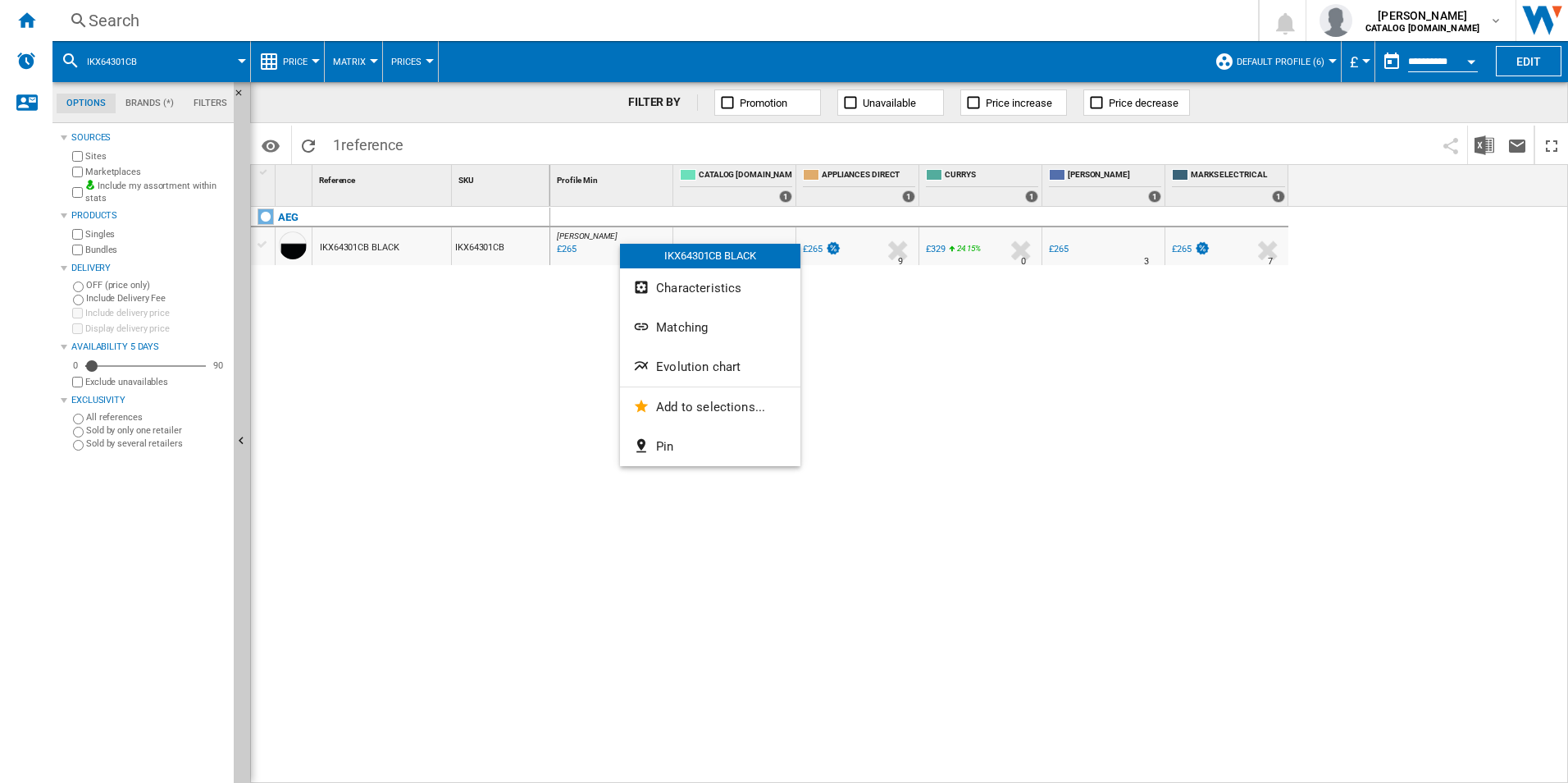
click at [681, 355] on button "Evolution chart" at bounding box center [710, 367] width 180 height 39
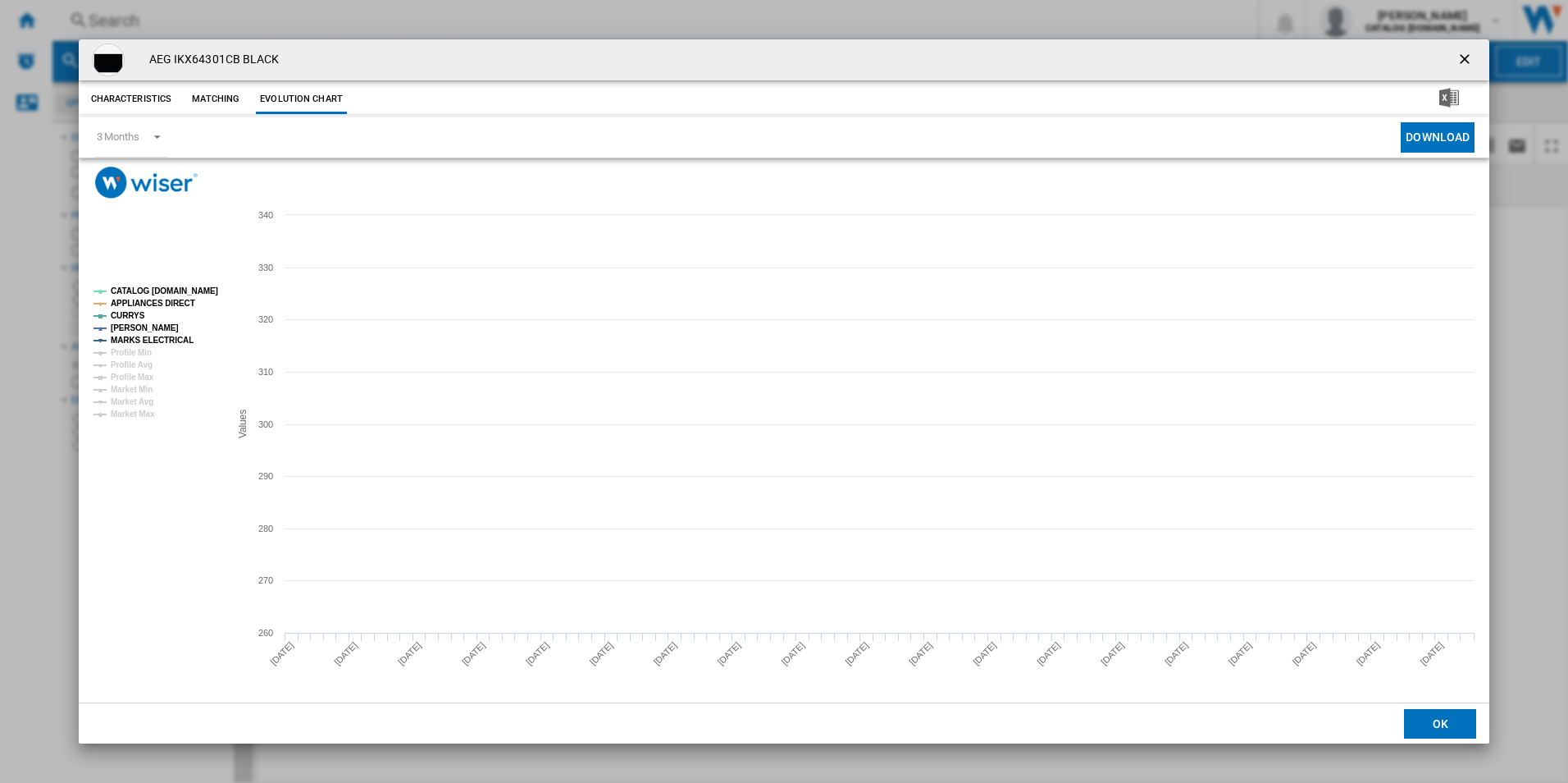
click at [175, 288] on tspan "CATALOG [DOMAIN_NAME]" at bounding box center [164, 291] width 108 height 9
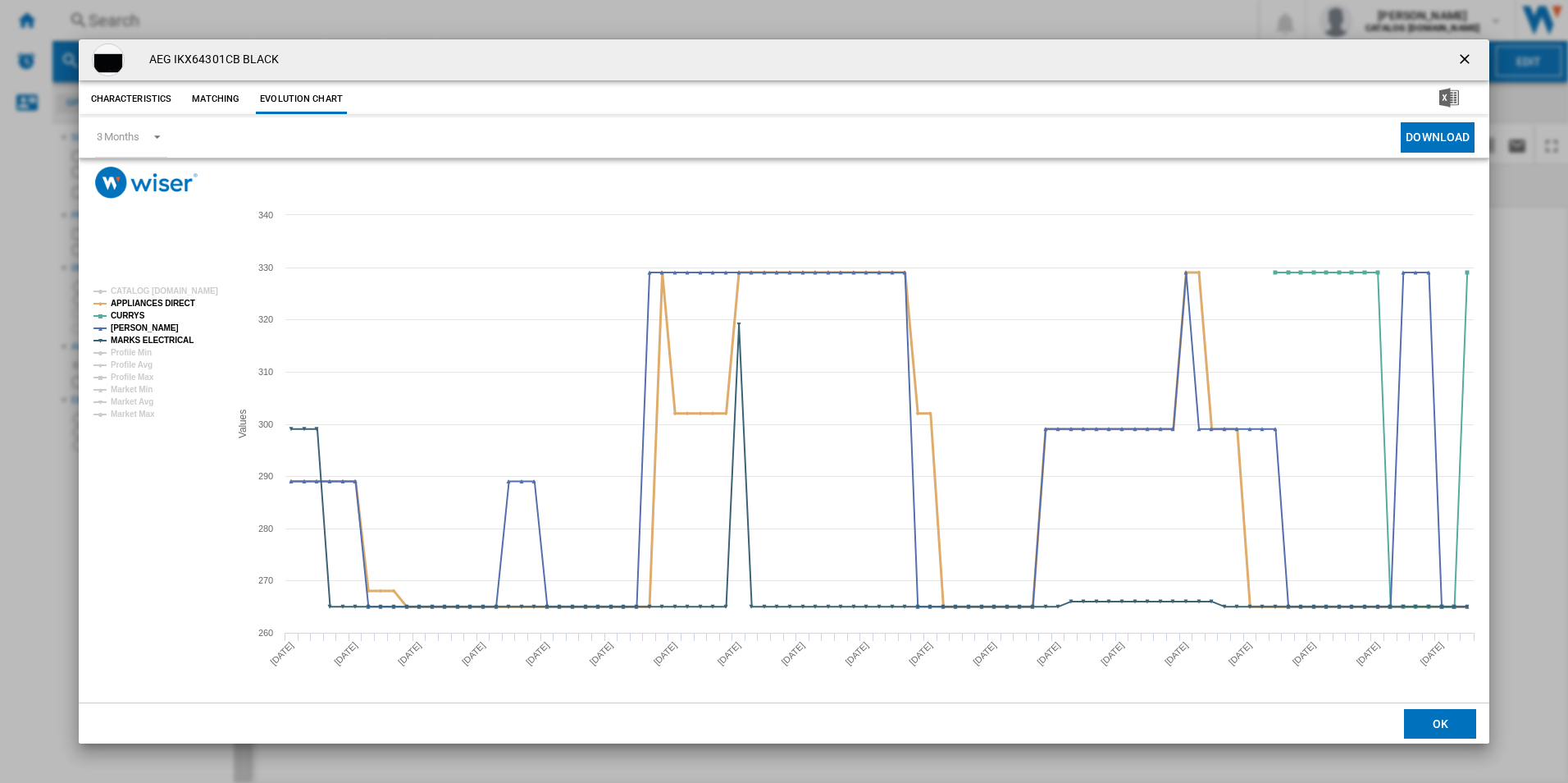
click at [173, 299] on tspan "APPLIANCES DIRECT" at bounding box center [152, 303] width 85 height 9
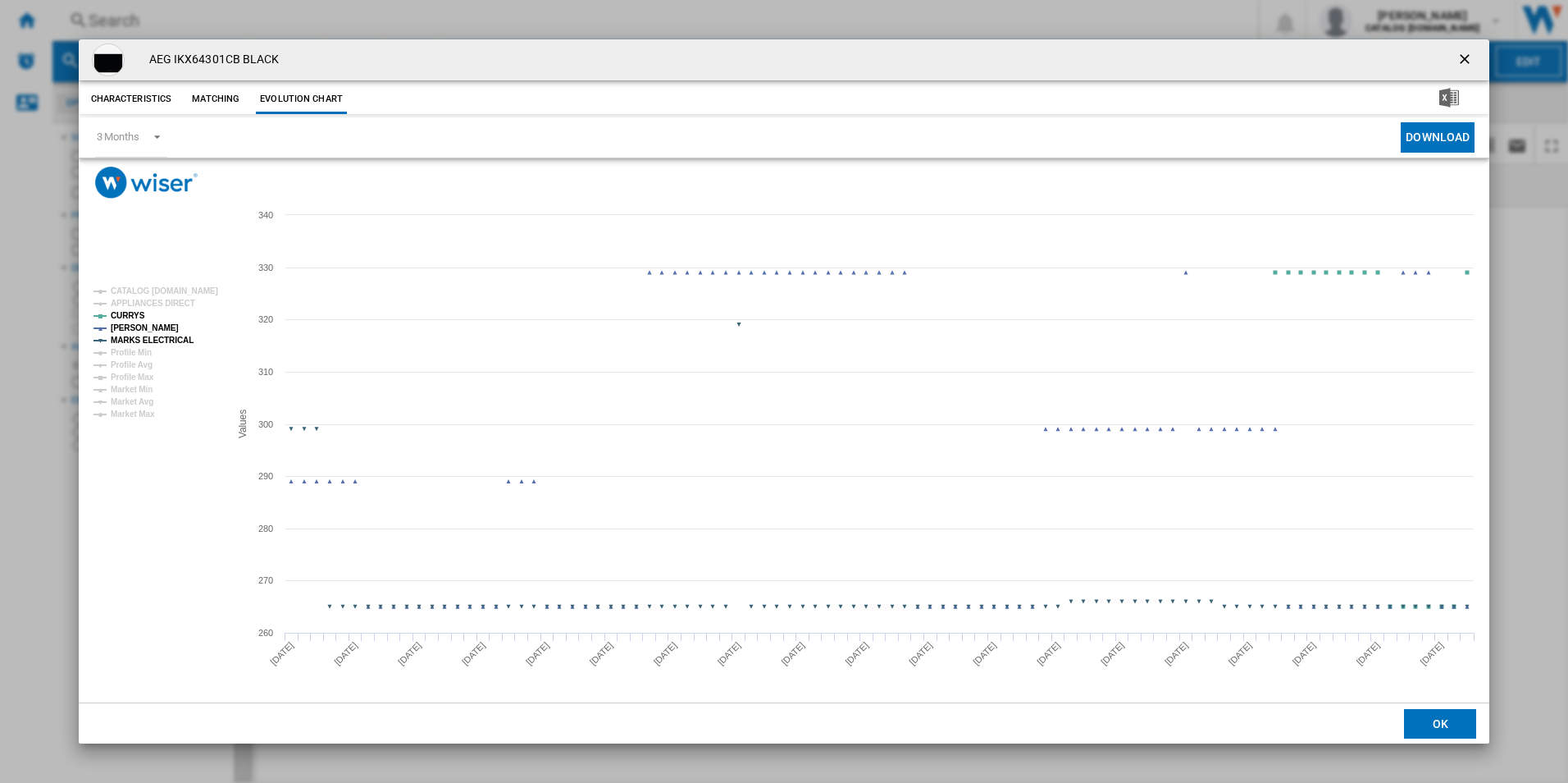
click at [170, 341] on tspan "MARKS ELECTRICAL" at bounding box center [151, 340] width 83 height 9
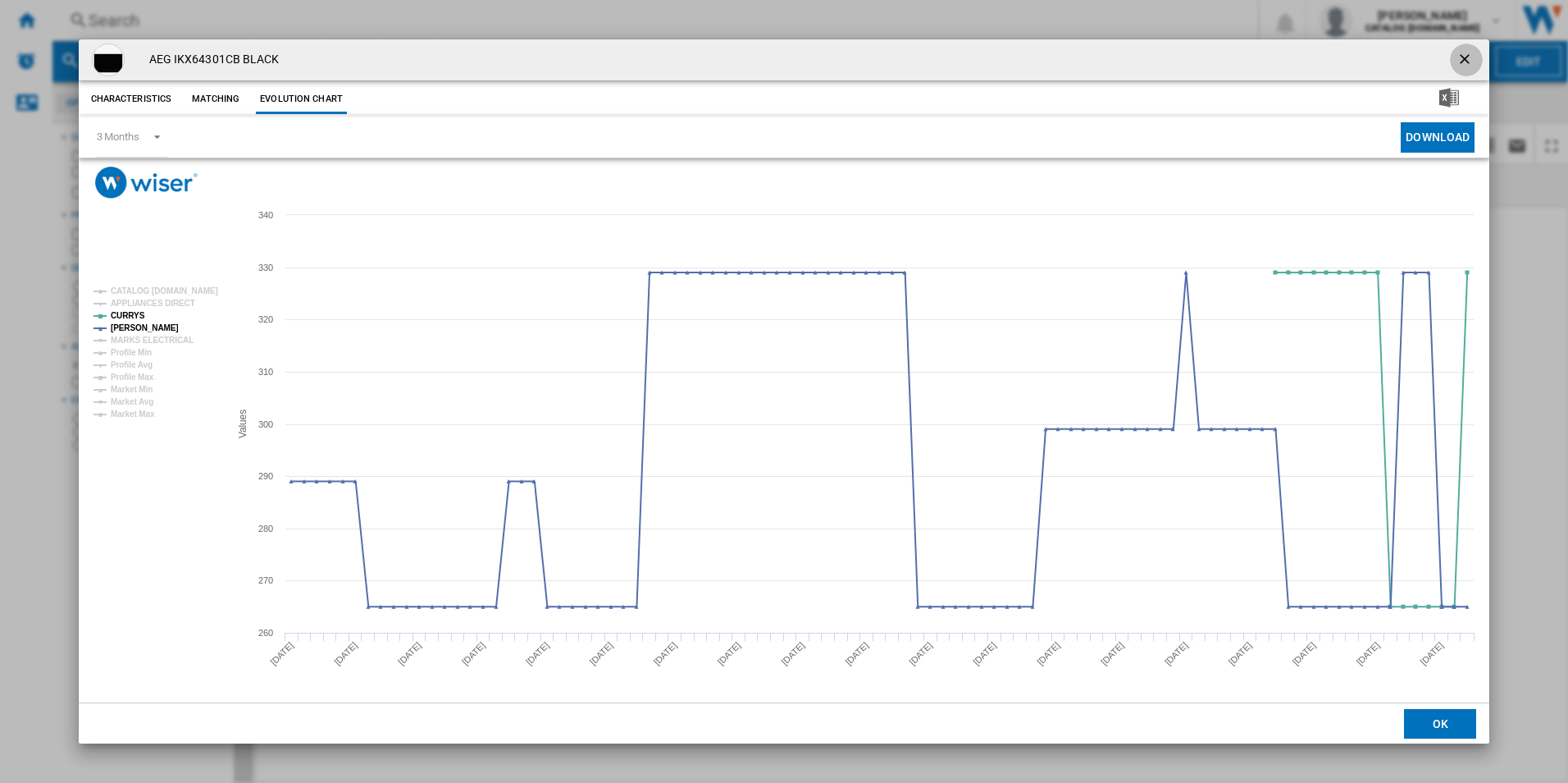
click at [1472, 58] on ng-md-icon "getI18NText('BUTTONS.CLOSE_DIALOG')" at bounding box center [1466, 60] width 20 height 20
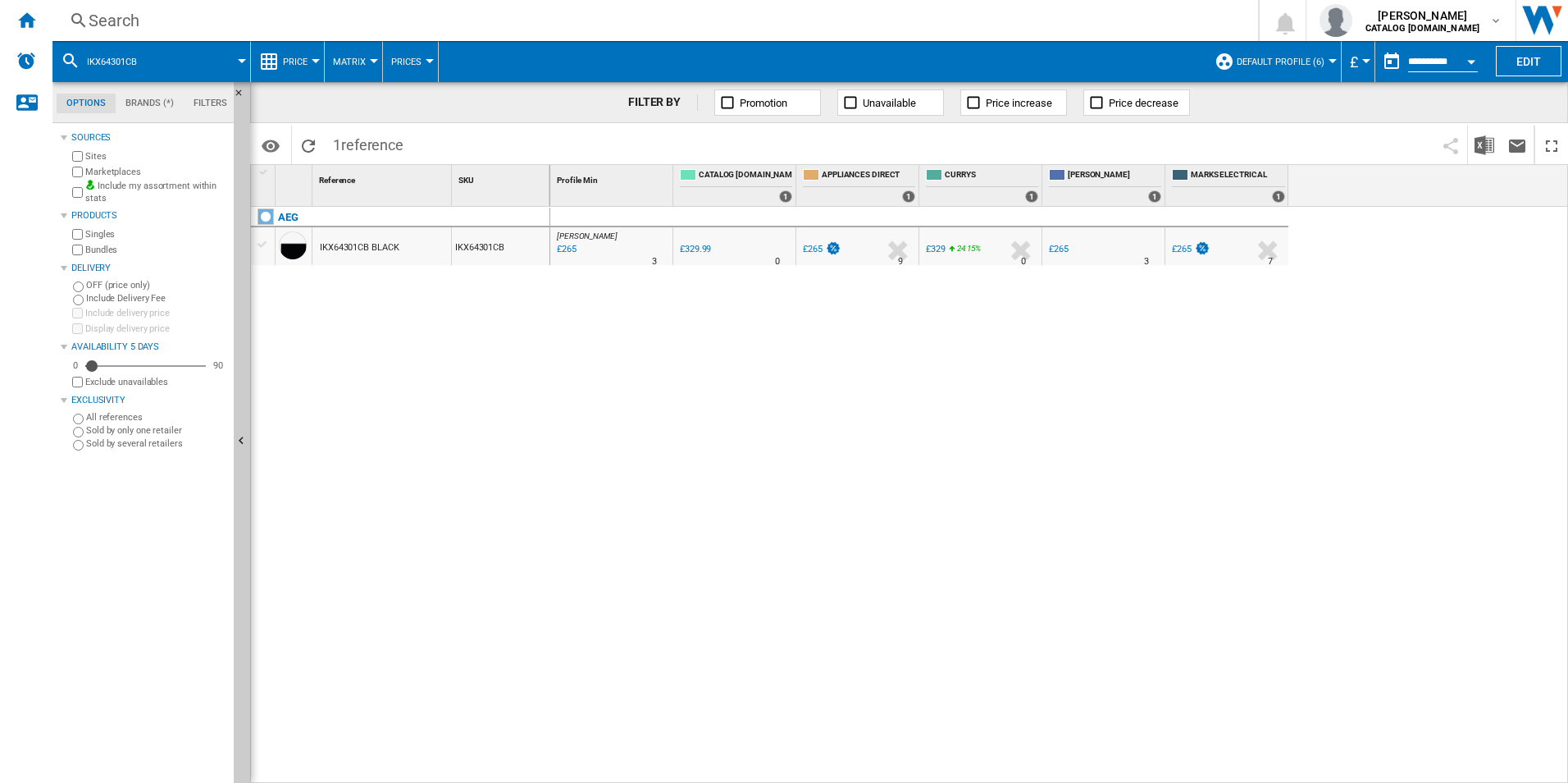
click at [726, 539] on div "[PERSON_NAME] : UK [PERSON_NAME] -19.7 % £265 % N/A 3 [PERSON_NAME] : UK [PERSO…" at bounding box center [1059, 495] width 1019 height 577
click at [548, 429] on div "AEG IKX64301CB BLACK IKX64301CB" at bounding box center [400, 490] width 299 height 567
click at [1128, 475] on div "[PERSON_NAME] : UK [PERSON_NAME] -19.7 % £265 % N/A 3 [PERSON_NAME] : UK [PERSO…" at bounding box center [1059, 495] width 1019 height 577
click at [891, 480] on div "[PERSON_NAME] : UK [PERSON_NAME] -19.7 % £265 % N/A 3 [PERSON_NAME] : UK [PERSO…" at bounding box center [1059, 495] width 1019 height 577
click at [1002, 545] on div "[PERSON_NAME] : UK [PERSON_NAME] -19.7 % £265 % N/A 3 [PERSON_NAME] : UK [PERSO…" at bounding box center [1059, 495] width 1019 height 577
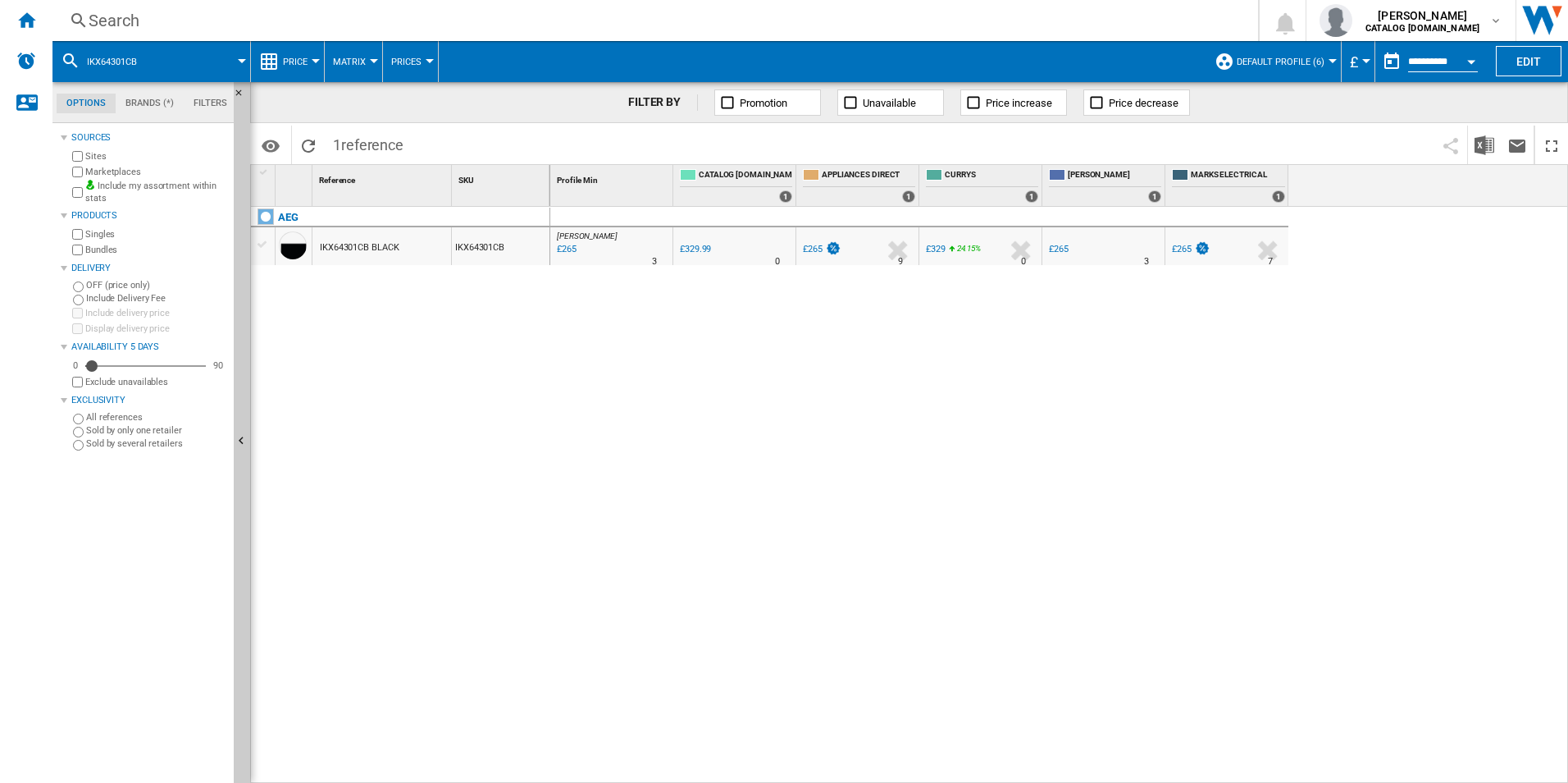
click at [887, 507] on div "[PERSON_NAME] : UK [PERSON_NAME] -19.7 % £265 % N/A 3 [PERSON_NAME] : UK [PERSO…" at bounding box center [1059, 495] width 1019 height 577
